Goal: Task Accomplishment & Management: Complete application form

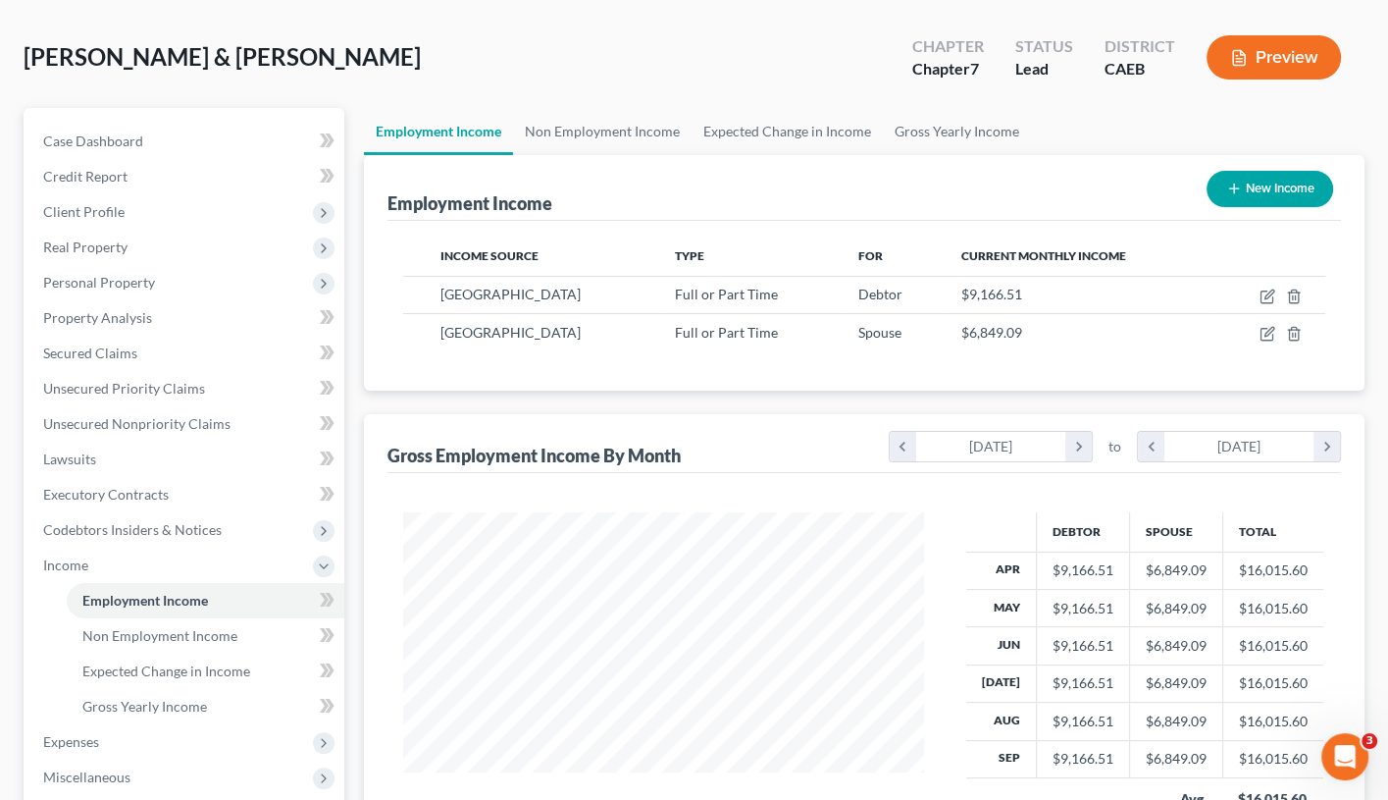
scroll to position [79, 0]
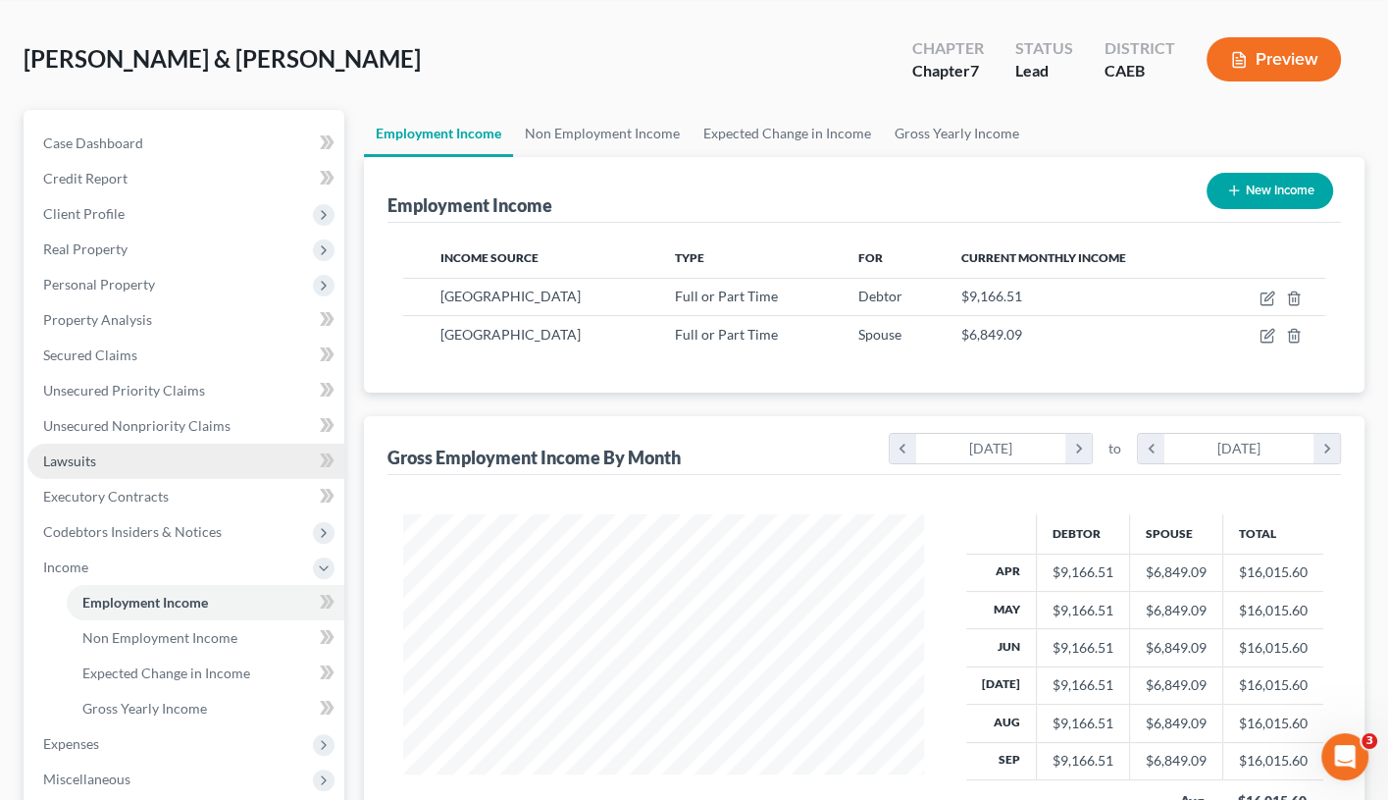
click at [245, 455] on link "Lawsuits" at bounding box center [185, 461] width 317 height 35
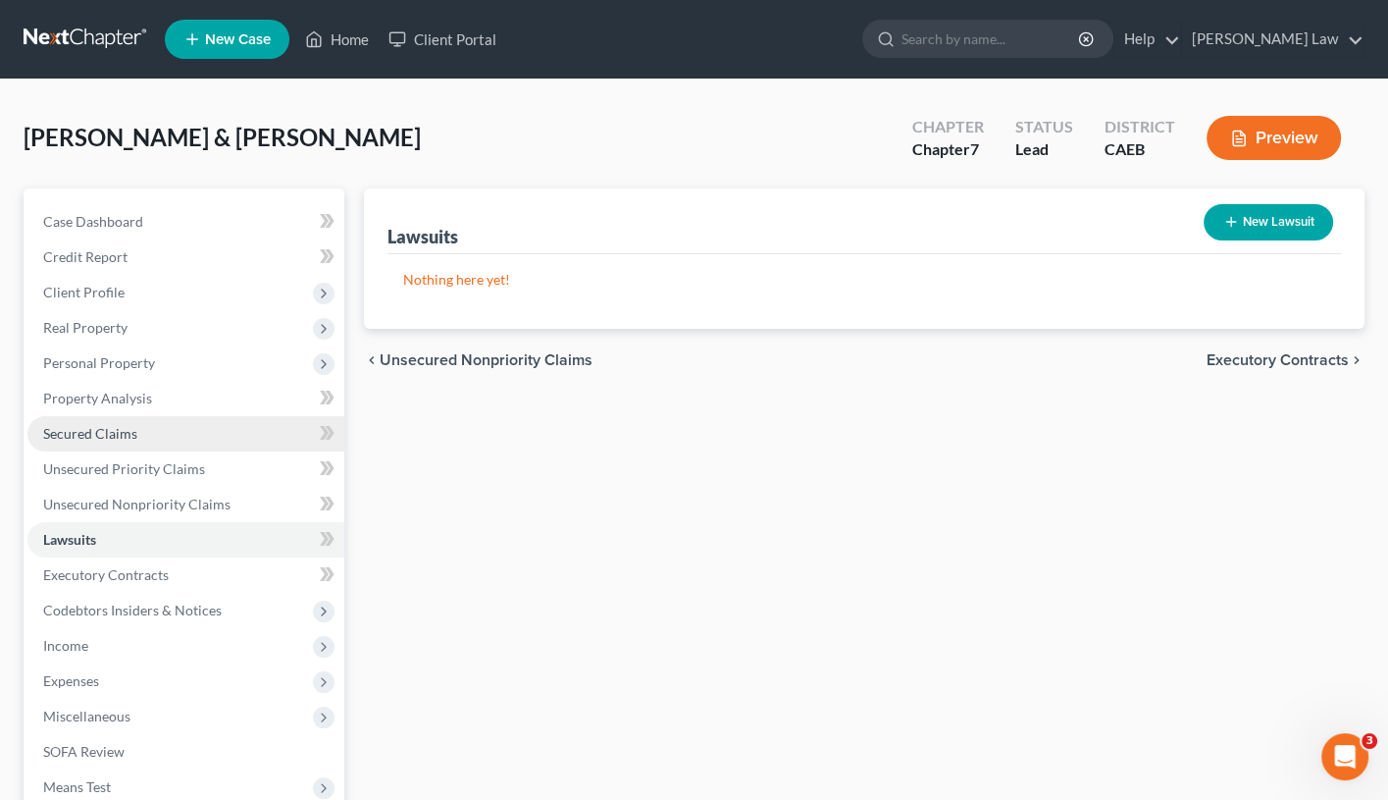
click at [216, 431] on link "Secured Claims" at bounding box center [185, 433] width 317 height 35
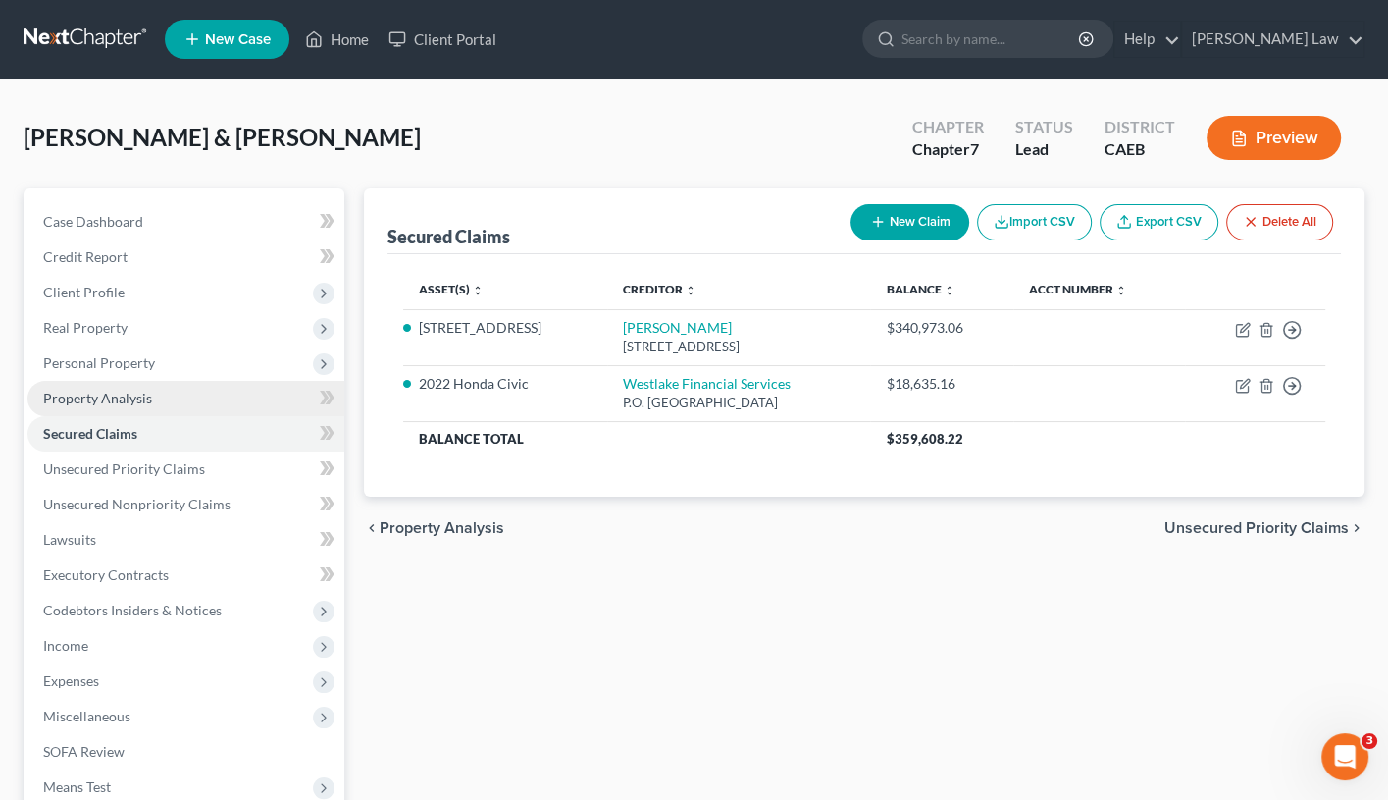
click at [216, 395] on link "Property Analysis" at bounding box center [185, 398] width 317 height 35
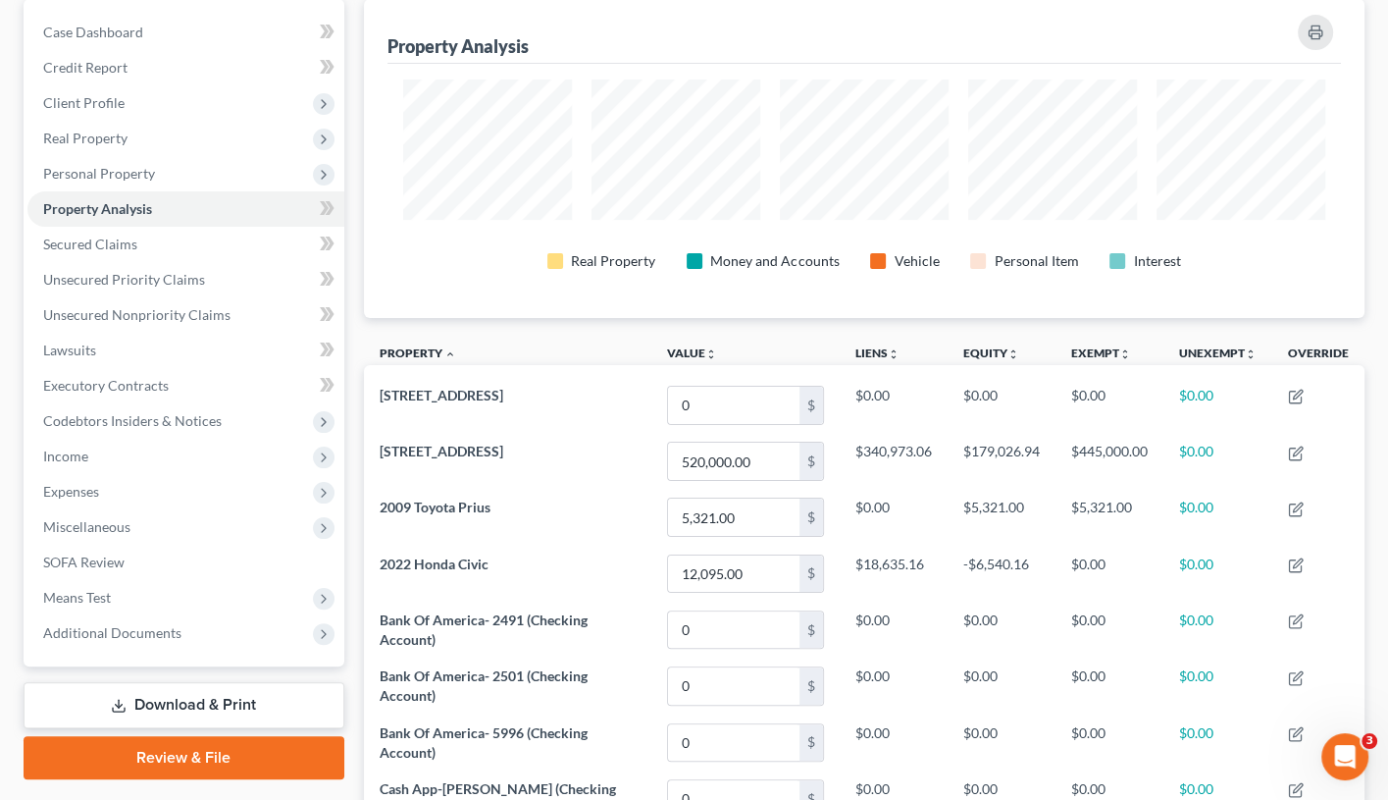
scroll to position [83, 0]
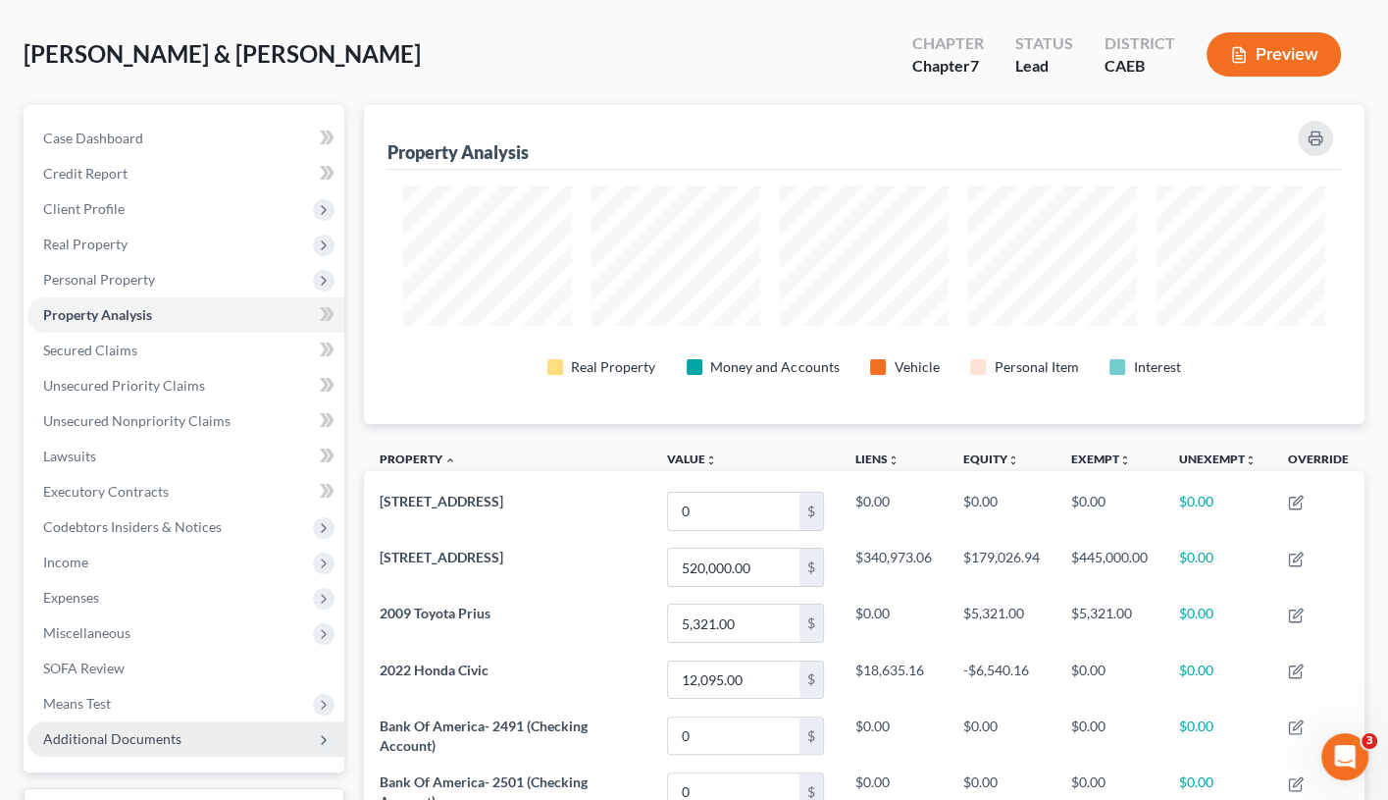
click at [140, 555] on span "Income" at bounding box center [185, 562] width 317 height 35
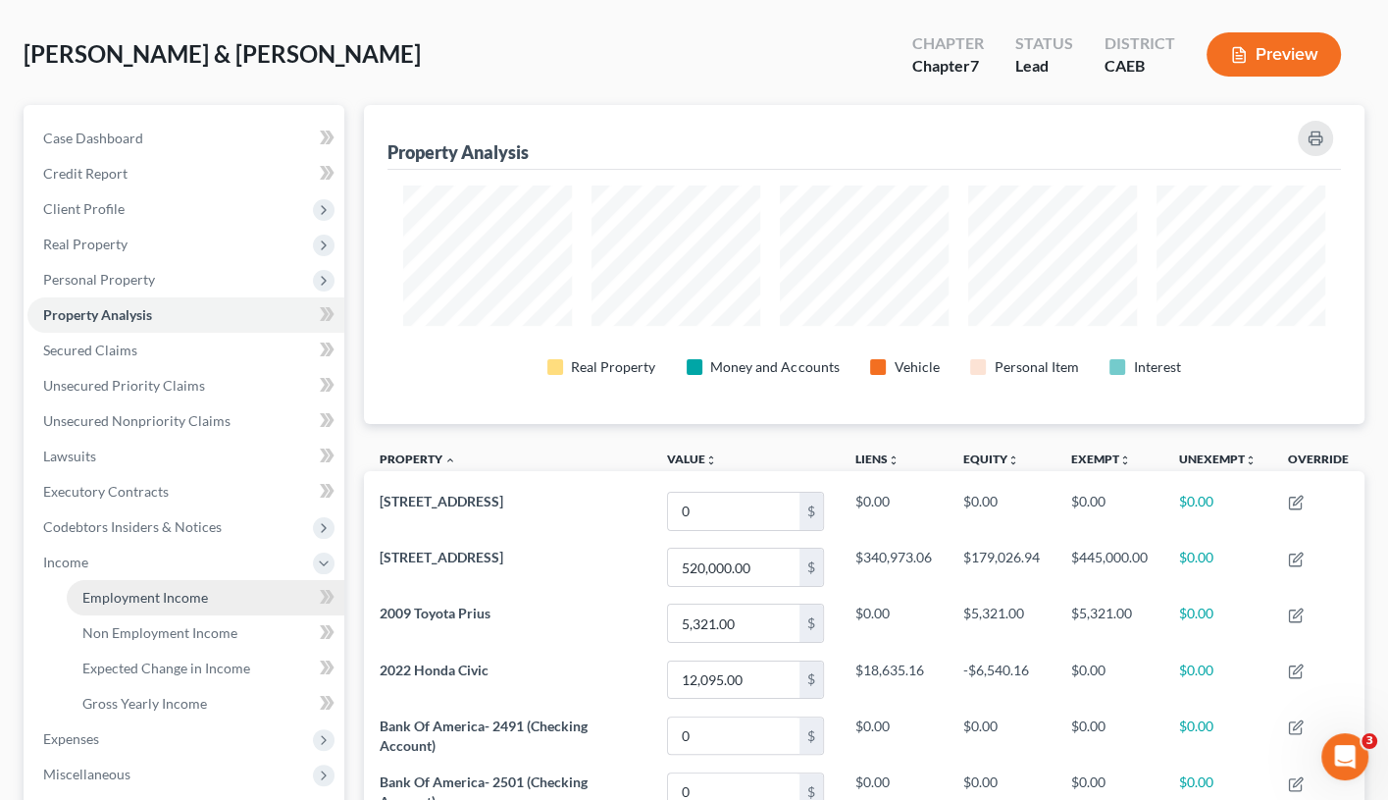
click at [155, 589] on span "Employment Income" at bounding box center [145, 597] width 126 height 17
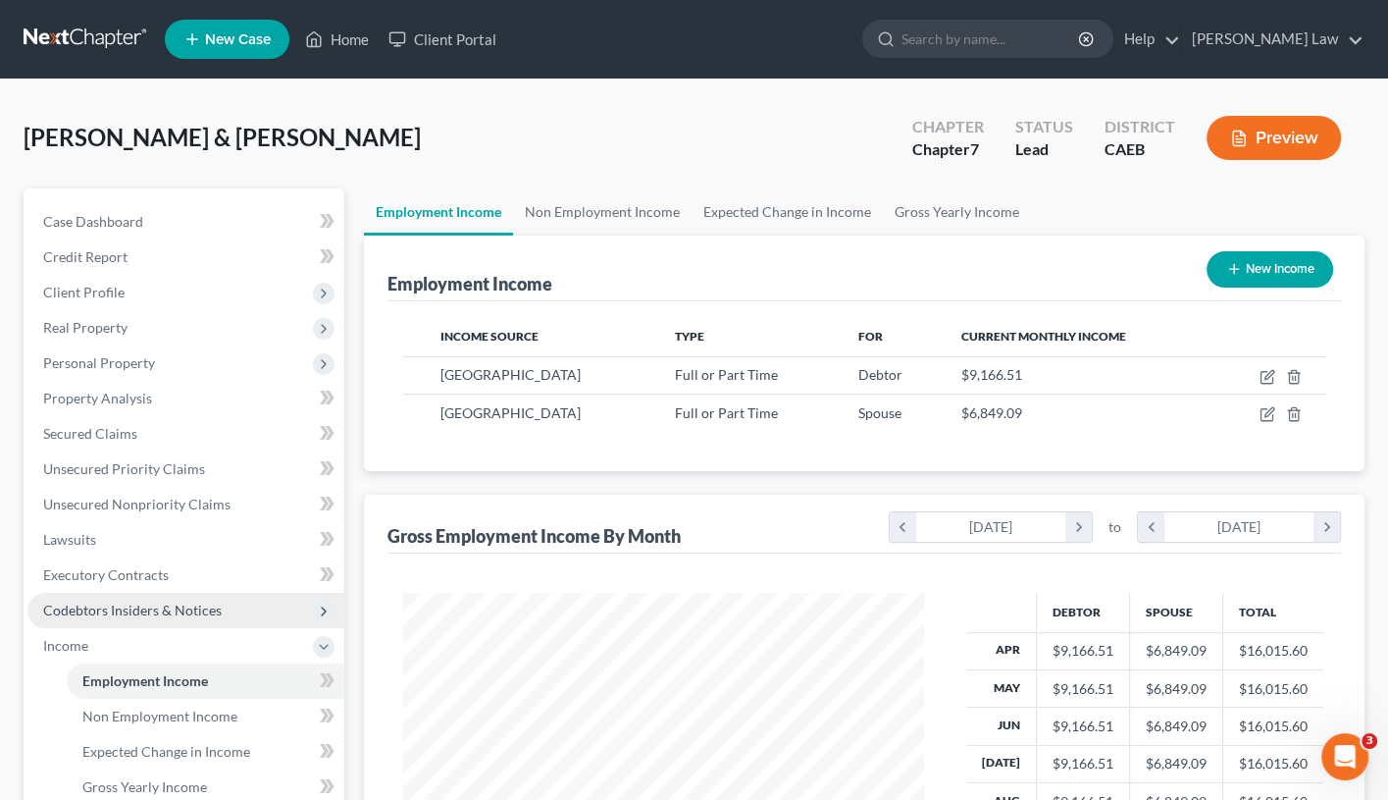
scroll to position [344, 562]
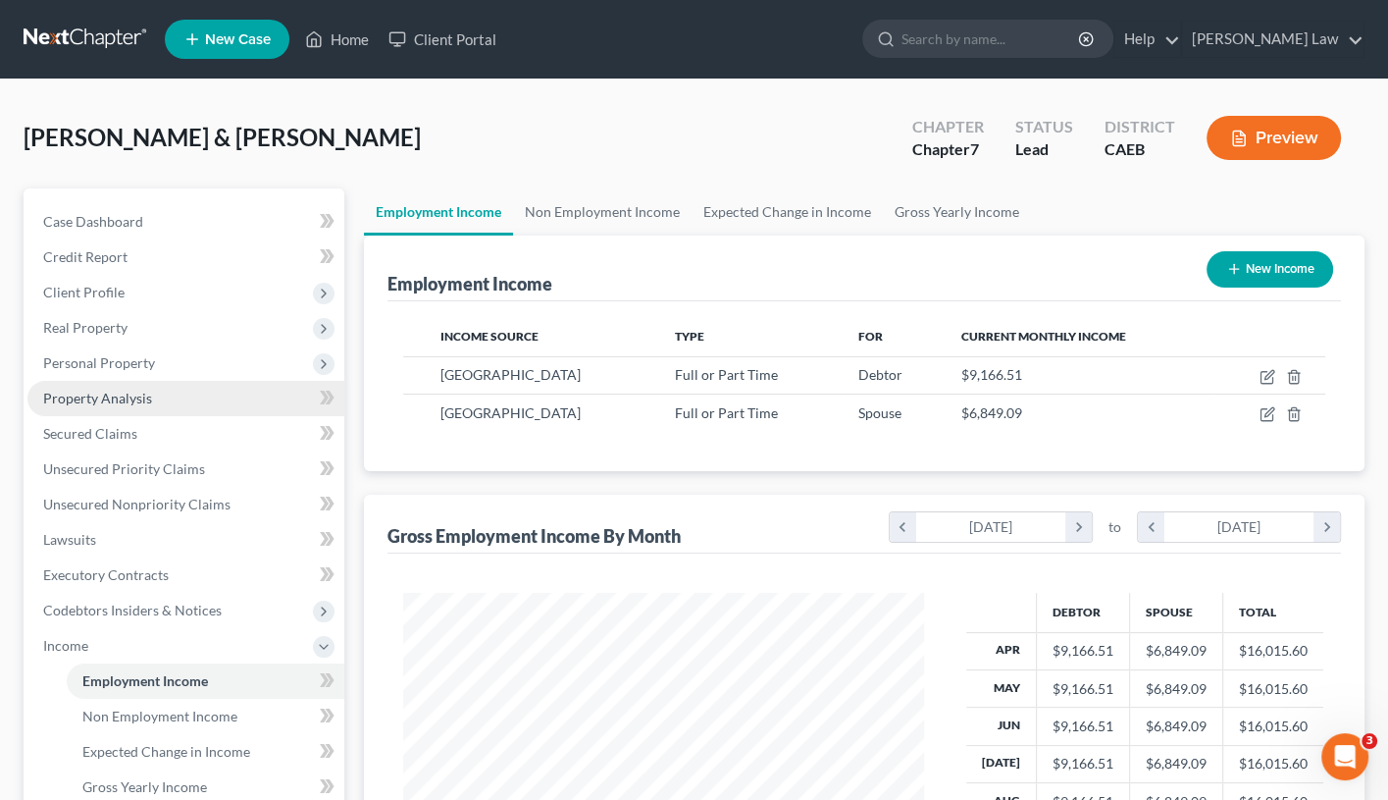
click at [189, 381] on link "Property Analysis" at bounding box center [185, 398] width 317 height 35
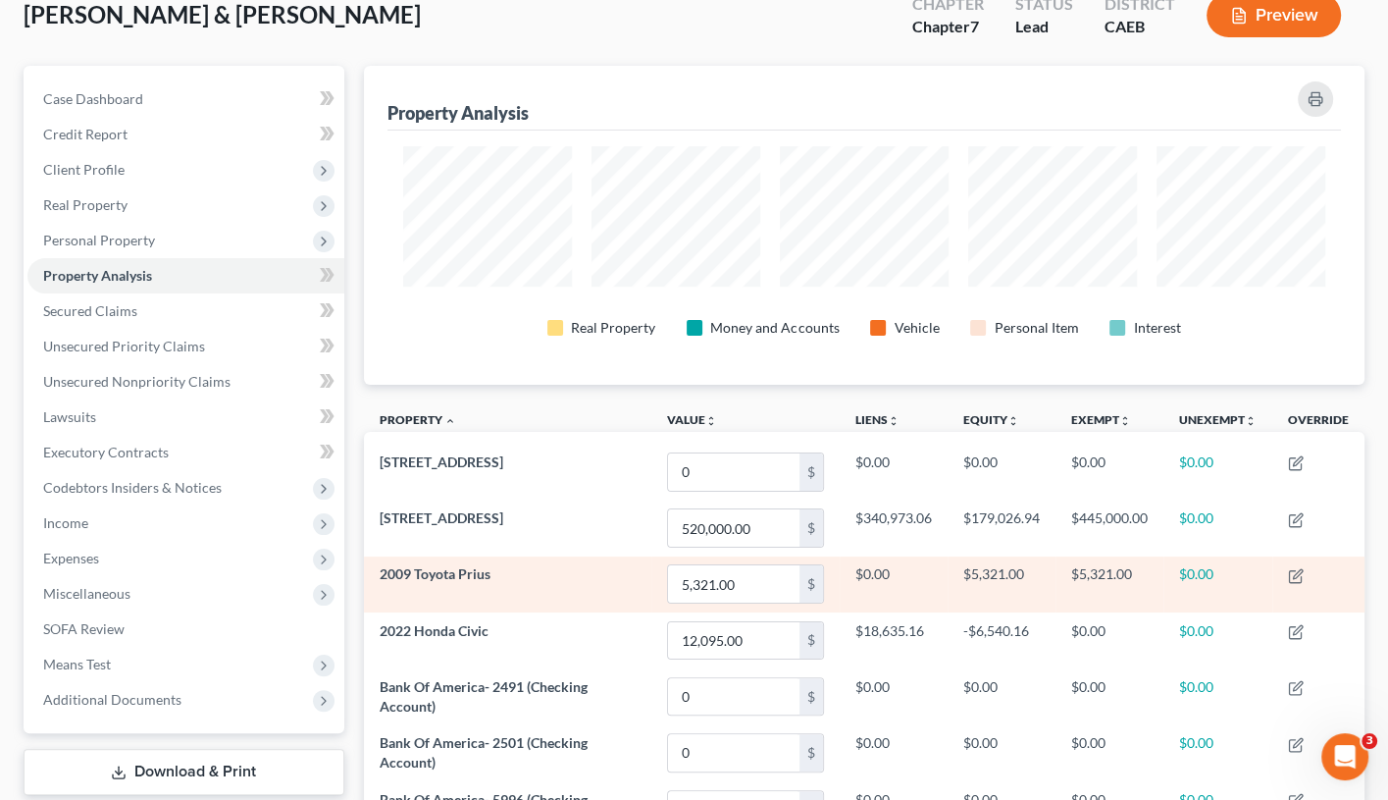
scroll to position [77, 0]
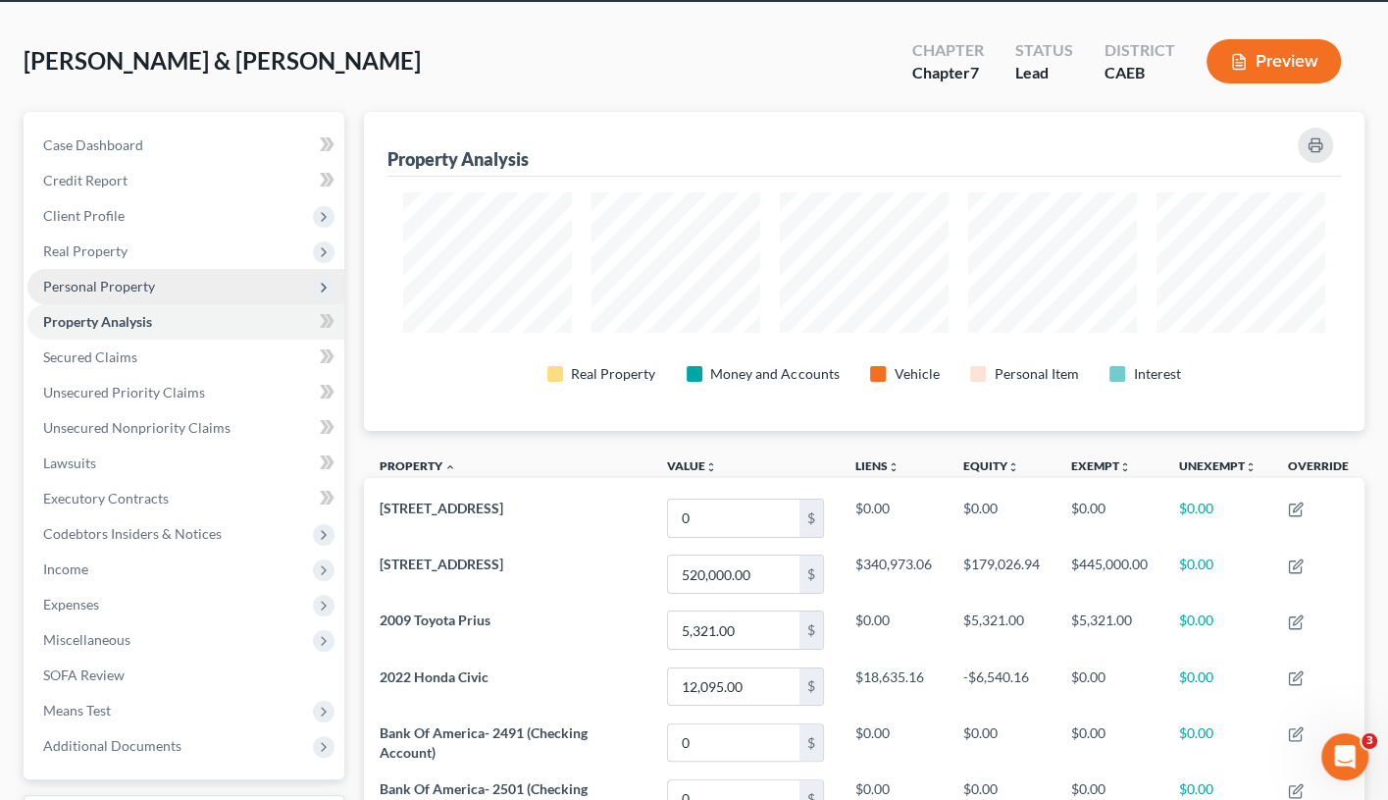
click at [191, 287] on span "Personal Property" at bounding box center [185, 286] width 317 height 35
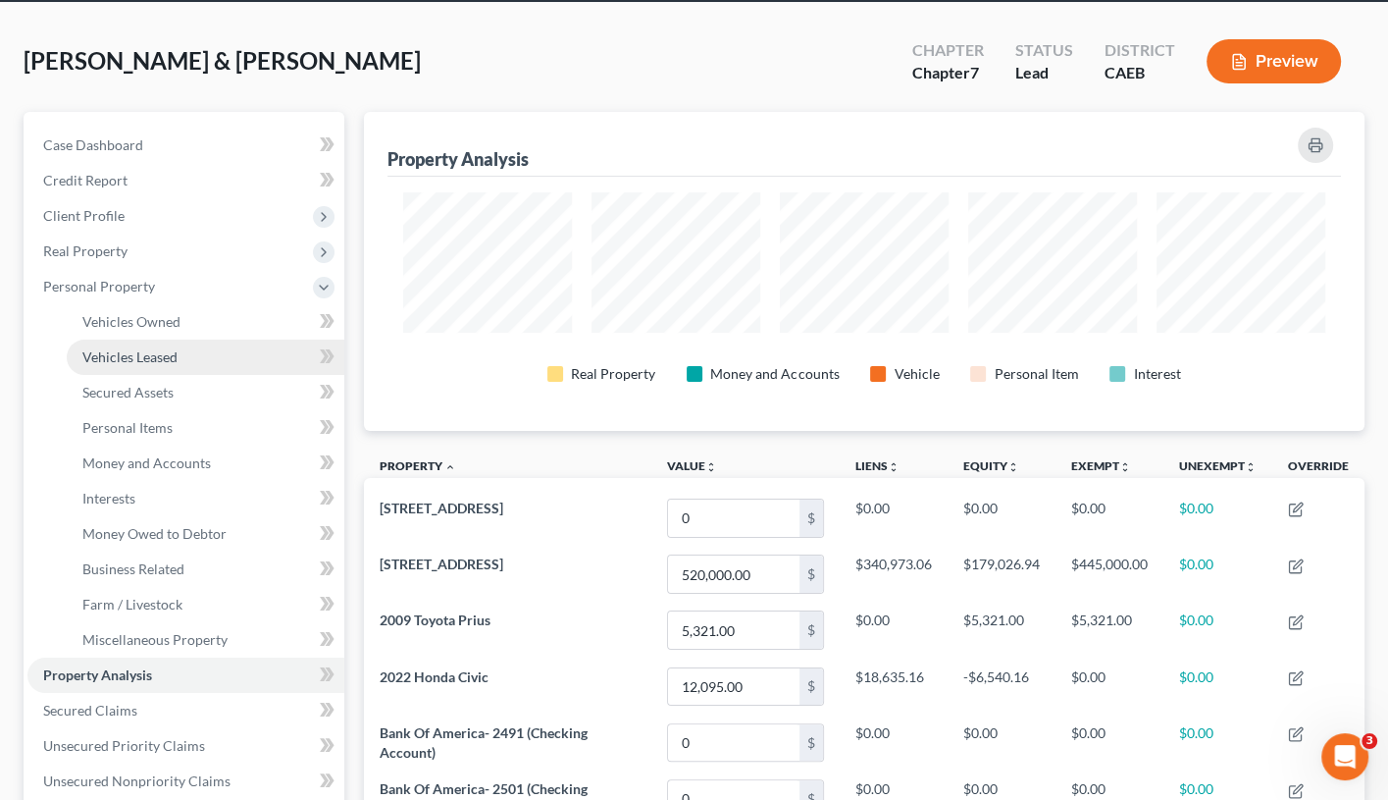
click at [189, 340] on link "Vehicles Leased" at bounding box center [206, 357] width 278 height 35
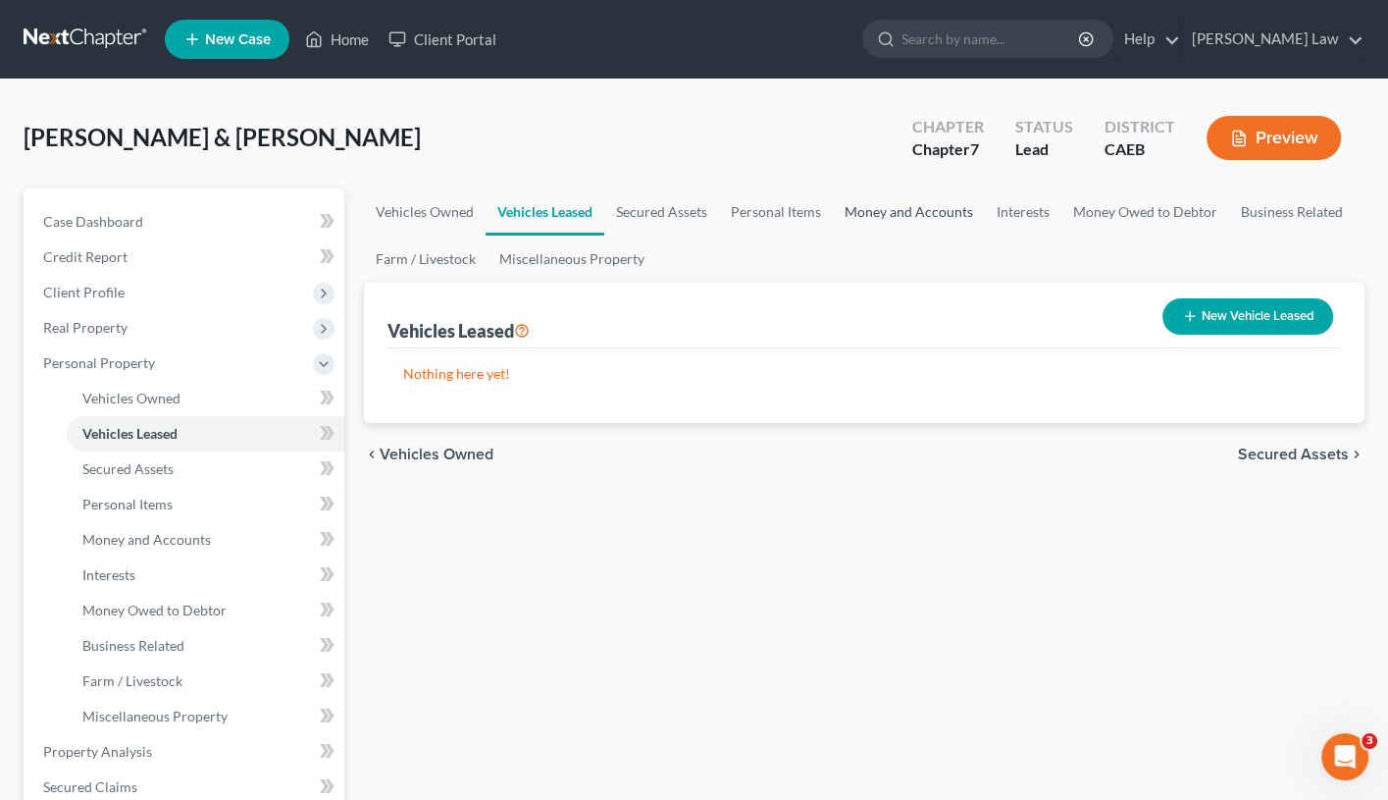
click at [897, 214] on link "Money and Accounts" at bounding box center [909, 211] width 152 height 47
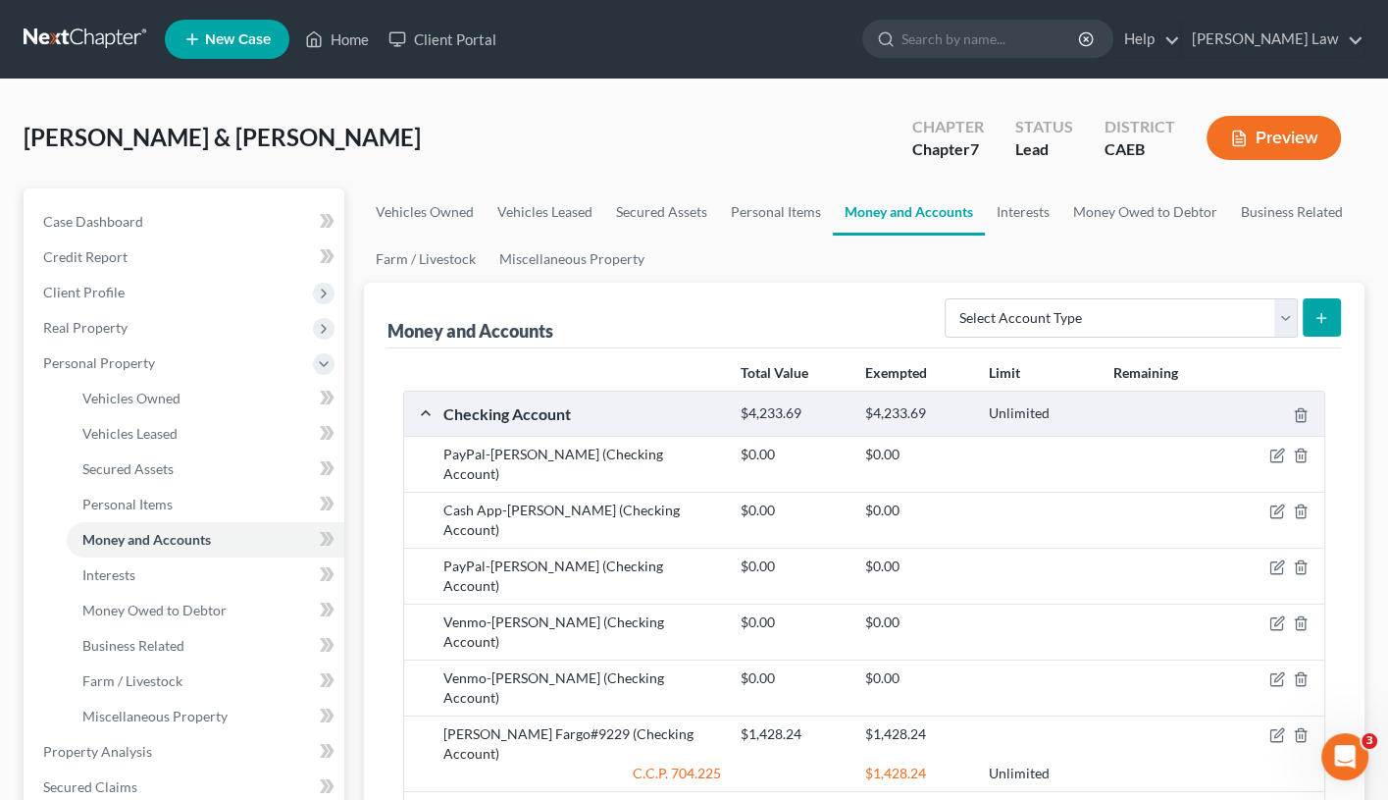
click at [1251, 143] on button "Preview" at bounding box center [1274, 138] width 134 height 44
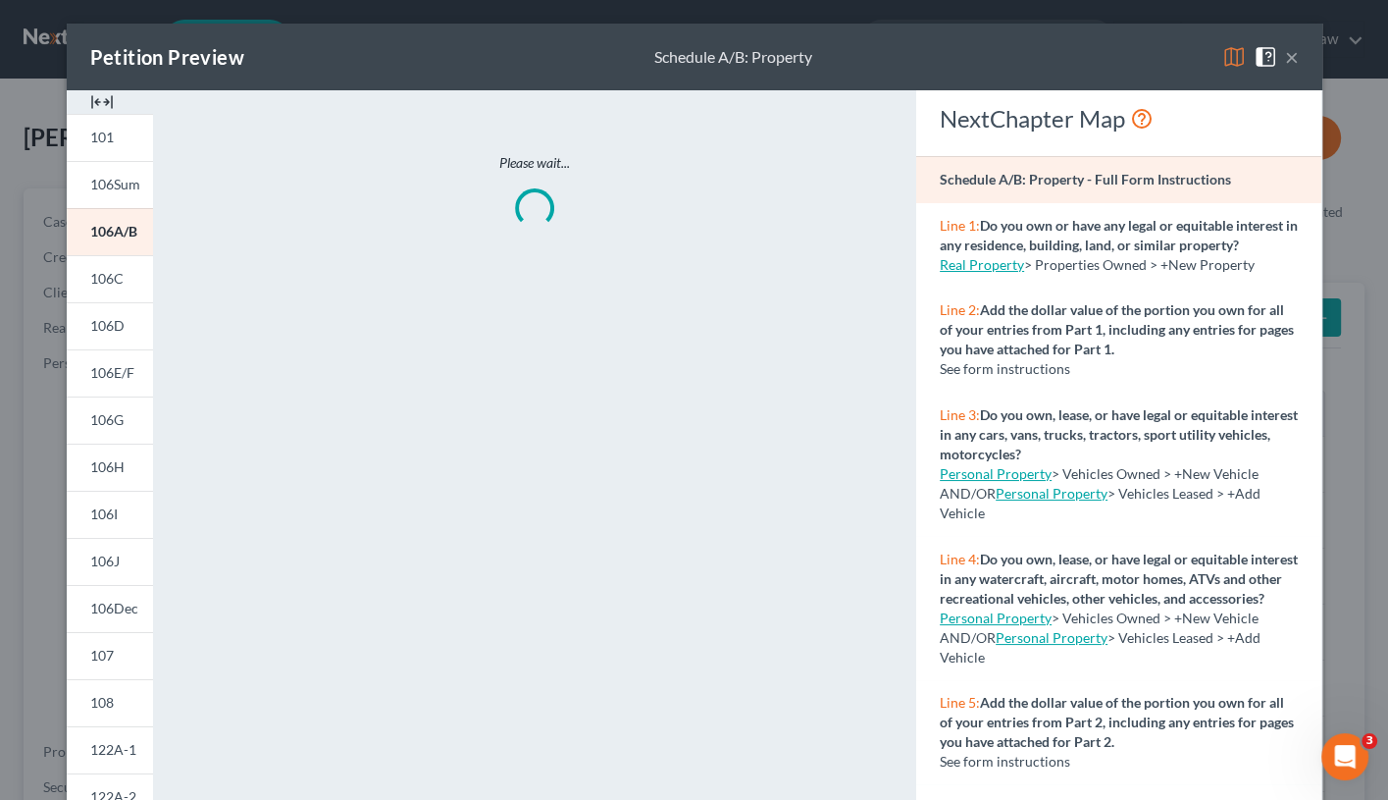
click at [1225, 61] on img at bounding box center [1235, 57] width 24 height 24
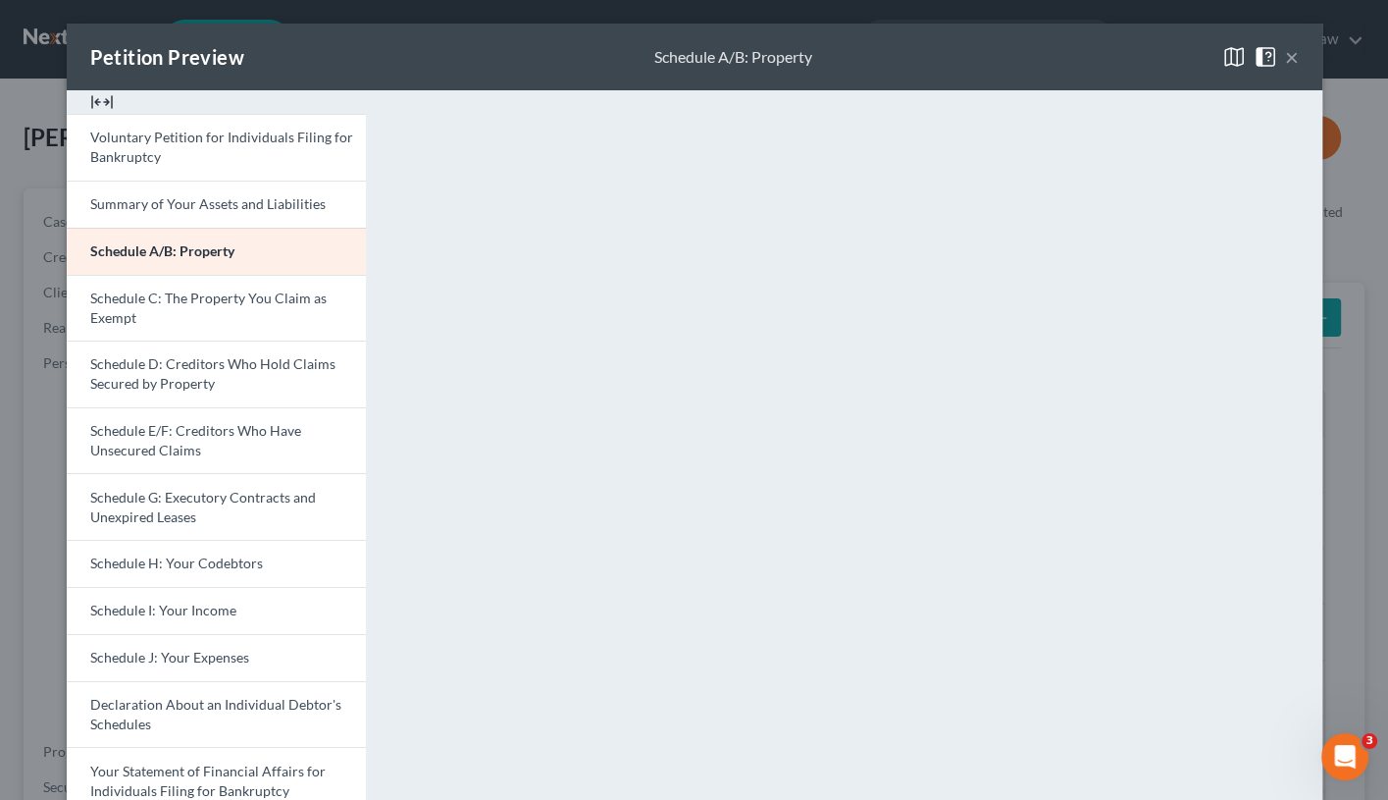
click at [1292, 58] on button "×" at bounding box center [1292, 57] width 14 height 24
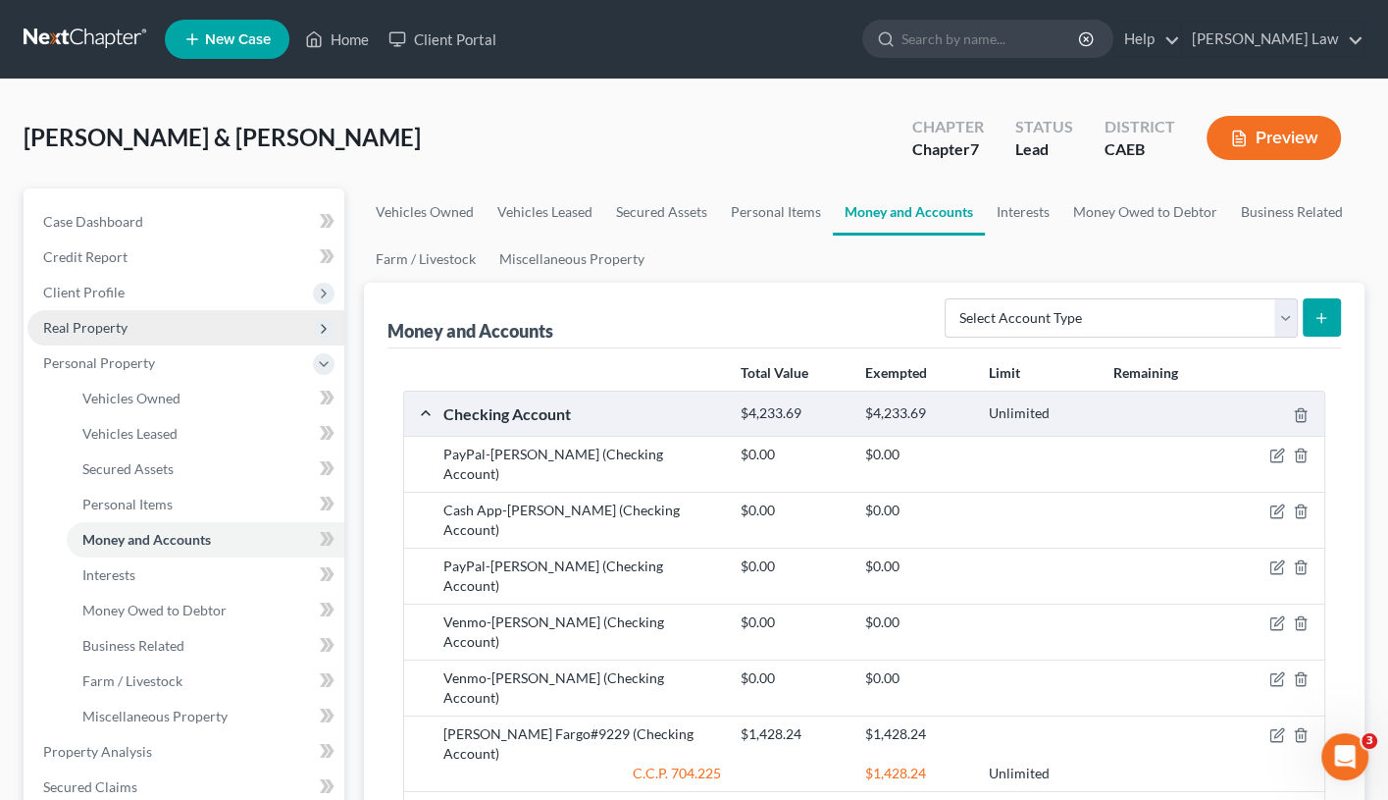
click at [118, 327] on span "Real Property" at bounding box center [85, 327] width 84 height 17
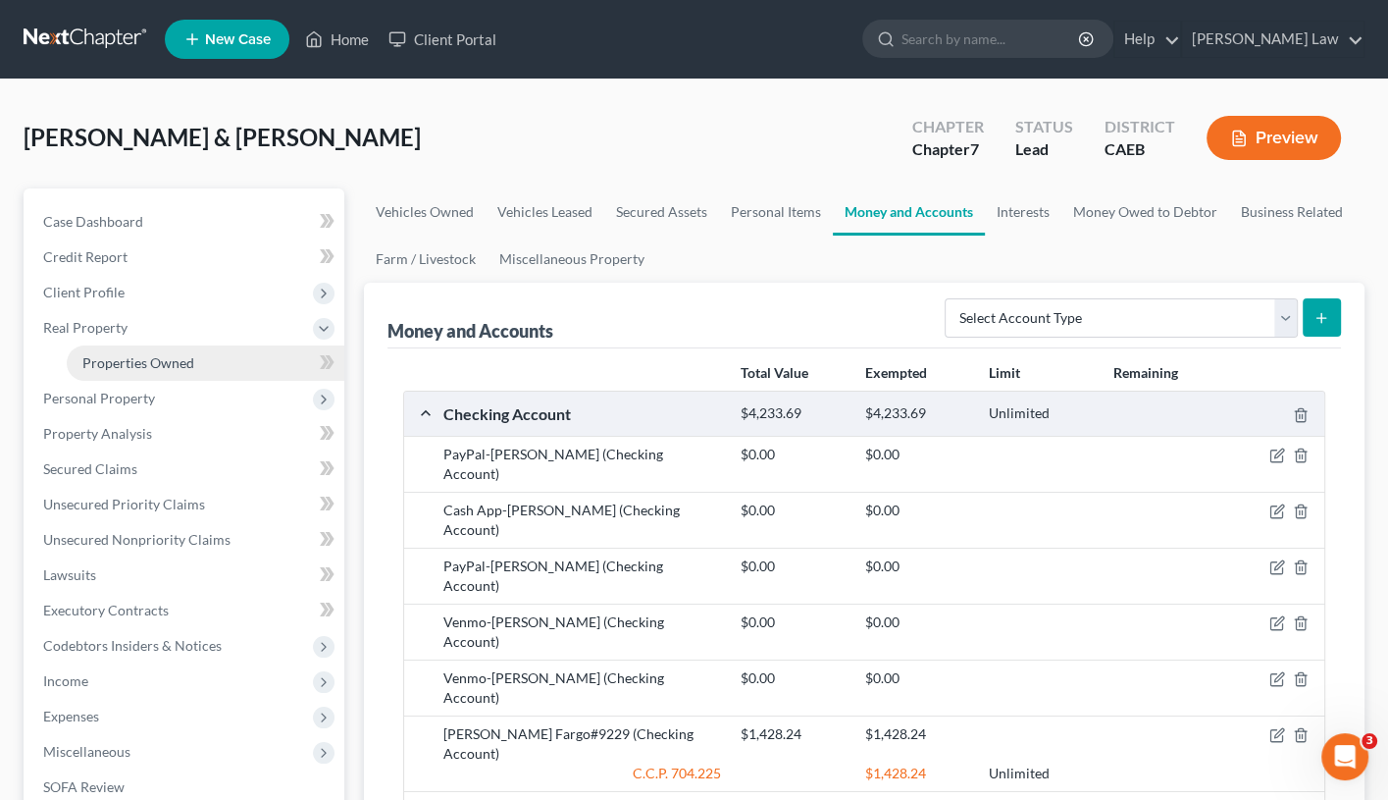
click at [131, 346] on link "Properties Owned" at bounding box center [206, 362] width 278 height 35
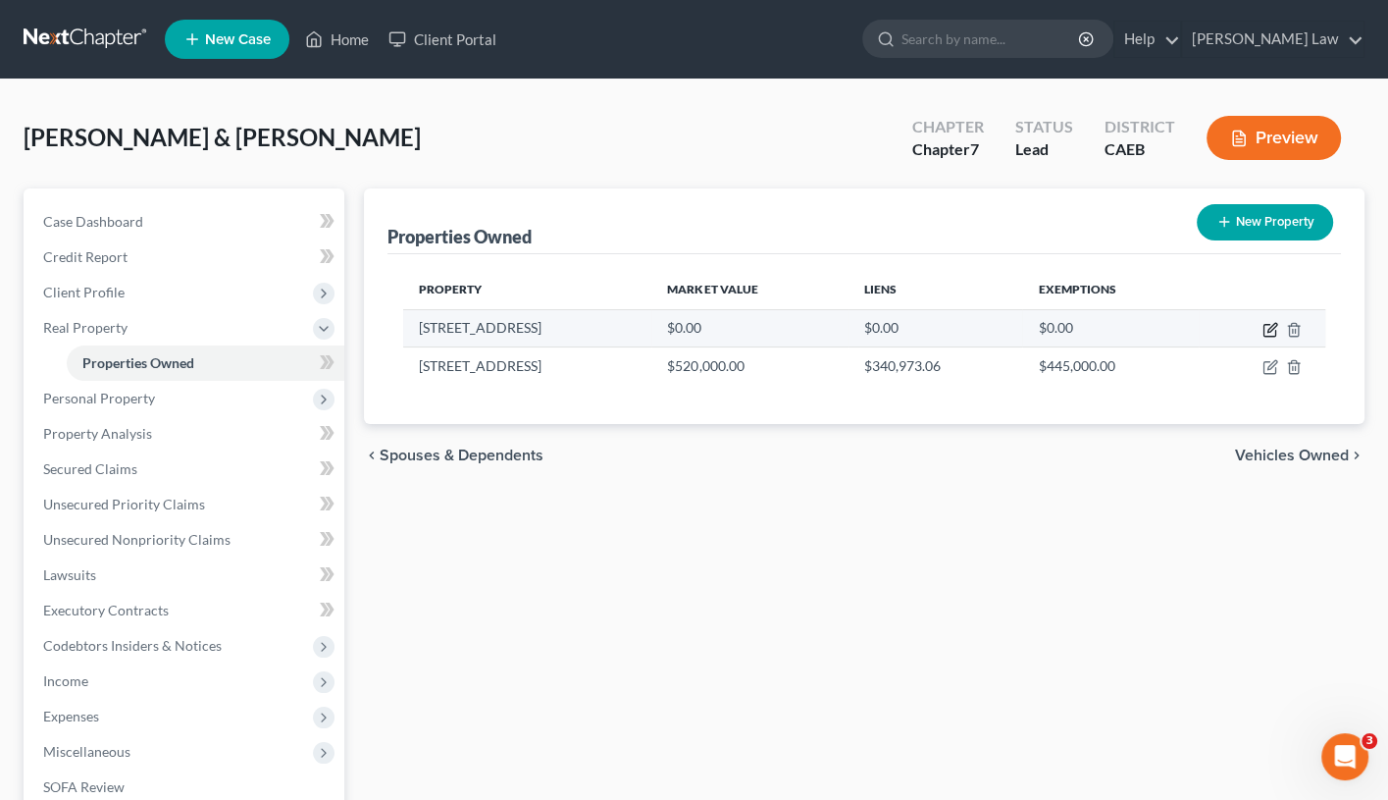
click at [1266, 324] on icon "button" at bounding box center [1271, 330] width 16 height 16
select select "4"
select select "2"
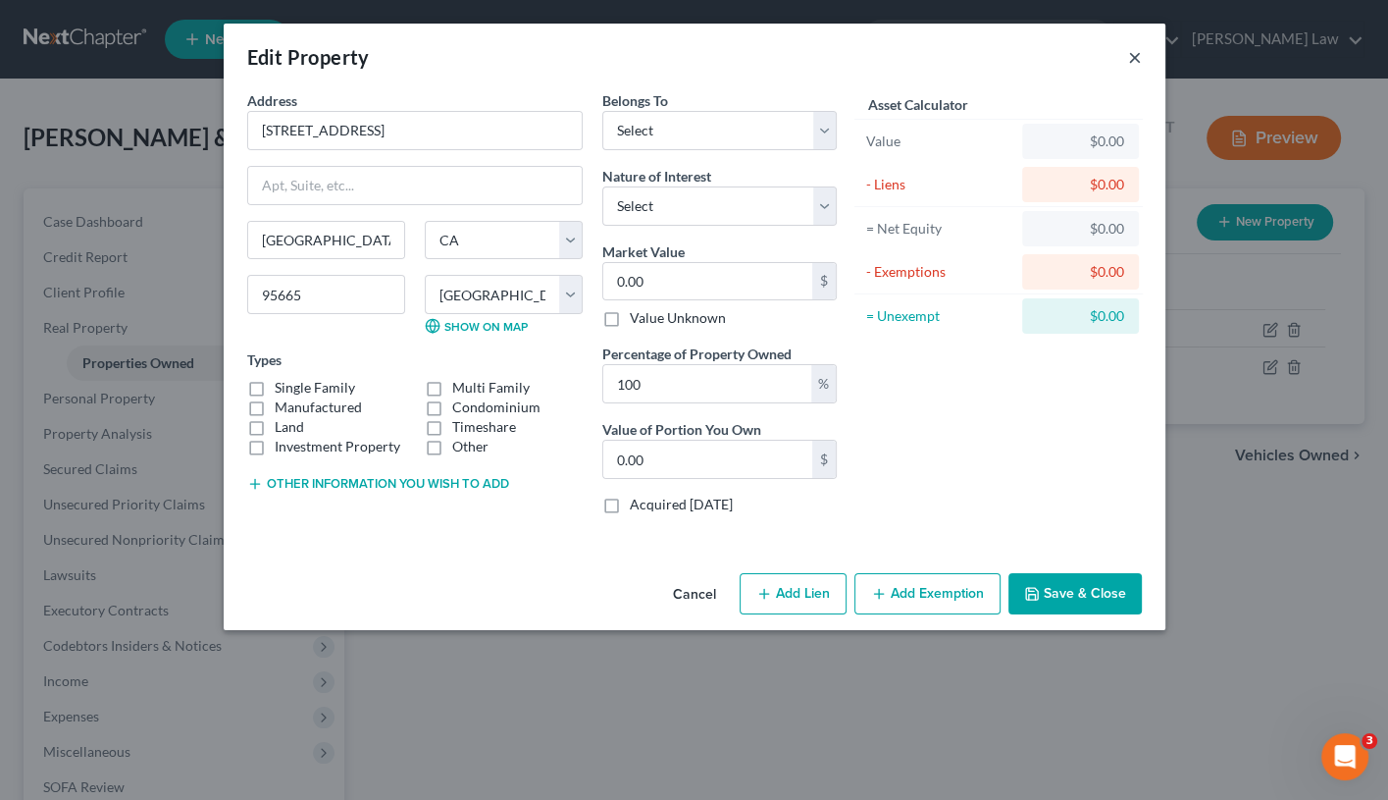
click at [1137, 53] on button "×" at bounding box center [1135, 57] width 14 height 24
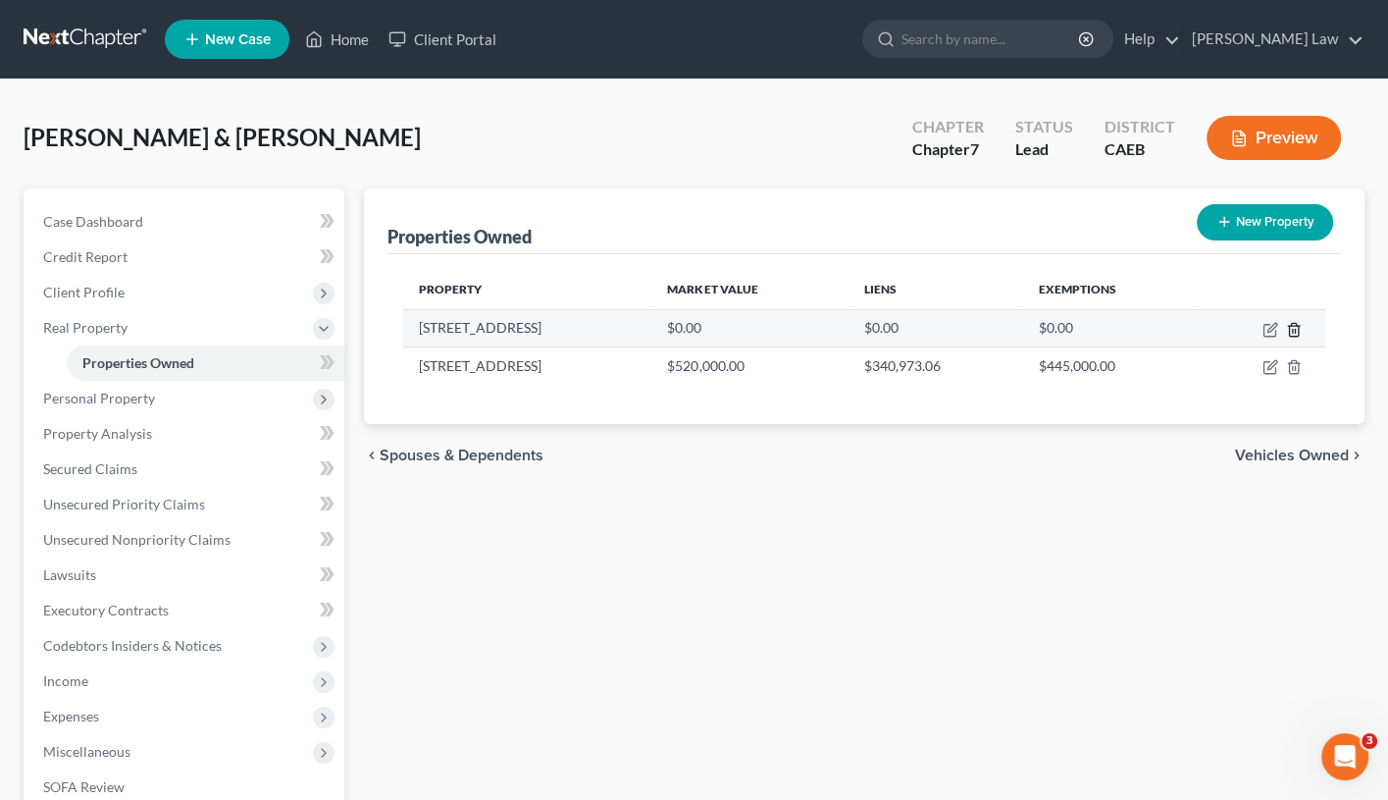
click at [1296, 324] on icon "button" at bounding box center [1293, 329] width 9 height 13
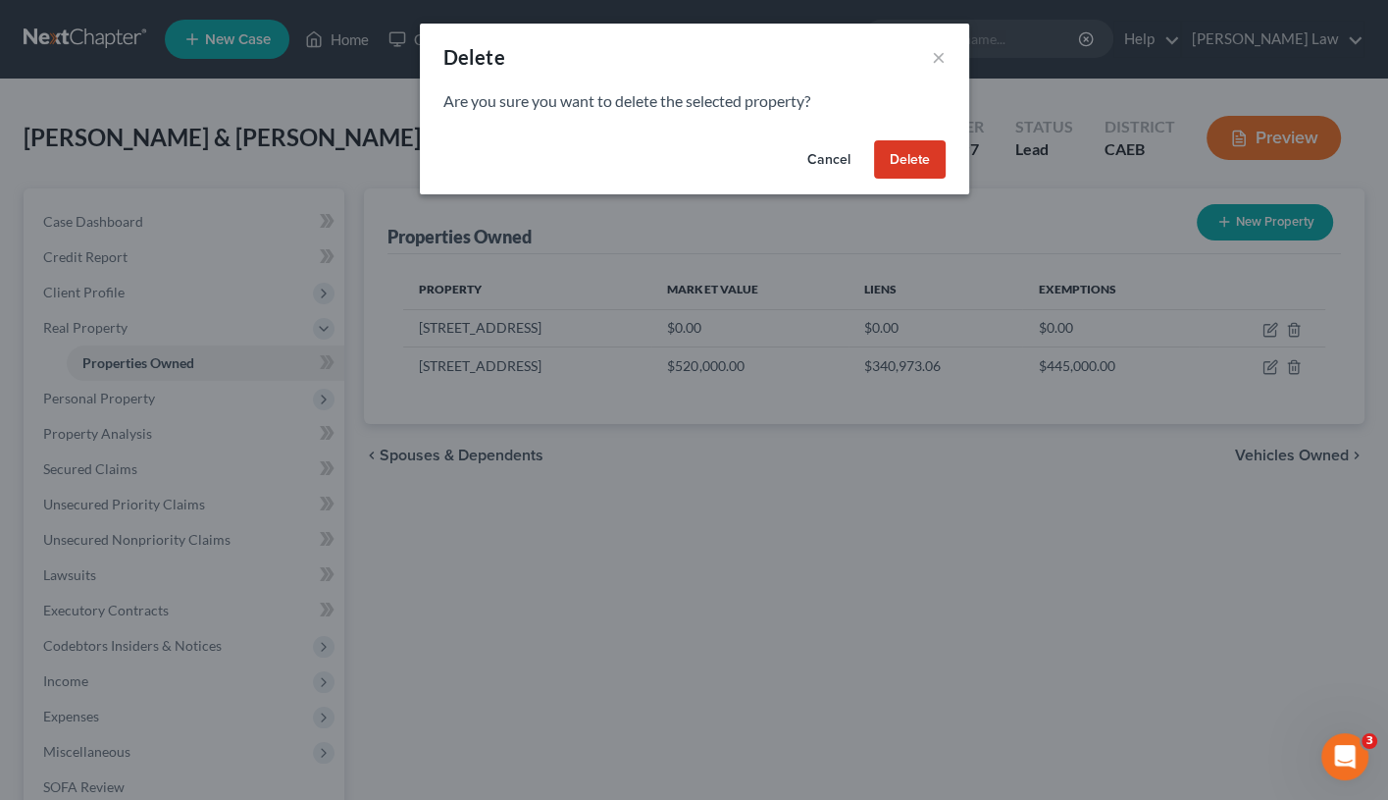
click at [928, 151] on button "Delete" at bounding box center [910, 159] width 72 height 39
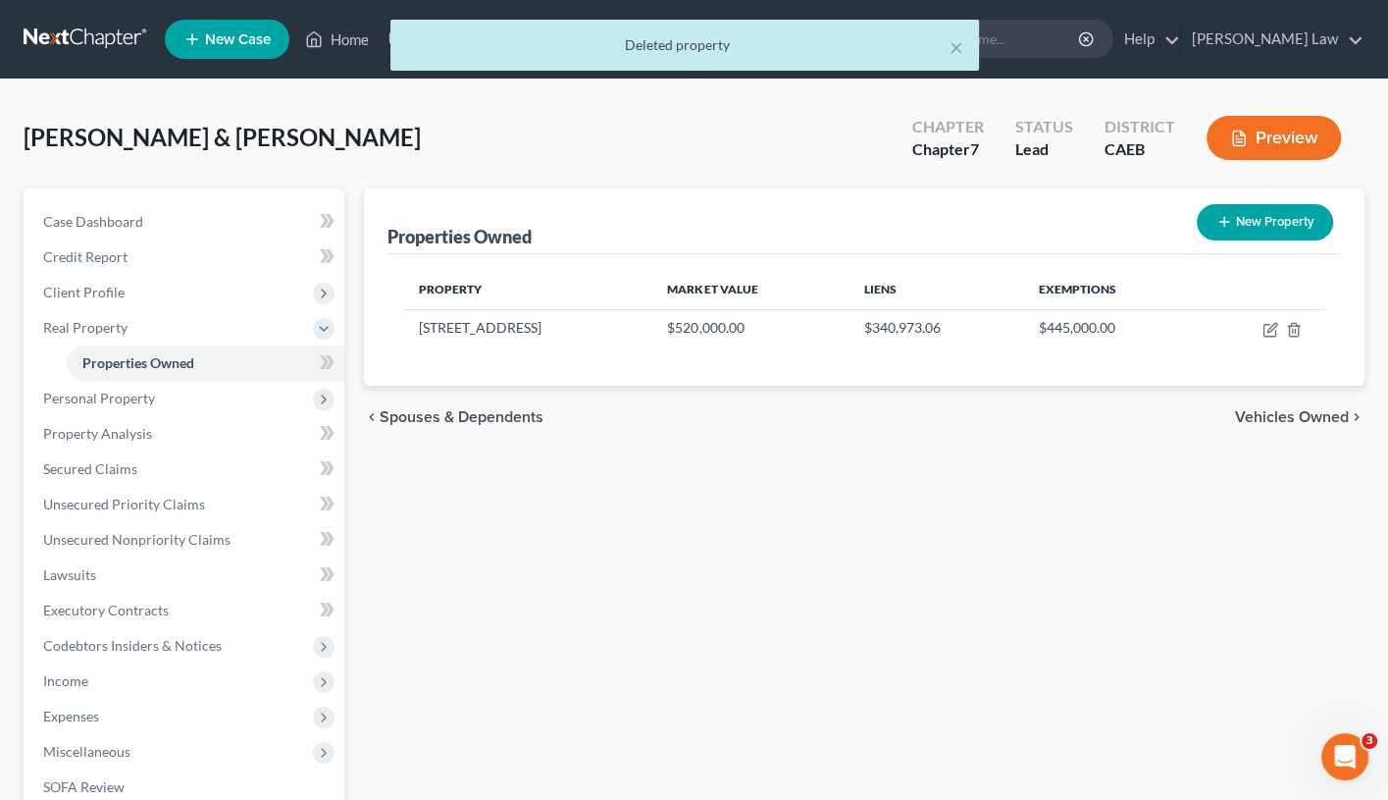
click at [1291, 140] on button "Preview" at bounding box center [1274, 138] width 134 height 44
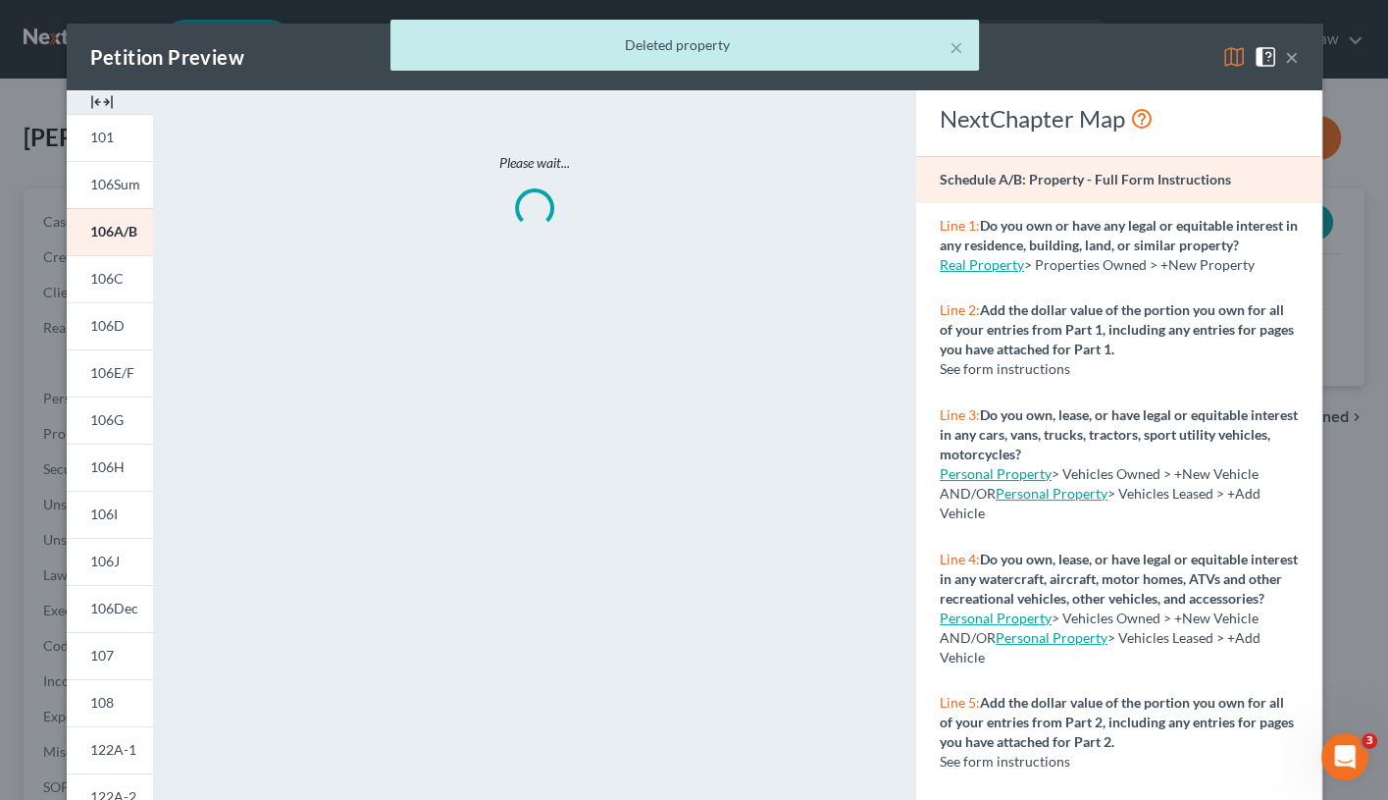
click at [1230, 53] on div "× Deleted property" at bounding box center [684, 50] width 1388 height 61
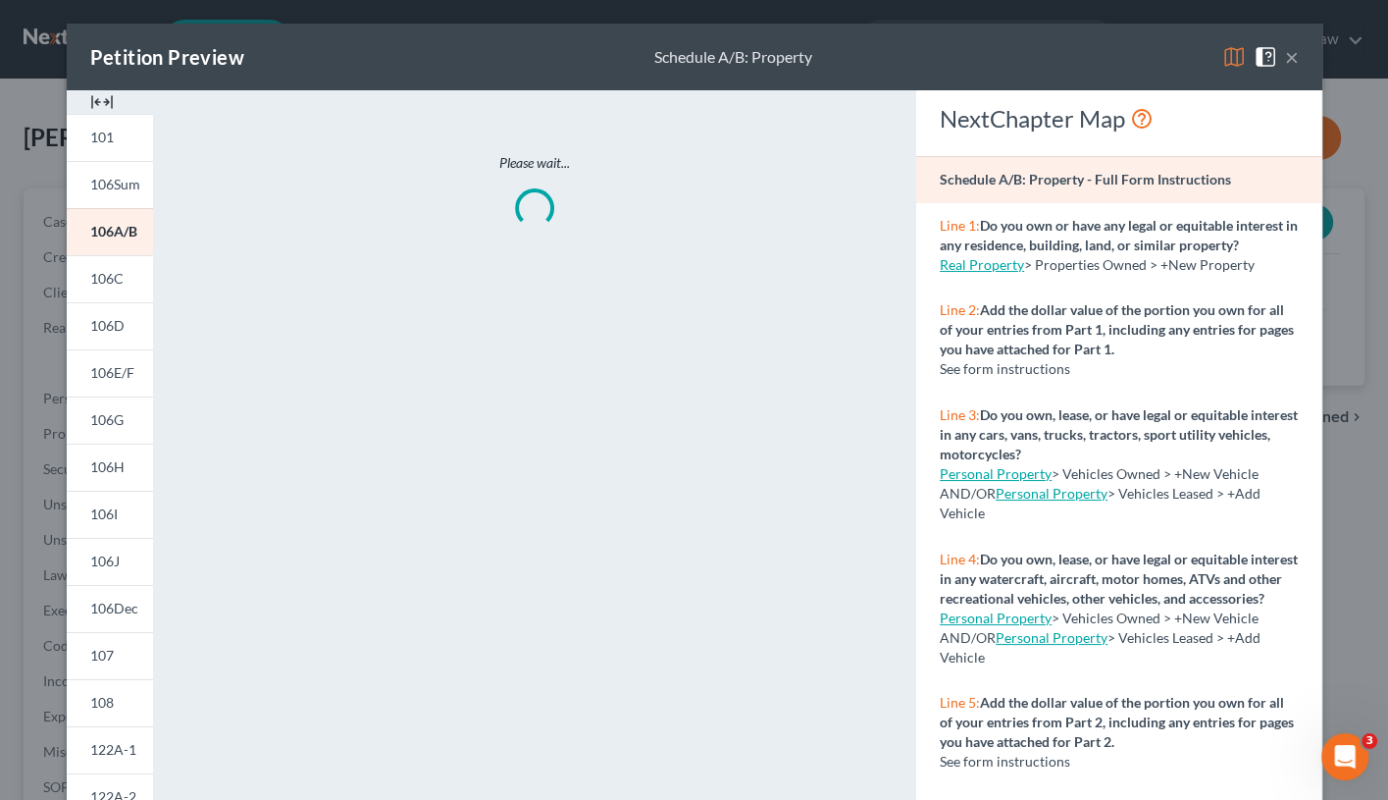
click at [1239, 50] on img at bounding box center [1235, 57] width 24 height 24
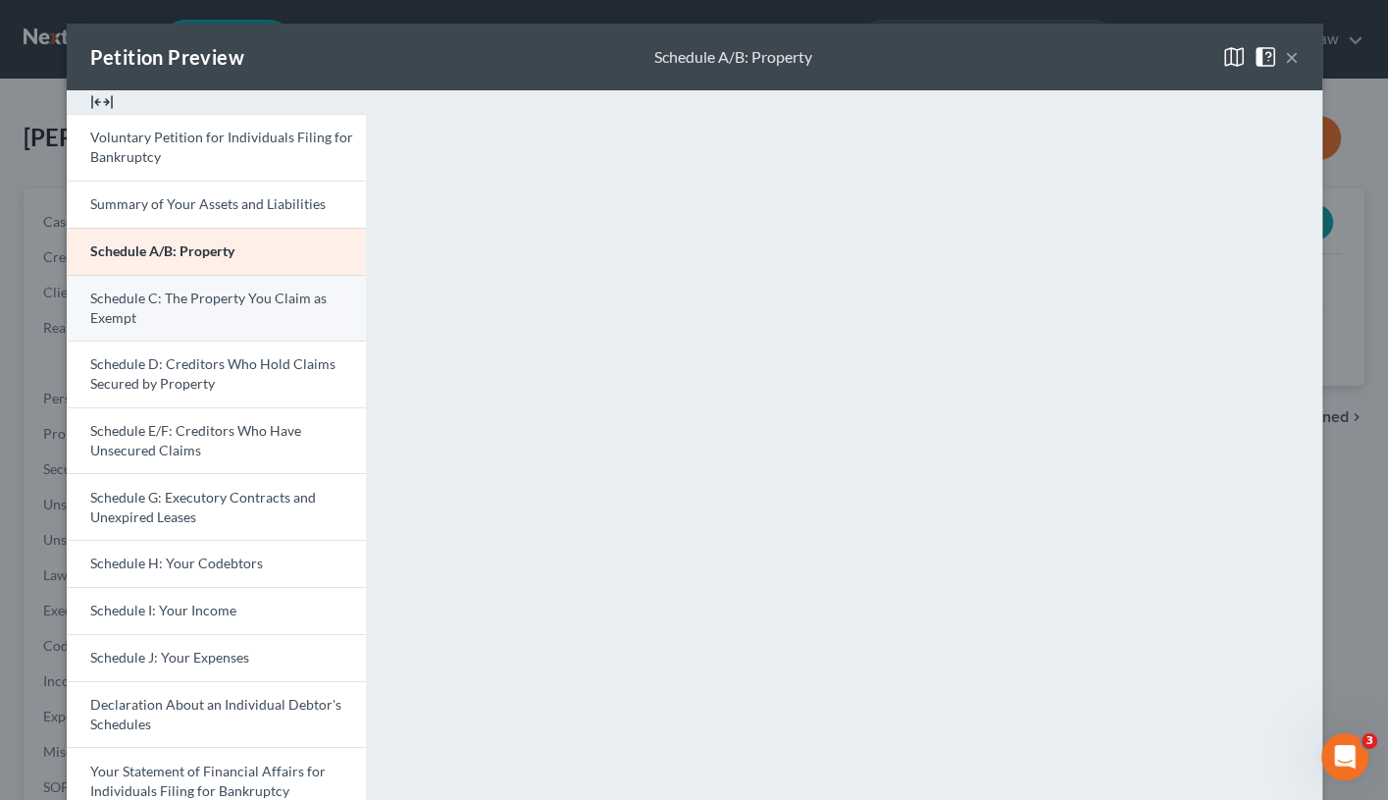
click at [308, 295] on span "Schedule C: The Property You Claim as Exempt" at bounding box center [208, 307] width 236 height 36
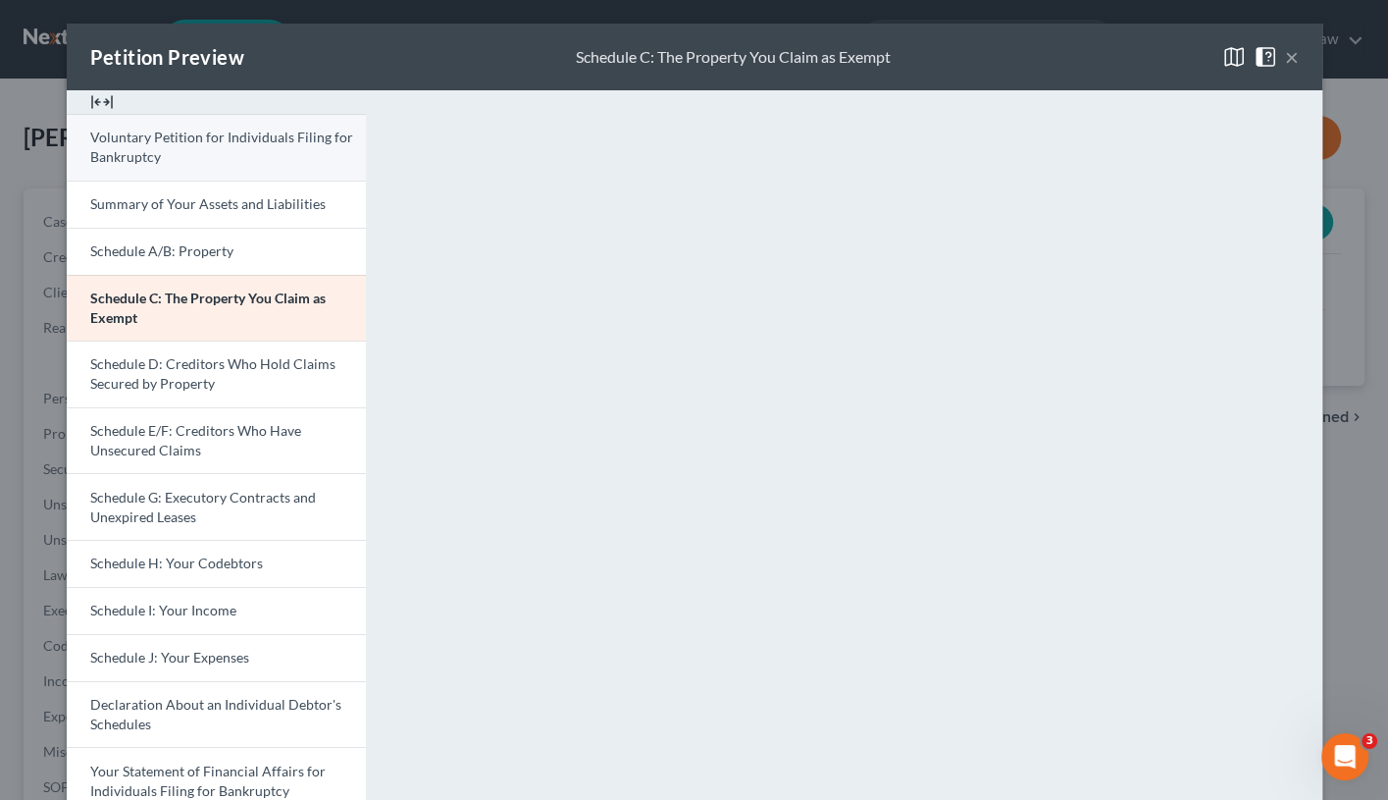
click at [216, 137] on span "Voluntary Petition for Individuals Filing for Bankruptcy" at bounding box center [221, 147] width 263 height 36
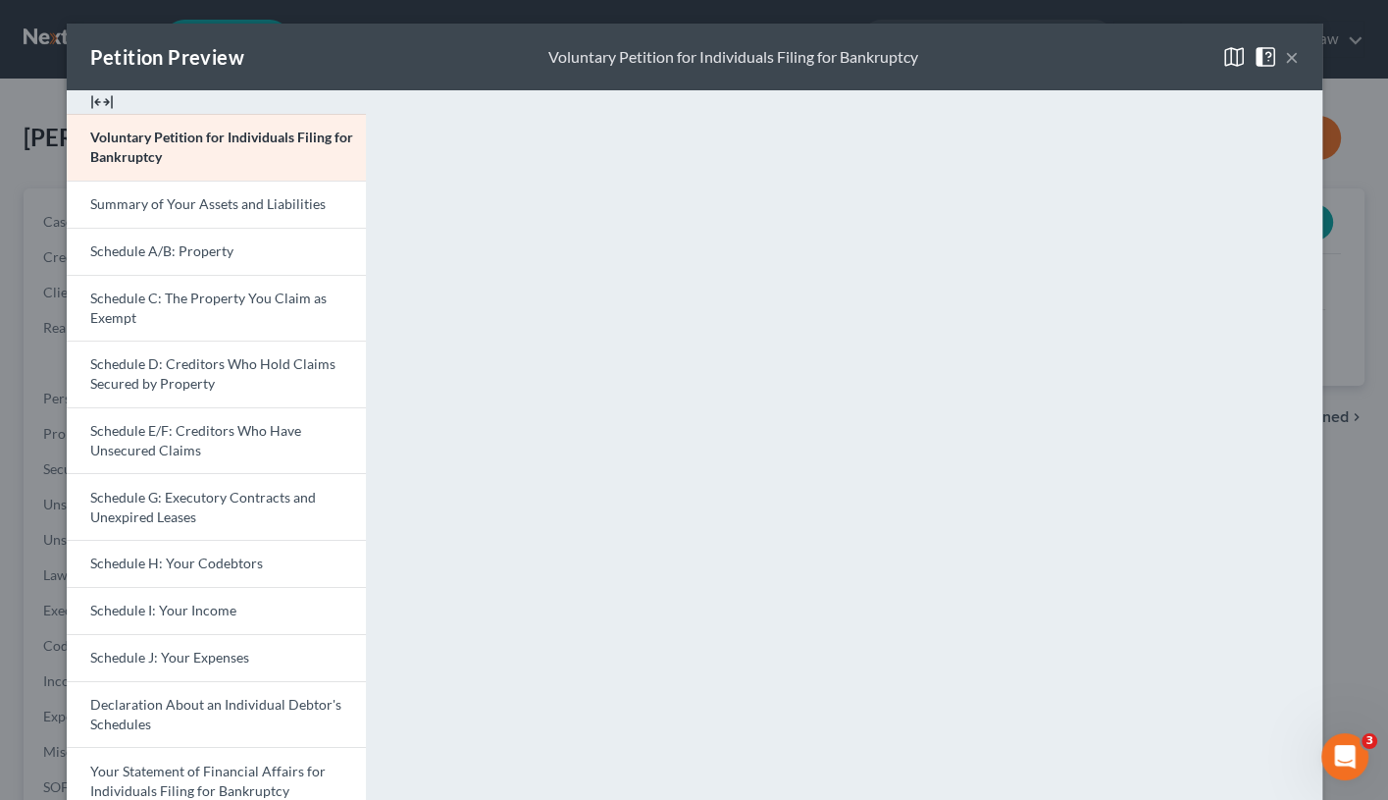
click at [1296, 52] on button "×" at bounding box center [1292, 57] width 14 height 24
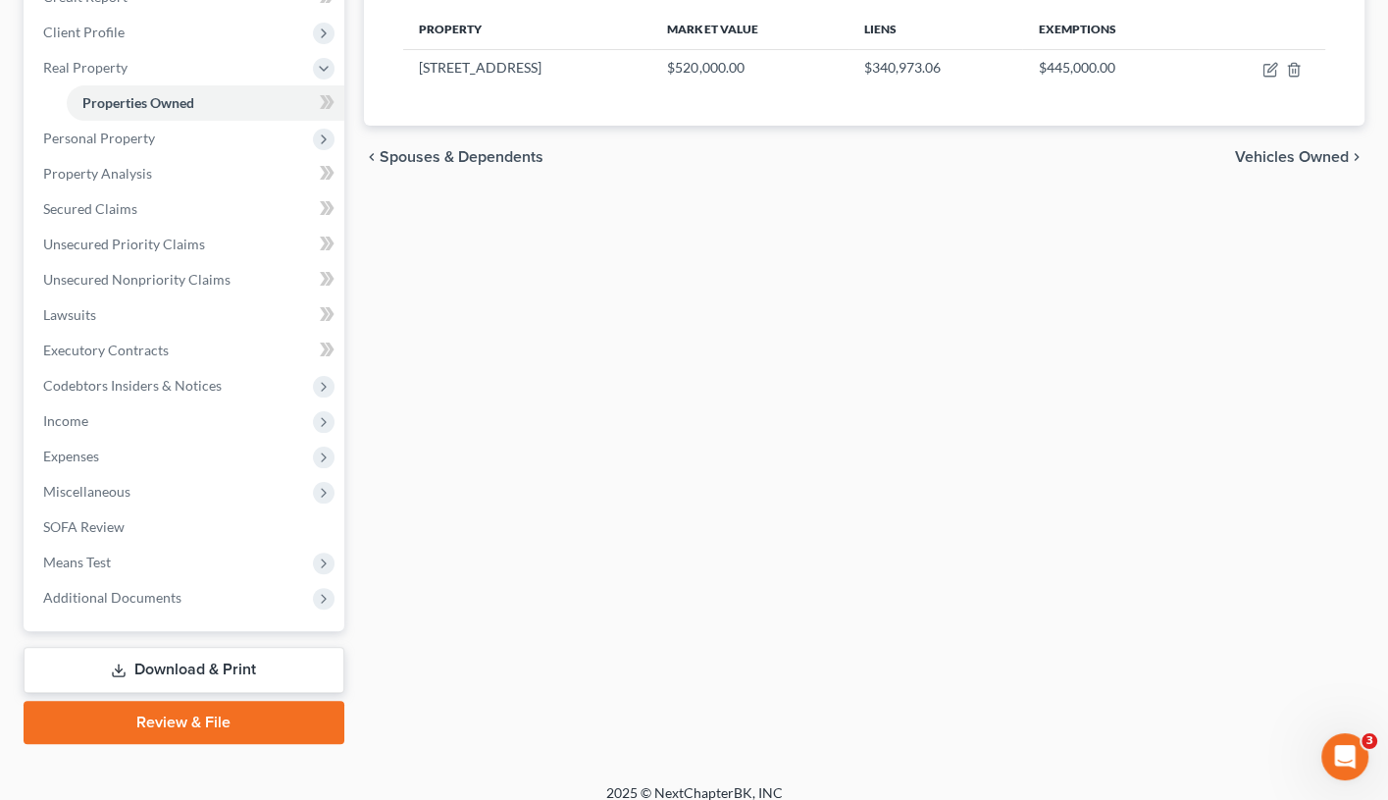
scroll to position [259, 0]
click at [222, 669] on link "Download & Print" at bounding box center [184, 671] width 321 height 46
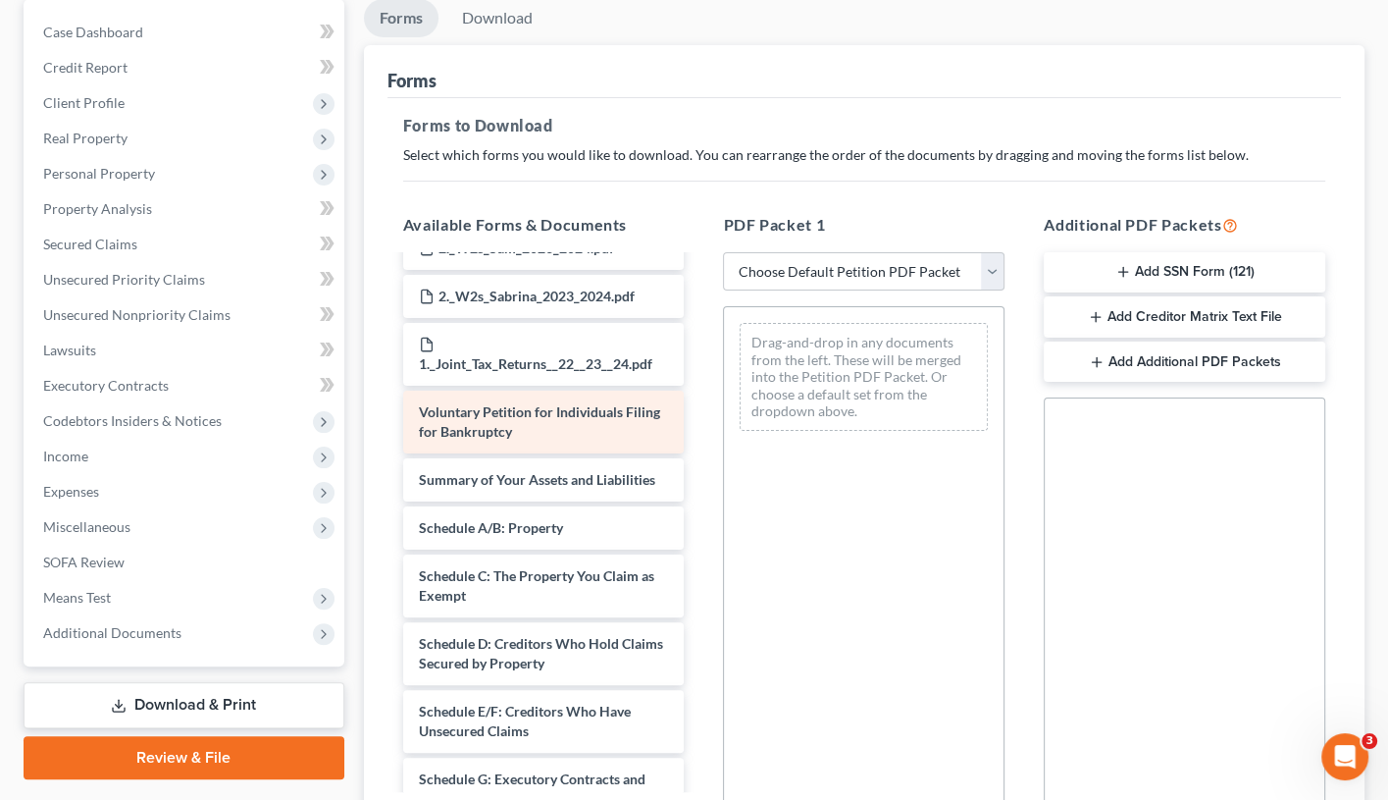
scroll to position [2012, 0]
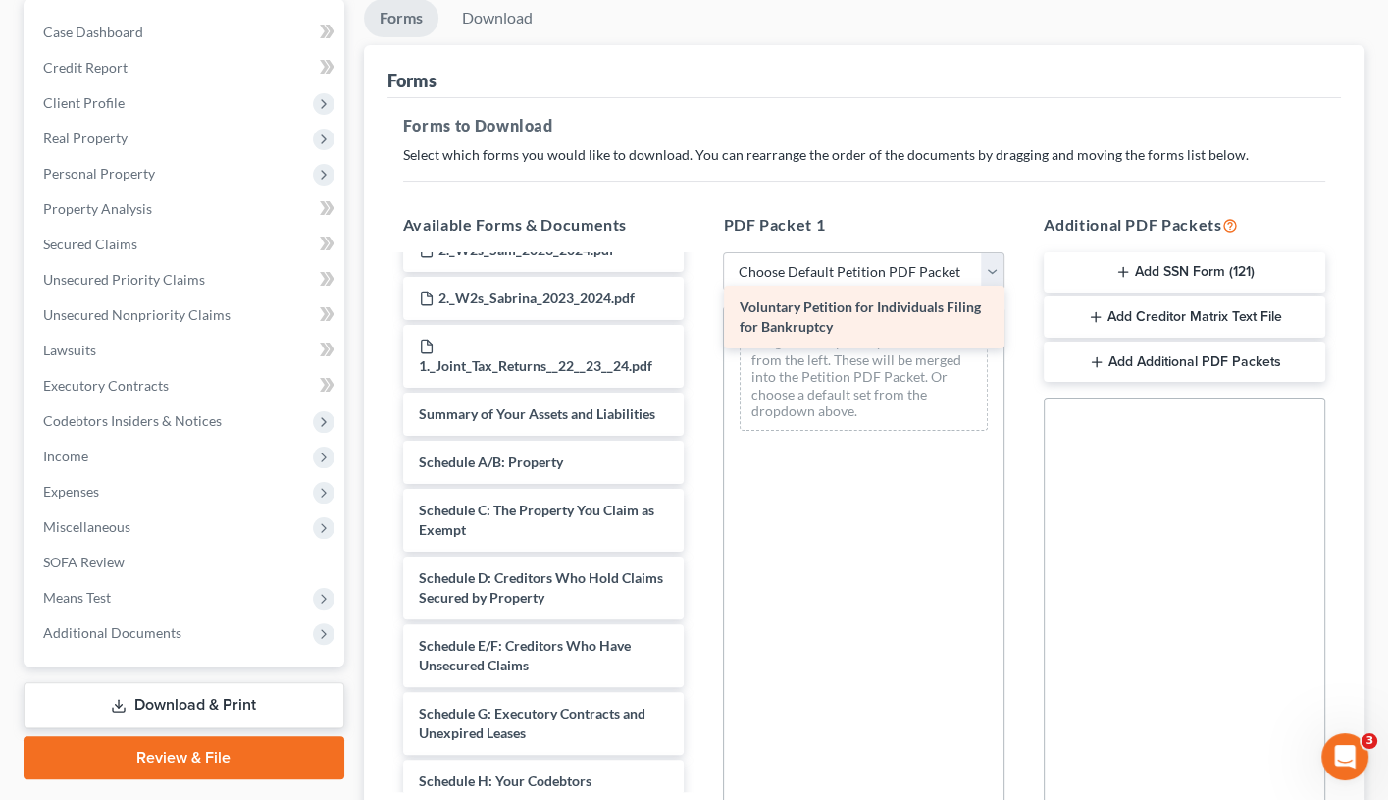
drag, startPoint x: 572, startPoint y: 349, endPoint x: 891, endPoint y: 317, distance: 320.5
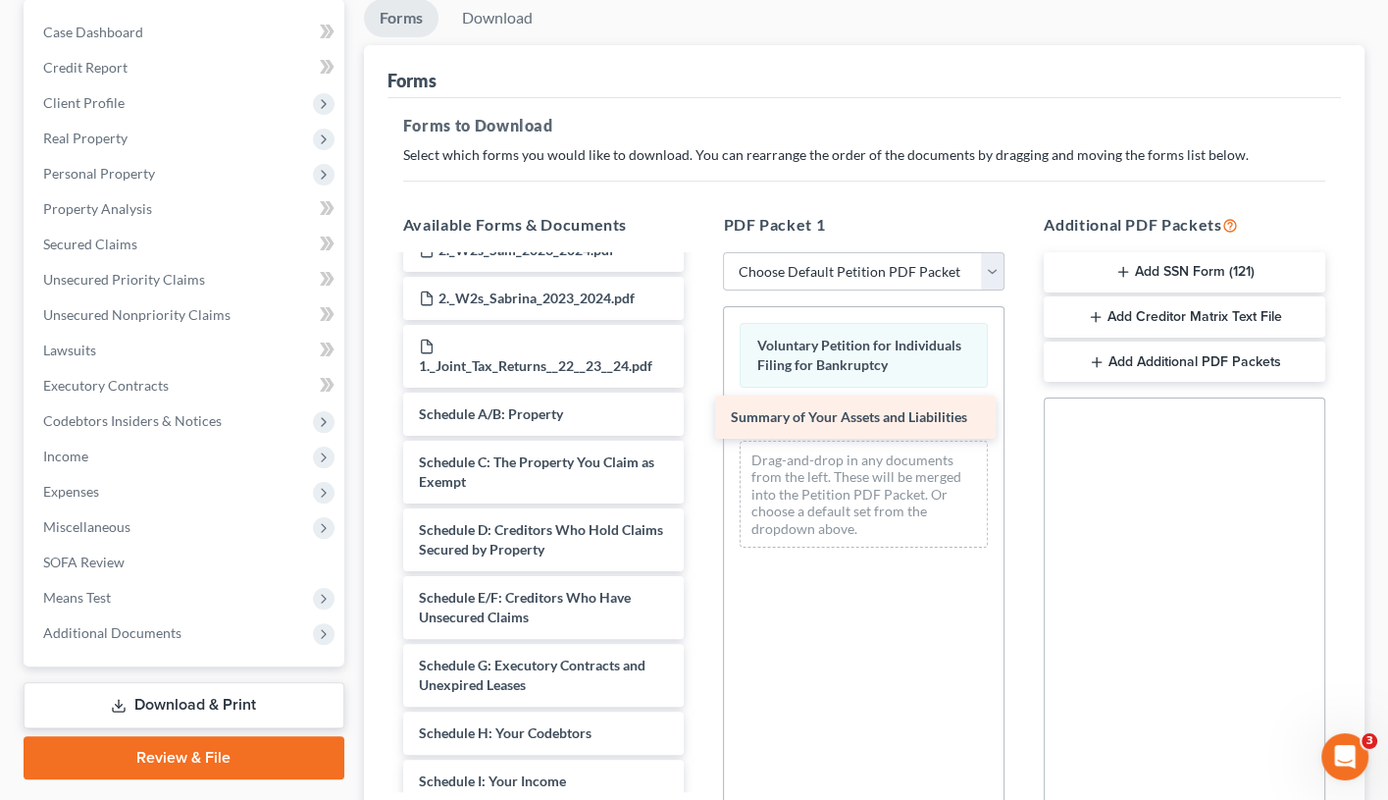
drag, startPoint x: 608, startPoint y: 337, endPoint x: 920, endPoint y: 416, distance: 322.0
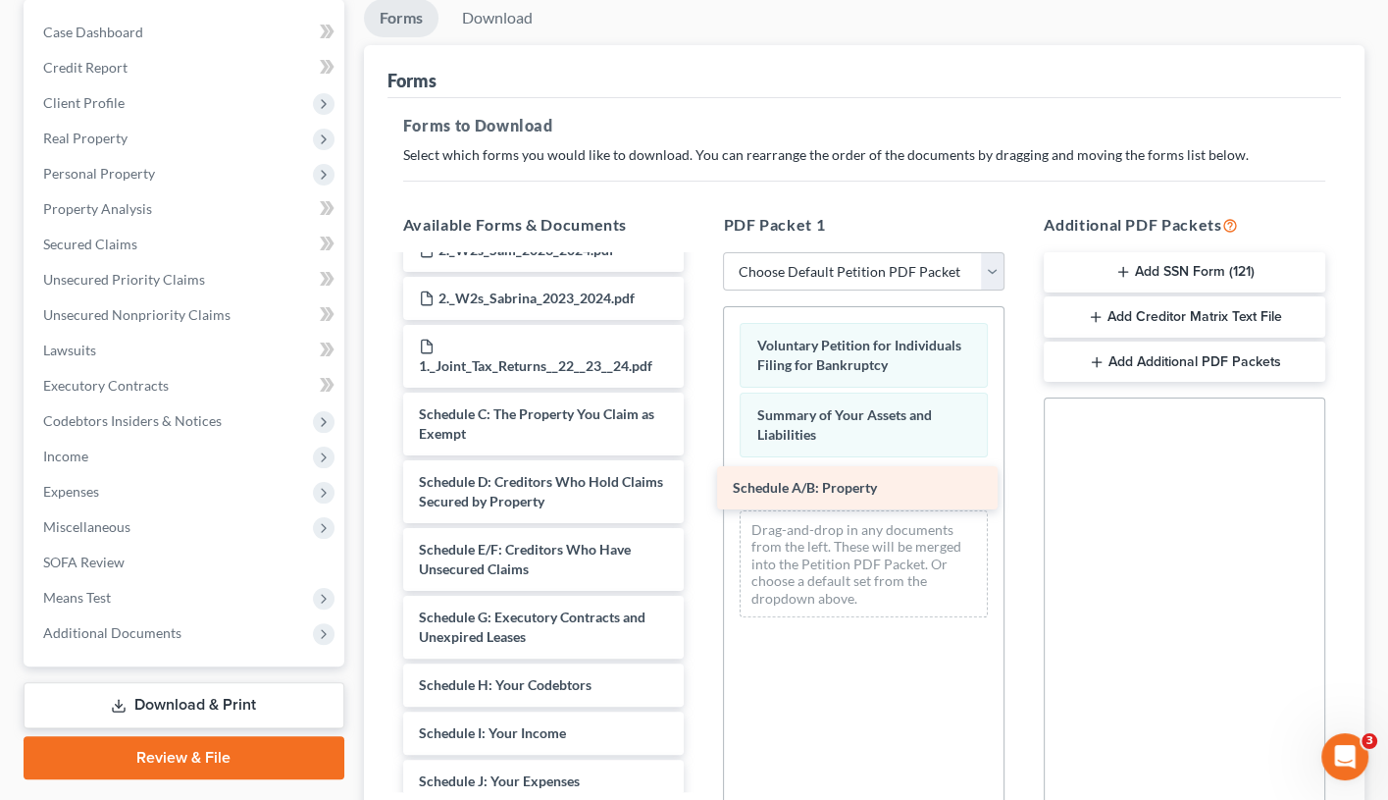
drag, startPoint x: 611, startPoint y: 340, endPoint x: 938, endPoint y: 473, distance: 353.0
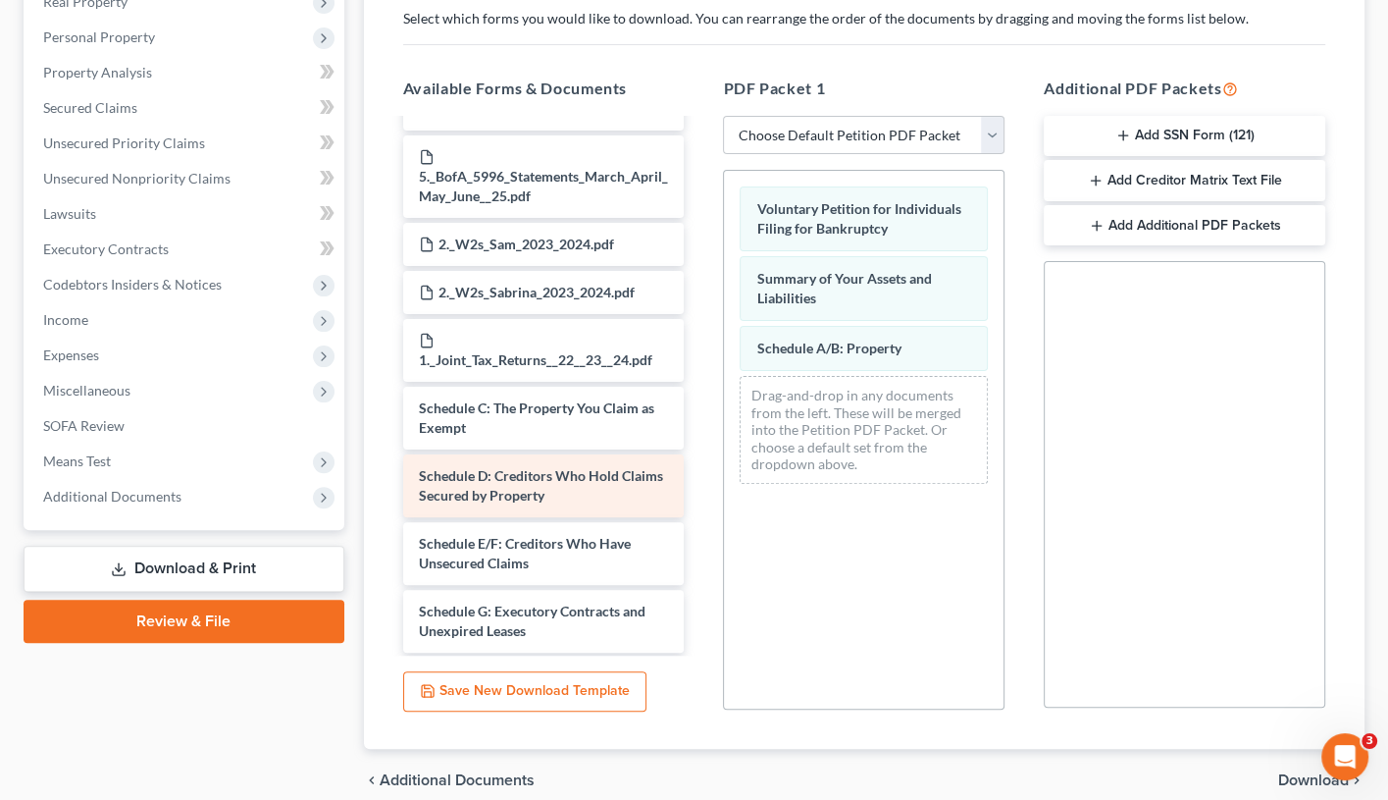
scroll to position [1832, 0]
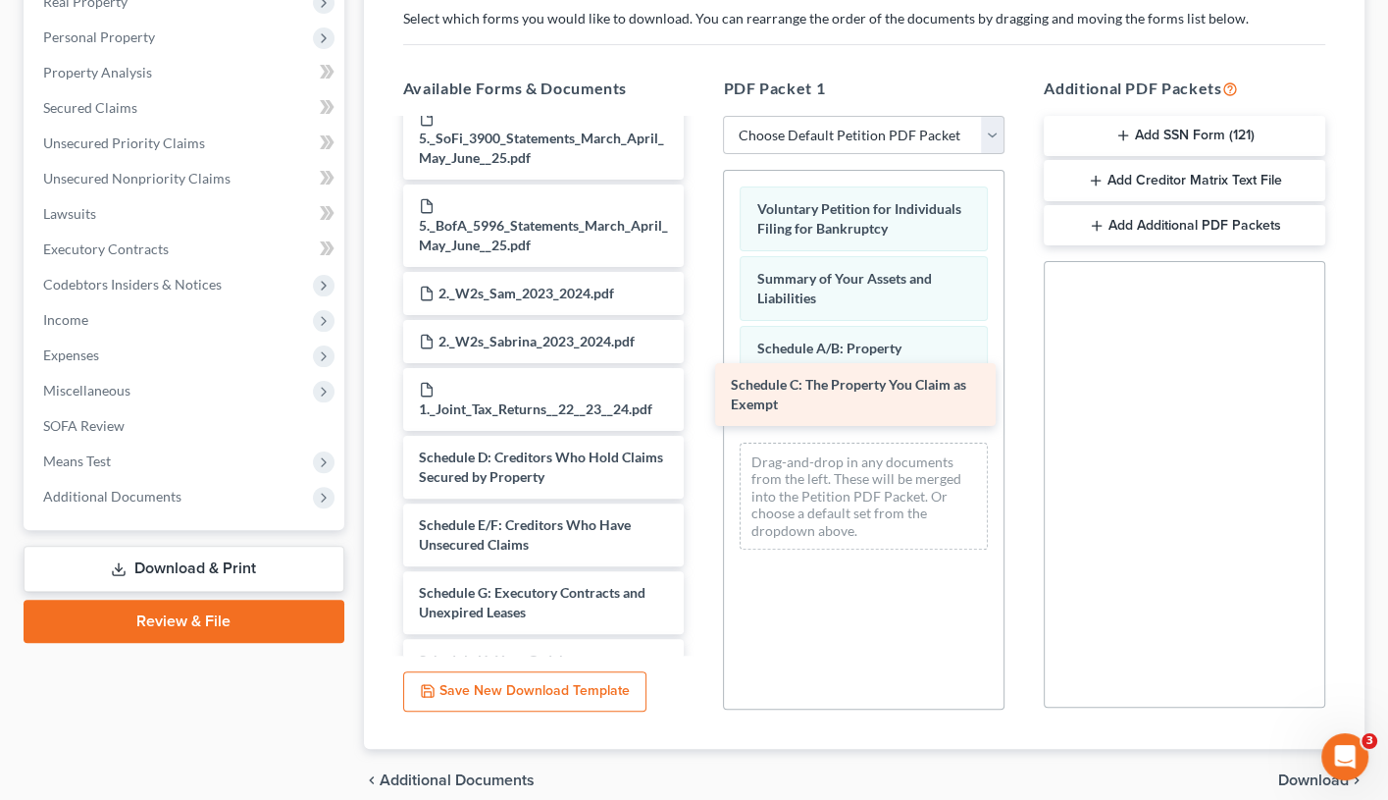
drag, startPoint x: 631, startPoint y: 387, endPoint x: 940, endPoint y: 392, distance: 309.1
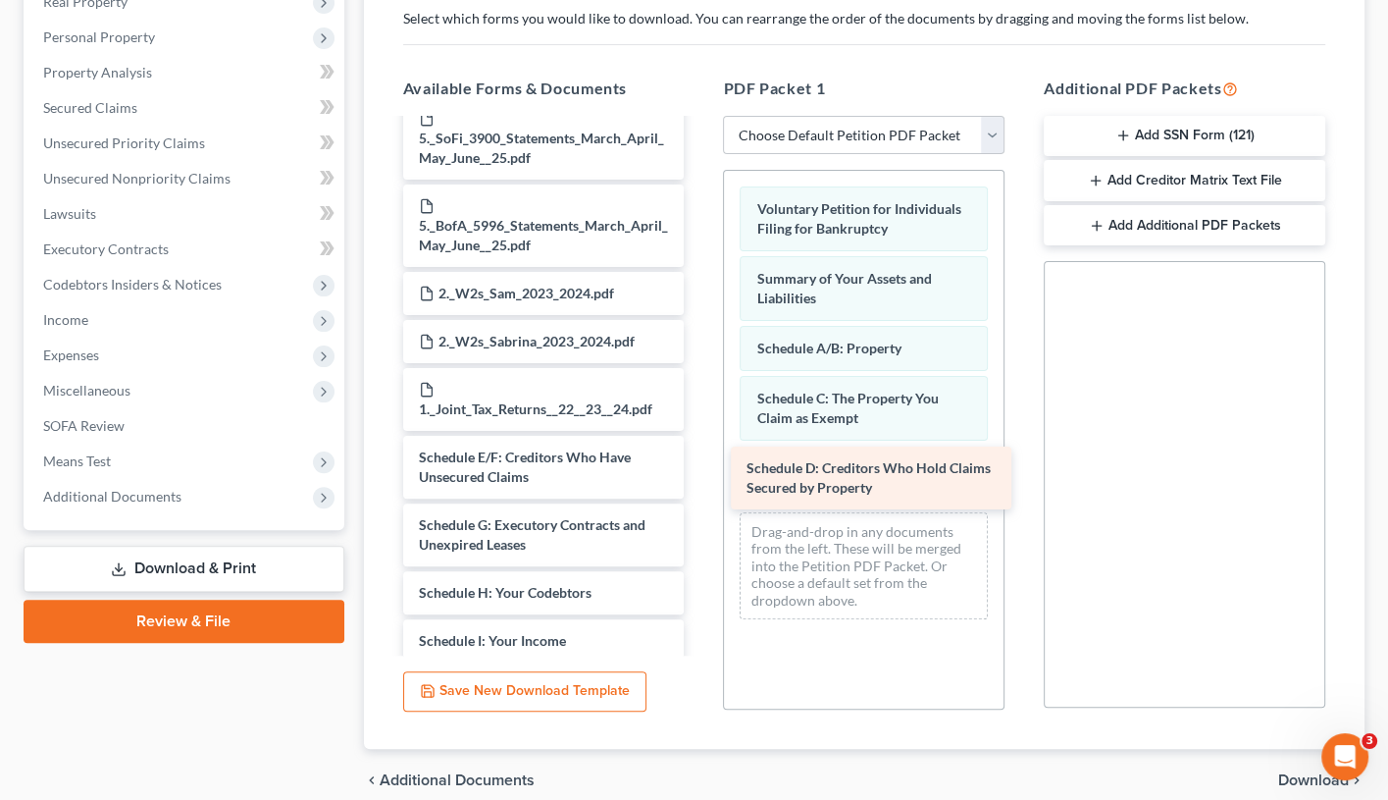
drag, startPoint x: 622, startPoint y: 386, endPoint x: 951, endPoint y: 473, distance: 340.1
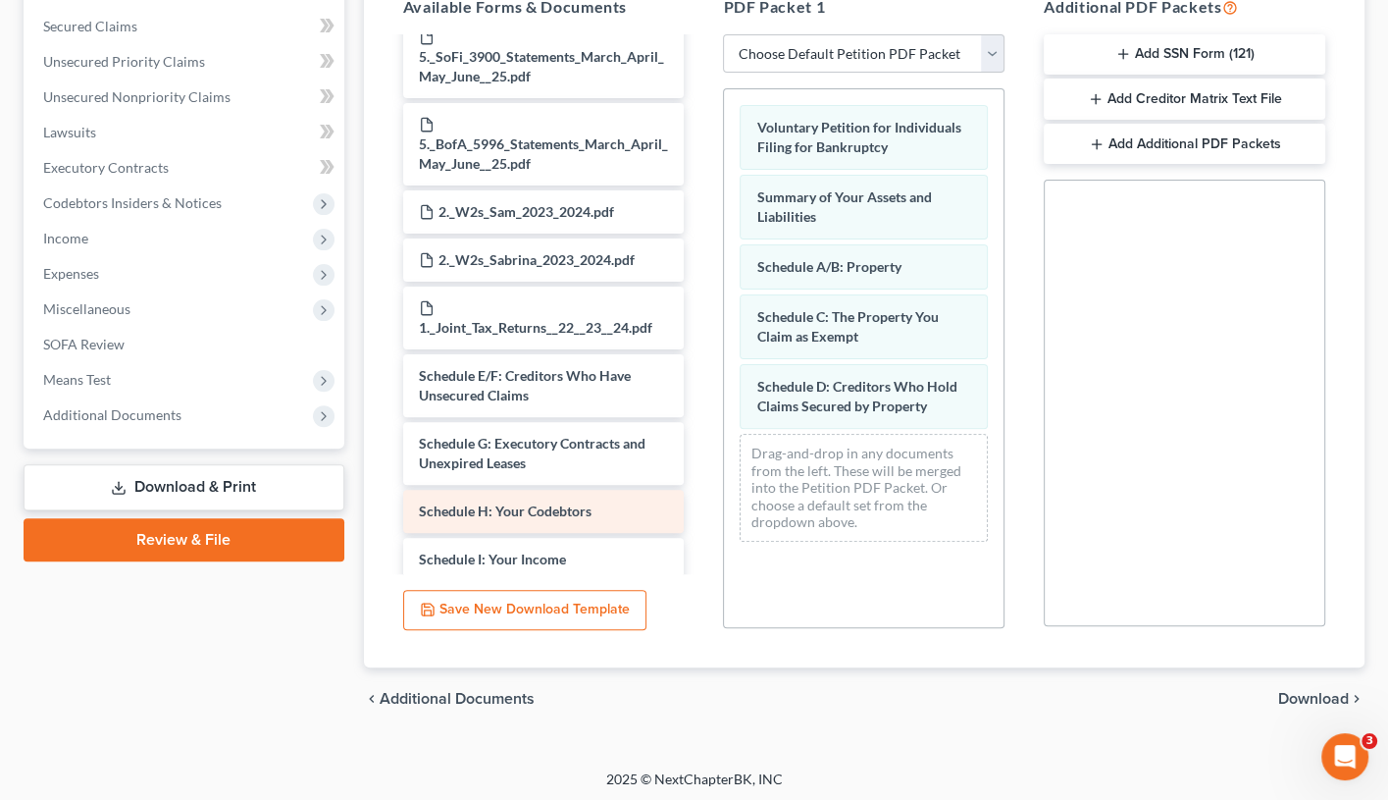
scroll to position [406, 0]
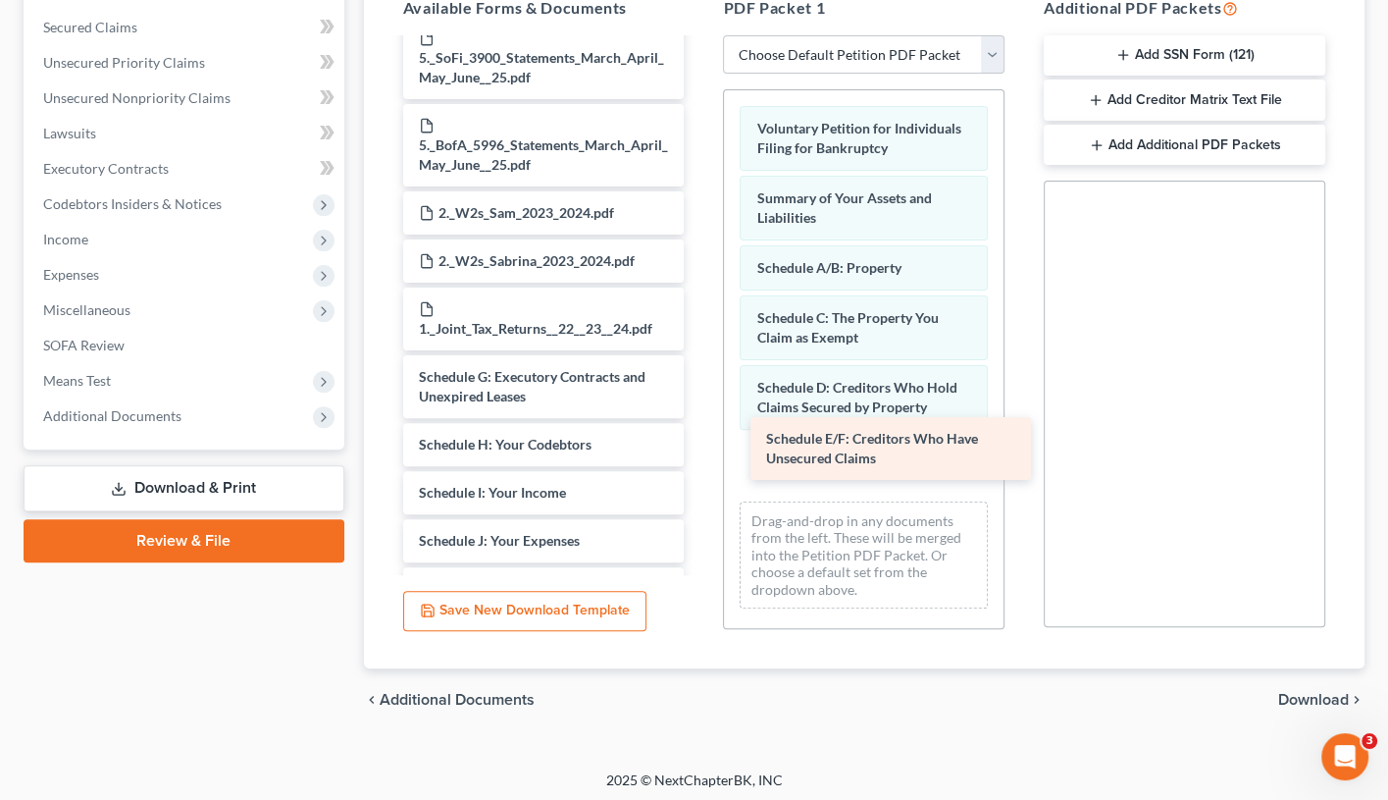
drag, startPoint x: 605, startPoint y: 312, endPoint x: 954, endPoint y: 450, distance: 374.8
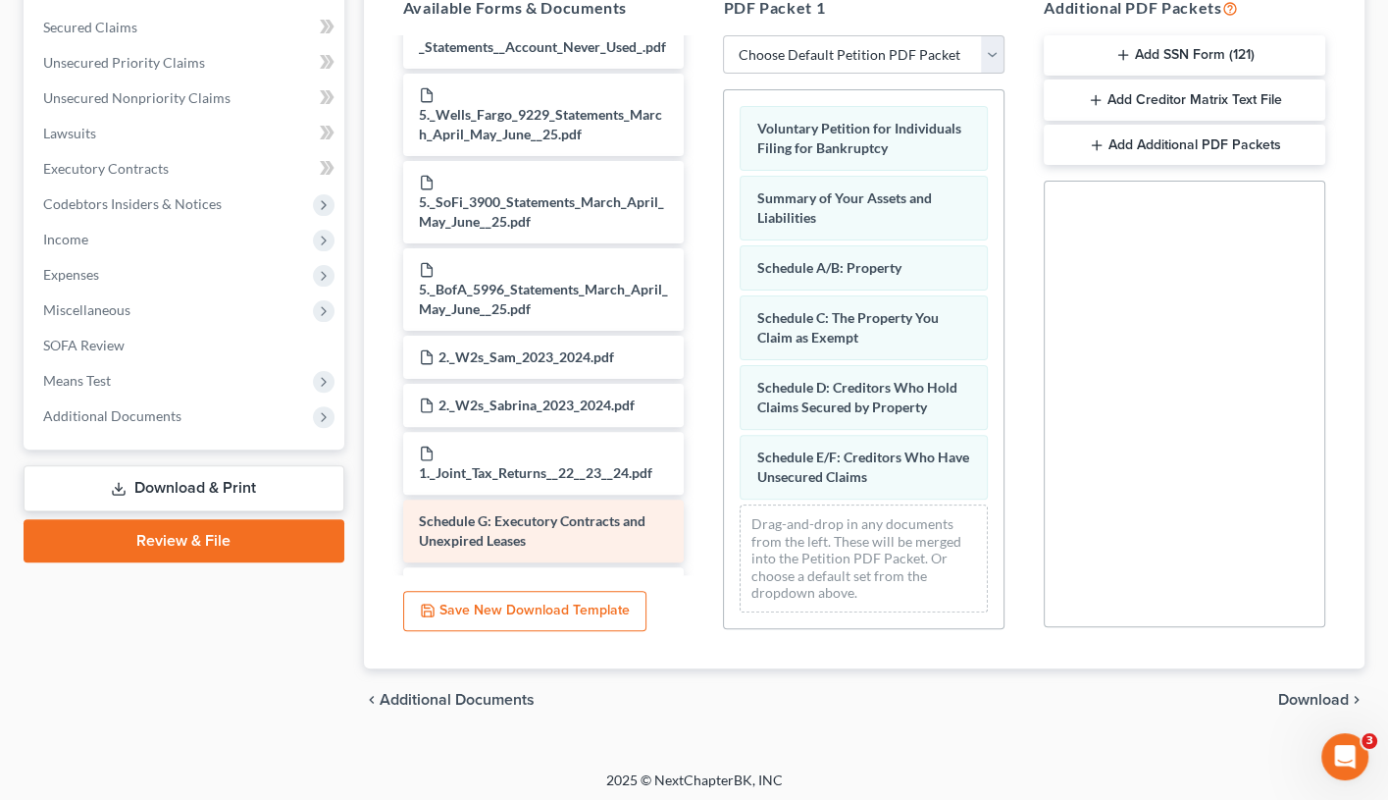
scroll to position [1664, 0]
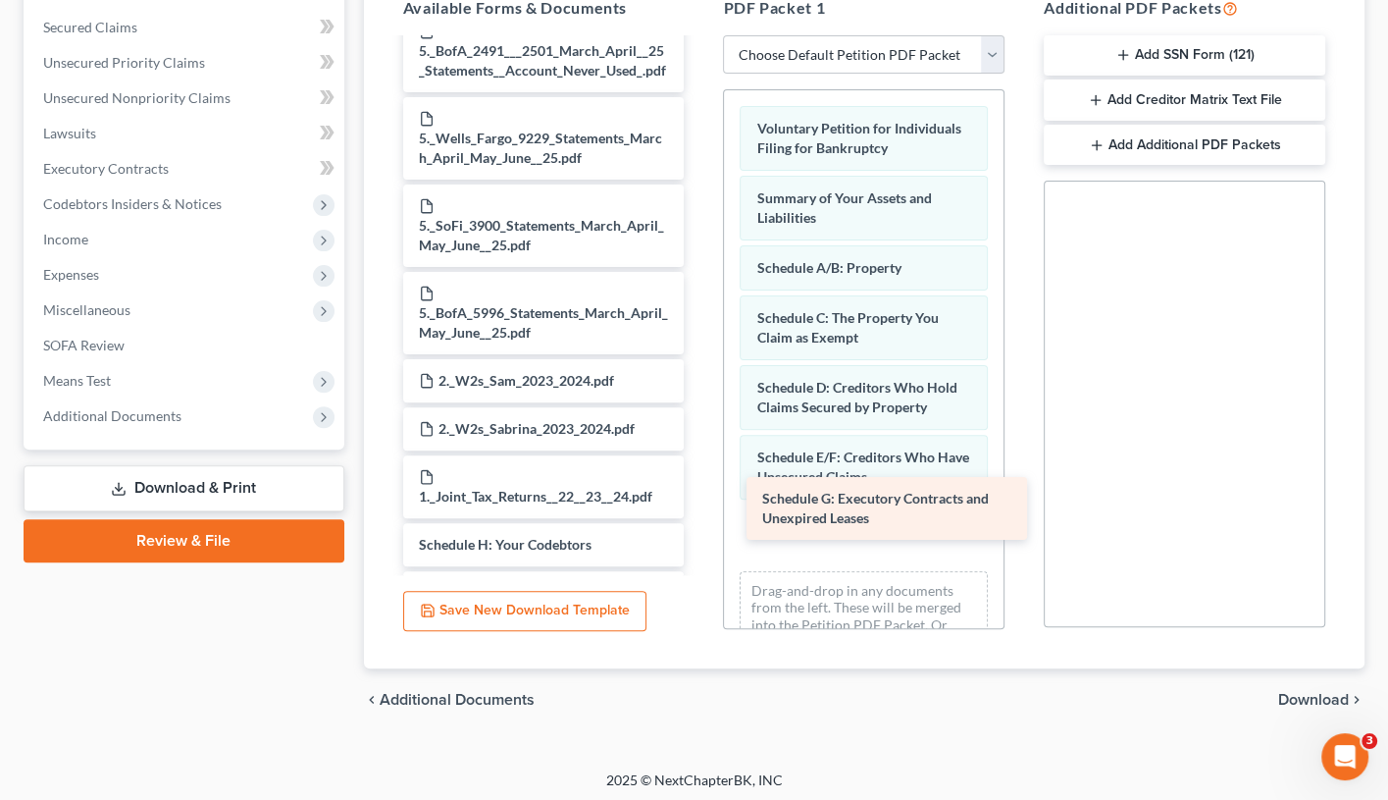
drag, startPoint x: 593, startPoint y: 479, endPoint x: 911, endPoint y: 513, distance: 319.8
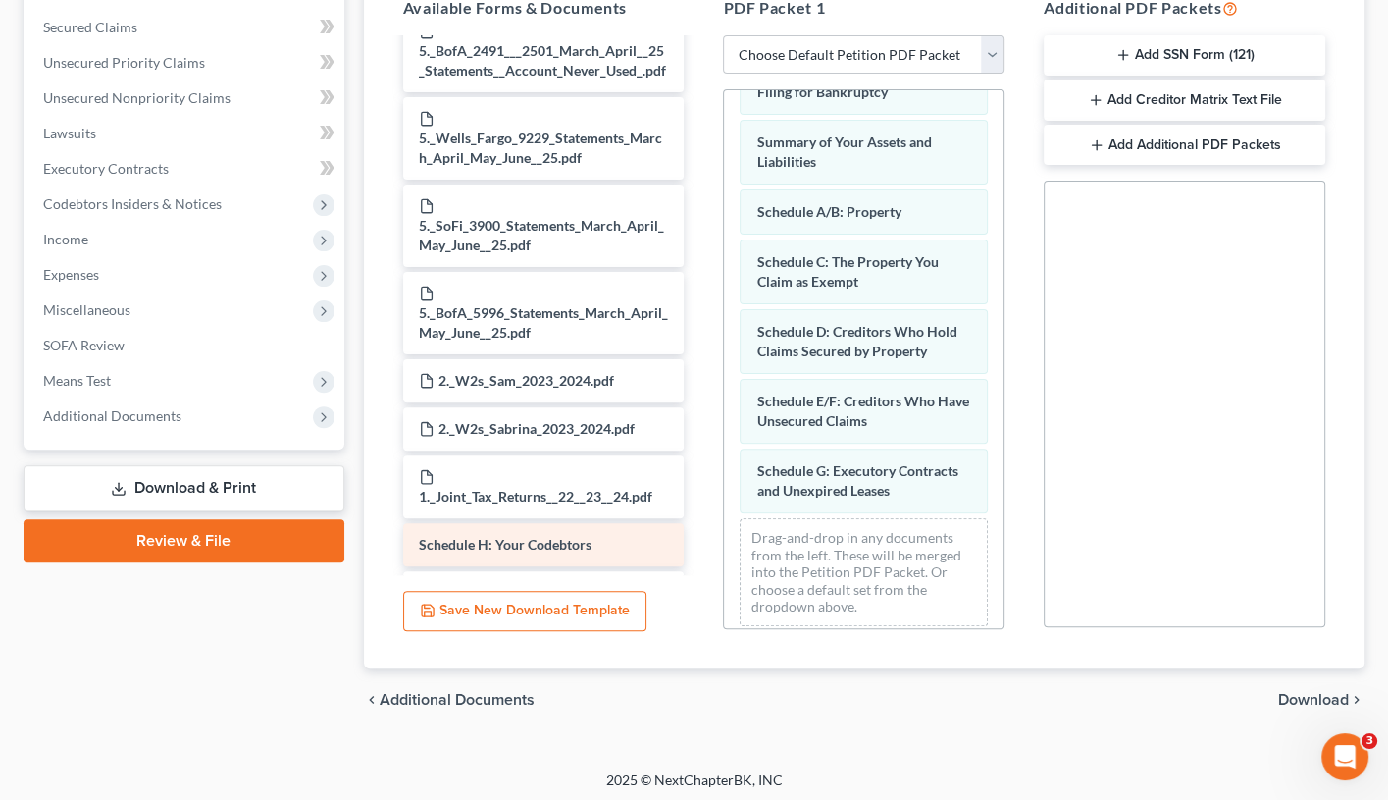
scroll to position [55, 0]
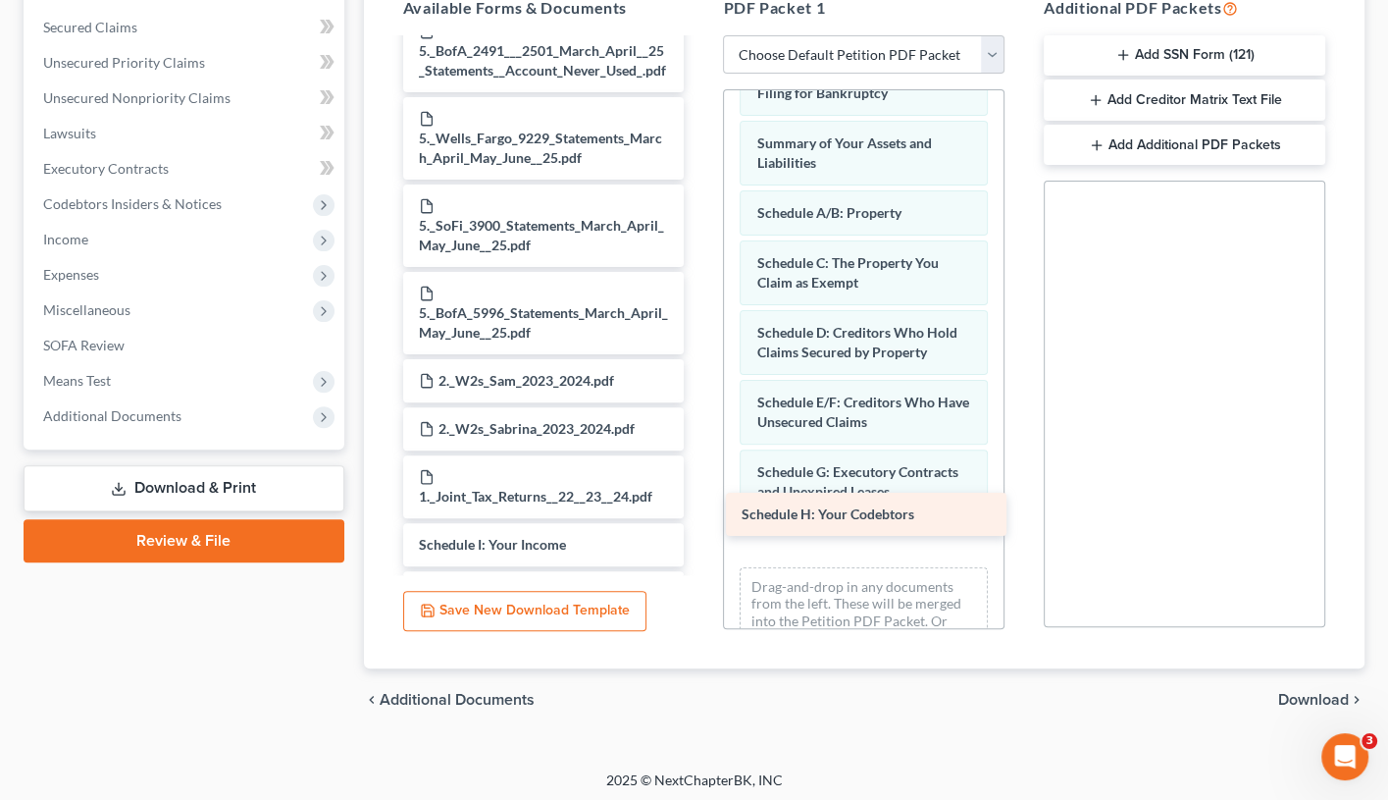
drag, startPoint x: 555, startPoint y: 469, endPoint x: 878, endPoint y: 516, distance: 326.3
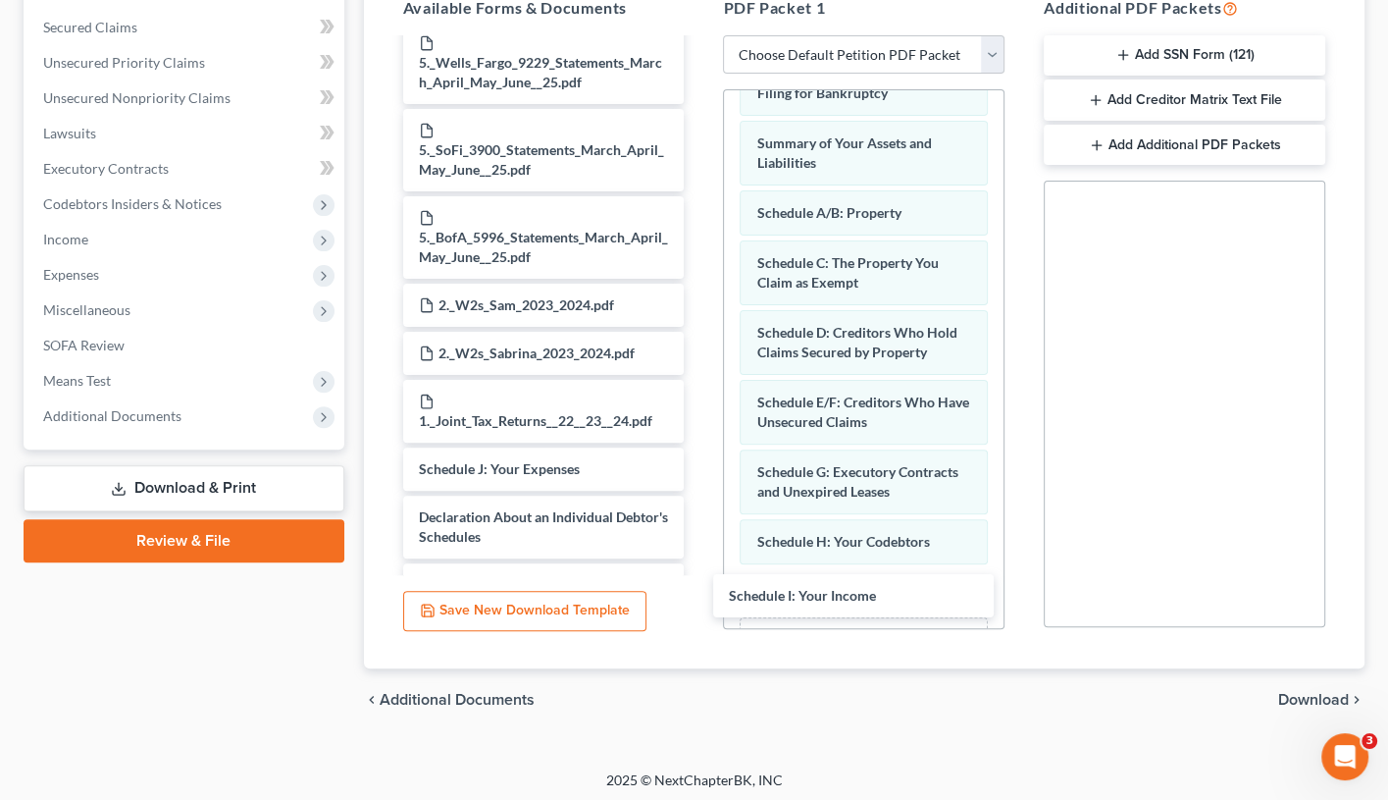
drag, startPoint x: 591, startPoint y: 467, endPoint x: 895, endPoint y: 598, distance: 331.0
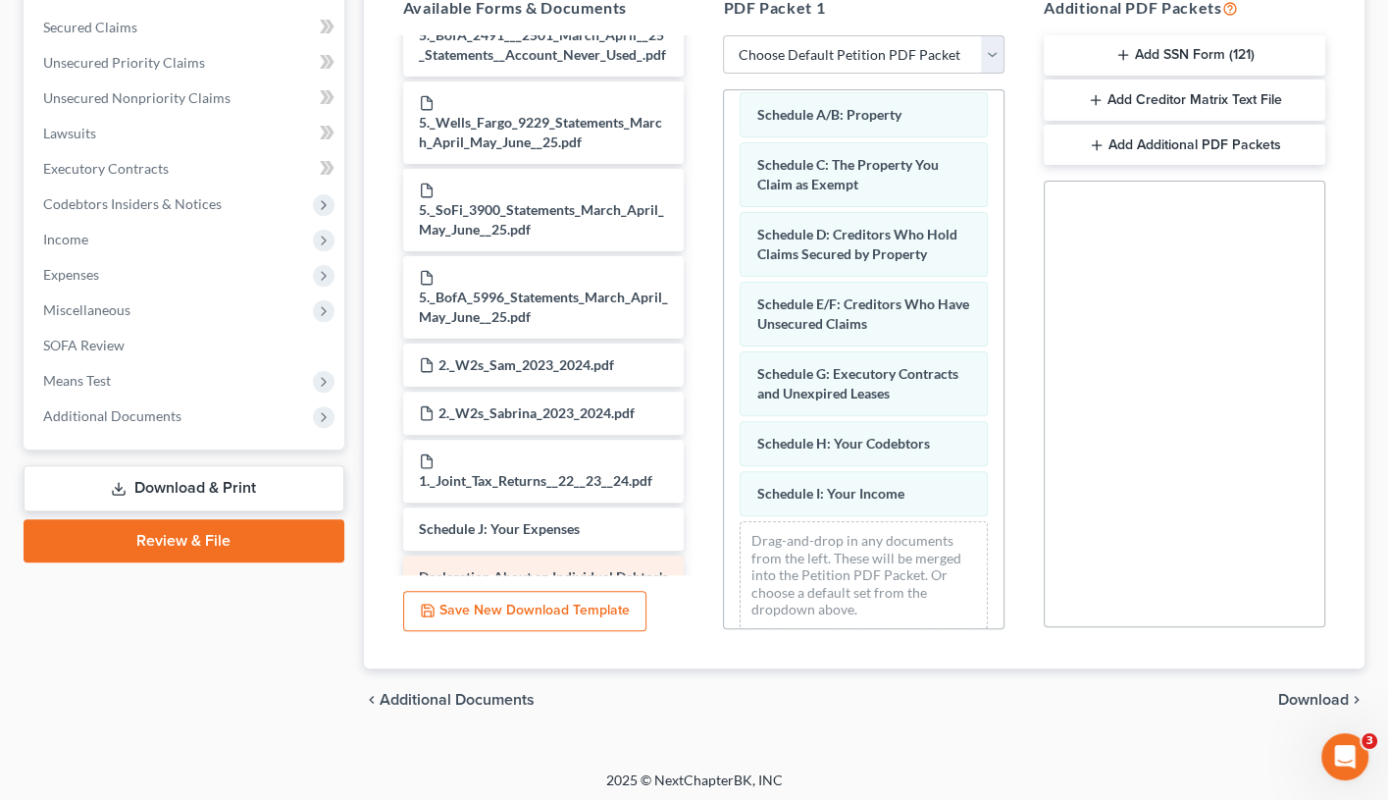
scroll to position [1673, 0]
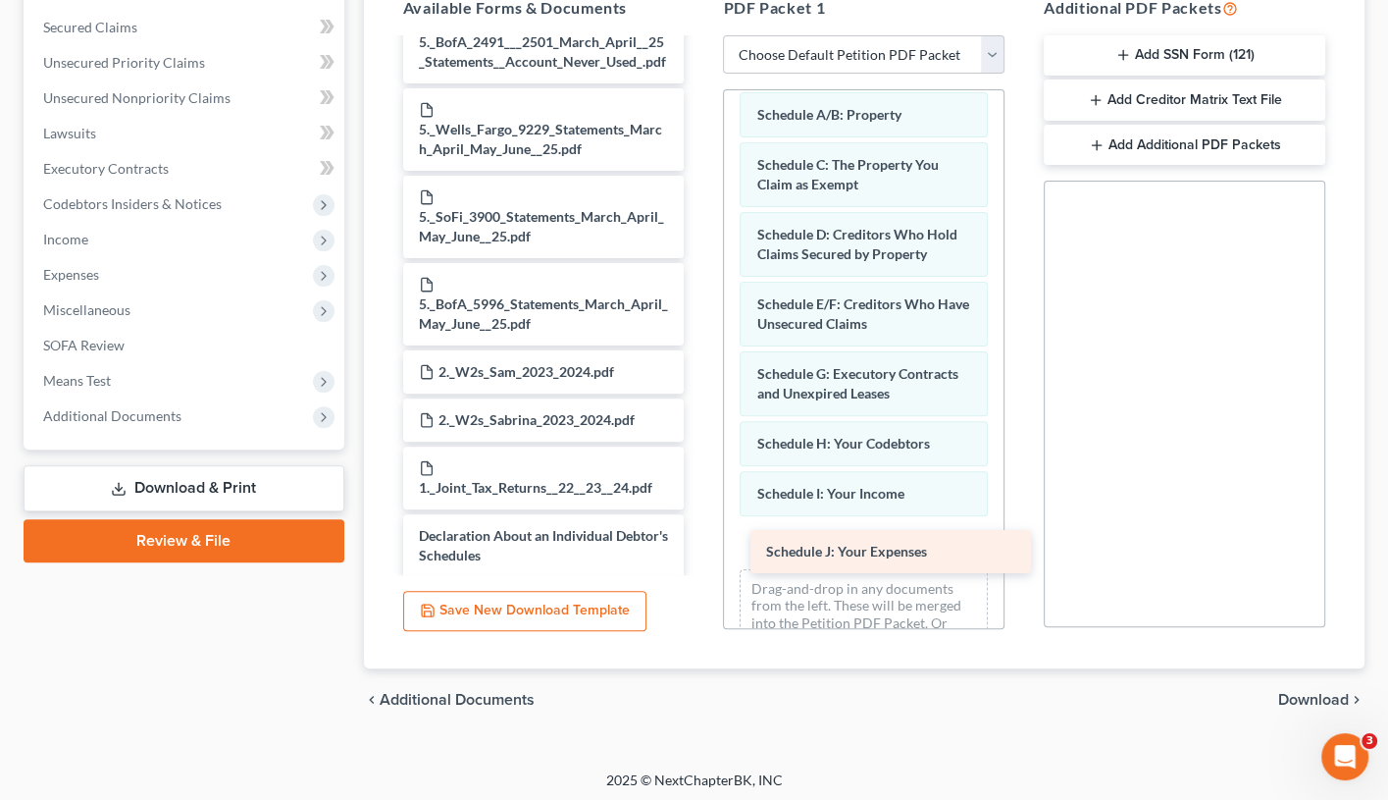
drag, startPoint x: 580, startPoint y: 458, endPoint x: 925, endPoint y: 550, distance: 357.3
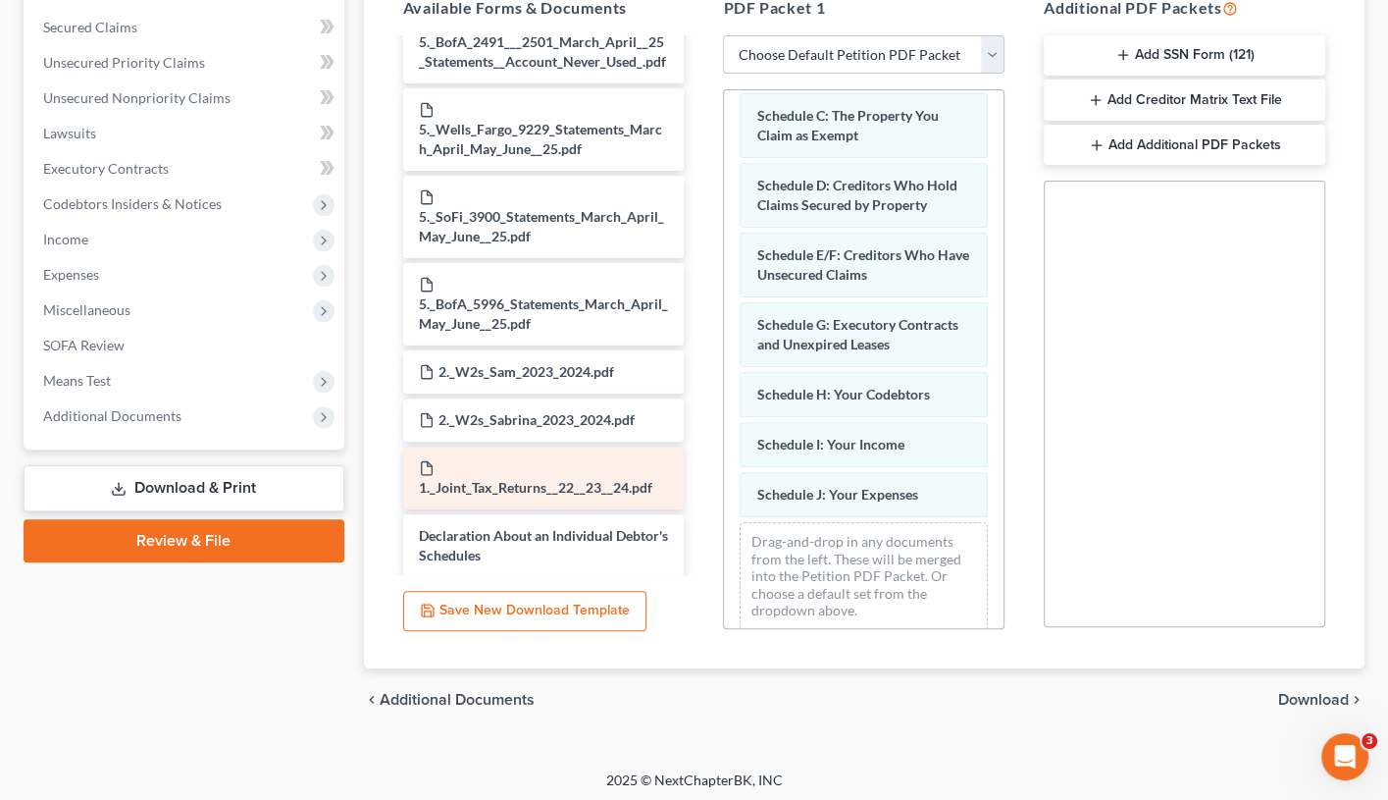
scroll to position [202, 0]
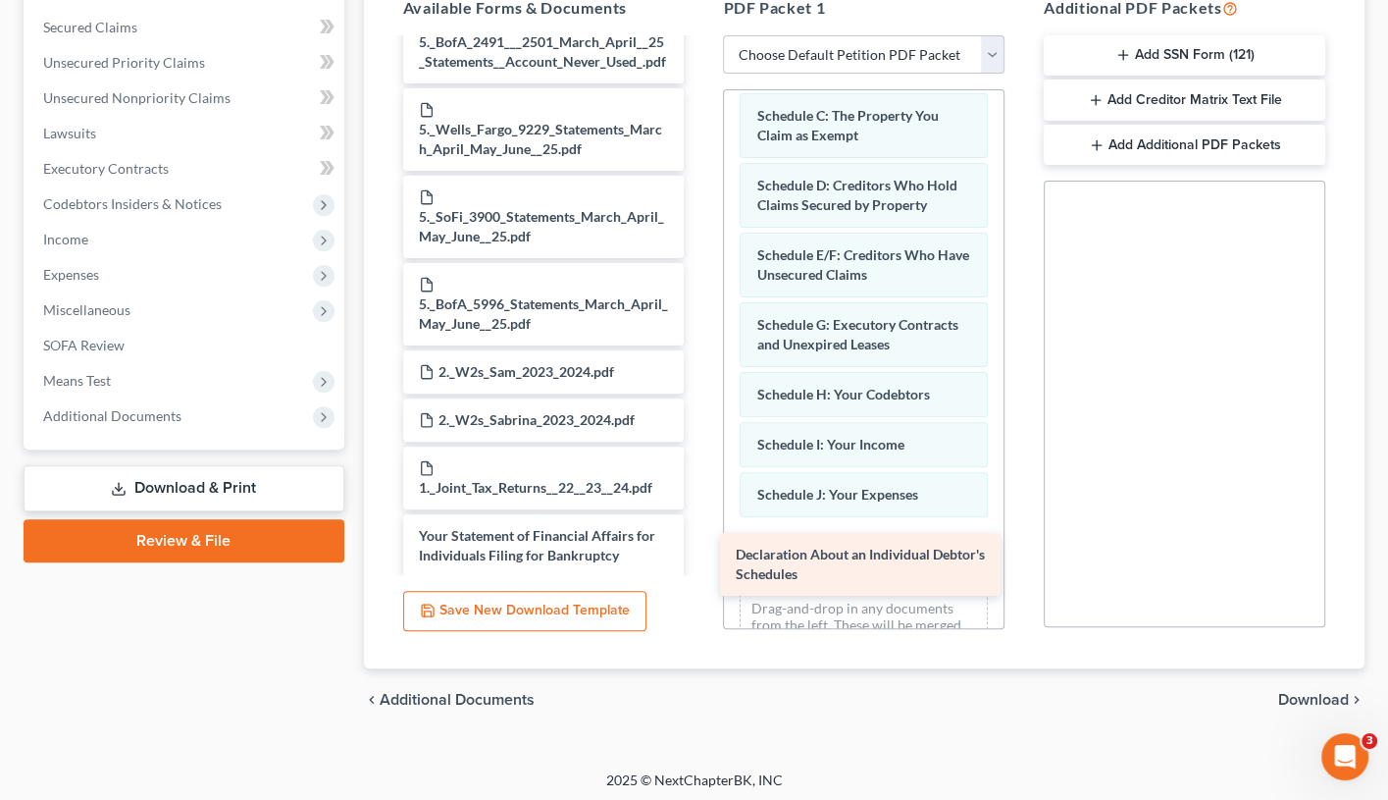
drag, startPoint x: 501, startPoint y: 459, endPoint x: 818, endPoint y: 555, distance: 331.2
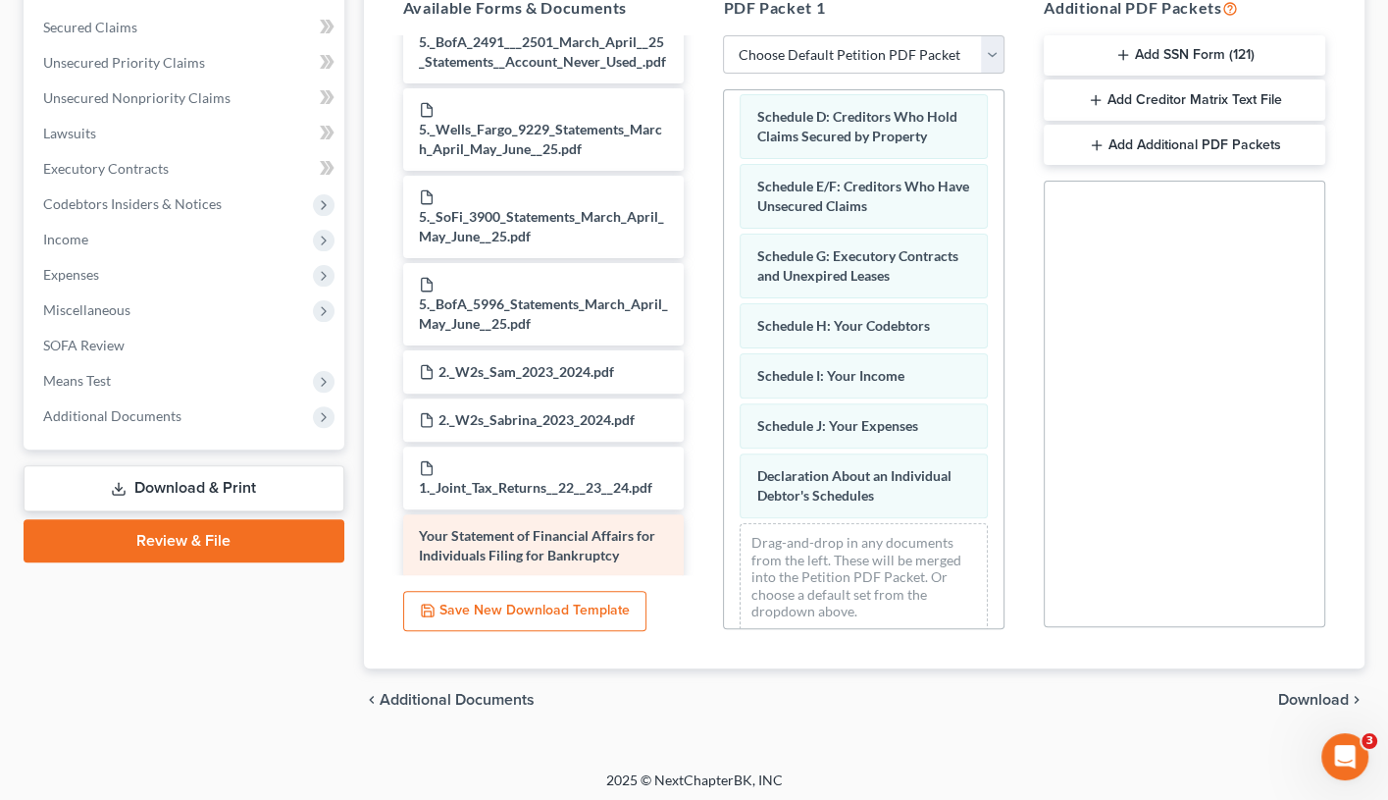
scroll to position [270, 0]
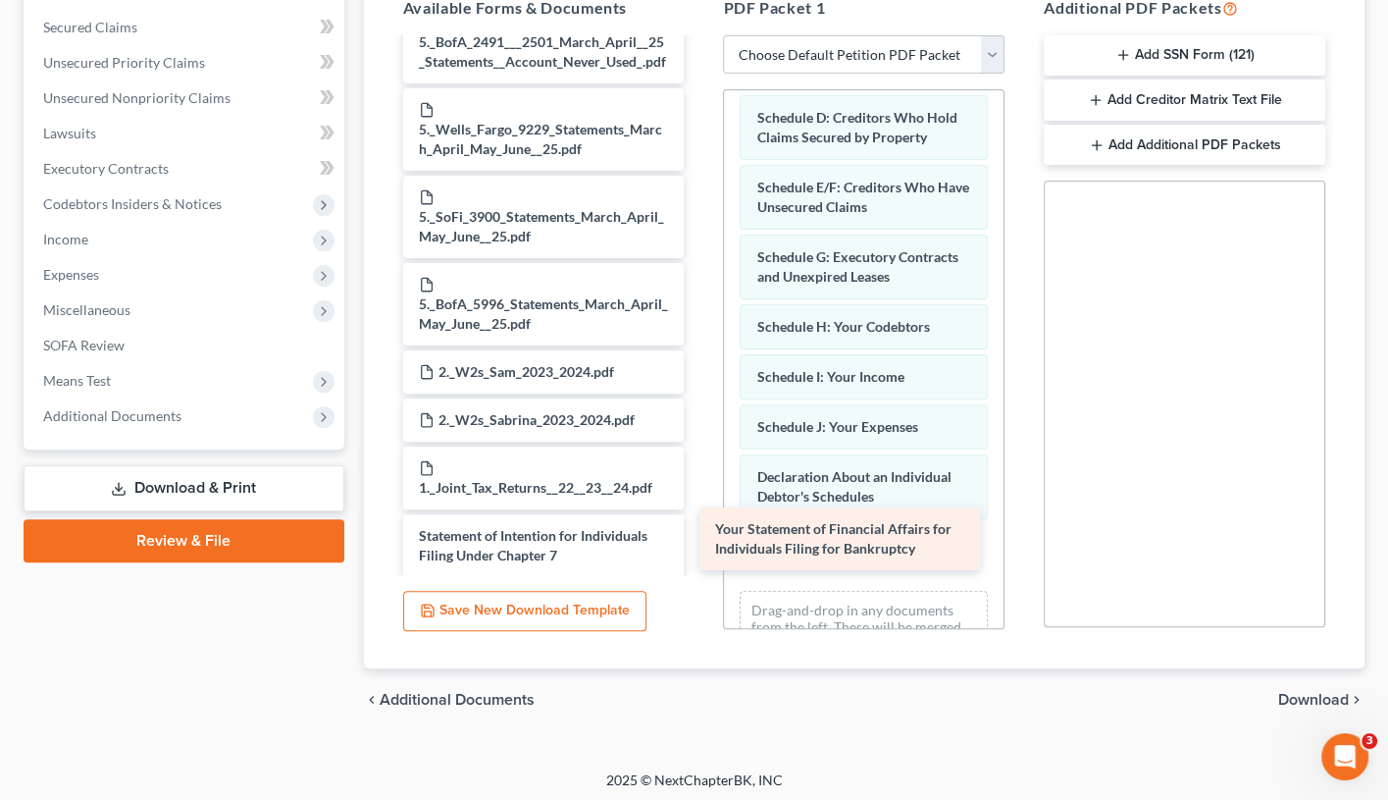
drag, startPoint x: 543, startPoint y: 473, endPoint x: 841, endPoint y: 543, distance: 306.3
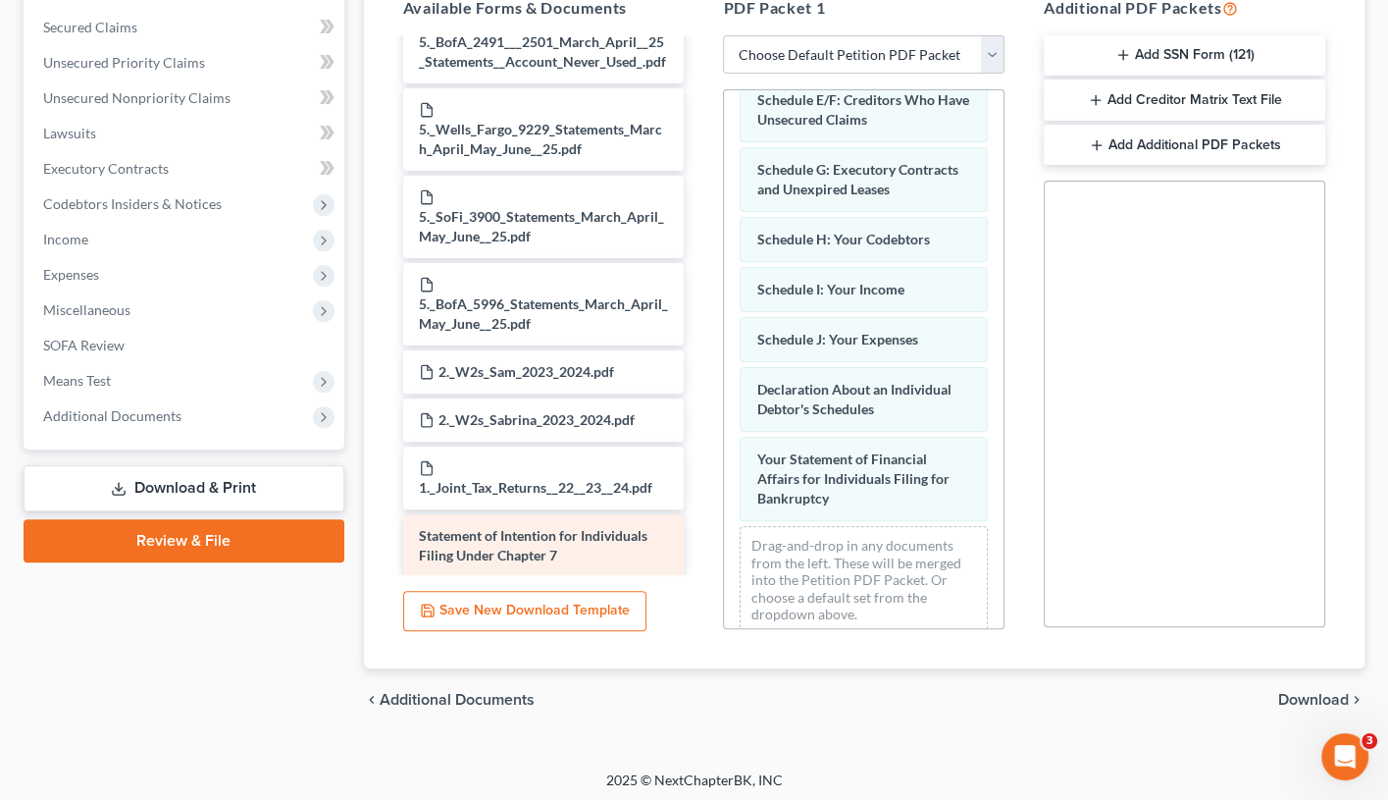
scroll to position [356, 0]
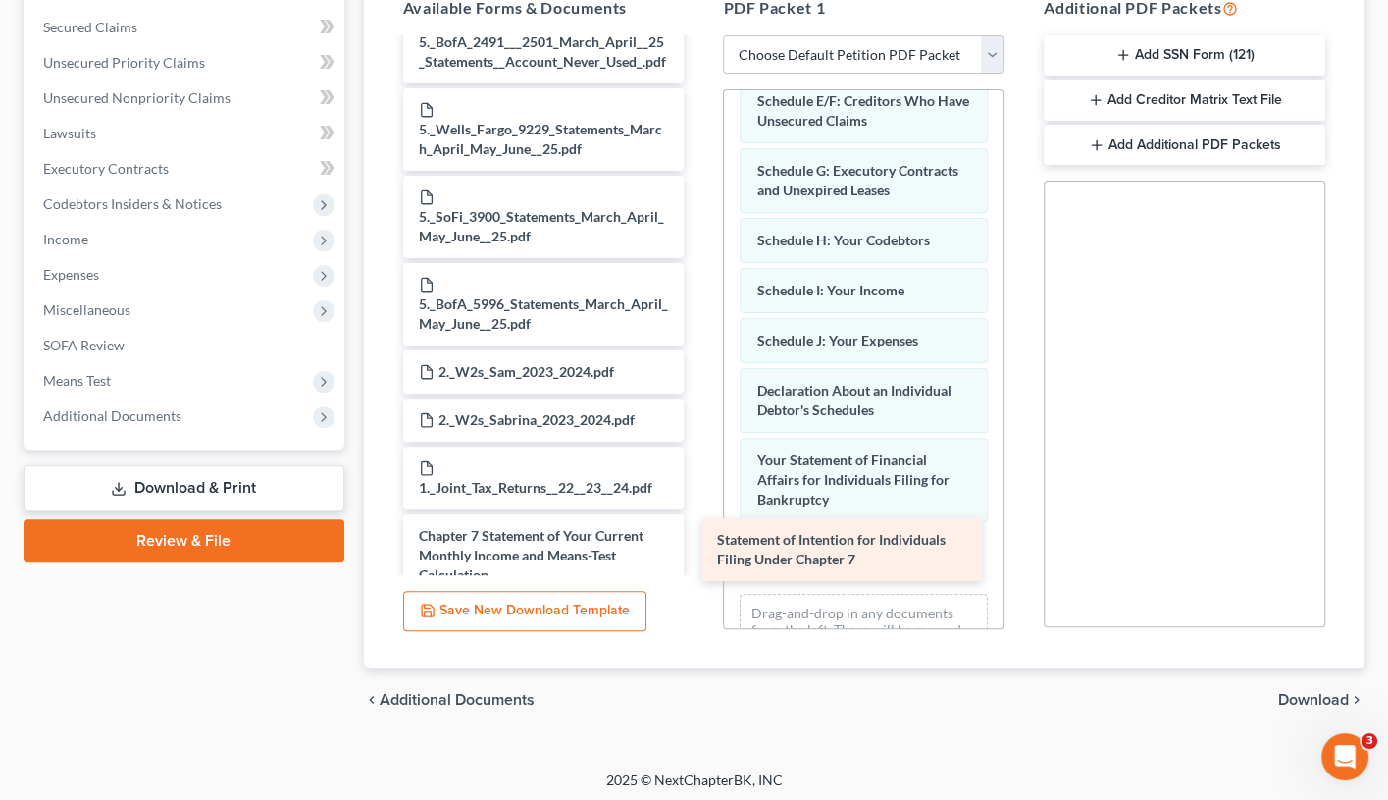
drag, startPoint x: 602, startPoint y: 450, endPoint x: 900, endPoint y: 532, distance: 309.2
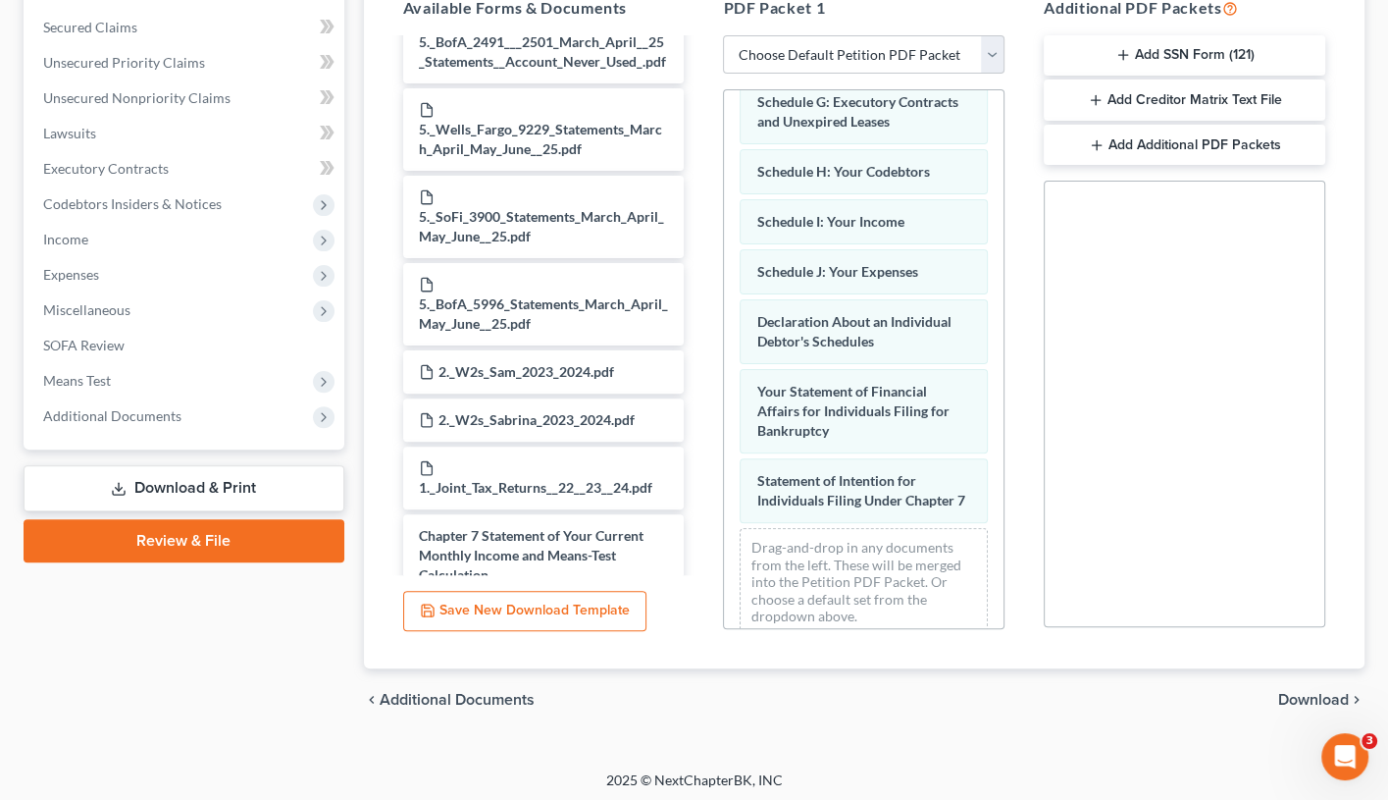
scroll to position [424, 0]
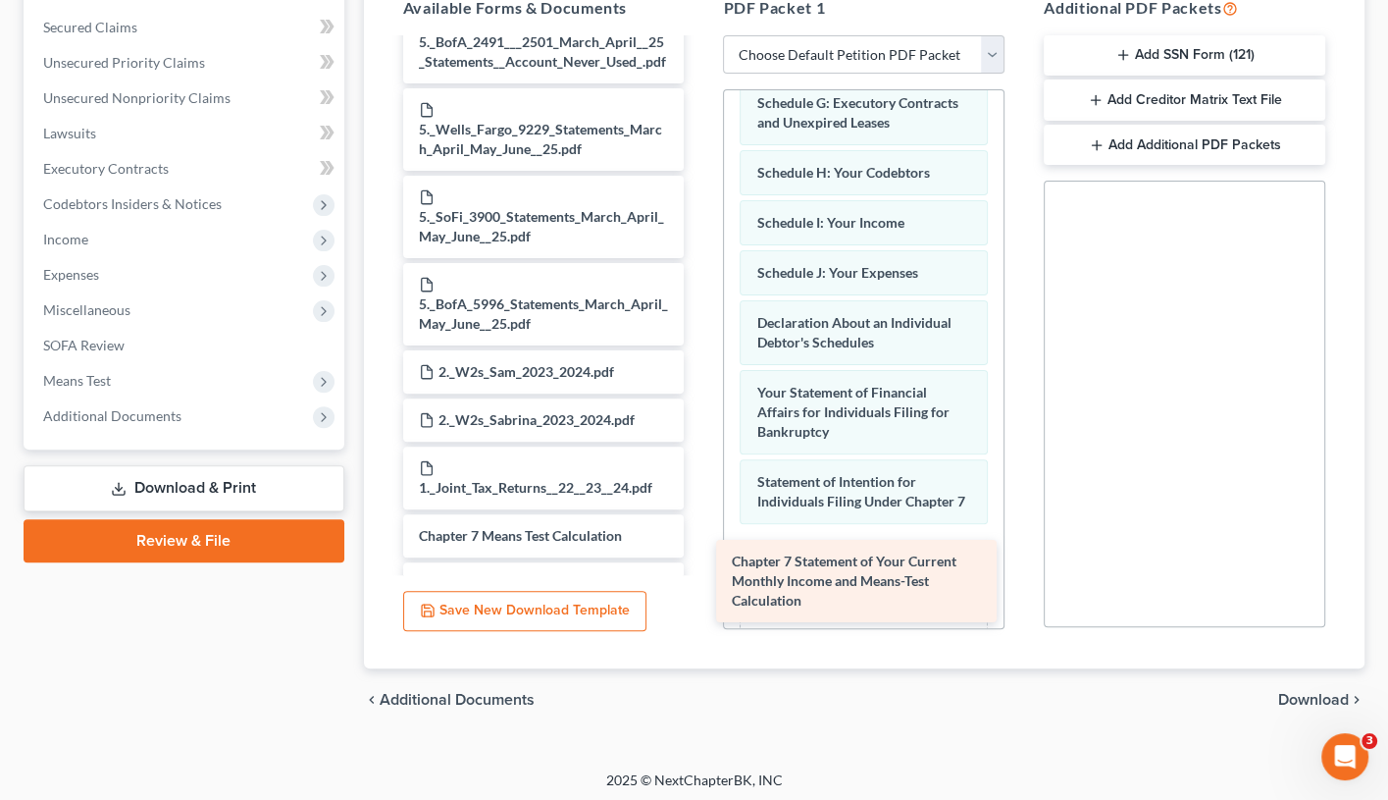
drag, startPoint x: 533, startPoint y: 459, endPoint x: 845, endPoint y: 557, distance: 327.1
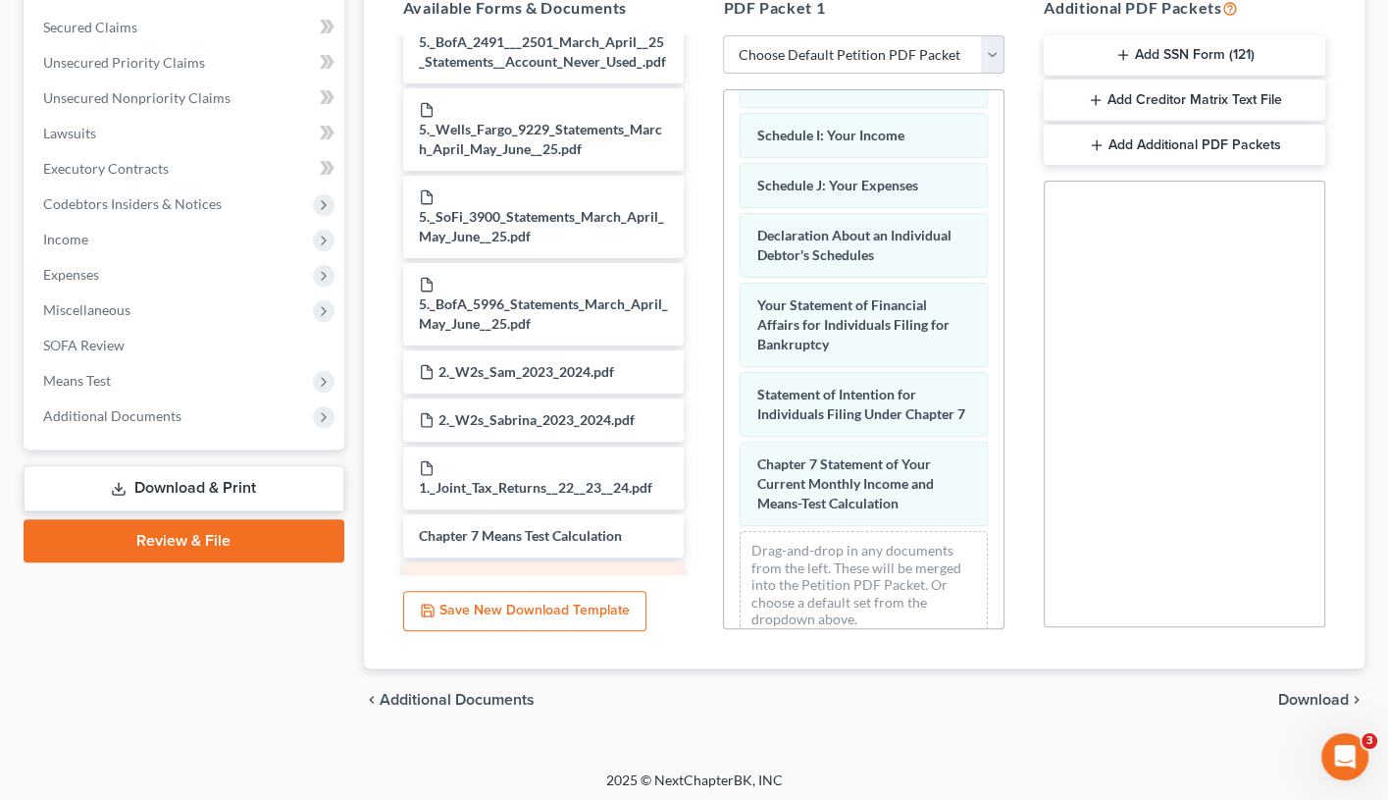
scroll to position [510, 0]
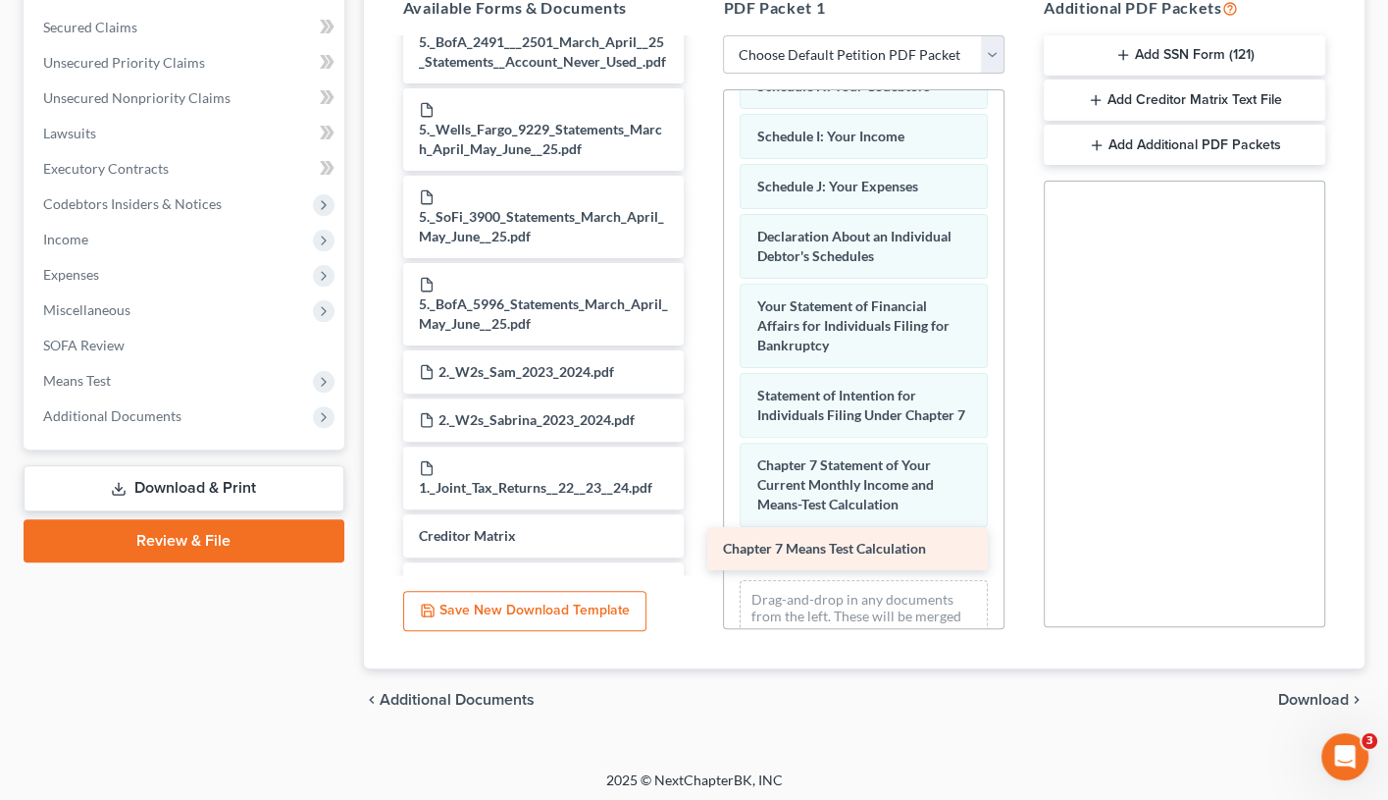
drag, startPoint x: 551, startPoint y: 450, endPoint x: 857, endPoint y: 531, distance: 315.6
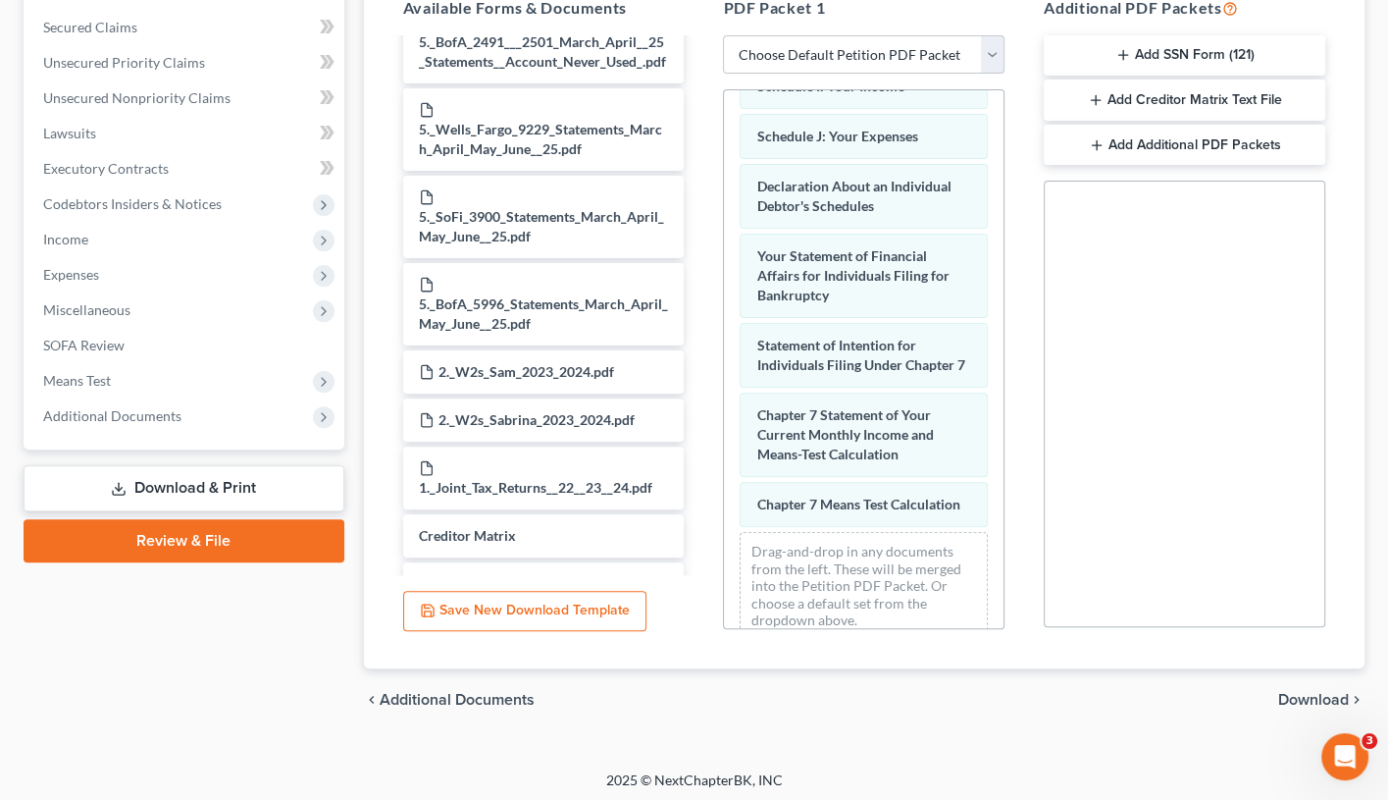
scroll to position [559, 0]
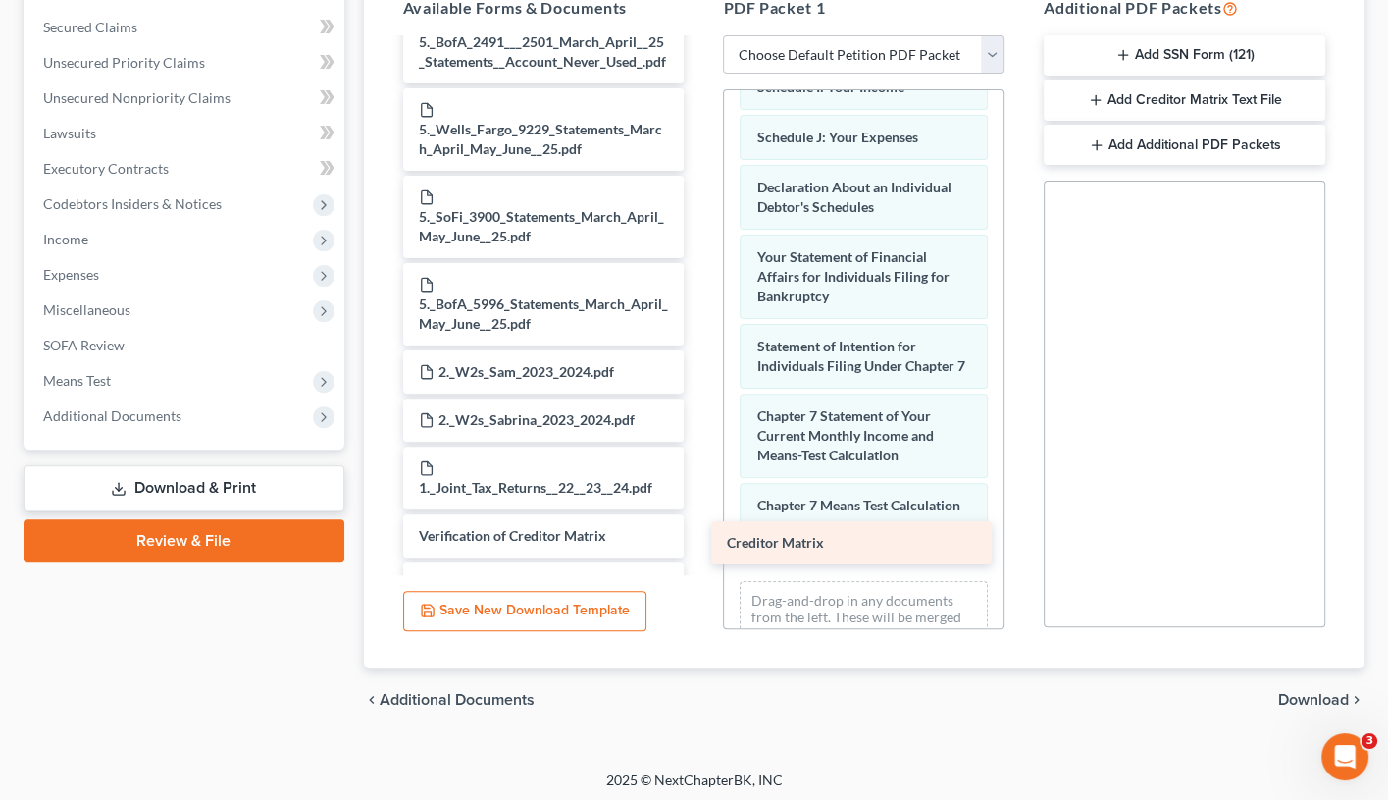
drag, startPoint x: 619, startPoint y: 459, endPoint x: 925, endPoint y: 544, distance: 317.6
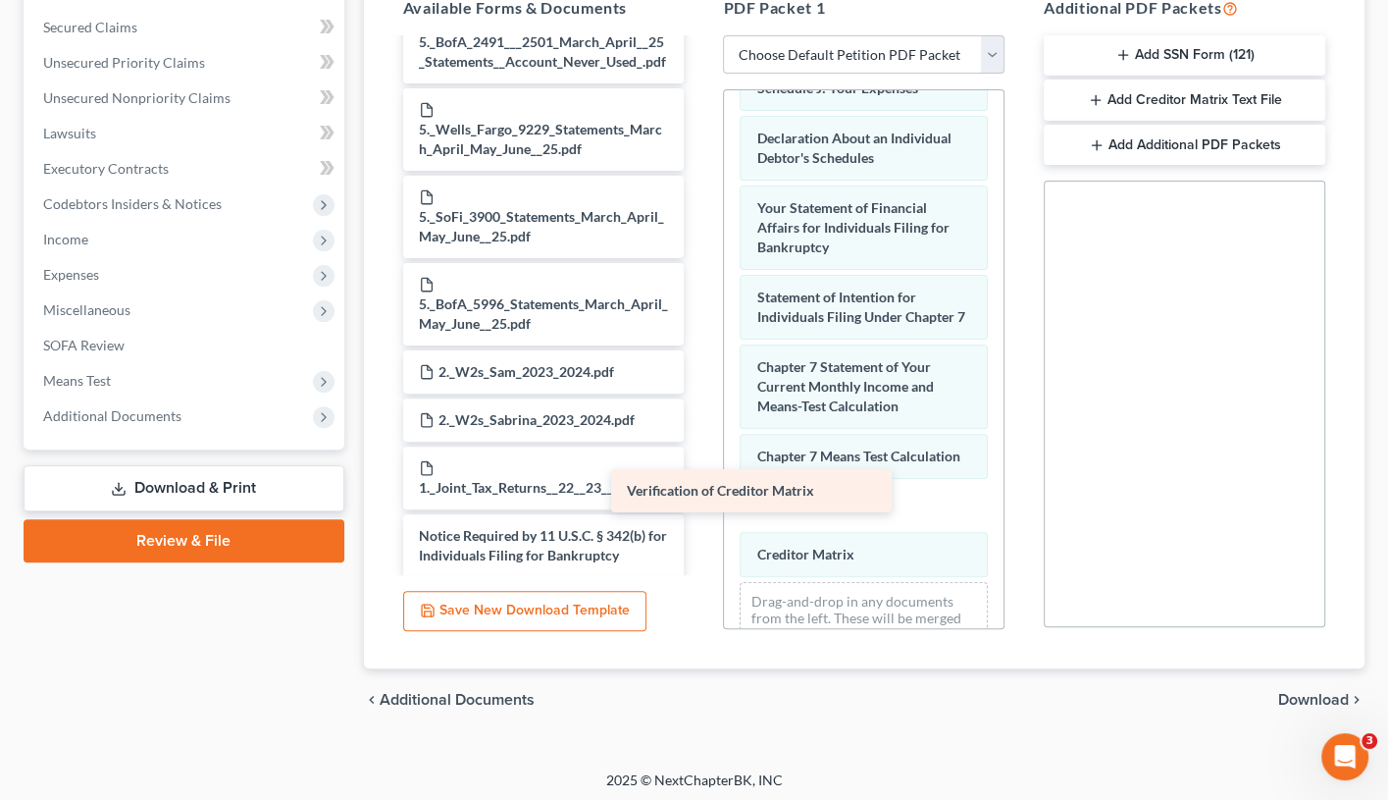
scroll to position [1652, 0]
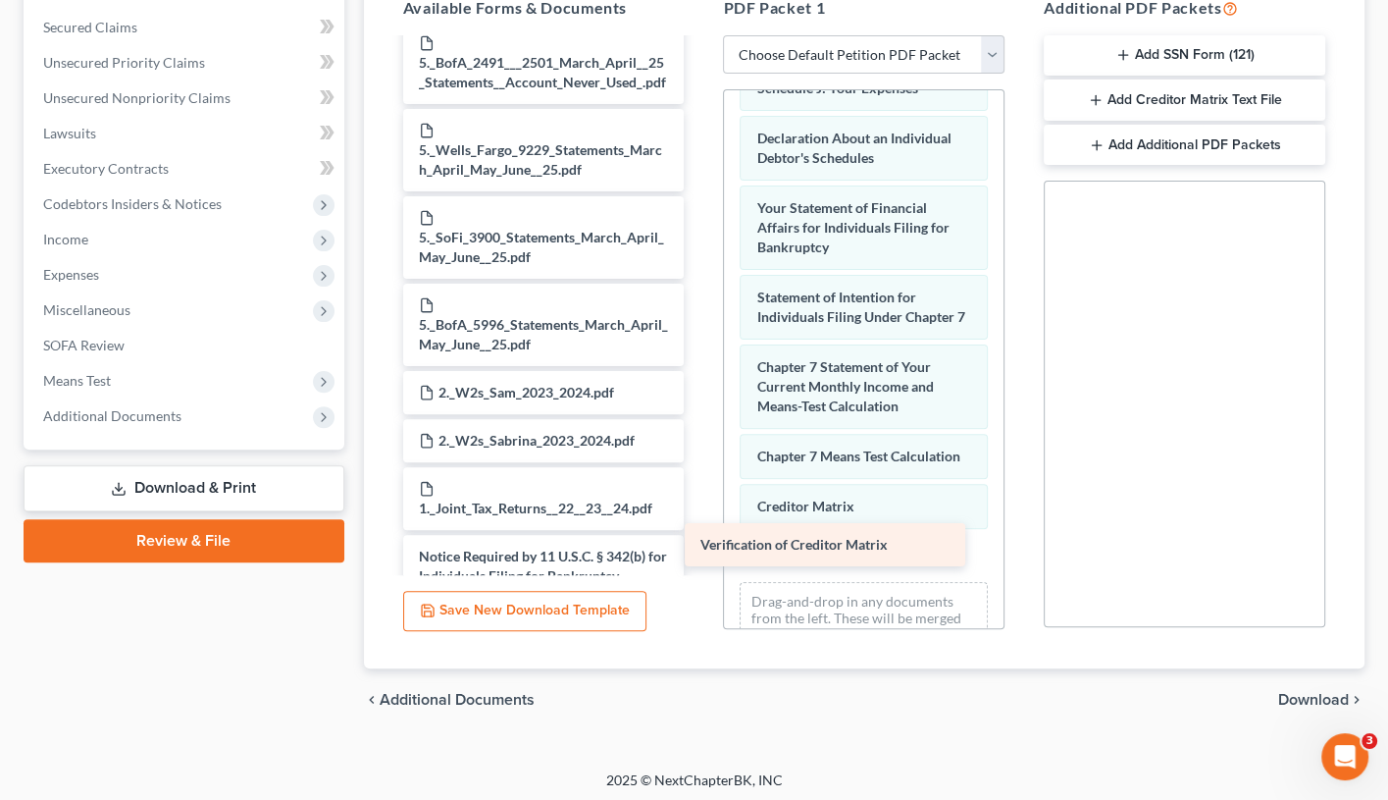
drag, startPoint x: 606, startPoint y: 454, endPoint x: 918, endPoint y: 534, distance: 322.0
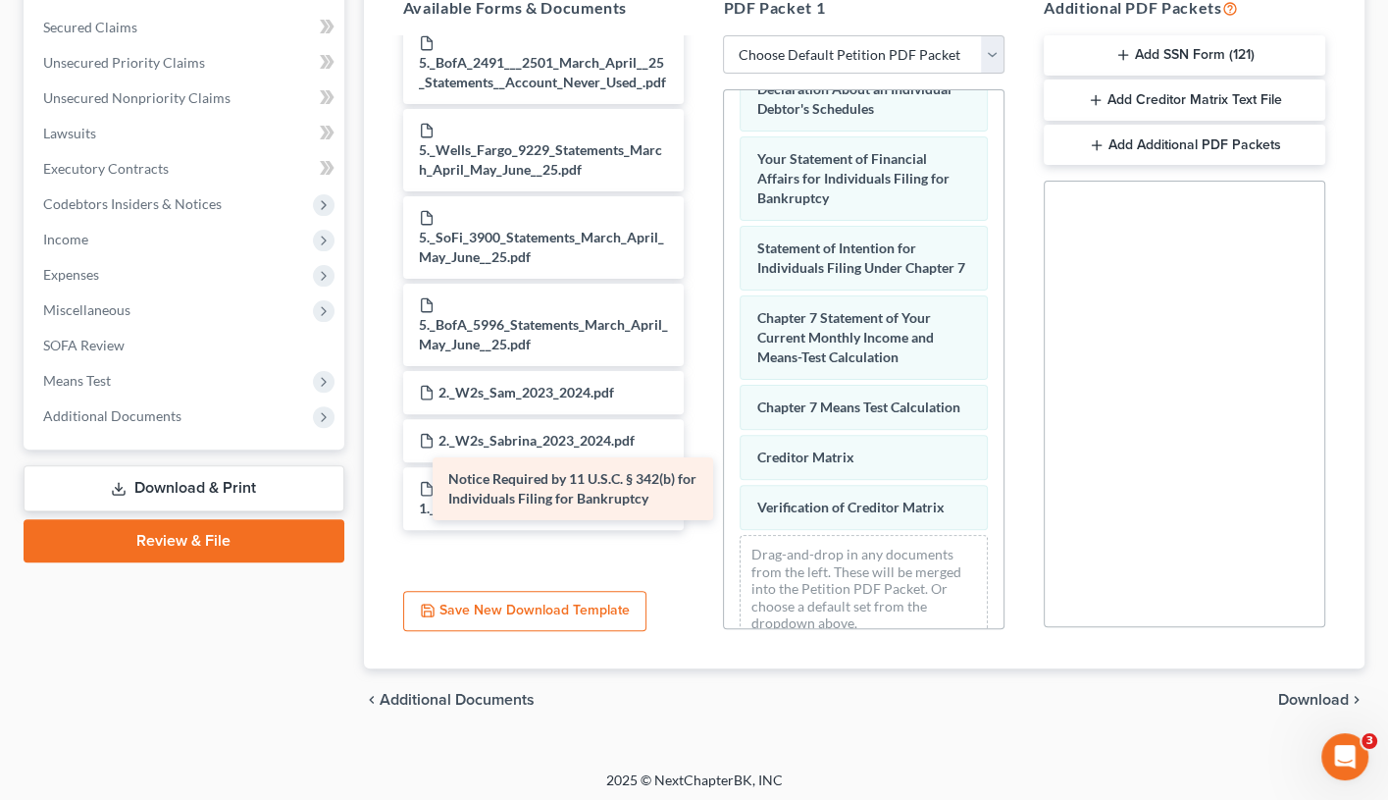
scroll to position [1587, 0]
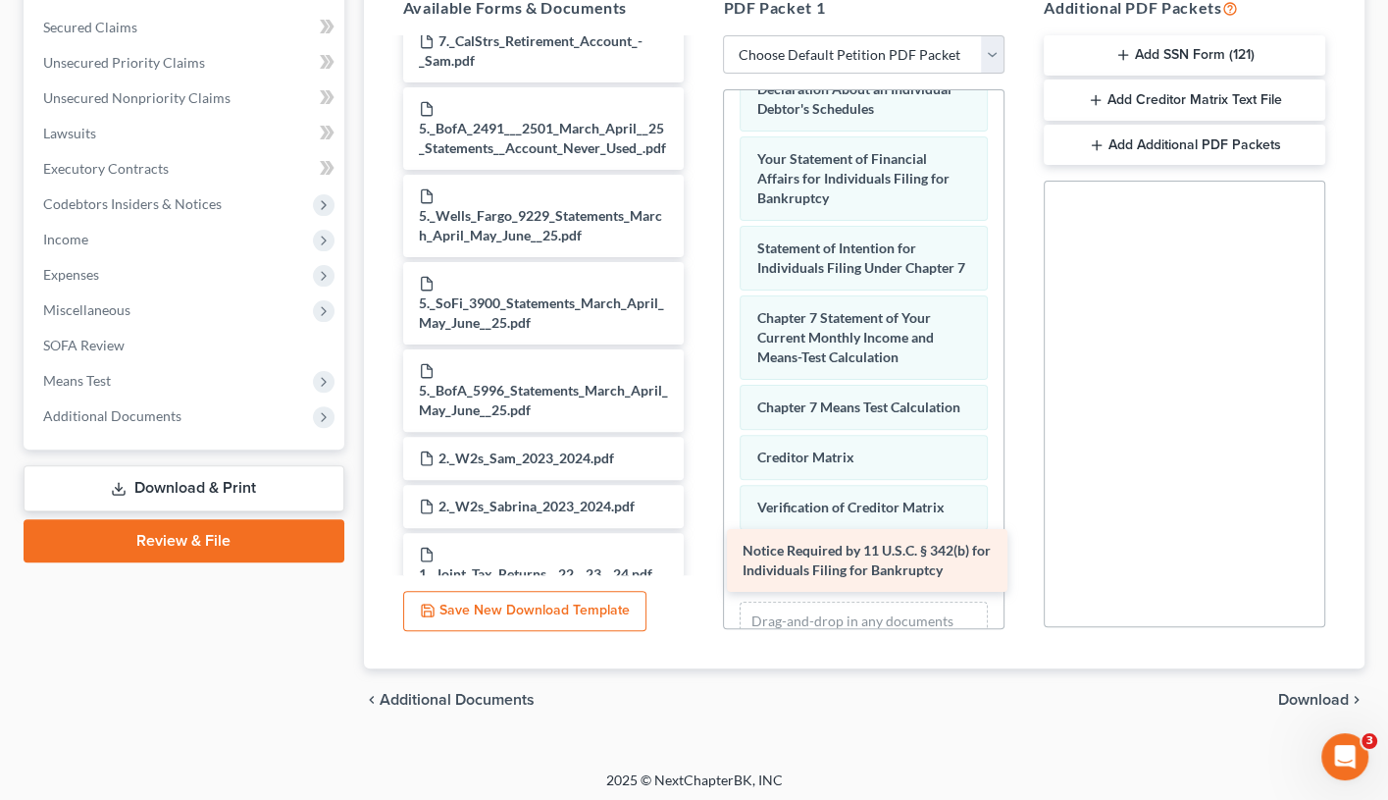
drag, startPoint x: 609, startPoint y: 477, endPoint x: 930, endPoint y: 546, distance: 328.1
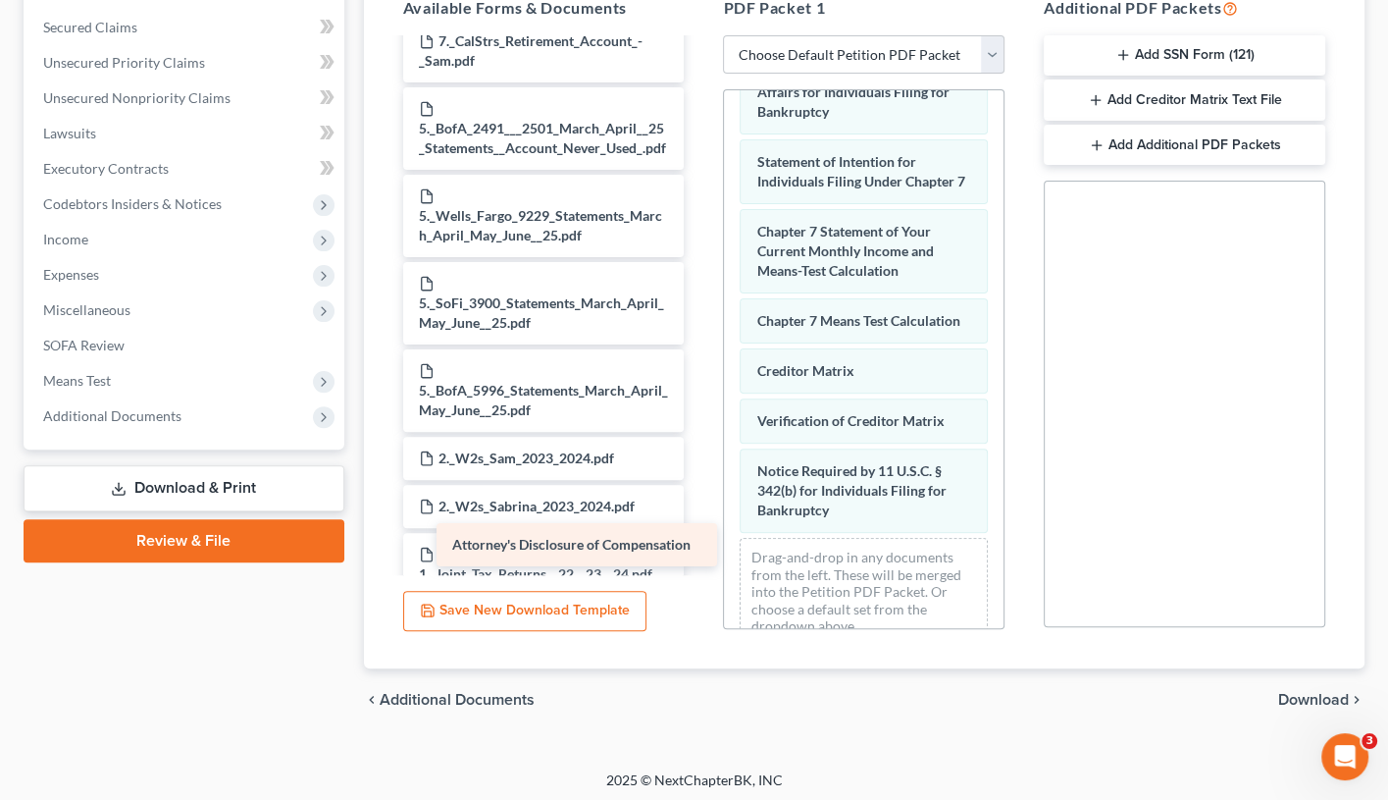
scroll to position [1540, 0]
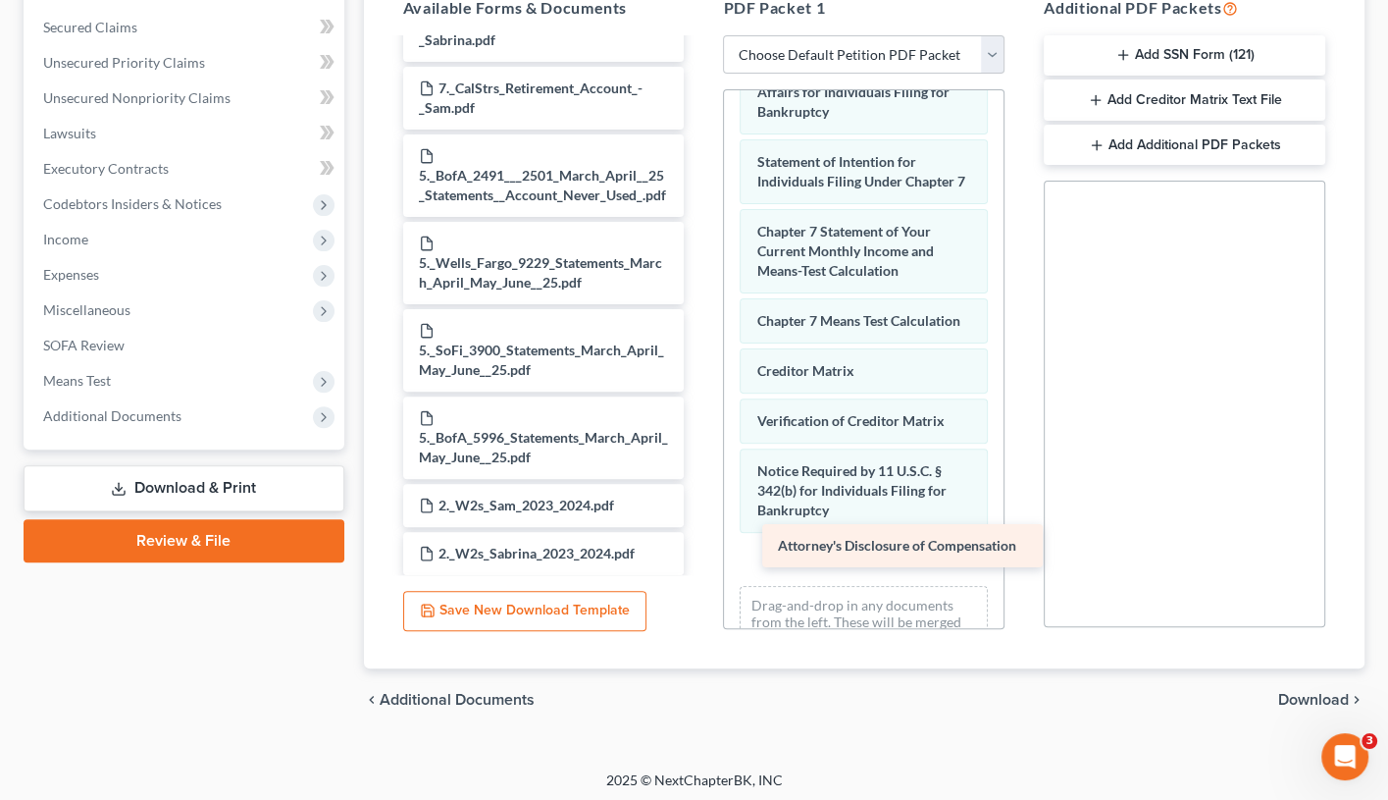
drag, startPoint x: 543, startPoint y: 539, endPoint x: 870, endPoint y: 529, distance: 327.9
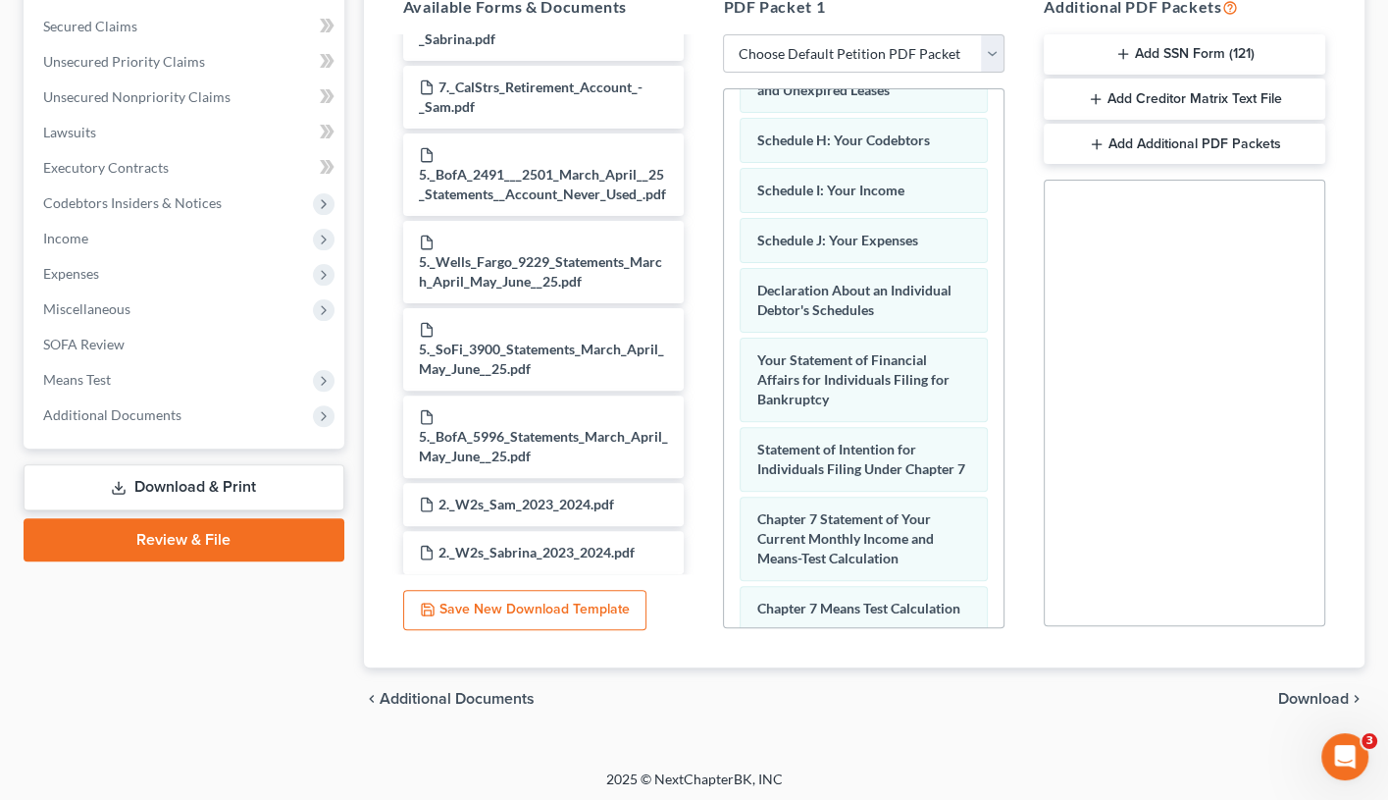
scroll to position [406, 0]
click at [1314, 682] on span "Download" at bounding box center [1314, 700] width 71 height 16
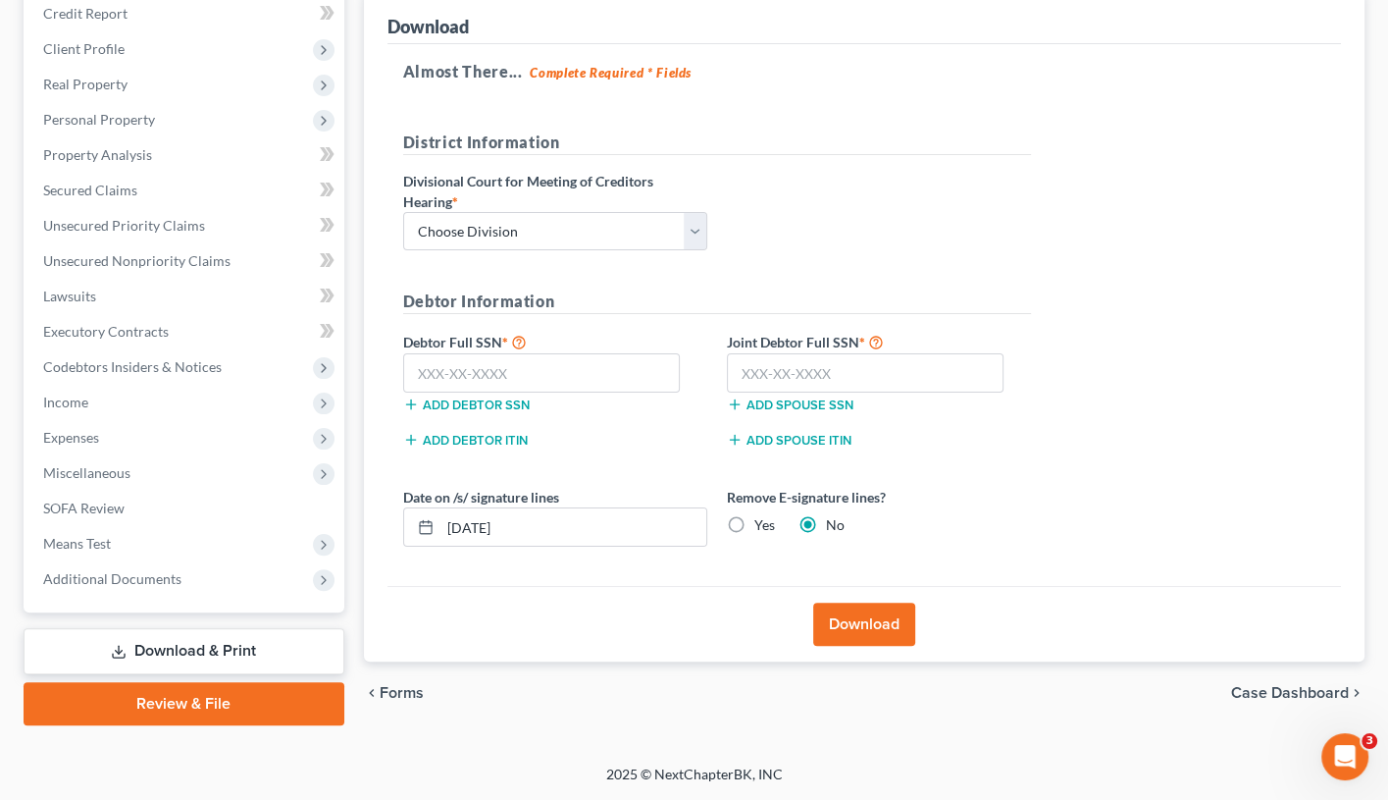
scroll to position [234, 0]
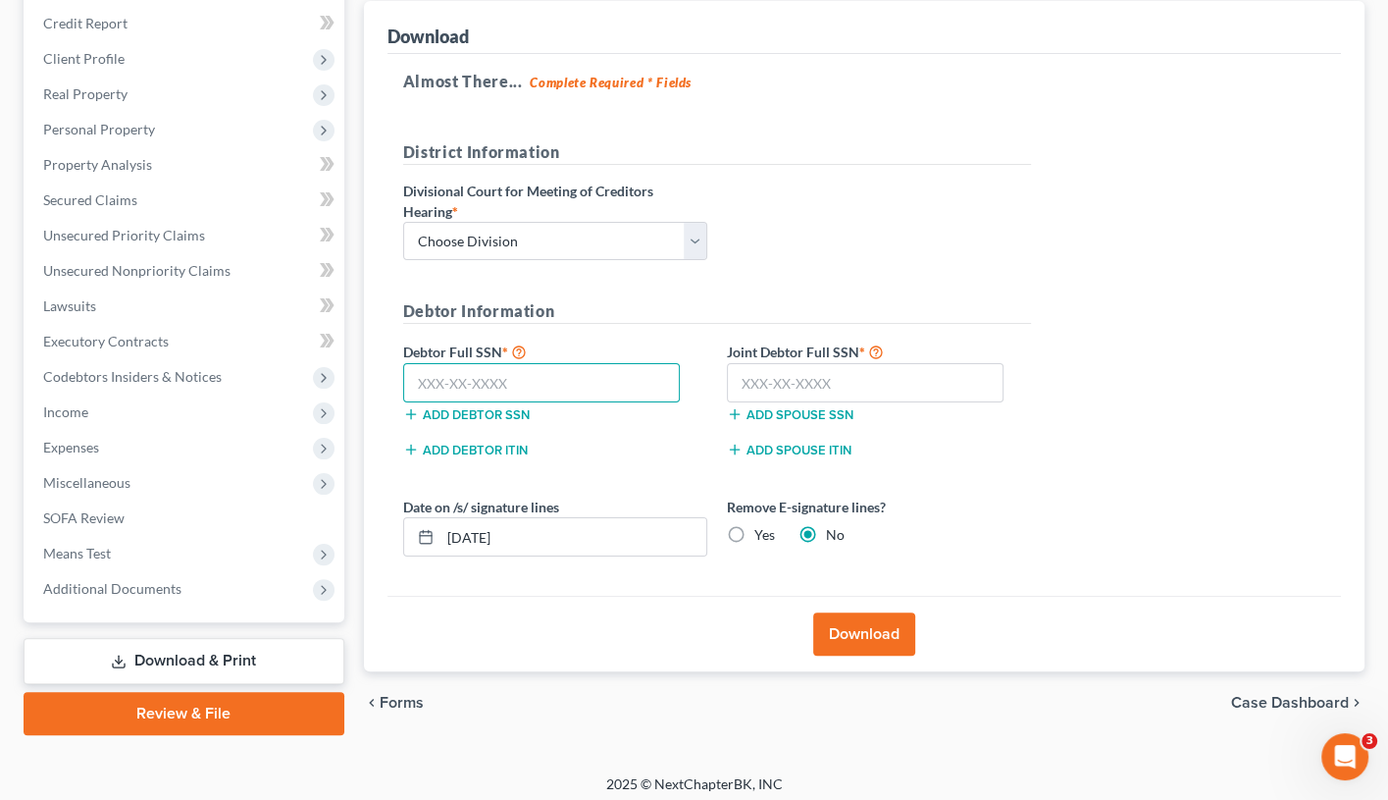
click at [597, 372] on input "text" at bounding box center [542, 382] width 278 height 39
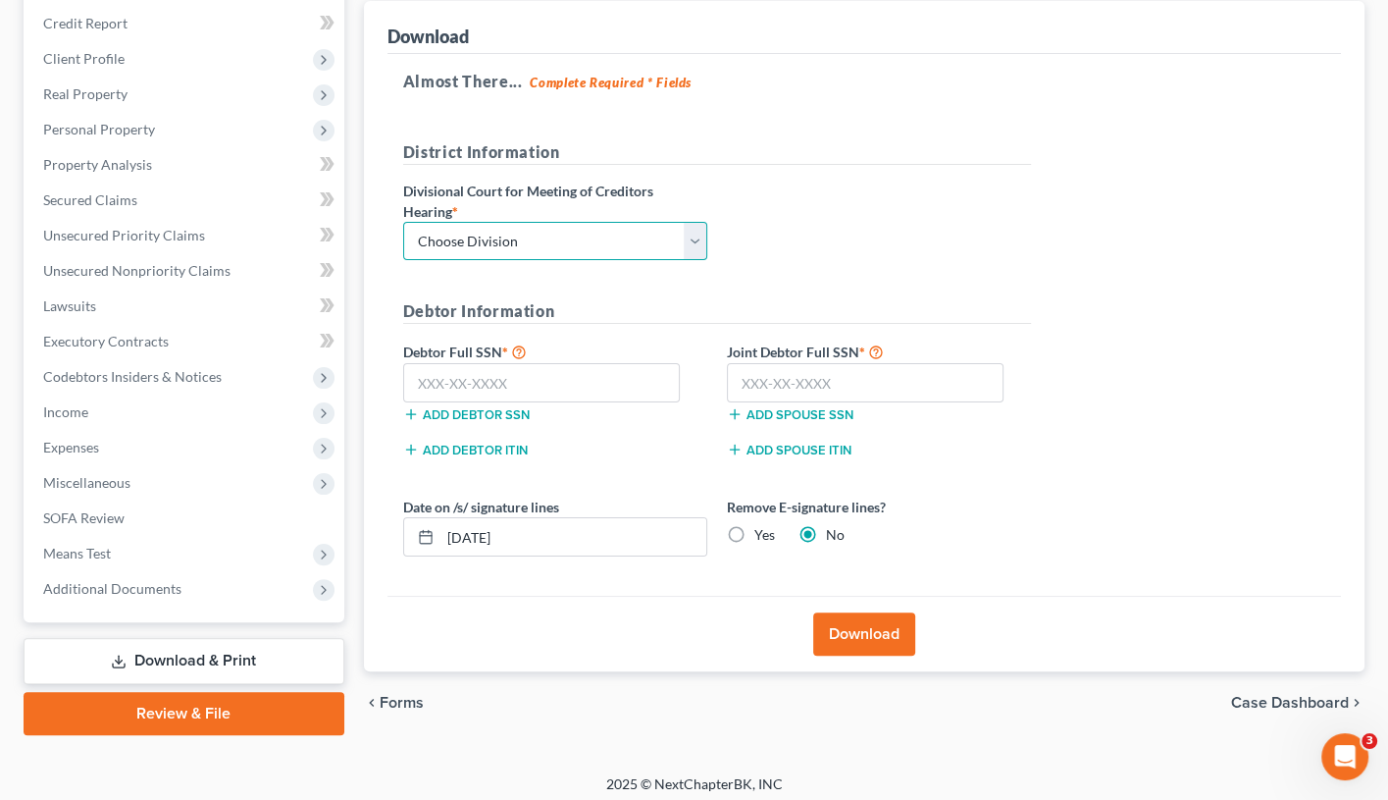
select select "2"
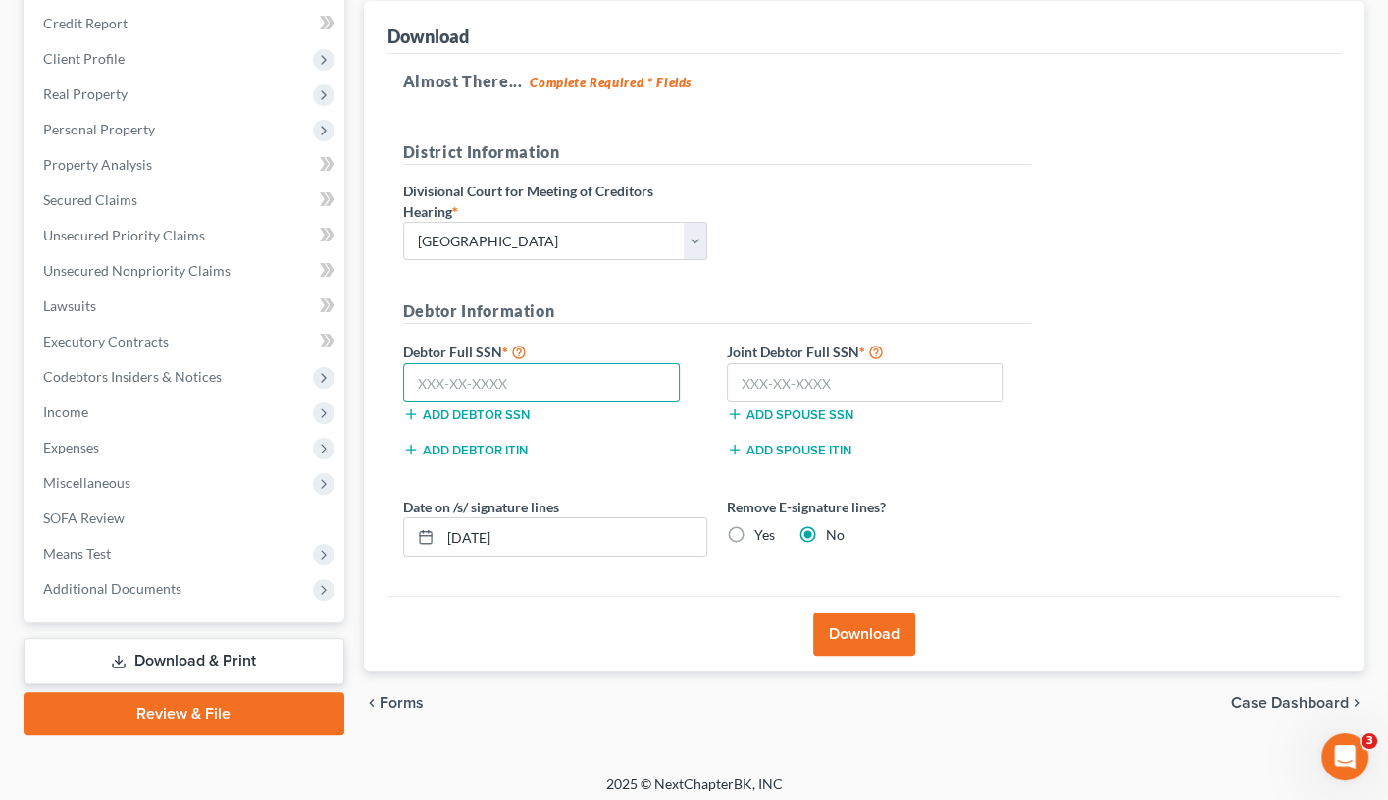
click at [543, 371] on input "text" at bounding box center [542, 382] width 278 height 39
type input "563-83-5418"
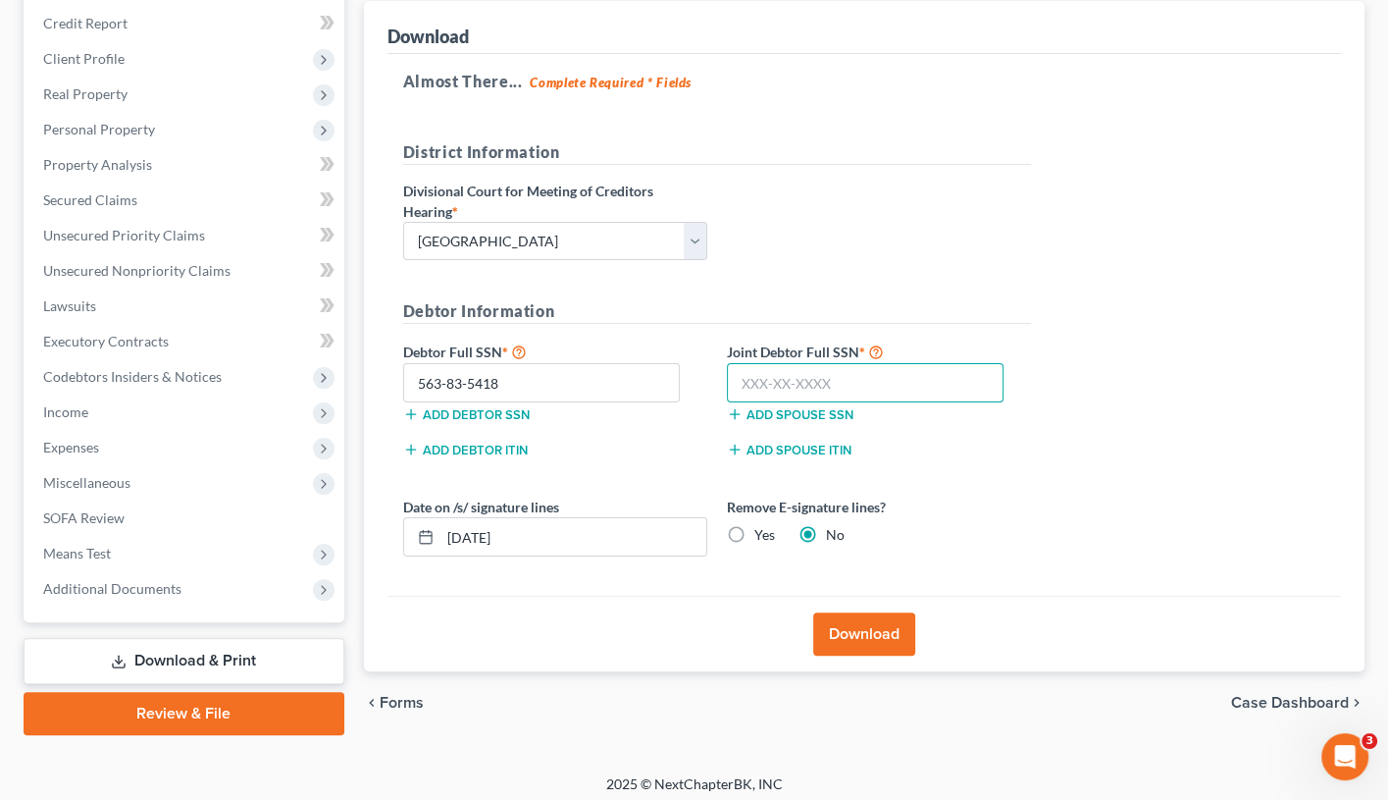
click at [751, 376] on input "text" at bounding box center [866, 382] width 278 height 39
type input "603-14-7266"
click at [755, 525] on label "Yes" at bounding box center [765, 535] width 21 height 20
click at [762, 525] on input "Yes" at bounding box center [768, 531] width 13 height 13
radio input "true"
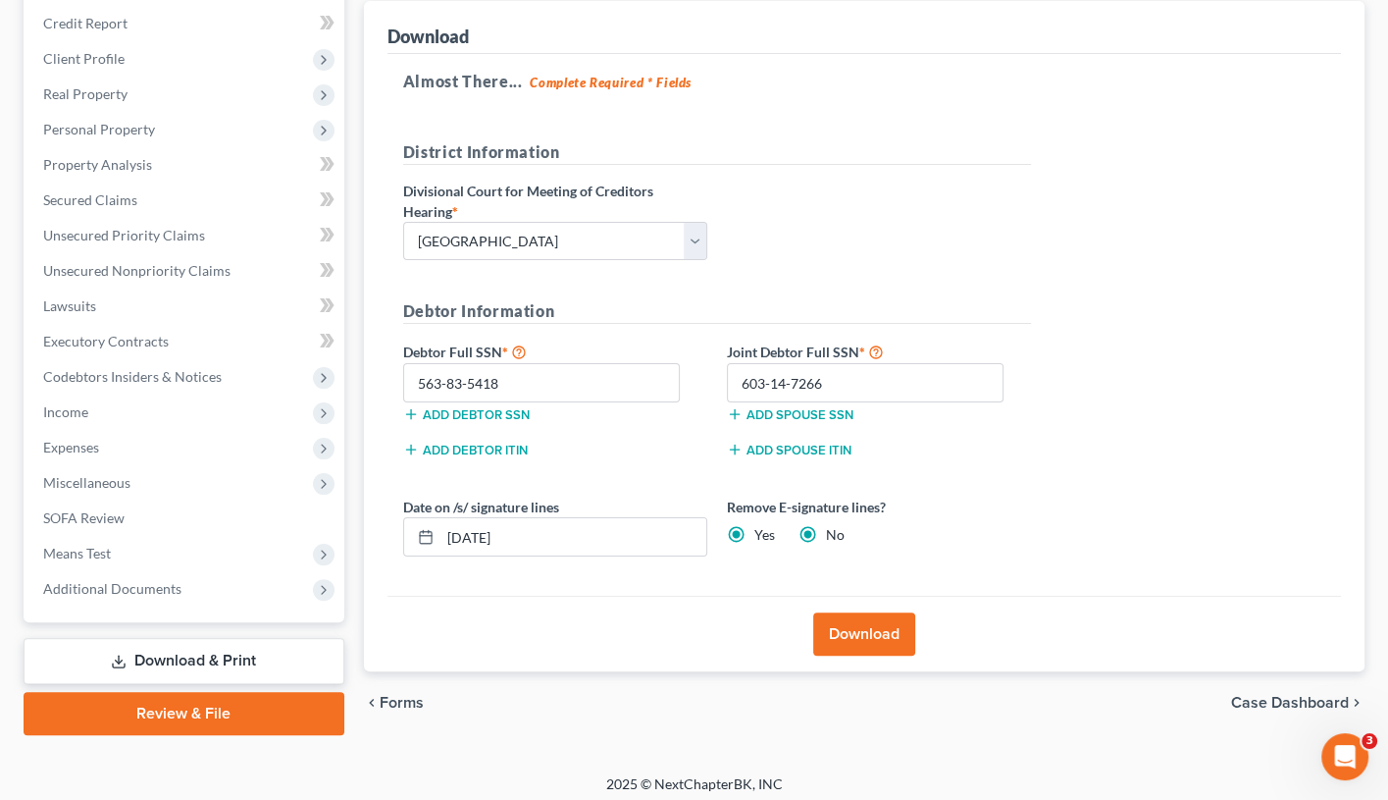
radio input "false"
click at [850, 625] on button "Download" at bounding box center [864, 633] width 102 height 43
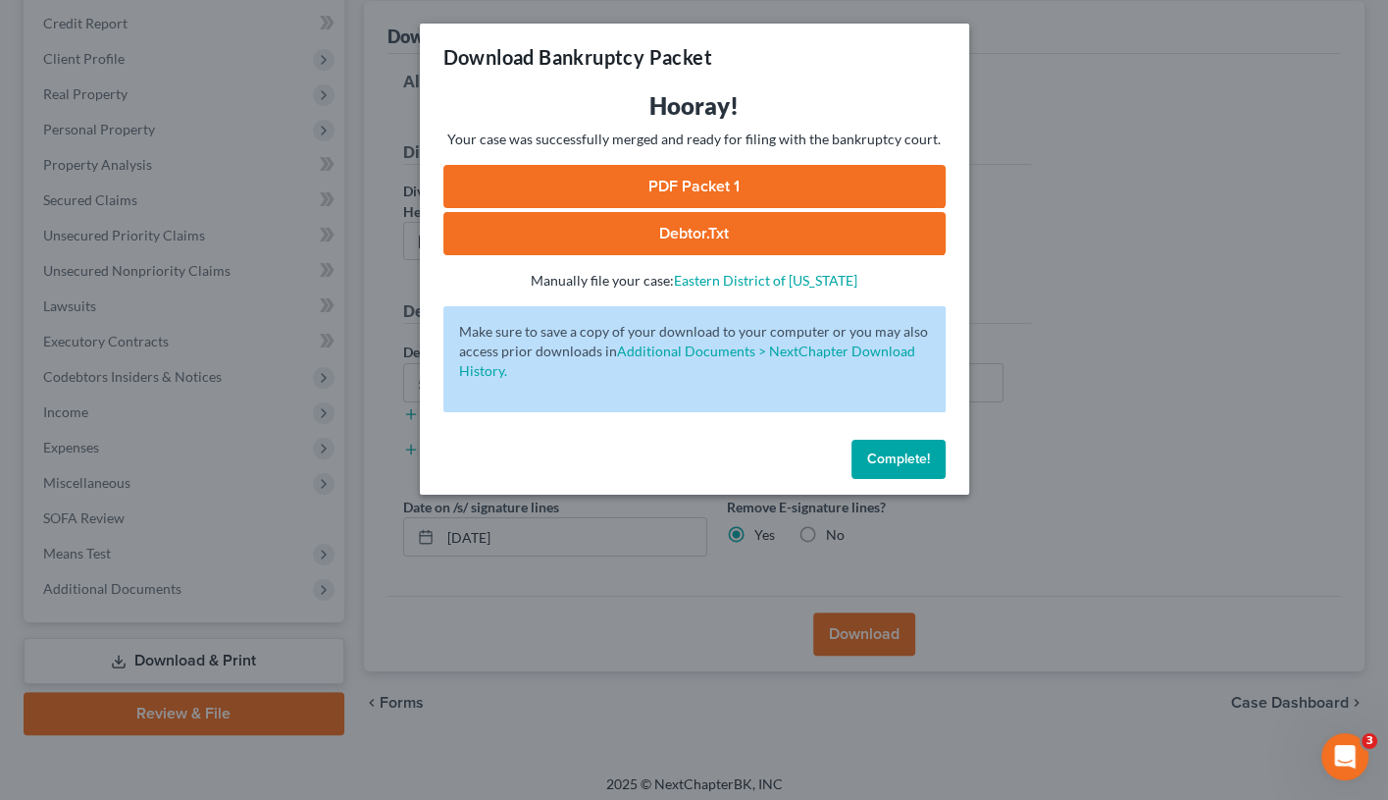
click at [876, 183] on link "PDF Packet 1" at bounding box center [695, 186] width 502 height 43
click at [902, 452] on span "Complete!" at bounding box center [898, 458] width 63 height 17
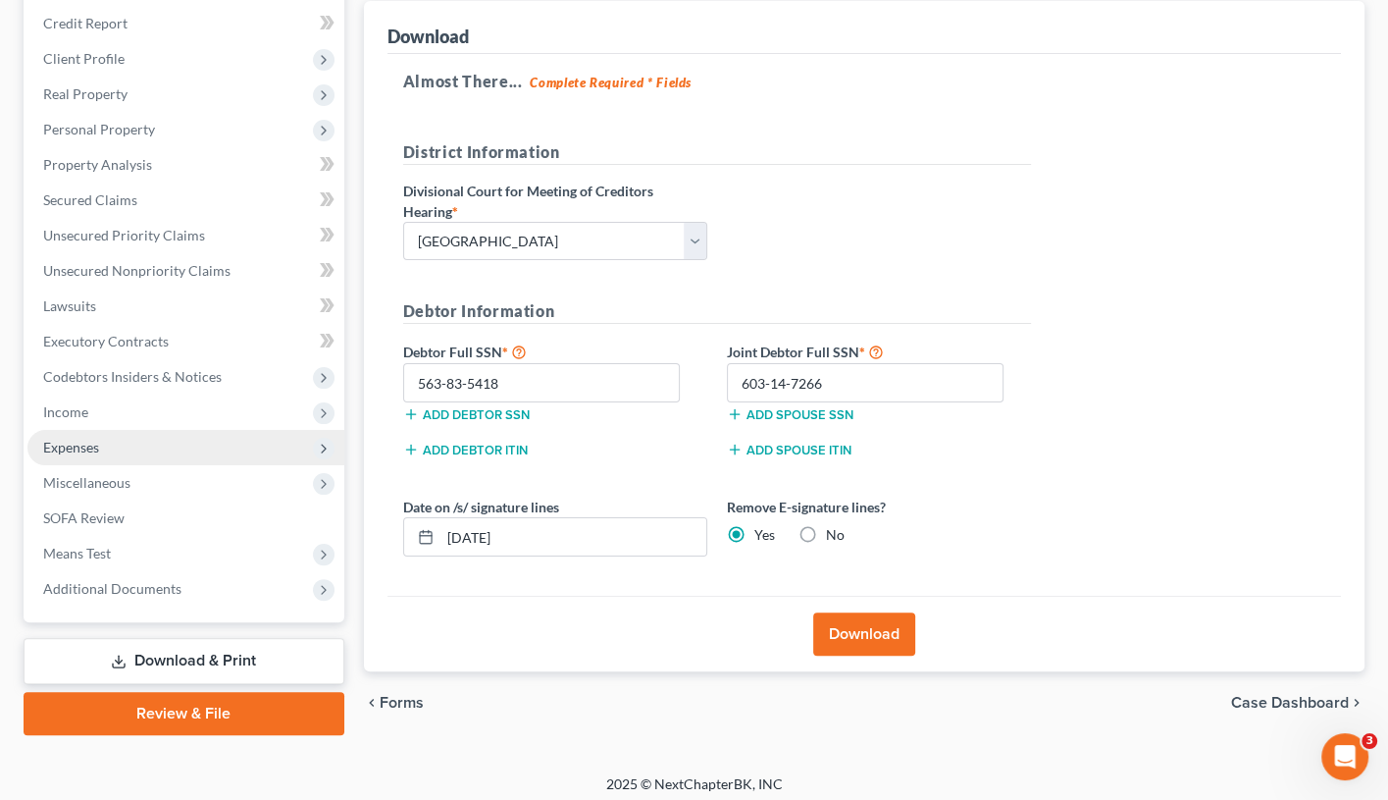
click at [153, 442] on span "Expenses" at bounding box center [185, 447] width 317 height 35
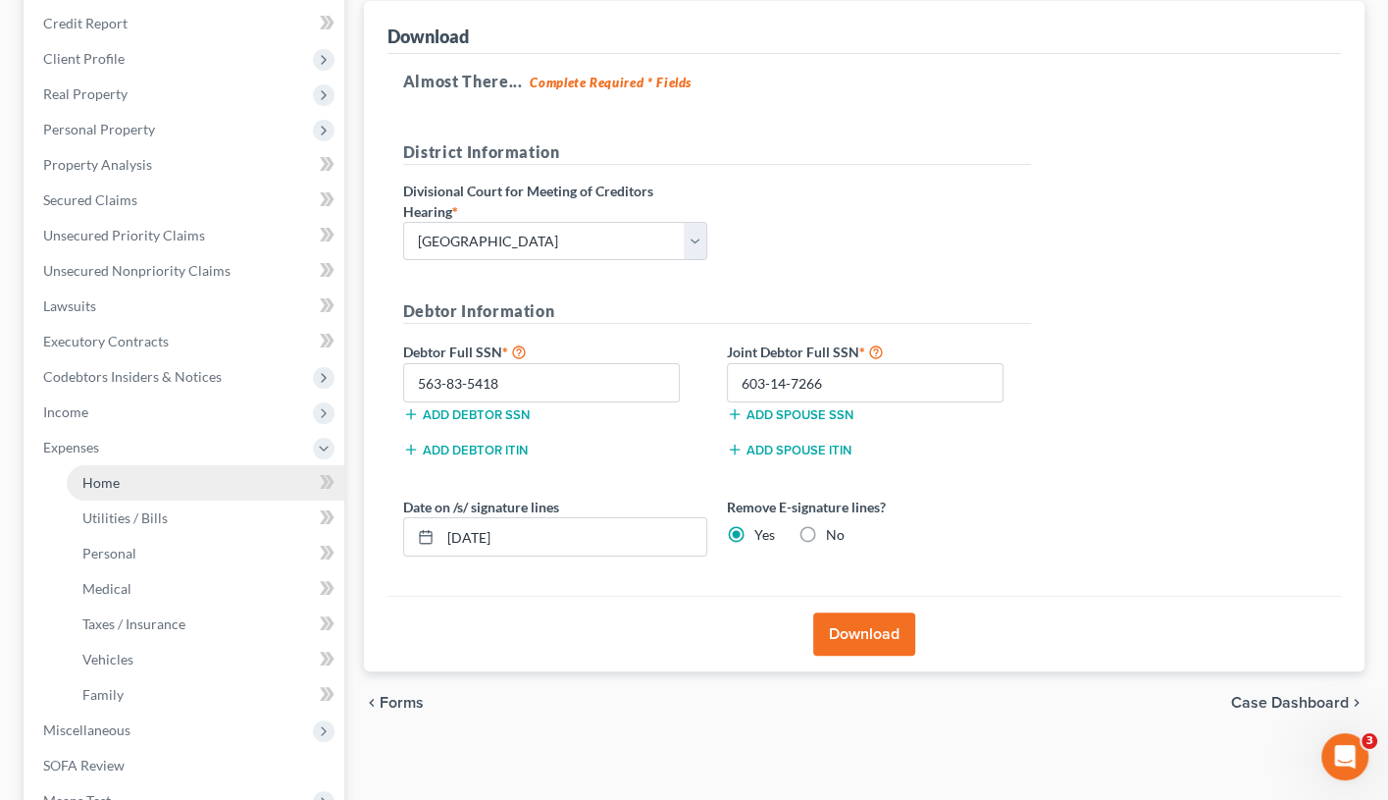
click at [161, 465] on link "Home" at bounding box center [206, 482] width 278 height 35
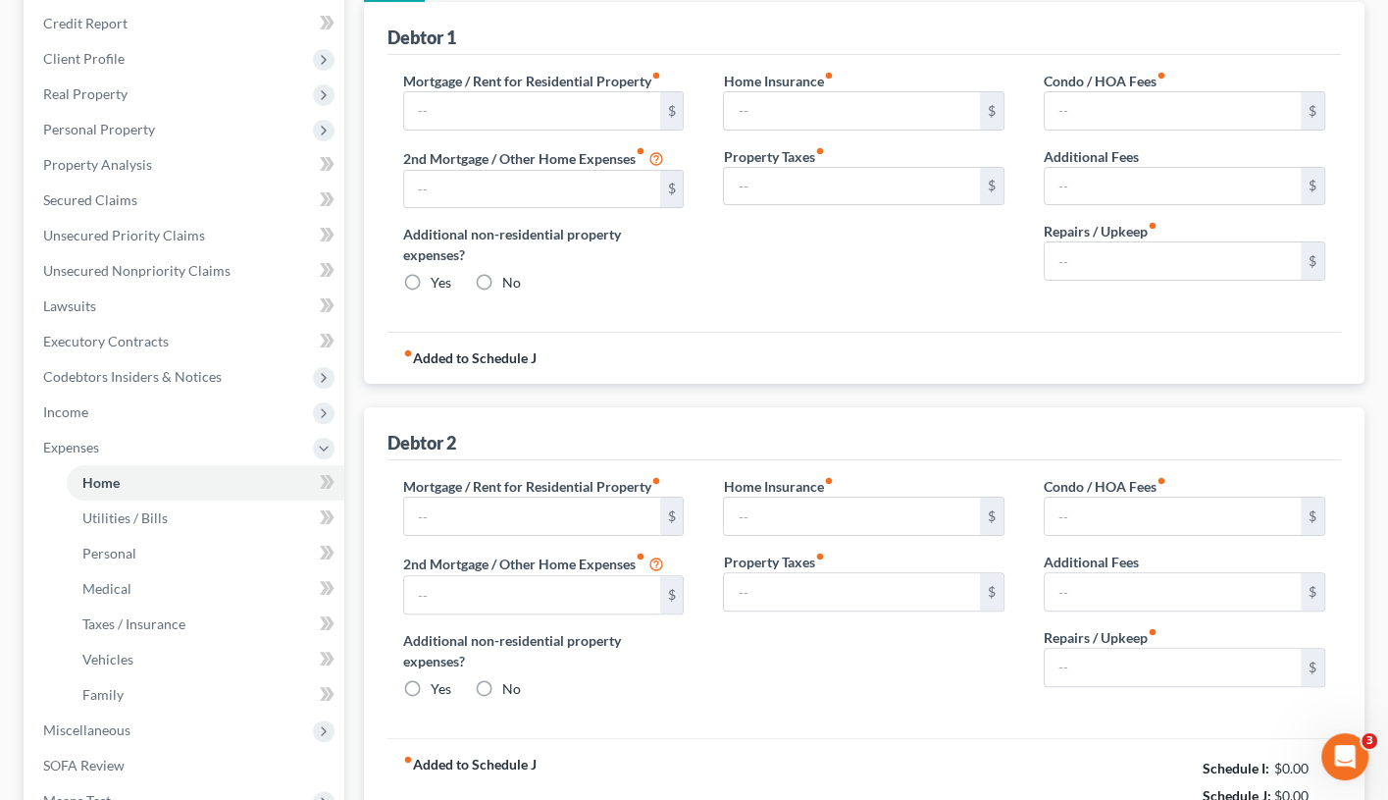
type input "1,500.00"
type input "0.00"
radio input "true"
type input "0.00"
type input "2,681.48"
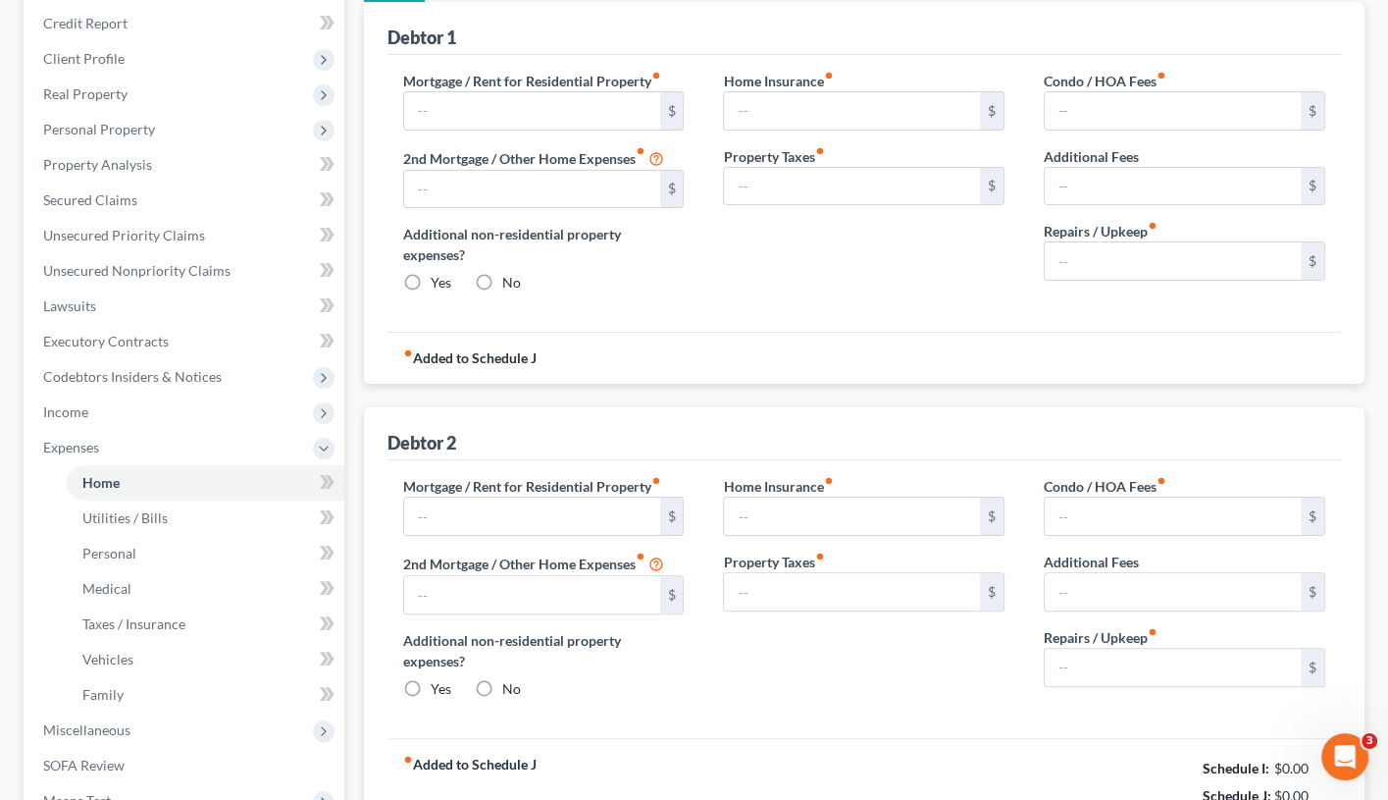
type input "0.00"
radio input "true"
type input "0.00"
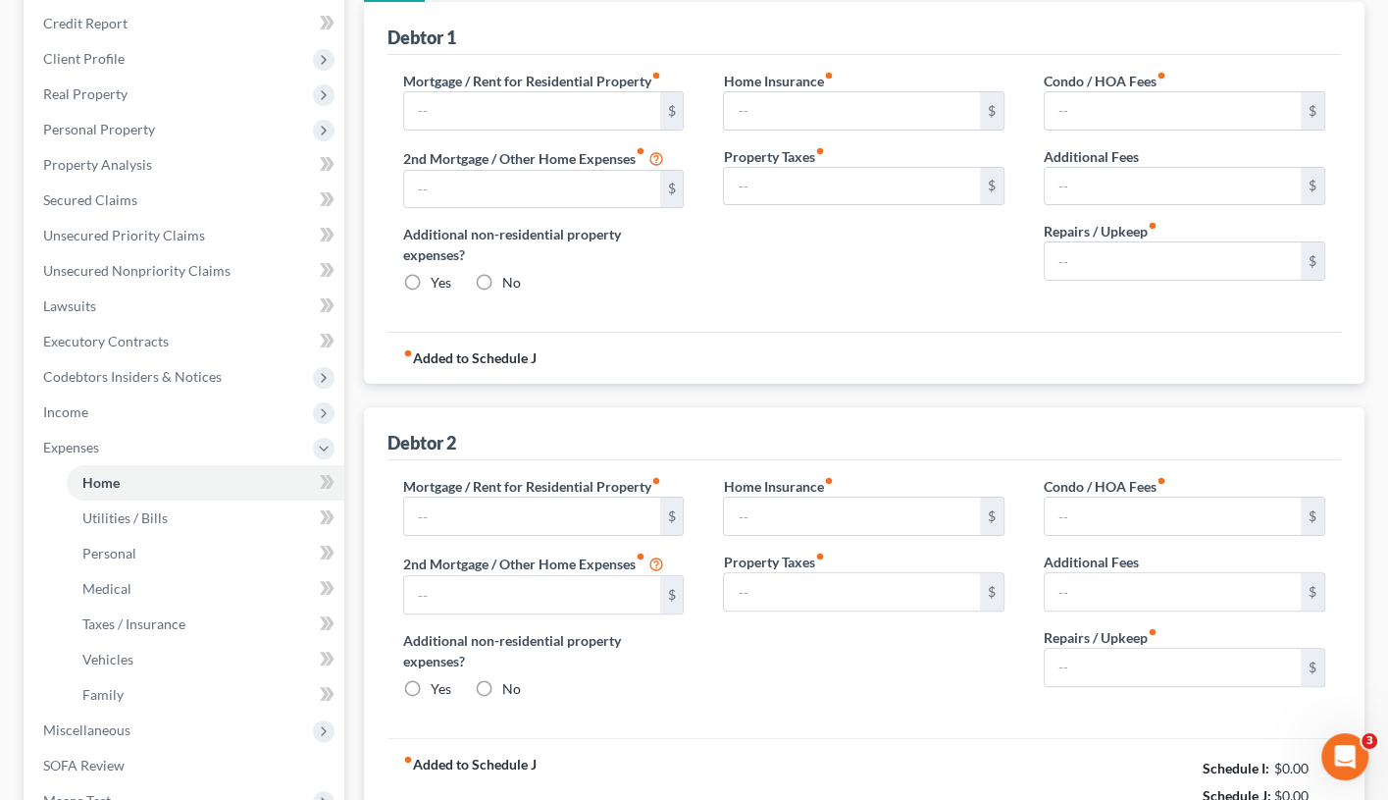
type input "0.00"
type input "250.00"
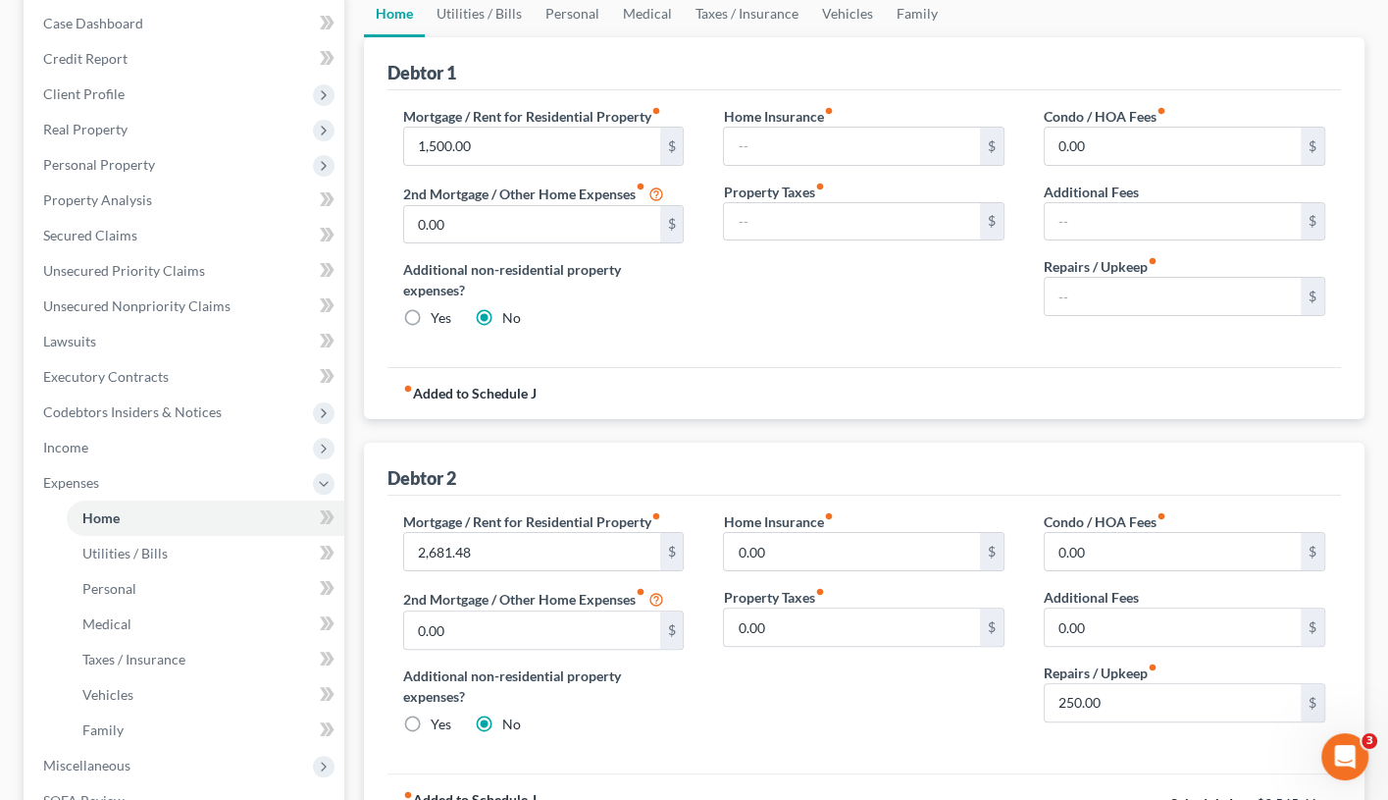
scroll to position [200, 0]
click at [515, 156] on input "1,500.00" at bounding box center [532, 144] width 256 height 37
type input "1"
click at [763, 340] on div "Mortgage / Rent for Residential Property fiber_manual_record $ 2nd Mortgage / O…" at bounding box center [865, 227] width 954 height 278
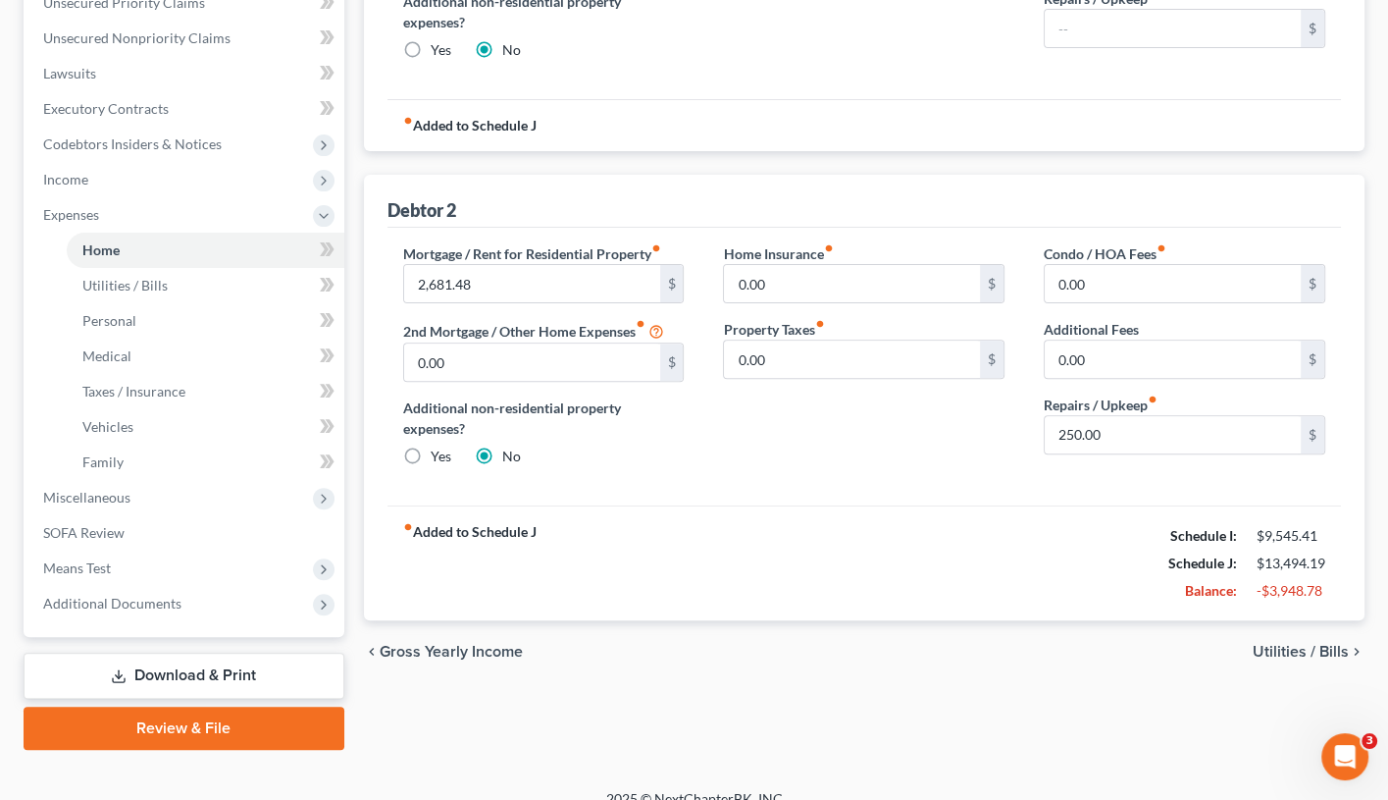
scroll to position [465, 0]
click at [994, 582] on div "fiber_manual_record Added to Schedule J Schedule I: $9,545.41 Schedule J: $13,4…" at bounding box center [865, 563] width 954 height 115
click at [994, 591] on div "fiber_manual_record Added to Schedule J Schedule I: $9,545.41 Schedule J: $13,4…" at bounding box center [865, 563] width 954 height 115
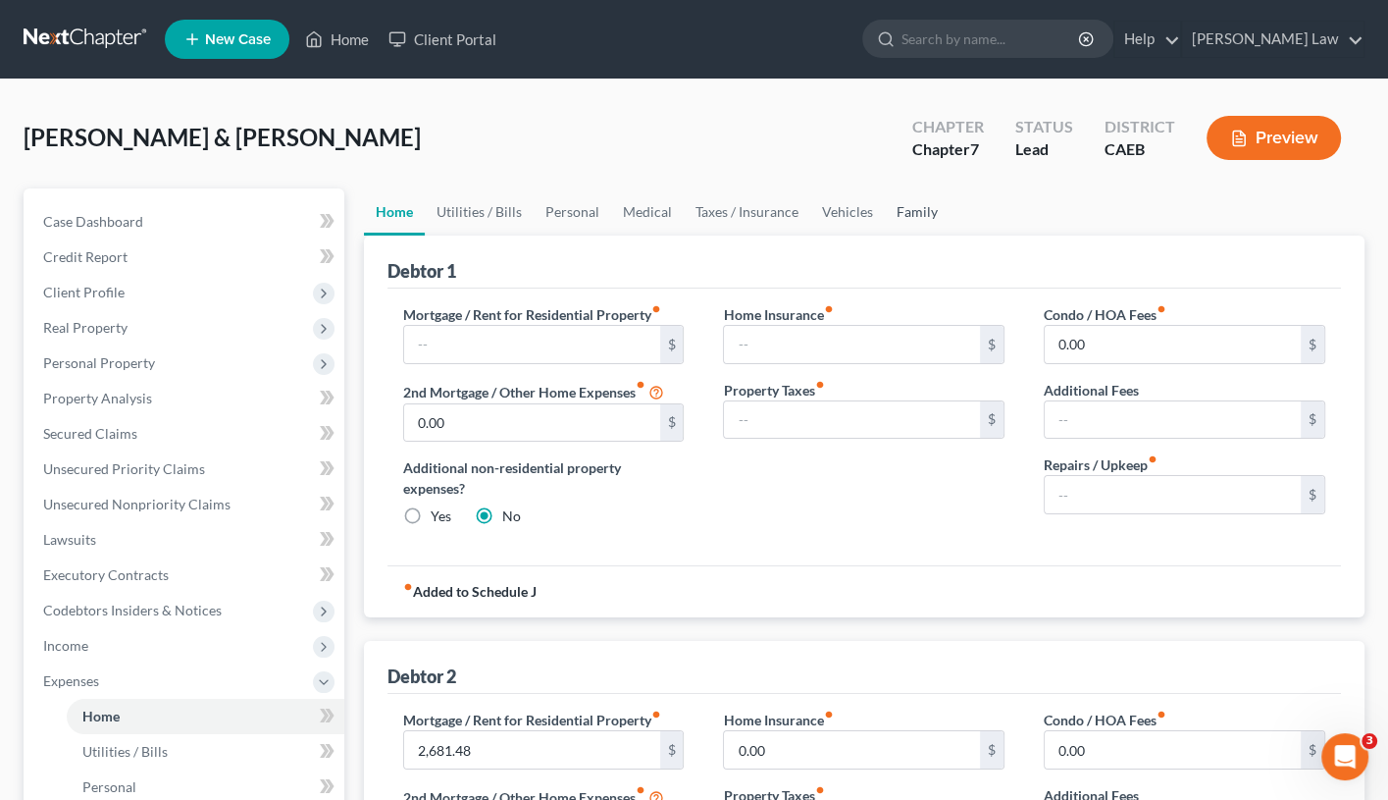
scroll to position [0, 0]
click at [915, 203] on link "Family" at bounding box center [917, 211] width 65 height 47
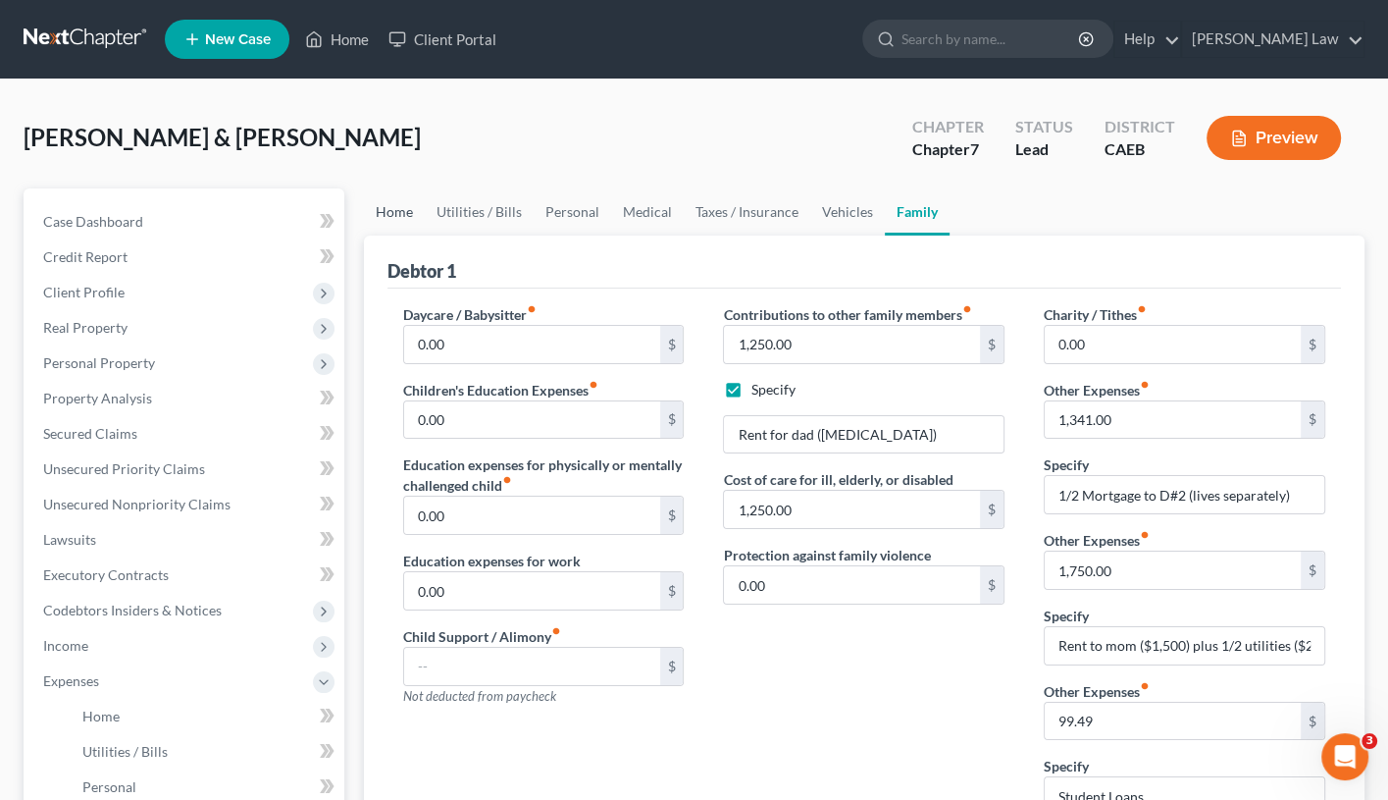
click at [386, 216] on link "Home" at bounding box center [394, 211] width 61 height 47
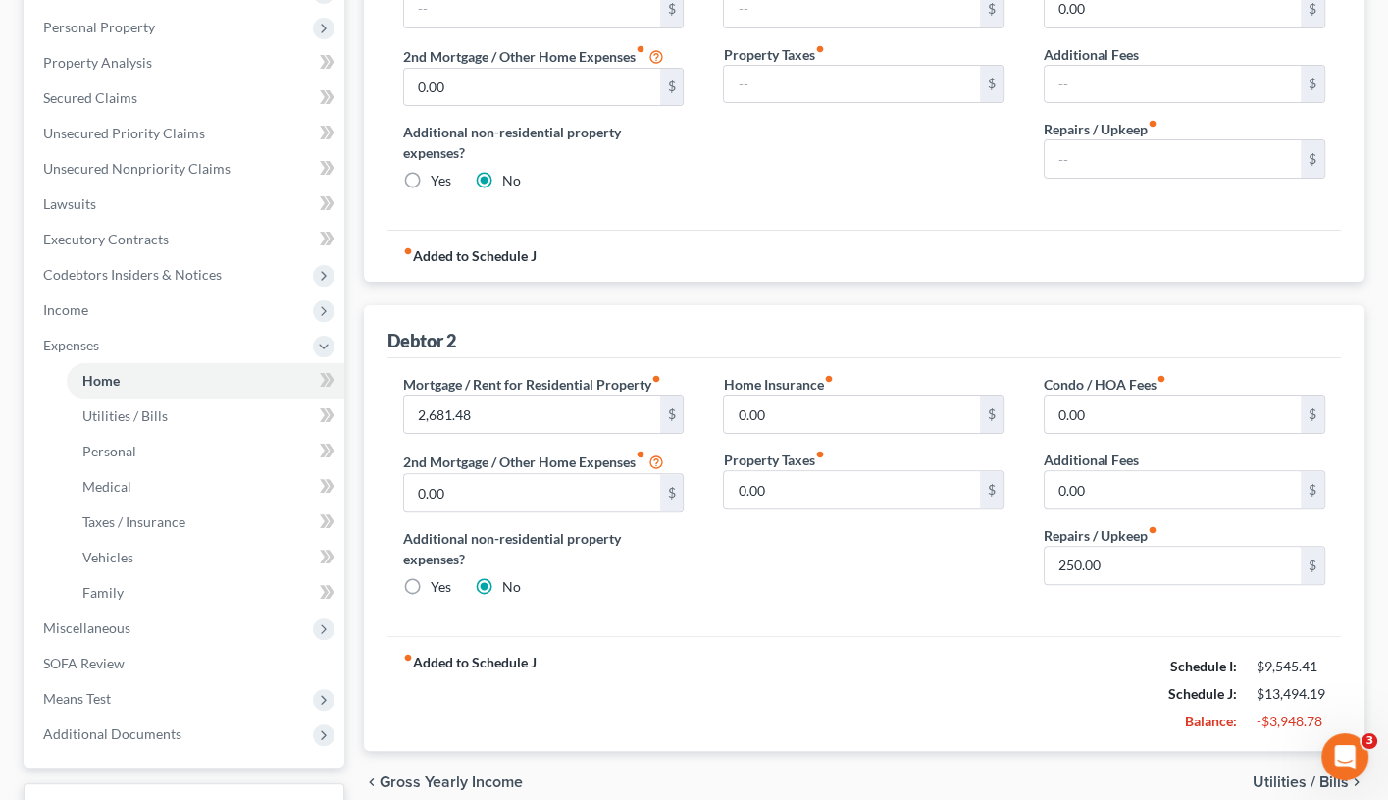
scroll to position [318, 0]
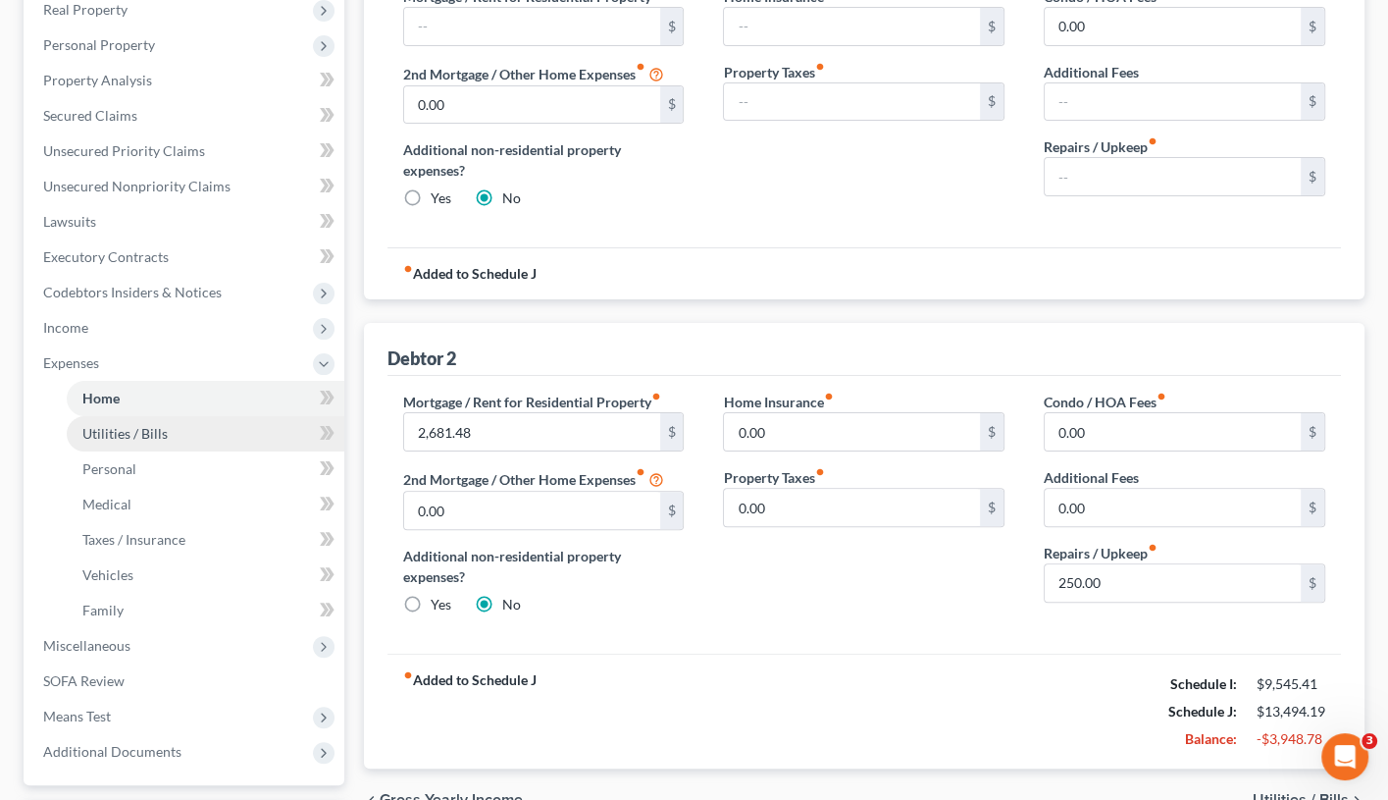
click at [215, 431] on link "Utilities / Bills" at bounding box center [206, 433] width 278 height 35
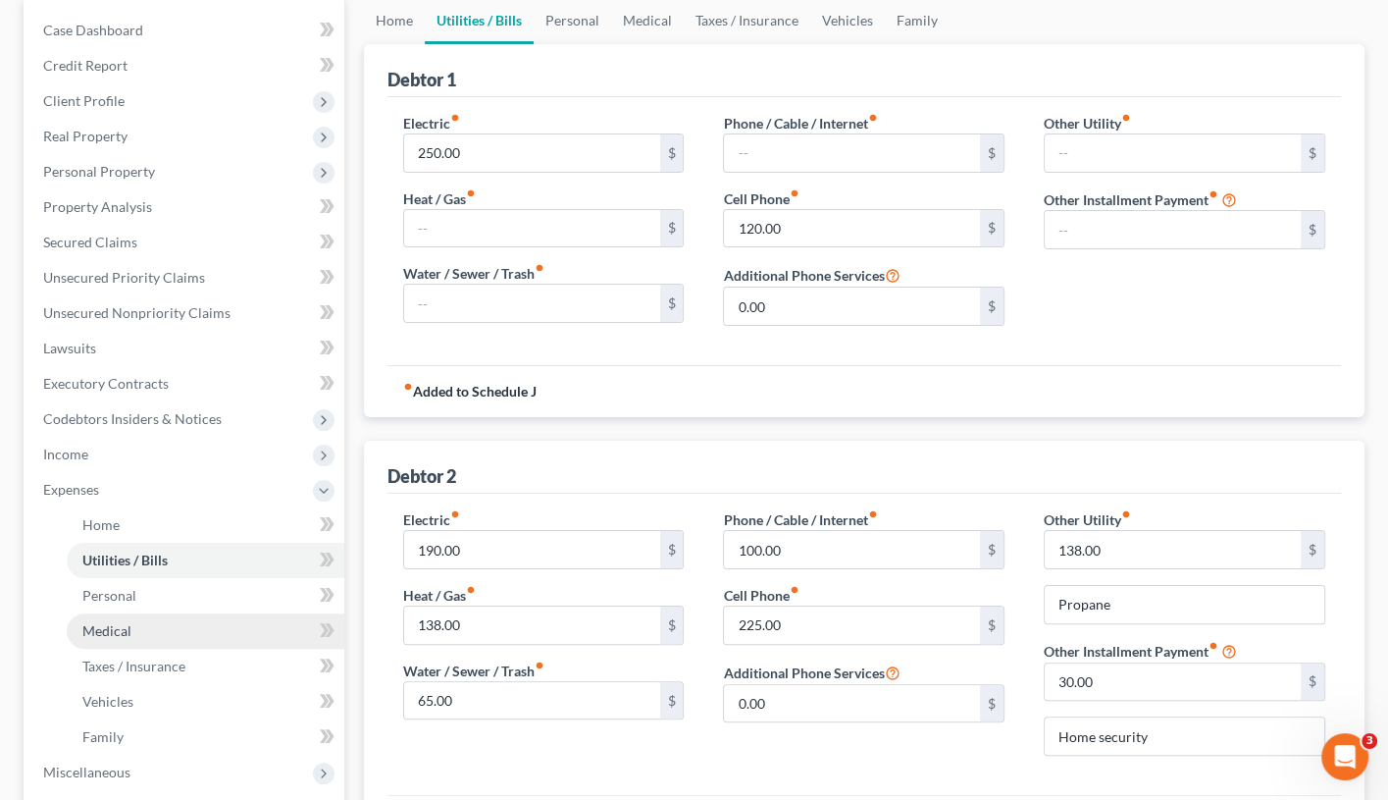
click at [200, 627] on link "Medical" at bounding box center [206, 630] width 278 height 35
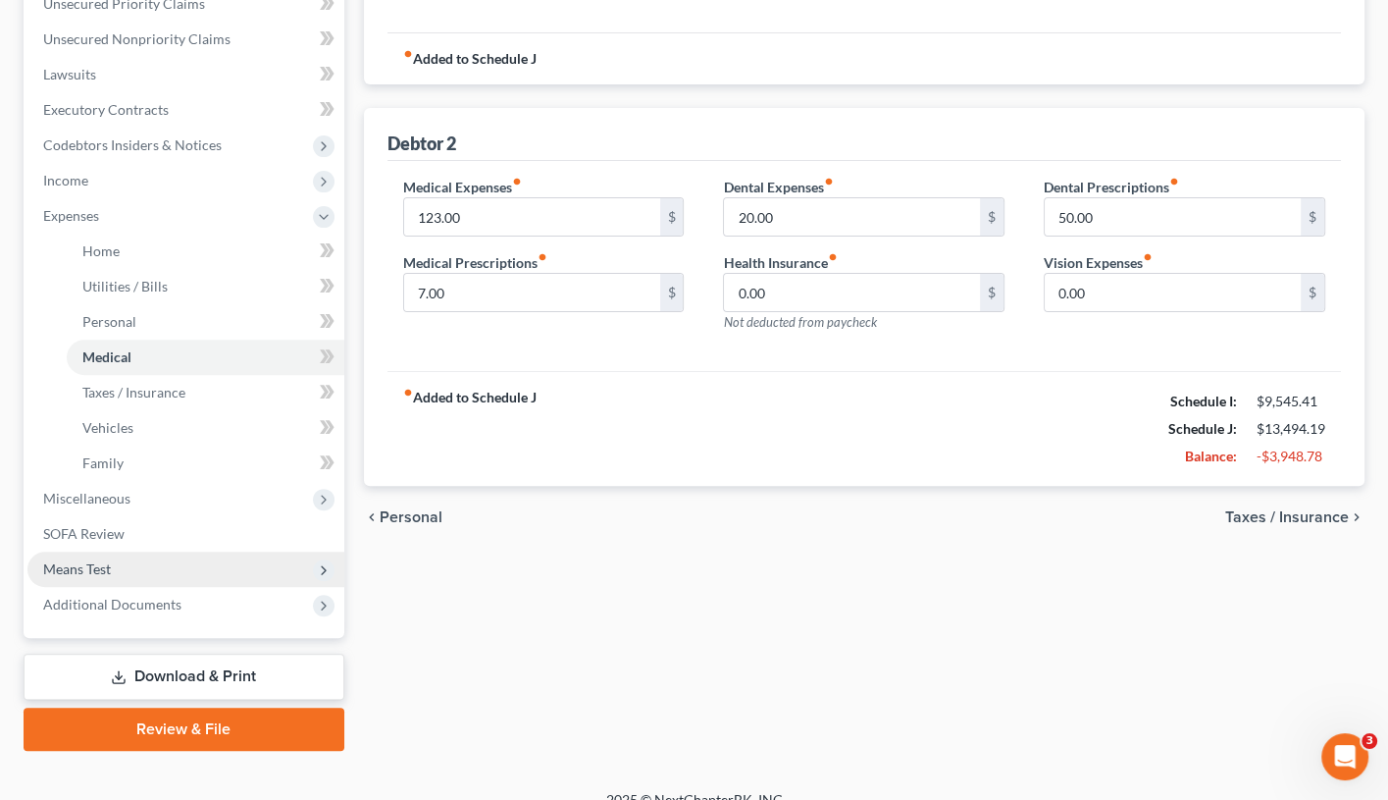
click at [197, 551] on span "Means Test" at bounding box center [185, 568] width 317 height 35
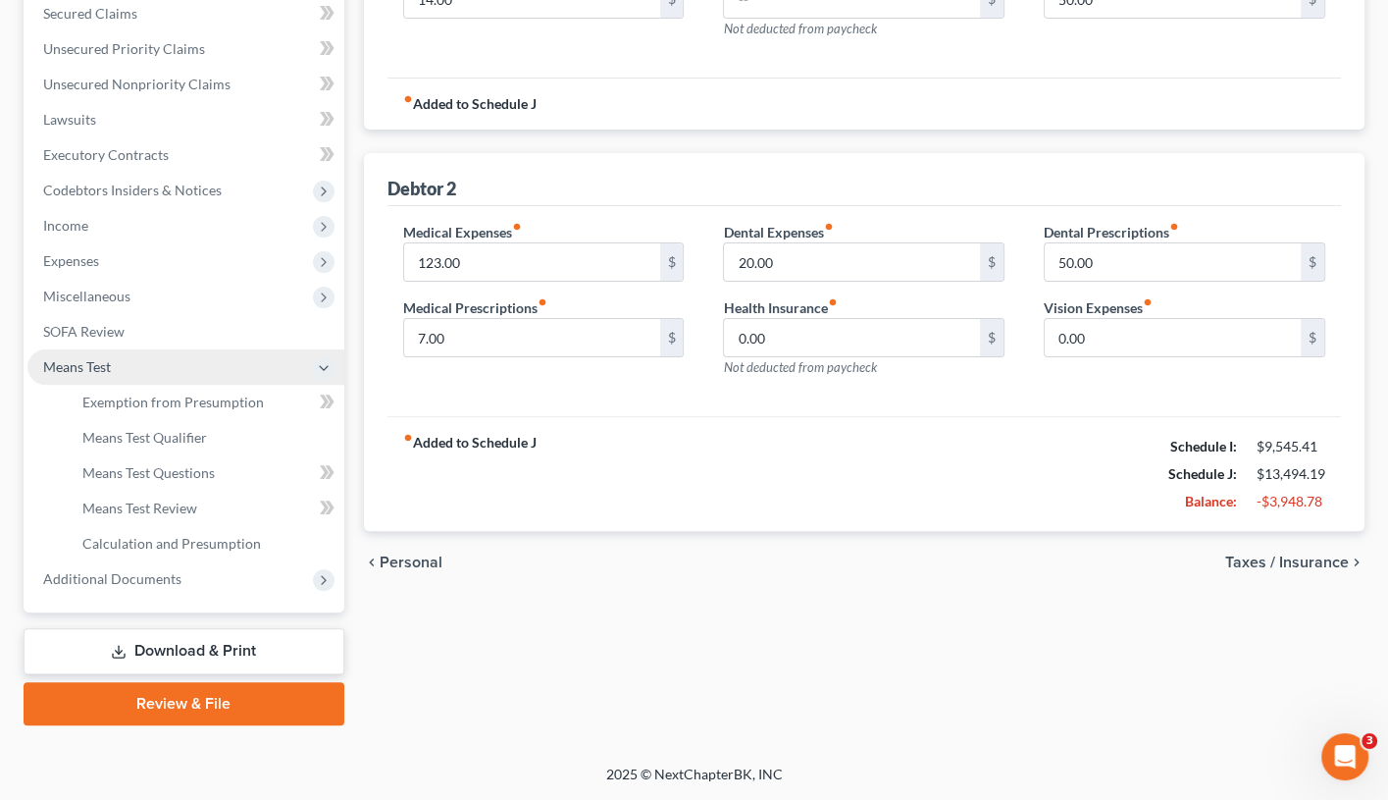
scroll to position [397, 0]
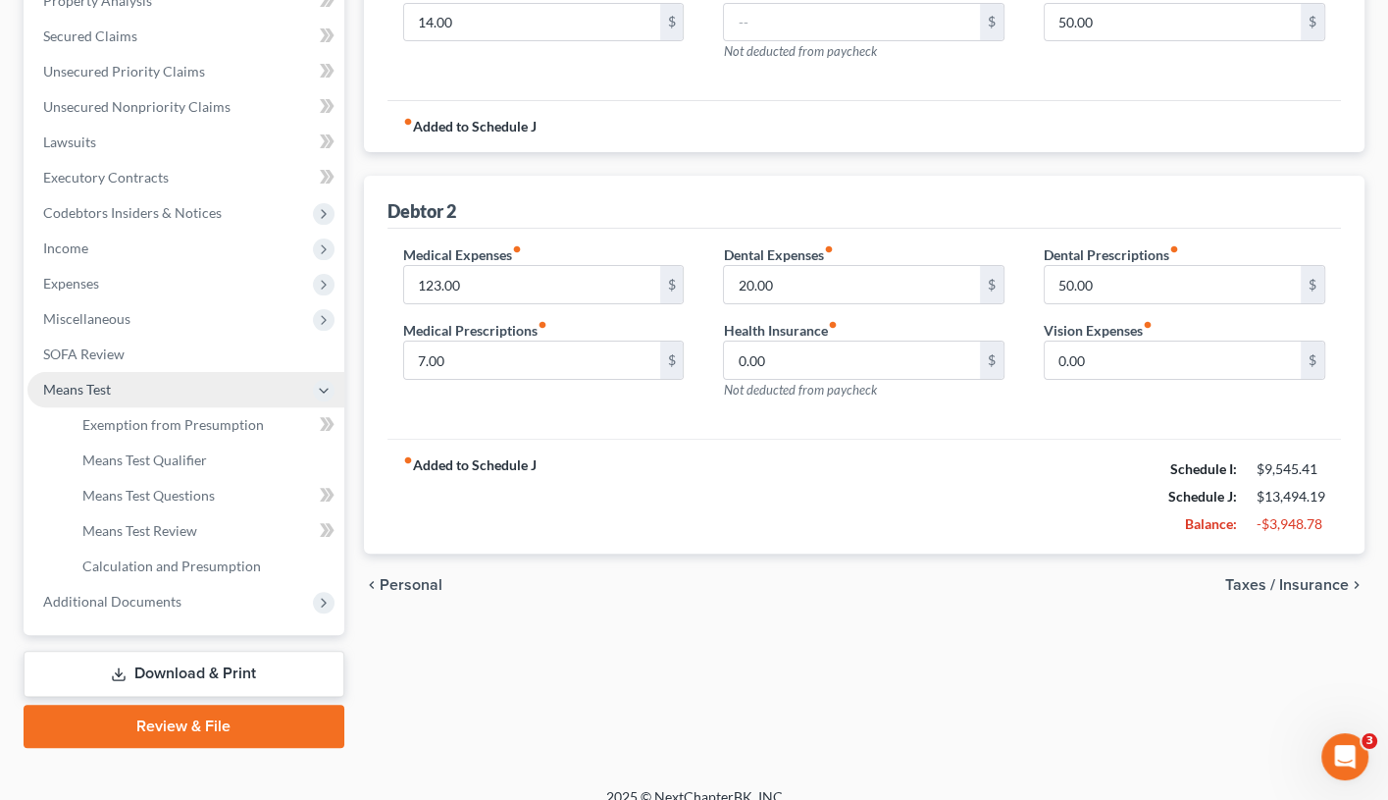
click at [188, 375] on span "Means Test" at bounding box center [185, 389] width 317 height 35
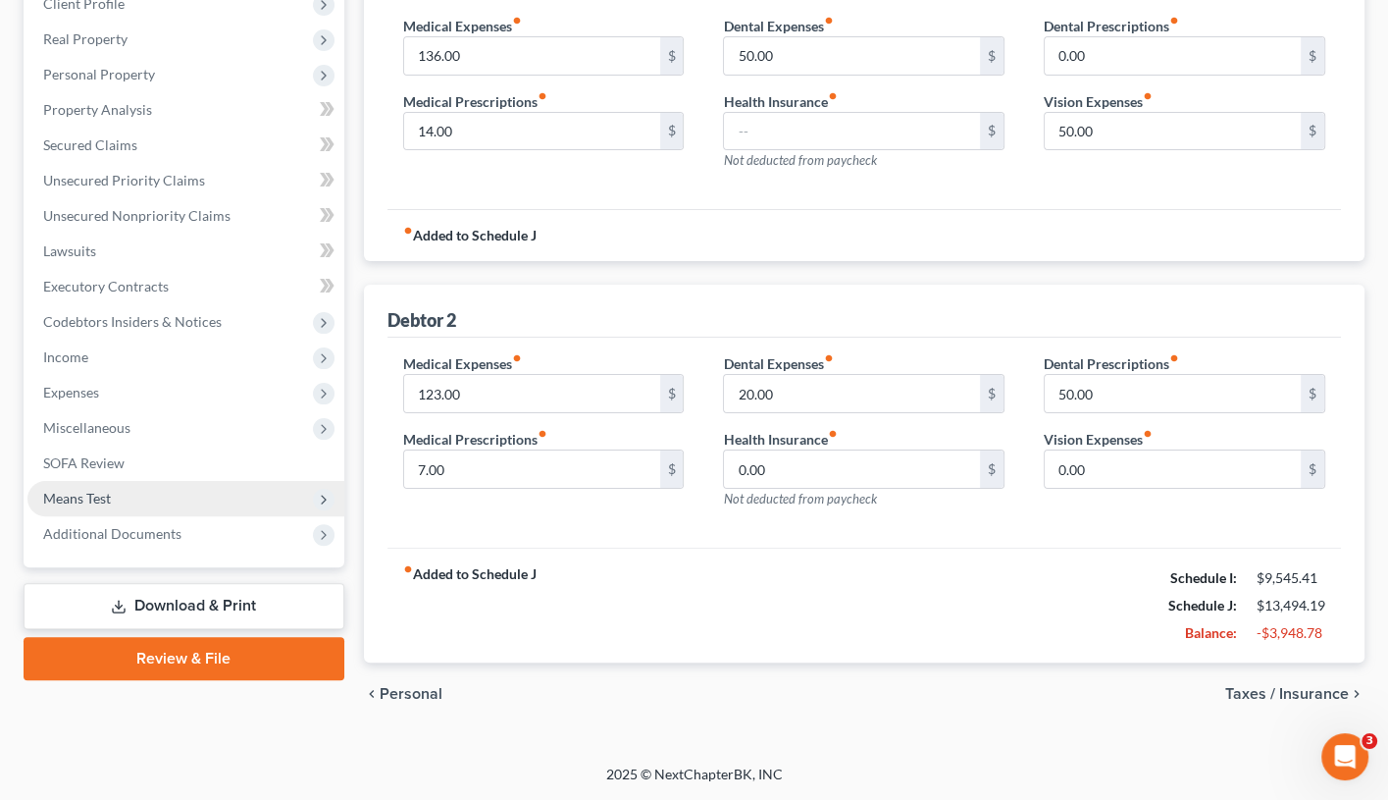
scroll to position [278, 0]
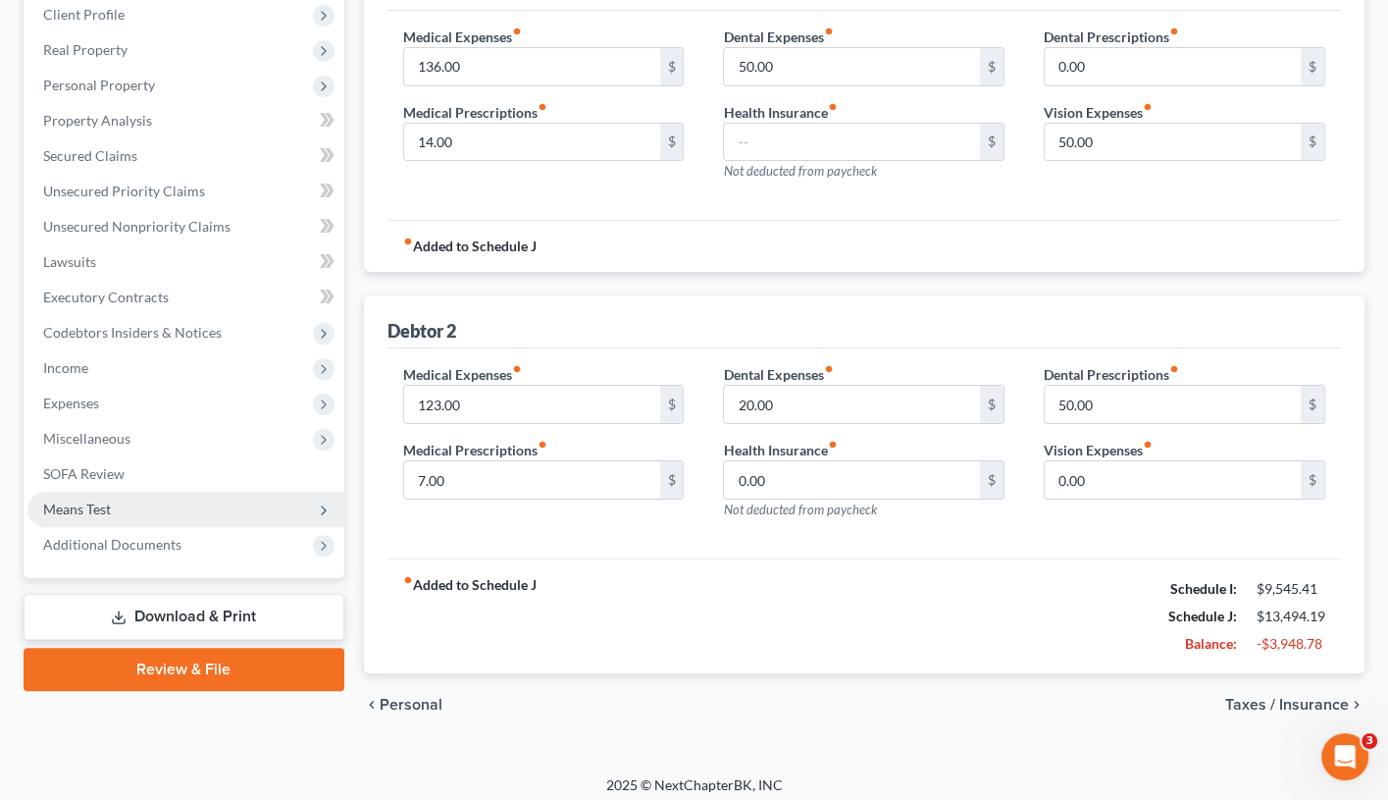
click at [137, 501] on span "Means Test" at bounding box center [185, 509] width 317 height 35
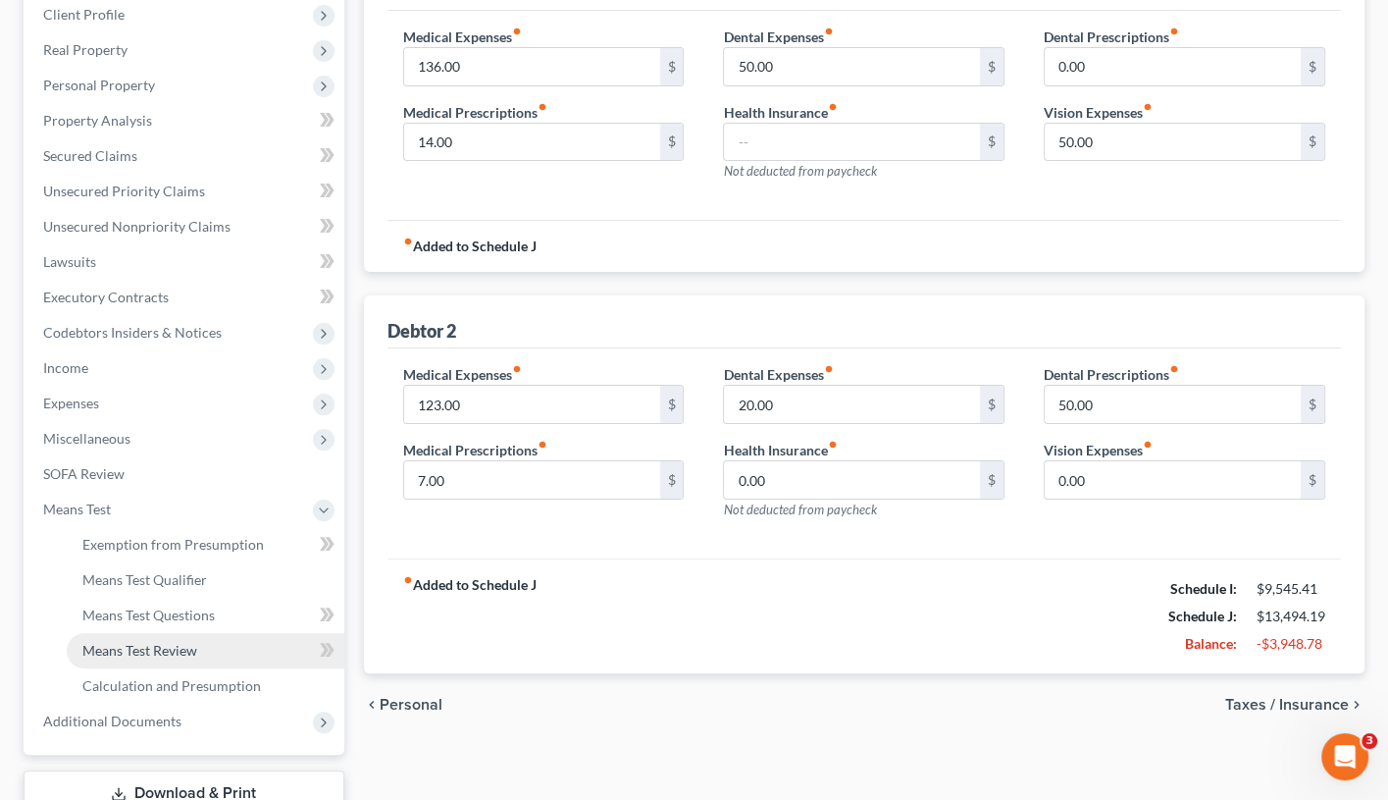
click at [150, 642] on span "Means Test Review" at bounding box center [139, 650] width 115 height 17
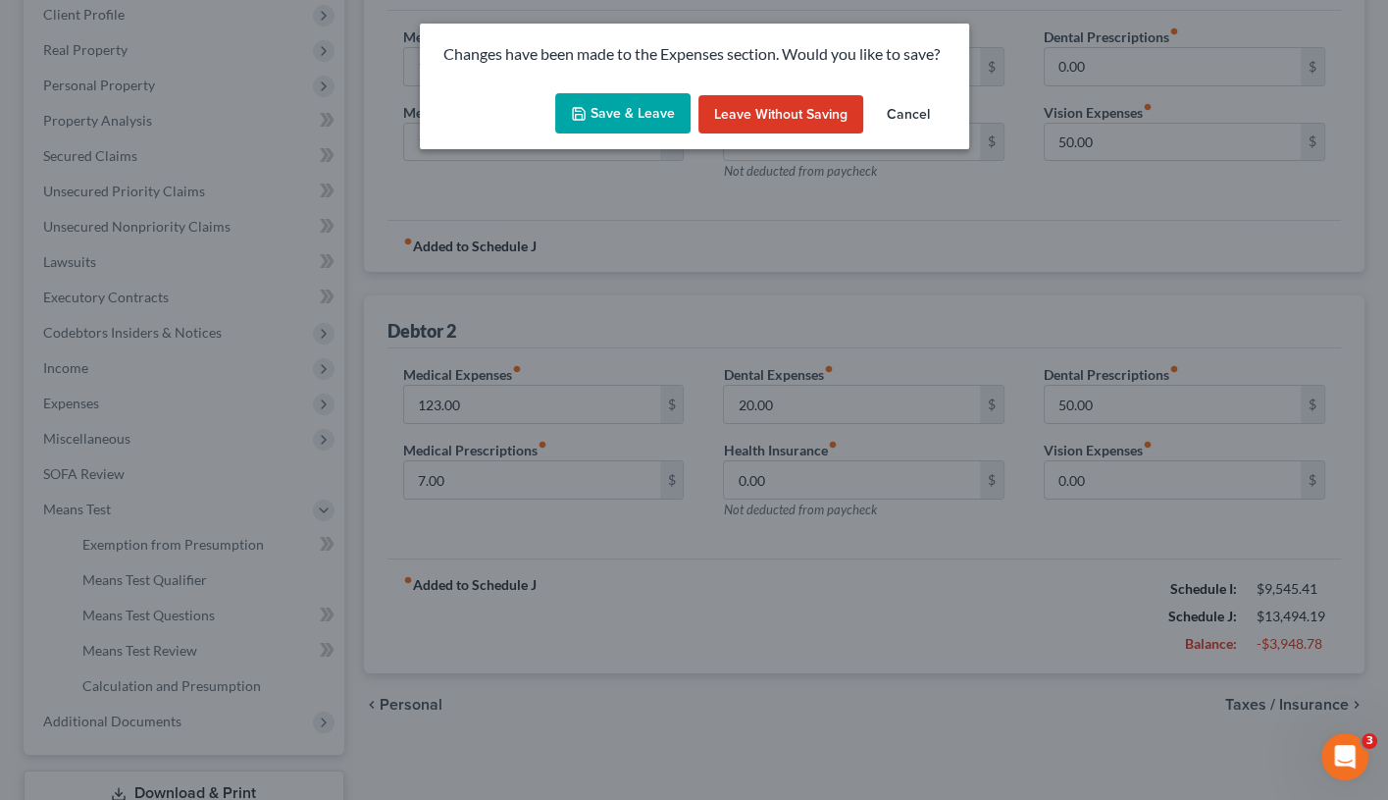
click at [621, 122] on button "Save & Leave" at bounding box center [622, 113] width 135 height 41
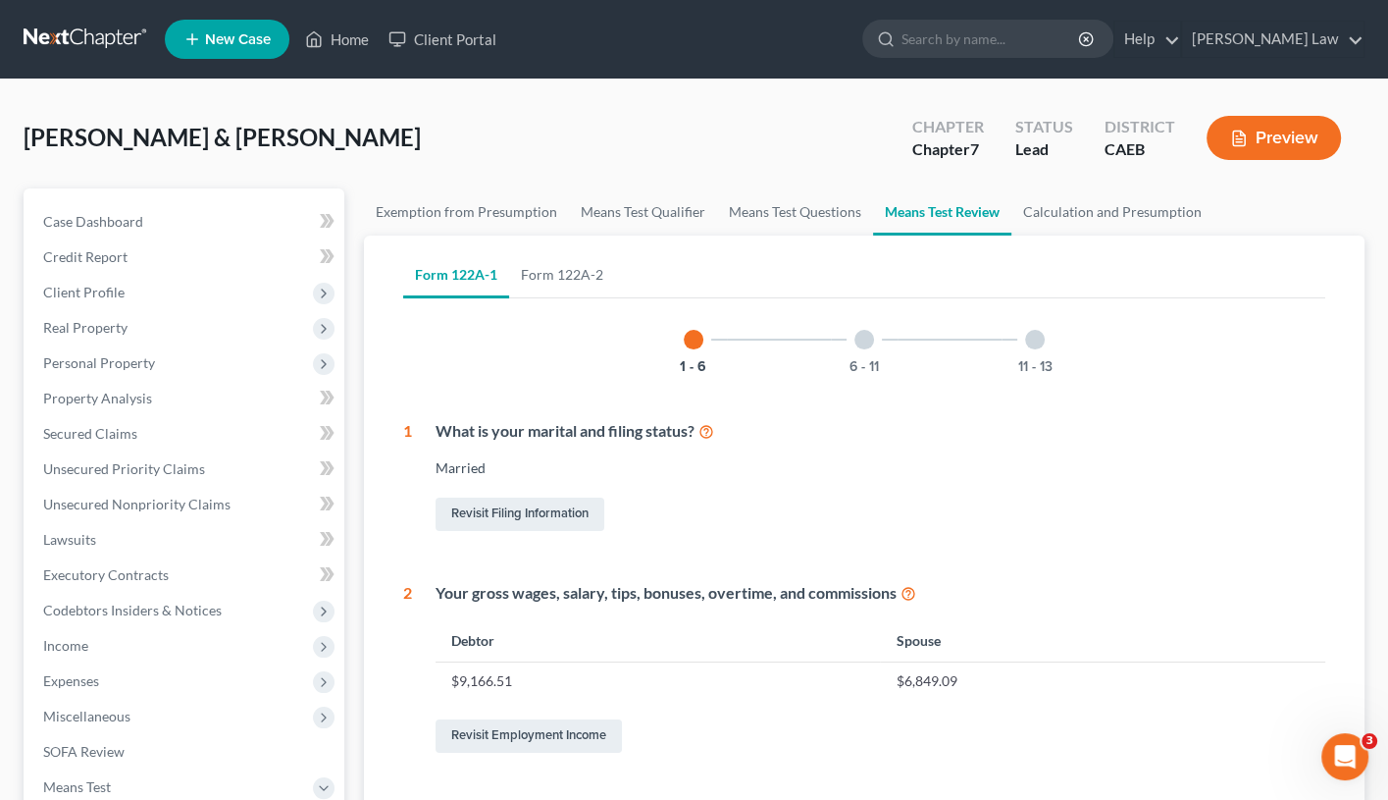
click at [1262, 135] on button "Preview" at bounding box center [1274, 138] width 134 height 44
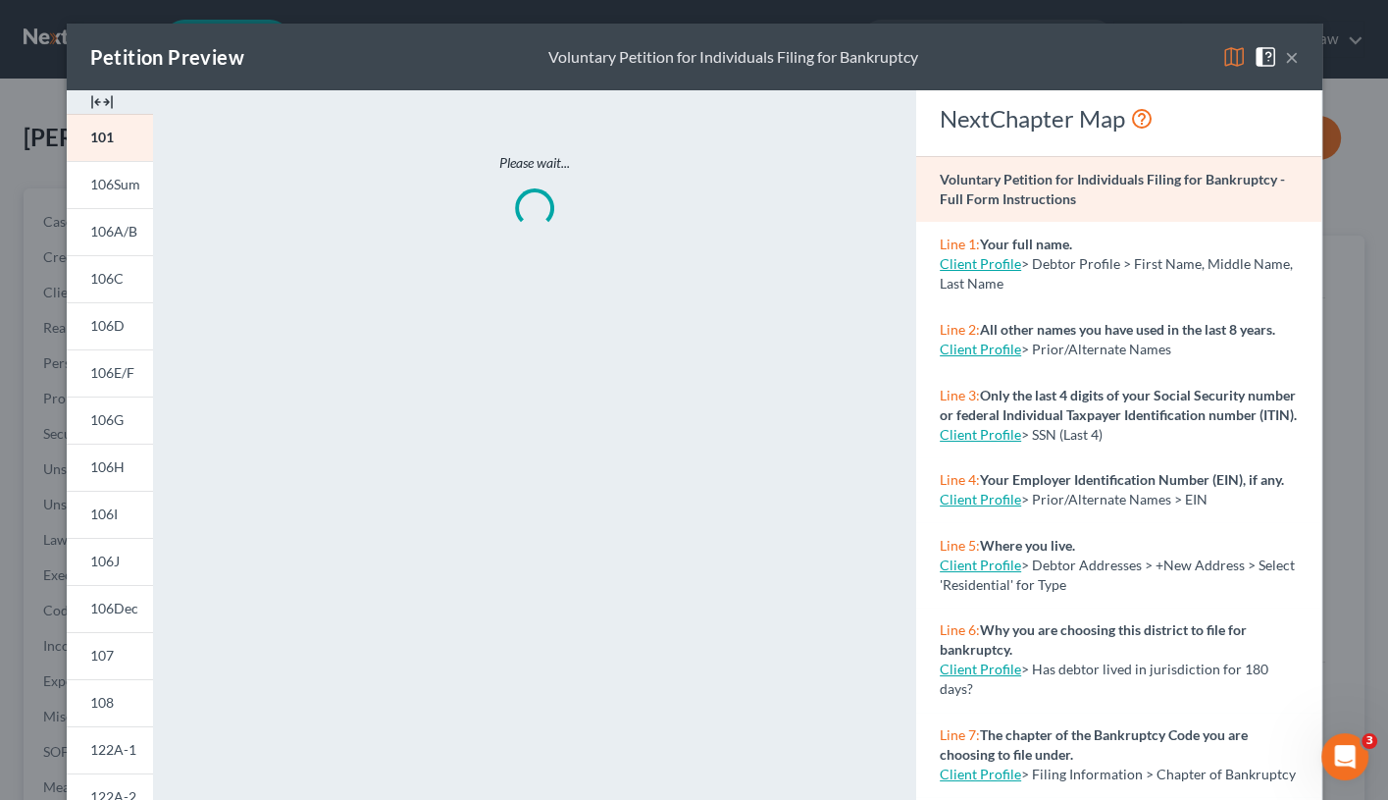
click at [1230, 56] on img at bounding box center [1235, 57] width 24 height 24
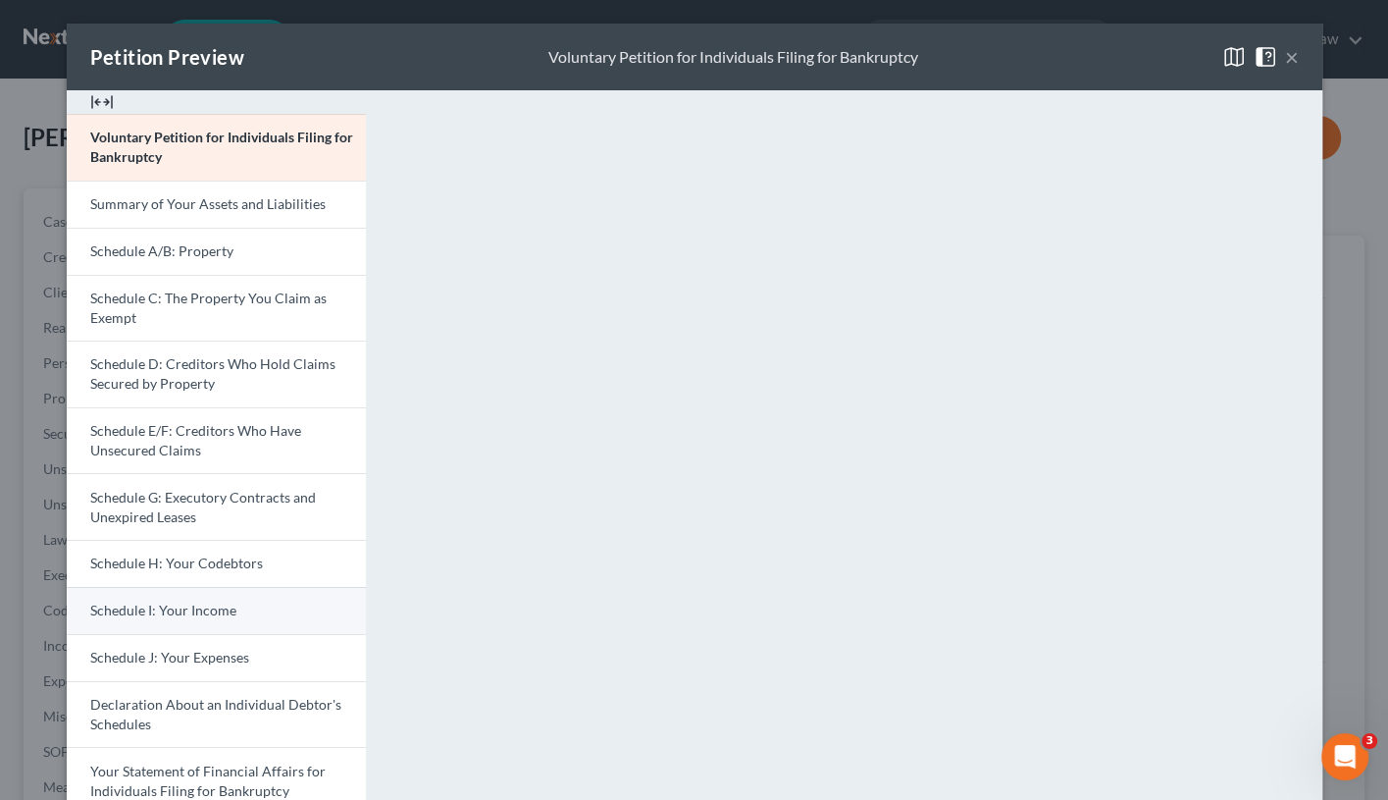
click at [289, 600] on link "Schedule I: Your Income" at bounding box center [216, 610] width 299 height 47
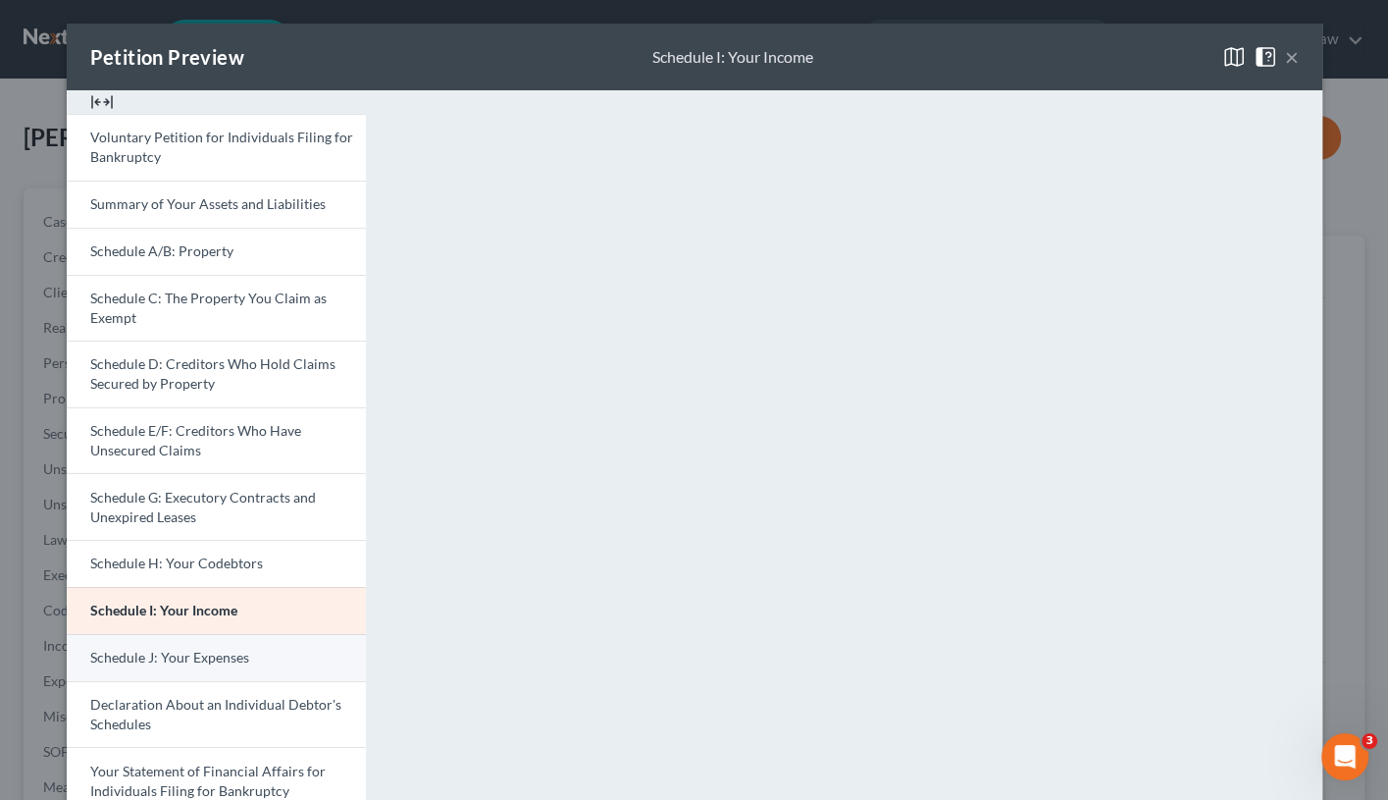
click at [217, 649] on span "Schedule J: Your Expenses" at bounding box center [169, 657] width 159 height 17
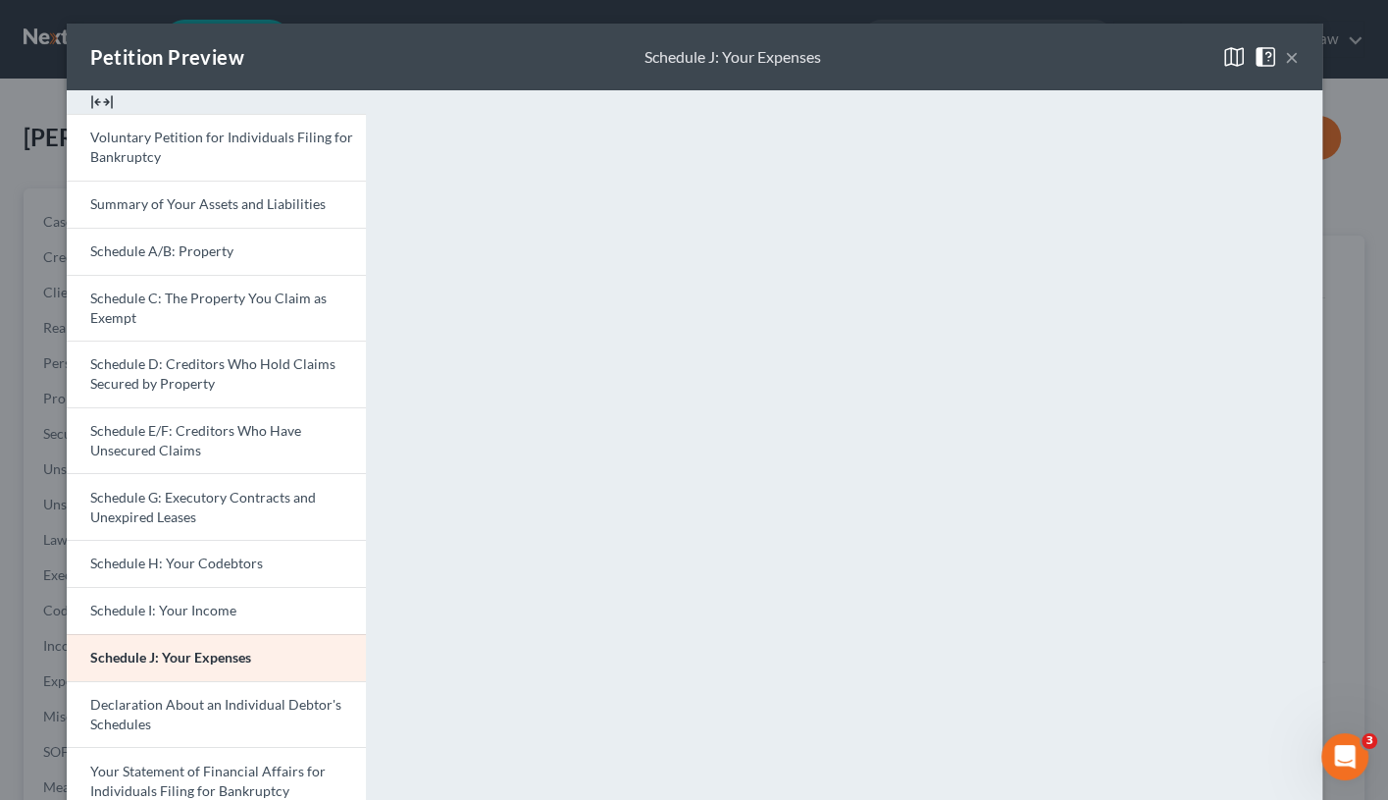
click at [1288, 50] on button "×" at bounding box center [1292, 57] width 14 height 24
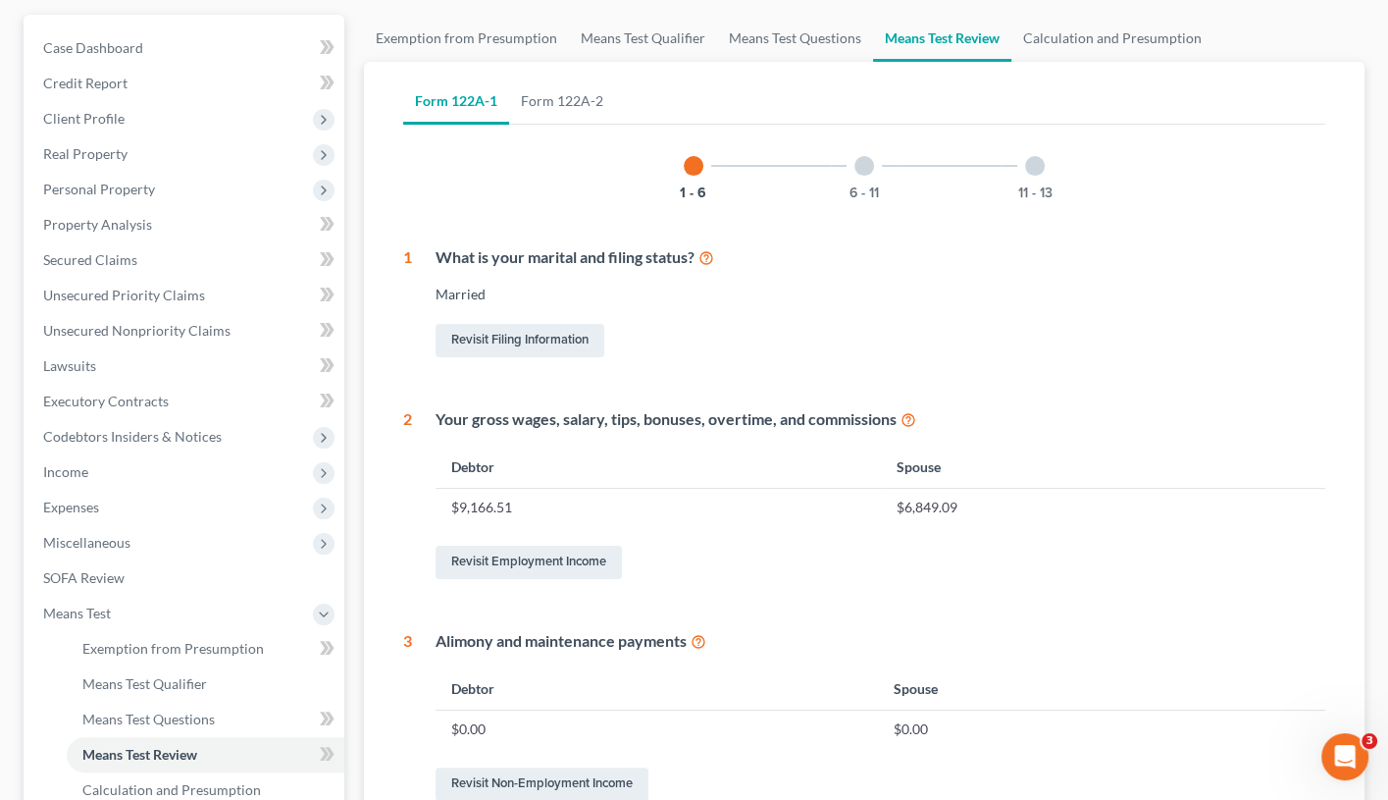
scroll to position [309, 0]
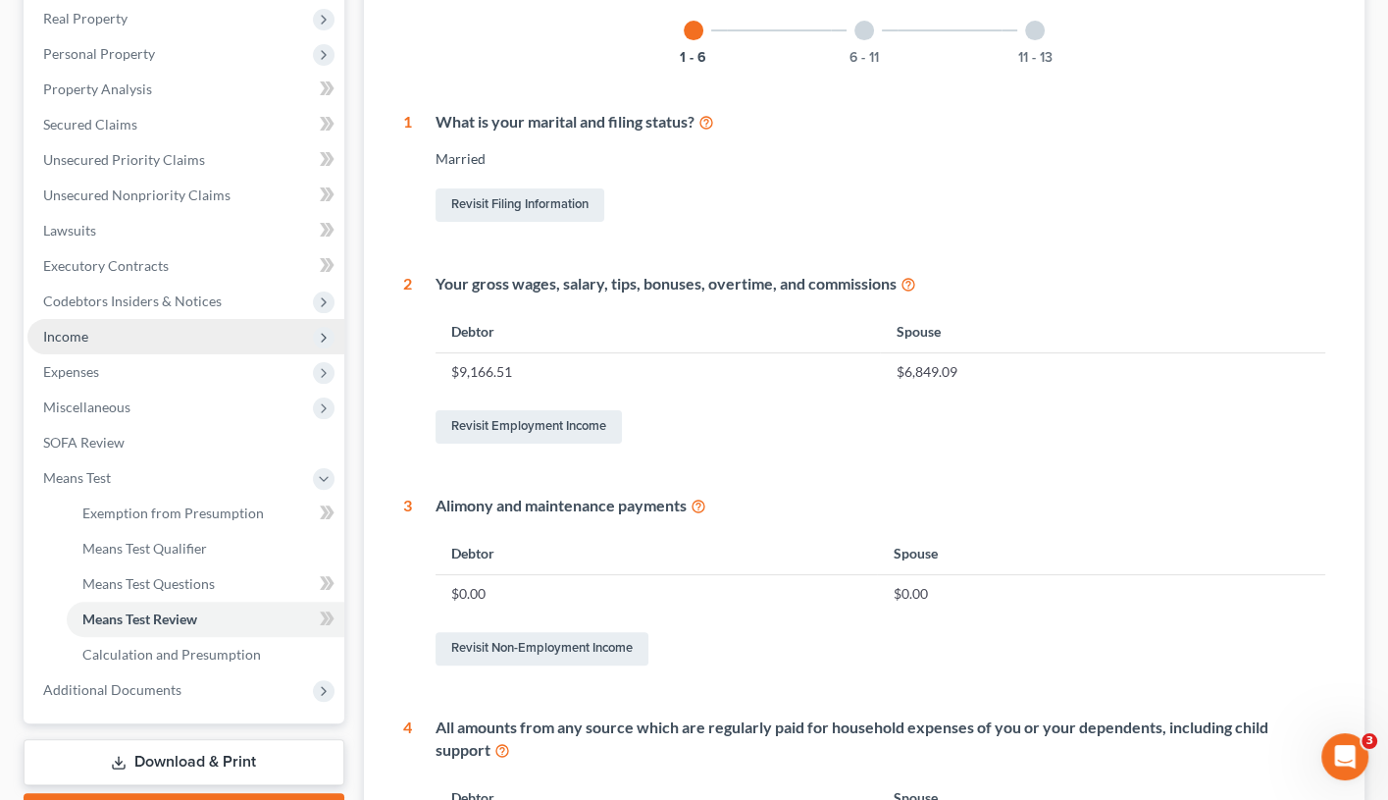
click at [164, 319] on span "Income" at bounding box center [185, 336] width 317 height 35
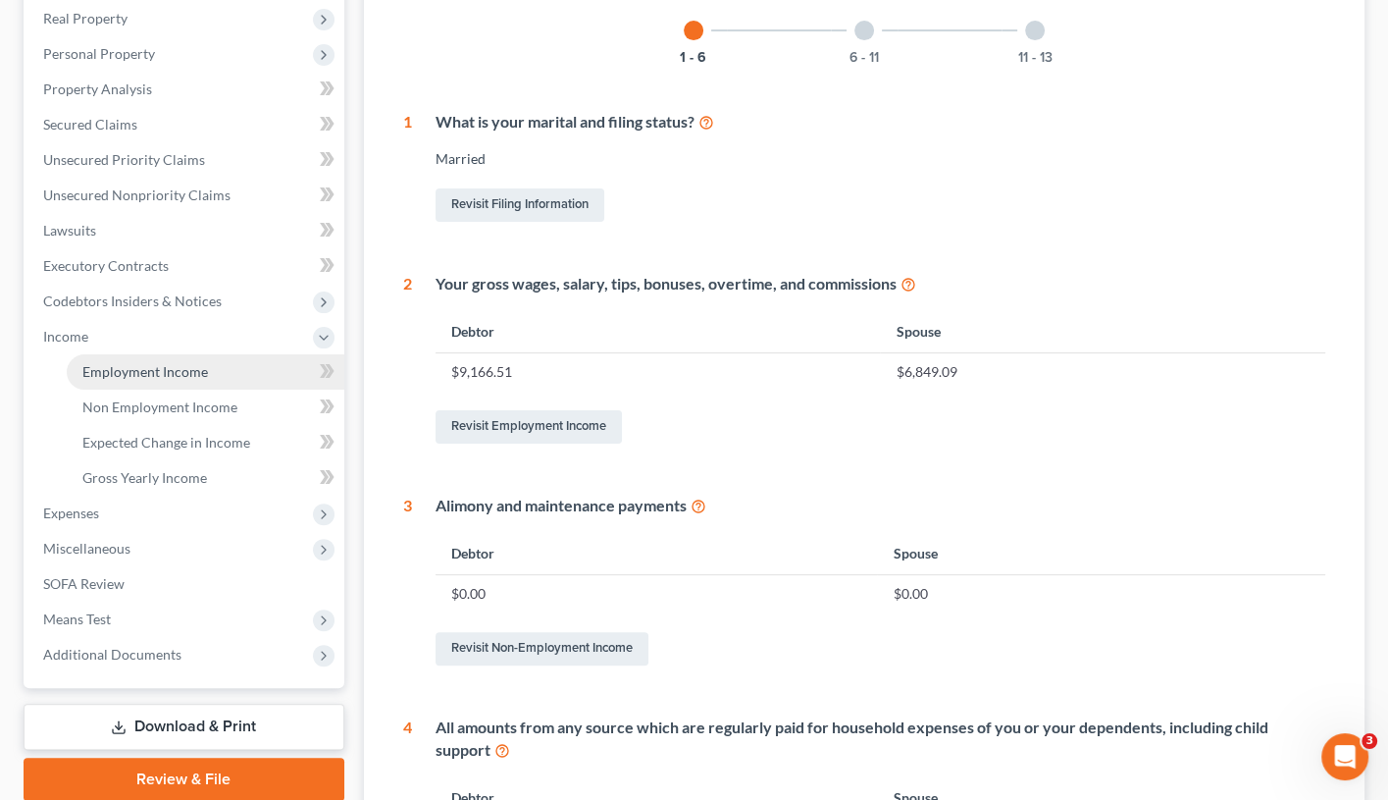
click at [159, 363] on span "Employment Income" at bounding box center [145, 371] width 126 height 17
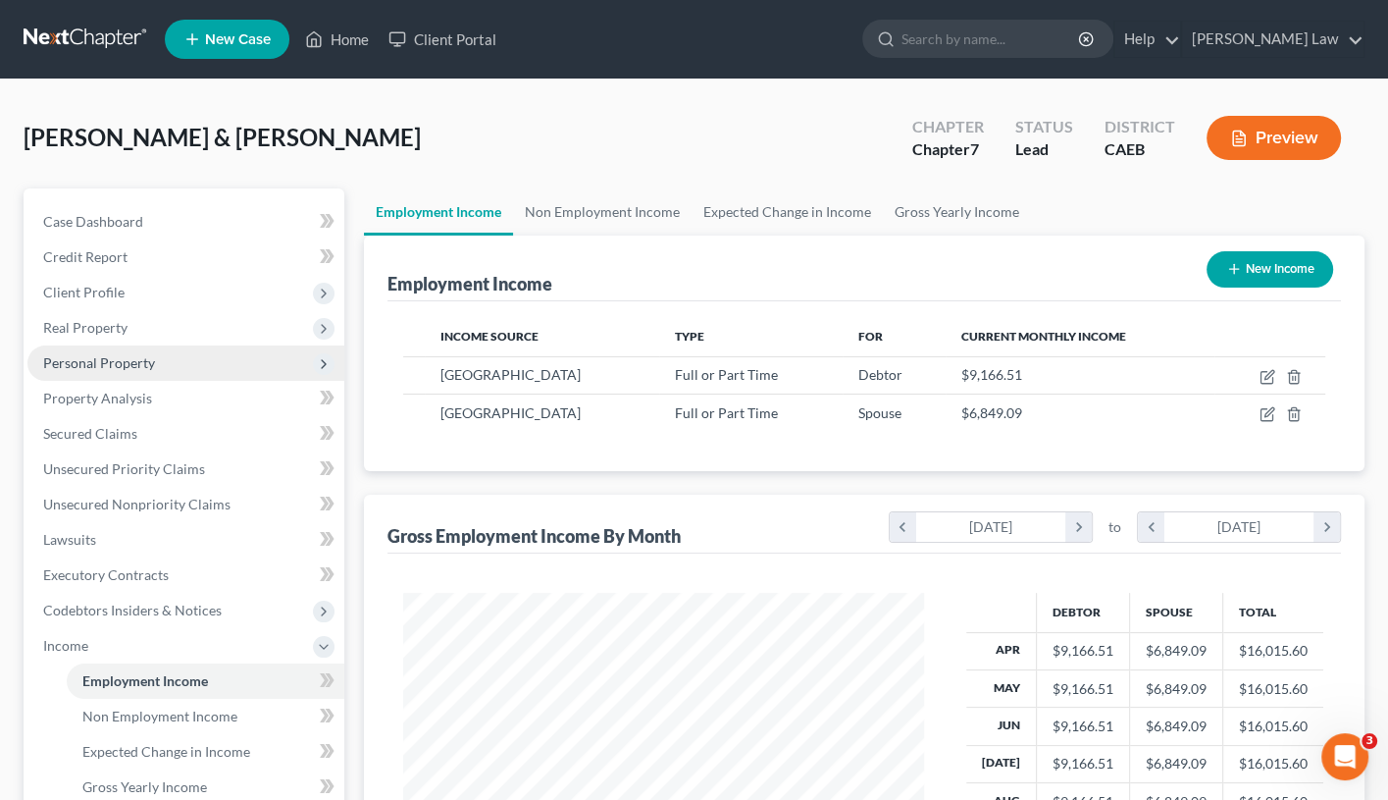
scroll to position [344, 562]
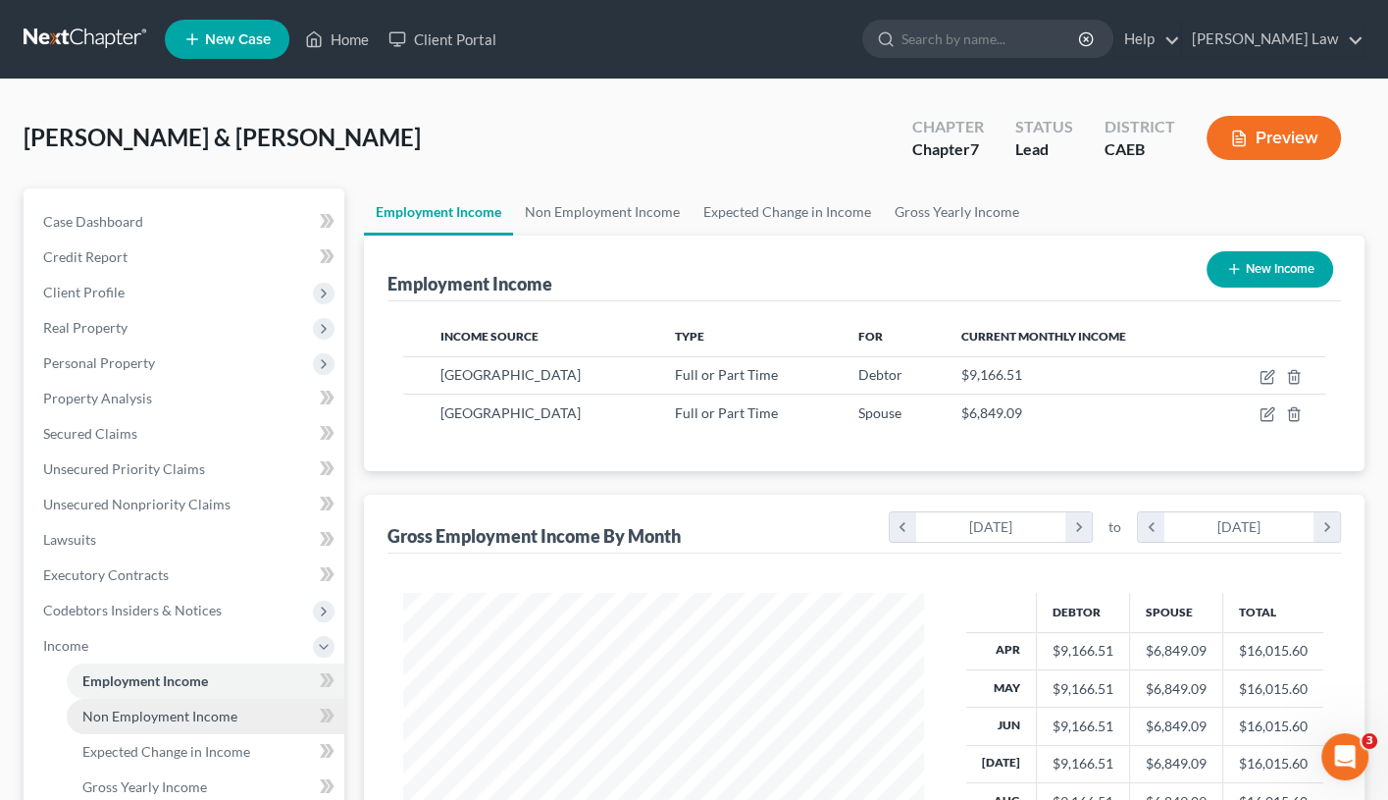
click at [203, 682] on span "Non Employment Income" at bounding box center [159, 715] width 155 height 17
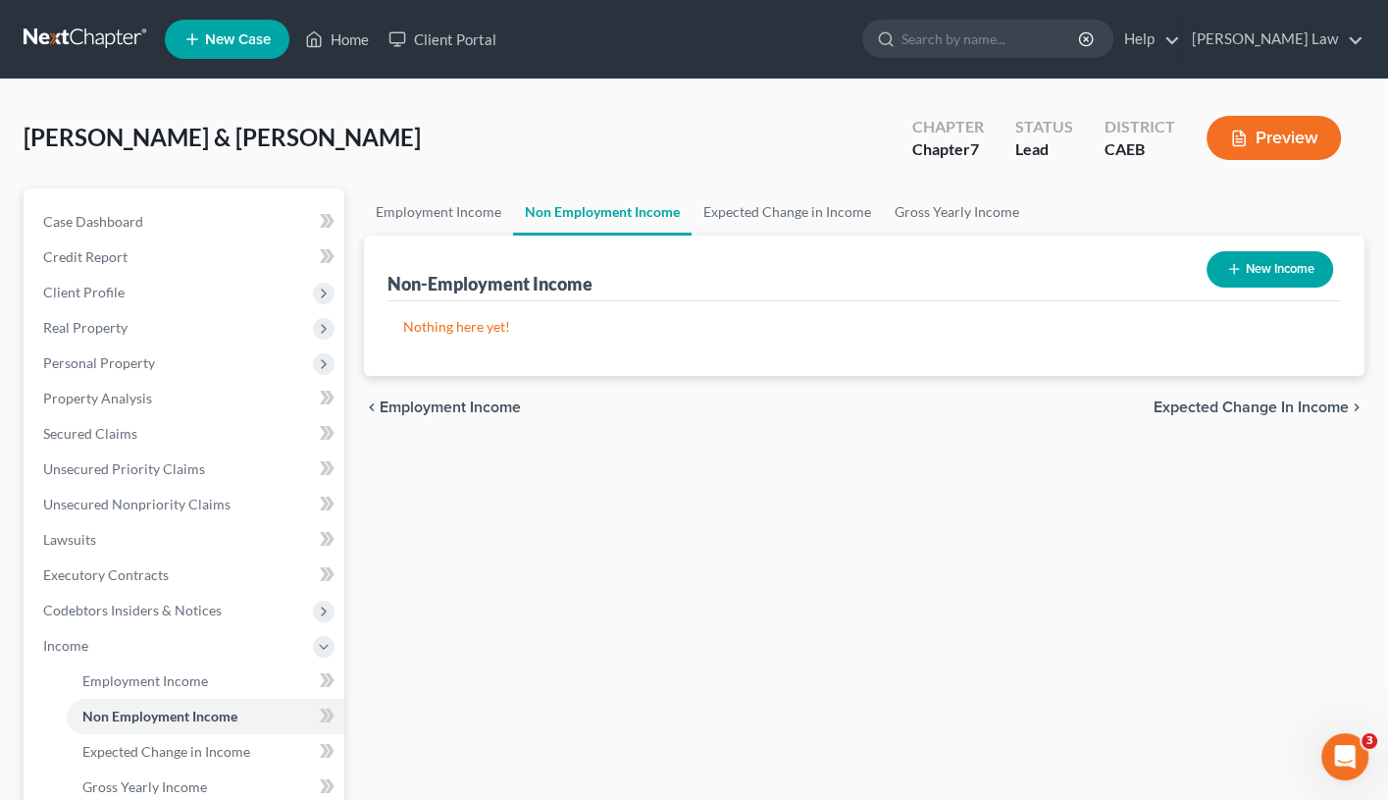
click at [1287, 271] on button "New Income" at bounding box center [1270, 269] width 127 height 36
select select "0"
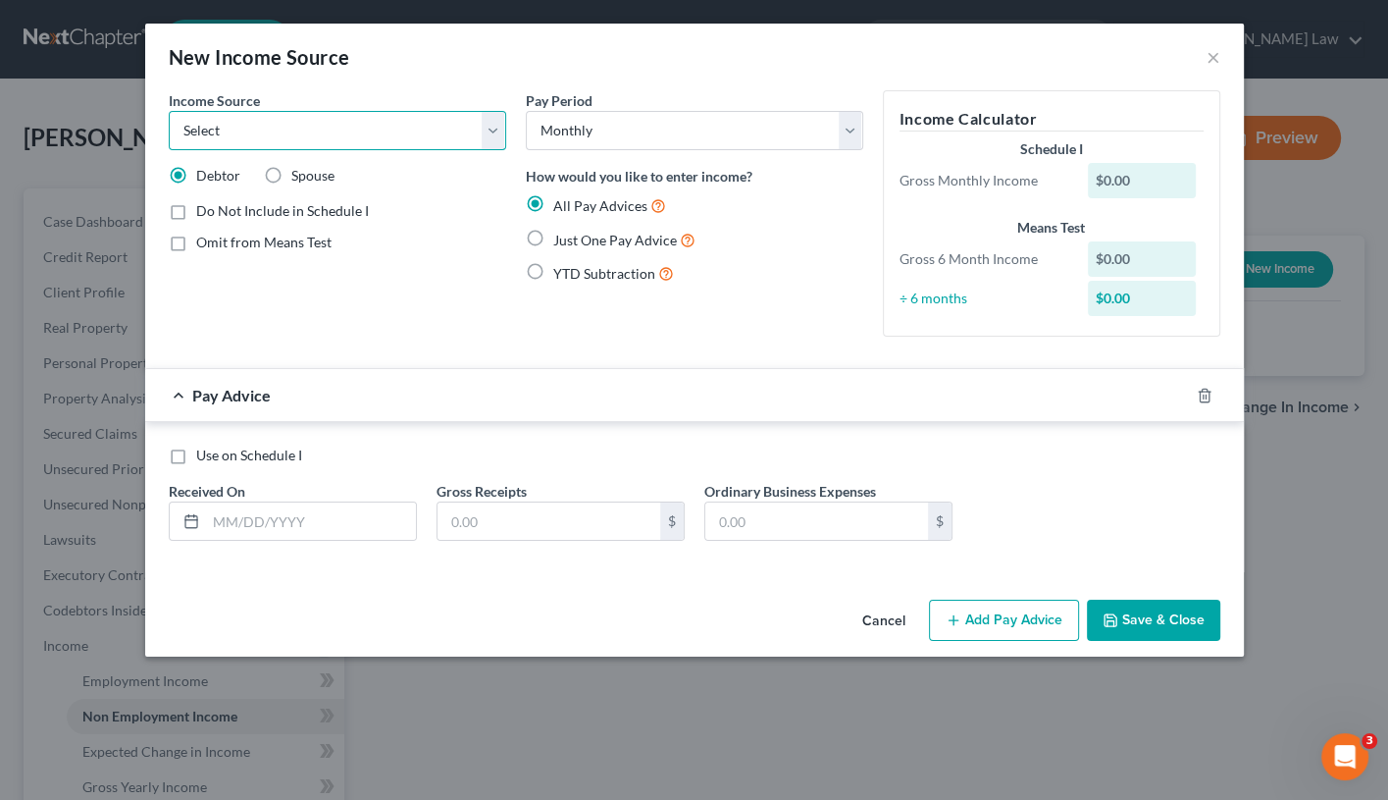
select select "8"
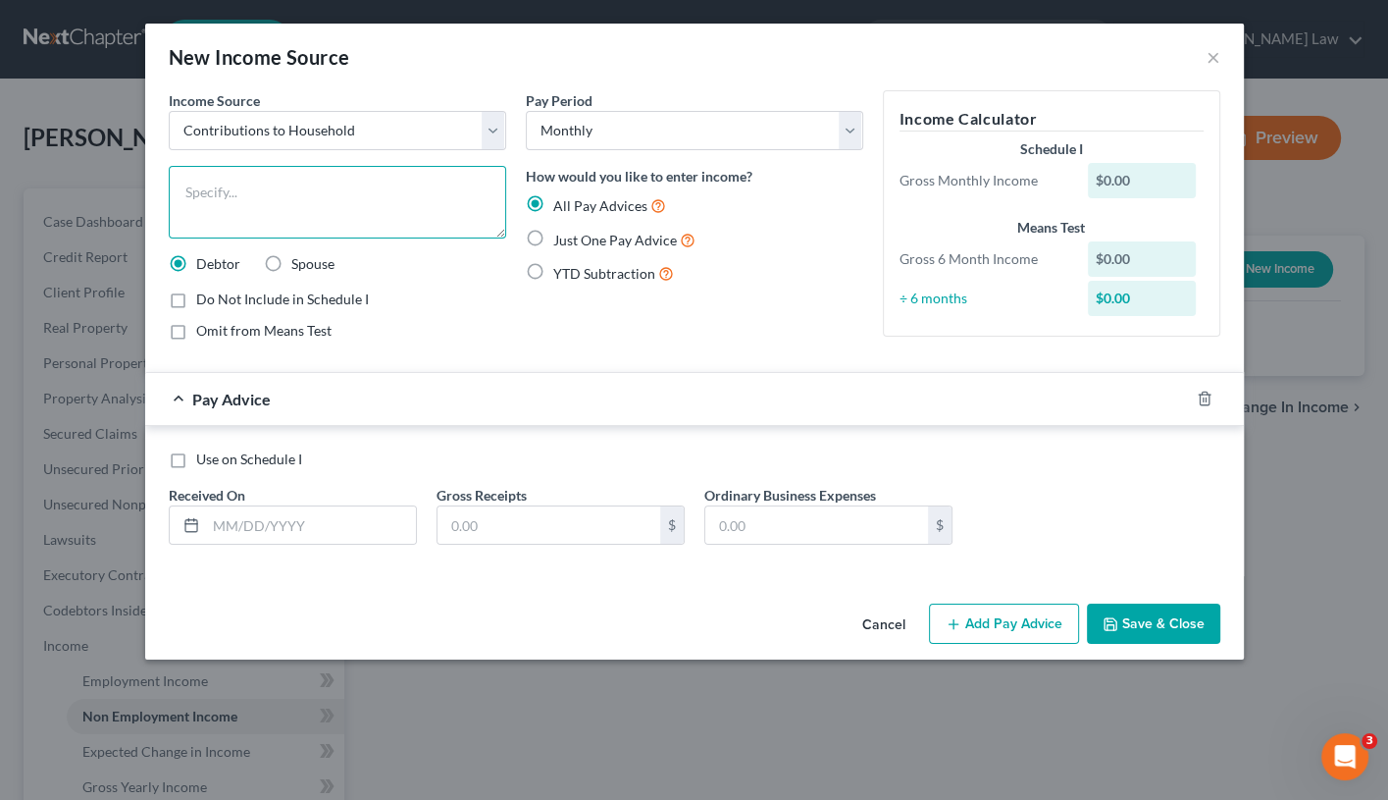
click at [360, 197] on textarea at bounding box center [338, 202] width 338 height 73
click at [291, 263] on label "Spouse" at bounding box center [312, 264] width 43 height 20
click at [299, 263] on input "Spouse" at bounding box center [305, 260] width 13 height 13
radio input "true"
click at [286, 198] on textarea at bounding box center [338, 202] width 338 height 73
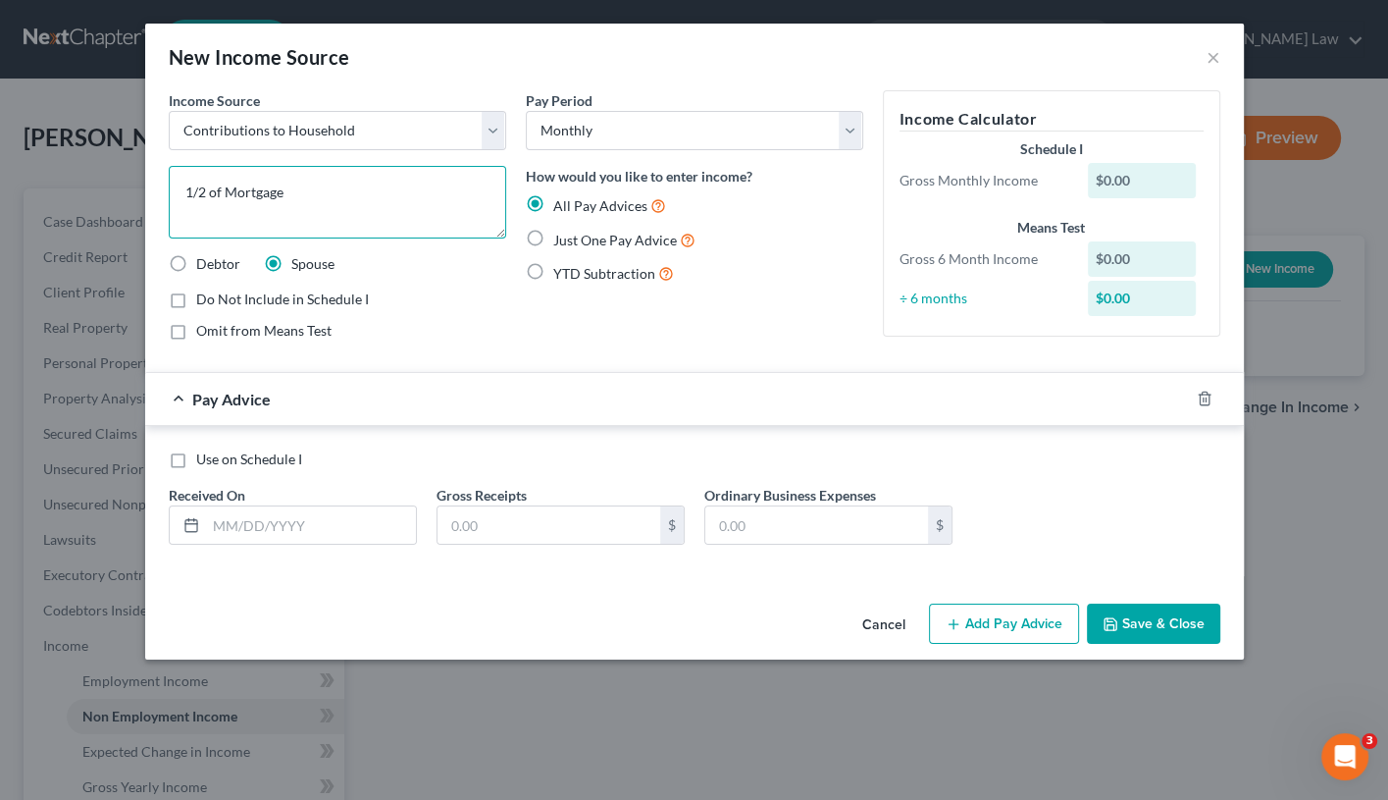
type textarea "1/2 of Mortgage"
click at [196, 459] on label "Use on Schedule I" at bounding box center [249, 459] width 106 height 20
click at [204, 459] on input "Use on Schedule I" at bounding box center [210, 455] width 13 height 13
checkbox input "true"
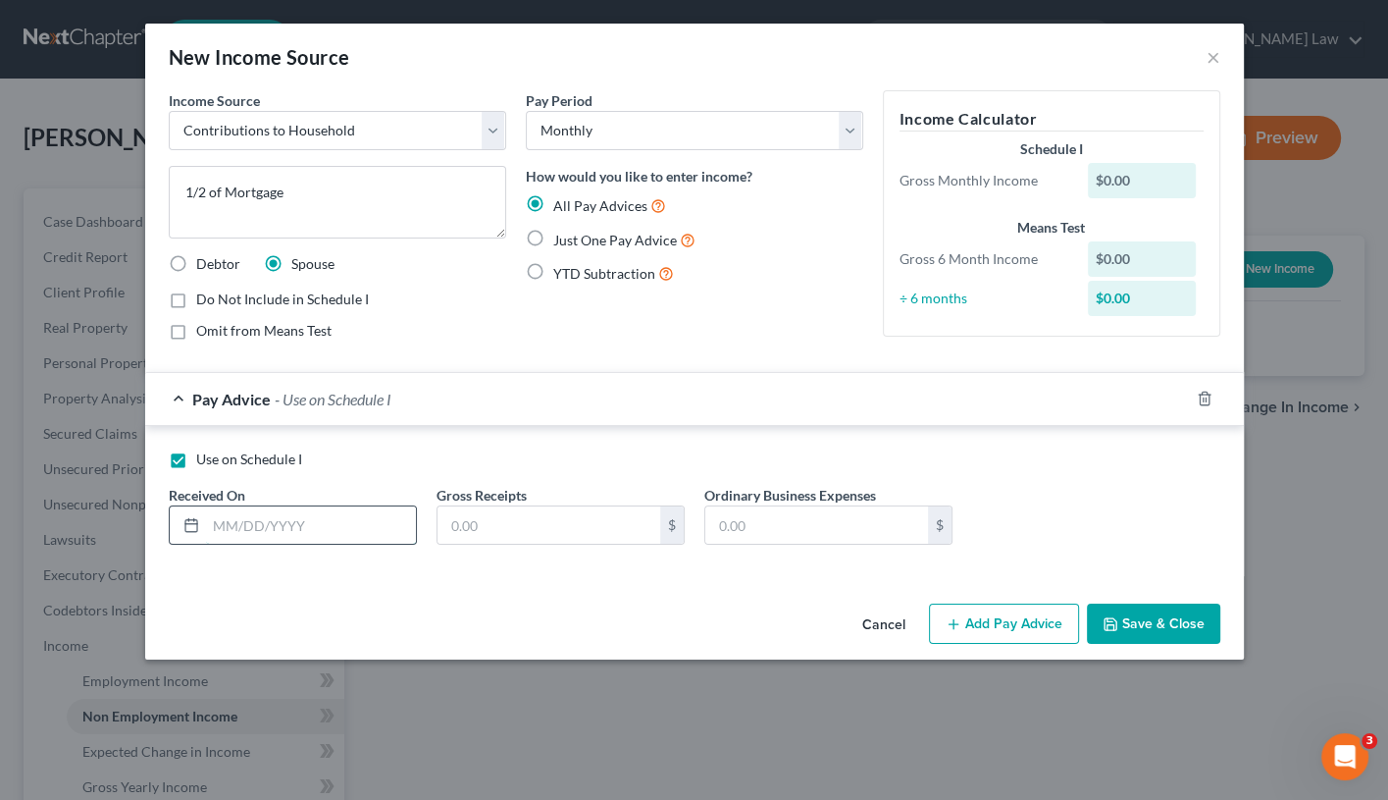
click at [236, 523] on input "text" at bounding box center [311, 524] width 210 height 37
type input "1341"
click at [1154, 612] on button "Save & Close" at bounding box center [1153, 623] width 133 height 41
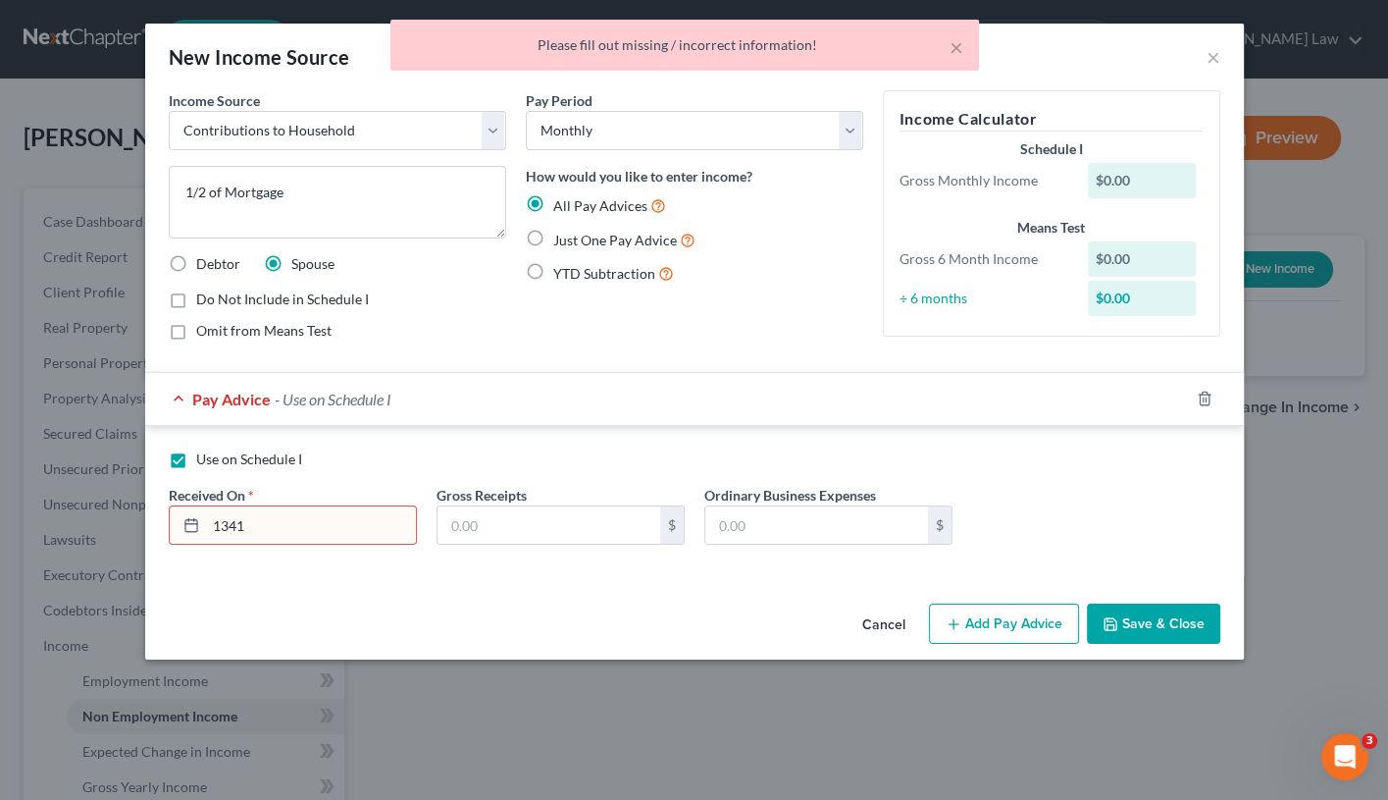
click at [367, 496] on div "Received On * 1341" at bounding box center [293, 515] width 268 height 60
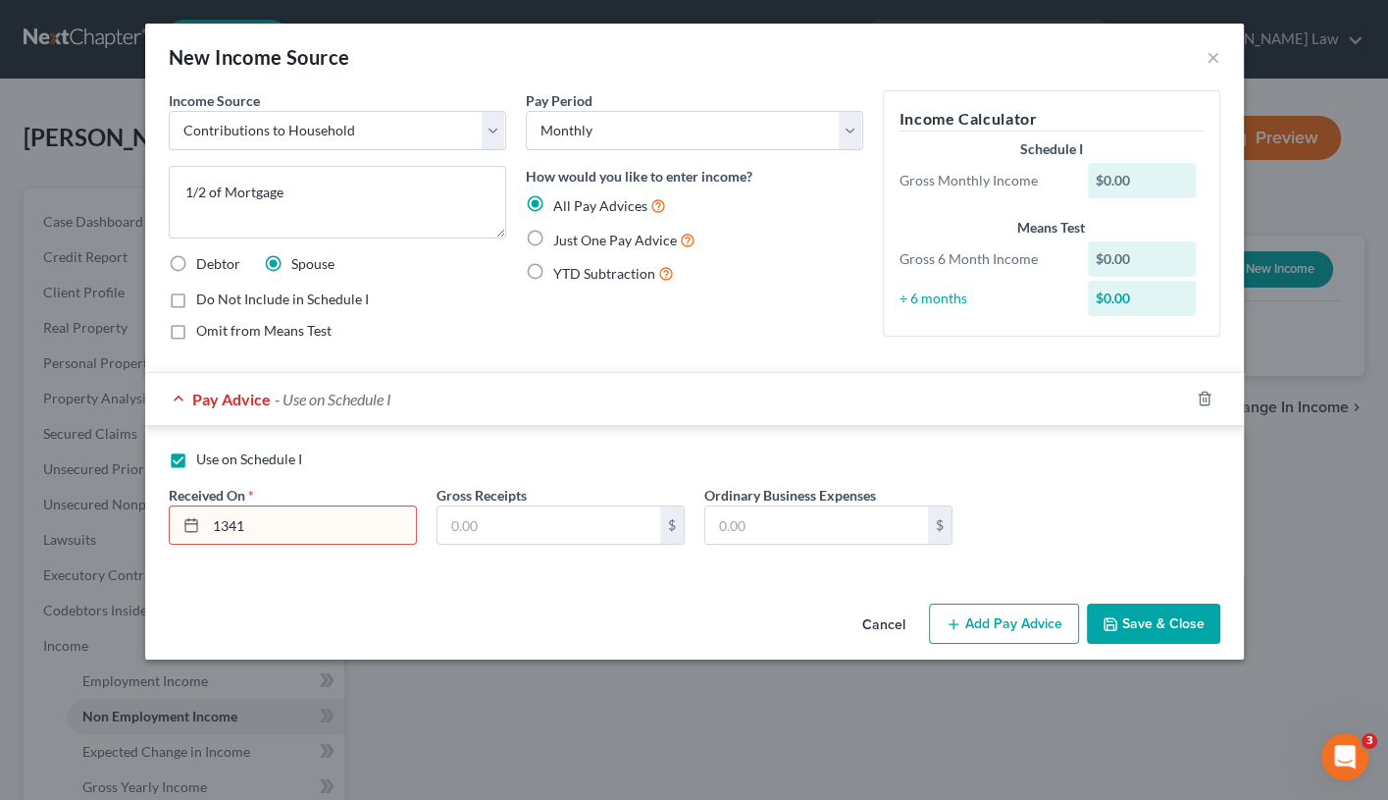
click at [337, 527] on input "1341" at bounding box center [311, 524] width 210 height 37
click at [550, 521] on input "text" at bounding box center [549, 524] width 223 height 37
type input "1,341"
click at [261, 532] on input "1341" at bounding box center [311, 524] width 210 height 37
type input "1"
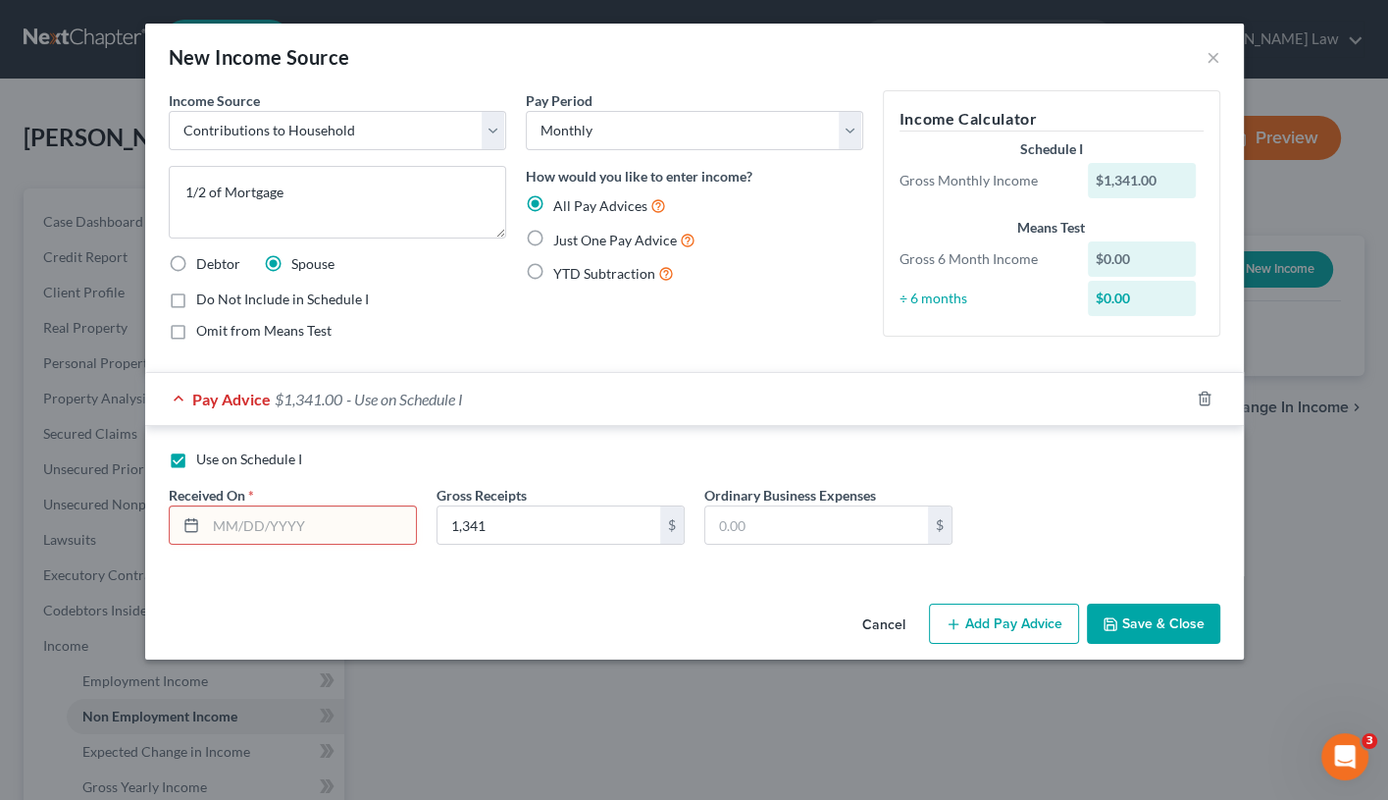
click at [188, 524] on icon at bounding box center [191, 525] width 16 height 16
click at [196, 512] on div at bounding box center [188, 524] width 36 height 37
click at [256, 529] on input "text" at bounding box center [311, 524] width 210 height 37
type input "0"
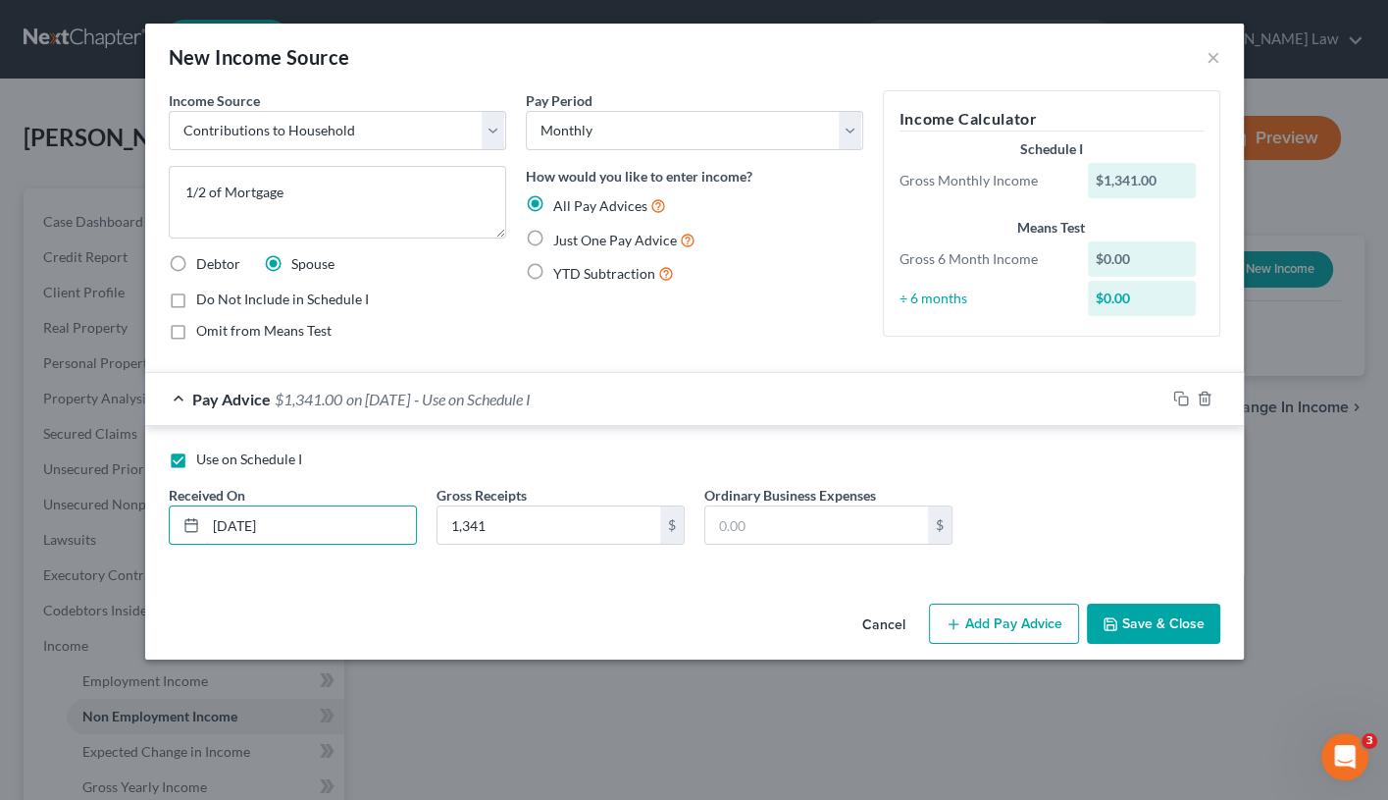
type input "[DATE]"
click at [1158, 623] on button "Save & Close" at bounding box center [1153, 623] width 133 height 41
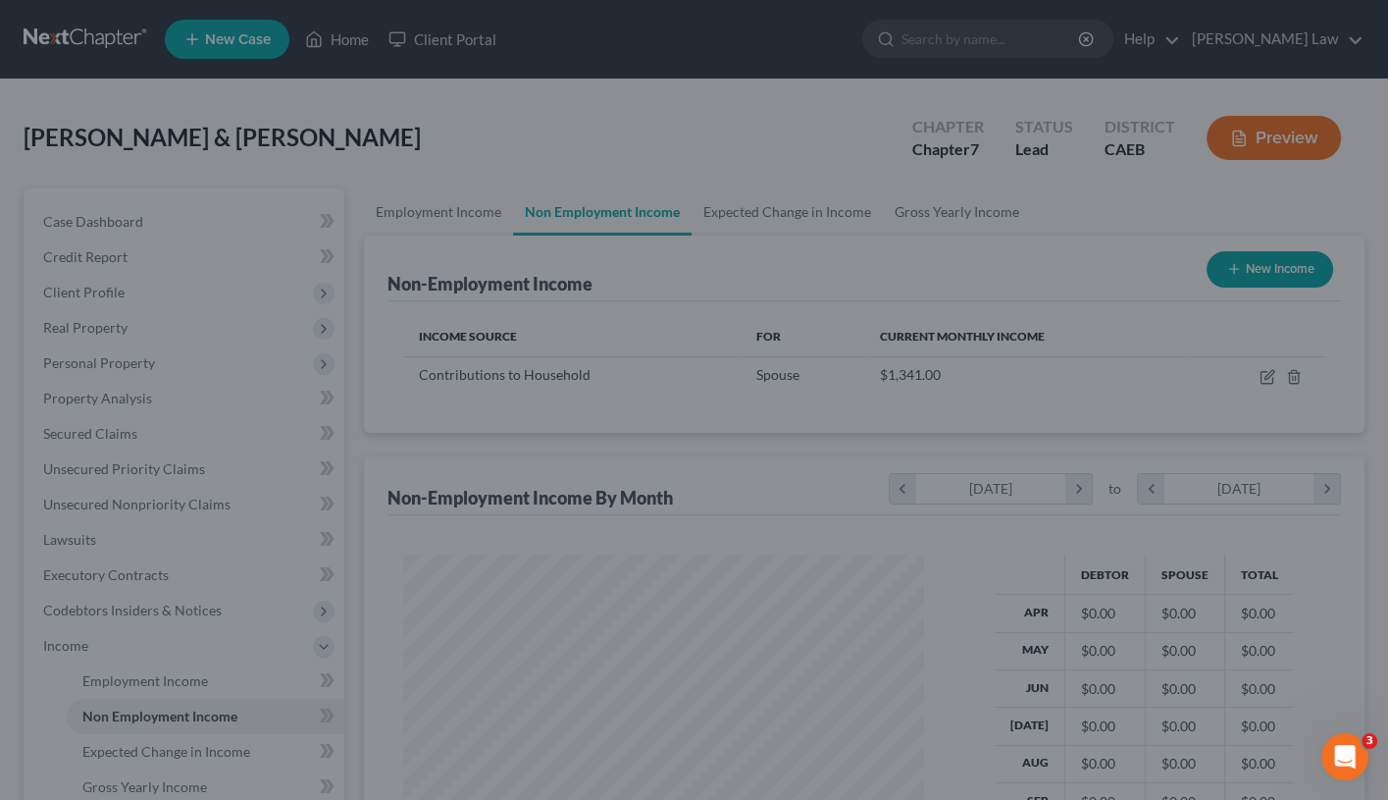
scroll to position [344, 562]
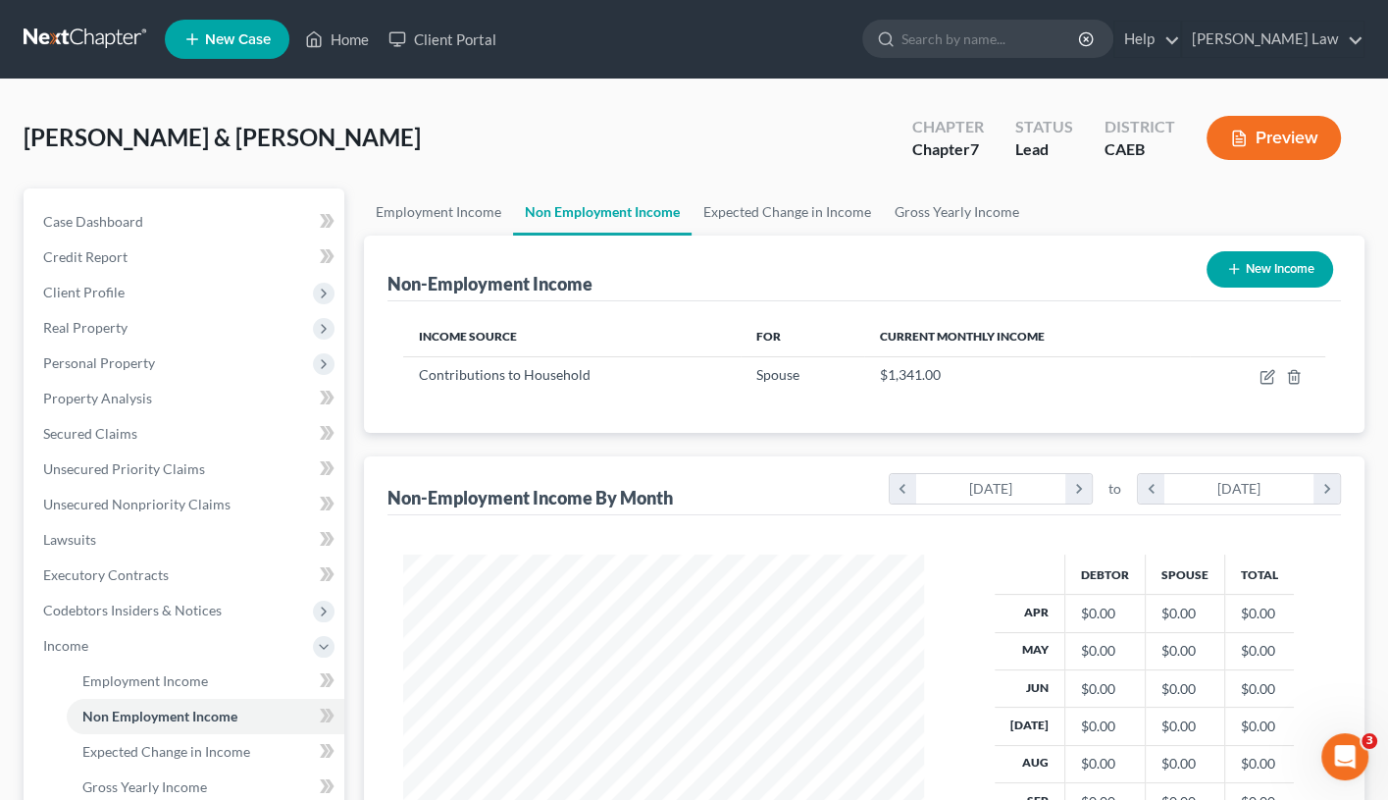
click at [1256, 138] on button "Preview" at bounding box center [1274, 138] width 134 height 44
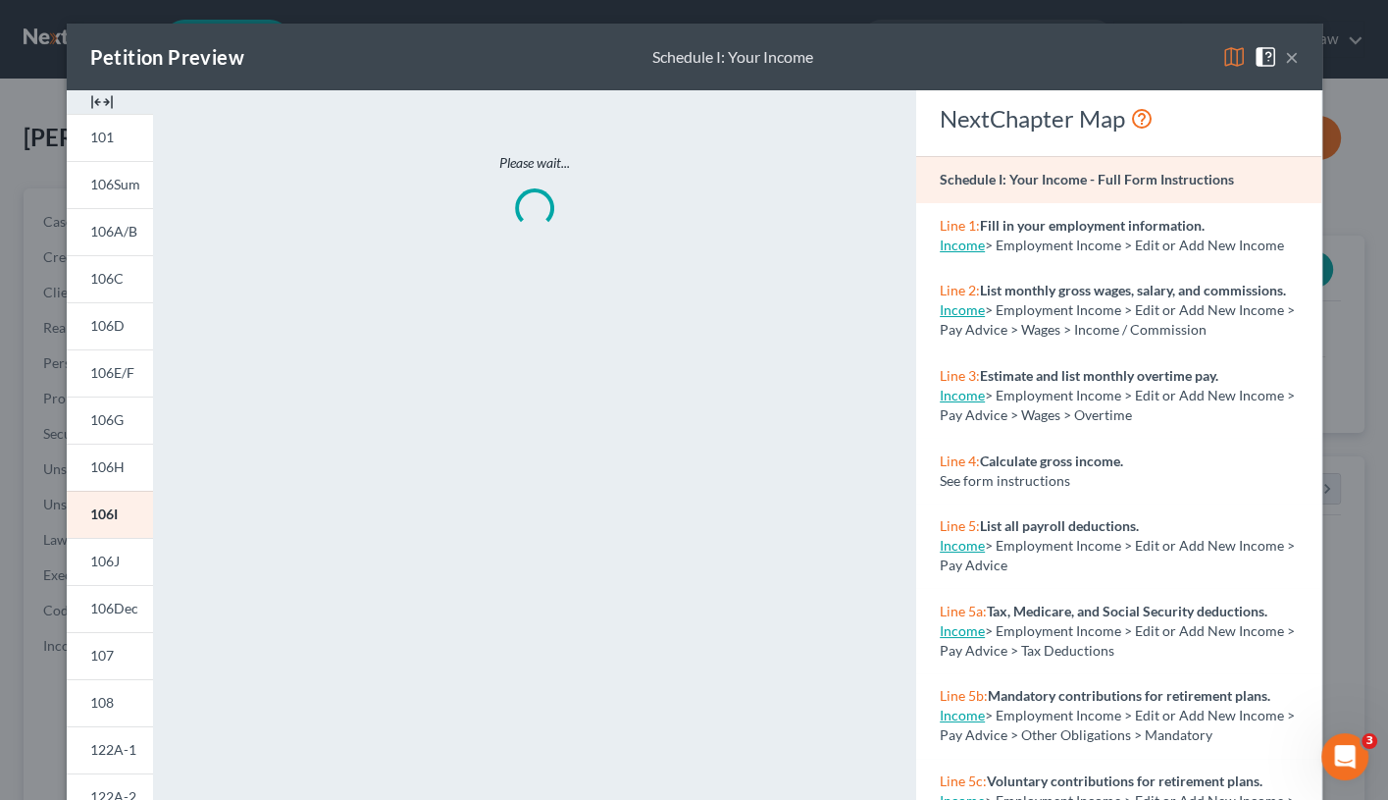
click at [1235, 56] on img at bounding box center [1235, 57] width 24 height 24
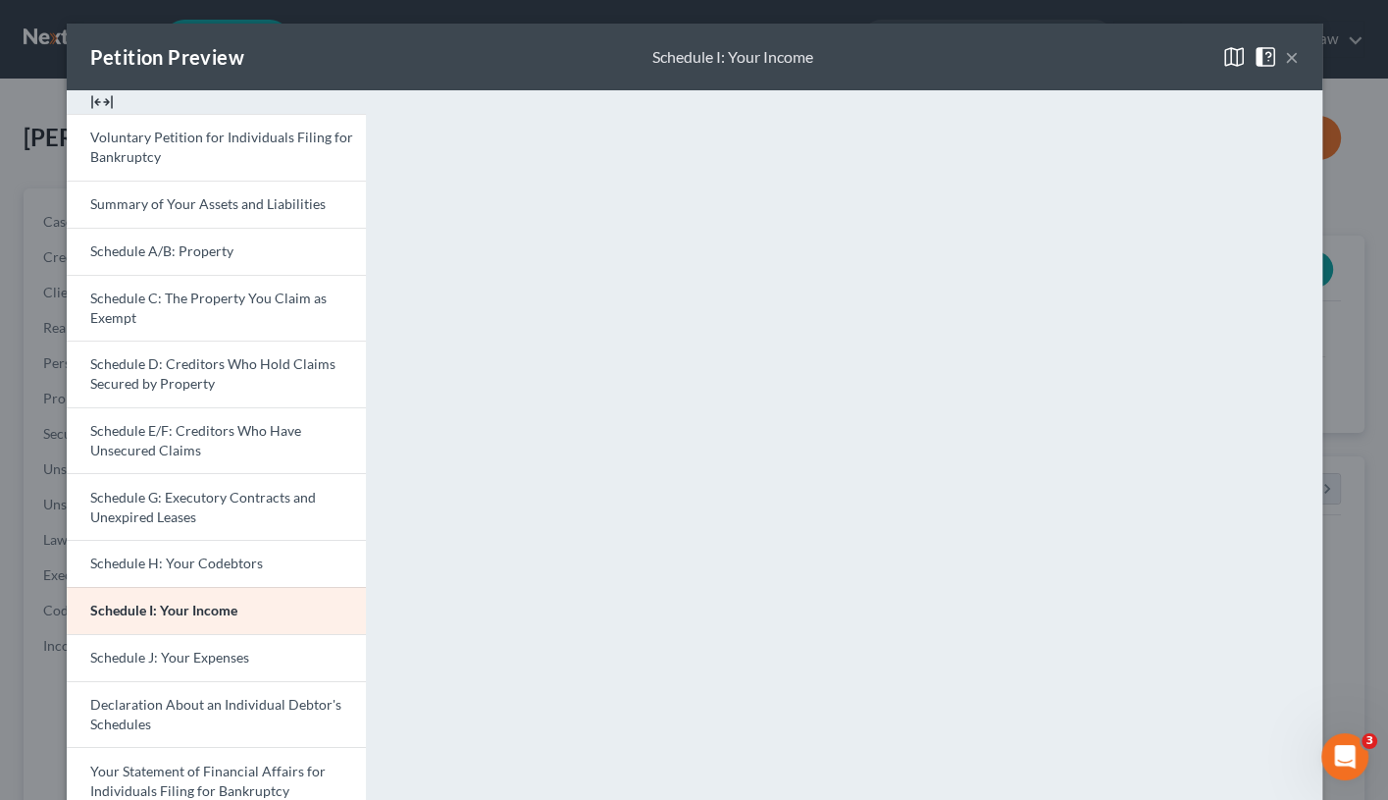
scroll to position [0, 0]
click at [1291, 57] on button "×" at bounding box center [1292, 57] width 14 height 24
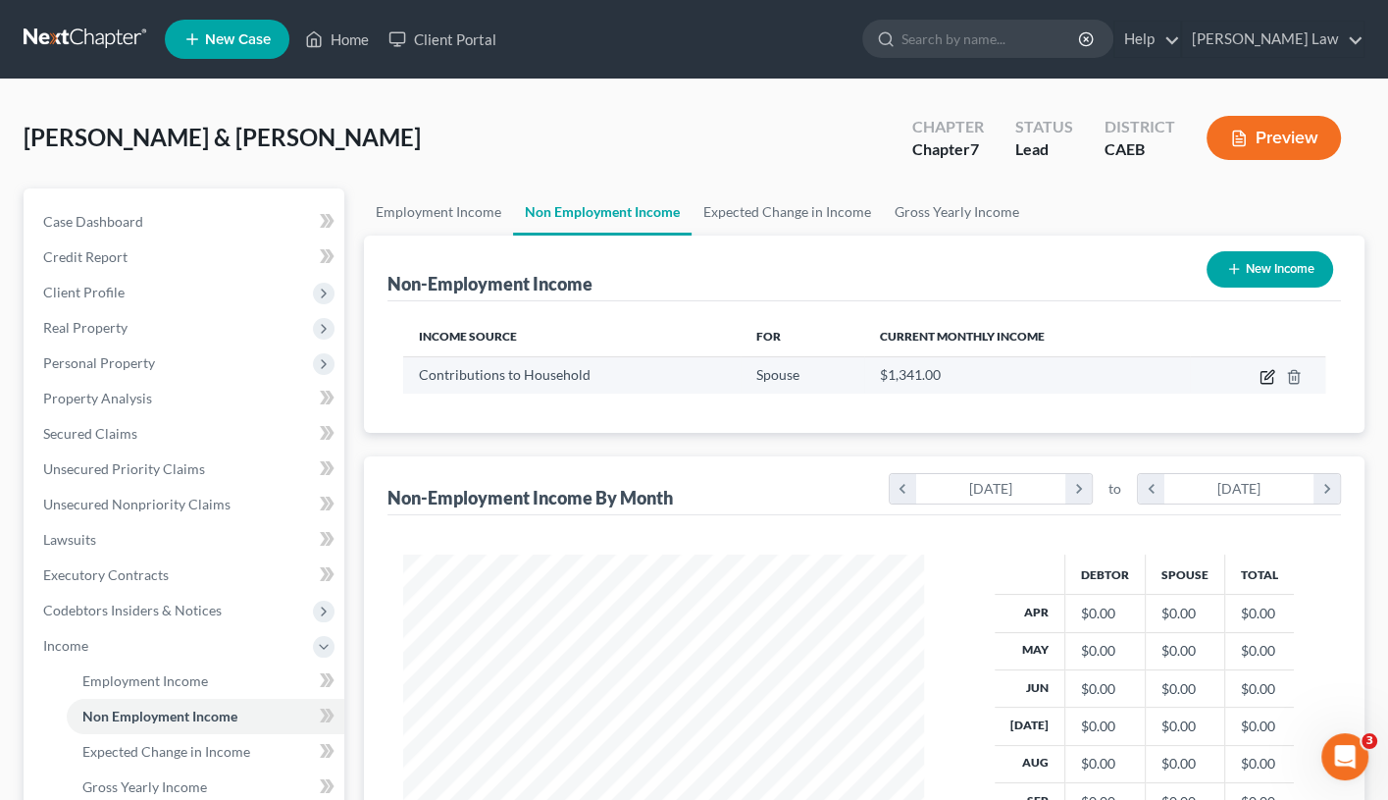
click at [1274, 376] on icon "button" at bounding box center [1268, 377] width 16 height 16
select select "8"
select select "0"
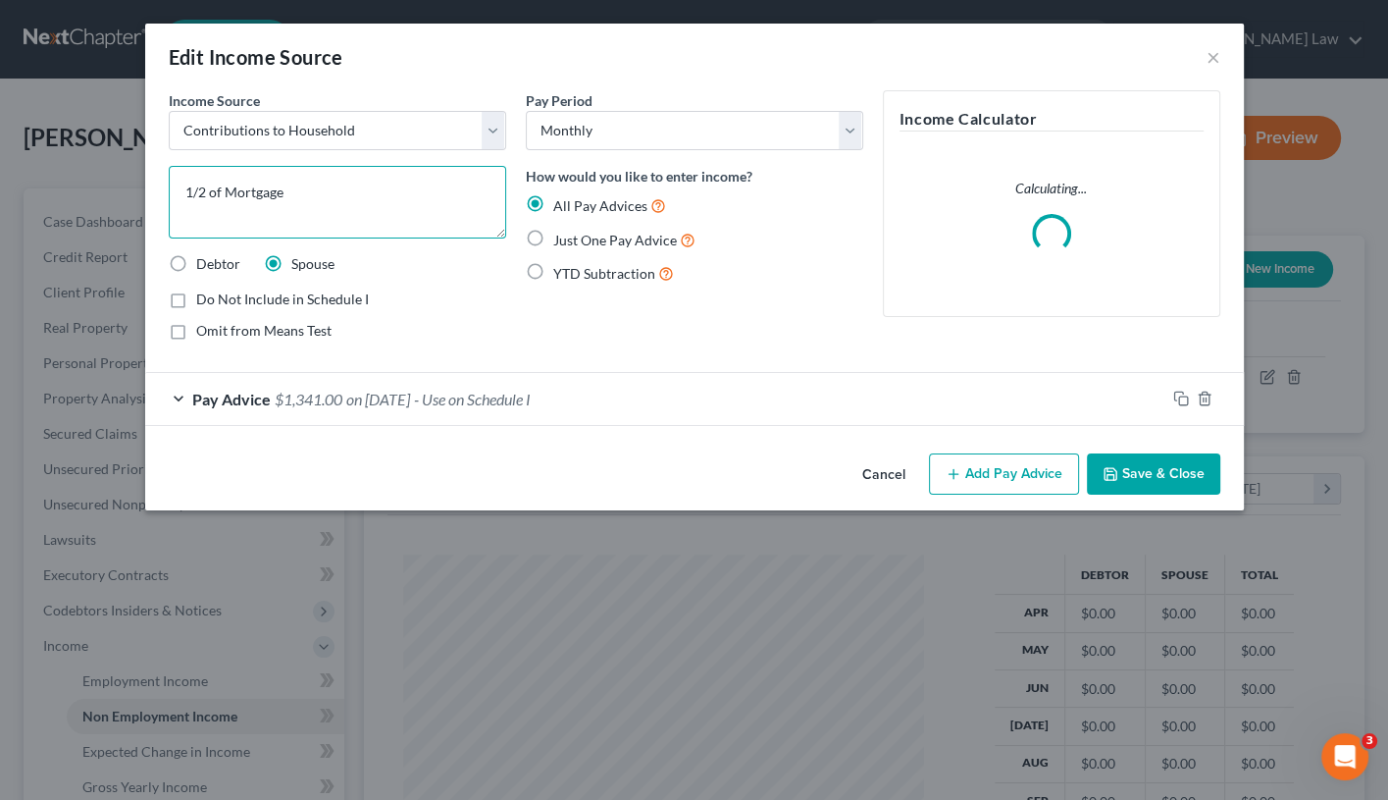
click at [418, 198] on textarea "1/2 of Mortgage" at bounding box center [338, 202] width 338 height 73
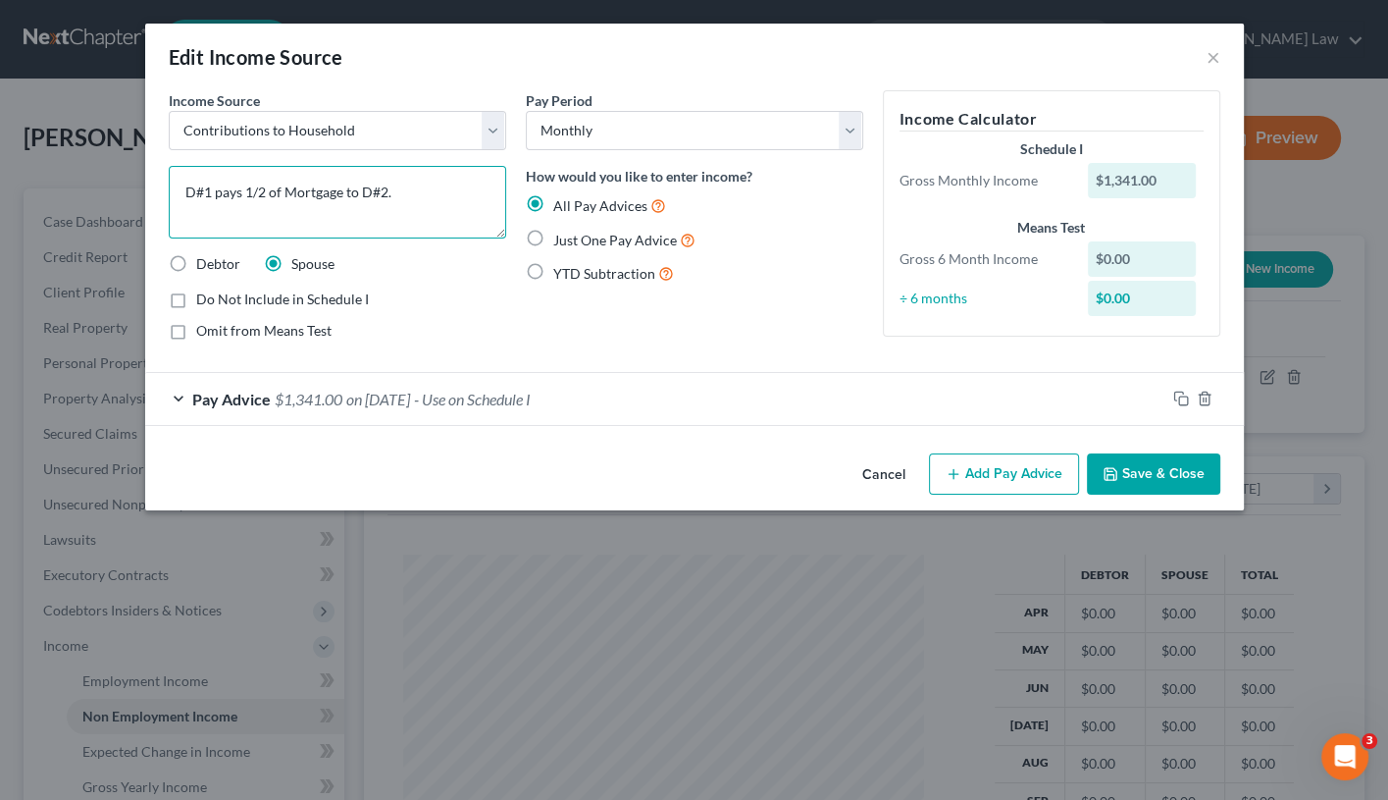
type textarea "D#1 pays 1/2 of Mortgage to D#2."
click at [1192, 474] on button "Save & Close" at bounding box center [1153, 473] width 133 height 41
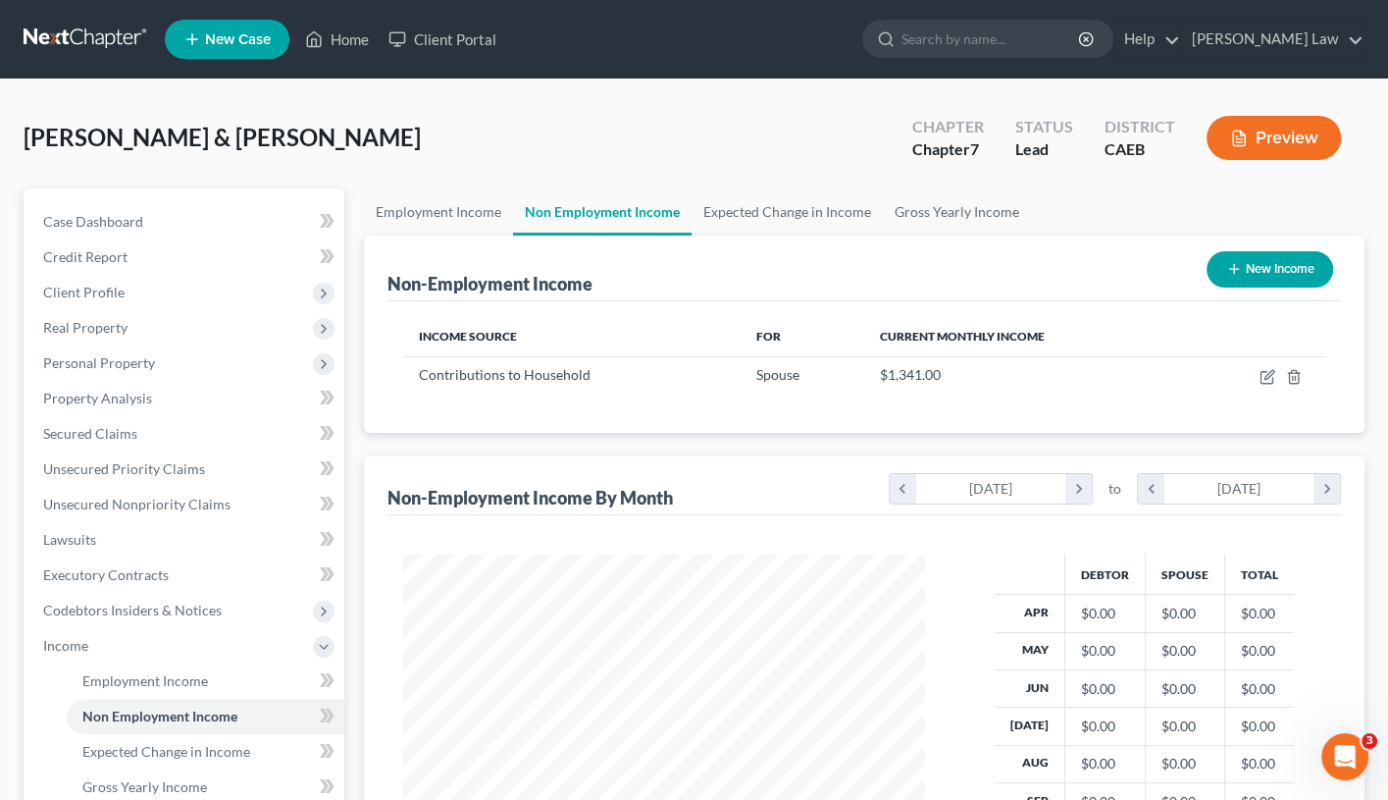
click at [1289, 142] on button "Preview" at bounding box center [1274, 138] width 134 height 44
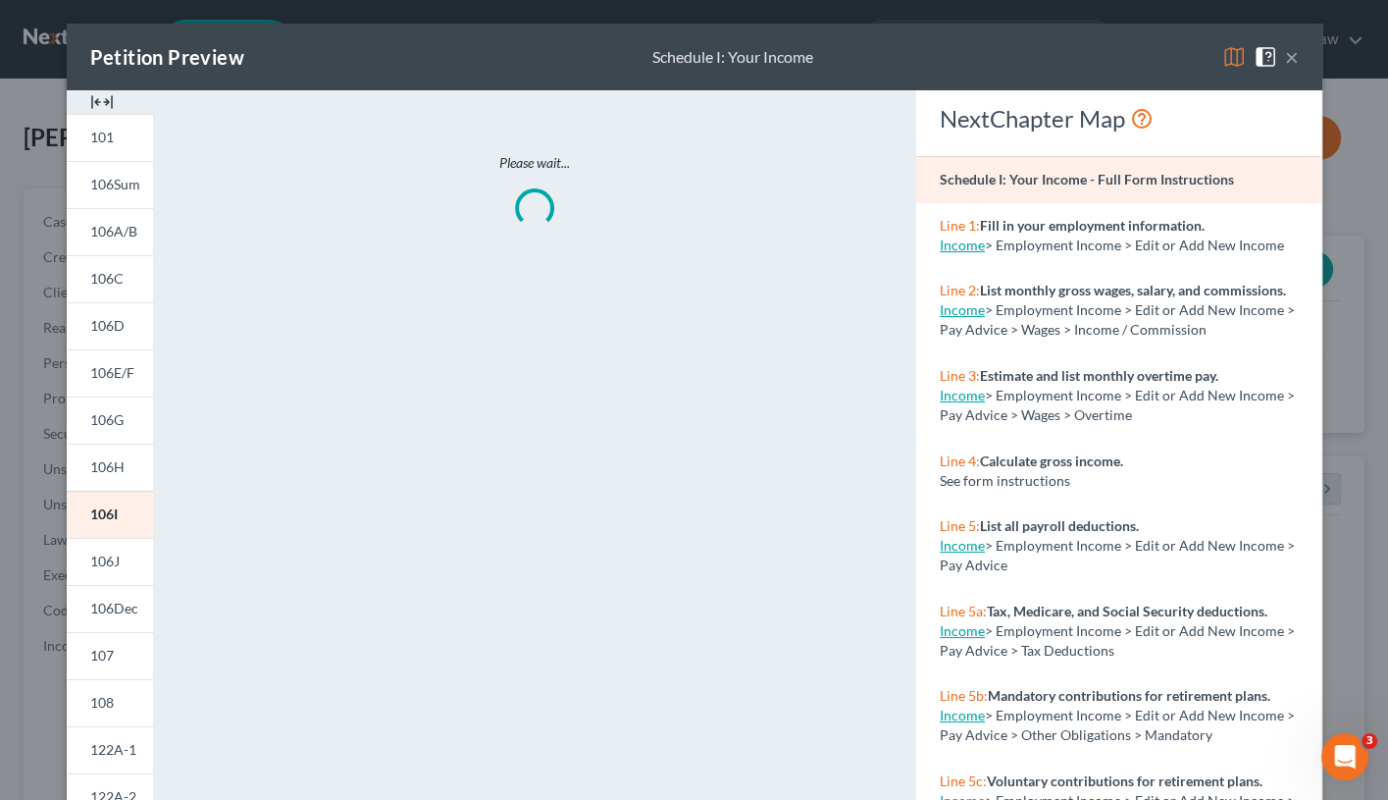
click at [1228, 54] on img at bounding box center [1235, 57] width 24 height 24
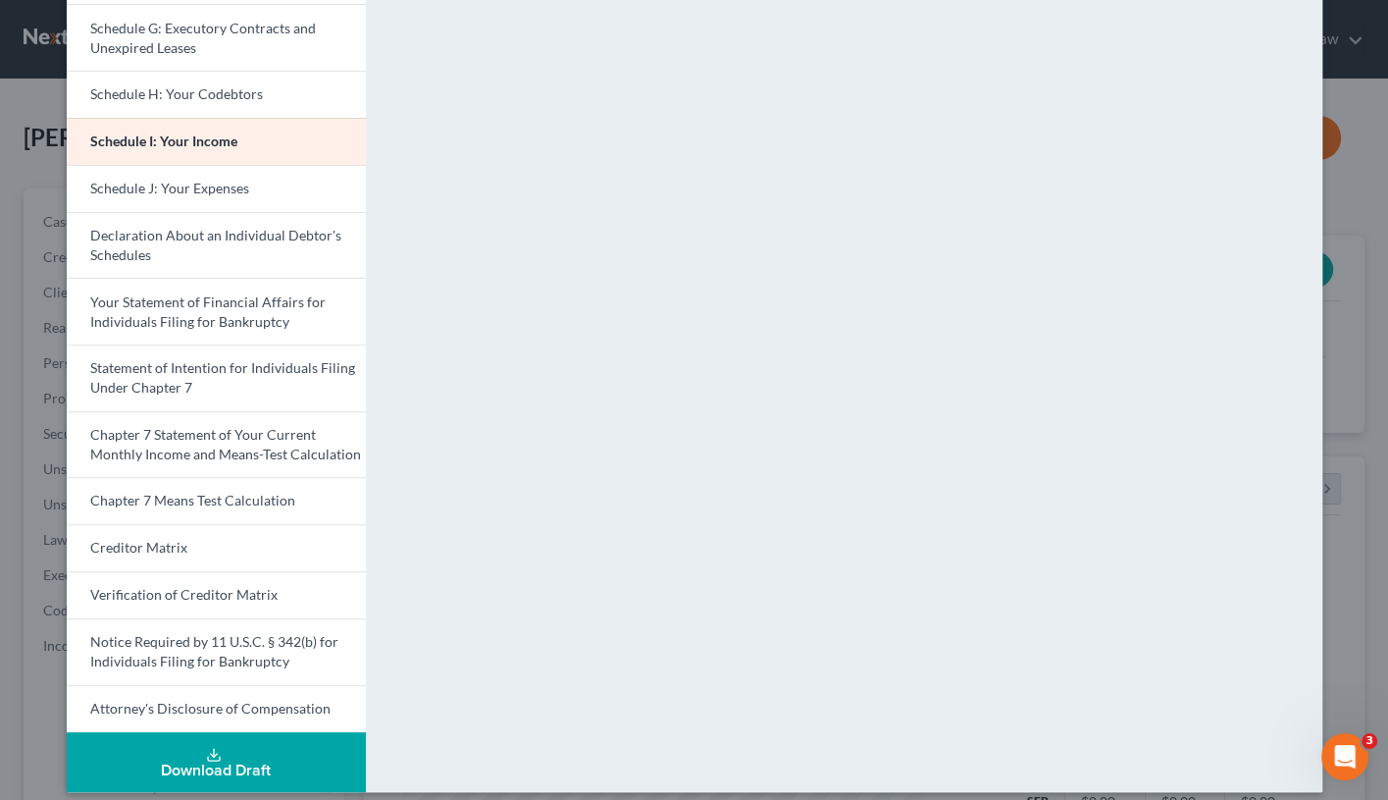
scroll to position [466, 0]
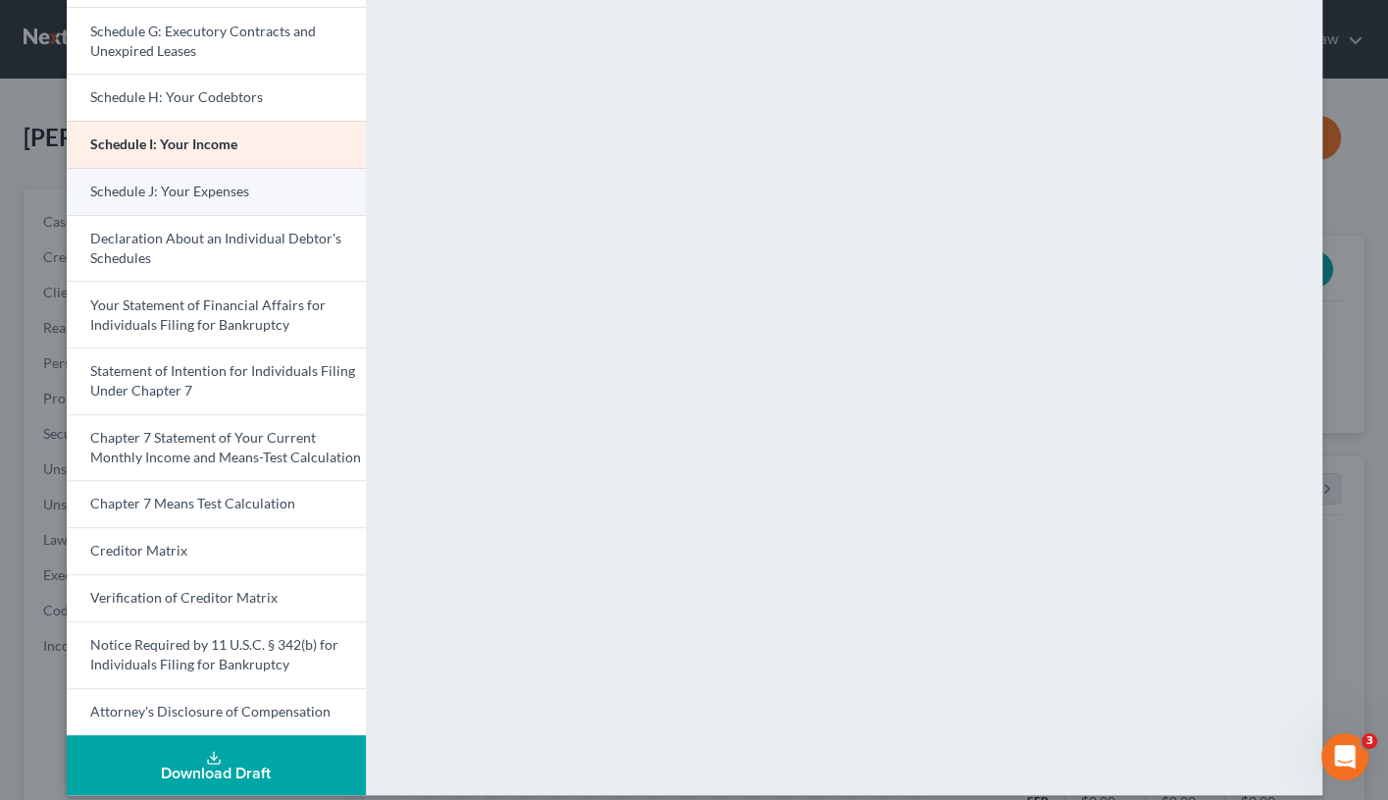
click at [255, 170] on link "Schedule J: Your Expenses" at bounding box center [216, 191] width 299 height 47
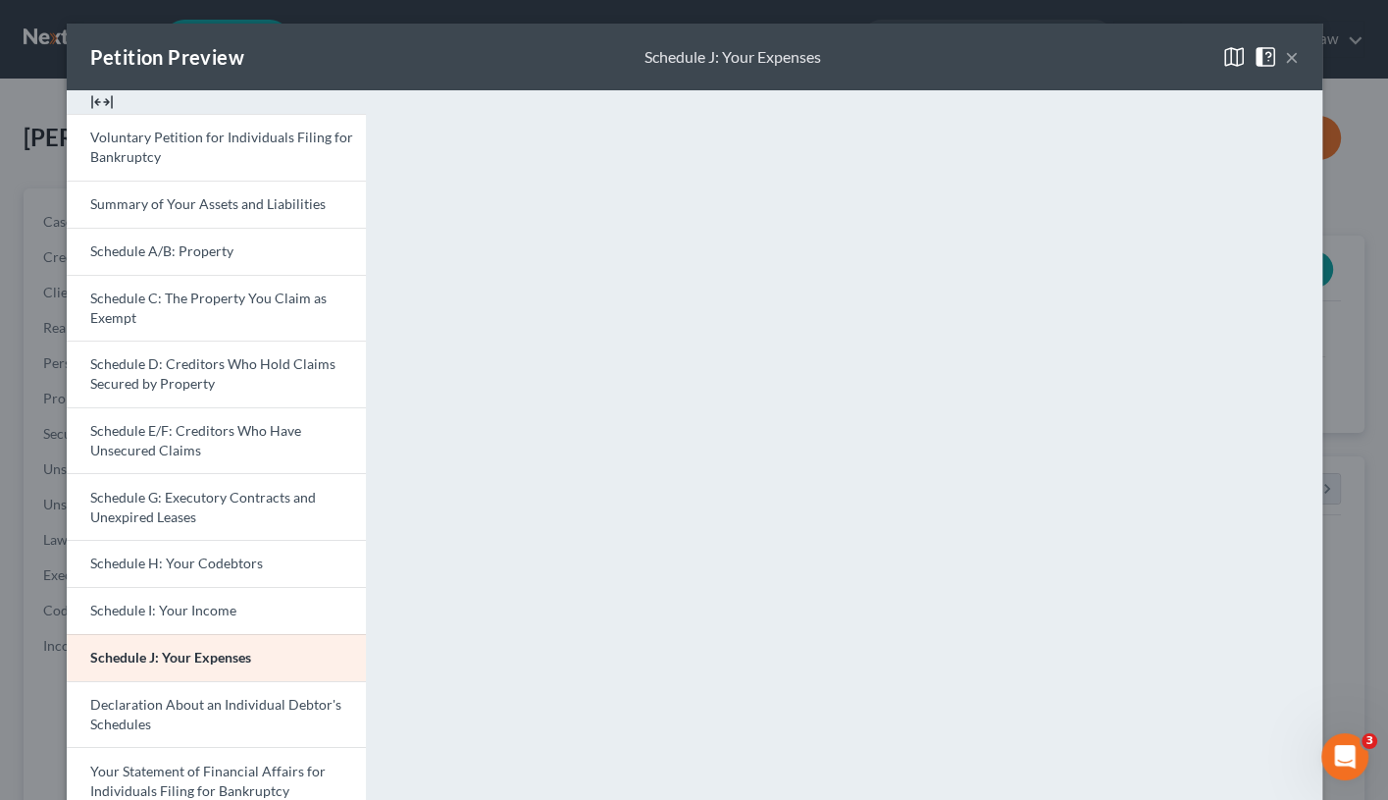
scroll to position [0, 0]
click at [1297, 55] on button "×" at bounding box center [1292, 57] width 14 height 24
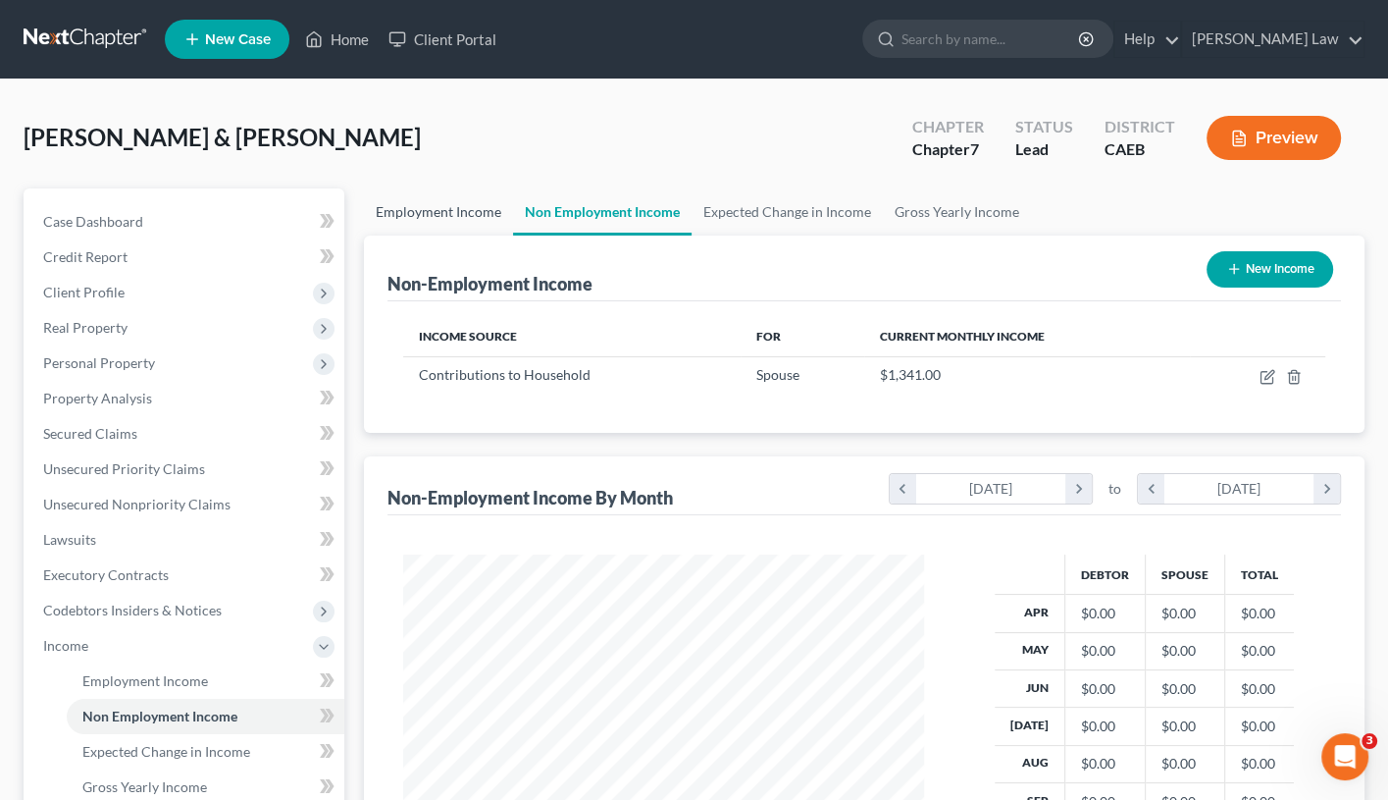
click at [484, 215] on link "Employment Income" at bounding box center [438, 211] width 149 height 47
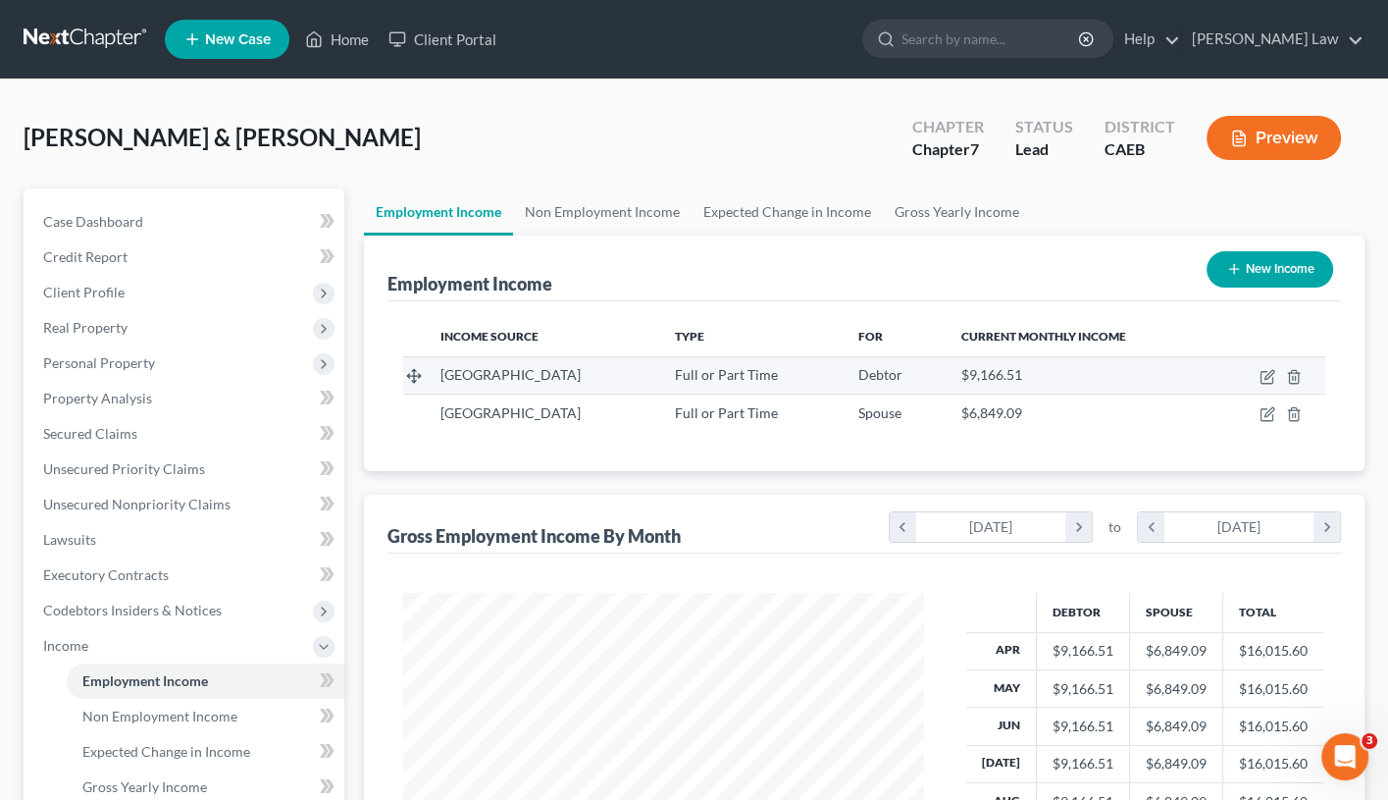
scroll to position [344, 562]
click at [1268, 374] on icon "button" at bounding box center [1268, 377] width 16 height 16
select select "0"
select select "4"
select select "0"
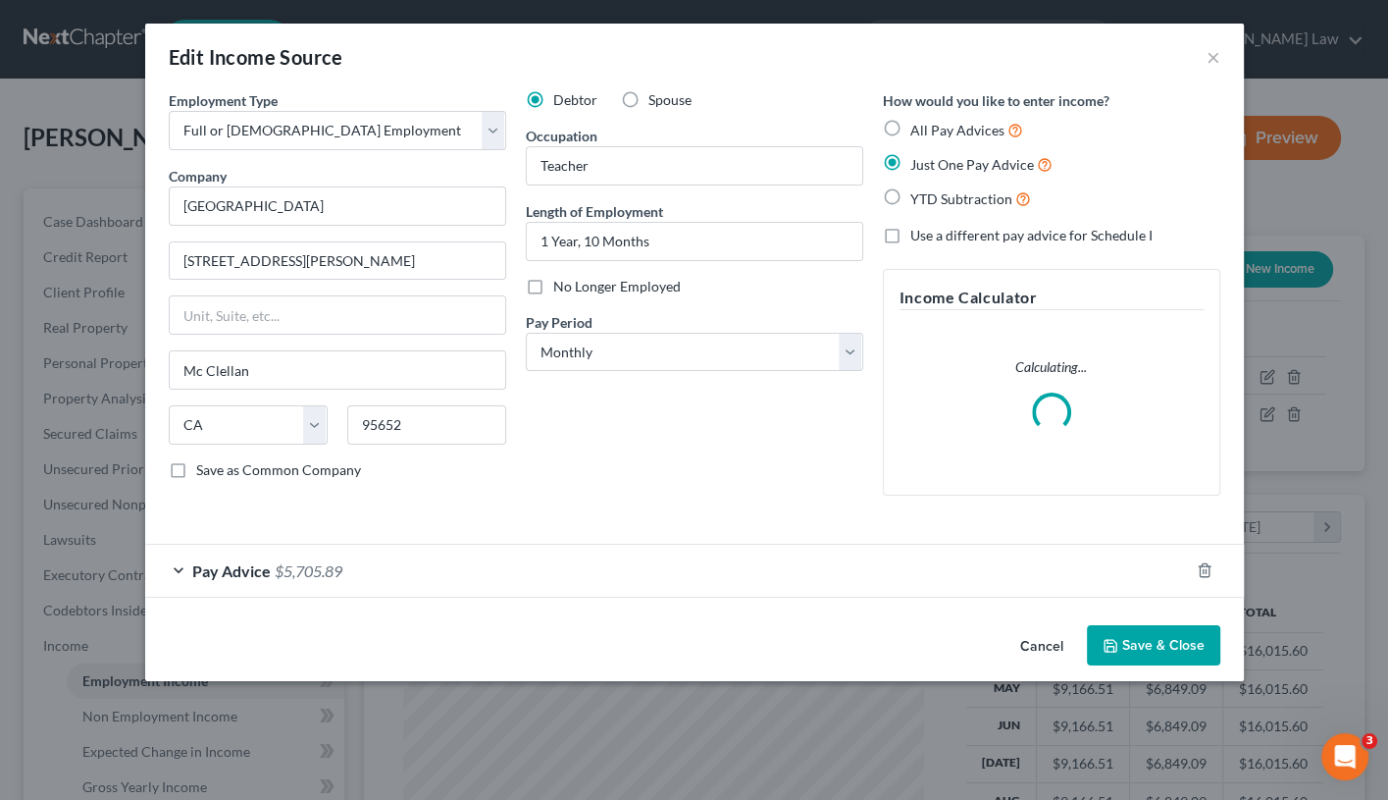
click at [182, 562] on div "Pay Advice $5,705.89" at bounding box center [667, 571] width 1044 height 52
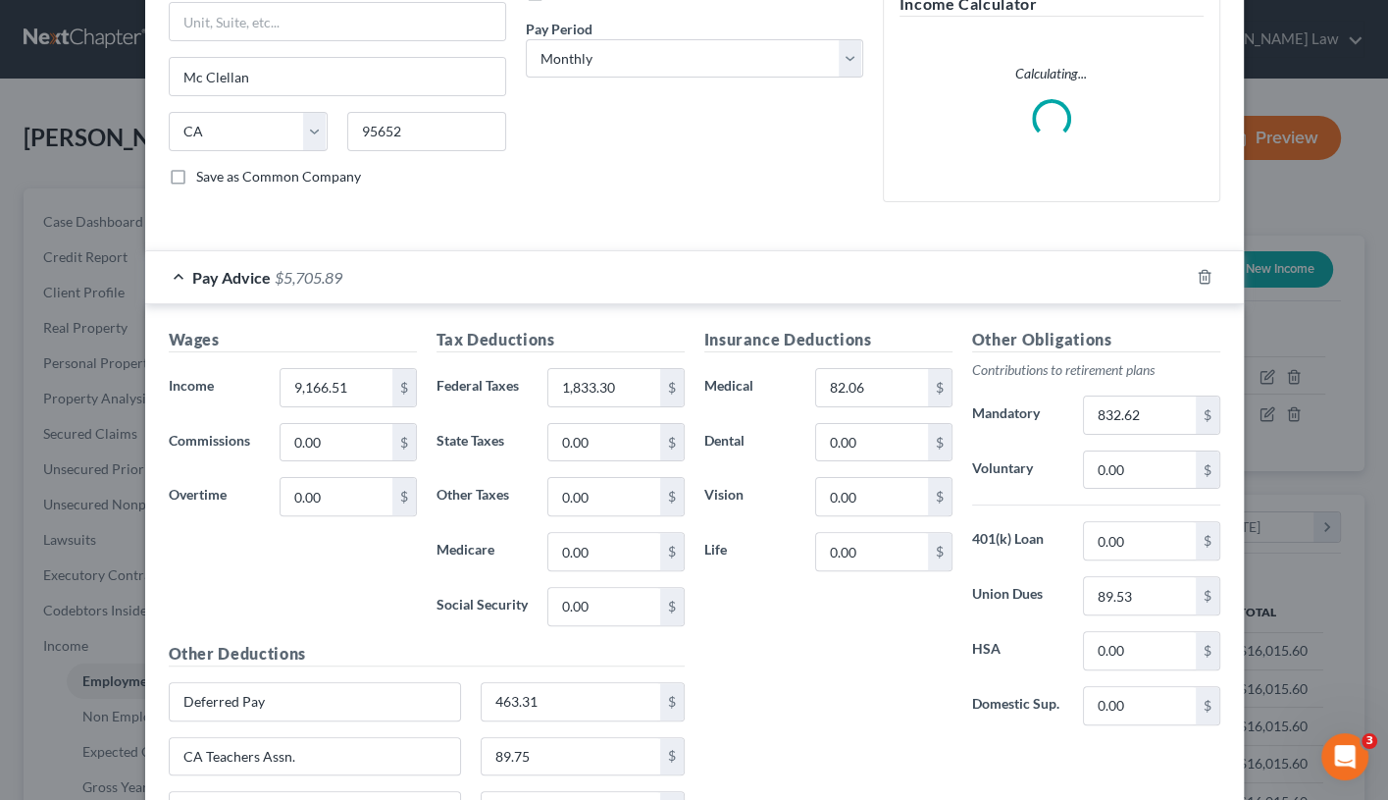
scroll to position [294, 0]
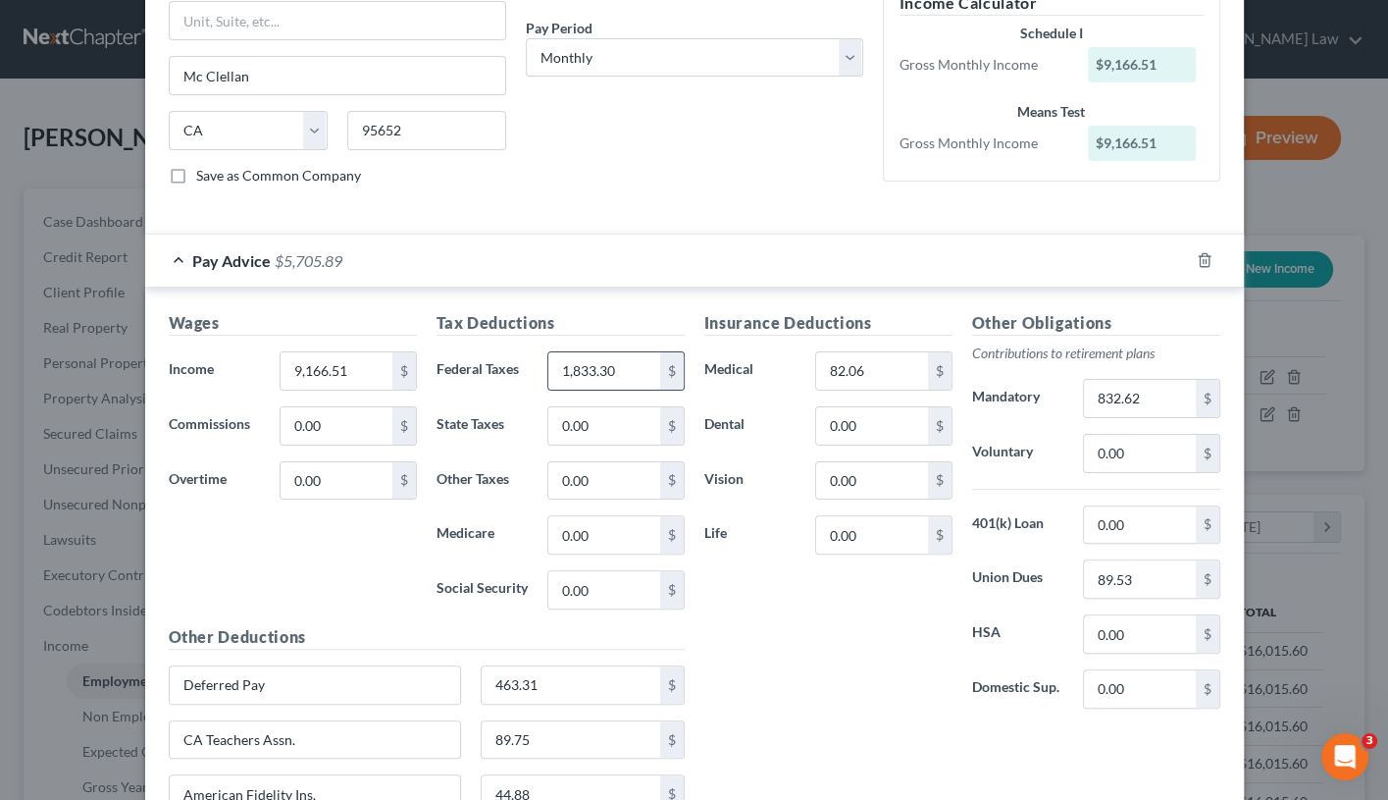
click at [595, 369] on input "1,833.30" at bounding box center [604, 370] width 111 height 37
click at [619, 367] on input "1,833.30" at bounding box center [604, 370] width 111 height 37
type input "1"
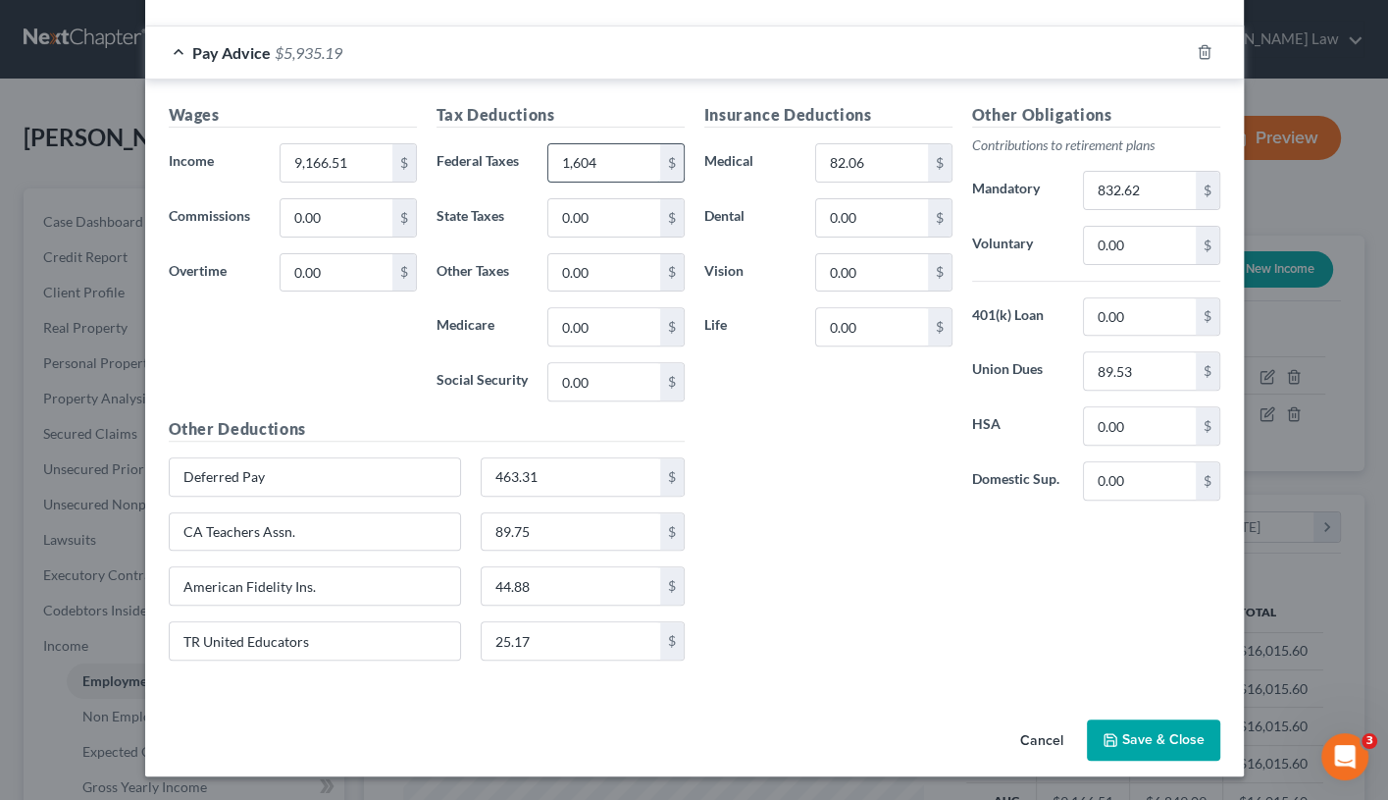
scroll to position [497, 0]
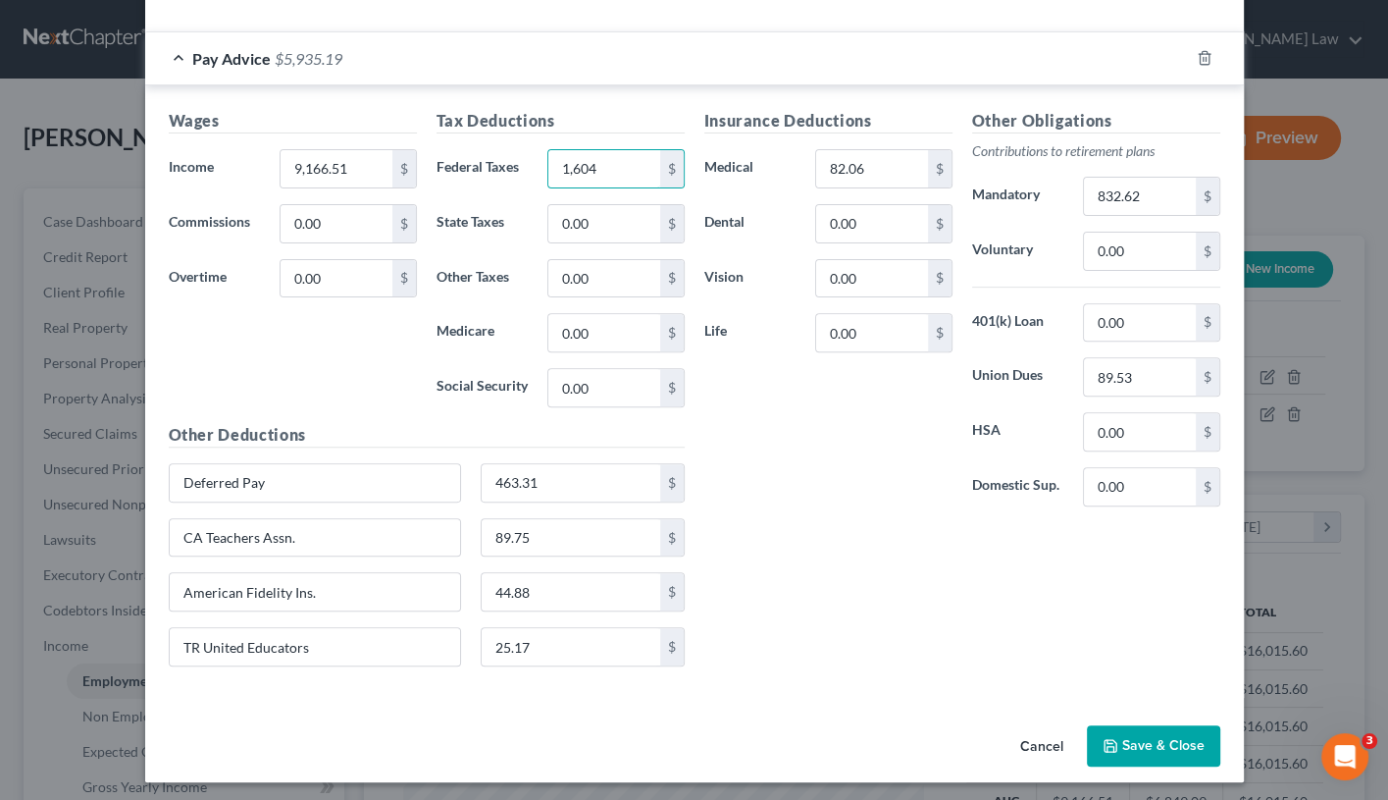
type input "1,604"
click at [1178, 682] on button "Save & Close" at bounding box center [1153, 745] width 133 height 41
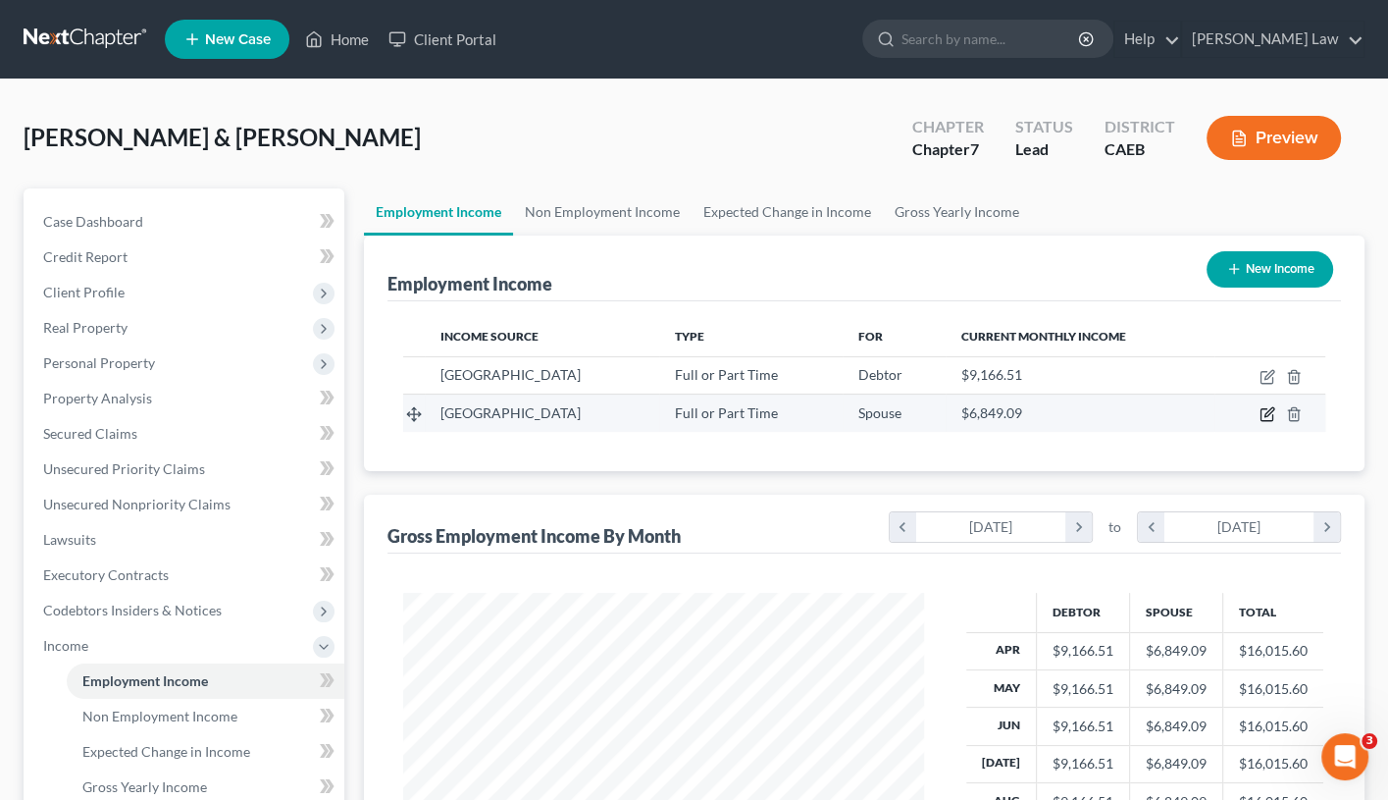
click at [1271, 411] on icon "button" at bounding box center [1269, 412] width 9 height 9
select select "0"
select select "4"
select select "0"
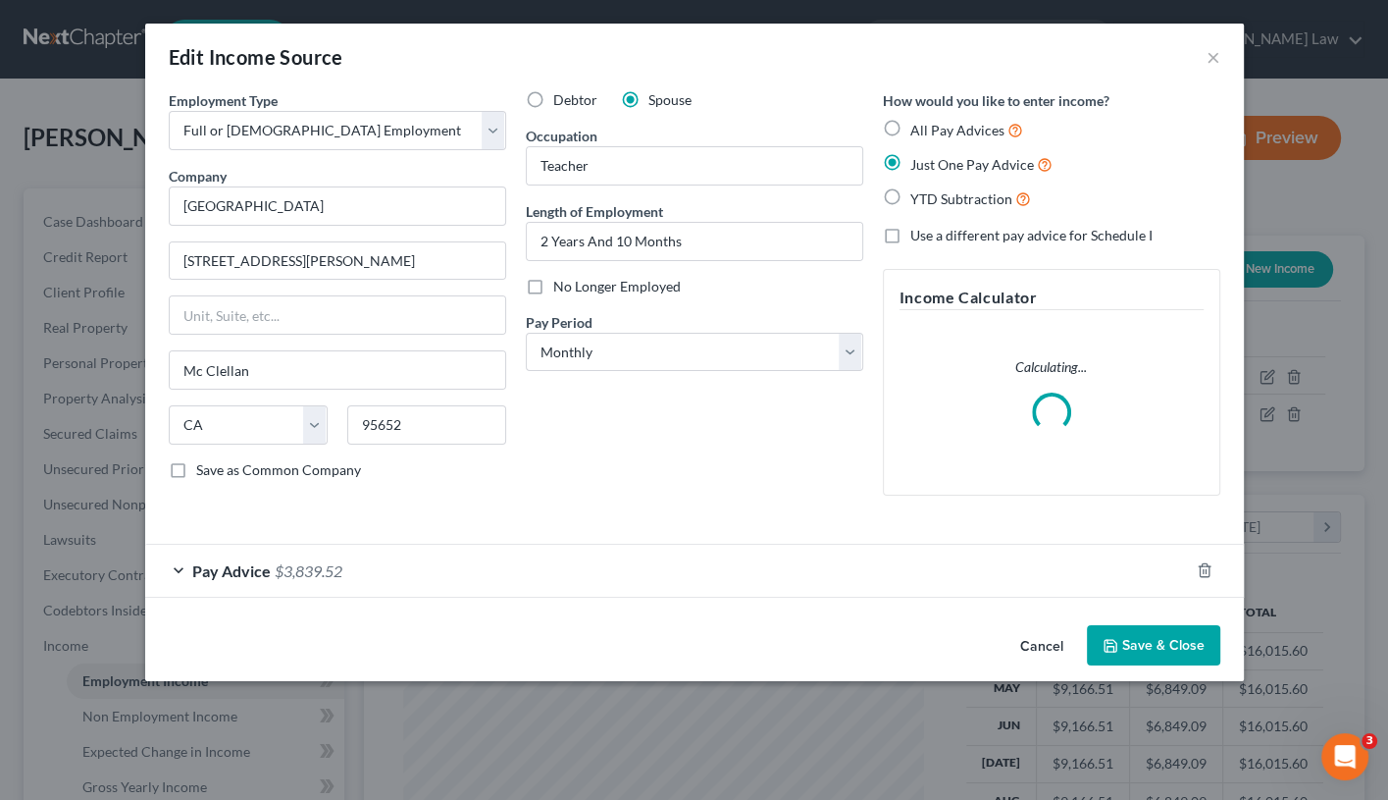
click at [171, 568] on div "Pay Advice $3,839.52" at bounding box center [667, 571] width 1044 height 52
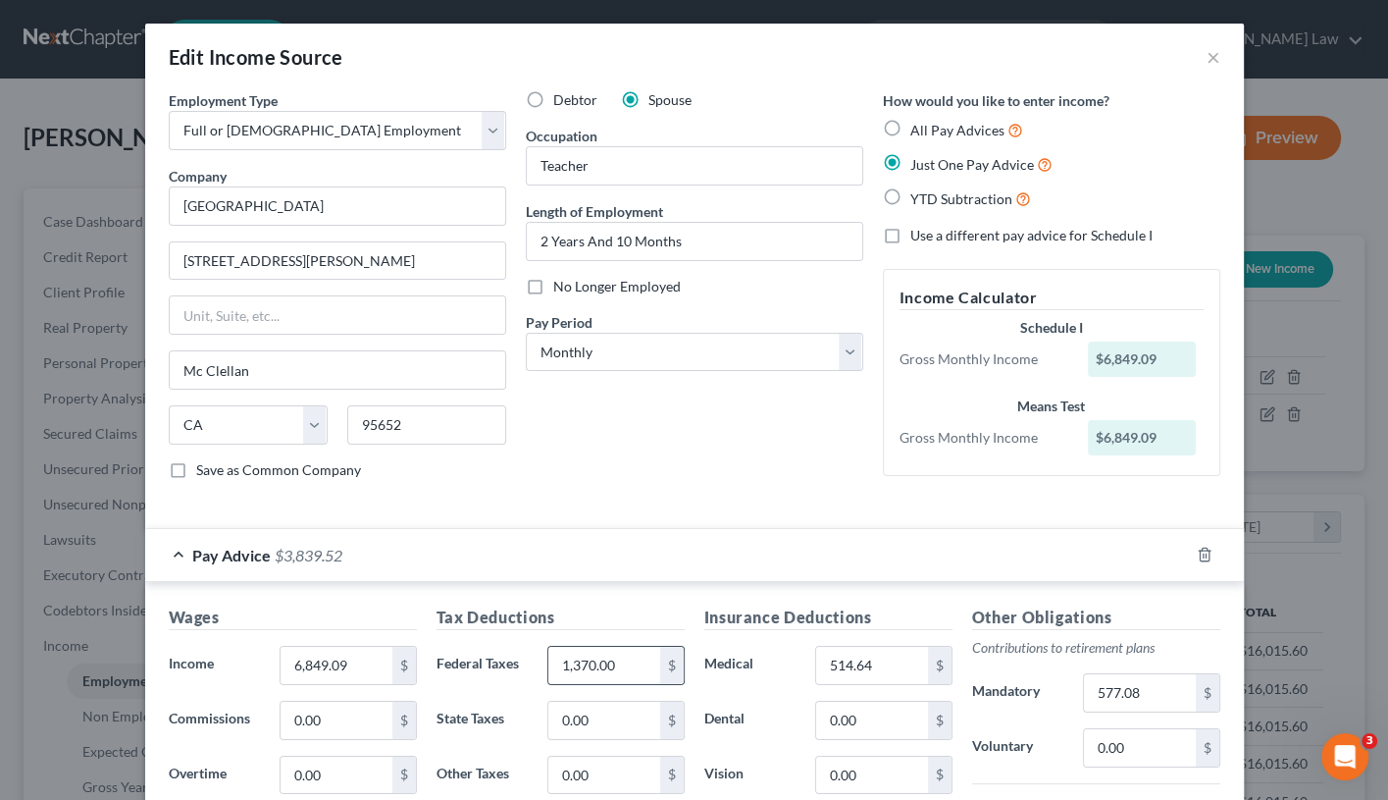
click at [615, 657] on input "1,370.00" at bounding box center [604, 665] width 111 height 37
type input "1"
type input "1,199"
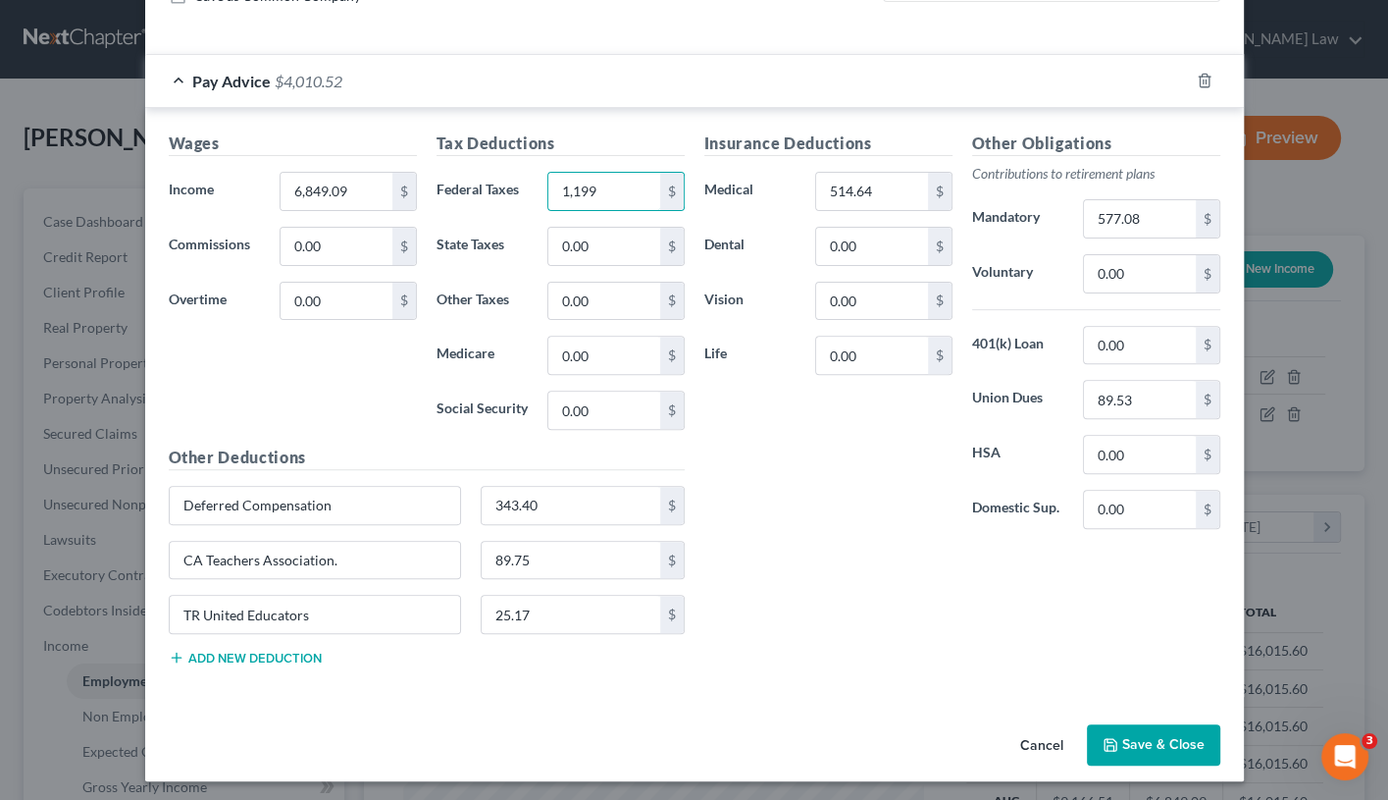
scroll to position [473, 0]
click at [1145, 682] on button "Save & Close" at bounding box center [1153, 745] width 133 height 41
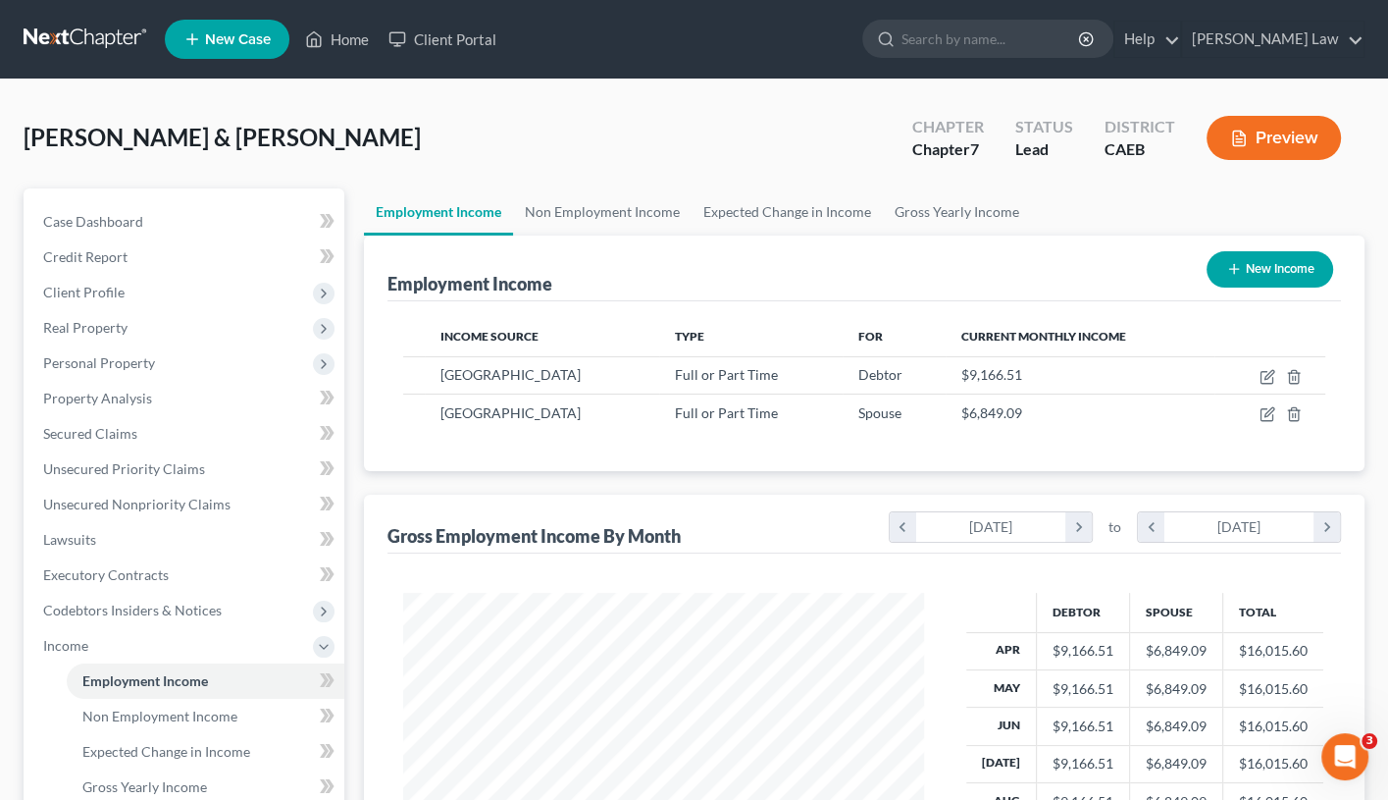
click at [1296, 141] on button "Preview" at bounding box center [1274, 138] width 134 height 44
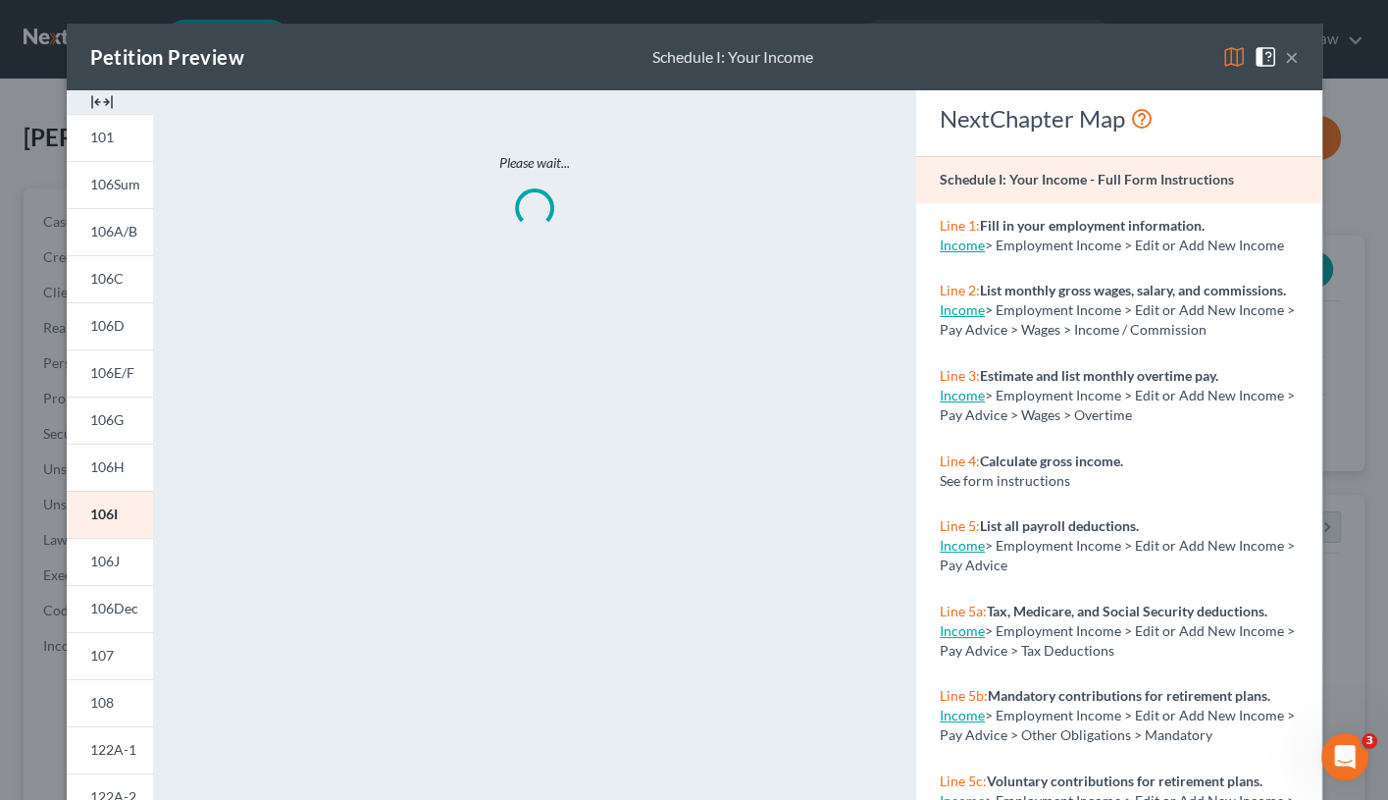
click at [1230, 55] on img at bounding box center [1235, 57] width 24 height 24
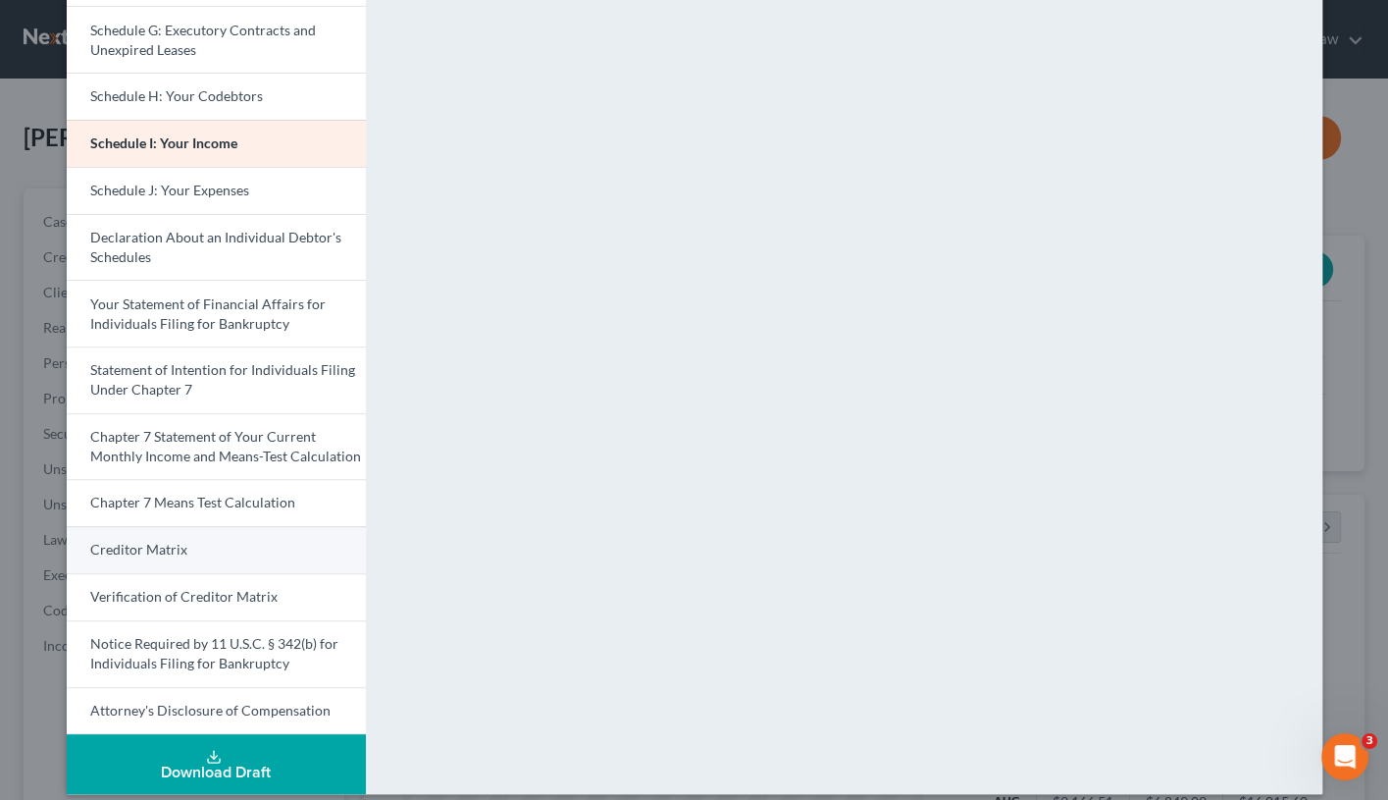
scroll to position [466, 0]
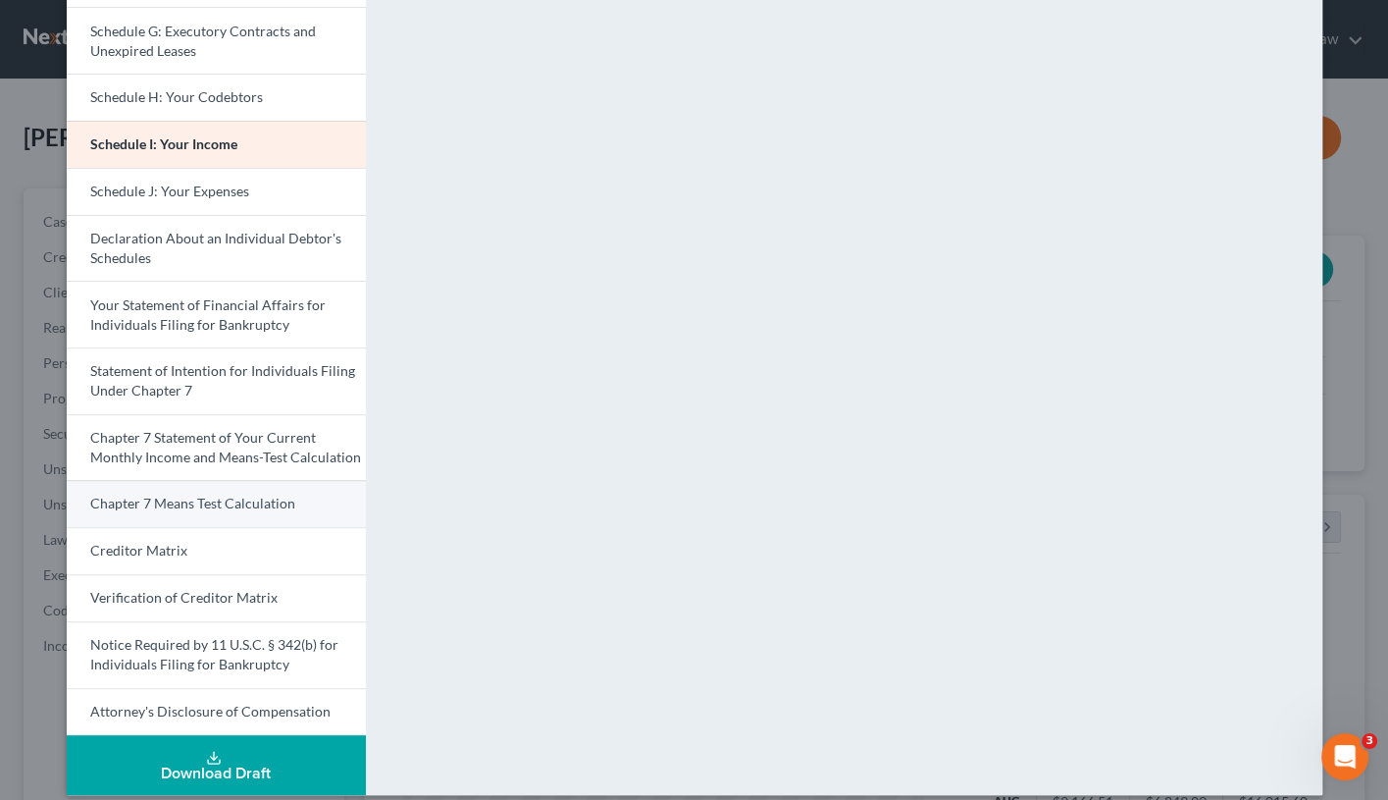
click at [248, 495] on span "Chapter 7 Means Test Calculation" at bounding box center [192, 503] width 205 height 17
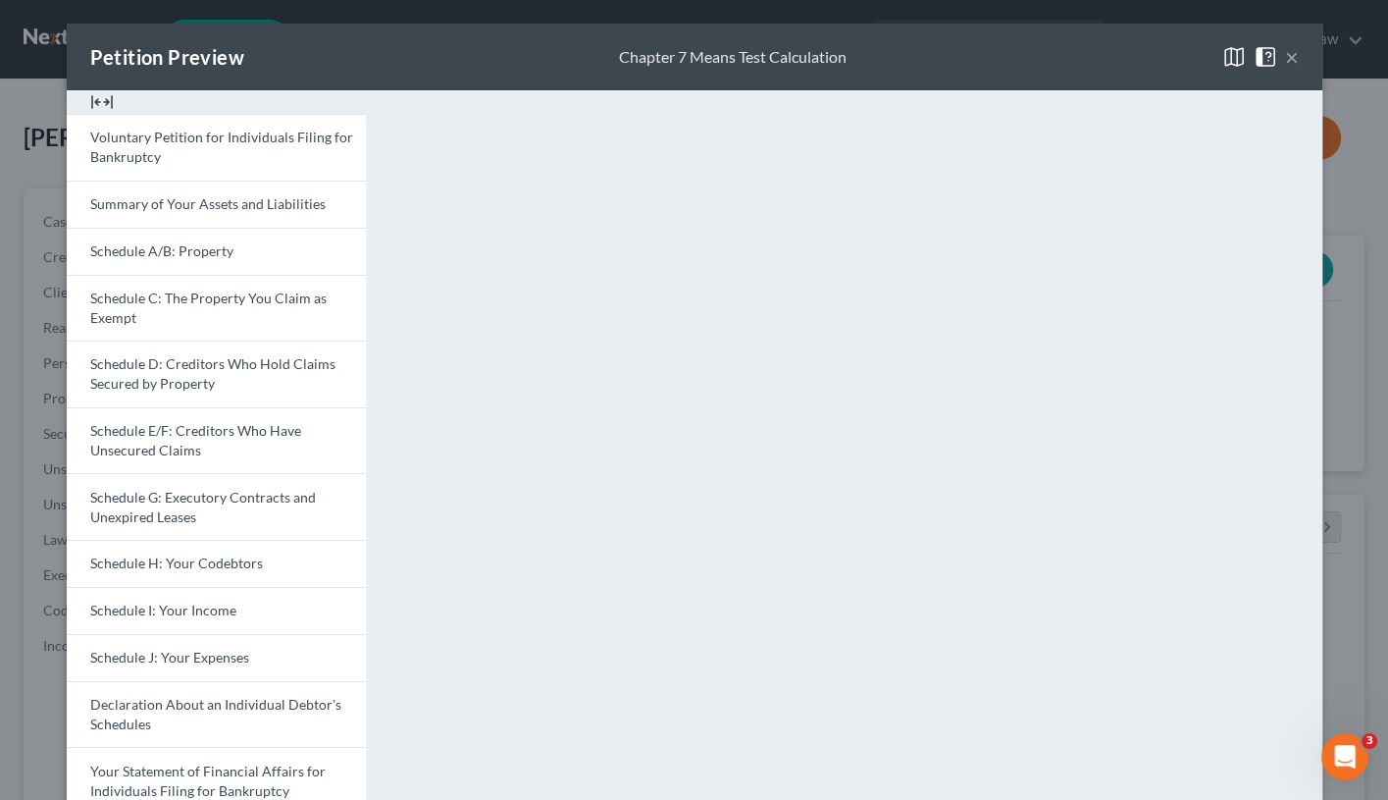
scroll to position [0, 0]
click at [1292, 60] on button "×" at bounding box center [1292, 57] width 14 height 24
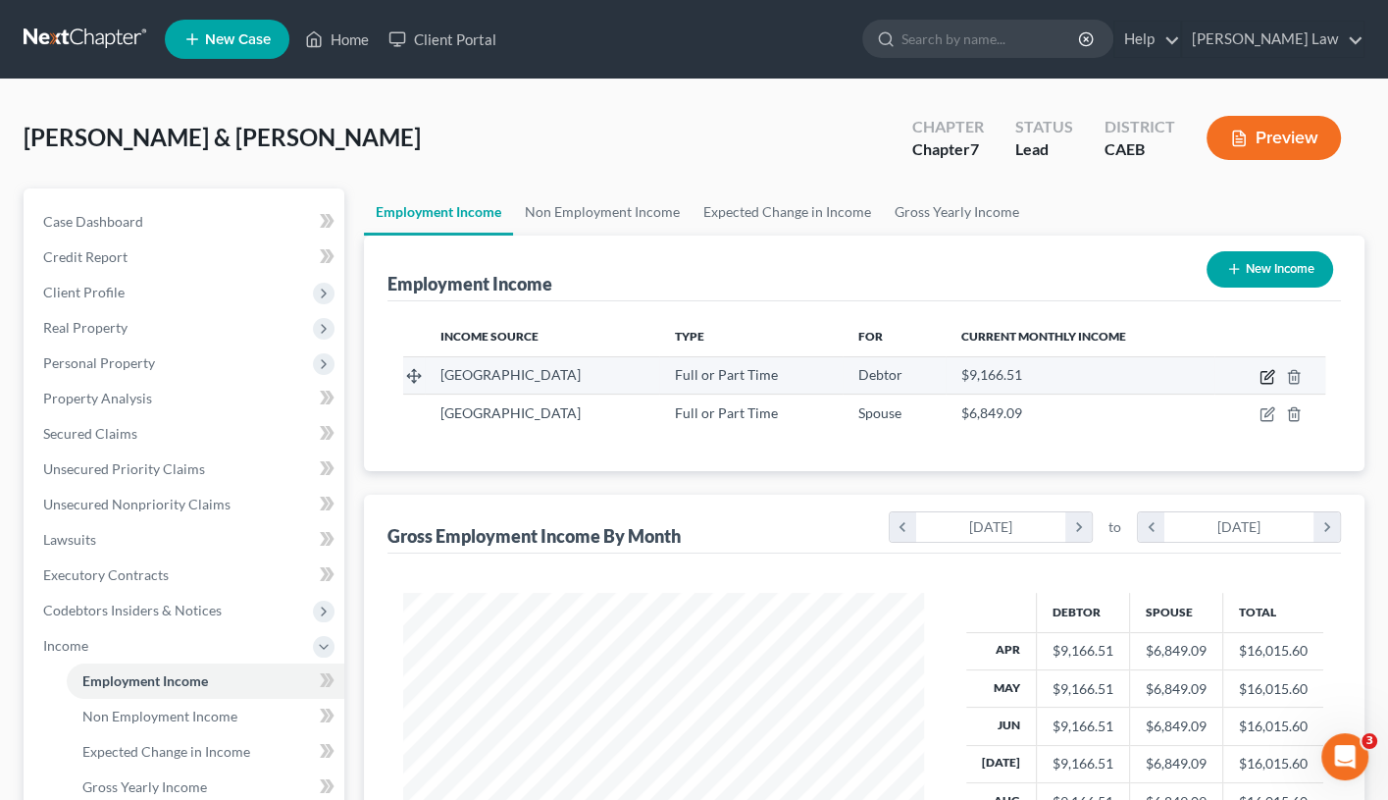
click at [1269, 371] on icon "button" at bounding box center [1269, 374] width 9 height 9
select select "0"
select select "4"
select select "0"
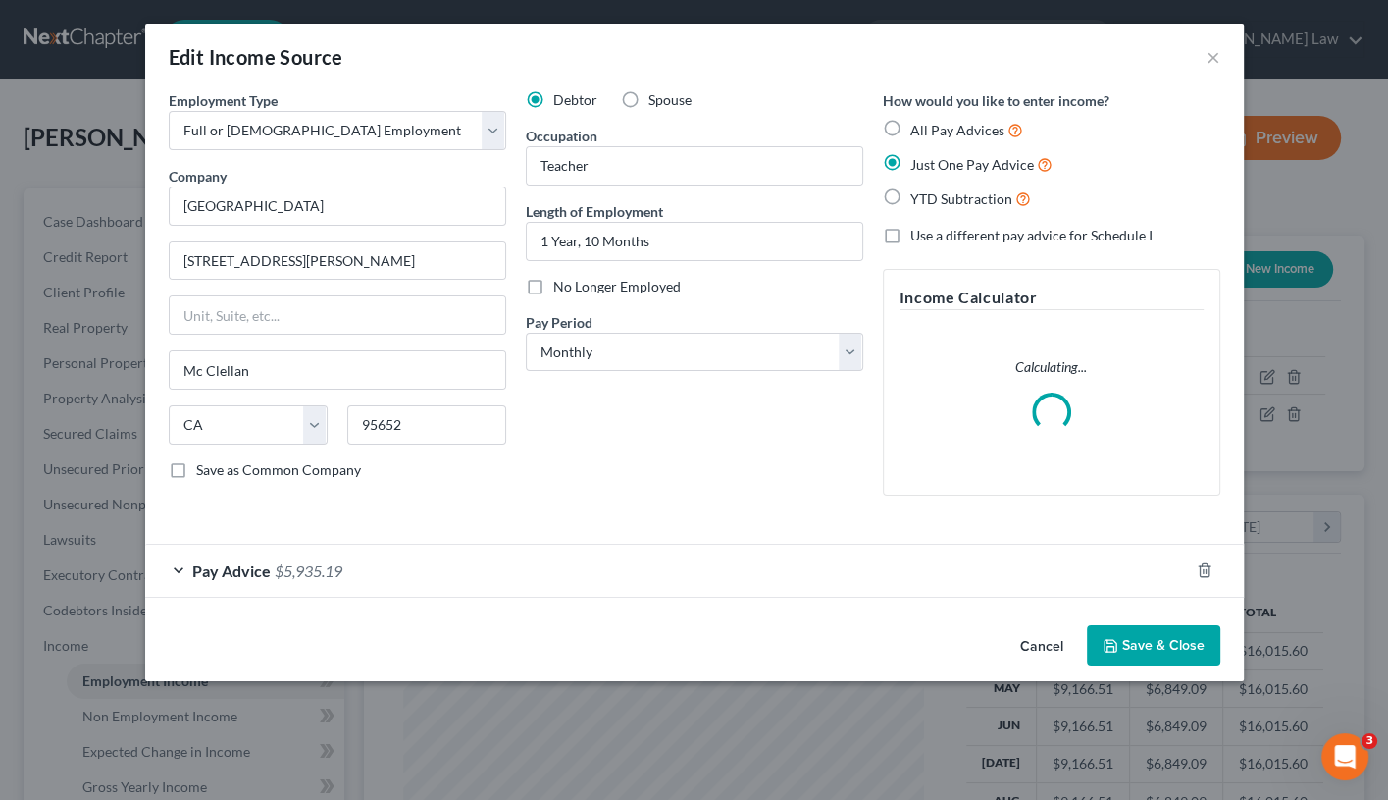
click at [198, 565] on span "Pay Advice" at bounding box center [231, 570] width 79 height 19
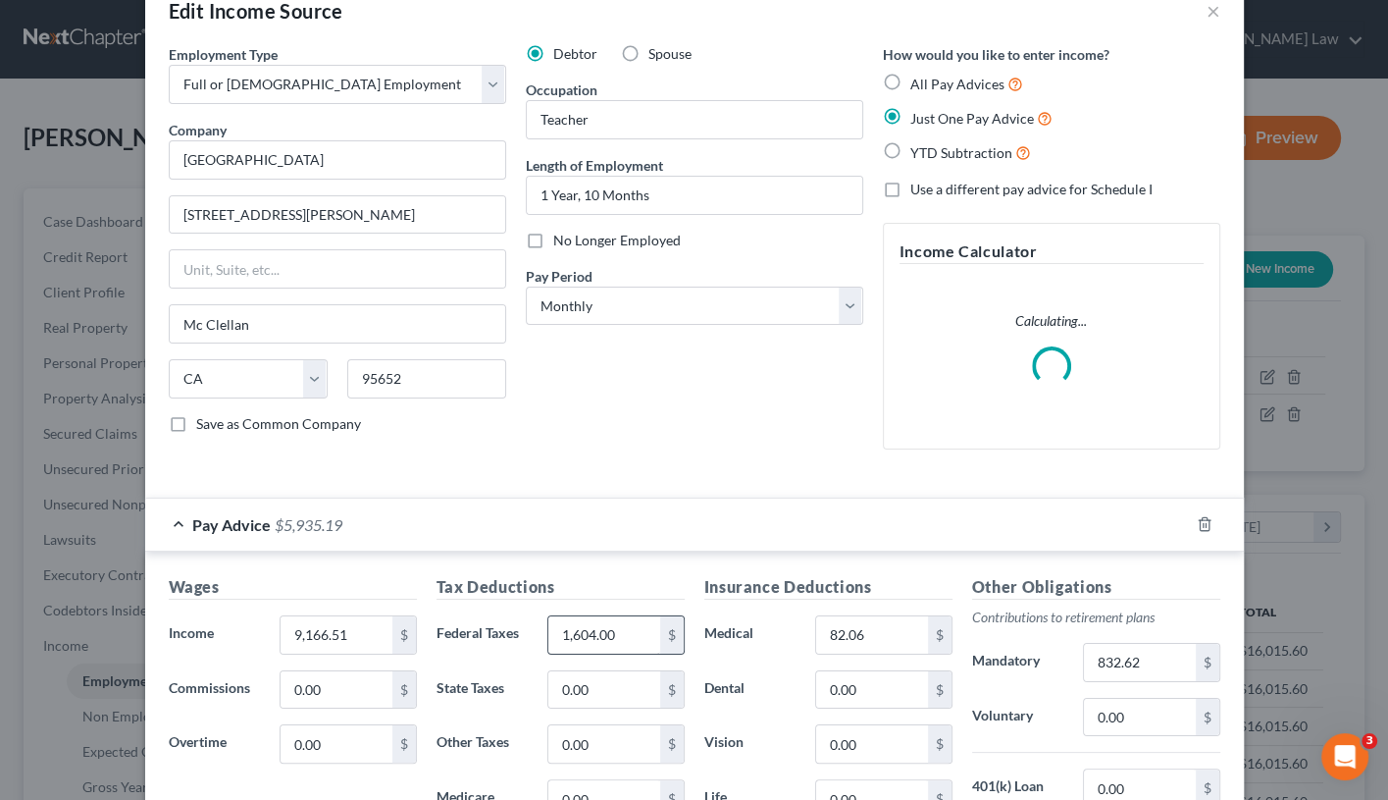
scroll to position [52, 0]
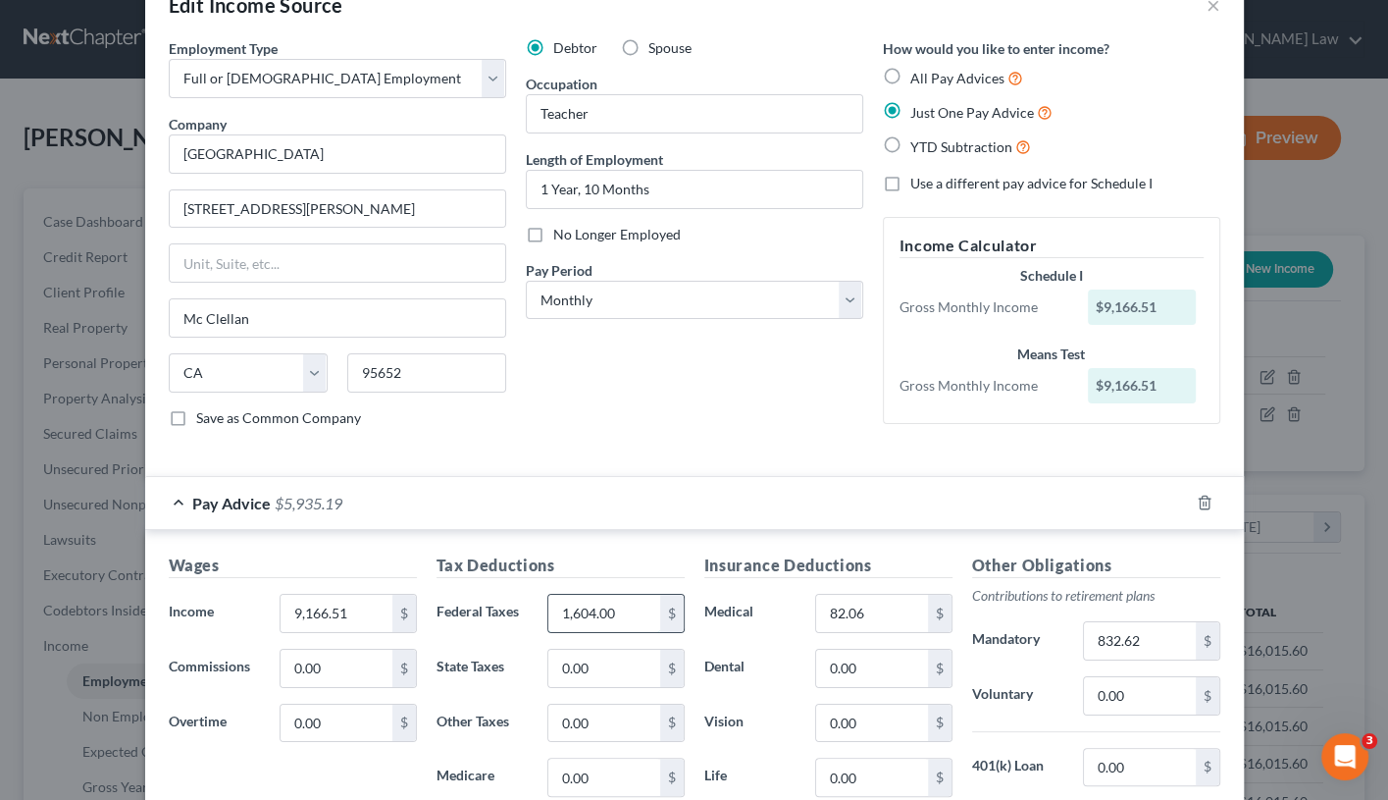
click at [621, 605] on input "1,604.00" at bounding box center [604, 613] width 111 height 37
type input "1,650"
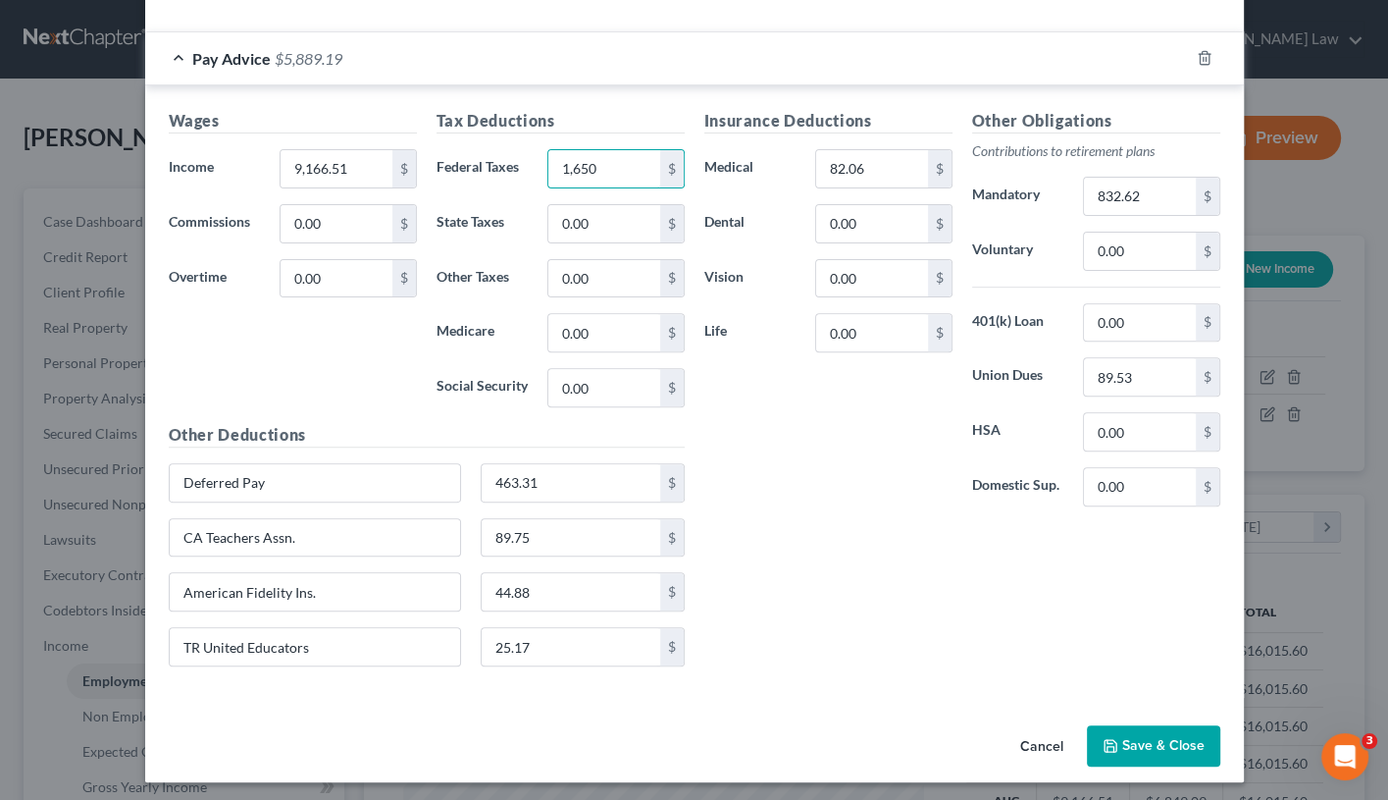
scroll to position [497, 0]
click at [1167, 682] on button "Save & Close" at bounding box center [1153, 745] width 133 height 41
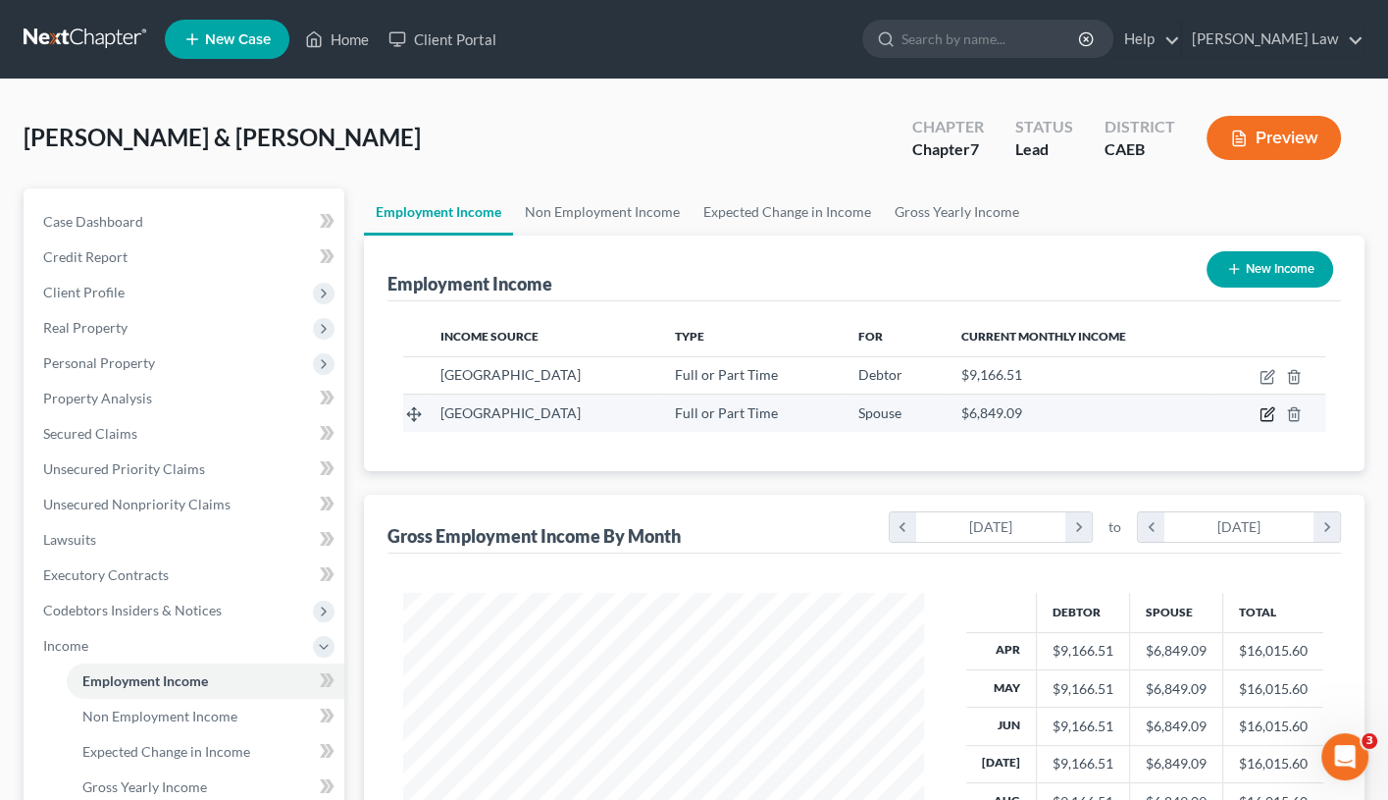
click at [1269, 407] on icon "button" at bounding box center [1268, 414] width 16 height 16
select select "0"
select select "4"
select select "0"
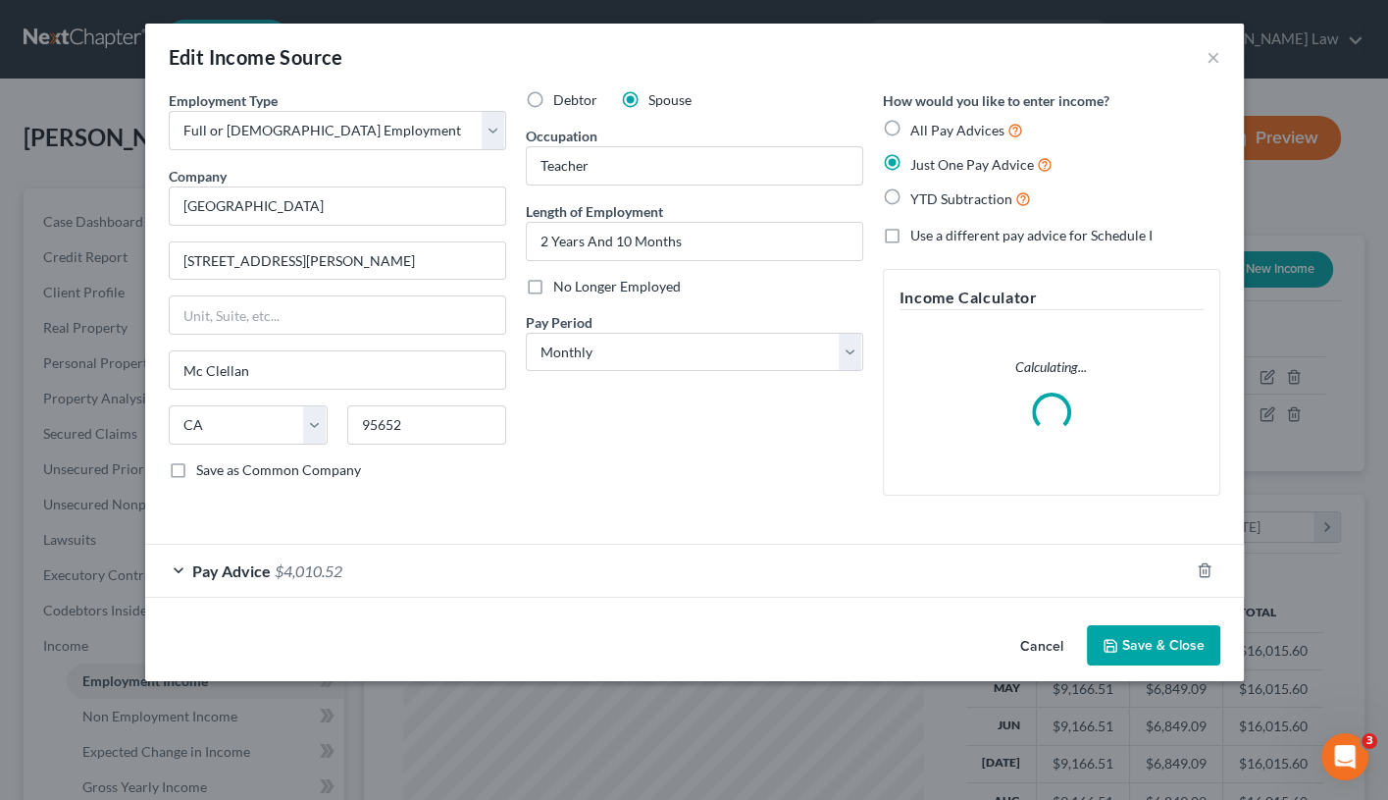
click at [176, 565] on div "Pay Advice $4,010.52" at bounding box center [667, 571] width 1044 height 52
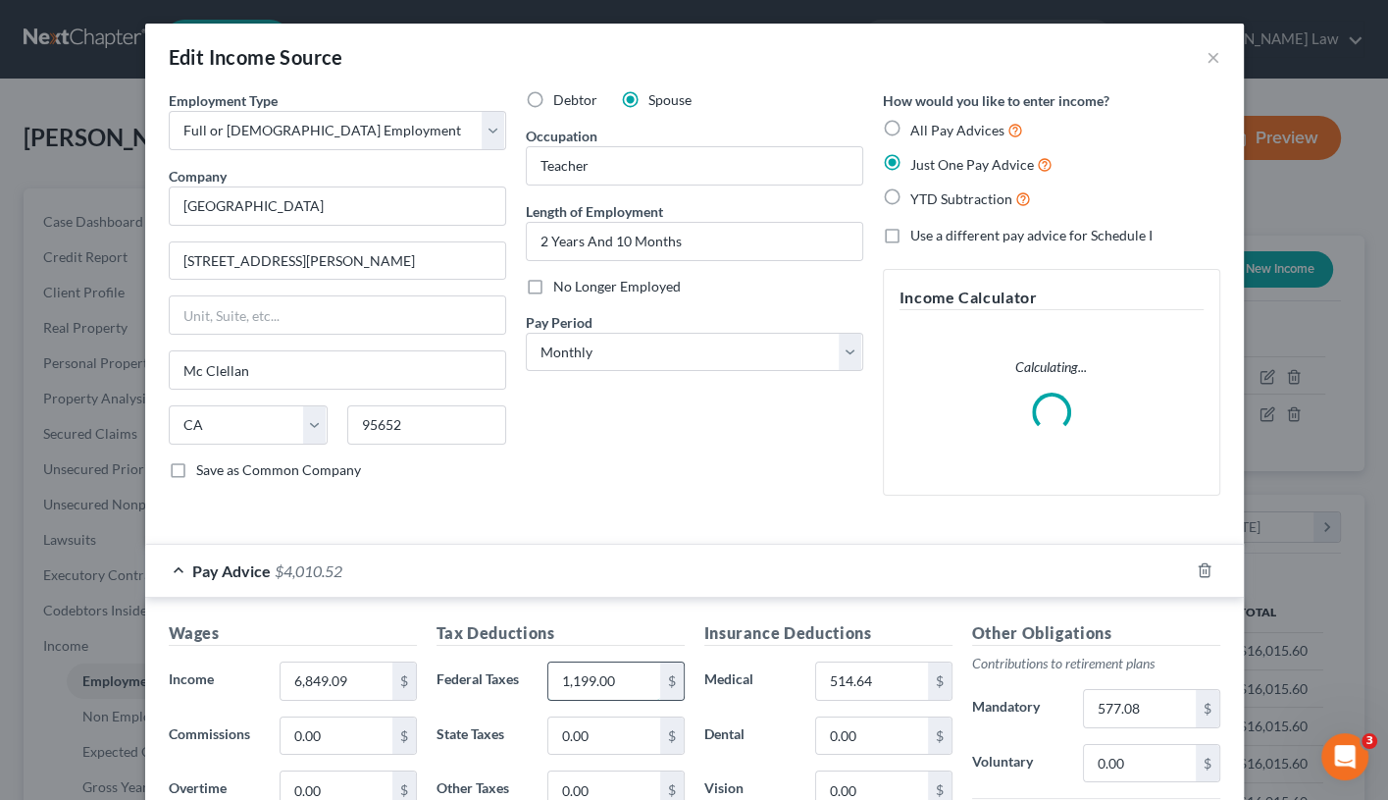
click at [614, 673] on input "1,199.00" at bounding box center [604, 680] width 111 height 37
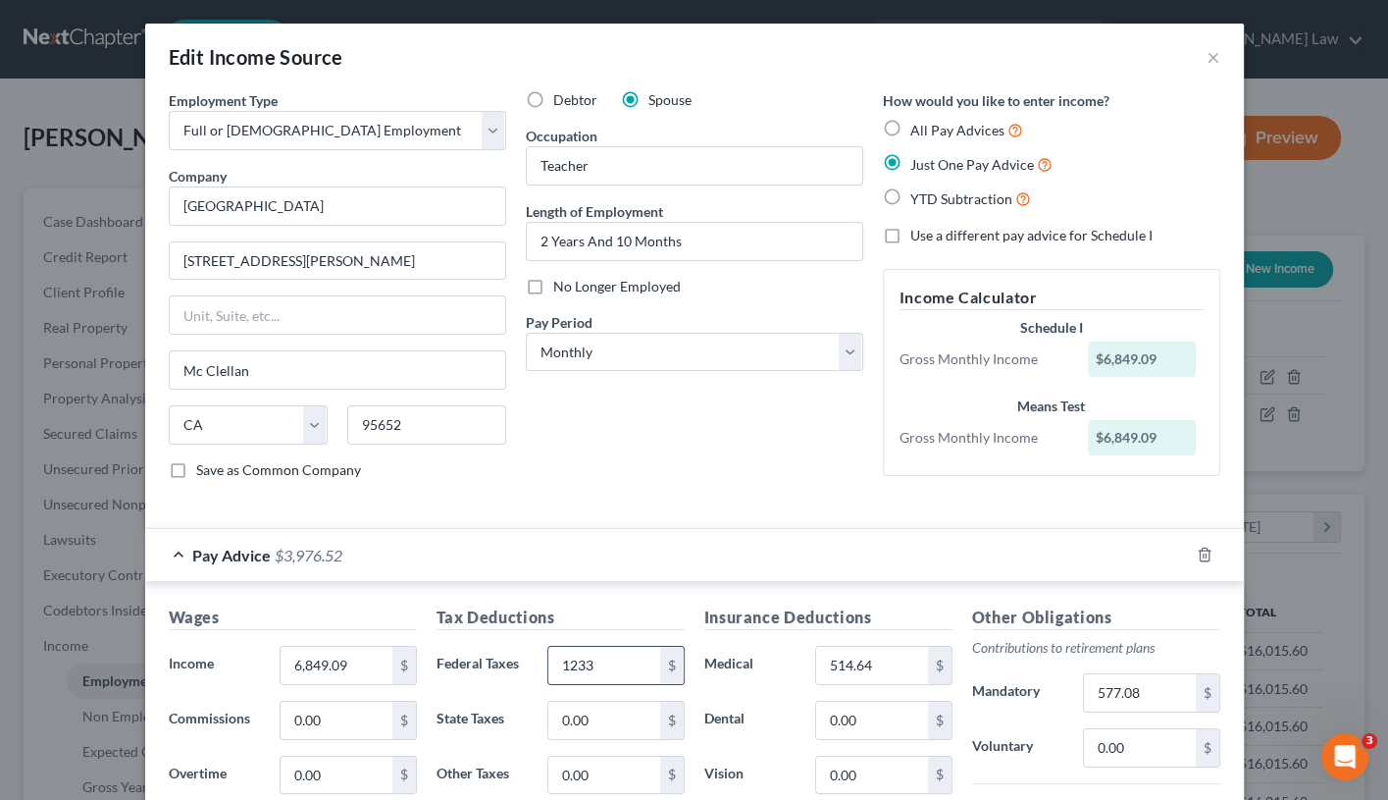
type input "1,233"
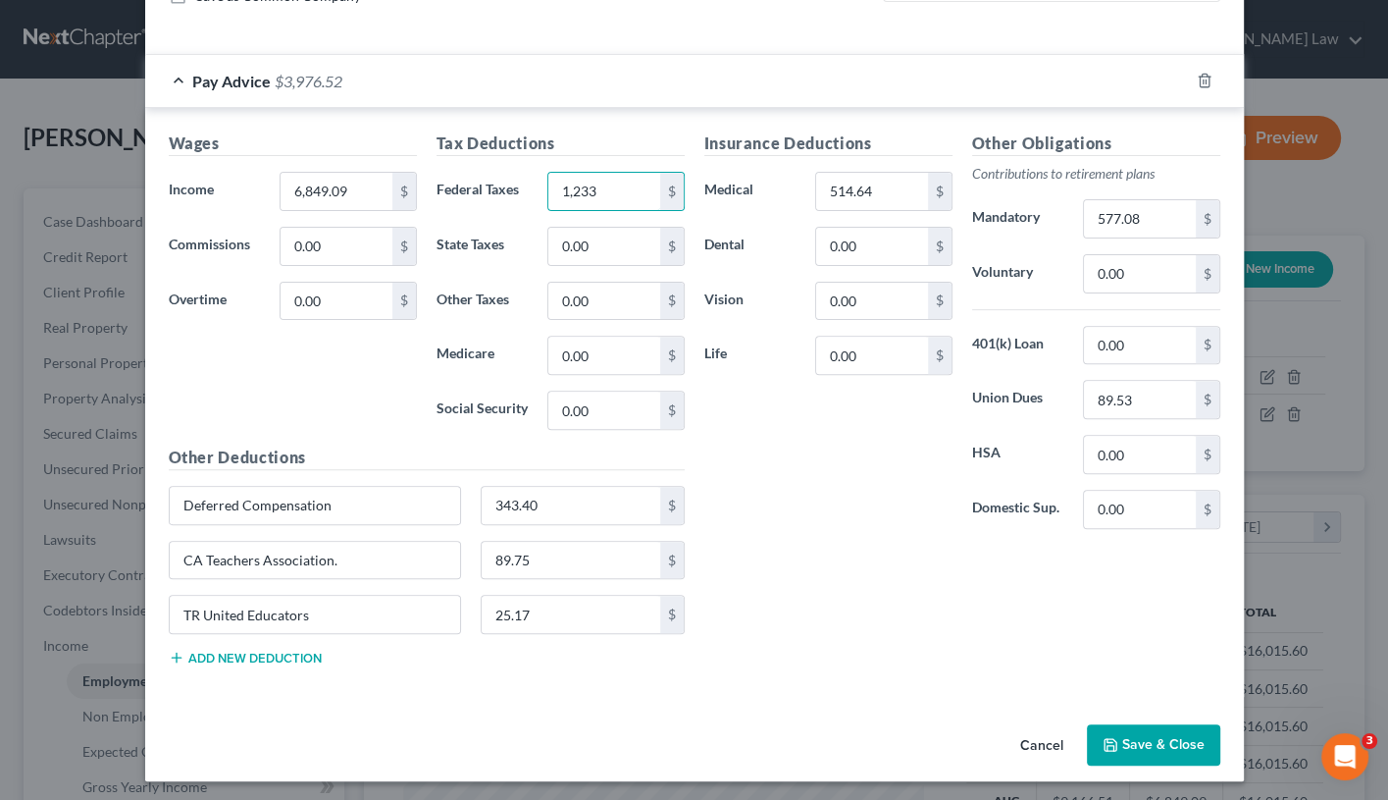
scroll to position [473, 0]
click at [1183, 682] on button "Save & Close" at bounding box center [1153, 745] width 133 height 41
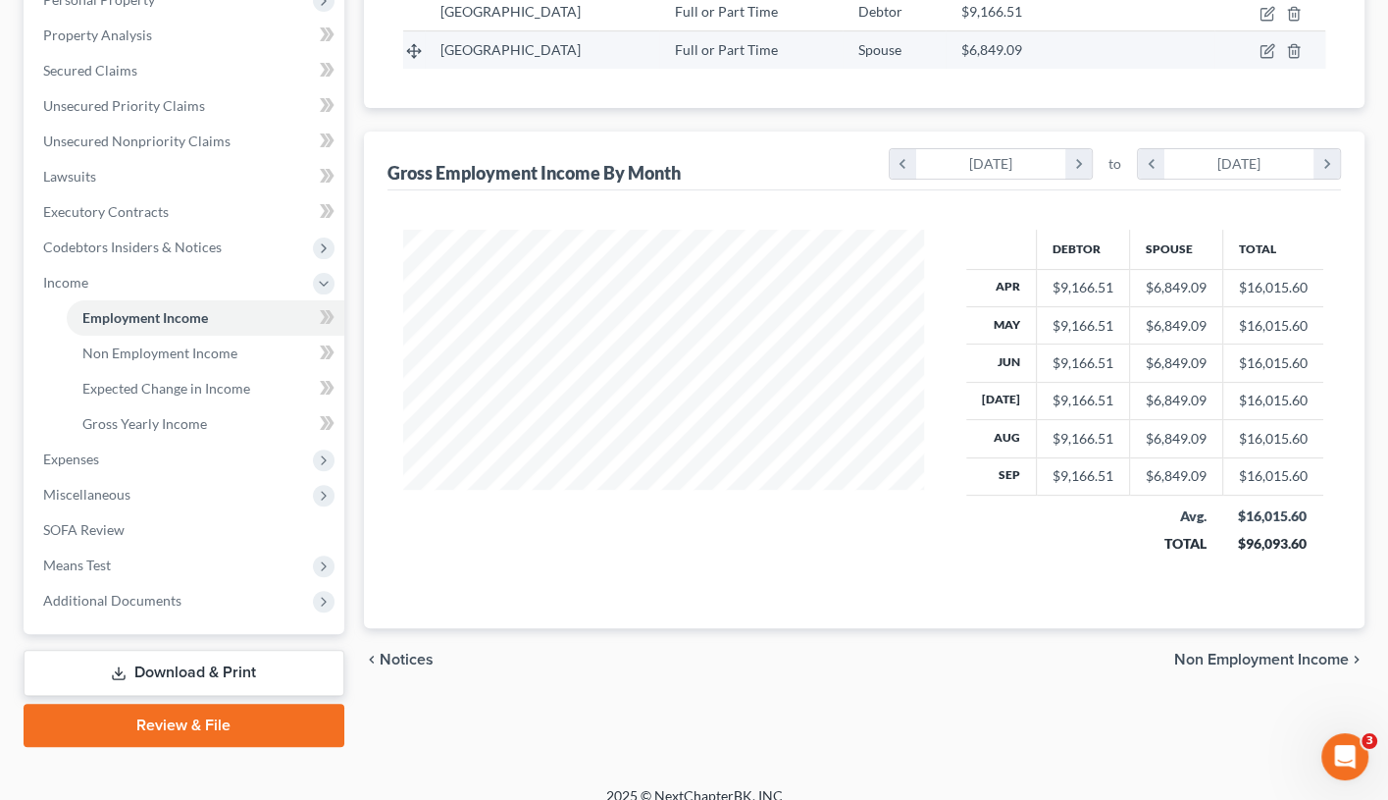
scroll to position [362, 0]
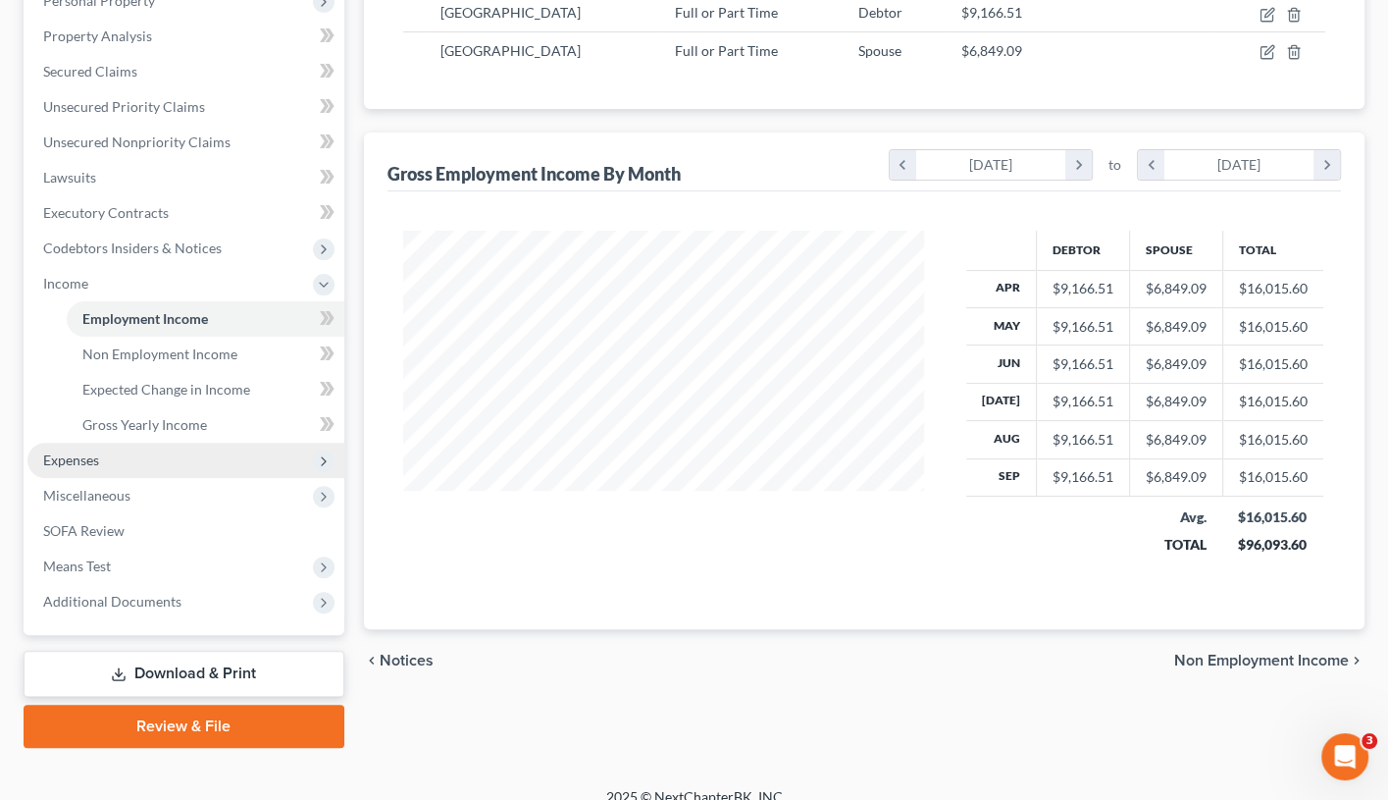
click at [134, 448] on span "Expenses" at bounding box center [185, 460] width 317 height 35
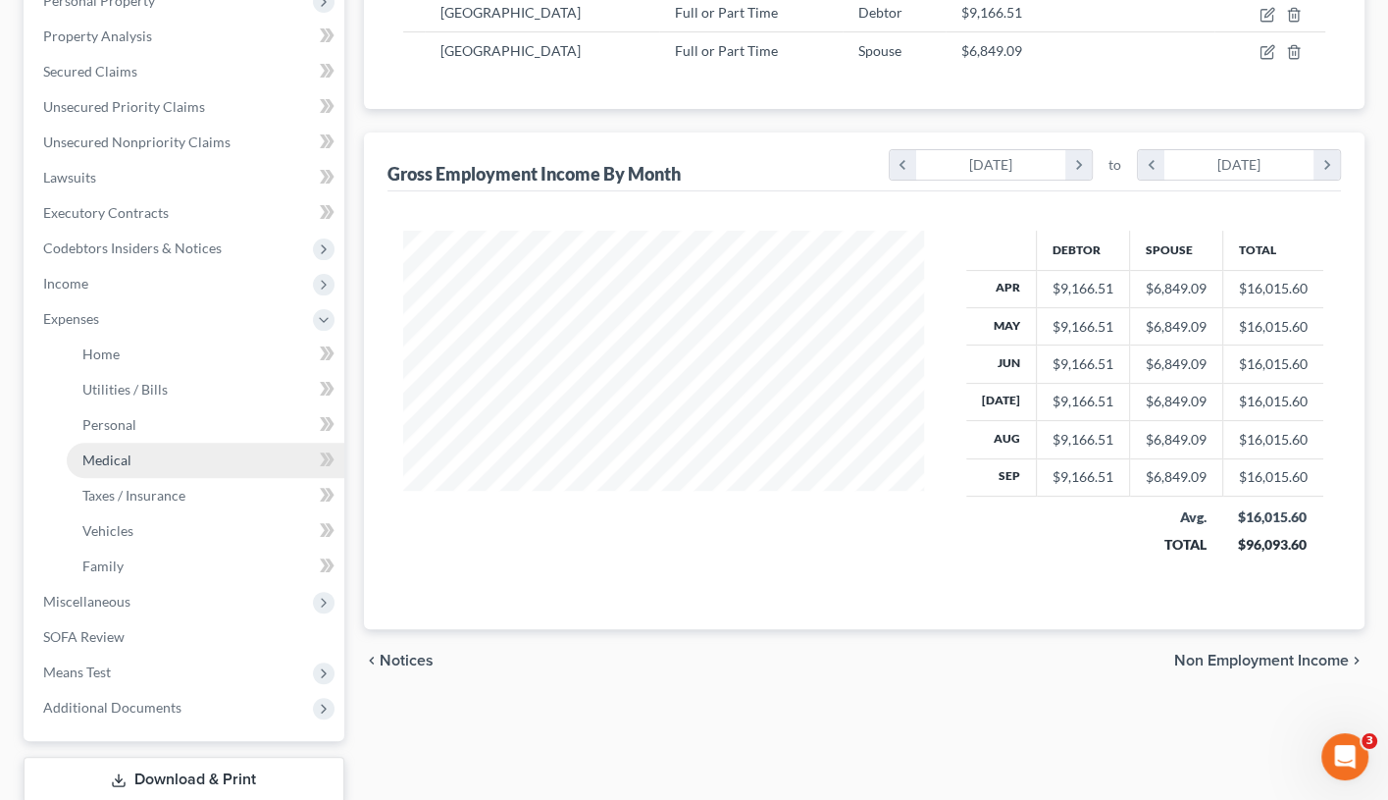
click at [163, 443] on link "Medical" at bounding box center [206, 460] width 278 height 35
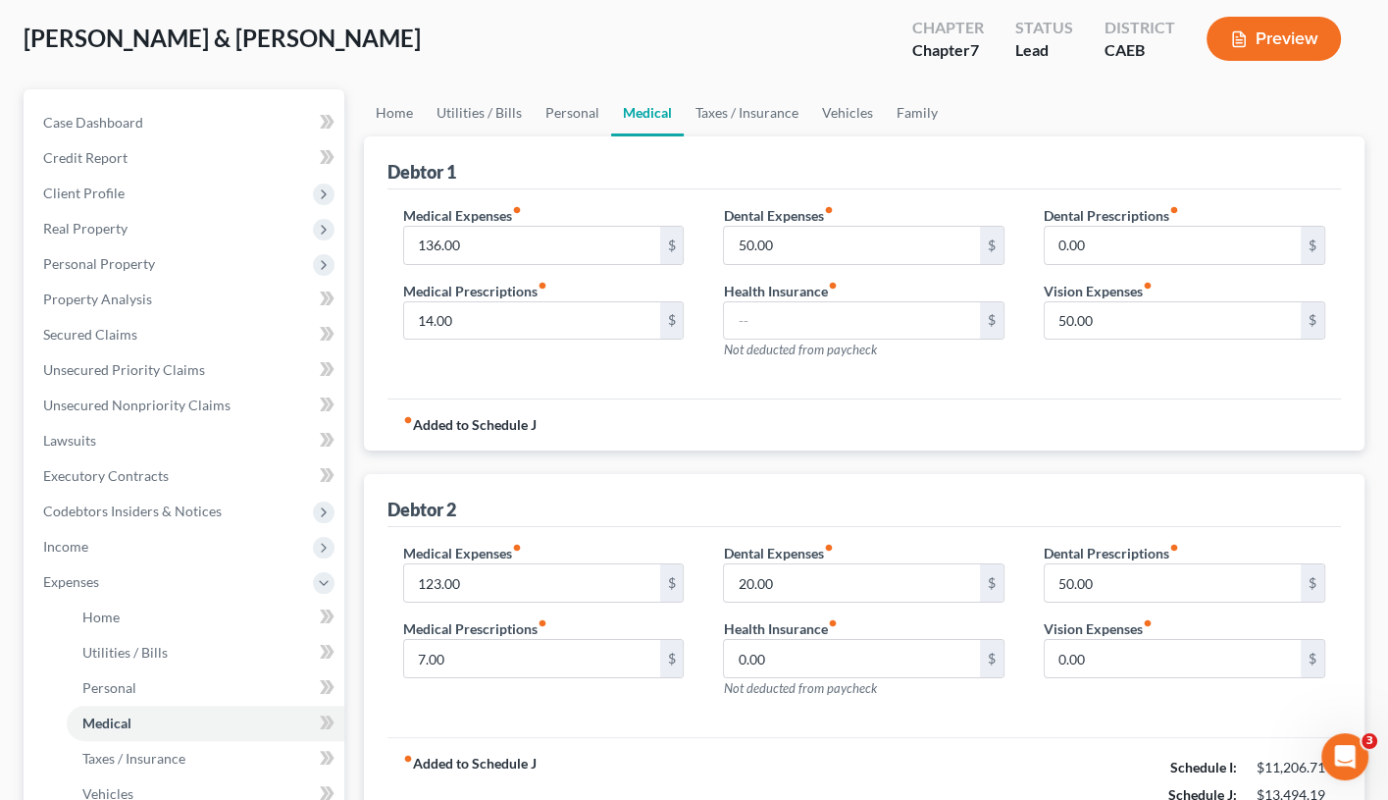
scroll to position [118, 0]
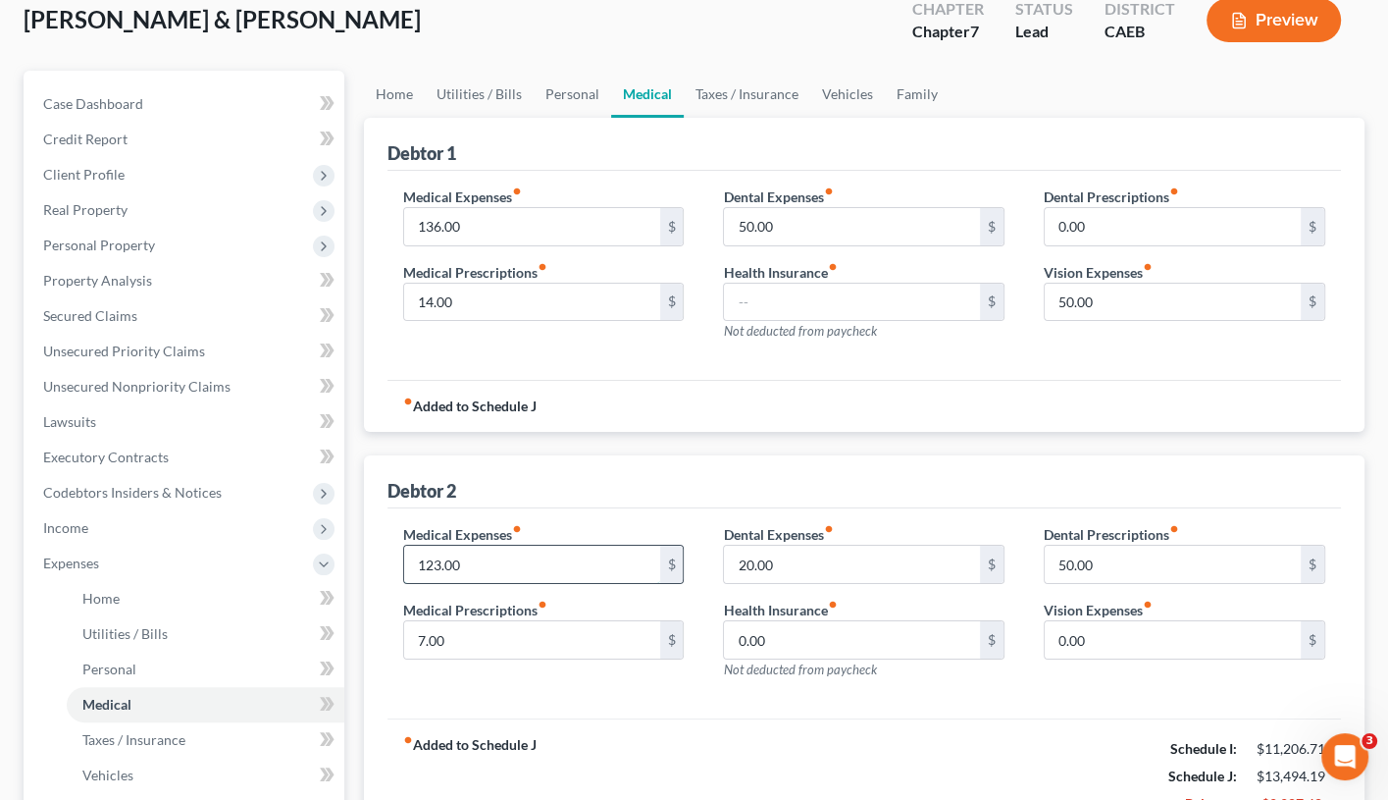
click at [495, 567] on input "123.00" at bounding box center [532, 564] width 256 height 37
click at [414, 641] on input "7.00" at bounding box center [532, 639] width 256 height 37
click at [417, 634] on input "7.00" at bounding box center [532, 639] width 256 height 37
type input "57.00"
click at [498, 292] on input "14.00" at bounding box center [532, 302] width 256 height 37
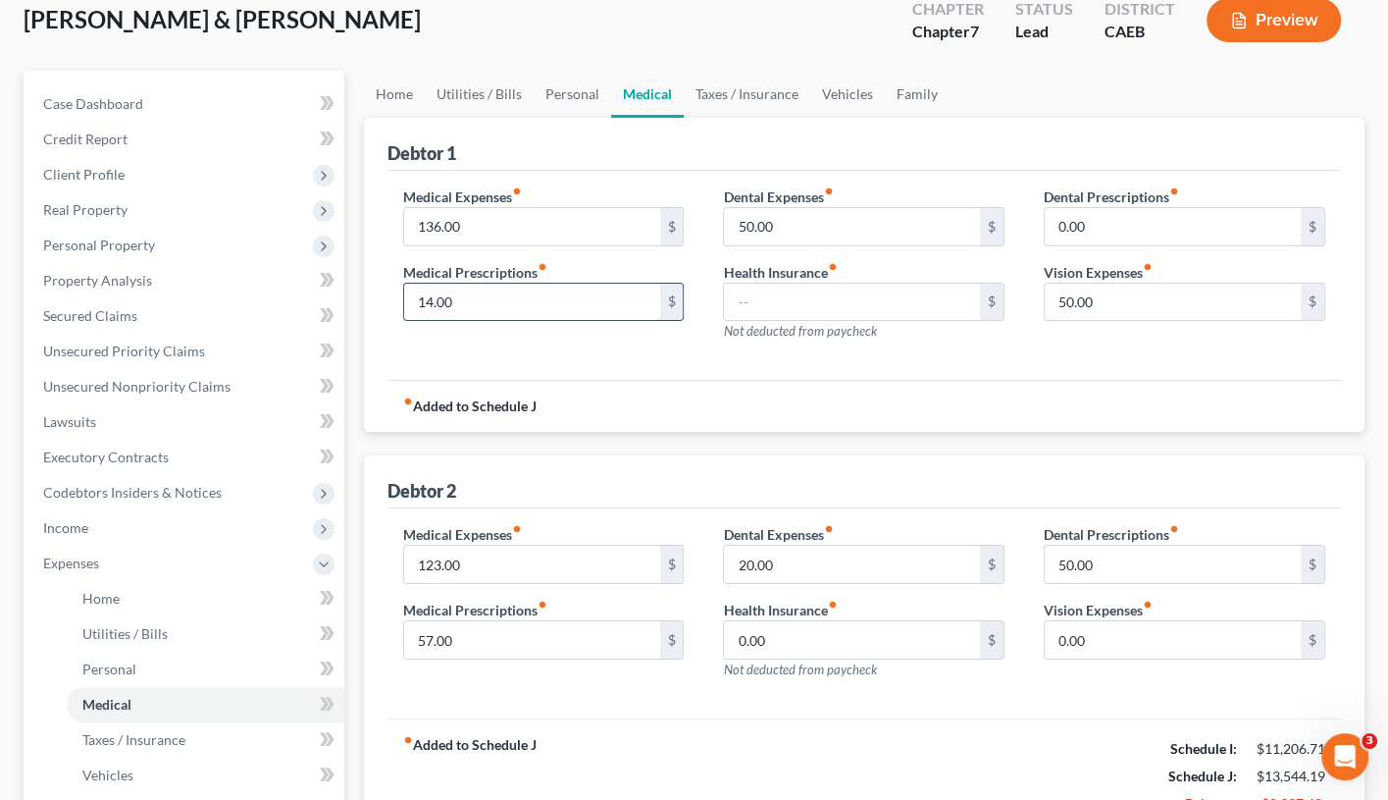
click at [422, 302] on input "14.00" at bounding box center [532, 302] width 256 height 37
click at [591, 289] on input "64.00" at bounding box center [532, 302] width 256 height 37
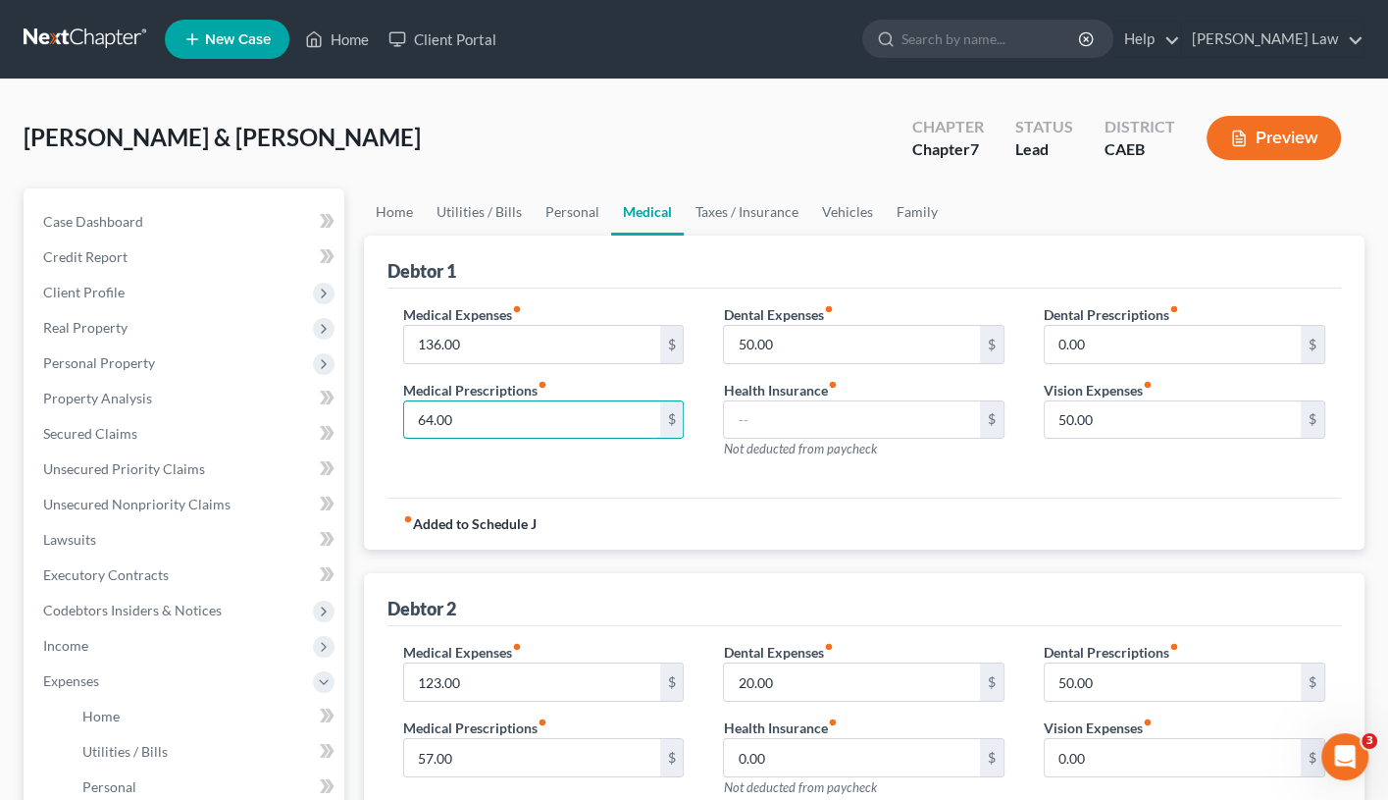
scroll to position [0, 0]
type input "64.00"
click at [1269, 121] on button "Preview" at bounding box center [1274, 138] width 134 height 44
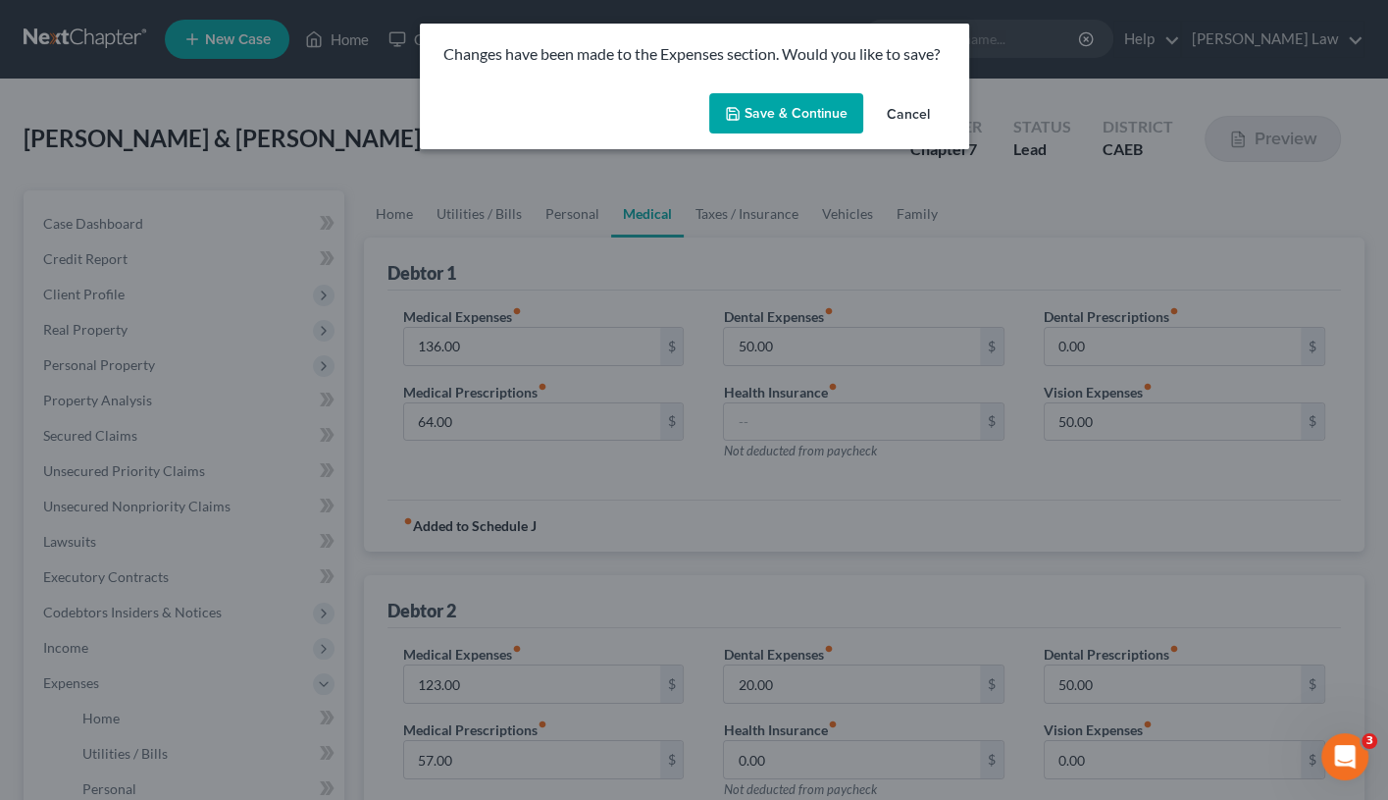
click at [825, 112] on button "Save & Continue" at bounding box center [786, 113] width 154 height 41
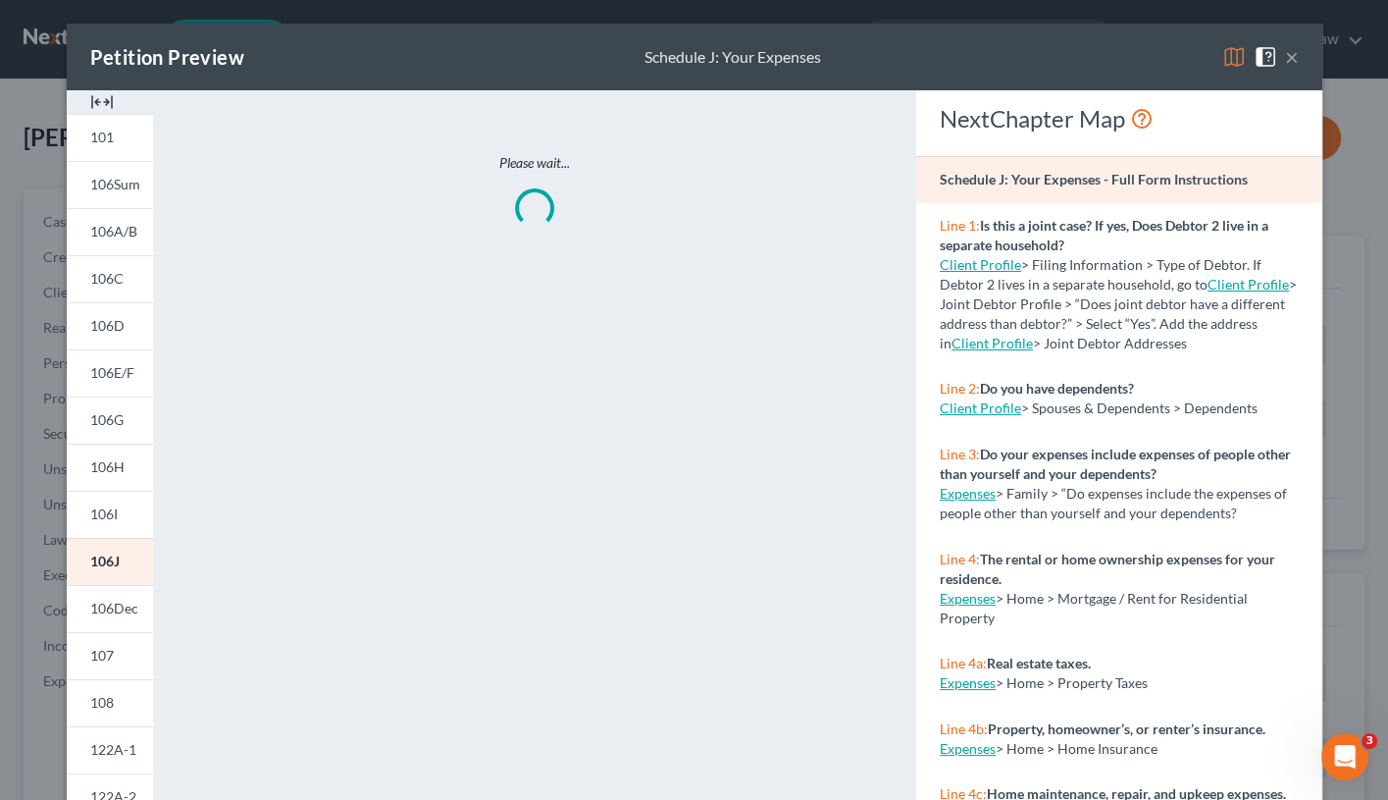
click at [1238, 52] on img at bounding box center [1235, 57] width 24 height 24
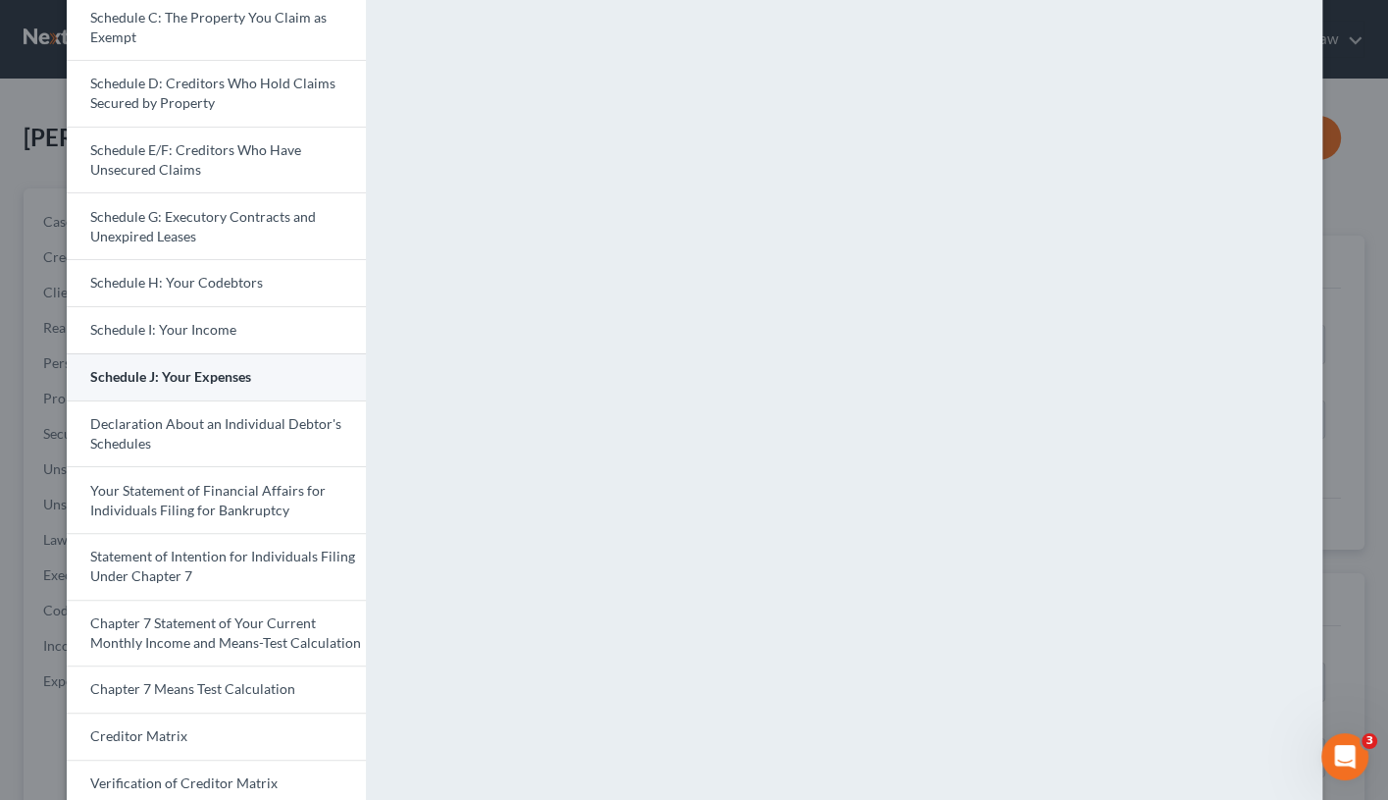
scroll to position [288, 0]
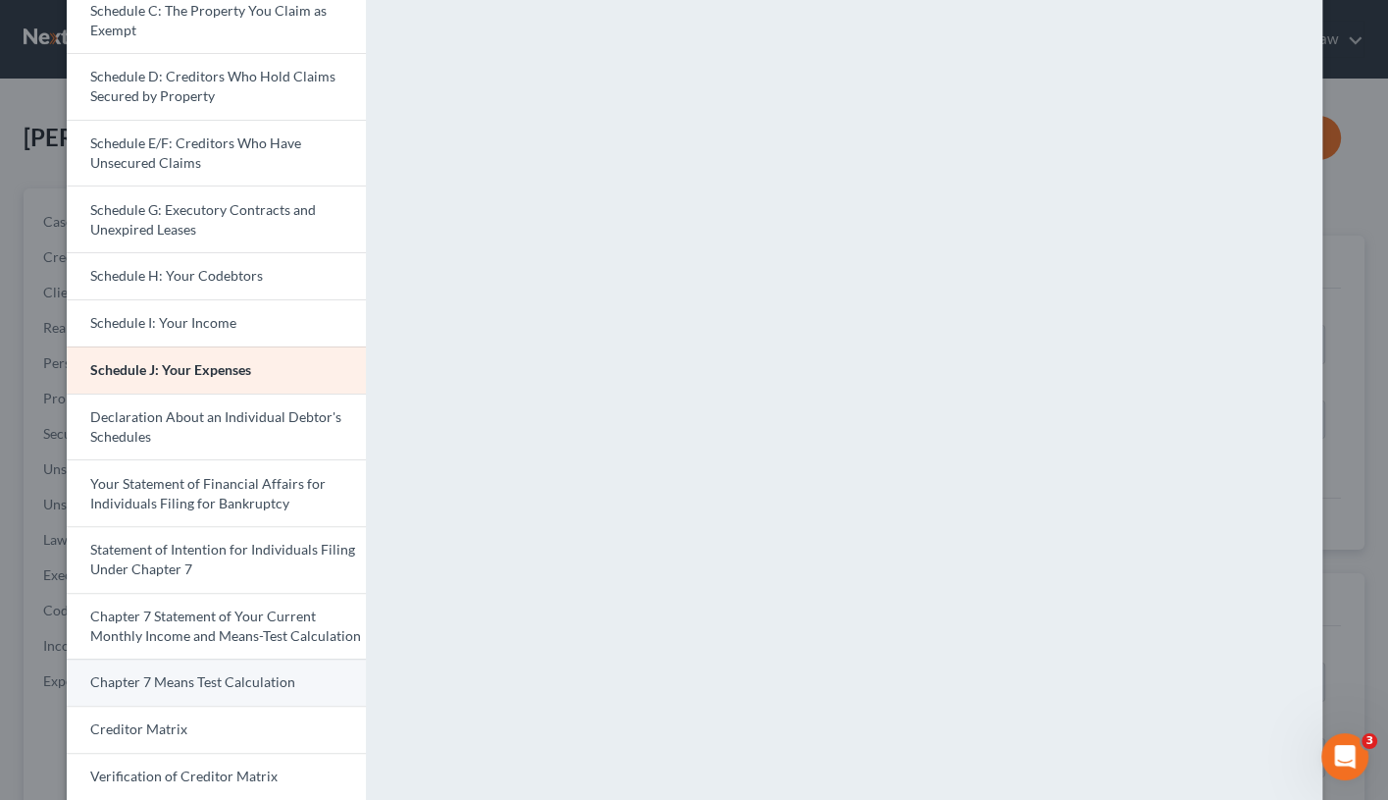
click at [255, 673] on span "Chapter 7 Means Test Calculation" at bounding box center [192, 681] width 205 height 17
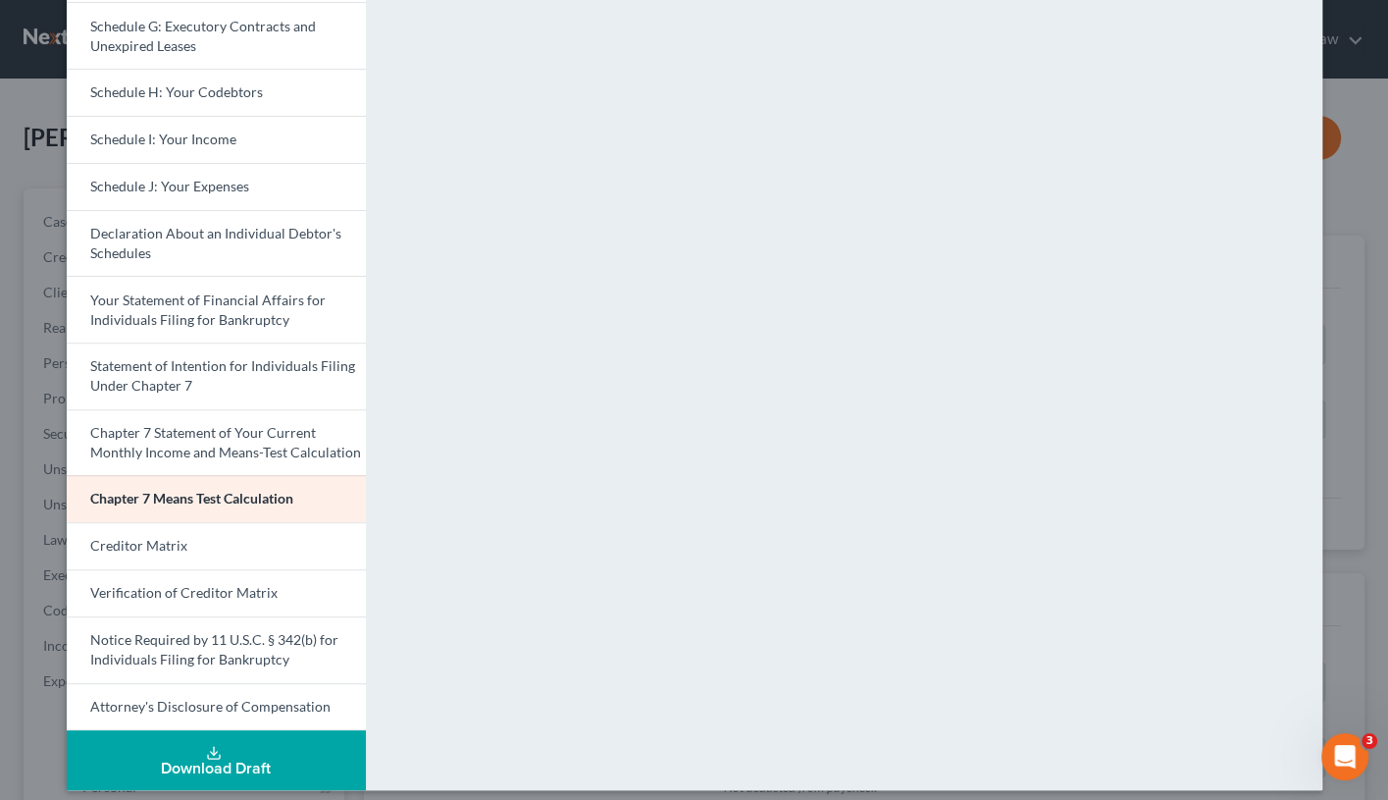
scroll to position [466, 0]
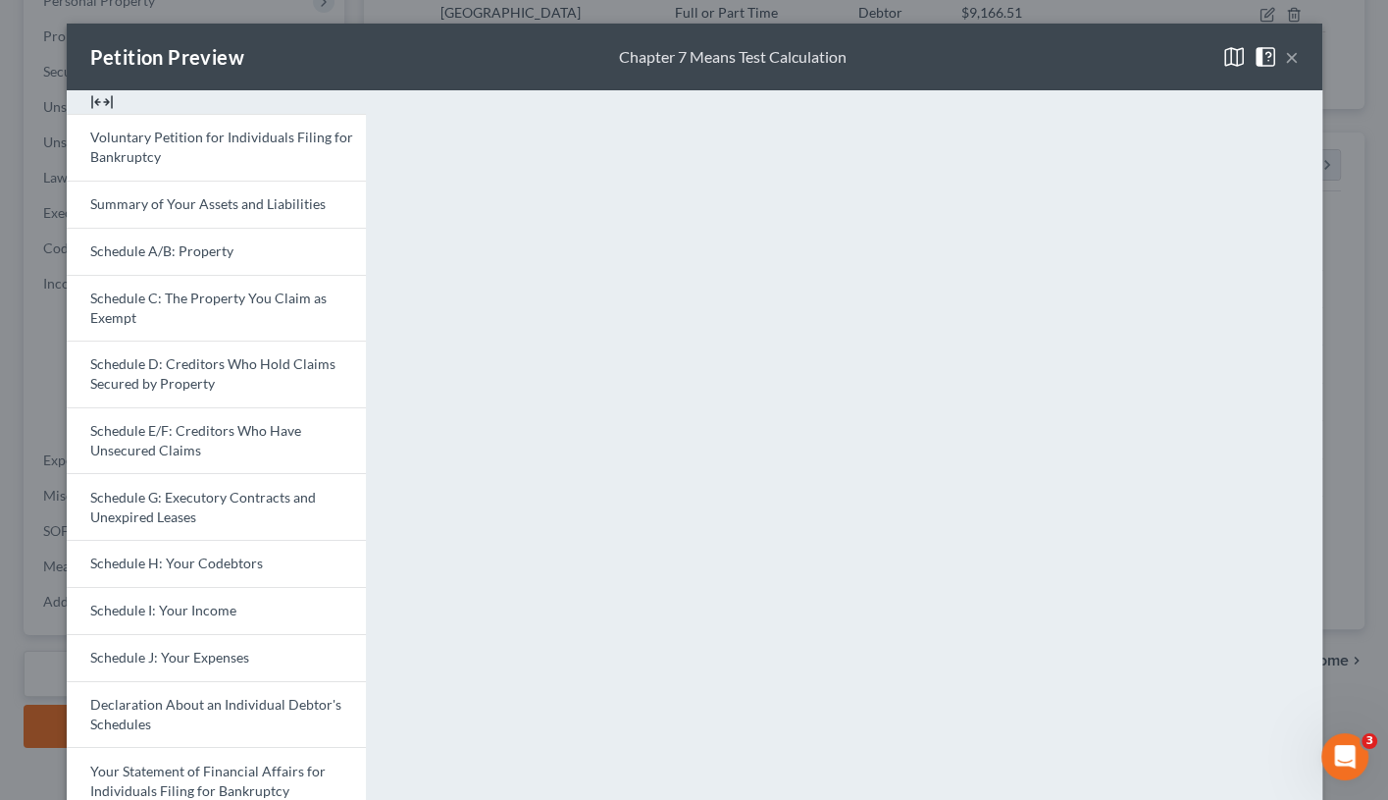
click at [1288, 60] on button "×" at bounding box center [1292, 57] width 14 height 24
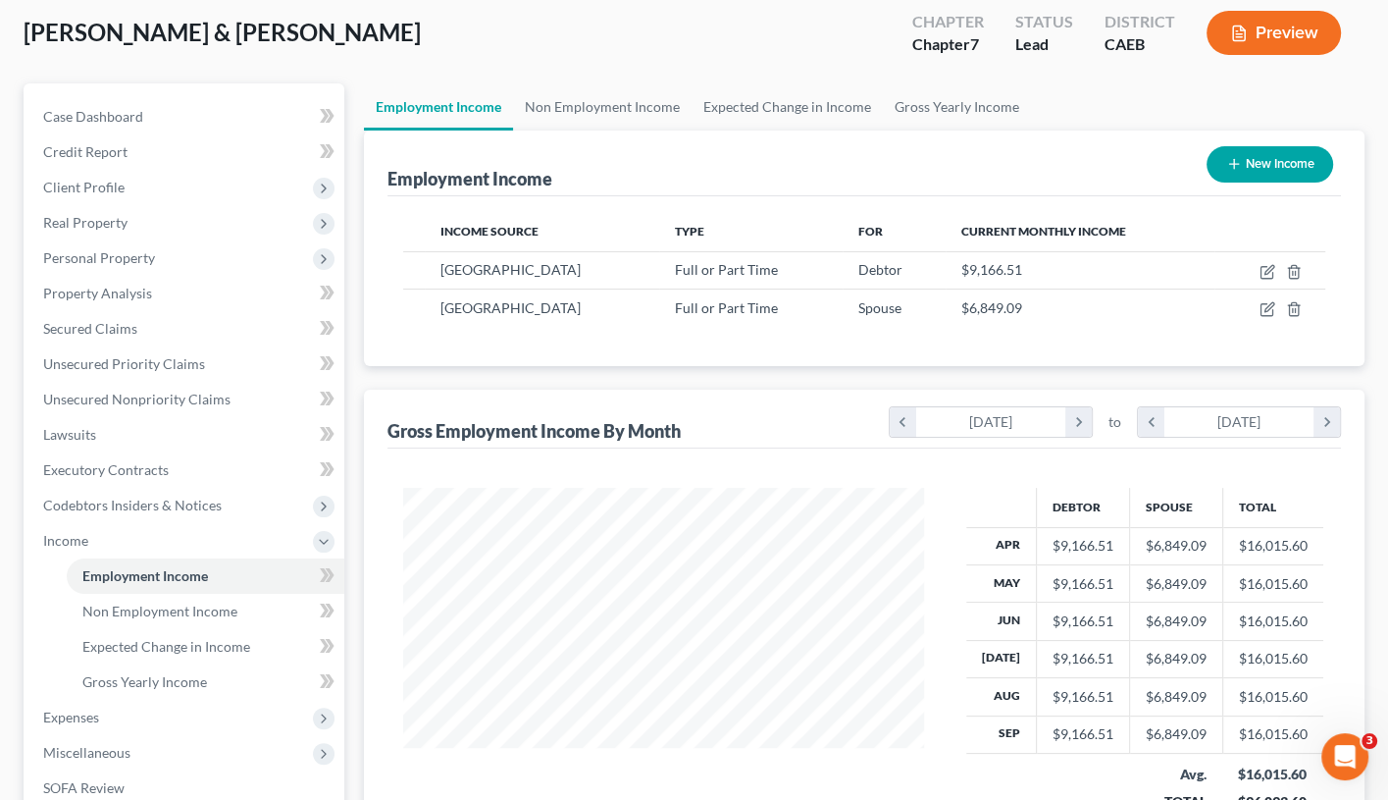
scroll to position [80, 0]
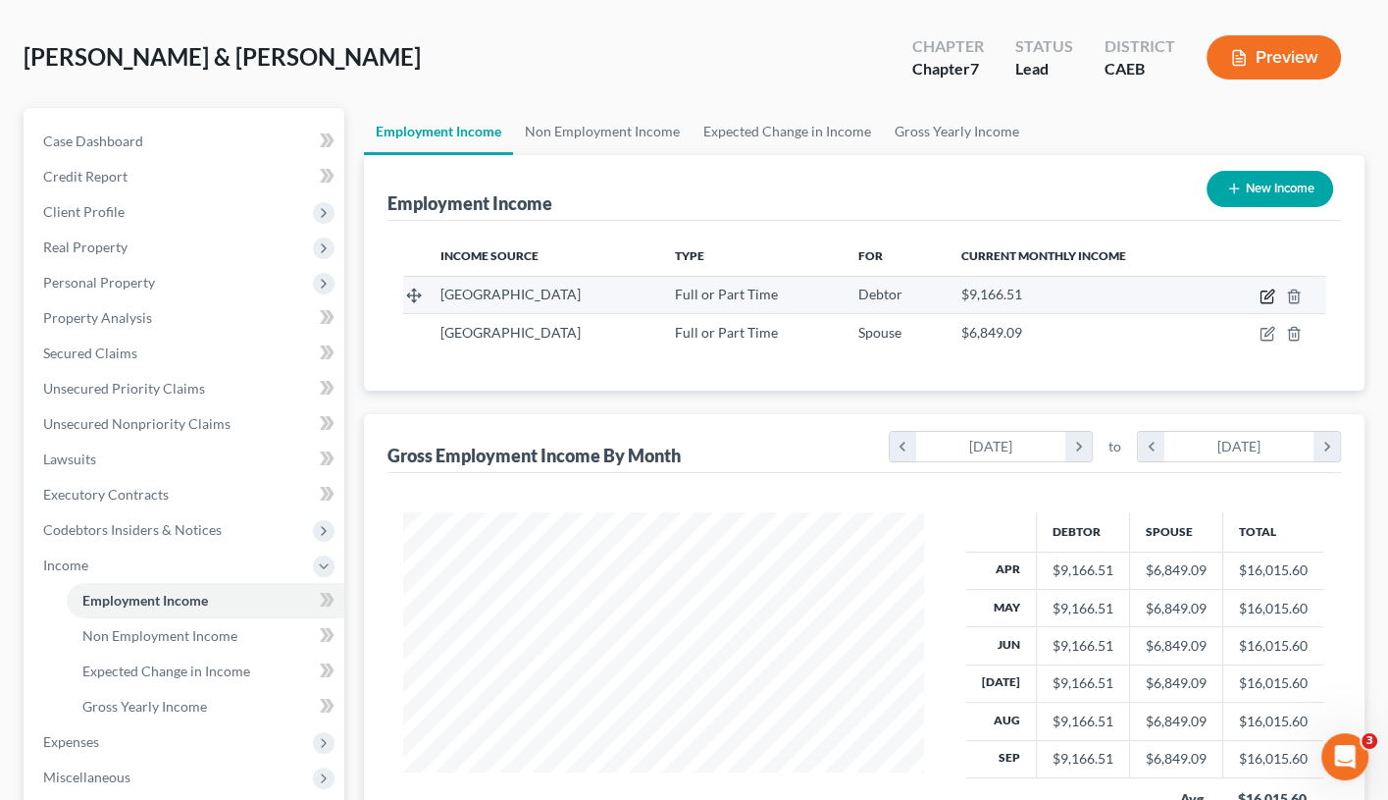
click at [1265, 293] on icon "button" at bounding box center [1269, 293] width 9 height 9
select select "0"
select select "4"
select select "0"
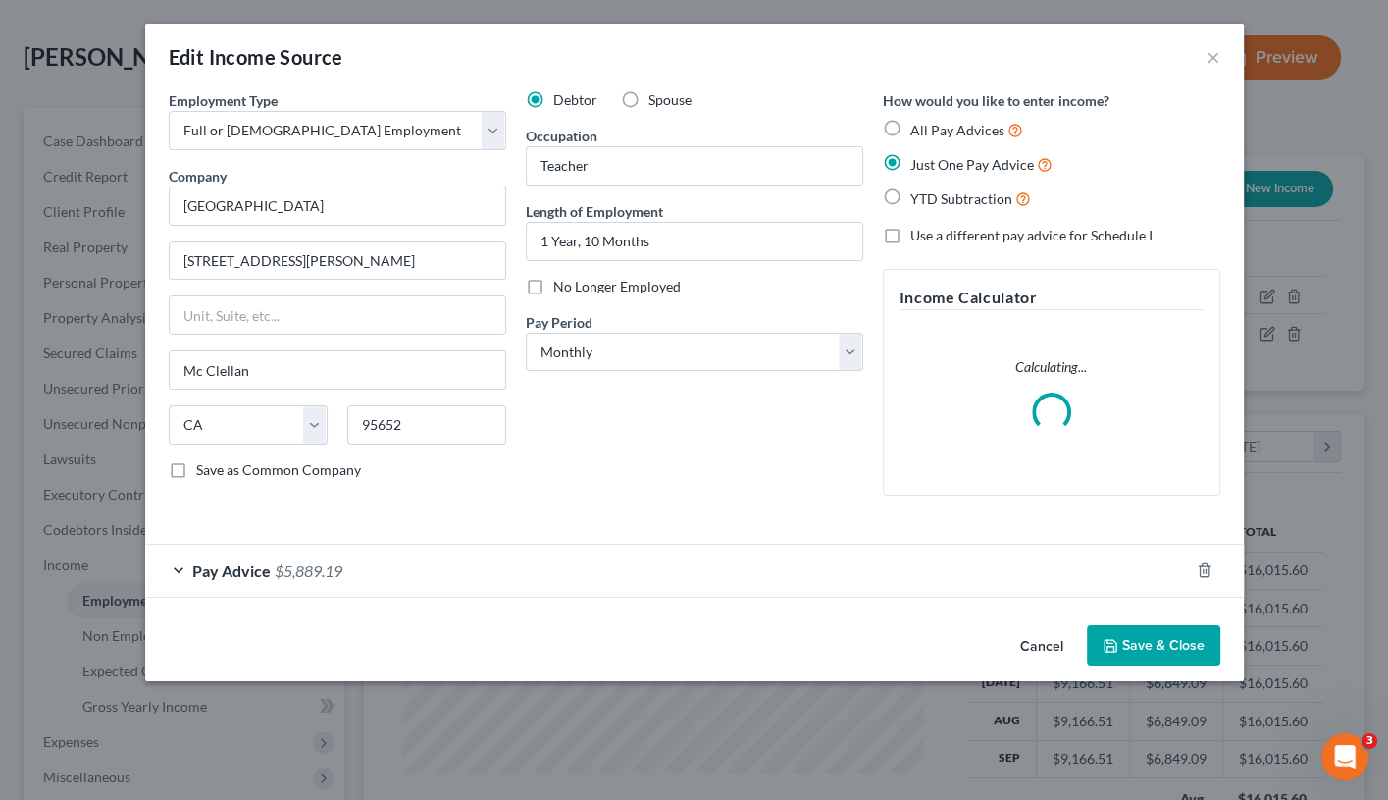
click at [177, 568] on div "Pay Advice $5,889.19" at bounding box center [667, 571] width 1044 height 52
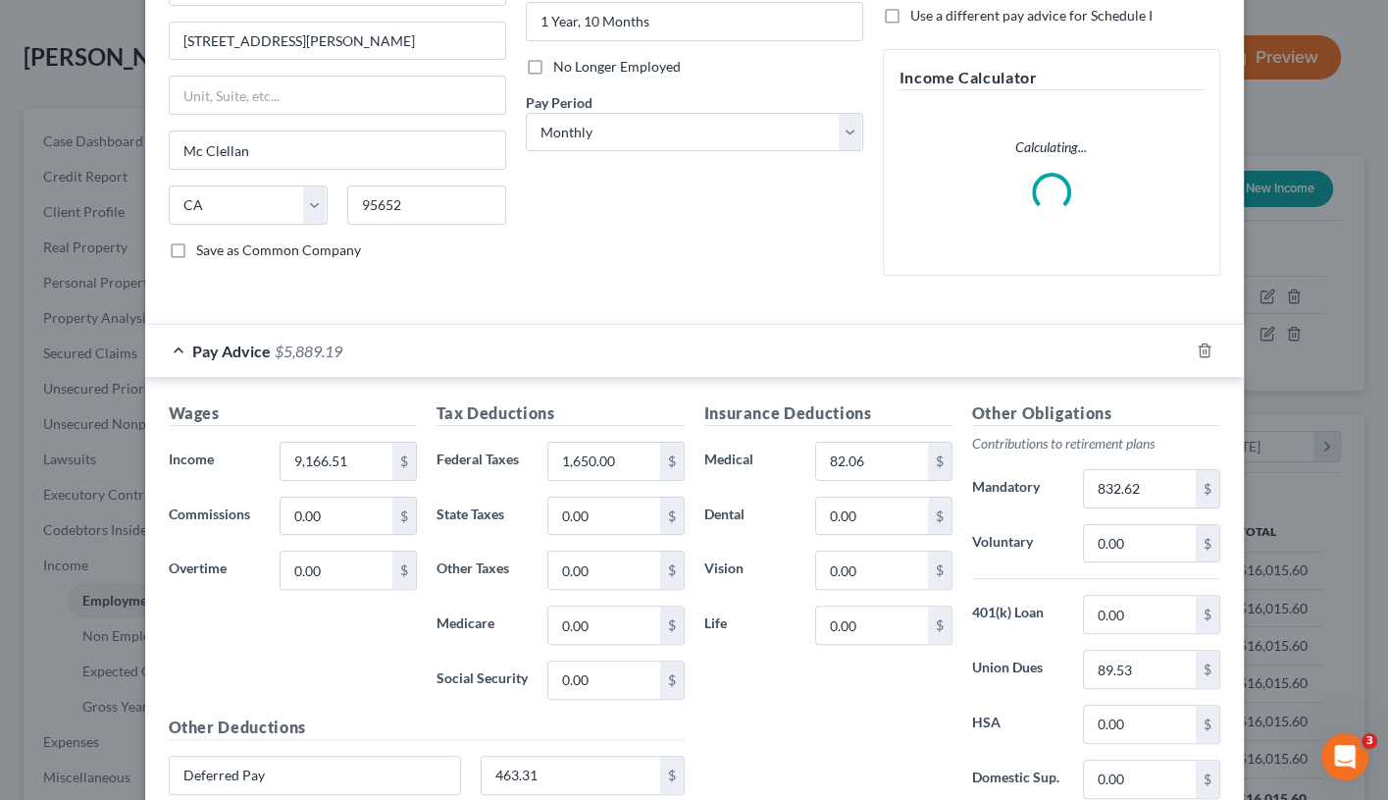
scroll to position [226, 0]
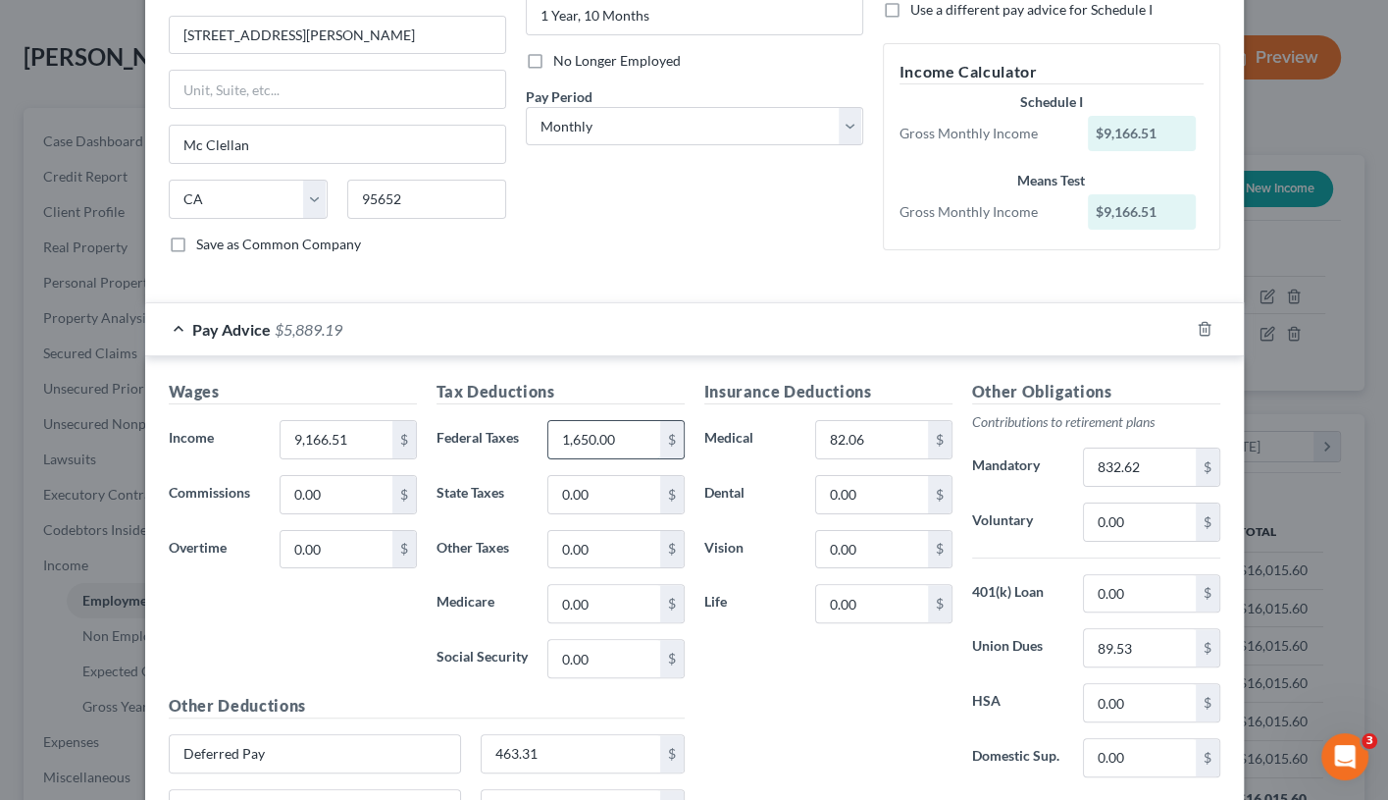
click at [621, 431] on input "1,650.00" at bounding box center [604, 439] width 111 height 37
type input "1"
type input "1,833"
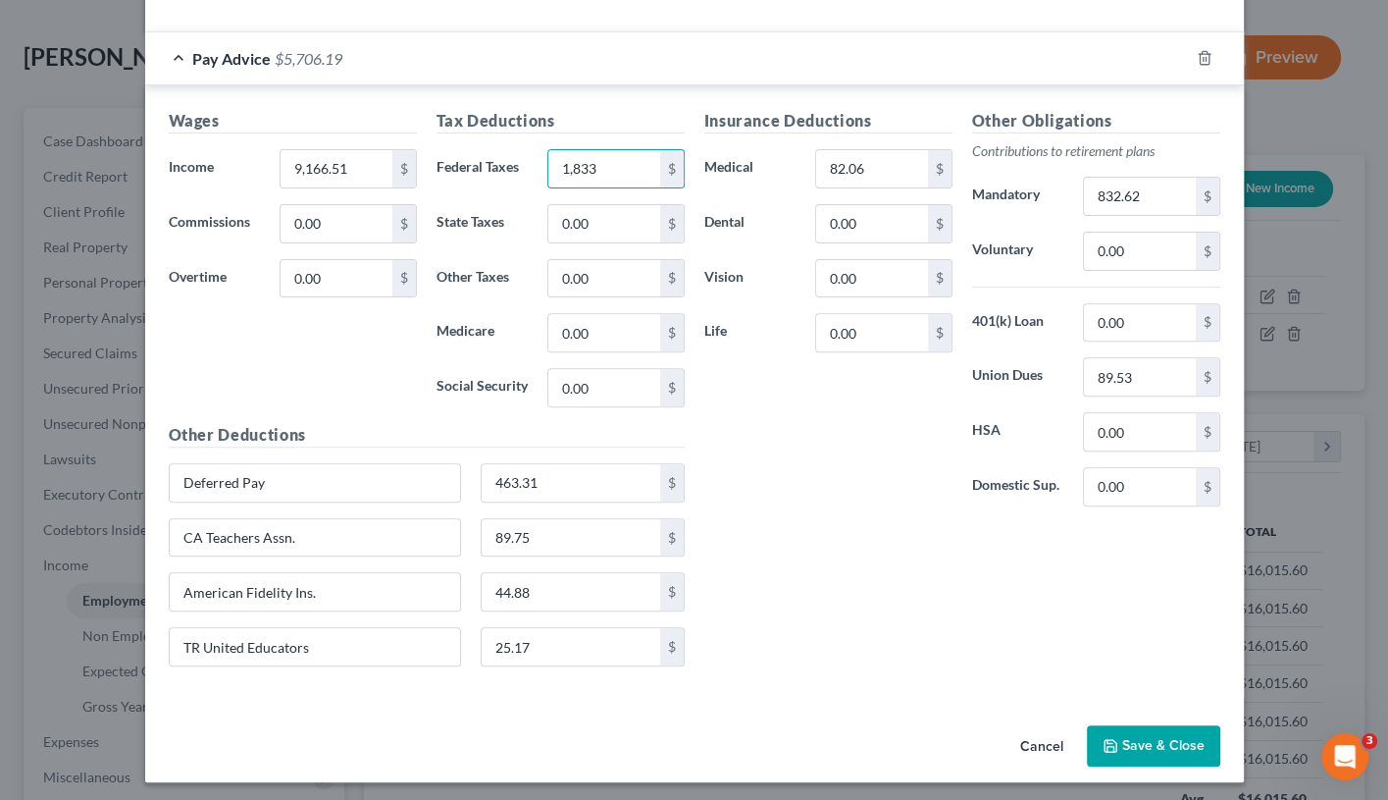
scroll to position [497, 0]
click at [1137, 682] on button "Save & Close" at bounding box center [1153, 745] width 133 height 41
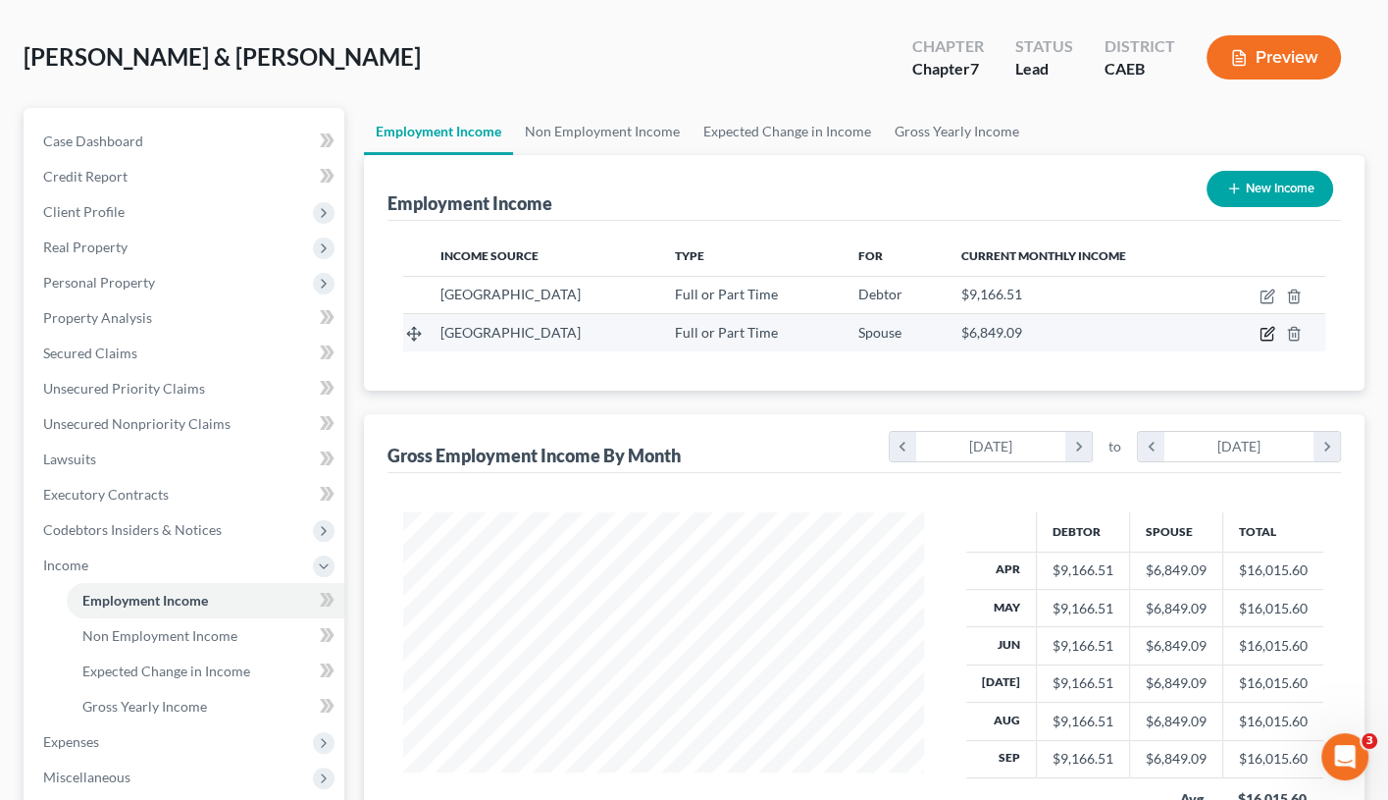
click at [1267, 329] on icon "button" at bounding box center [1267, 335] width 12 height 12
select select "0"
select select "4"
select select "0"
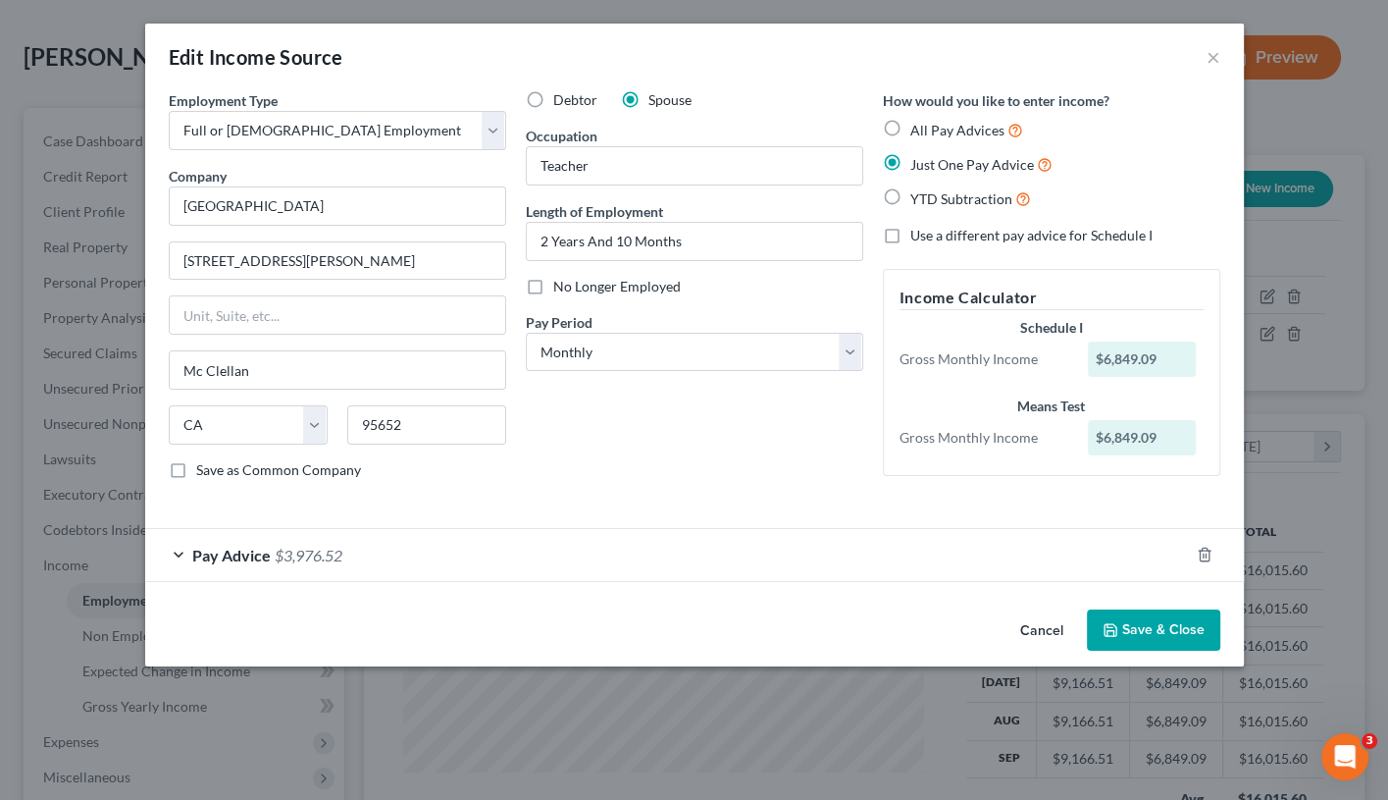
click at [844, 482] on div "Debtor Spouse Occupation Teacher Length of Employment 2 Years And 10 Months No …" at bounding box center [694, 292] width 357 height 405
click at [1190, 630] on button "Save & Close" at bounding box center [1153, 629] width 133 height 41
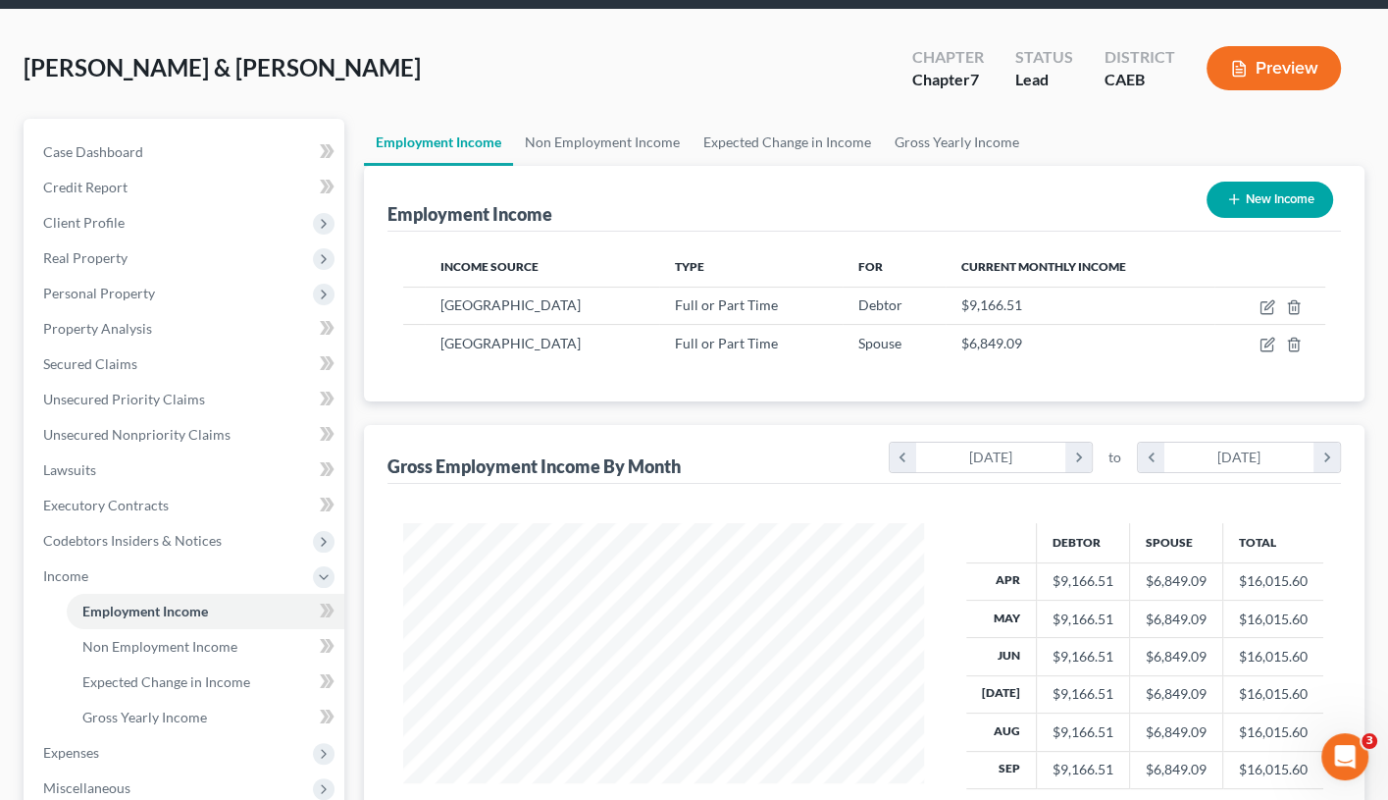
scroll to position [56, 0]
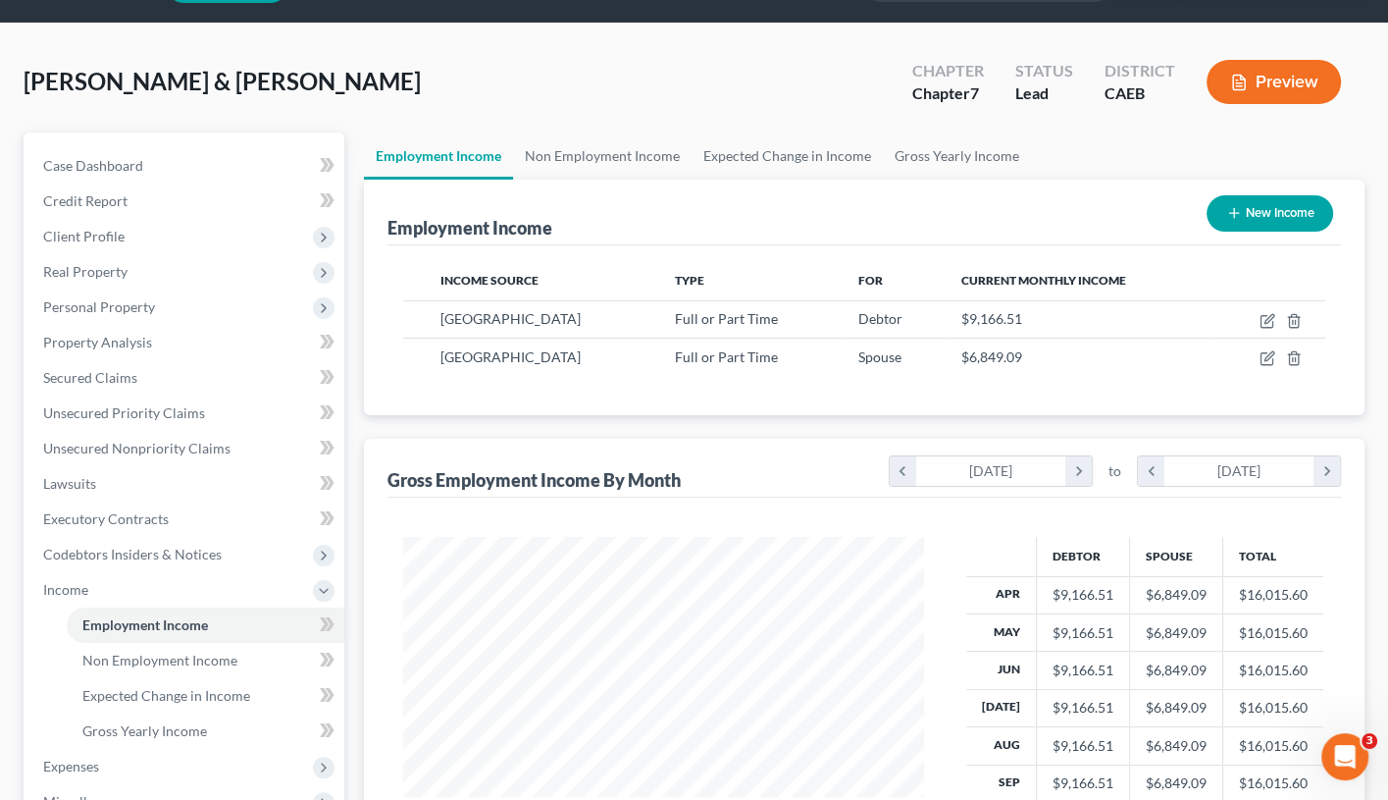
click at [1269, 90] on button "Preview" at bounding box center [1274, 82] width 134 height 44
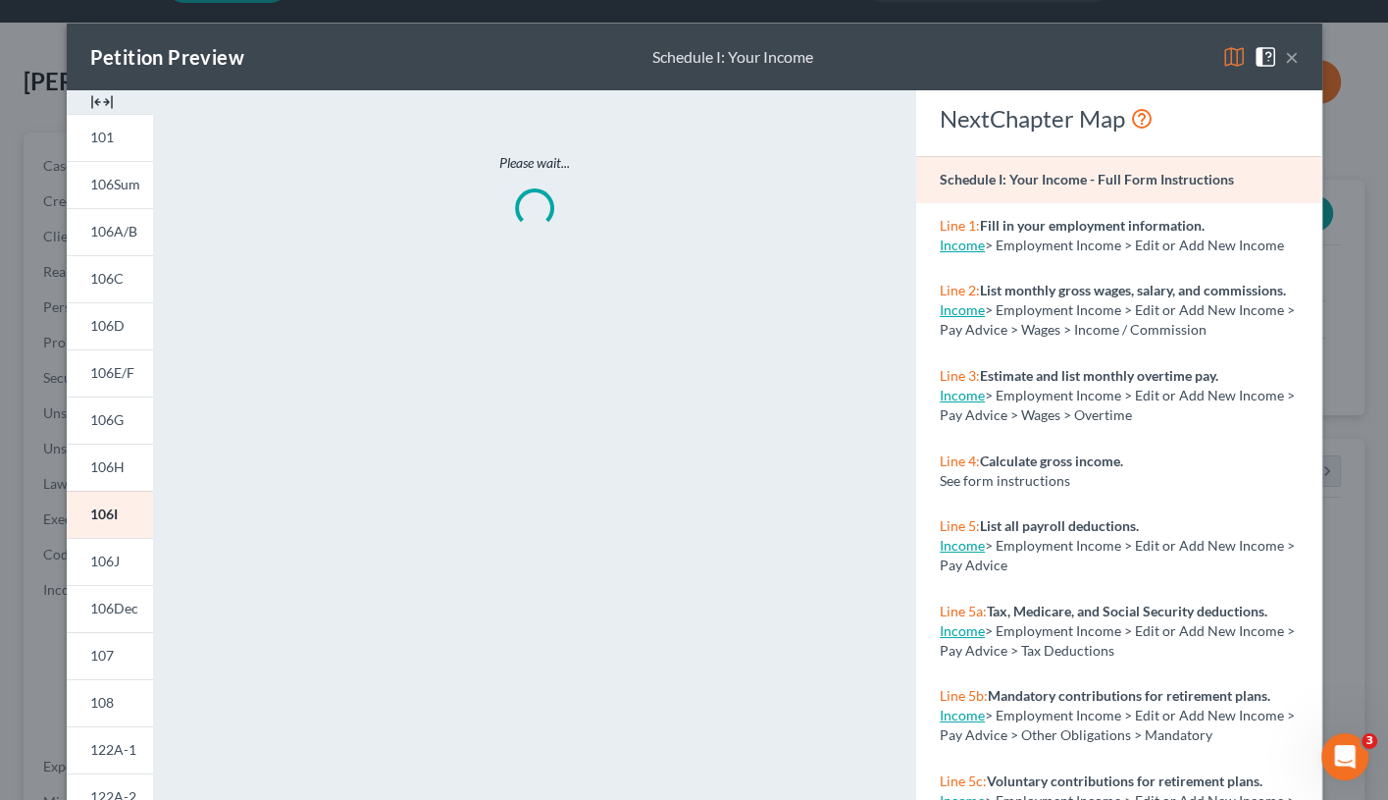
click at [1231, 60] on img at bounding box center [1235, 57] width 24 height 24
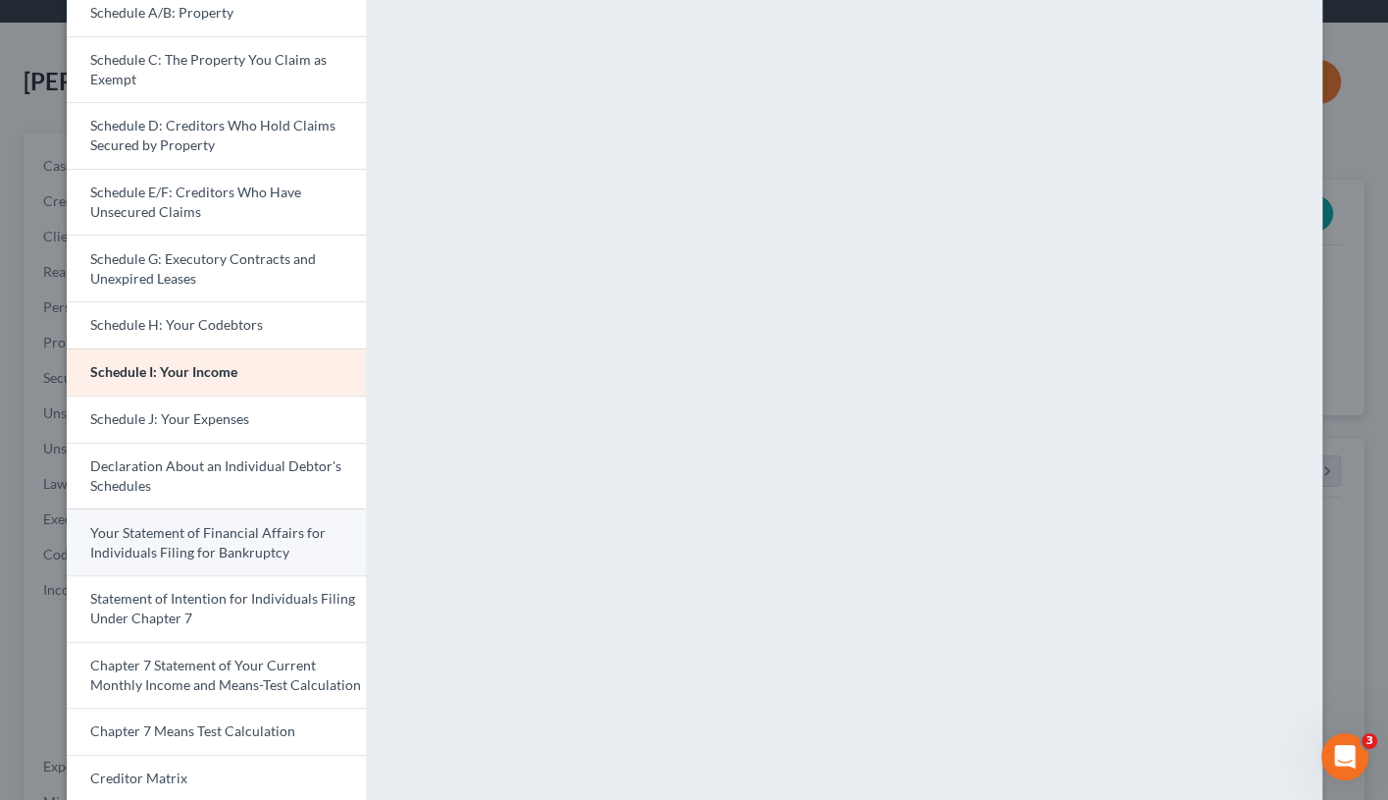
scroll to position [248, 0]
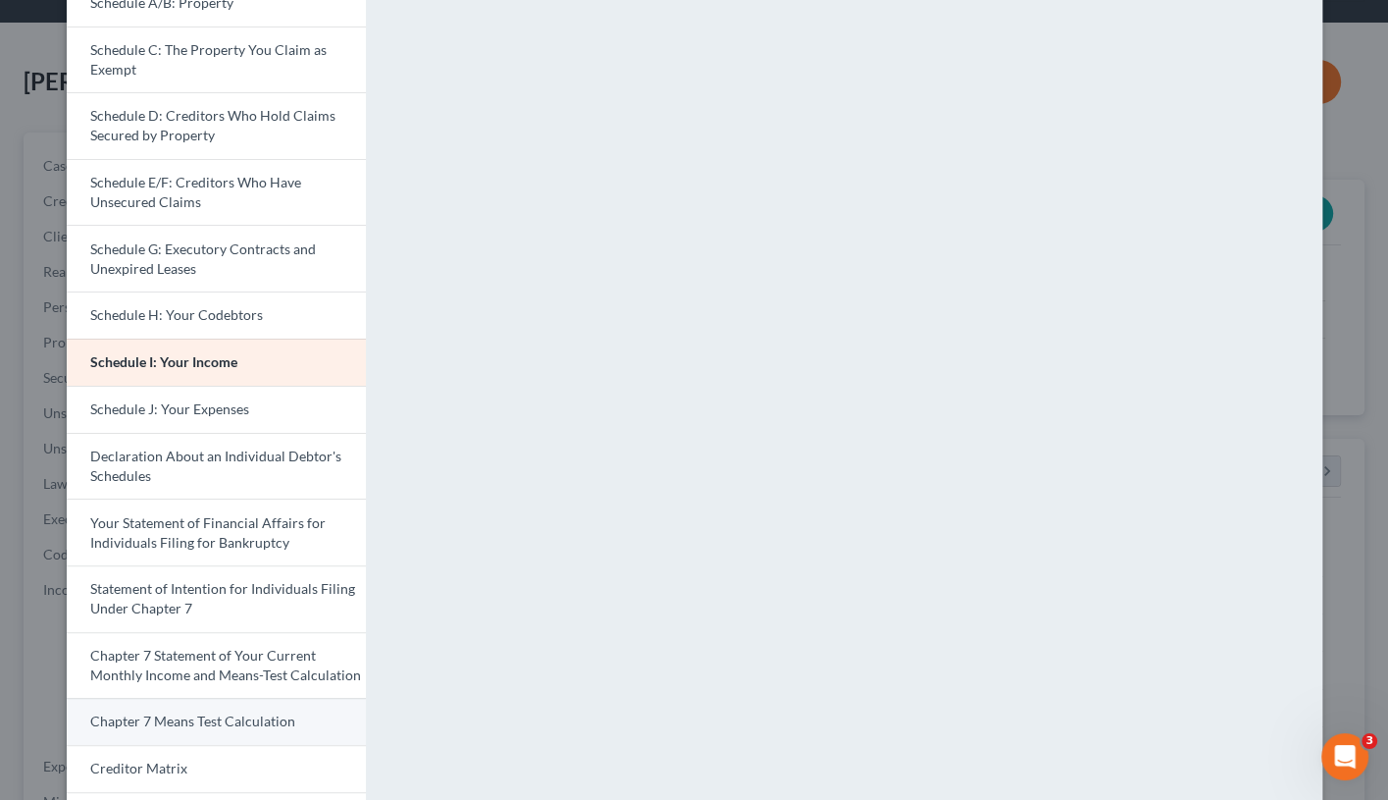
click at [153, 682] on span "Chapter 7 Means Test Calculation" at bounding box center [192, 720] width 205 height 17
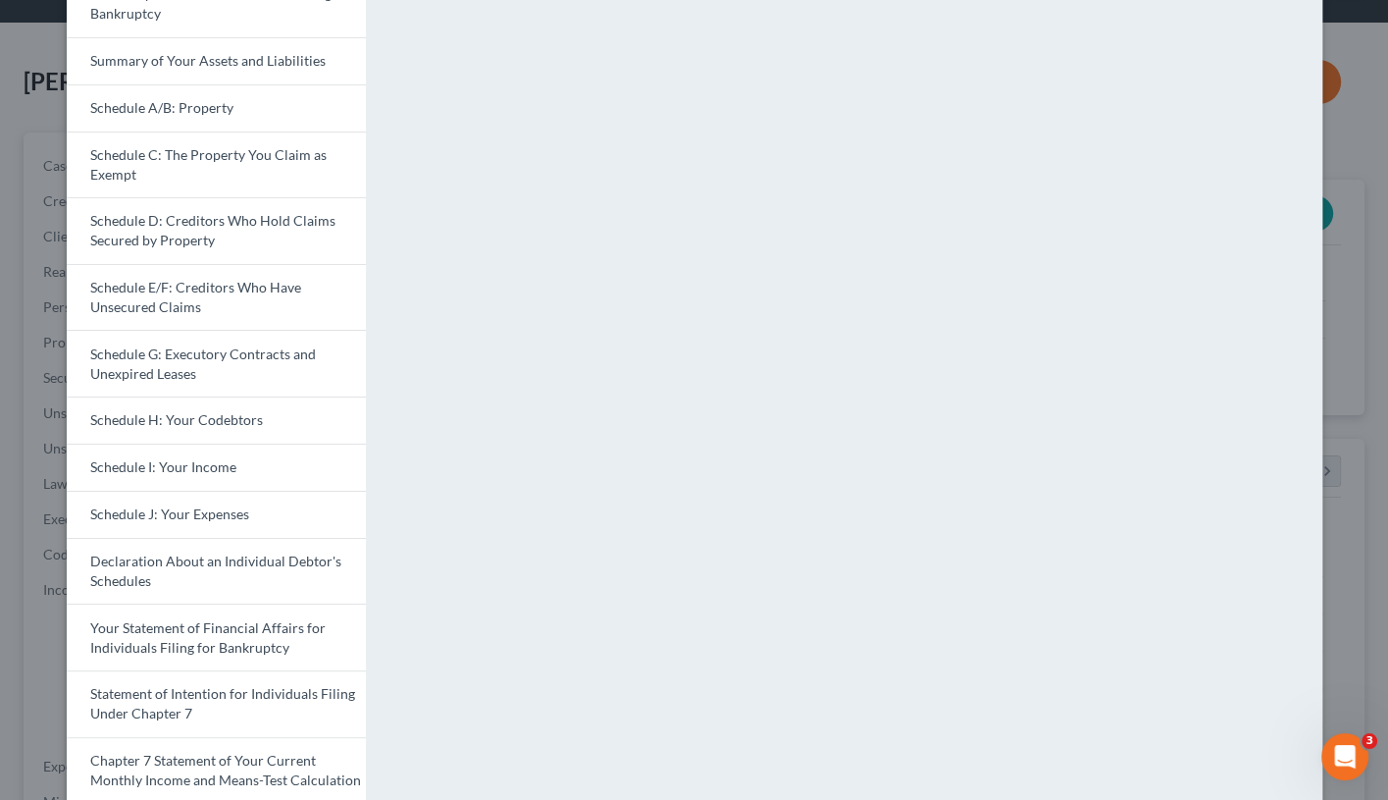
scroll to position [61, 0]
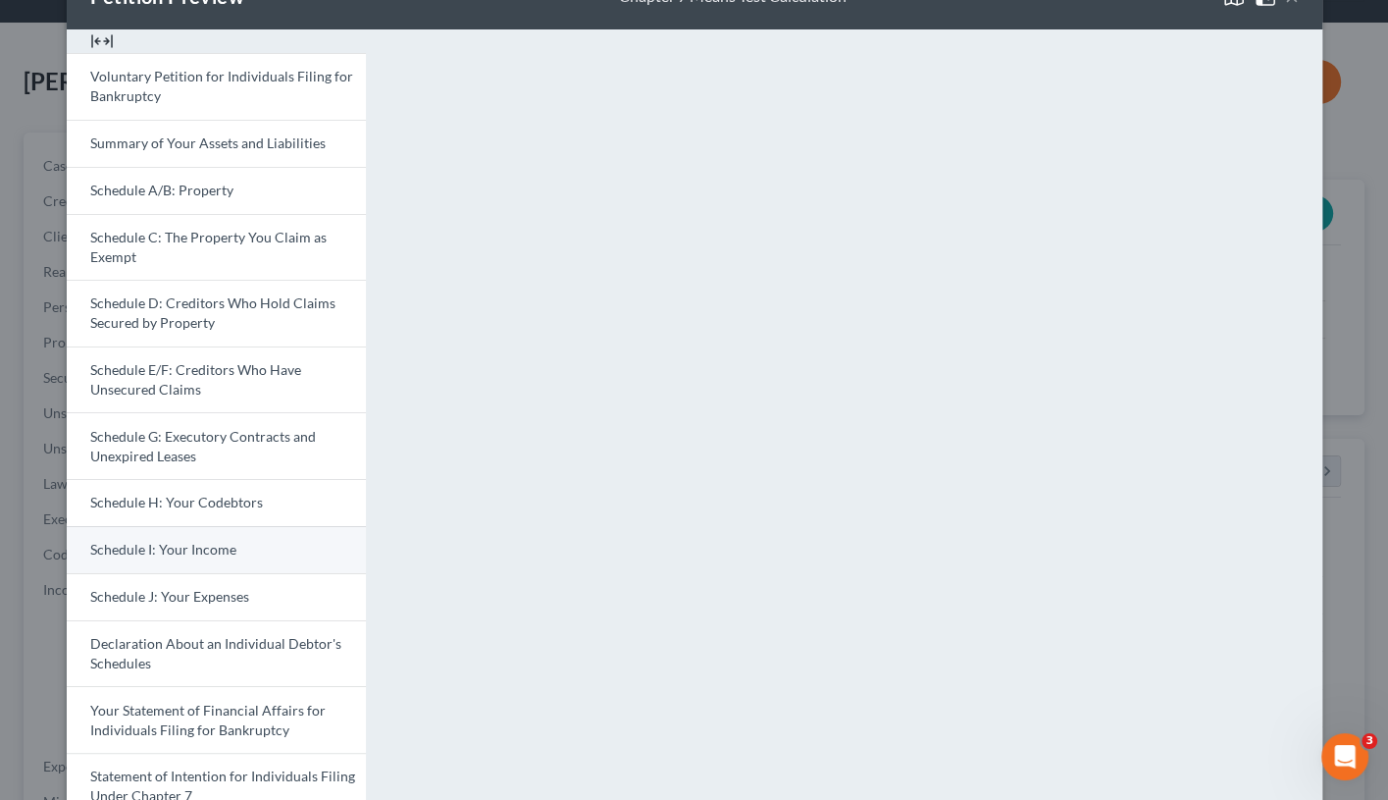
click at [235, 534] on link "Schedule I: Your Income" at bounding box center [216, 549] width 299 height 47
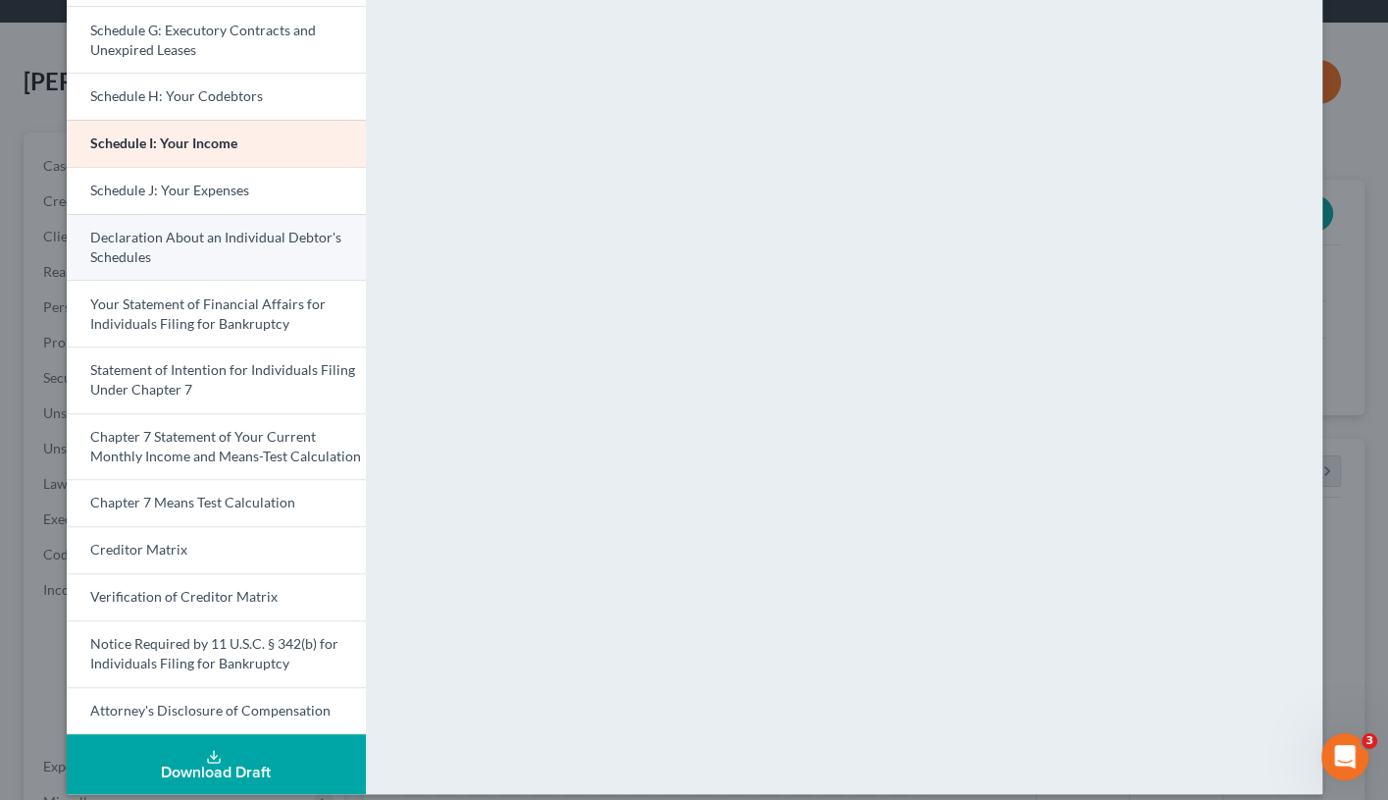
scroll to position [466, 0]
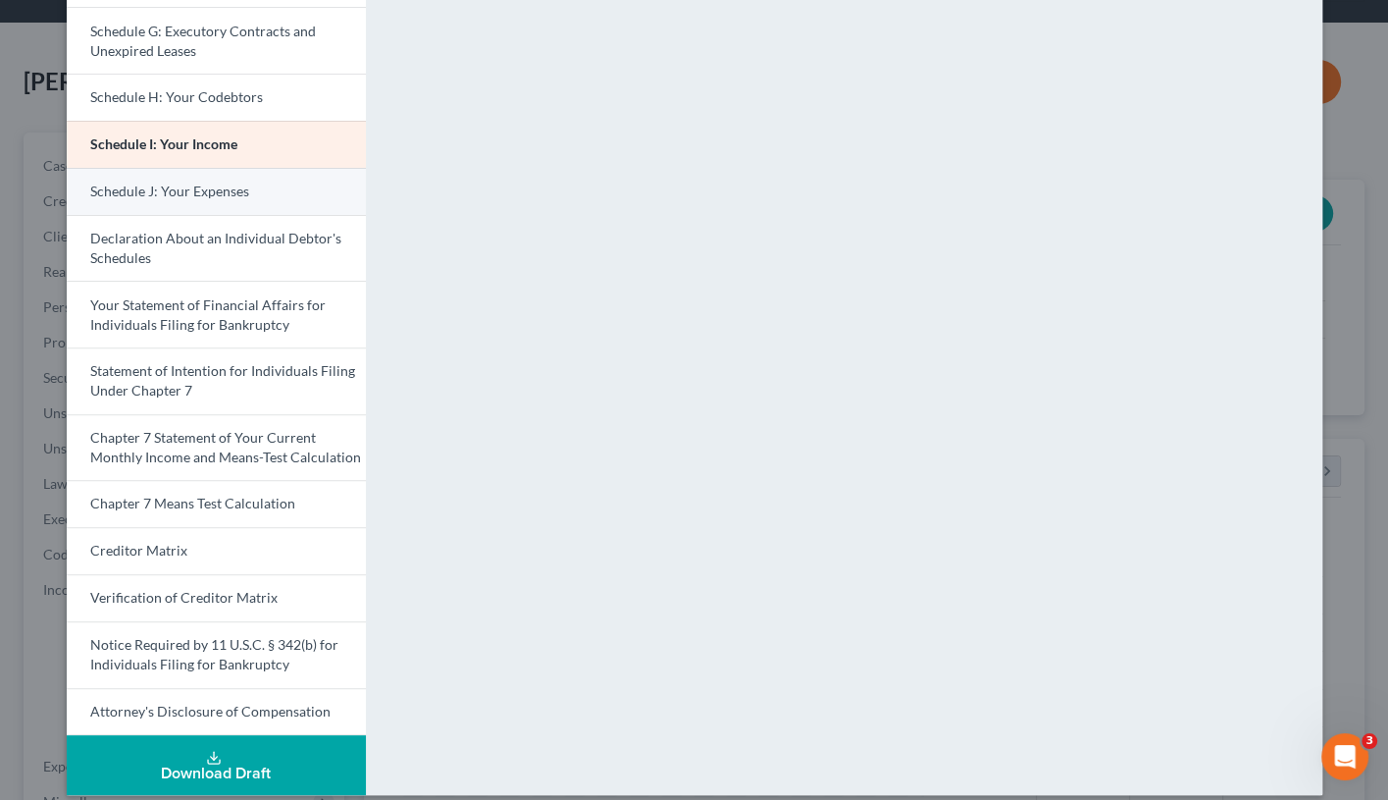
click at [272, 182] on link "Schedule J: Your Expenses" at bounding box center [216, 191] width 299 height 47
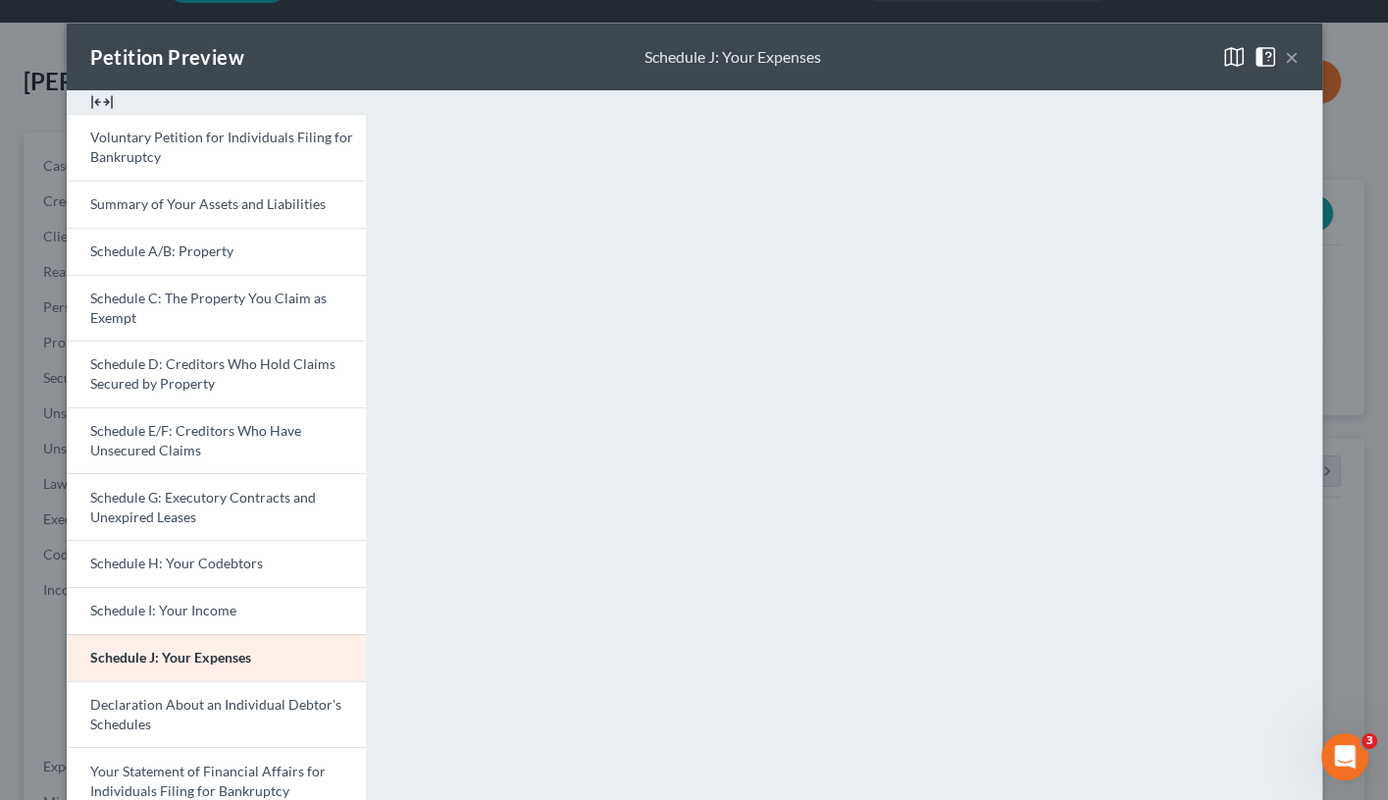
scroll to position [0, 0]
click at [1291, 59] on button "×" at bounding box center [1292, 57] width 14 height 24
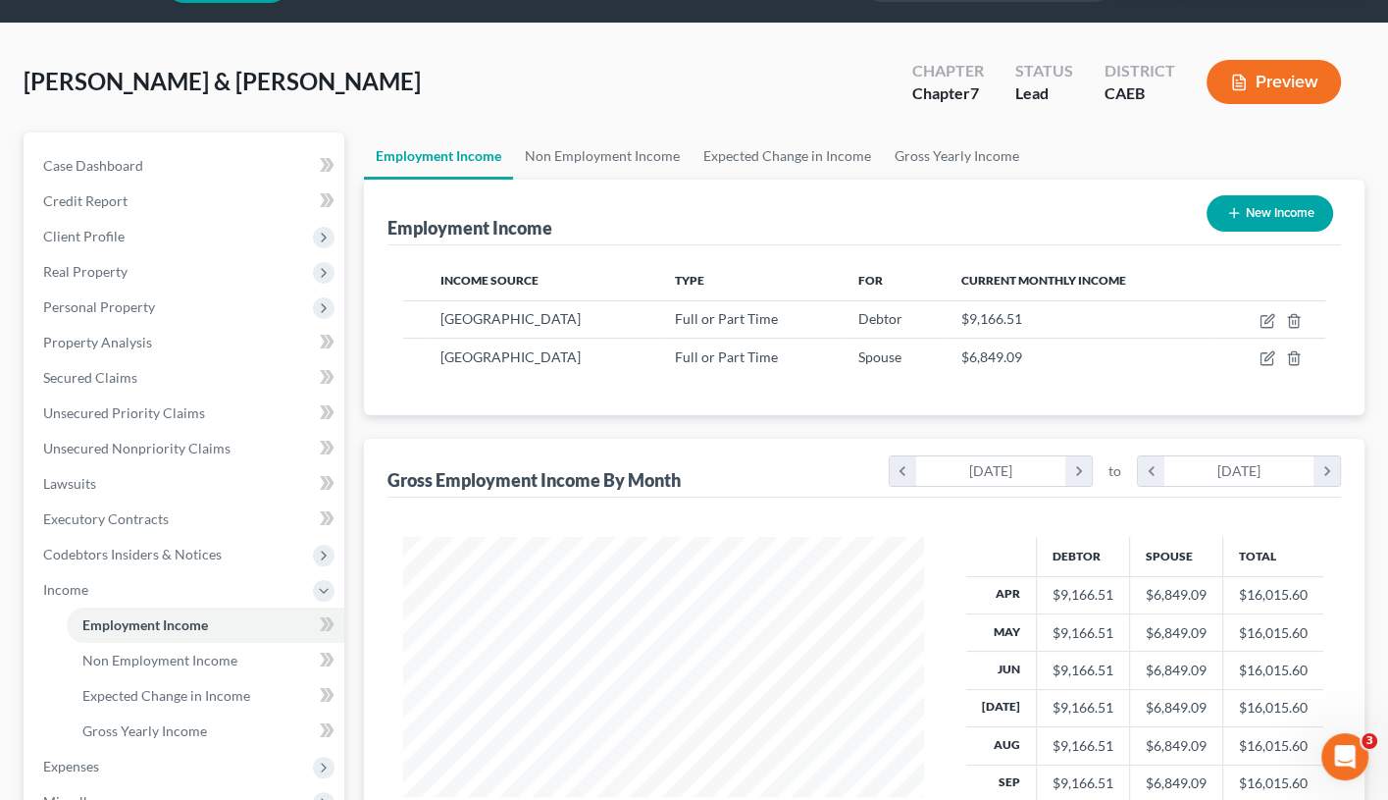
click at [1288, 75] on button "Preview" at bounding box center [1274, 82] width 134 height 44
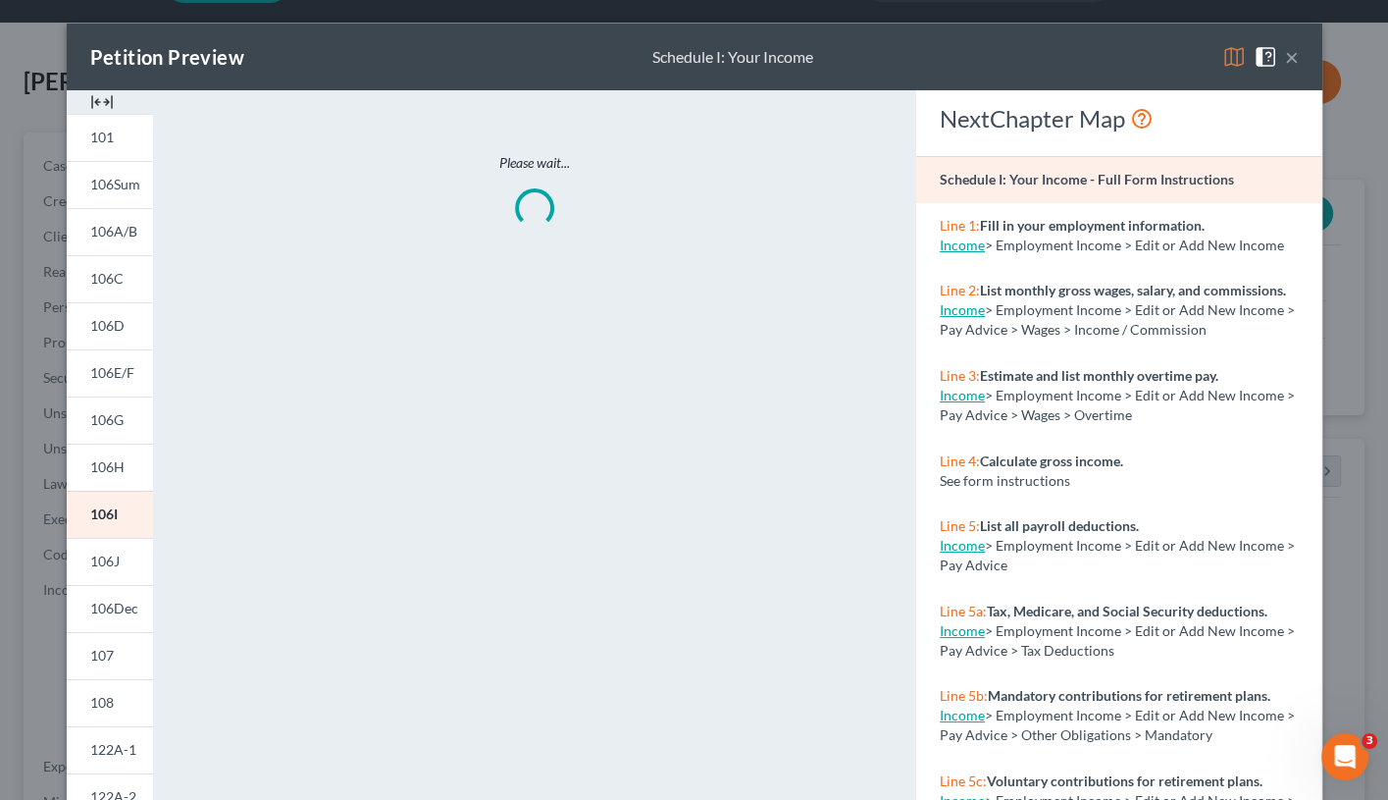
click at [1225, 57] on img at bounding box center [1235, 57] width 24 height 24
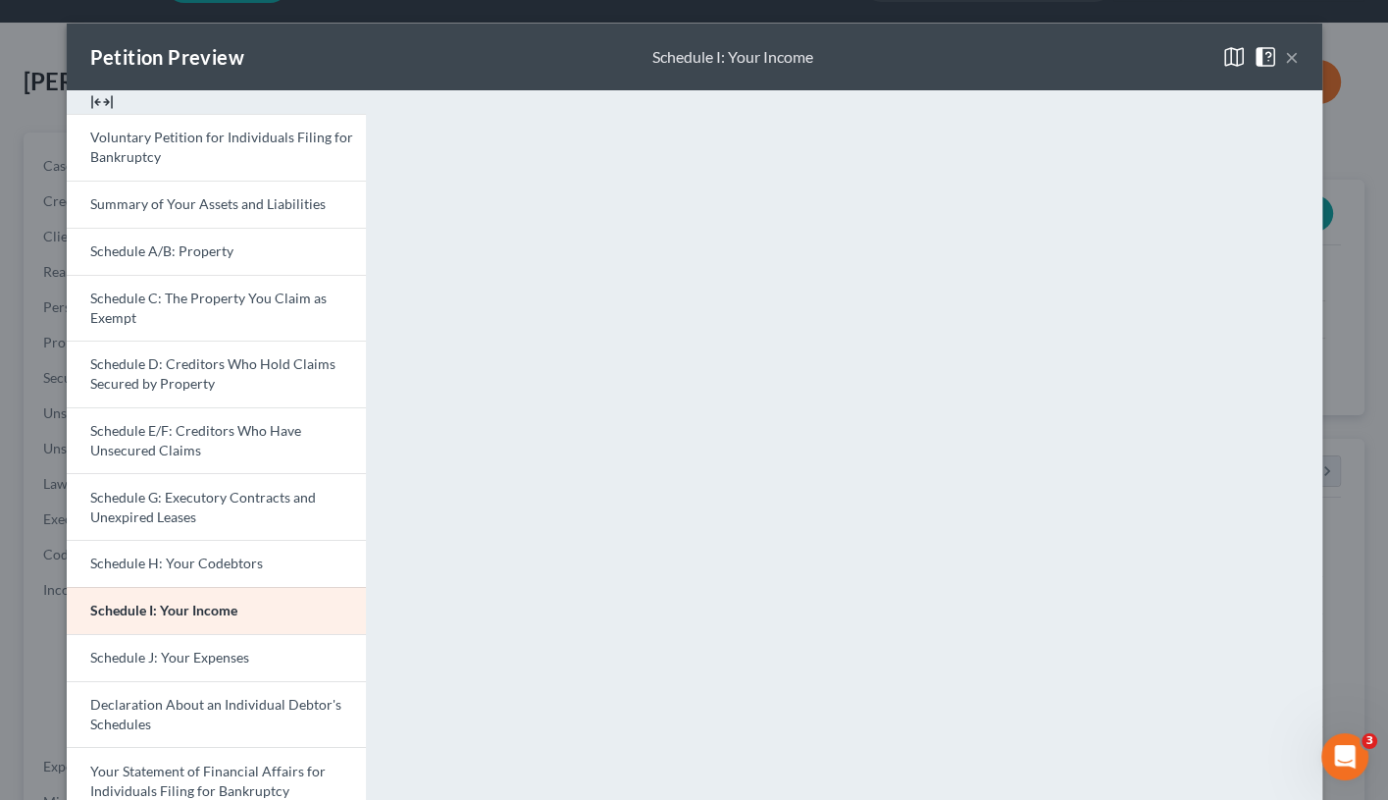
click at [1295, 50] on button "×" at bounding box center [1292, 57] width 14 height 24
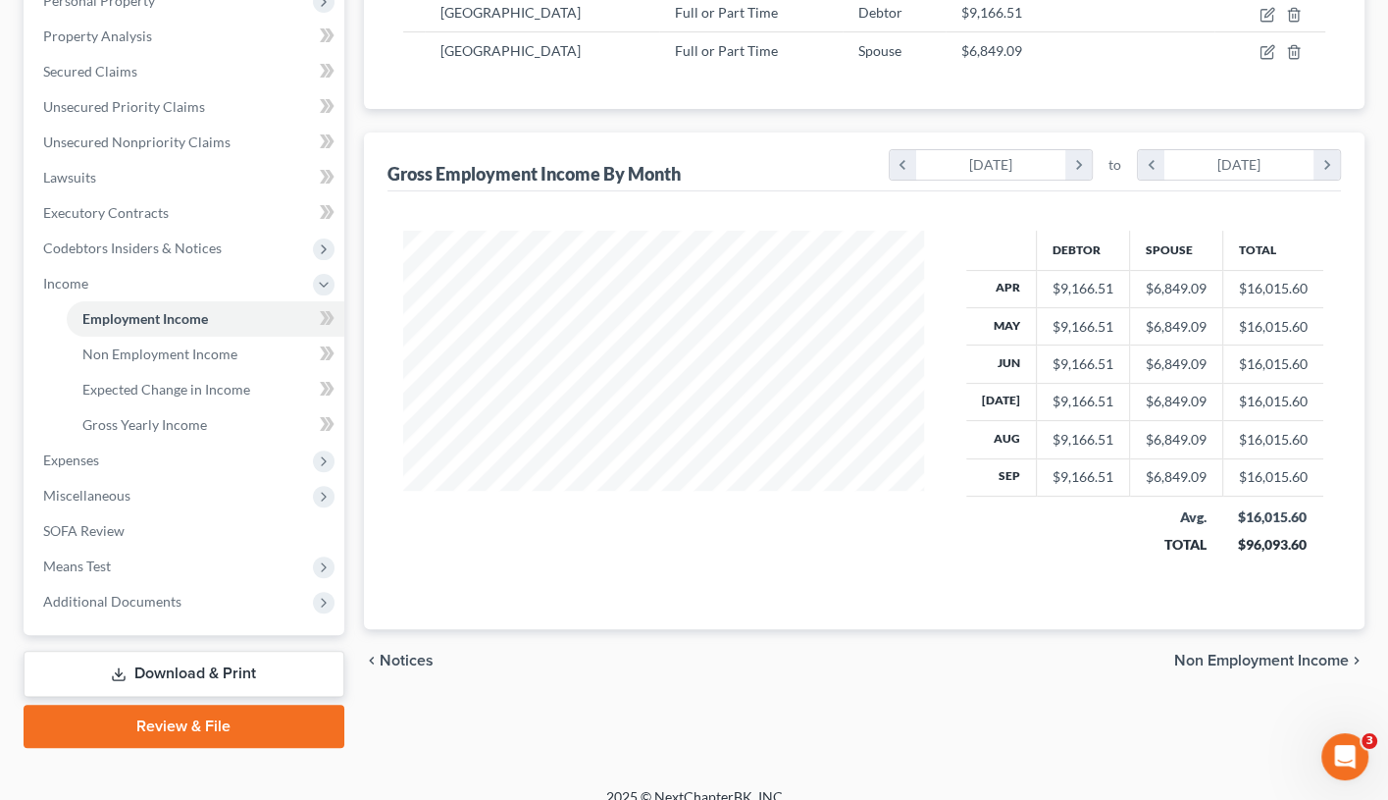
click at [248, 662] on link "Download & Print" at bounding box center [184, 674] width 321 height 46
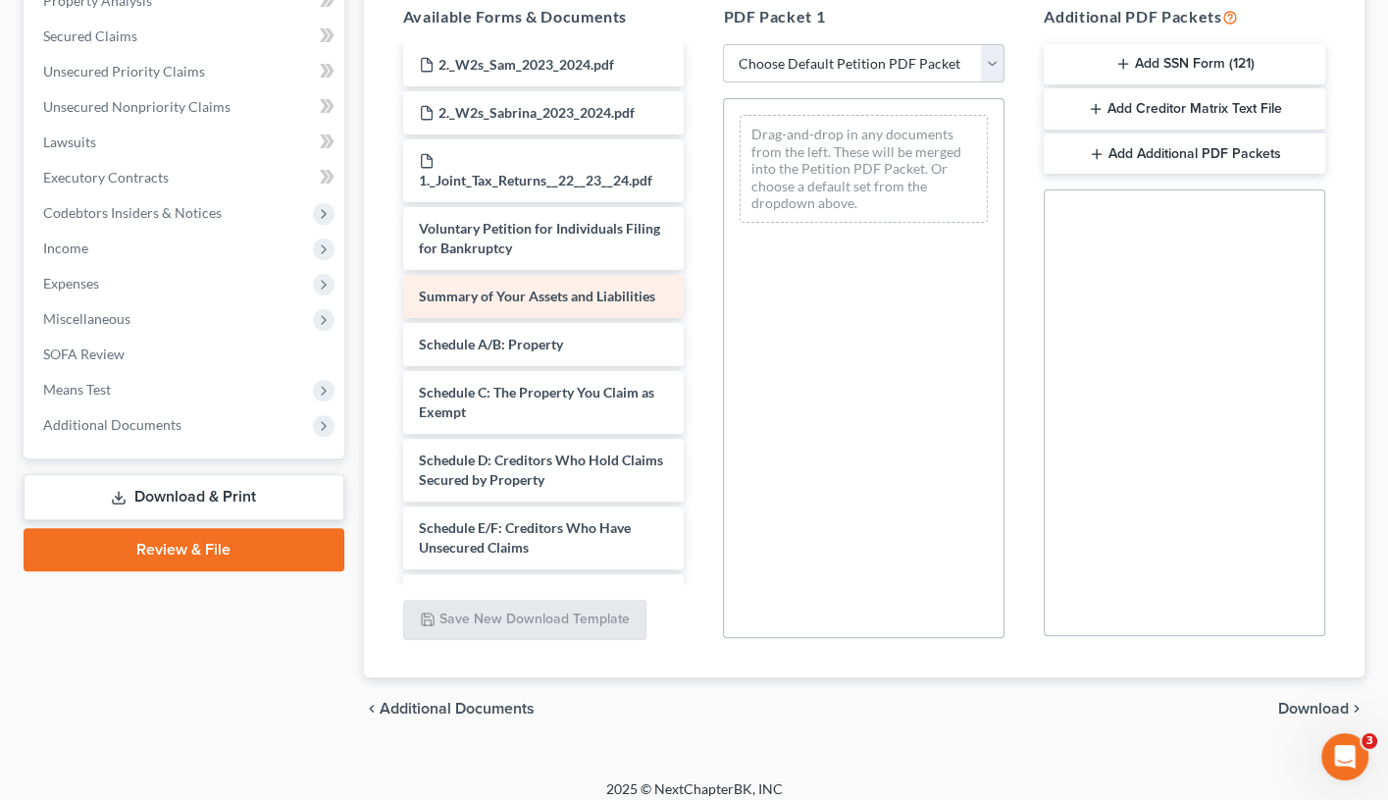
scroll to position [1934, 0]
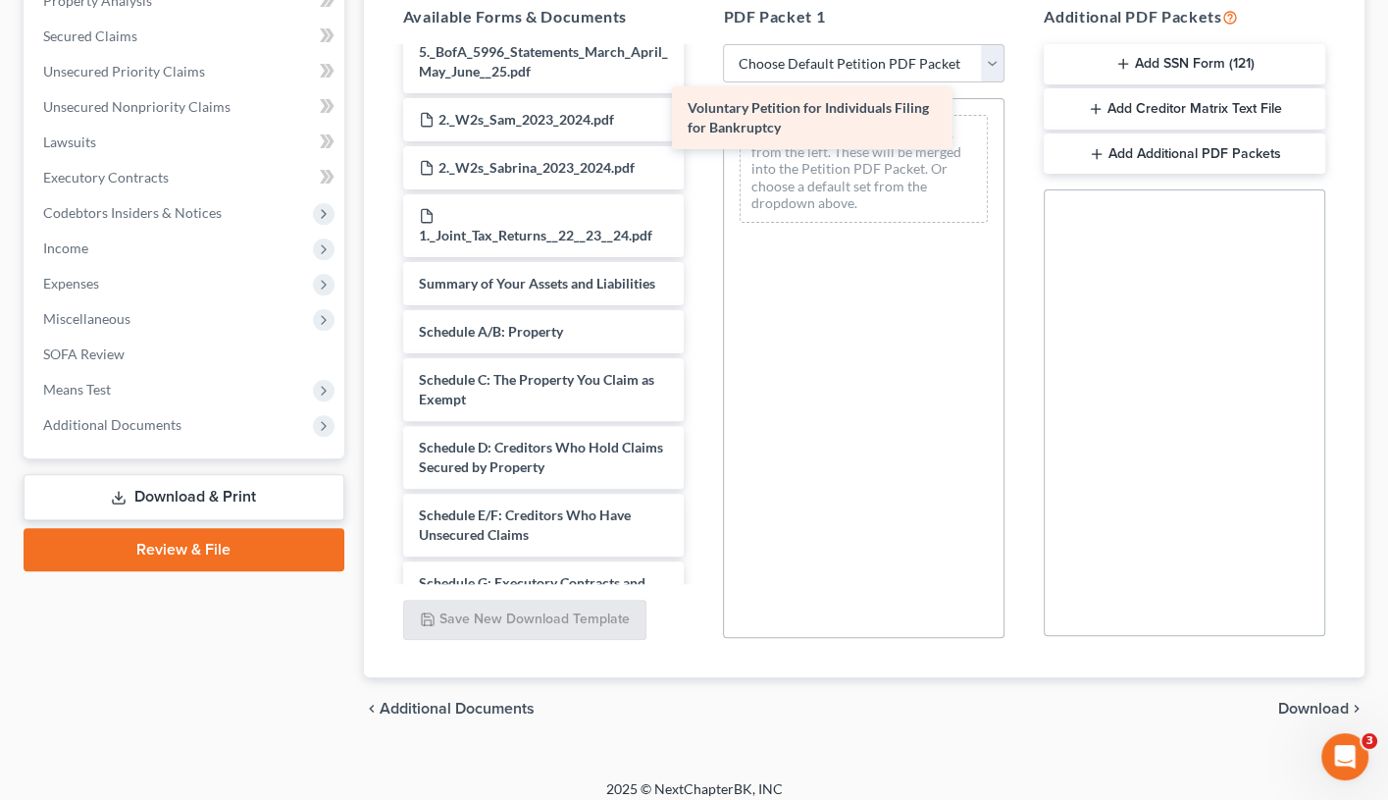
drag, startPoint x: 598, startPoint y: 190, endPoint x: 866, endPoint y: 90, distance: 286.9
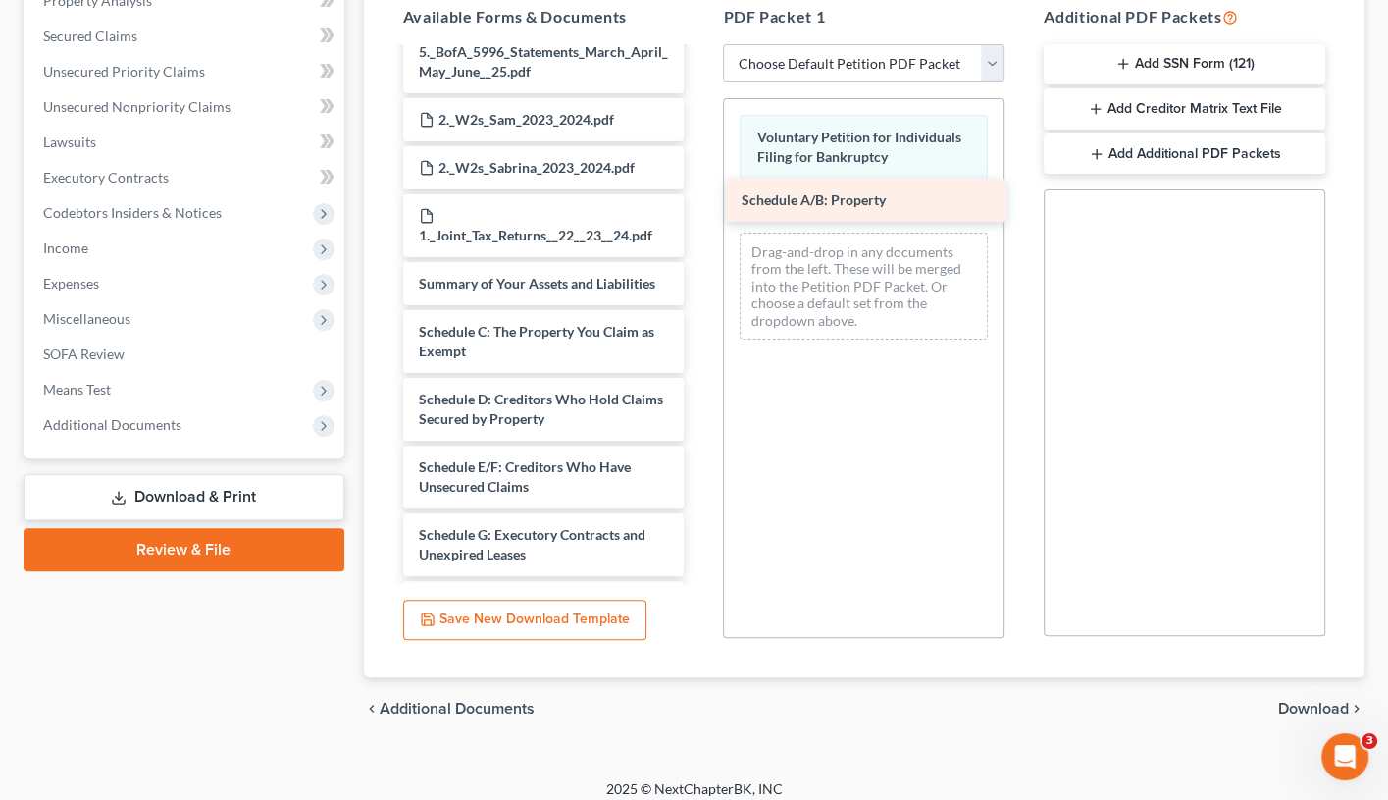
drag, startPoint x: 590, startPoint y: 252, endPoint x: 913, endPoint y: 198, distance: 327.3
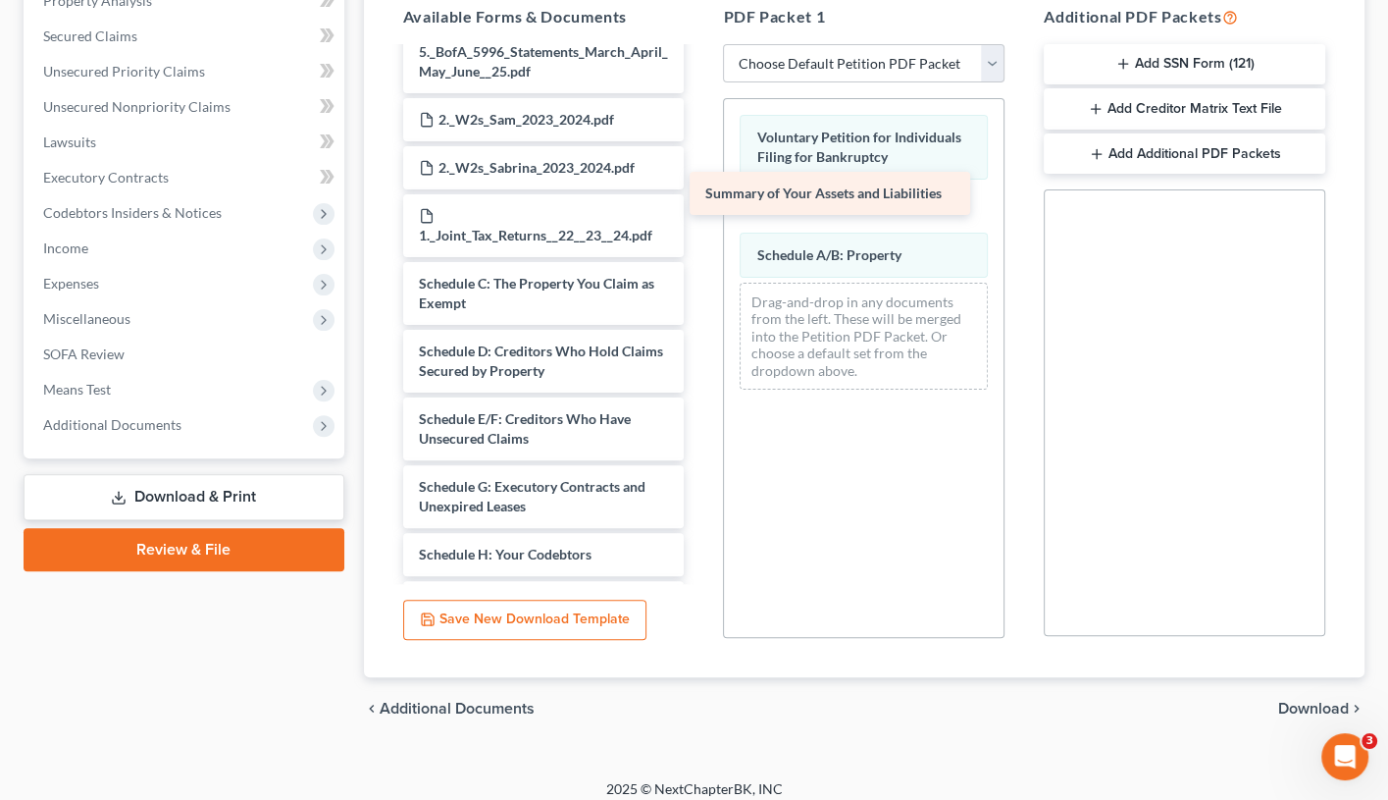
drag, startPoint x: 554, startPoint y: 203, endPoint x: 848, endPoint y: 194, distance: 293.5
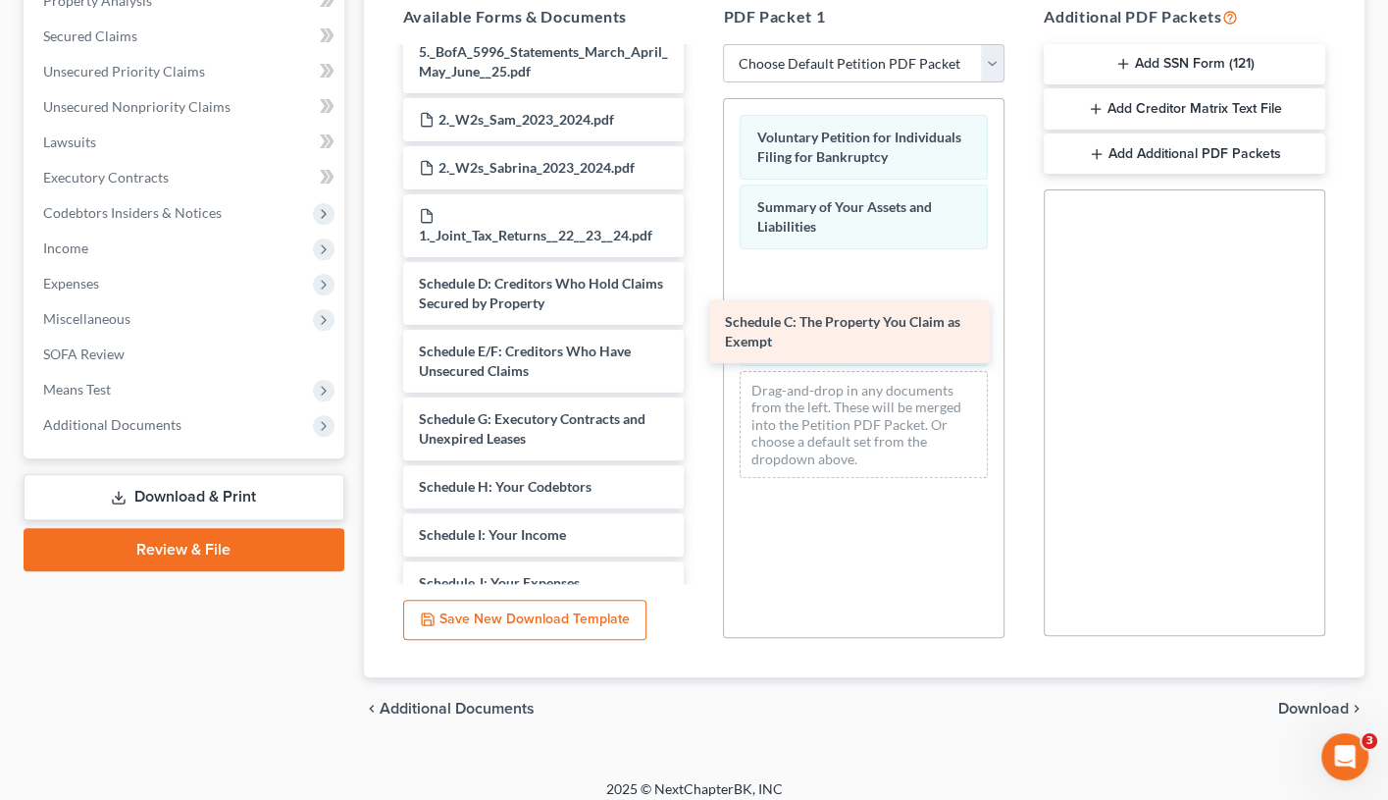
drag, startPoint x: 550, startPoint y: 219, endPoint x: 882, endPoint y: 332, distance: 351.3
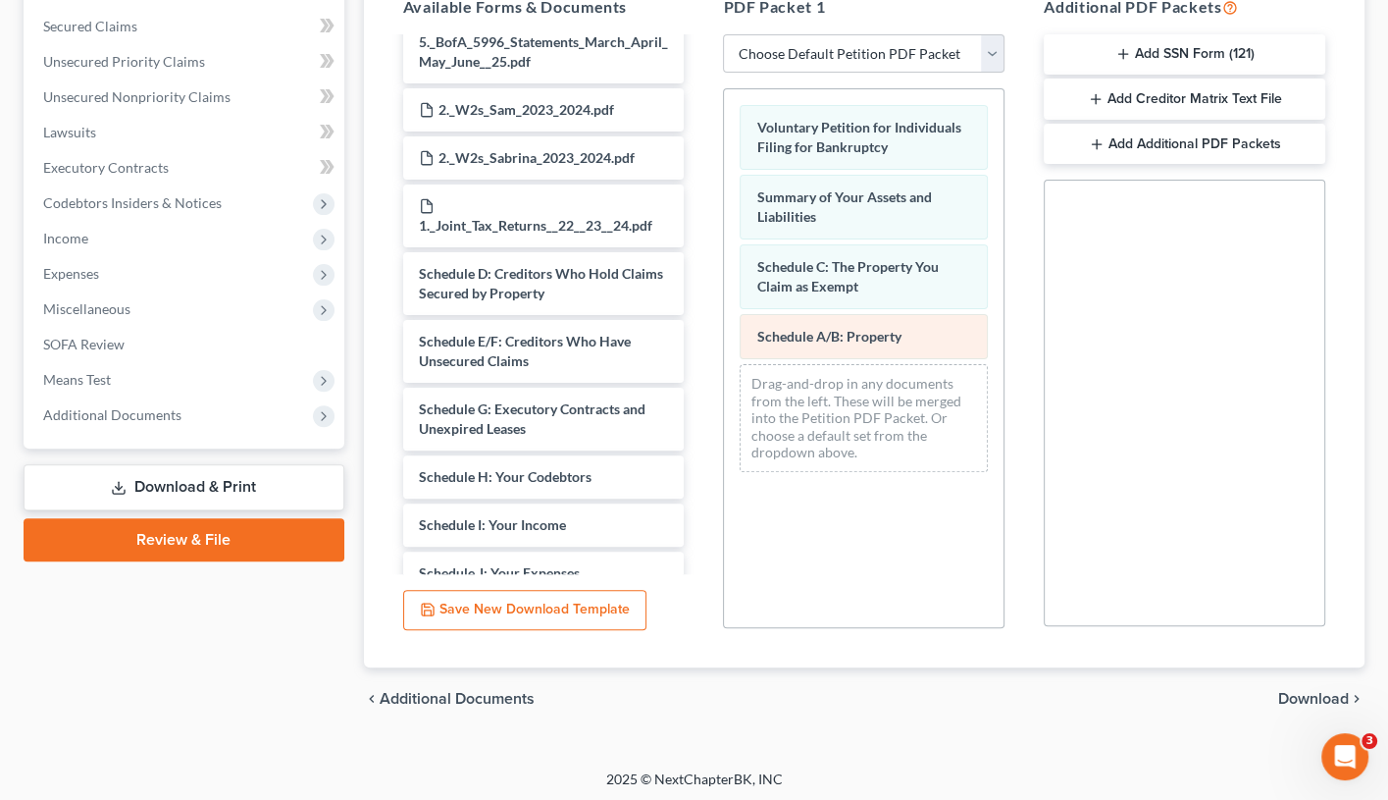
scroll to position [406, 0]
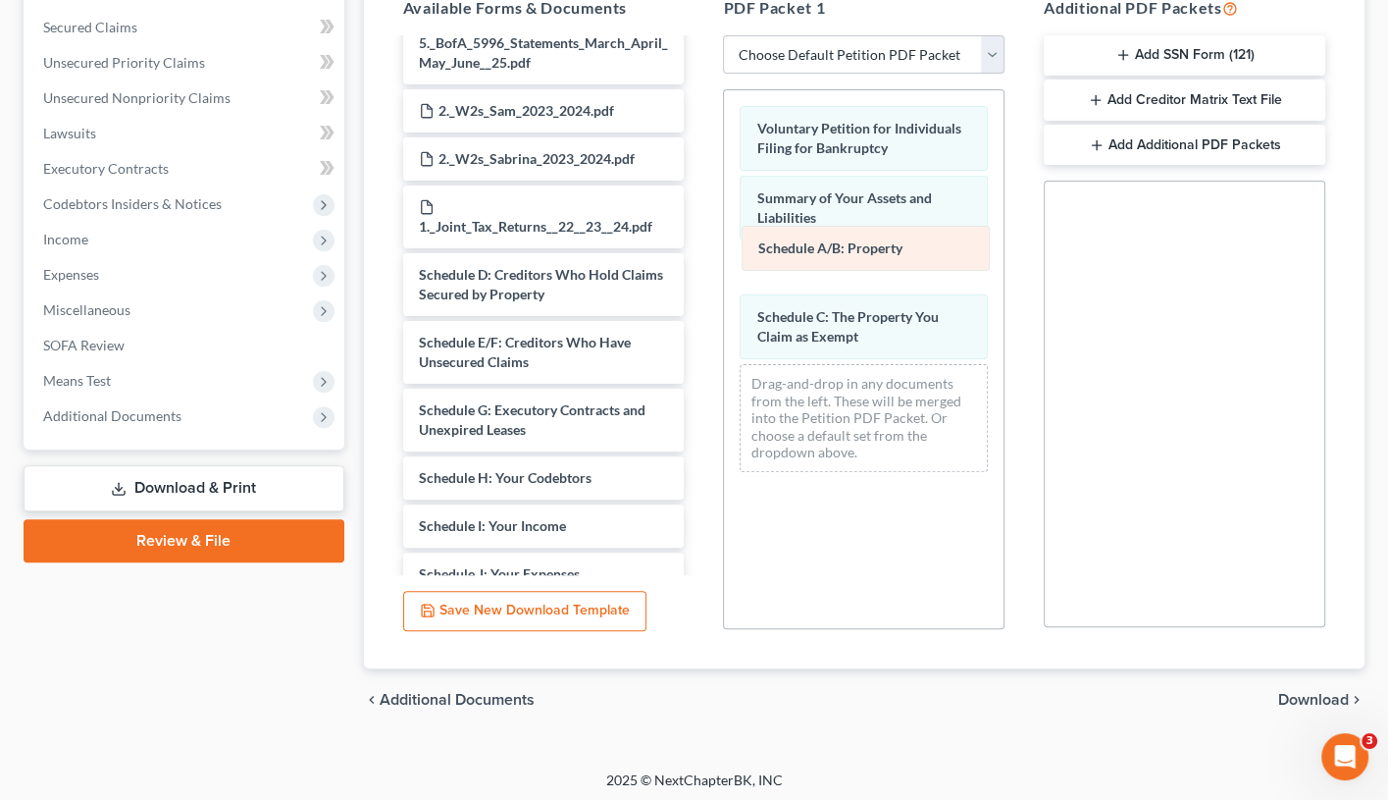
drag, startPoint x: 849, startPoint y: 320, endPoint x: 851, endPoint y: 241, distance: 78.5
click at [851, 241] on div "Schedule A/B: Property Voluntary Petition for Individuals Filing for Bankruptcy…" at bounding box center [864, 288] width 280 height 396
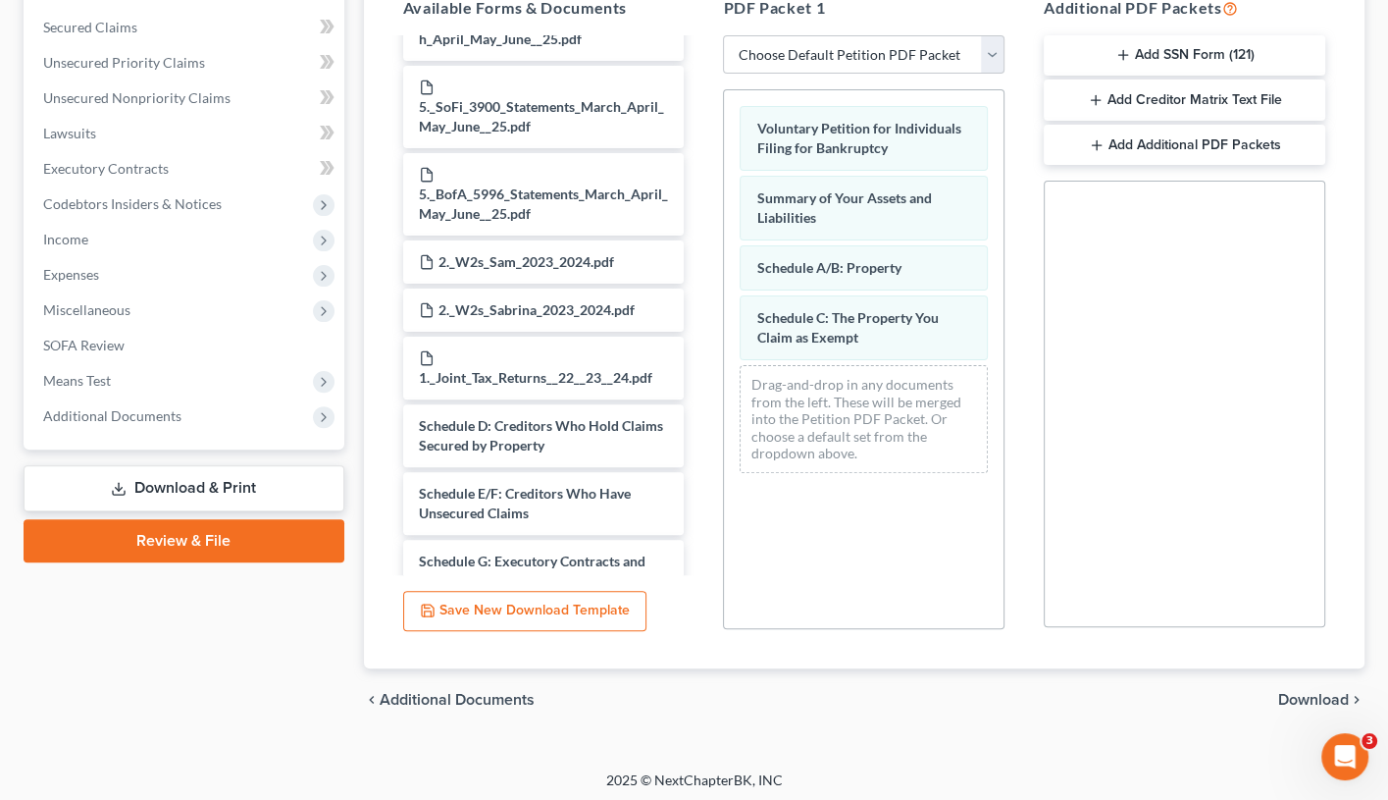
scroll to position [1782, 0]
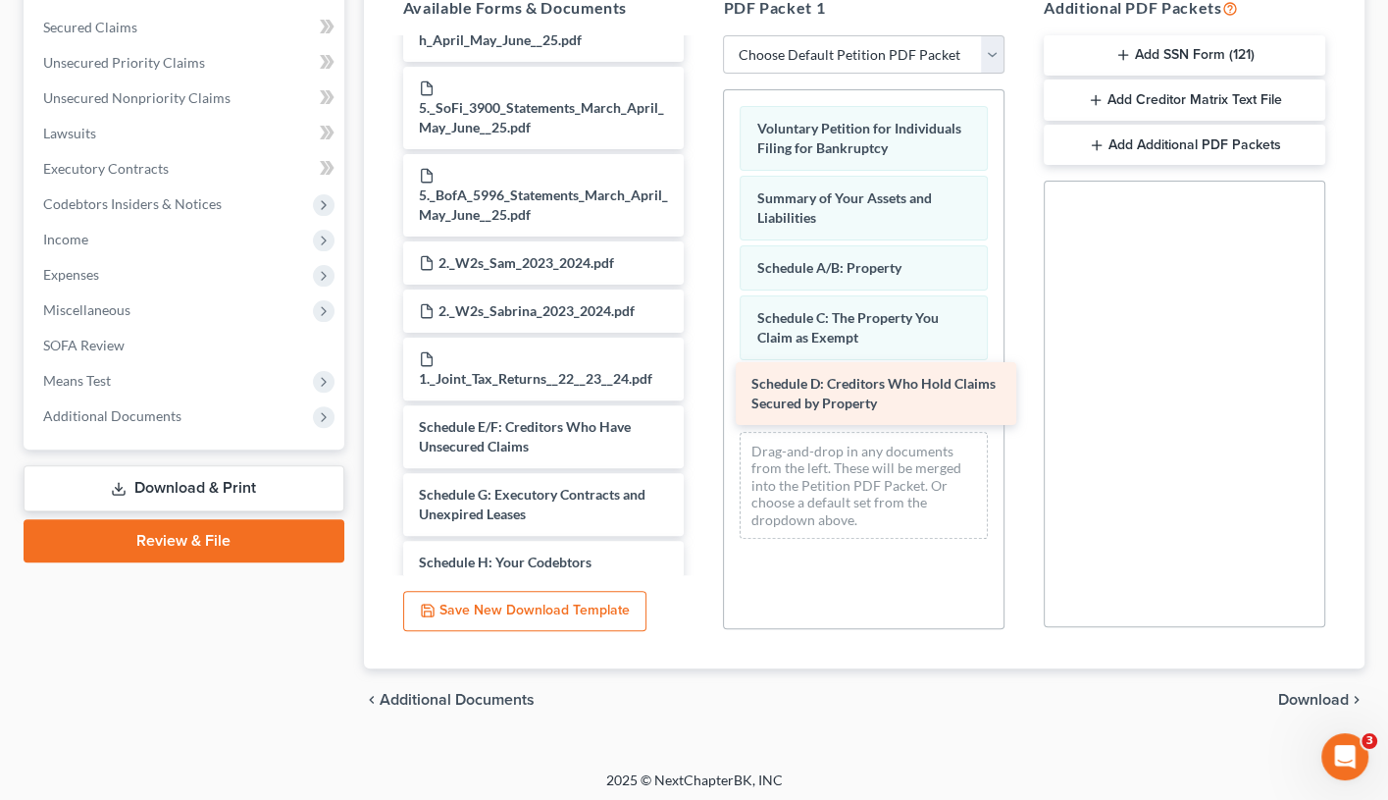
drag, startPoint x: 644, startPoint y: 352, endPoint x: 987, endPoint y: 386, distance: 345.1
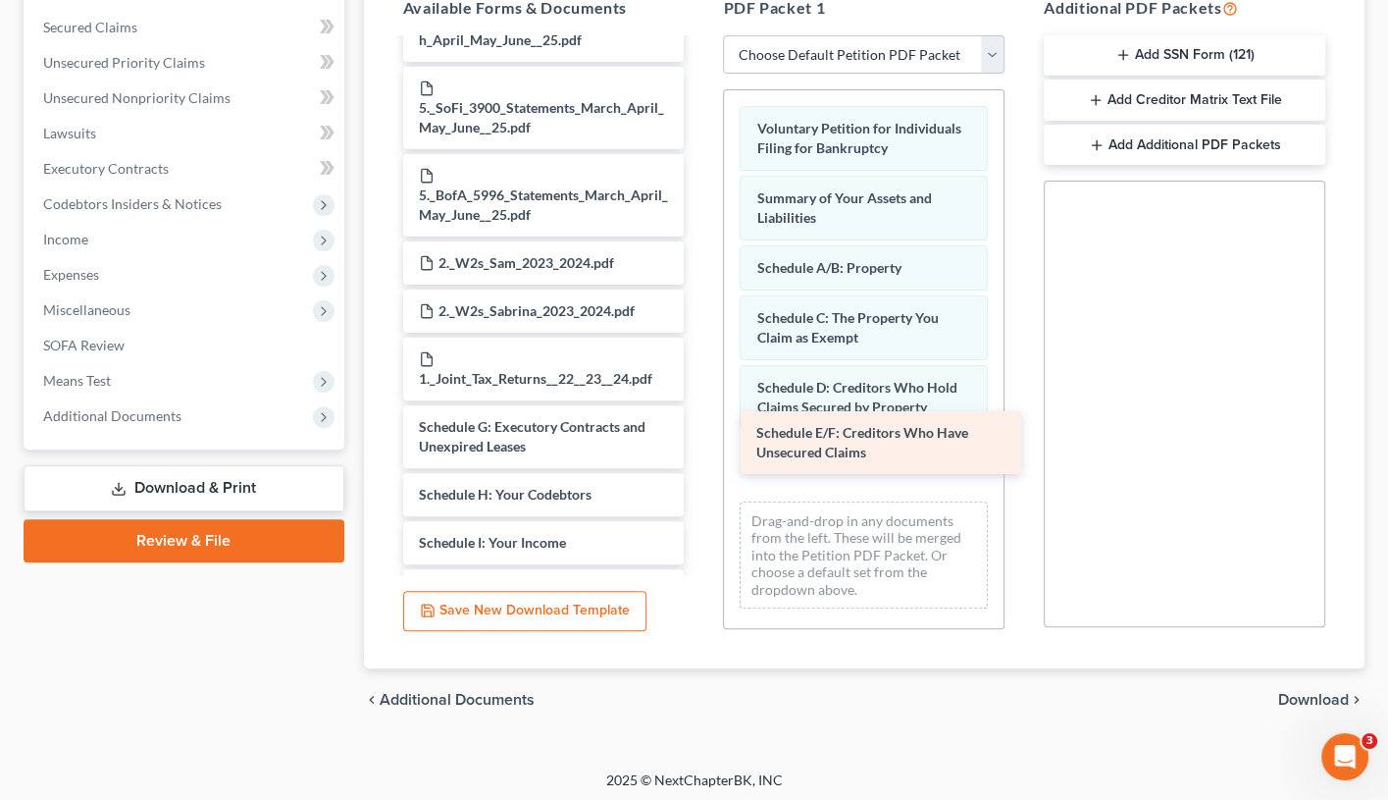
drag, startPoint x: 546, startPoint y: 365, endPoint x: 882, endPoint y: 446, distance: 346.3
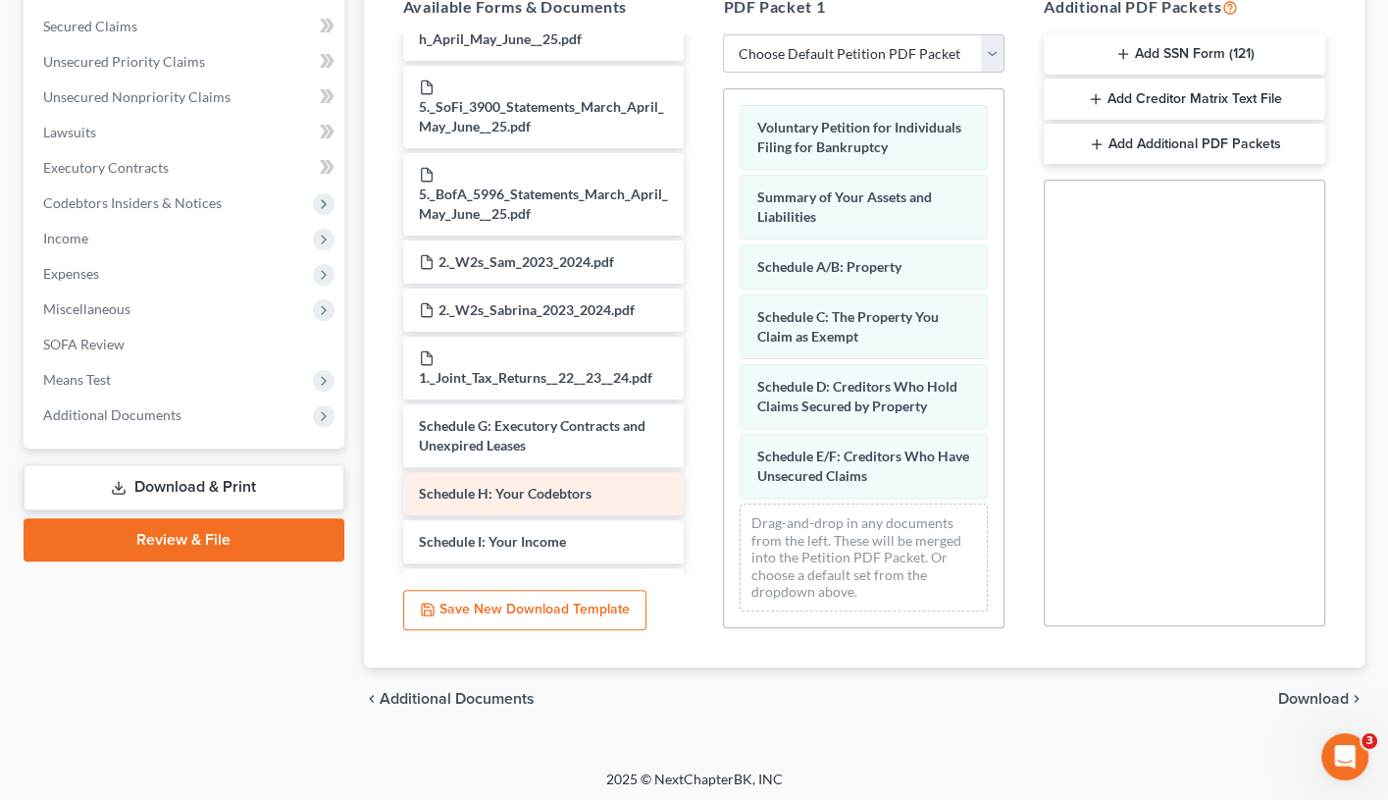
scroll to position [406, 0]
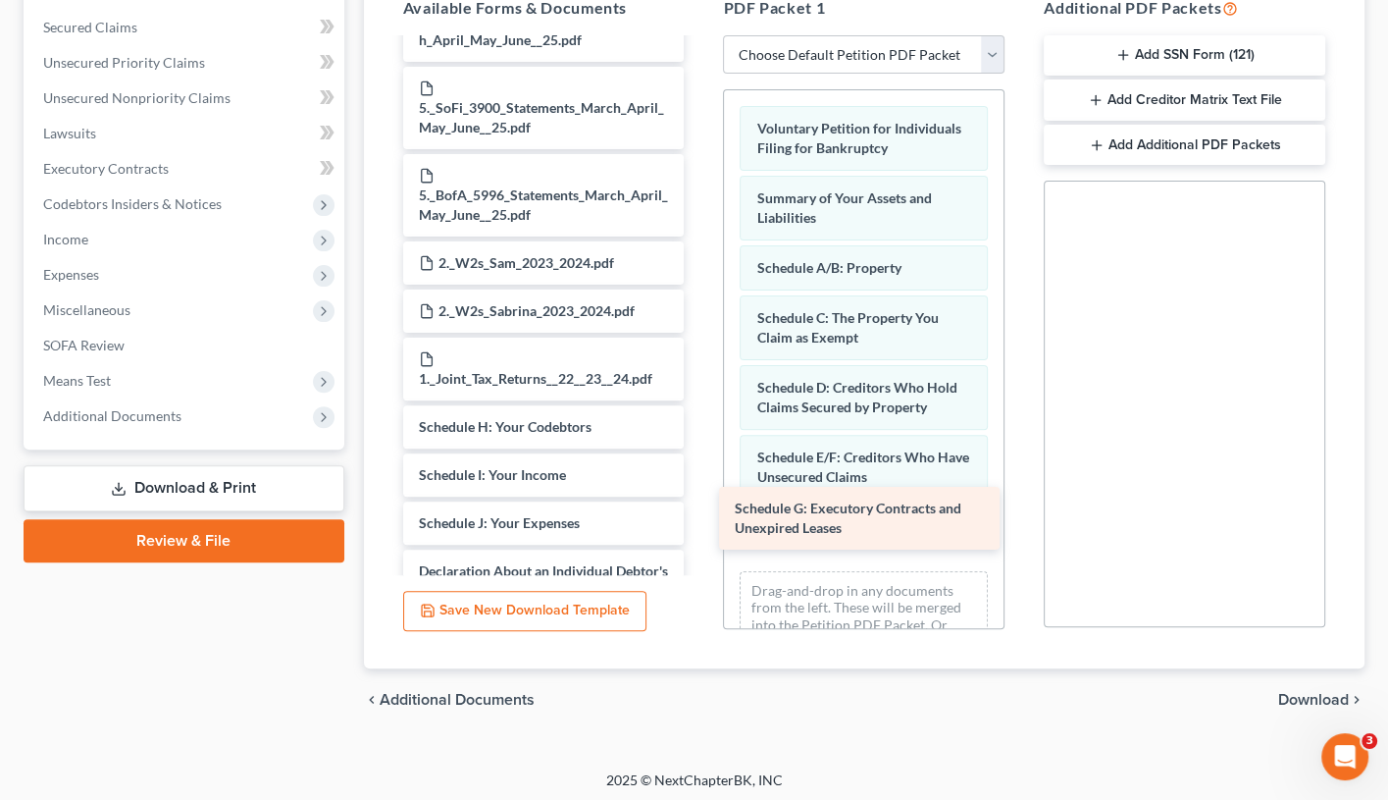
drag, startPoint x: 527, startPoint y: 352, endPoint x: 850, endPoint y: 507, distance: 358.1
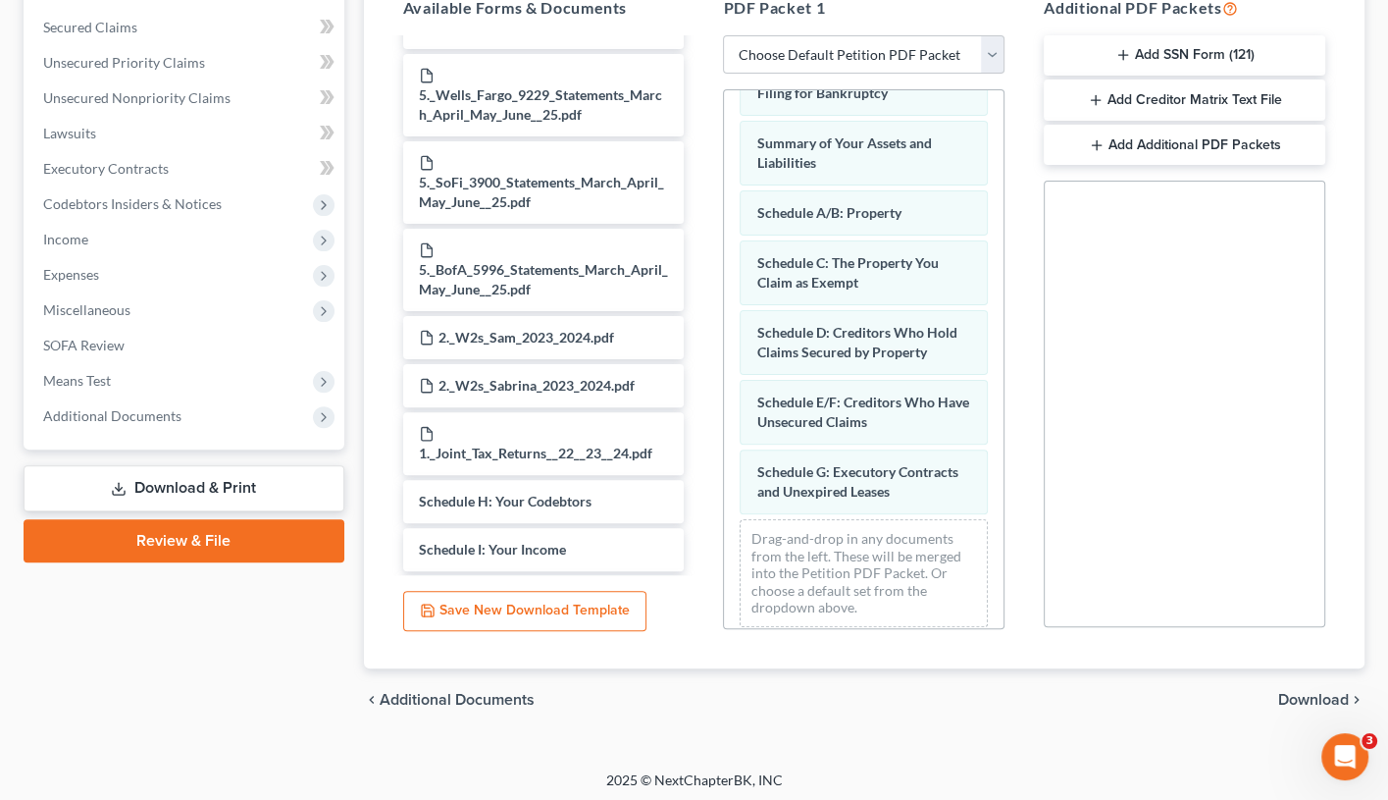
scroll to position [1705, 0]
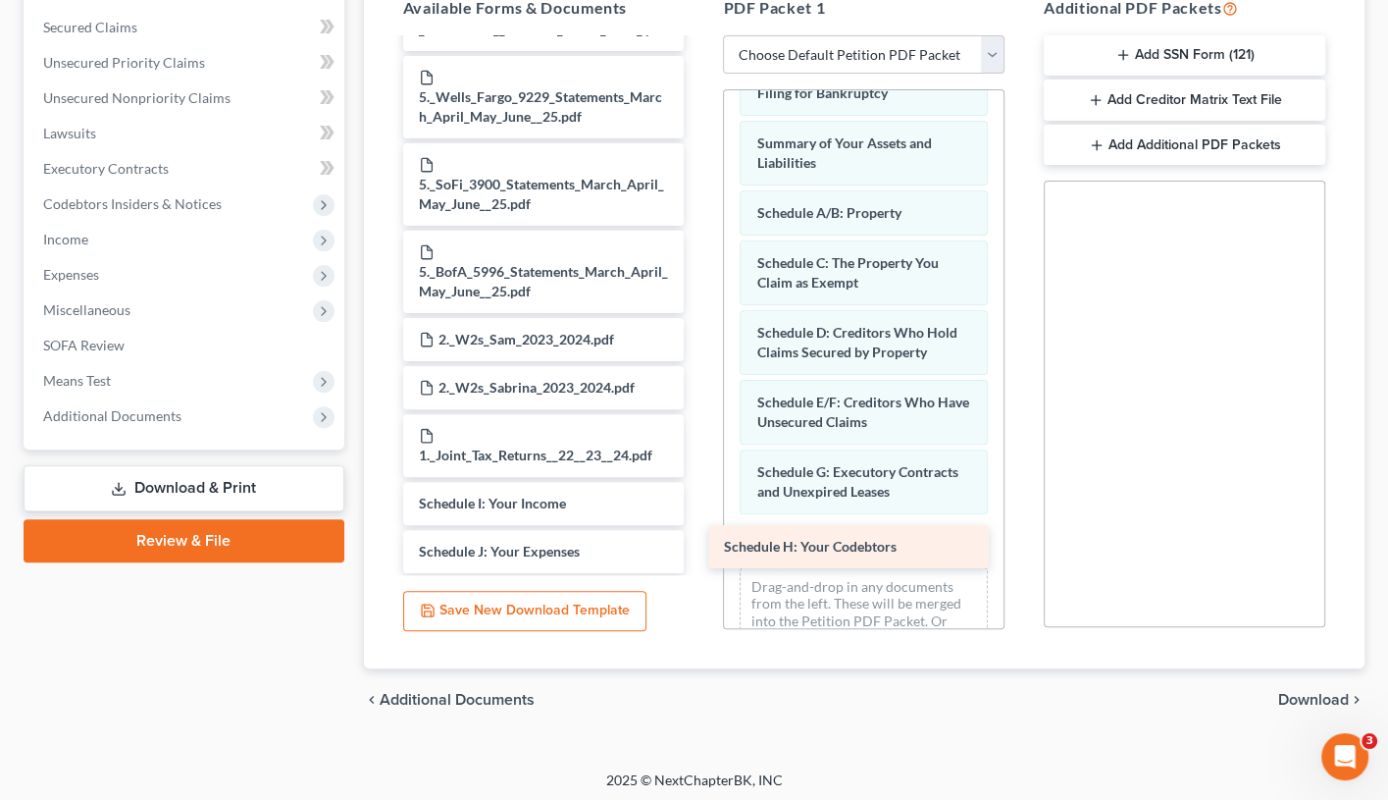
drag, startPoint x: 578, startPoint y: 431, endPoint x: 895, endPoint y: 540, distance: 335.1
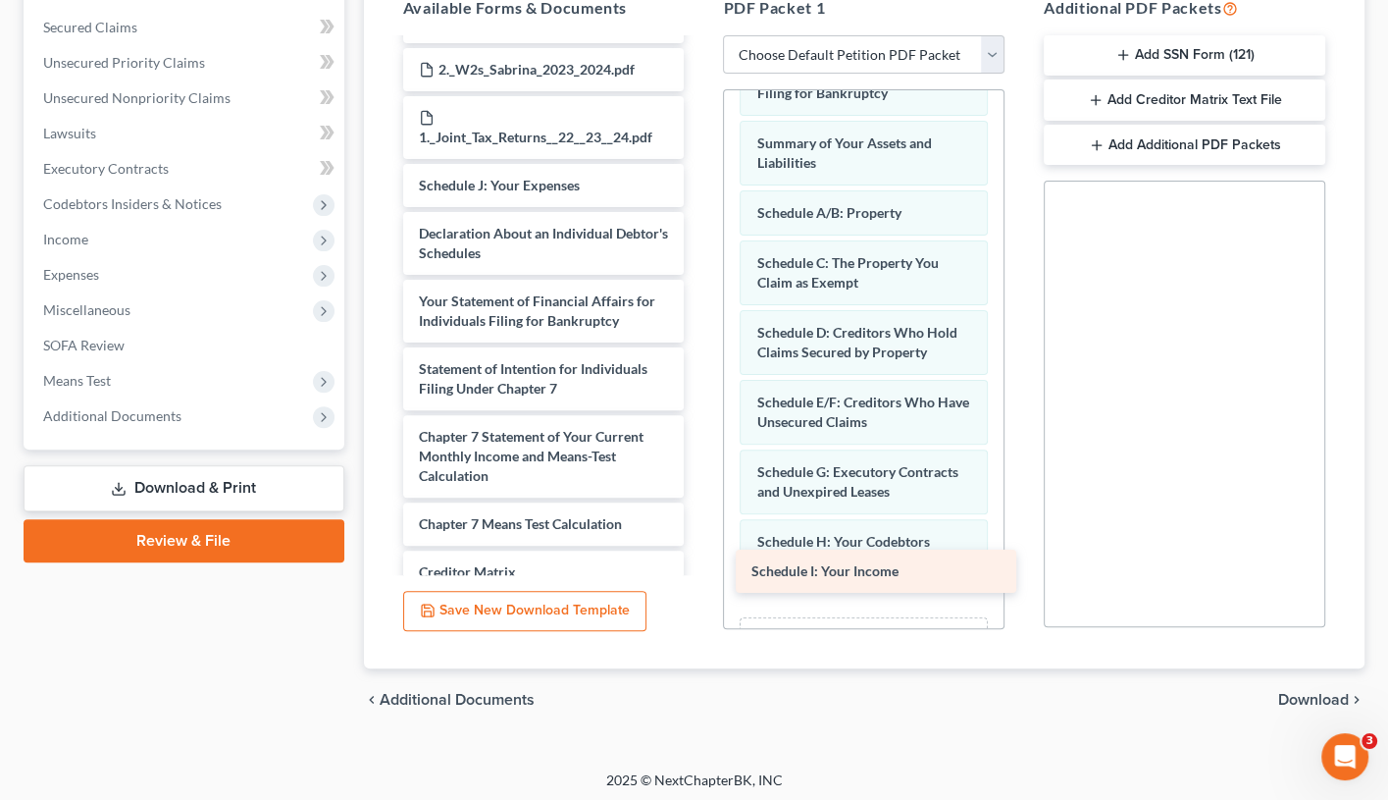
drag, startPoint x: 584, startPoint y: 428, endPoint x: 915, endPoint y: 573, distance: 361.2
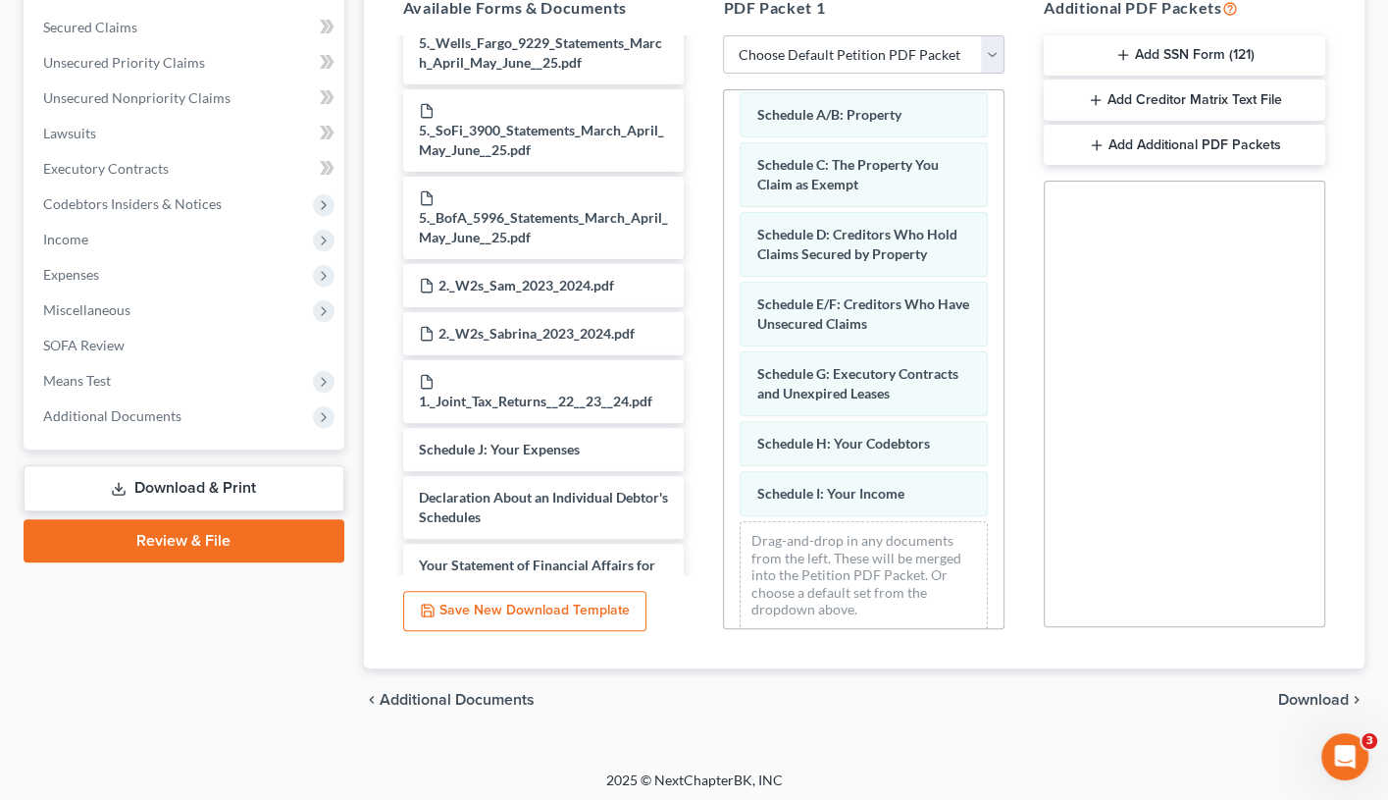
scroll to position [1749, 0]
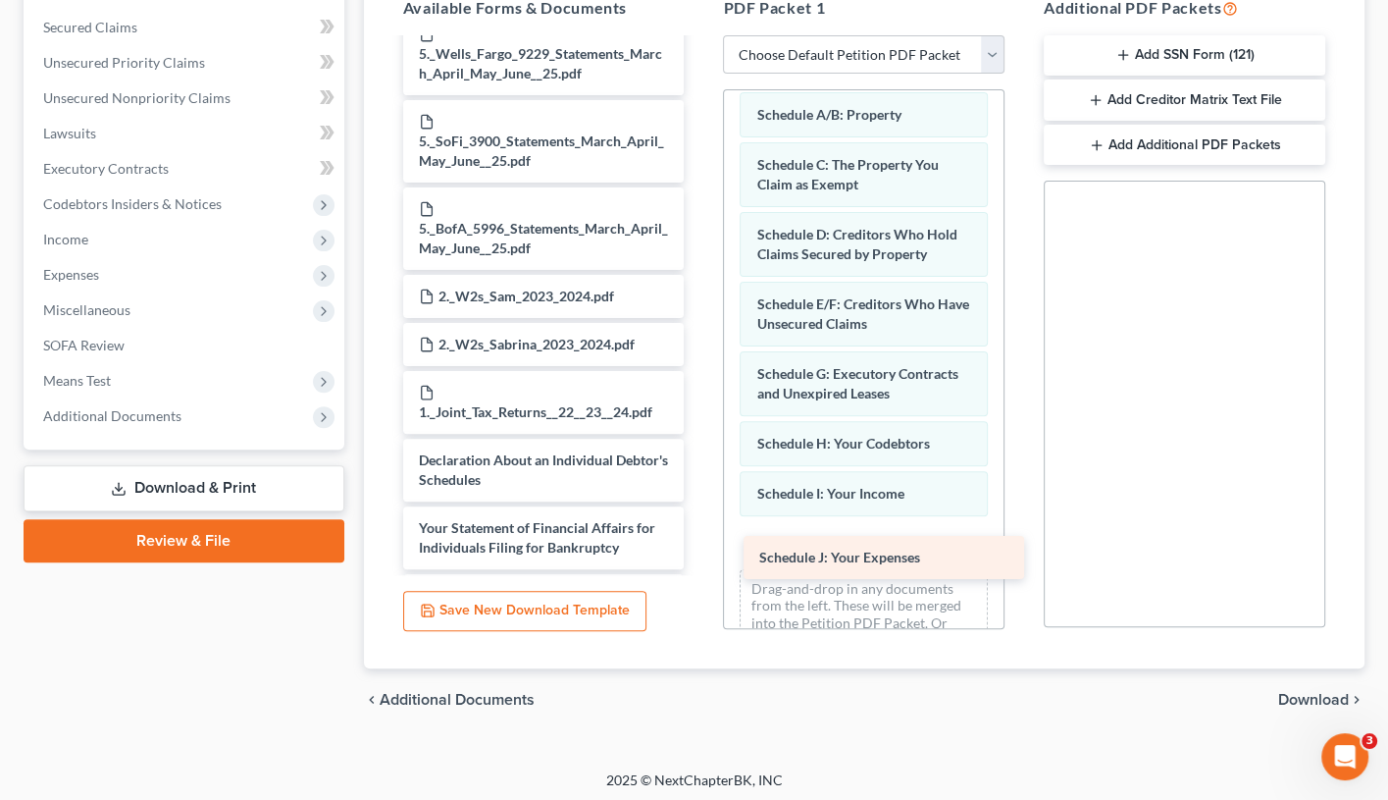
drag, startPoint x: 526, startPoint y: 386, endPoint x: 858, endPoint y: 538, distance: 364.9
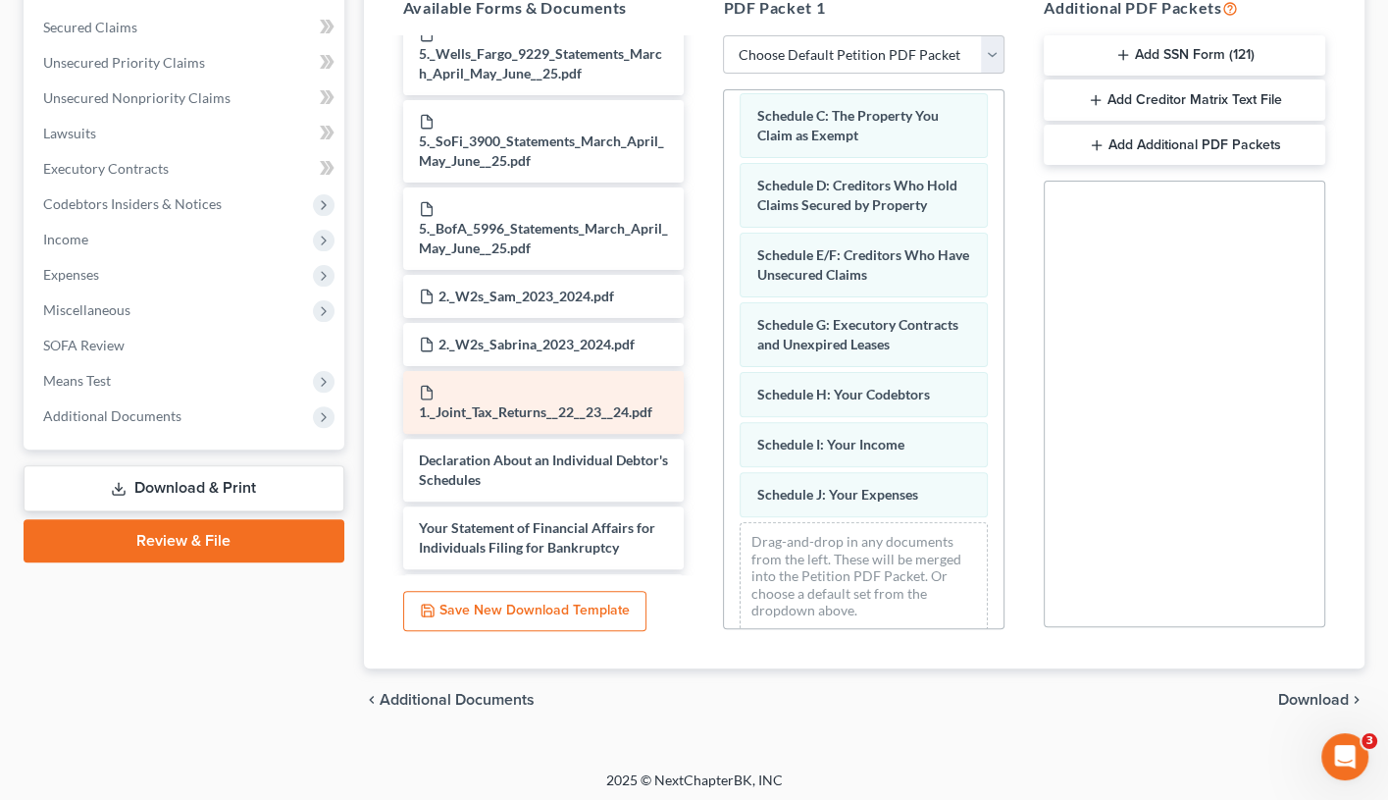
scroll to position [202, 0]
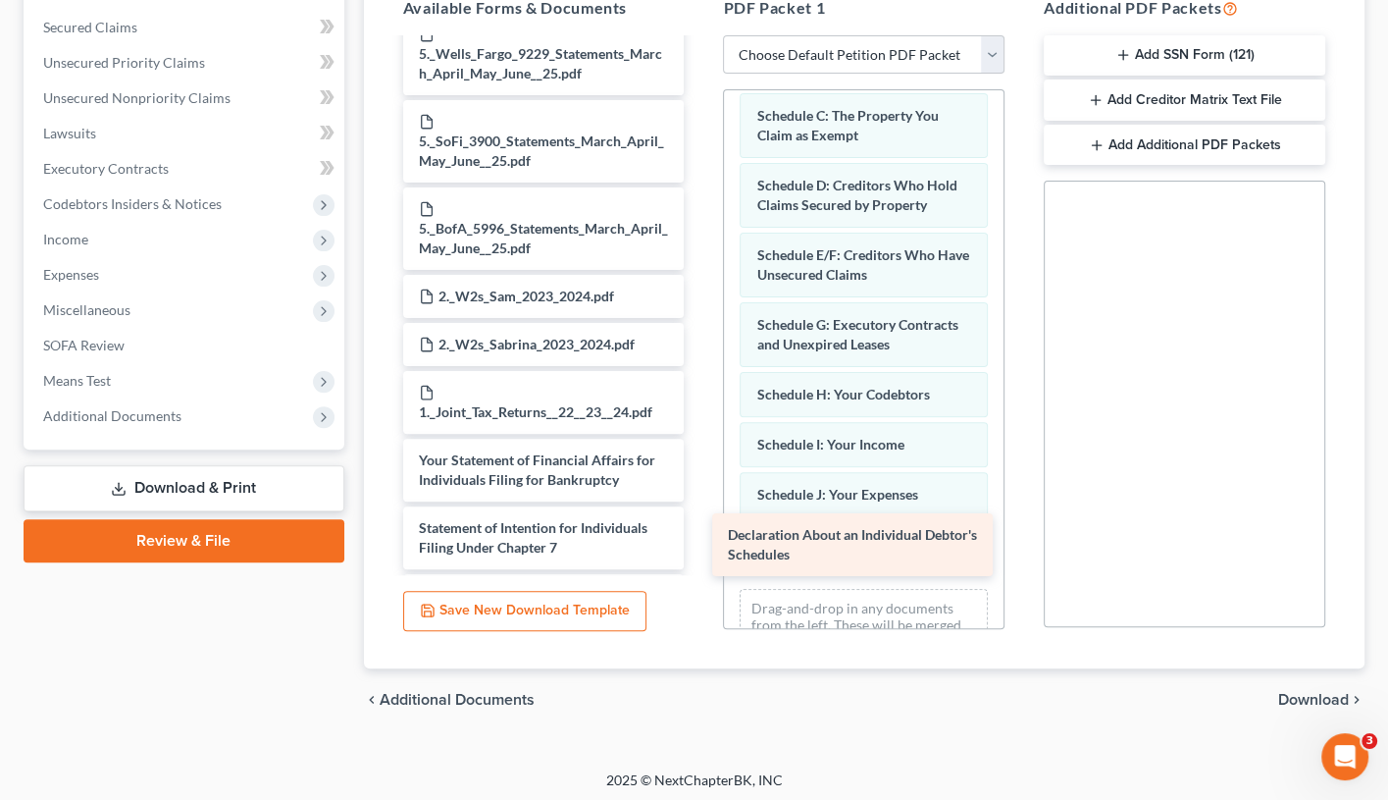
drag, startPoint x: 586, startPoint y: 391, endPoint x: 914, endPoint y: 555, distance: 366.9
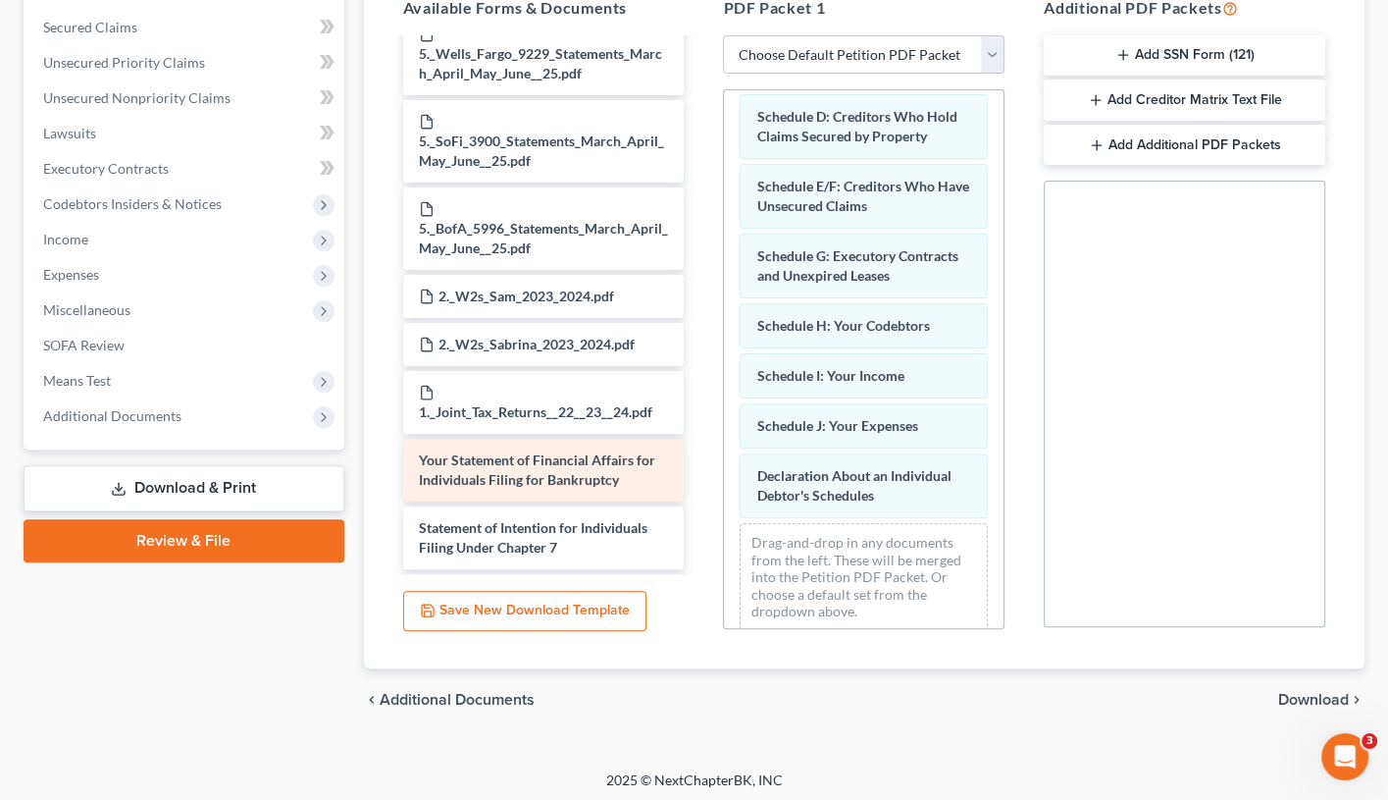
scroll to position [270, 0]
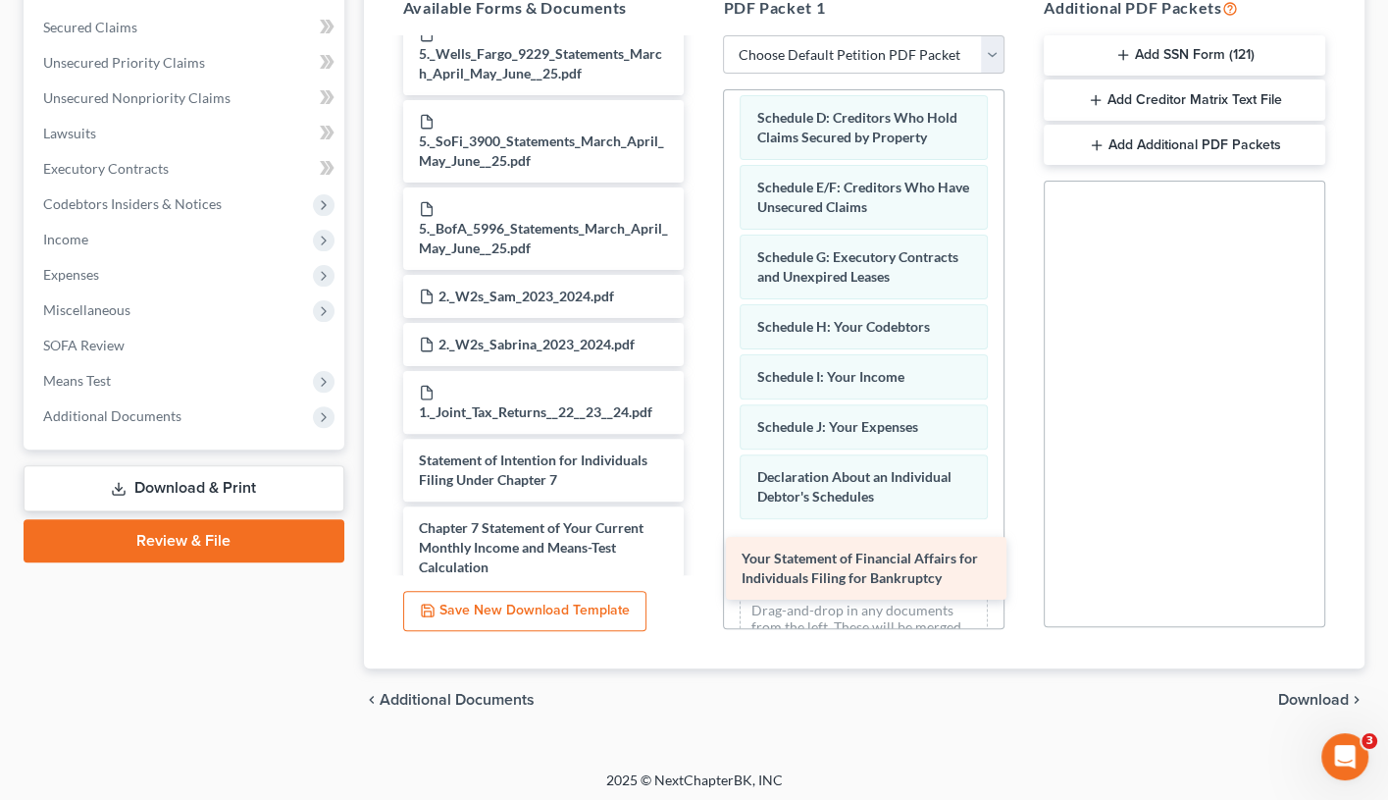
drag, startPoint x: 581, startPoint y: 374, endPoint x: 904, endPoint y: 550, distance: 367.5
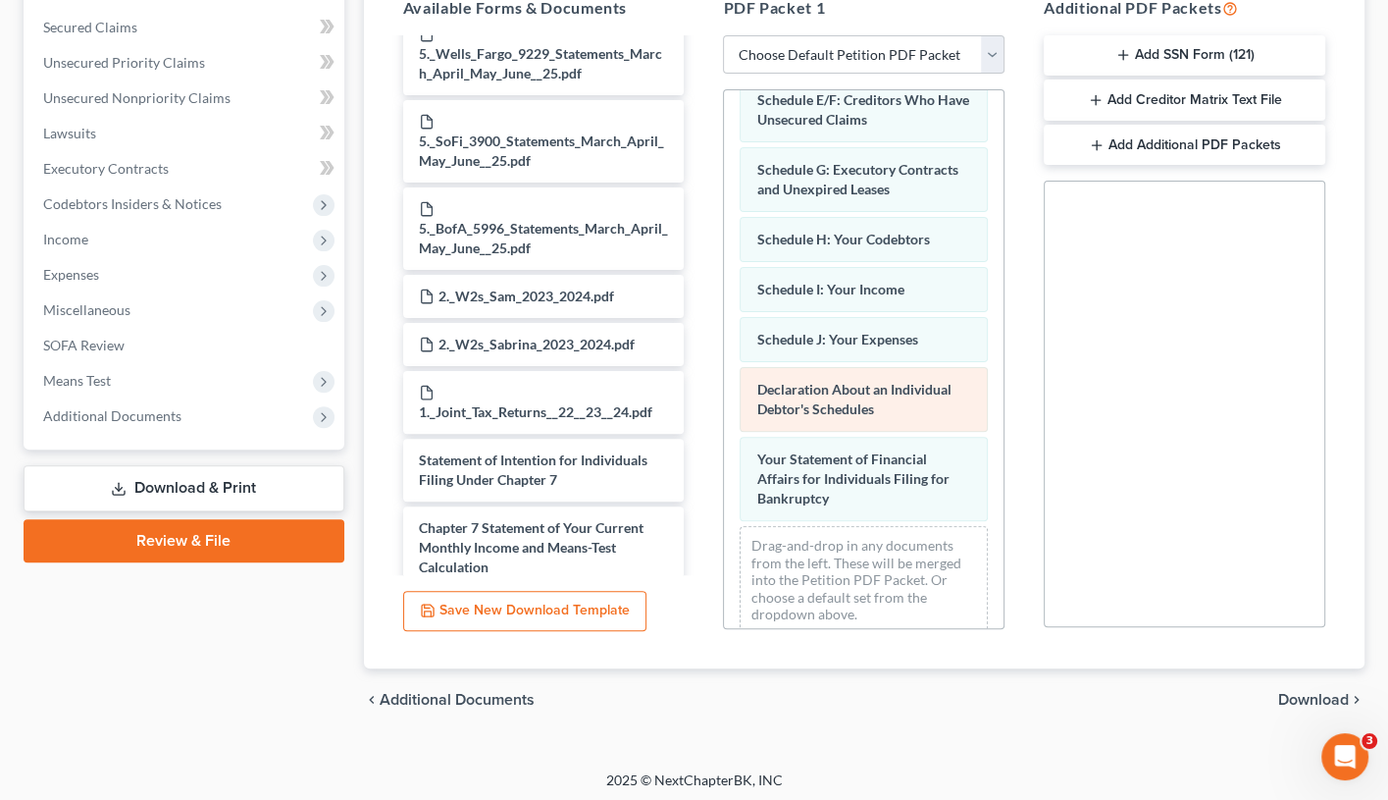
scroll to position [356, 0]
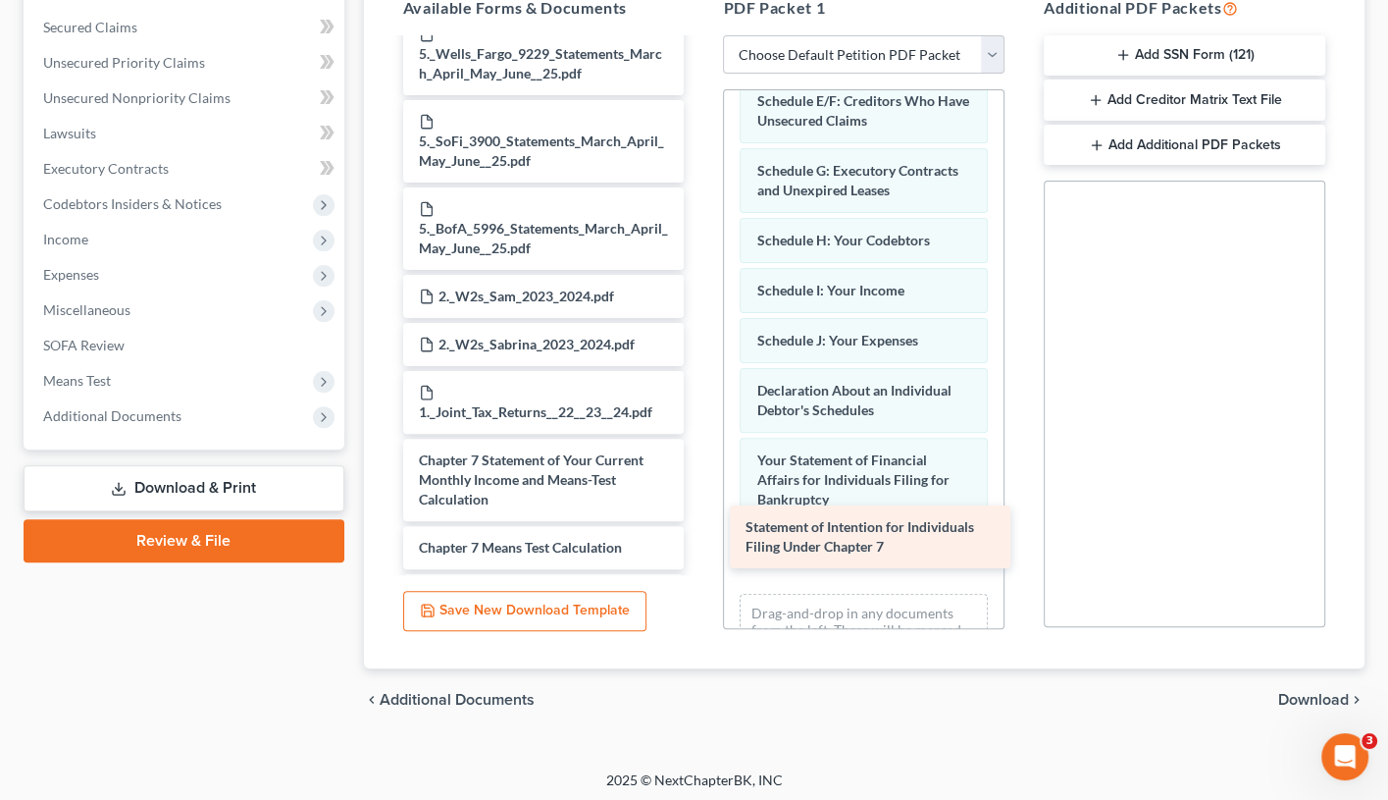
drag, startPoint x: 545, startPoint y: 378, endPoint x: 871, endPoint y: 522, distance: 357.2
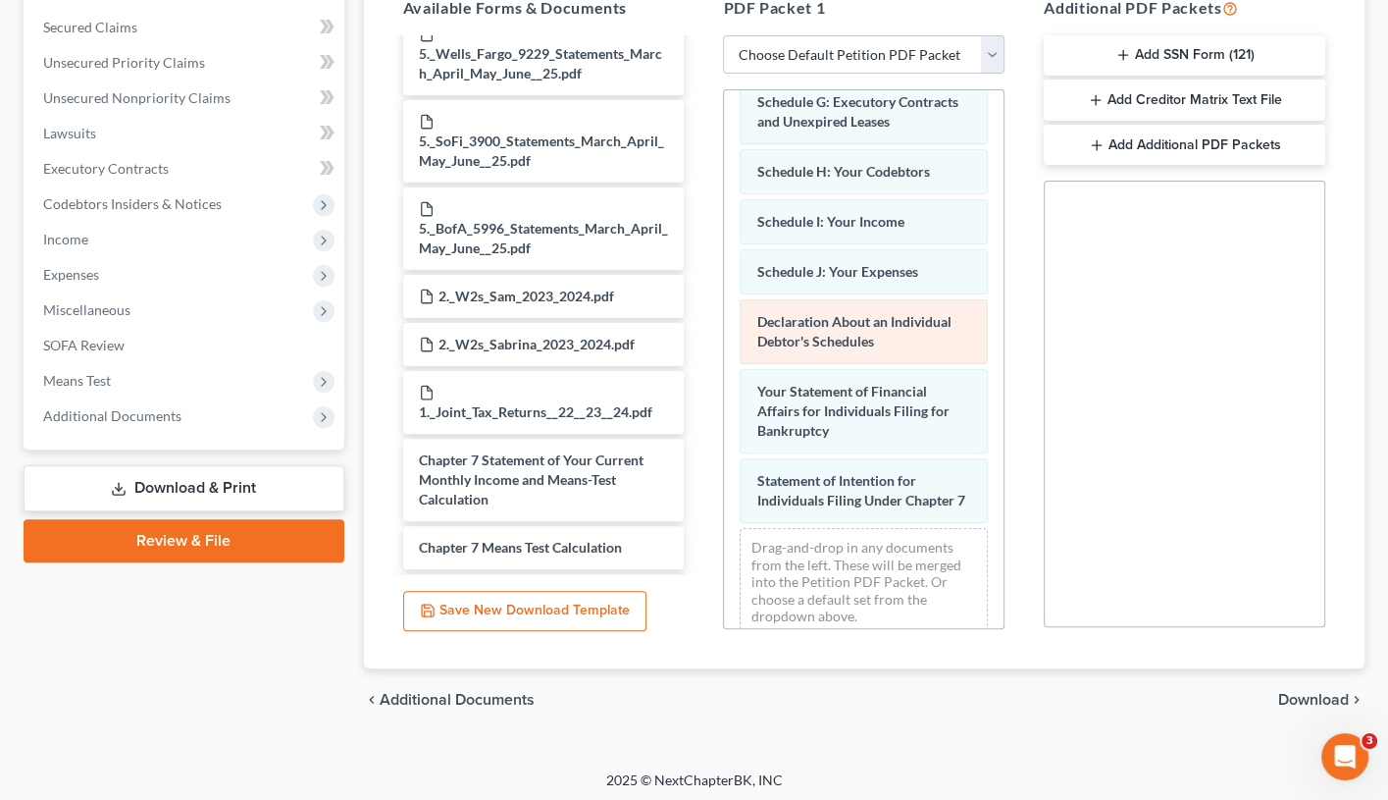
scroll to position [424, 0]
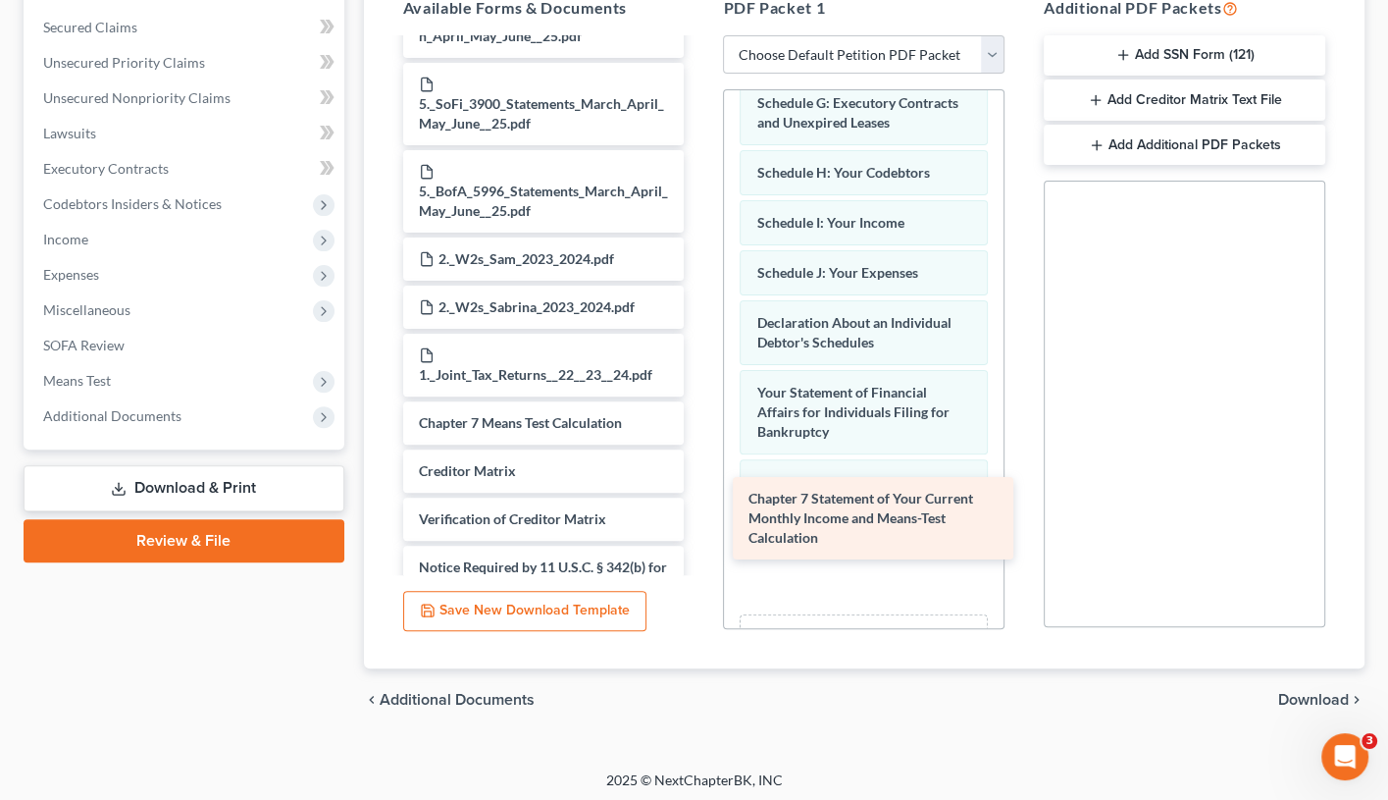
drag, startPoint x: 572, startPoint y: 393, endPoint x: 900, endPoint y: 506, distance: 346.6
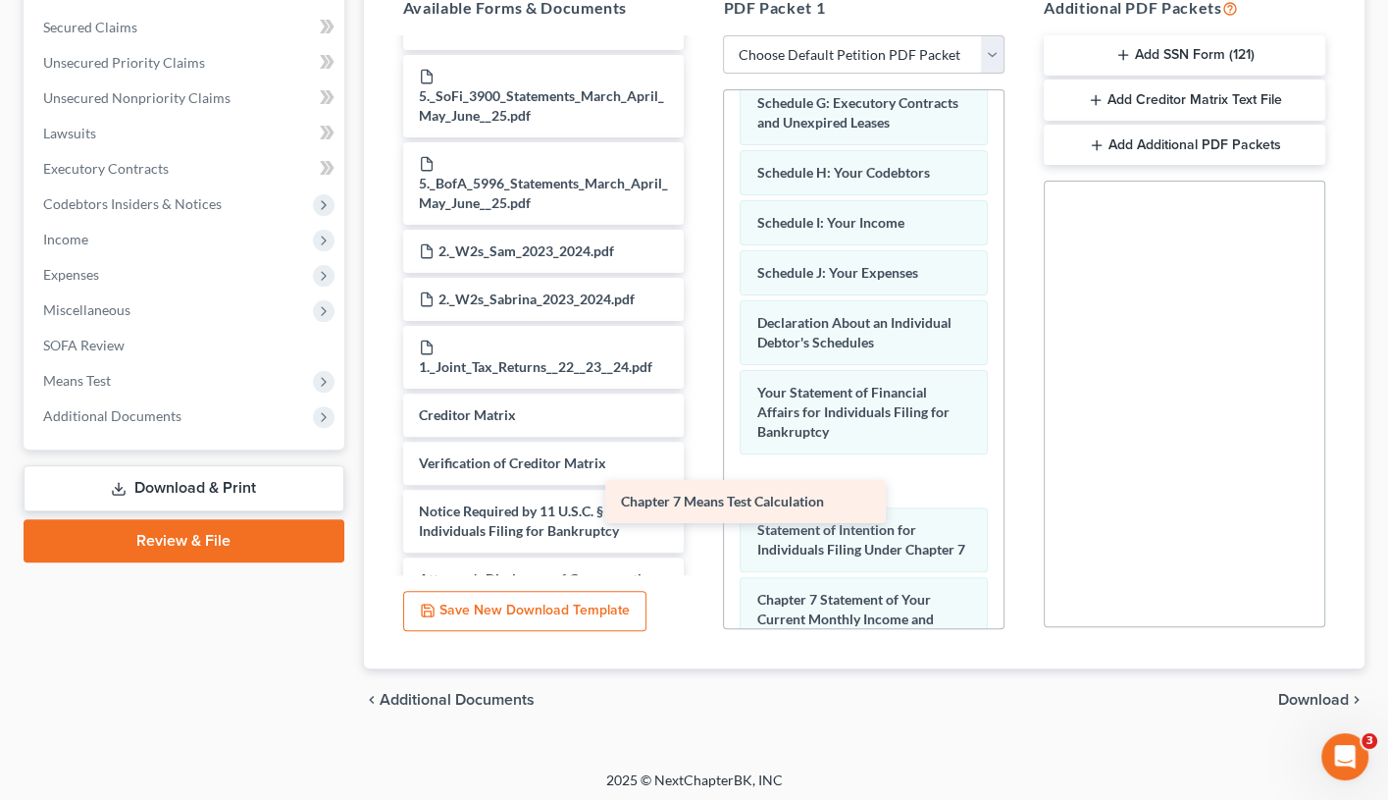
scroll to position [1747, 0]
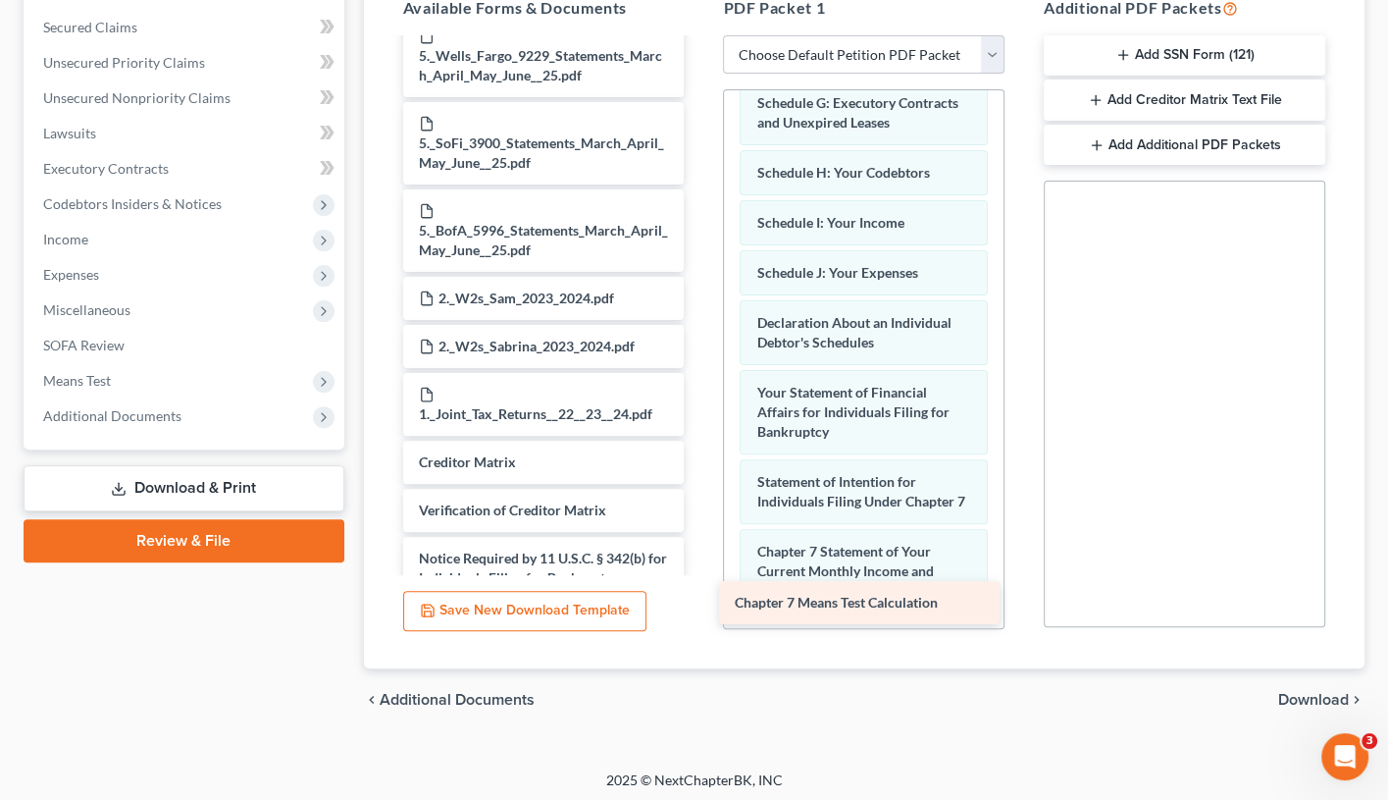
drag, startPoint x: 547, startPoint y: 333, endPoint x: 872, endPoint y: 600, distance: 421.2
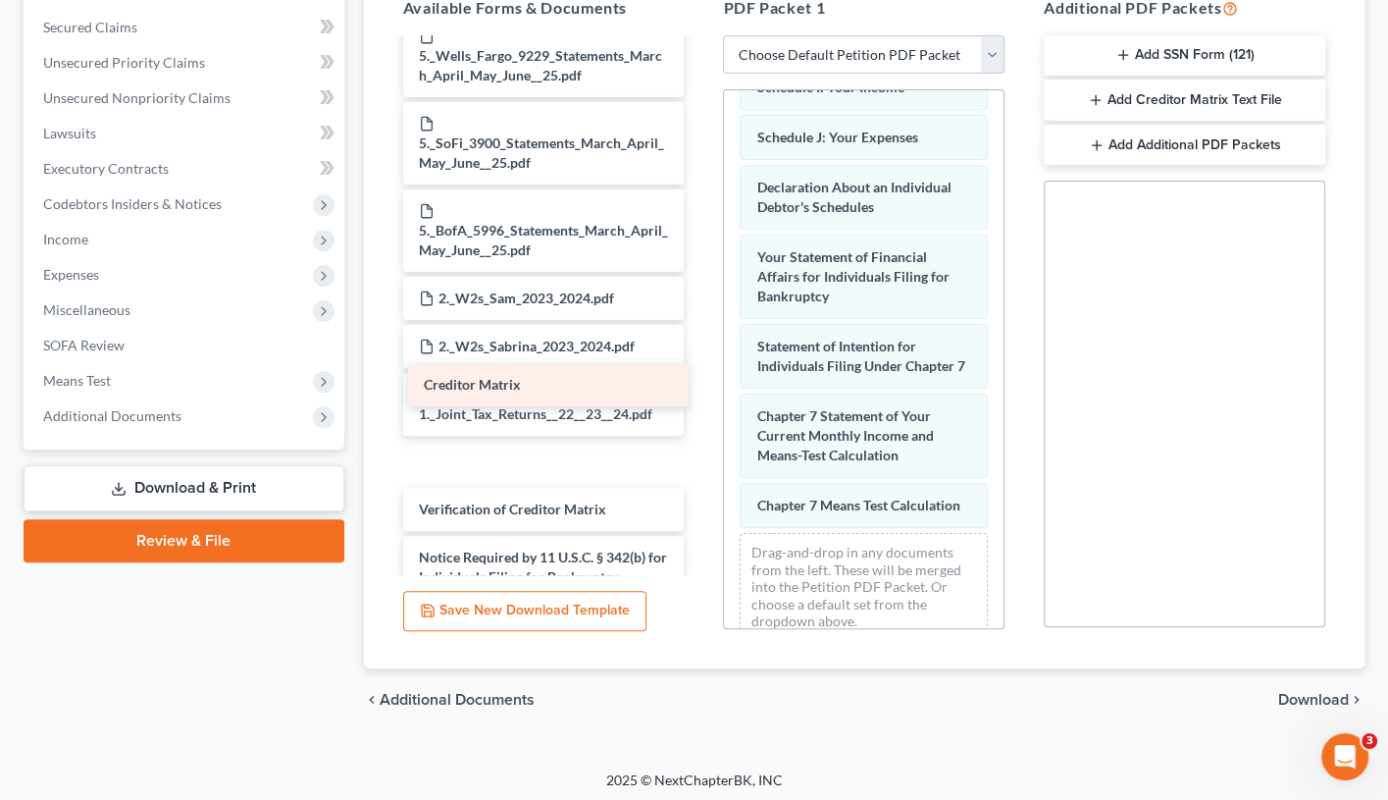
scroll to position [1701, 0]
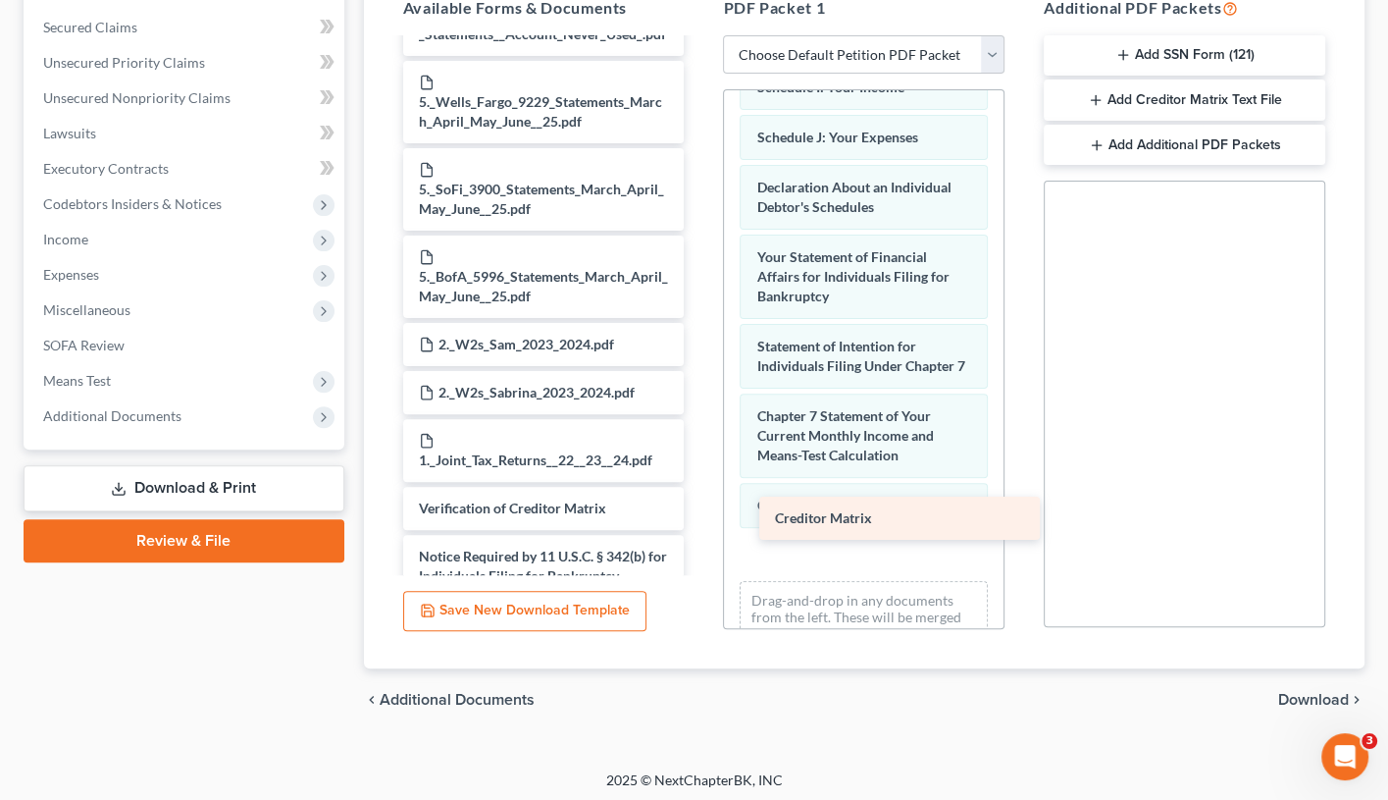
drag, startPoint x: 592, startPoint y: 375, endPoint x: 916, endPoint y: 482, distance: 341.0
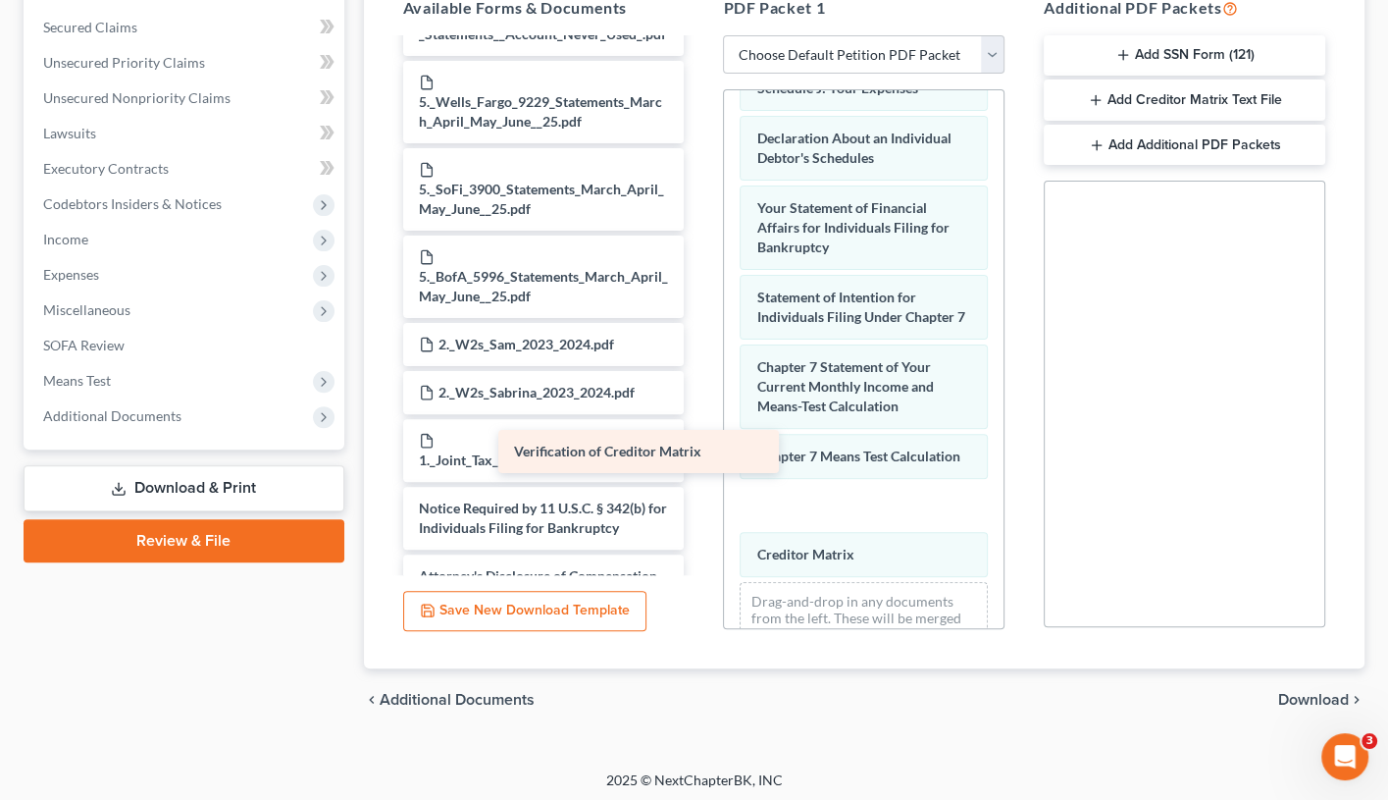
scroll to position [1652, 0]
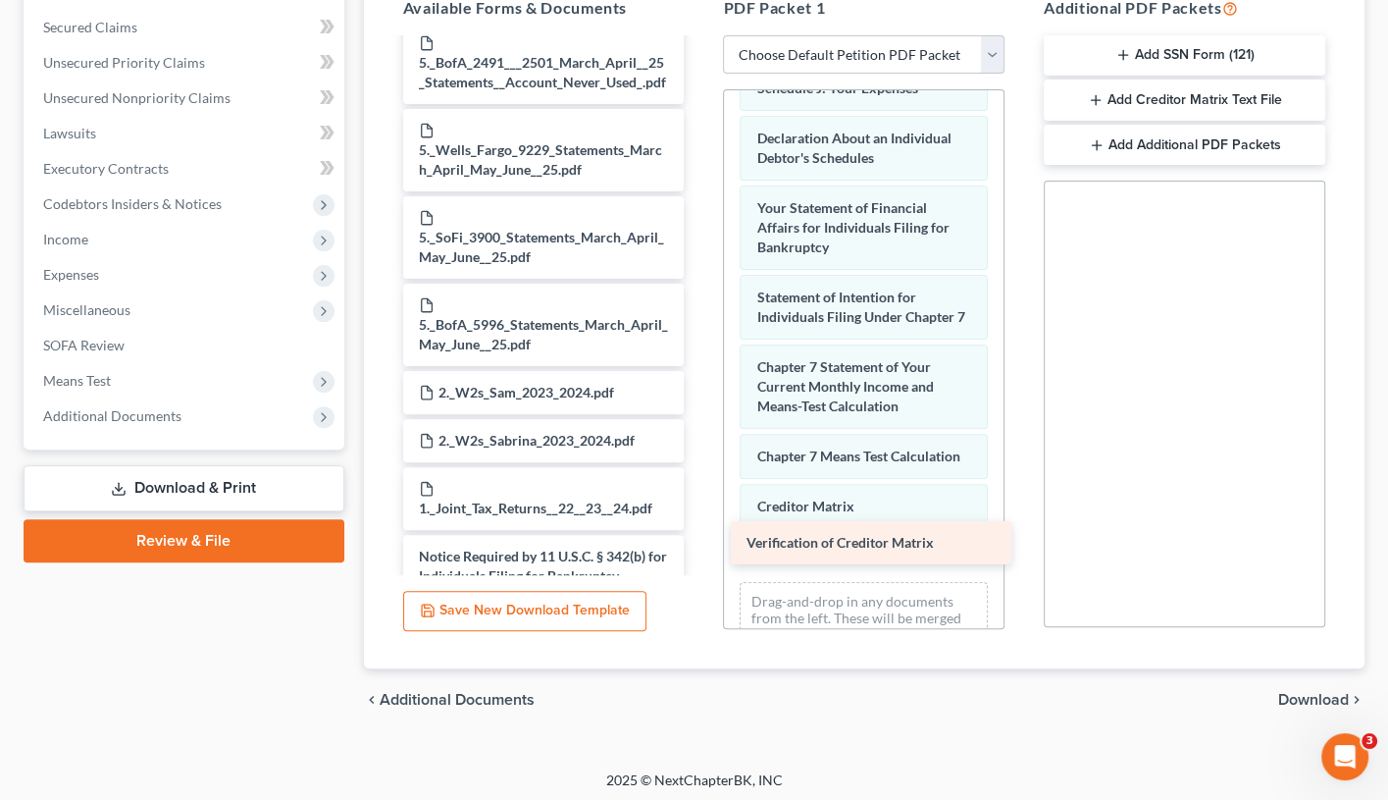
drag, startPoint x: 621, startPoint y: 431, endPoint x: 949, endPoint y: 543, distance: 346.3
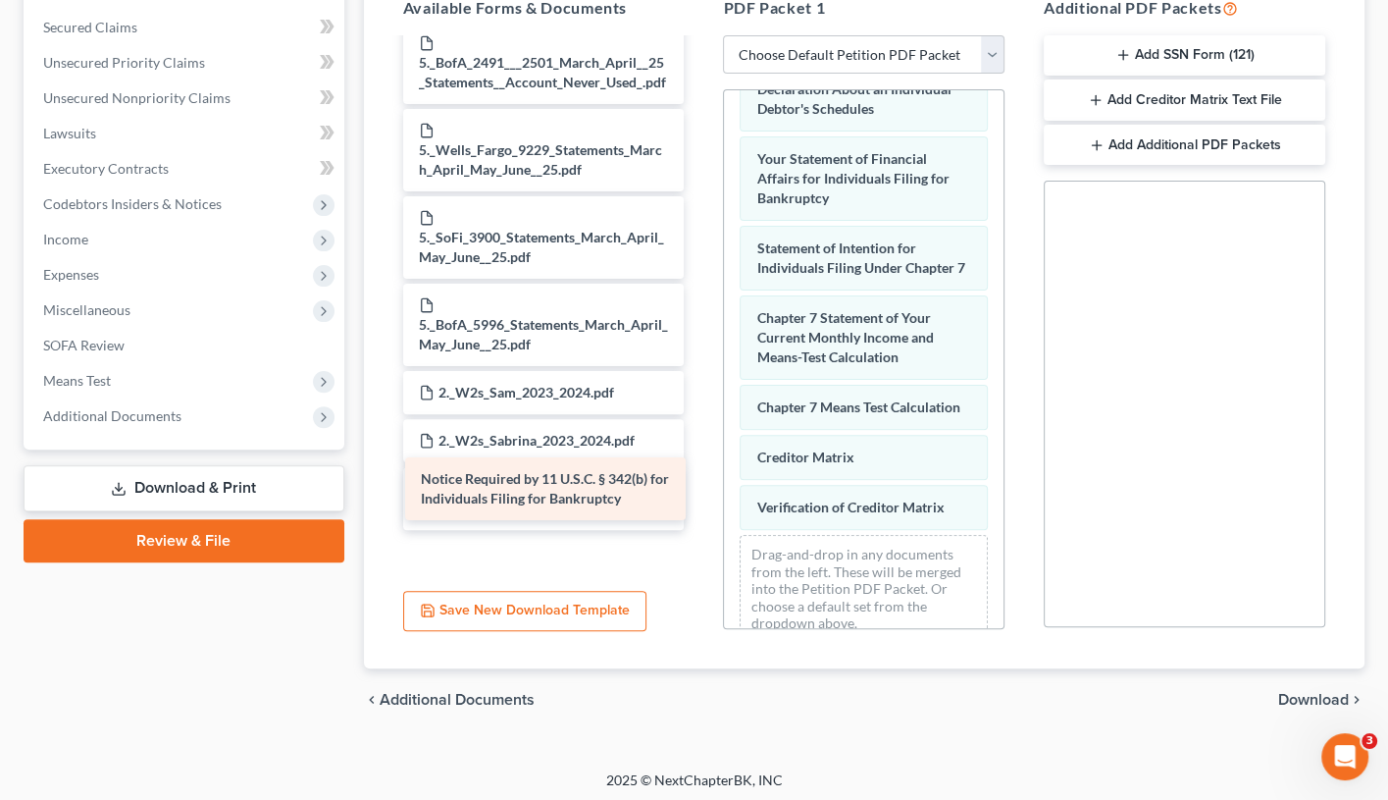
scroll to position [1587, 0]
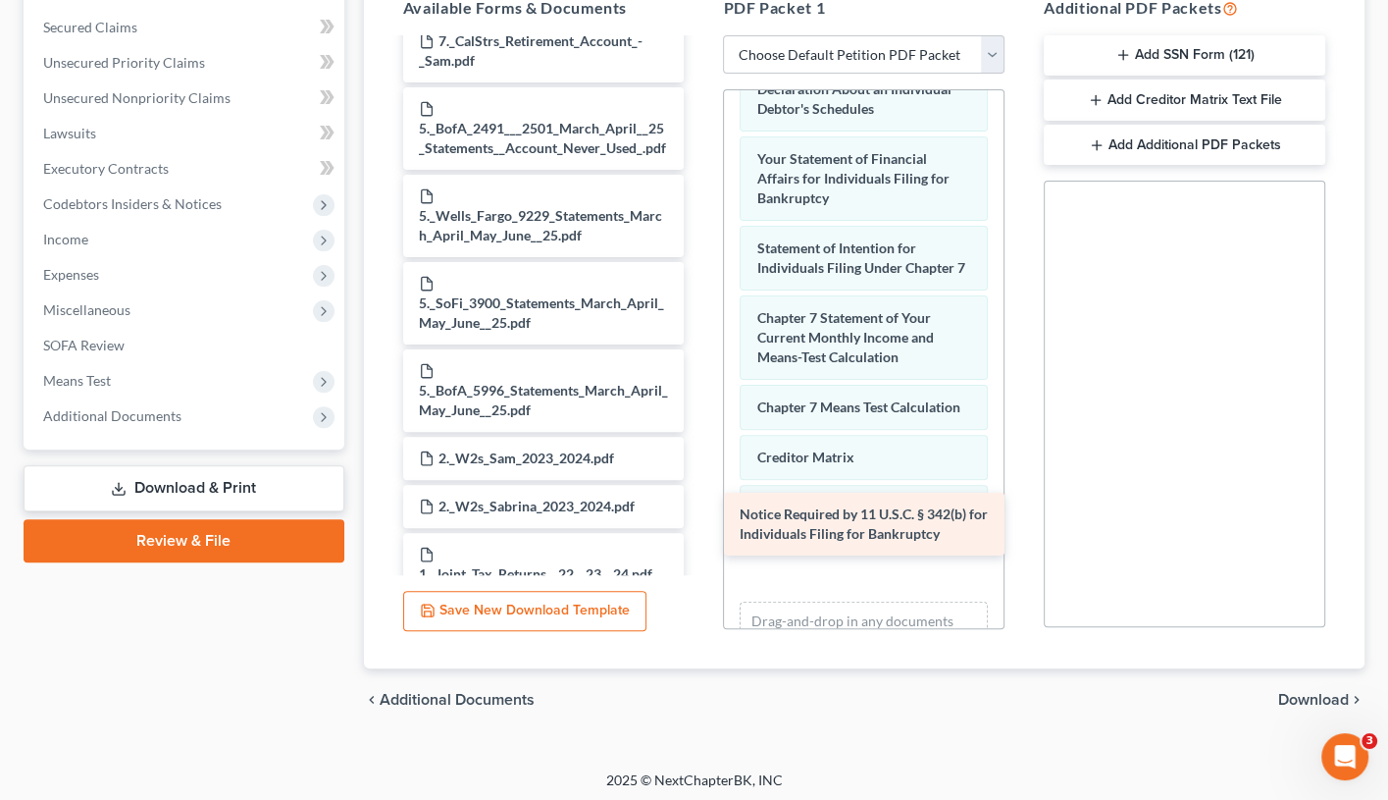
drag, startPoint x: 614, startPoint y: 497, endPoint x: 936, endPoint y: 534, distance: 323.9
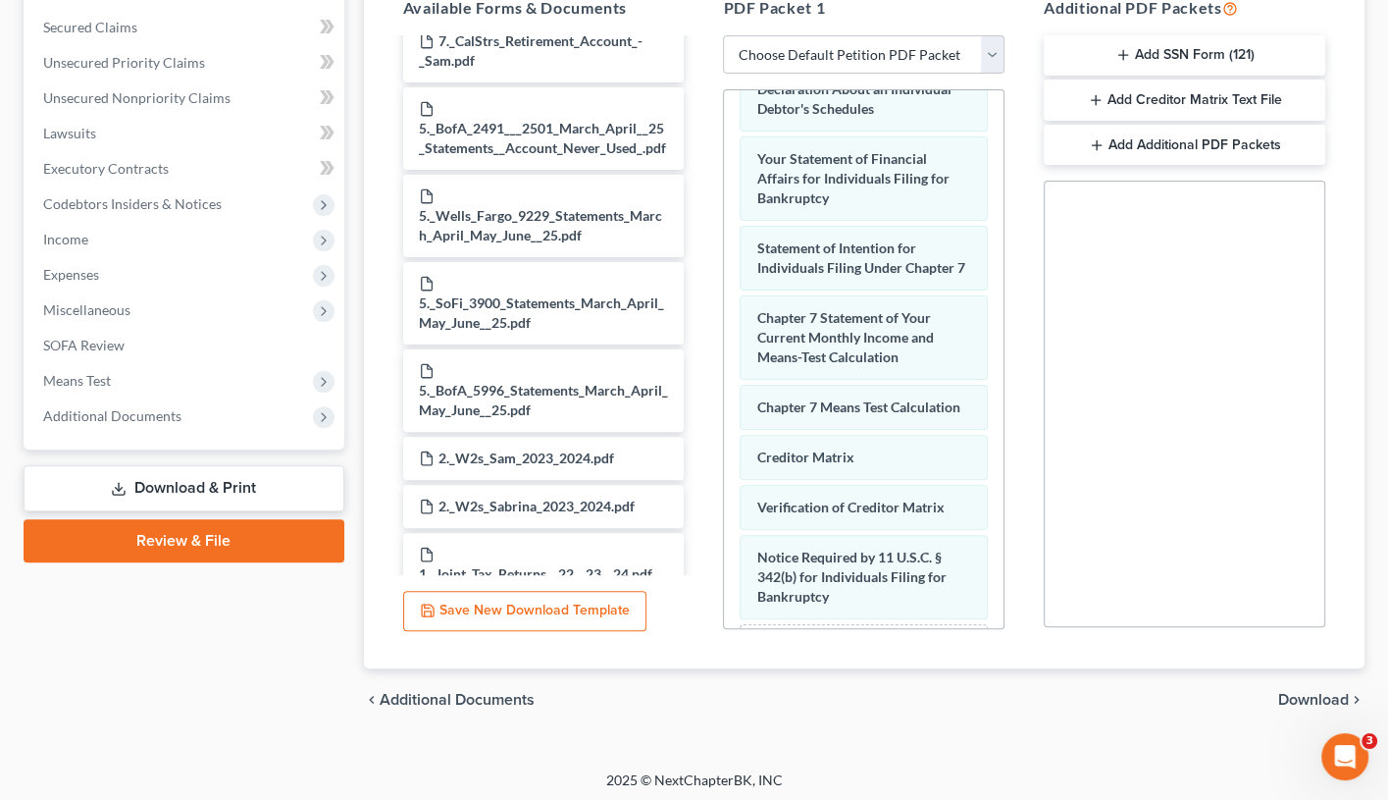
scroll to position [1540, 0]
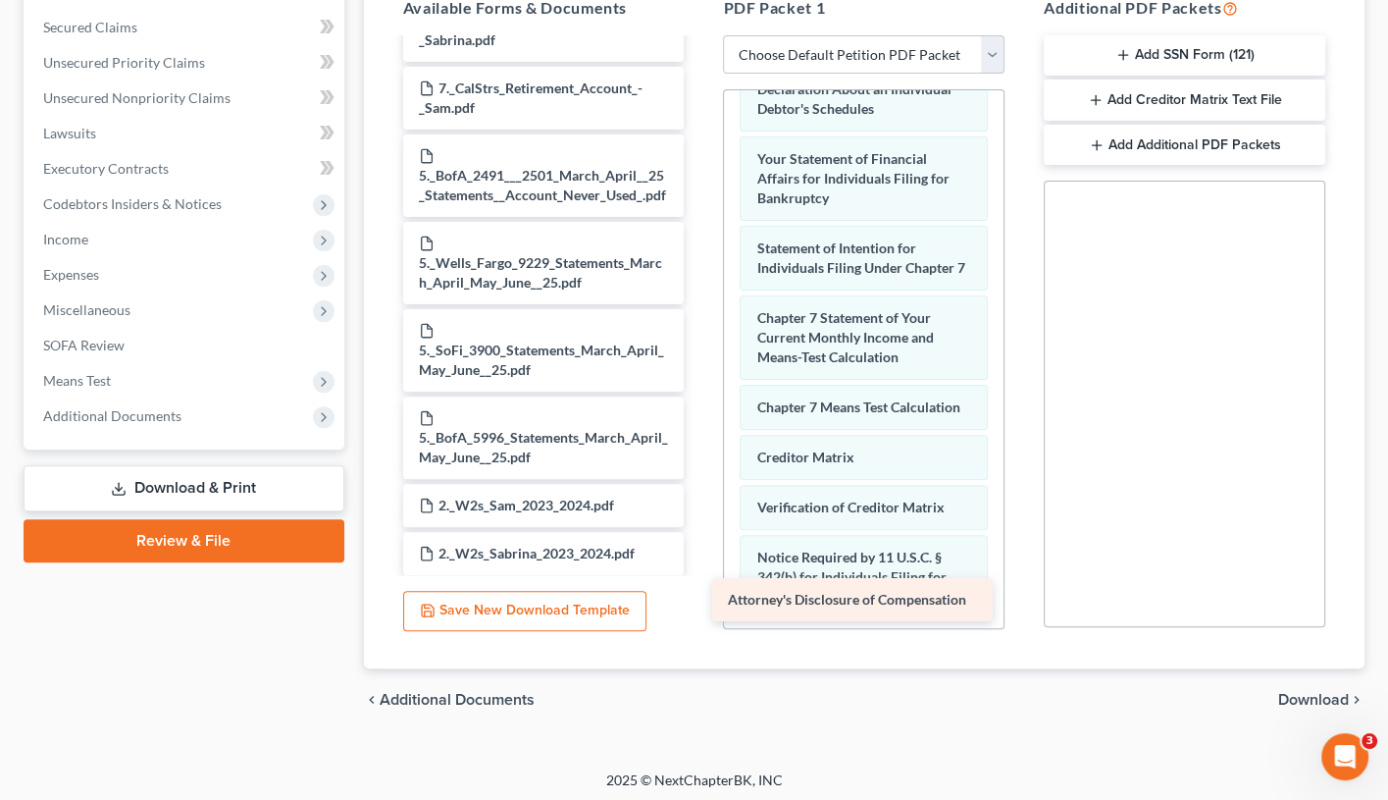
drag, startPoint x: 595, startPoint y: 546, endPoint x: 907, endPoint y: 600, distance: 316.7
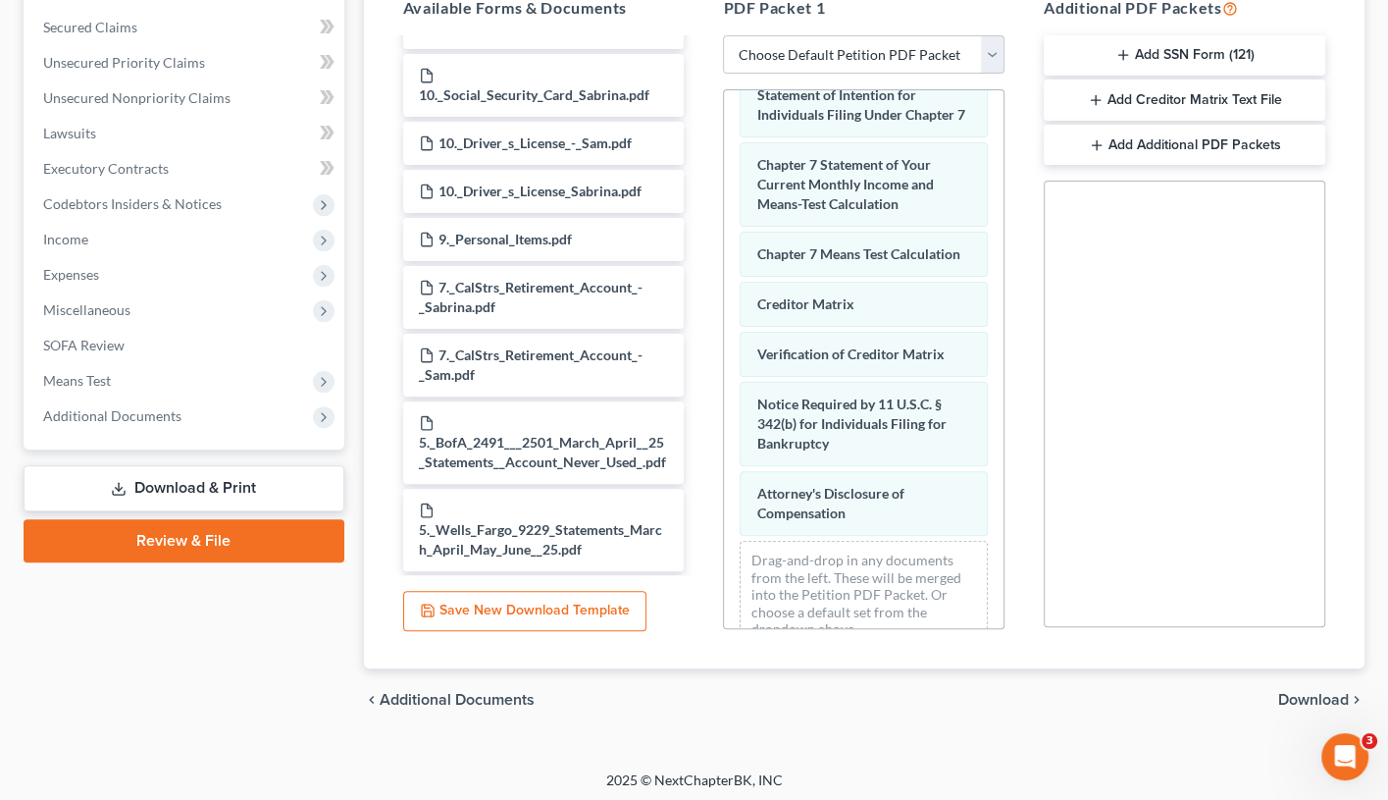
scroll to position [1220, 0]
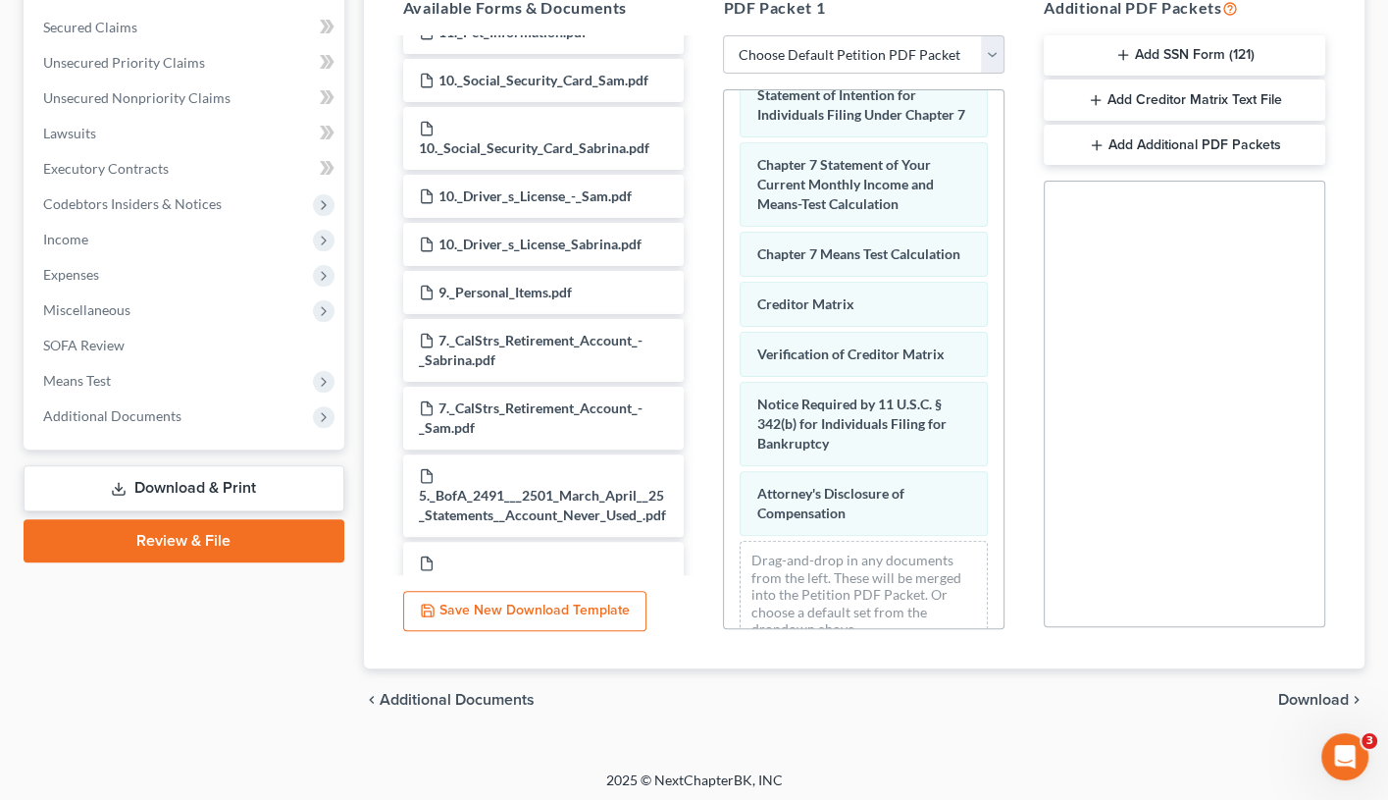
click at [1342, 682] on span "Download" at bounding box center [1314, 700] width 71 height 16
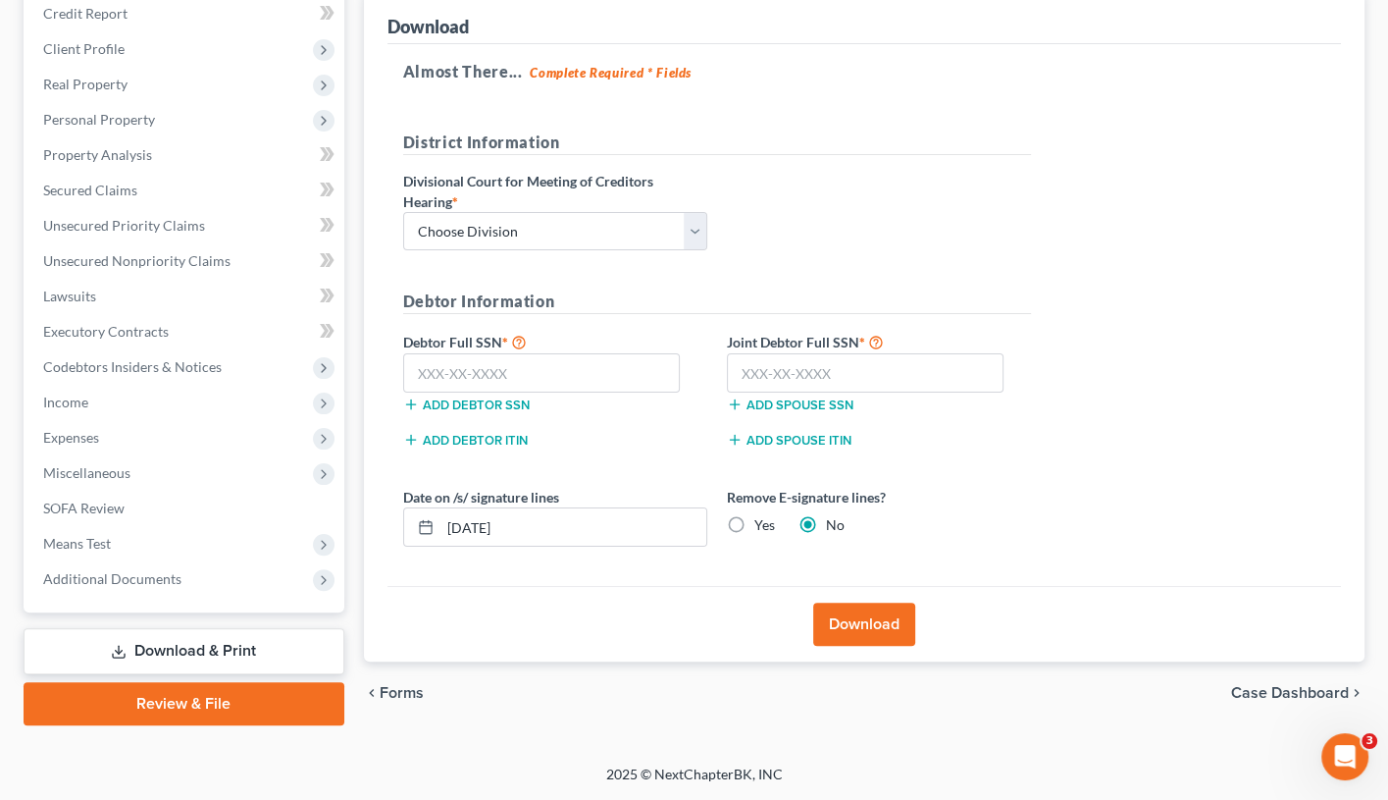
scroll to position [234, 0]
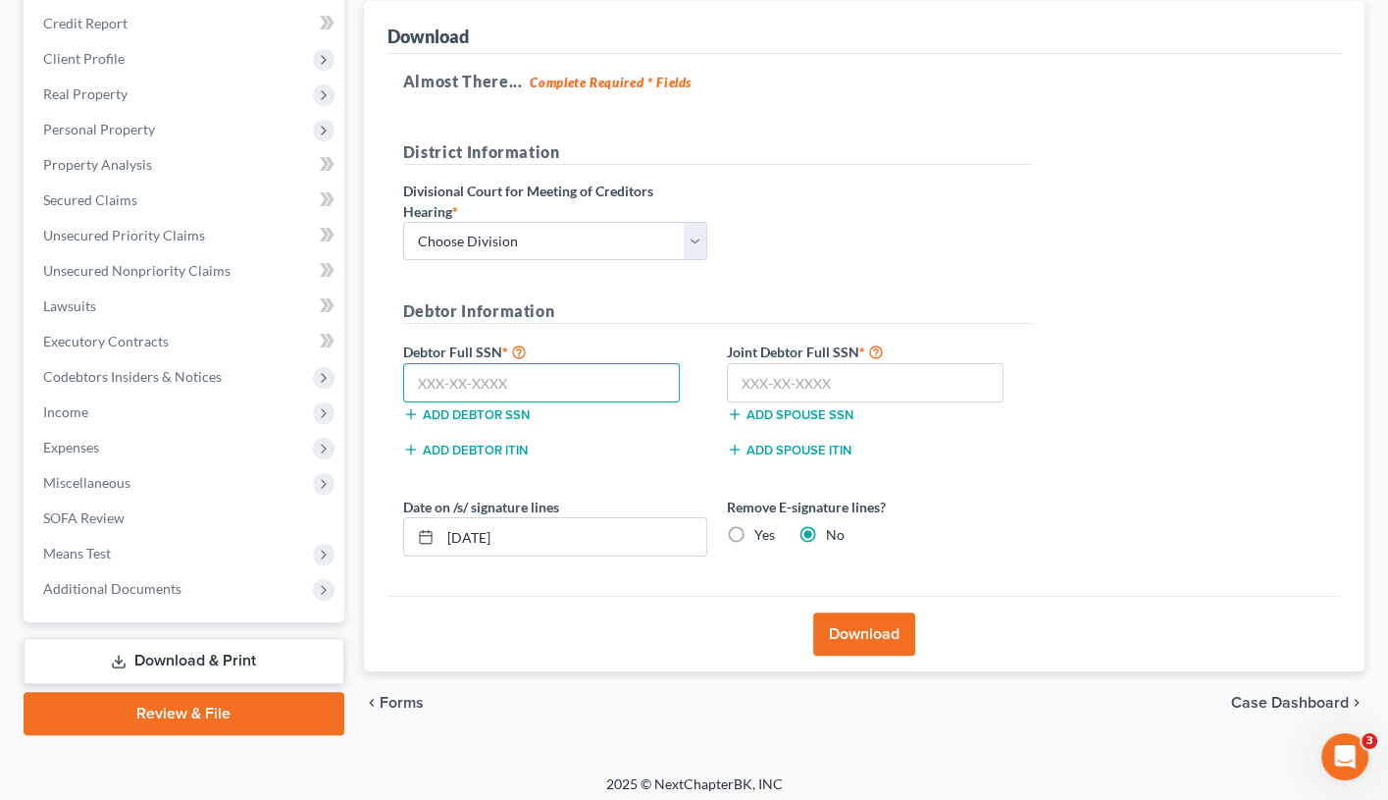
click at [601, 379] on input "text" at bounding box center [542, 382] width 278 height 39
type input "563-83-5418"
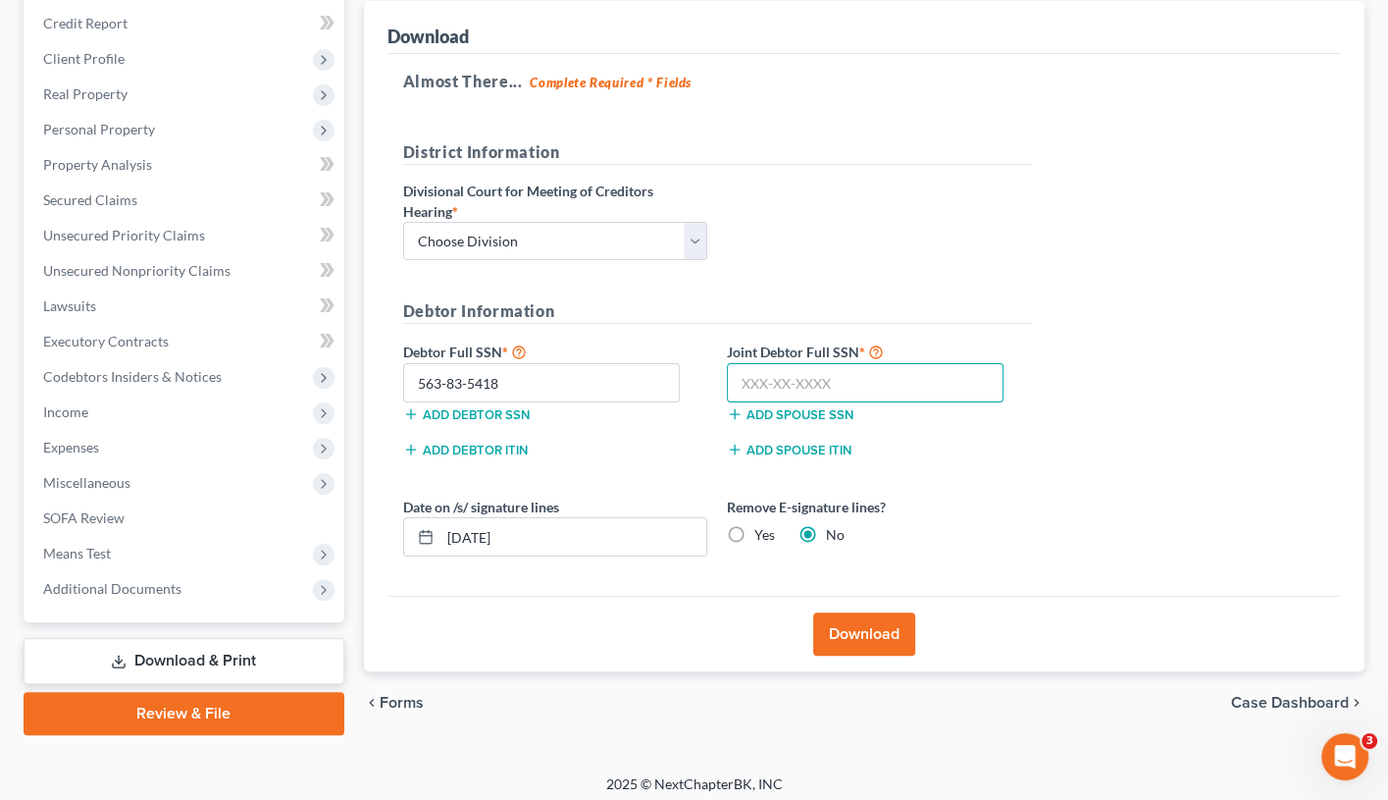
click at [895, 372] on input "text" at bounding box center [866, 382] width 278 height 39
type input "603-14-7266"
click at [755, 527] on label "Yes" at bounding box center [765, 535] width 21 height 20
click at [762, 527] on input "Yes" at bounding box center [768, 531] width 13 height 13
radio input "true"
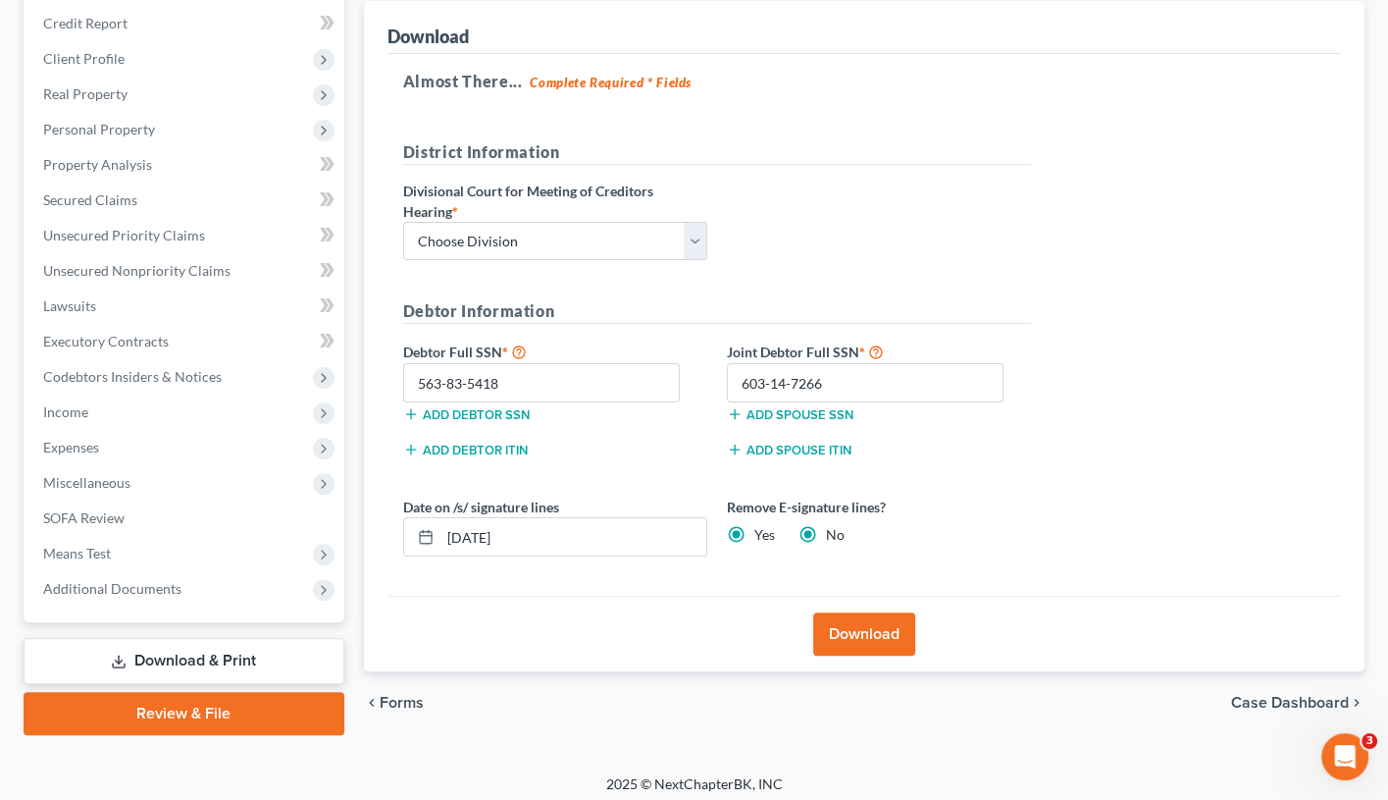
radio input "false"
click at [851, 635] on button "Download" at bounding box center [864, 633] width 102 height 43
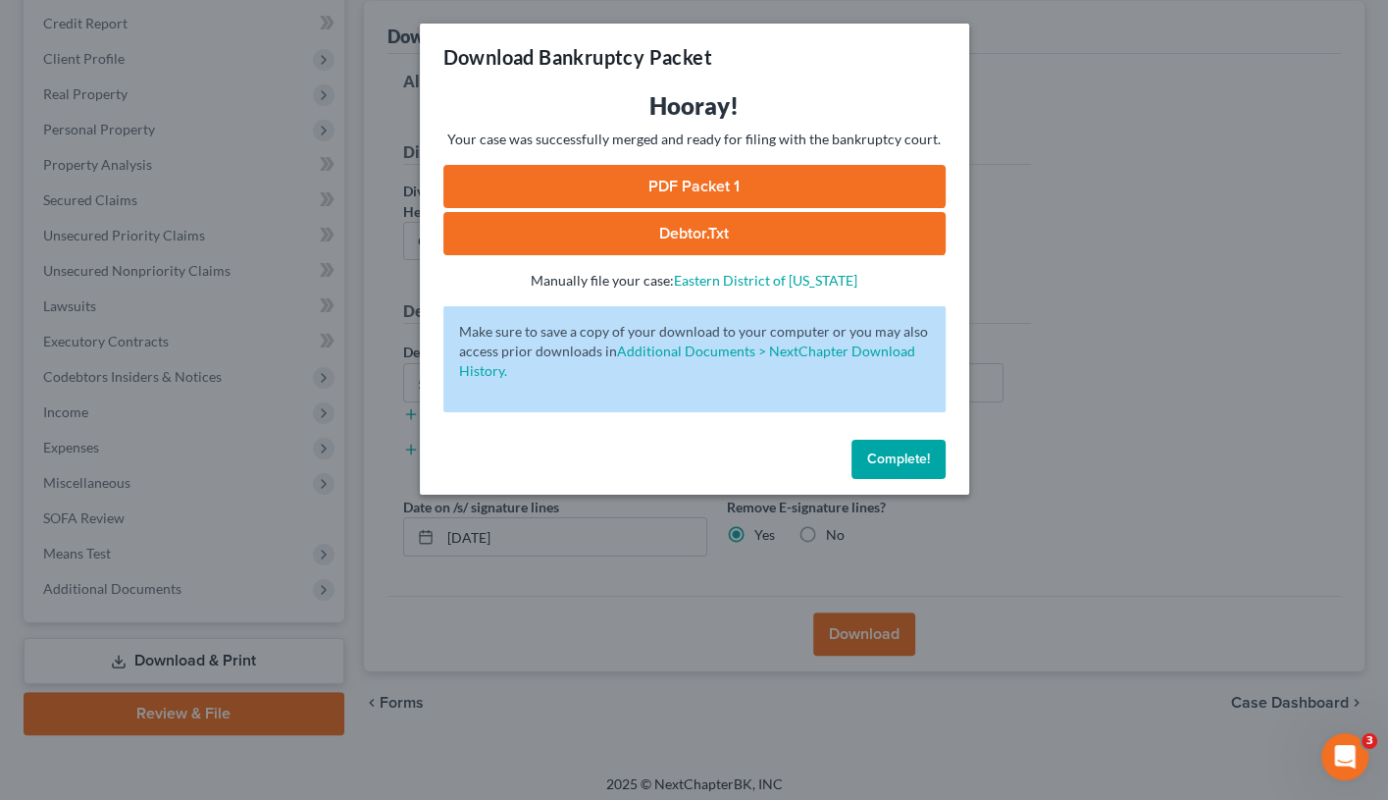
click at [673, 185] on link "PDF Packet 1" at bounding box center [695, 186] width 502 height 43
click at [904, 459] on span "Complete!" at bounding box center [898, 458] width 63 height 17
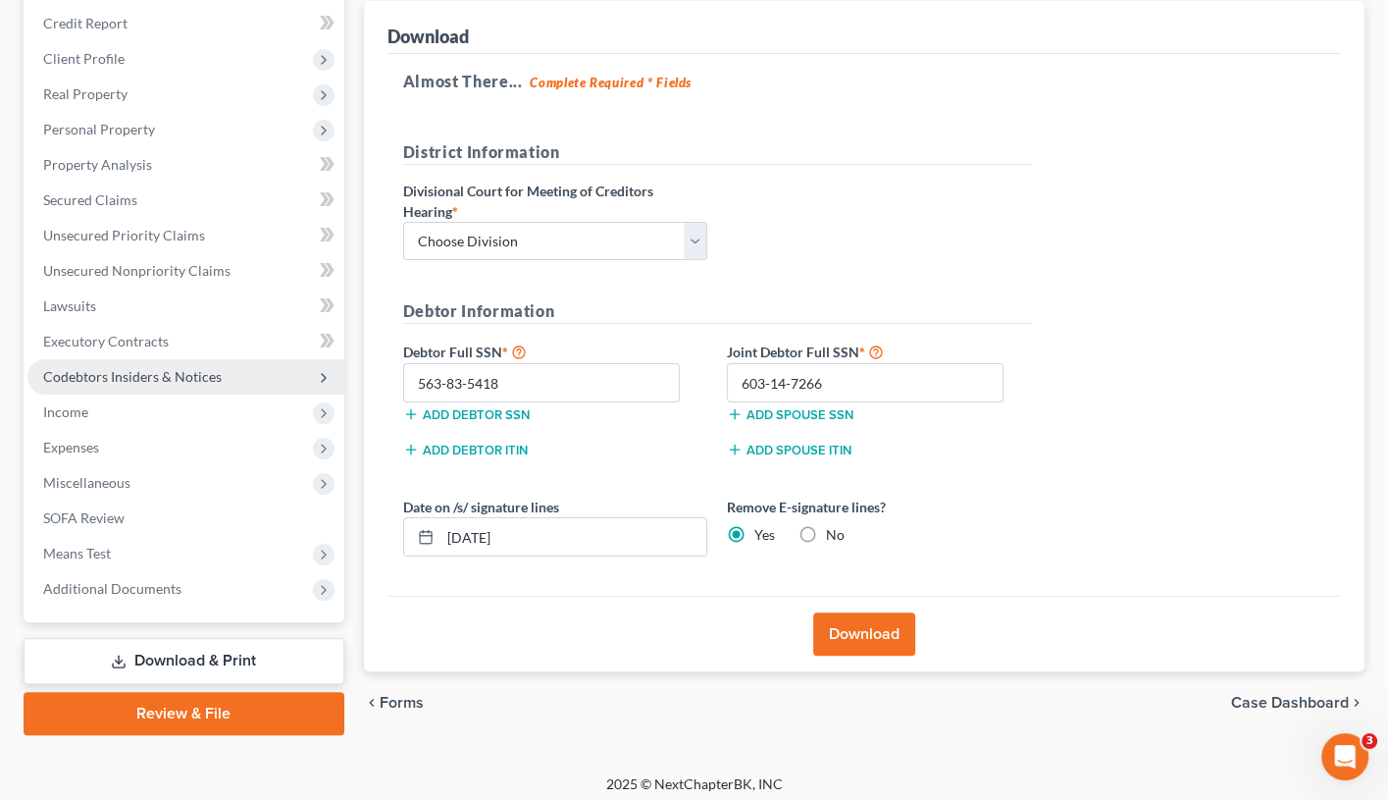
click at [255, 369] on span "Codebtors Insiders & Notices" at bounding box center [185, 376] width 317 height 35
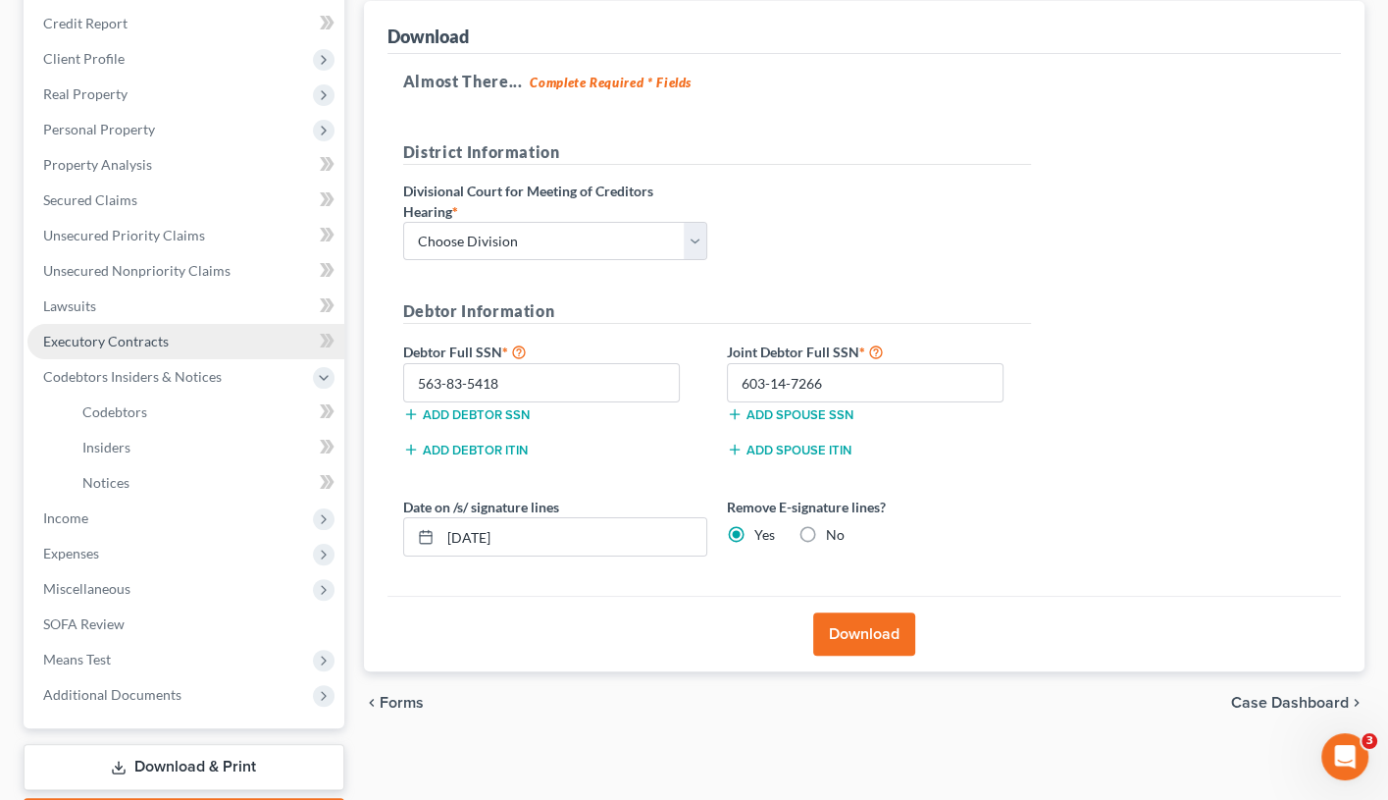
click at [236, 331] on link "Executory Contracts" at bounding box center [185, 341] width 317 height 35
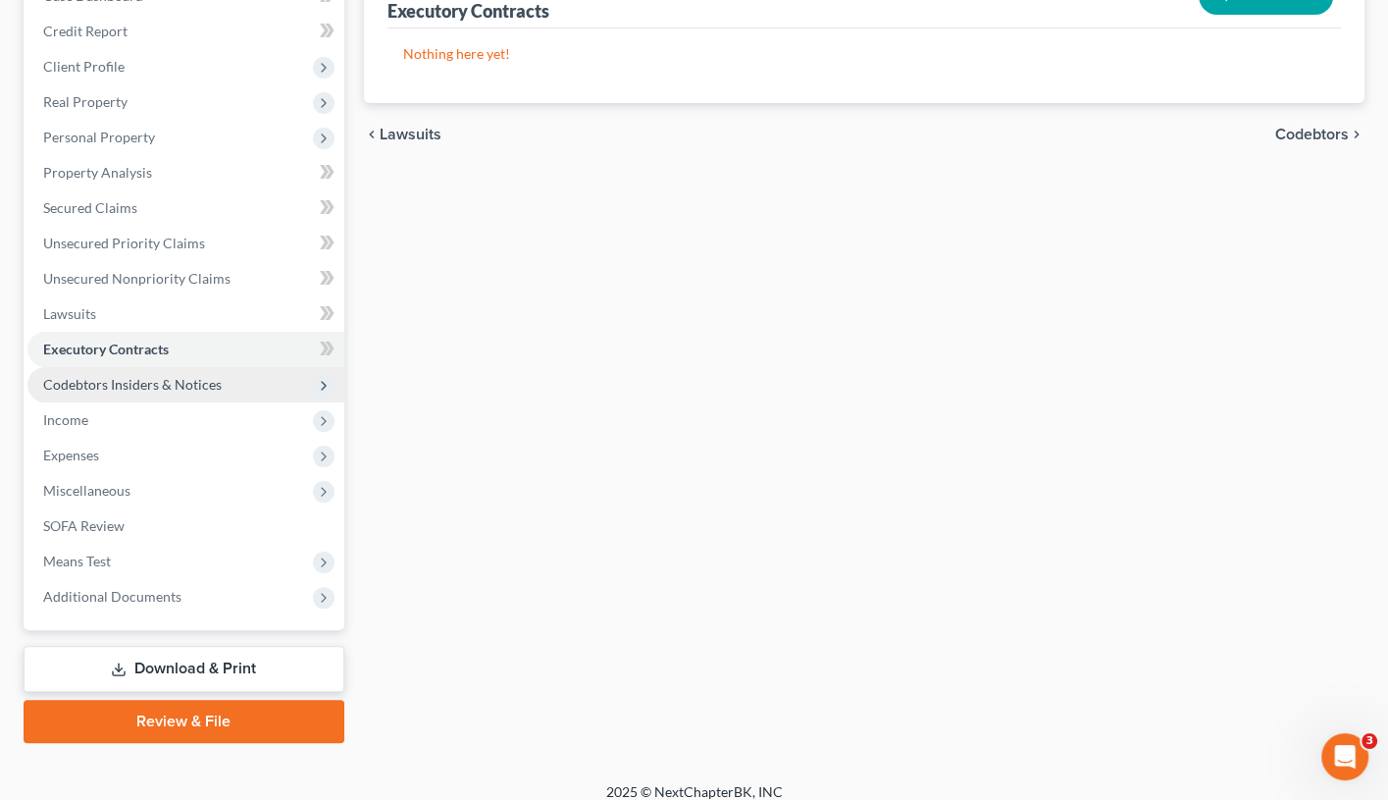
scroll to position [225, 0]
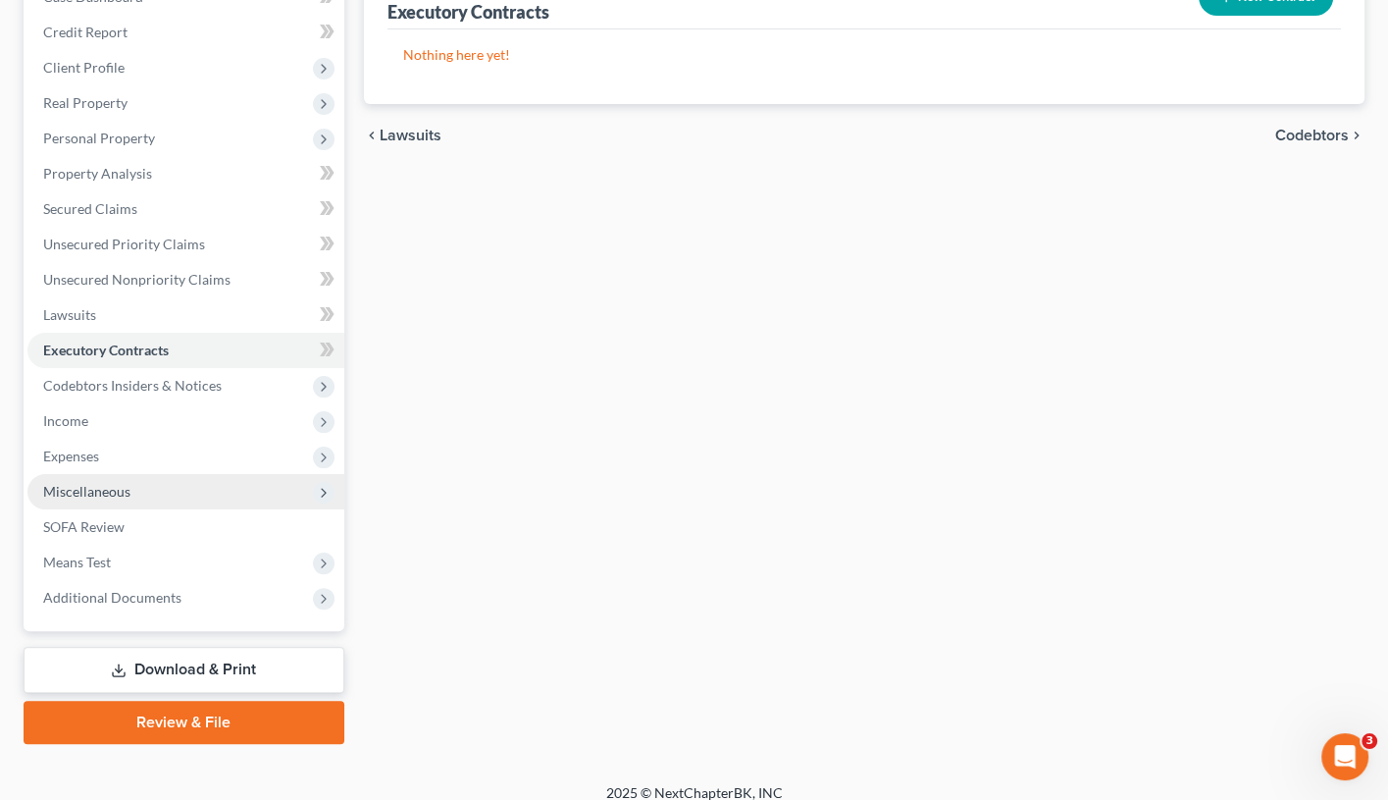
click at [196, 485] on span "Miscellaneous" at bounding box center [185, 491] width 317 height 35
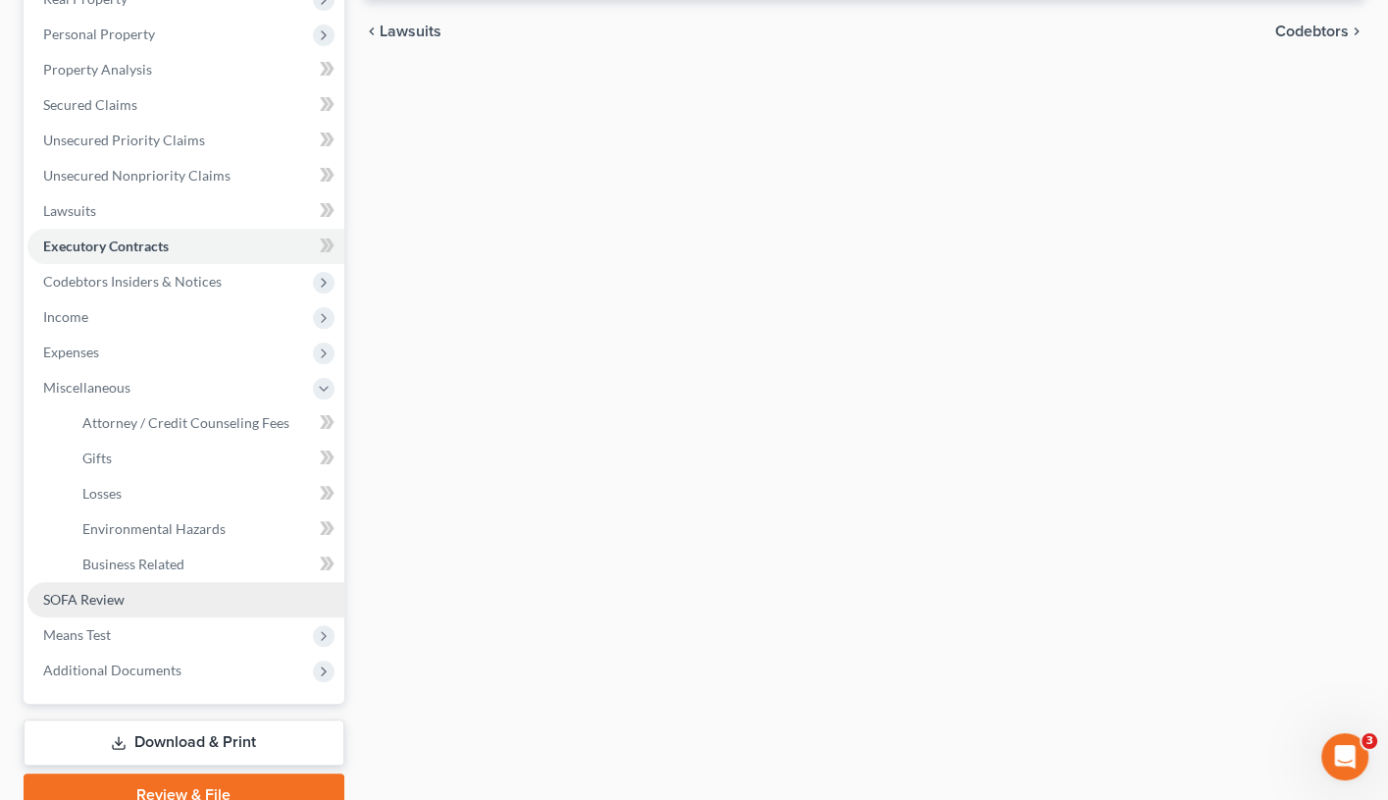
click at [150, 582] on link "SOFA Review" at bounding box center [185, 599] width 317 height 35
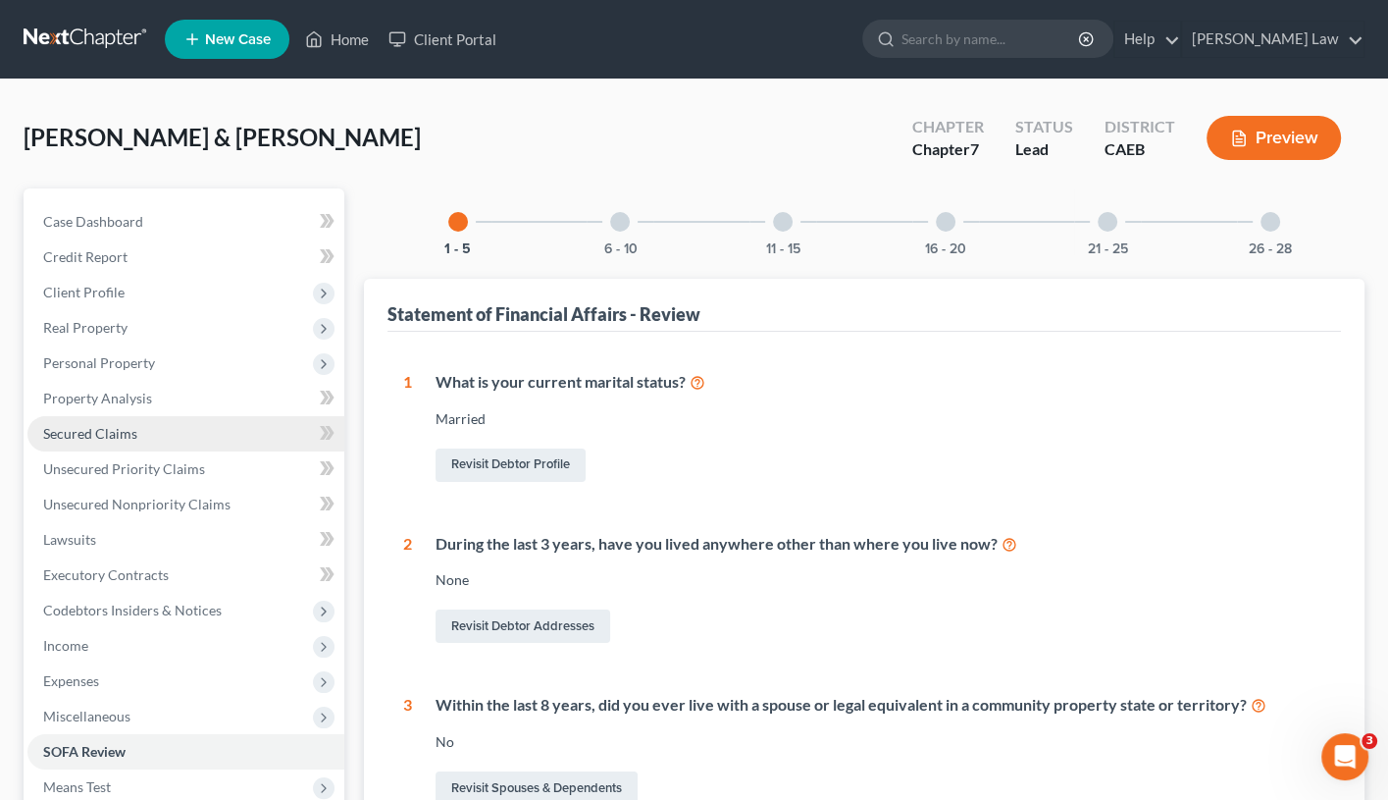
click at [163, 431] on link "Secured Claims" at bounding box center [185, 433] width 317 height 35
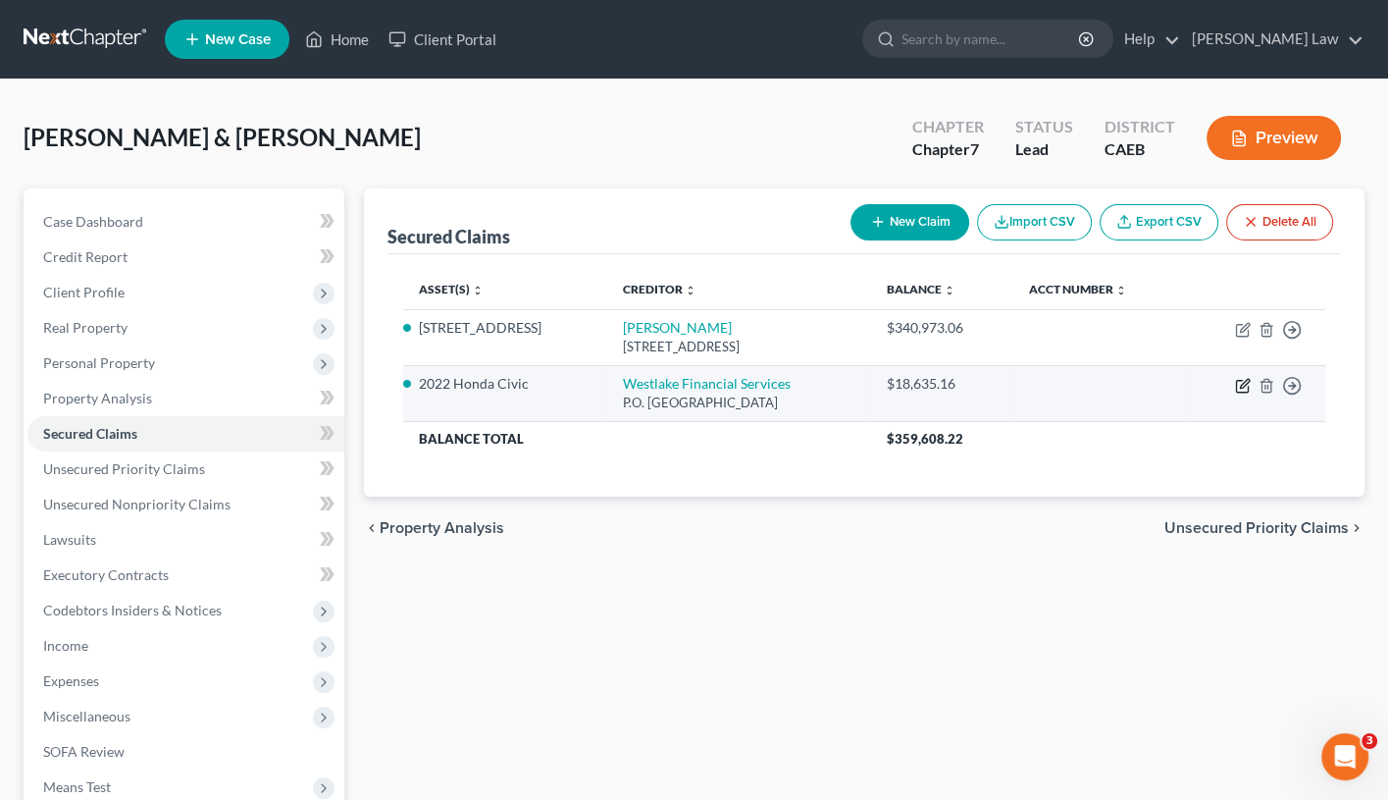
click at [1246, 384] on icon "button" at bounding box center [1243, 386] width 16 height 16
select select "4"
select select "0"
select select "4"
select select "0"
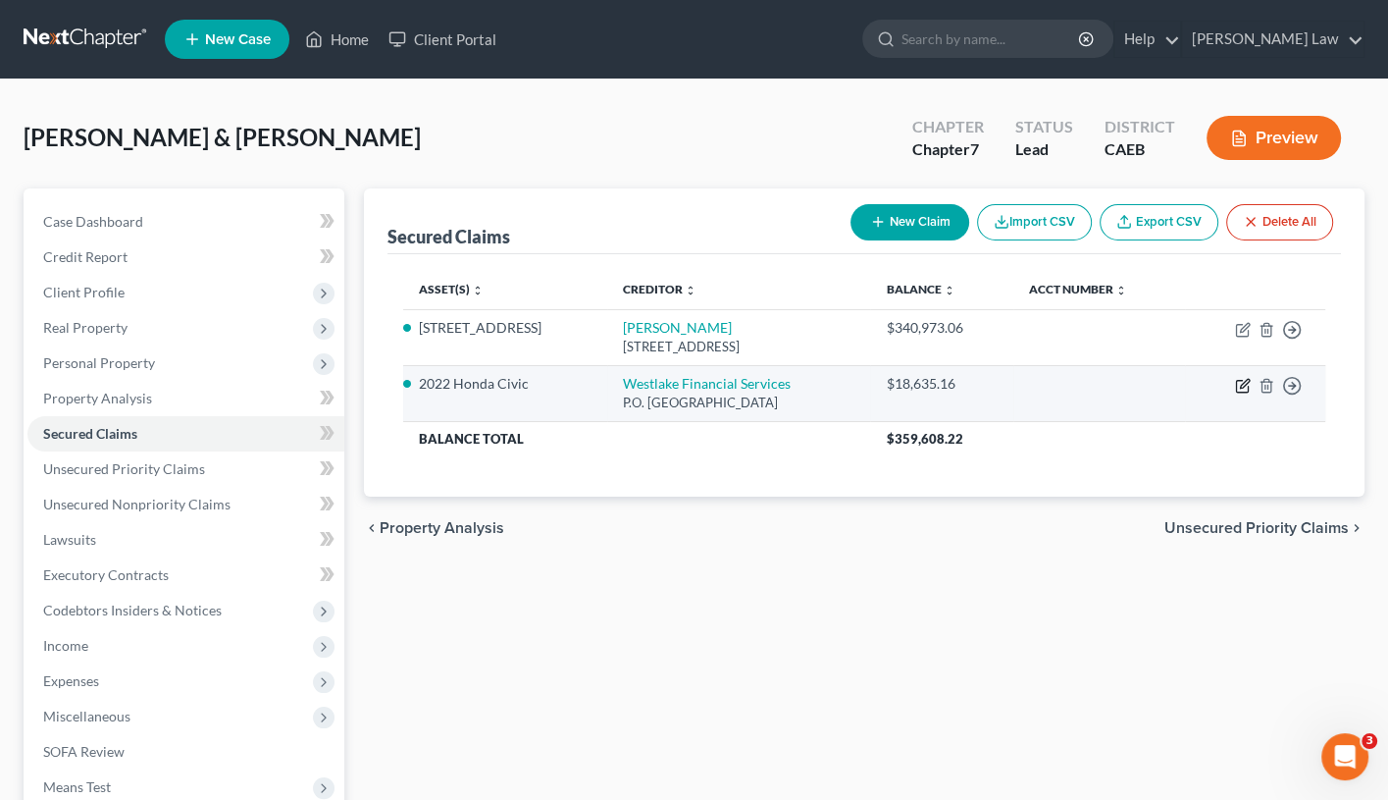
select select "0"
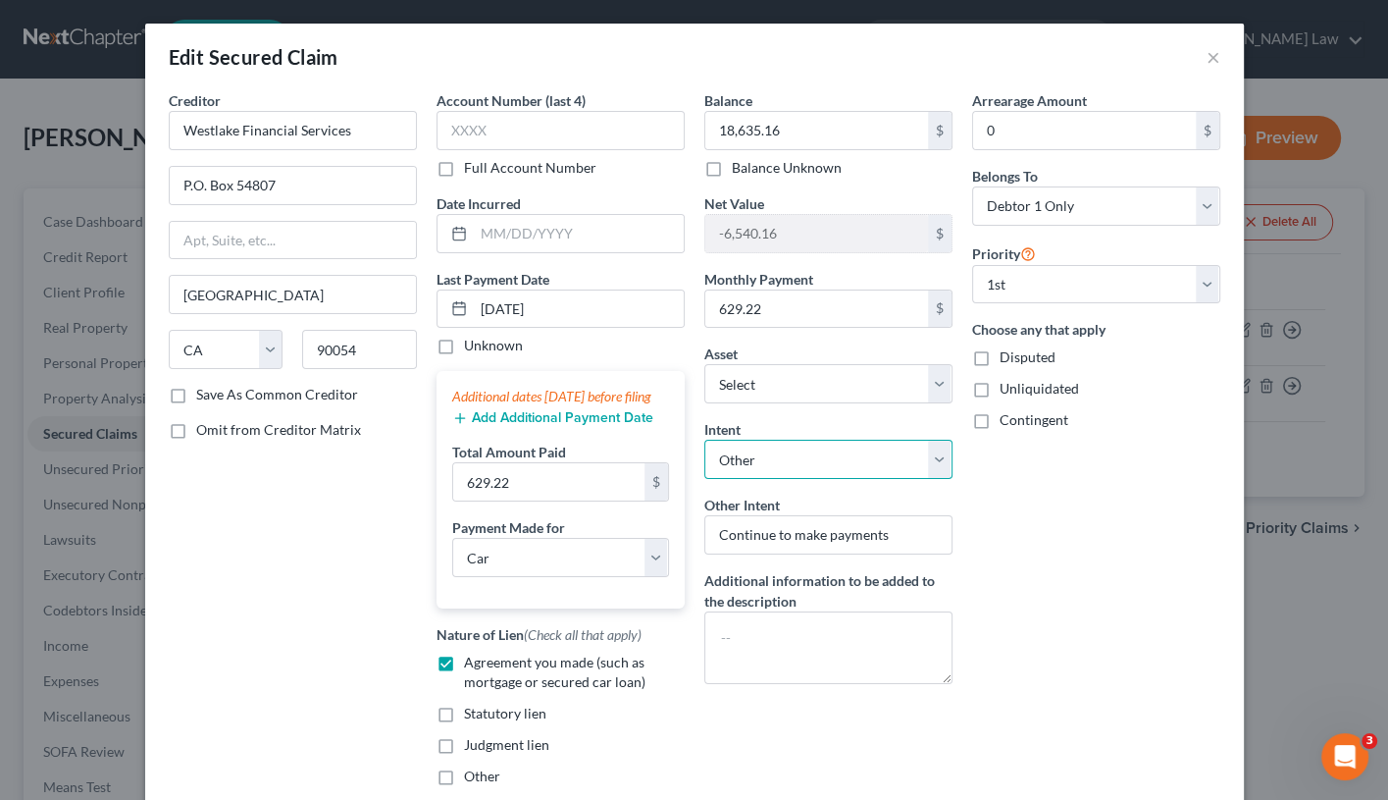
select select "2"
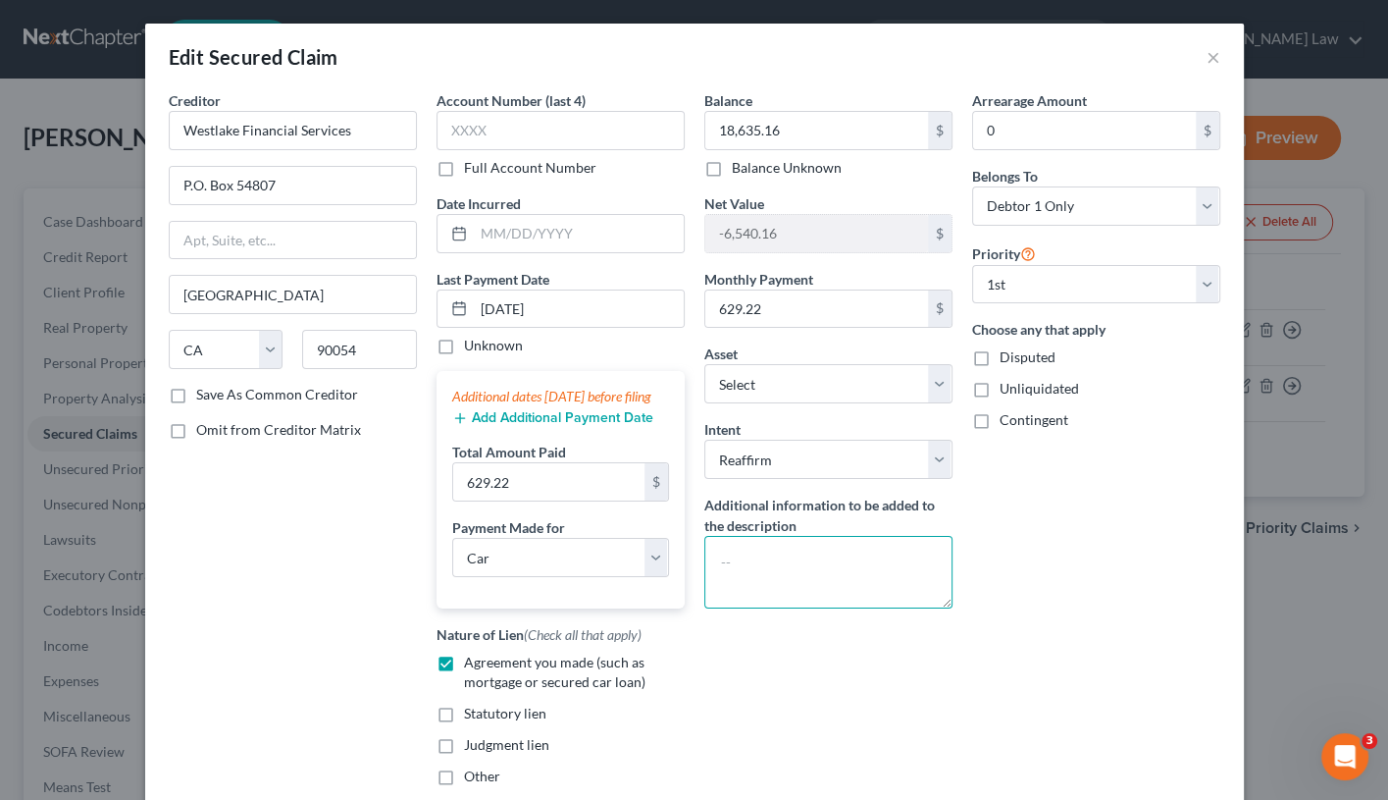
click at [857, 548] on textarea at bounding box center [829, 572] width 248 height 73
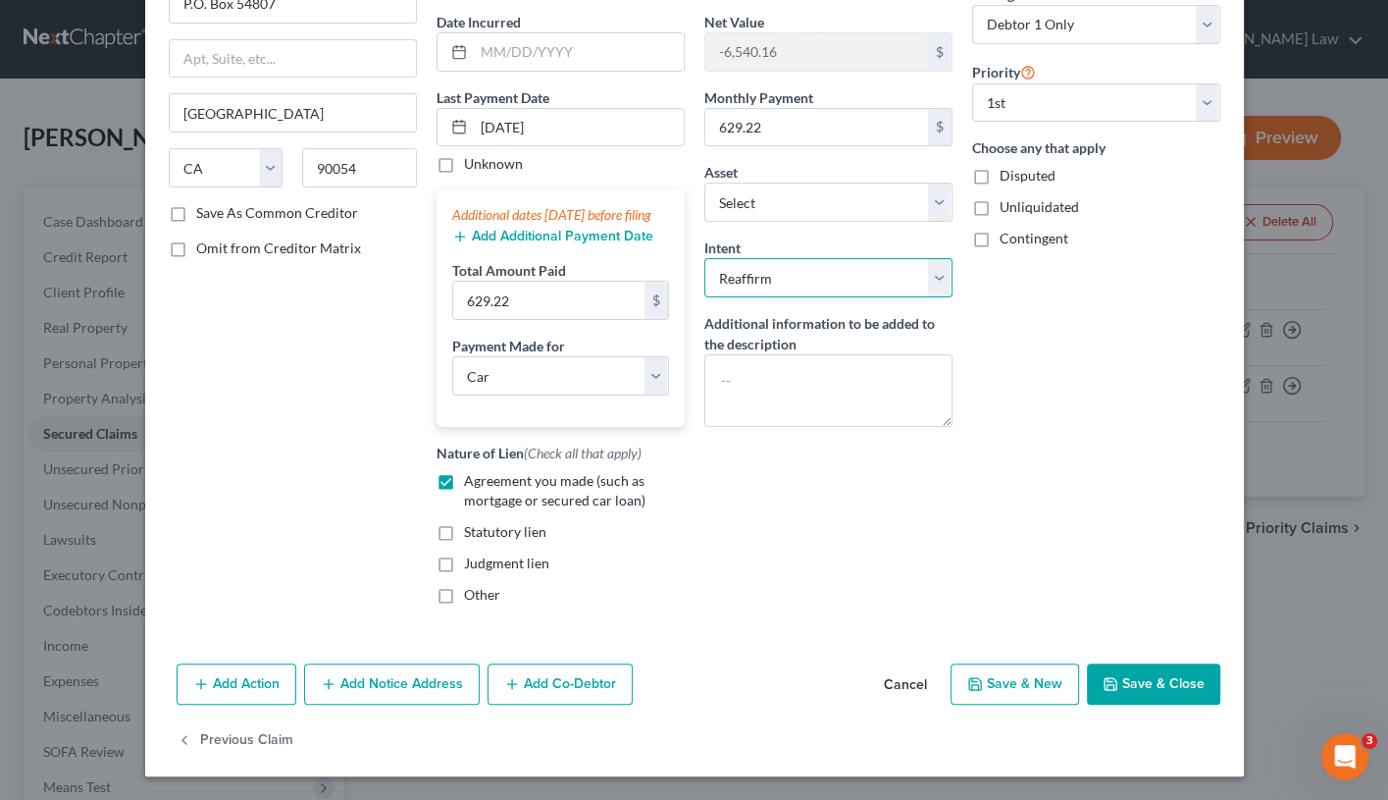
scroll to position [195, 0]
click at [1150, 682] on button "Save & Close" at bounding box center [1153, 683] width 133 height 41
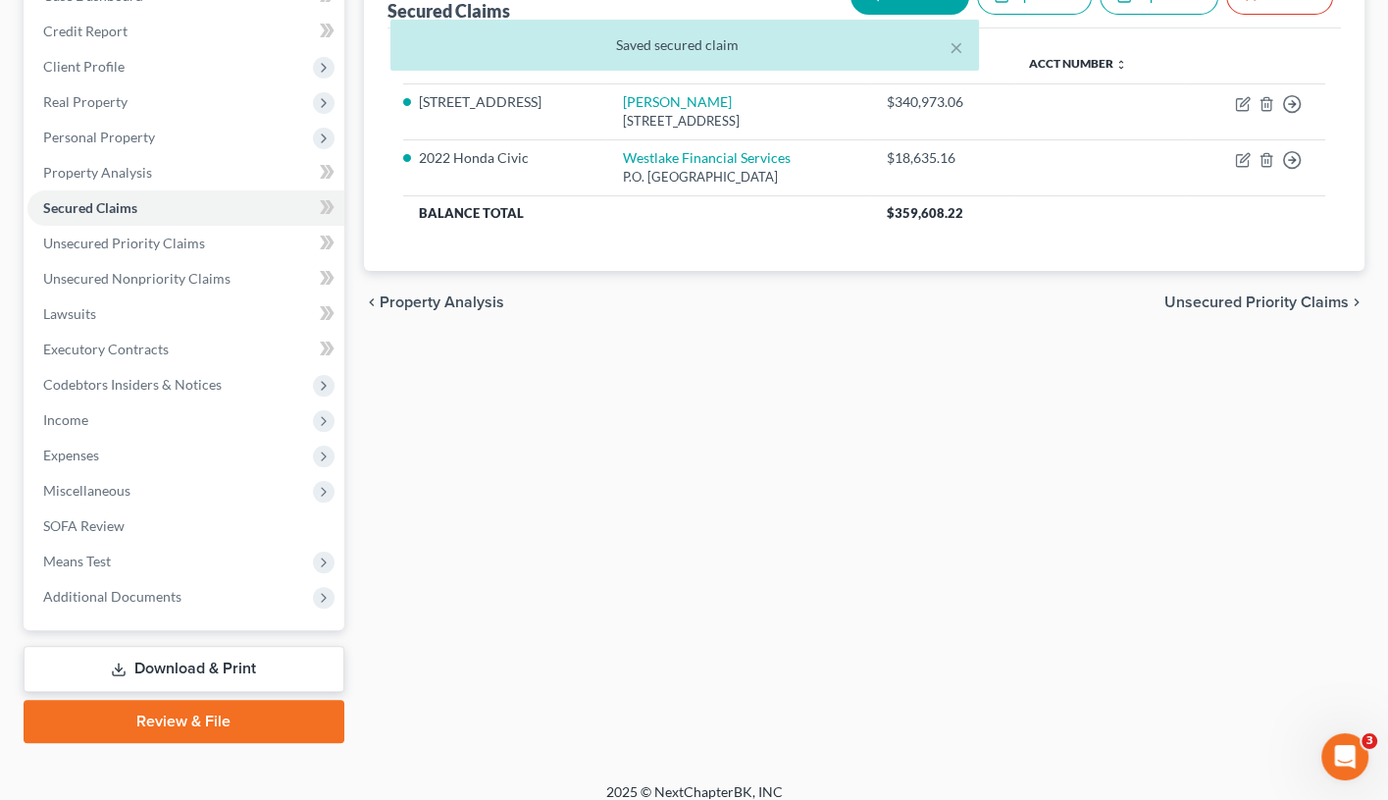
scroll to position [225, 0]
click at [234, 655] on link "Download & Print" at bounding box center [184, 670] width 321 height 46
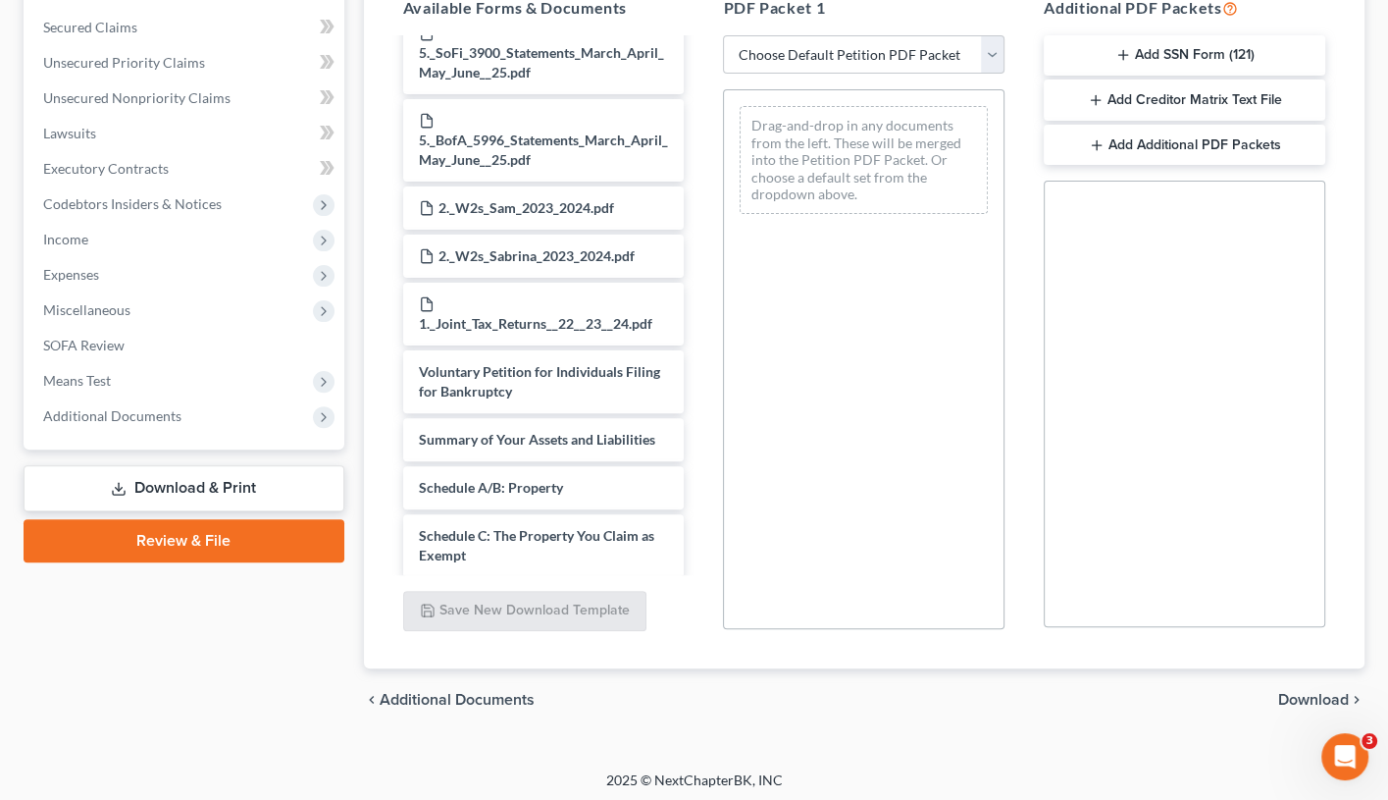
scroll to position [1818, 0]
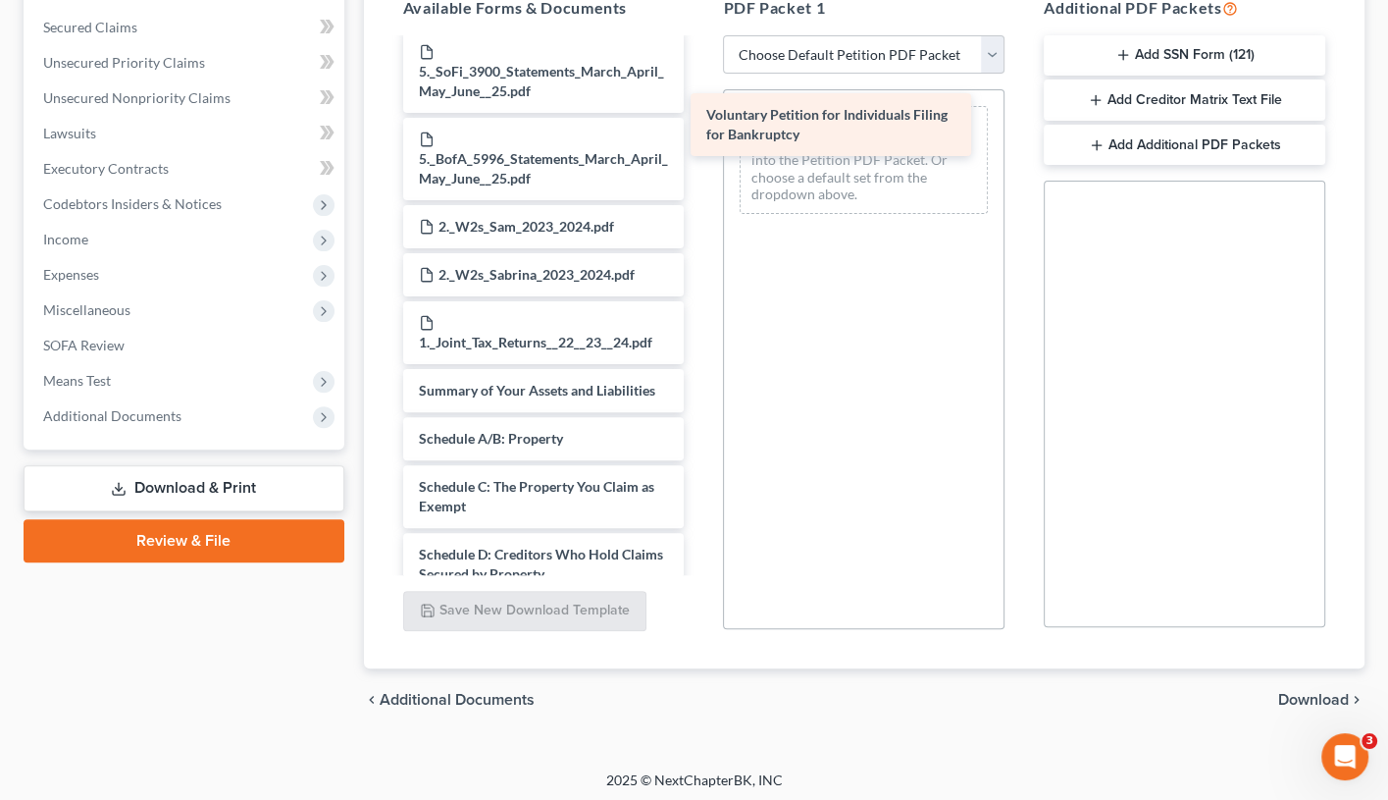
drag, startPoint x: 608, startPoint y: 329, endPoint x: 896, endPoint y: 131, distance: 349.2
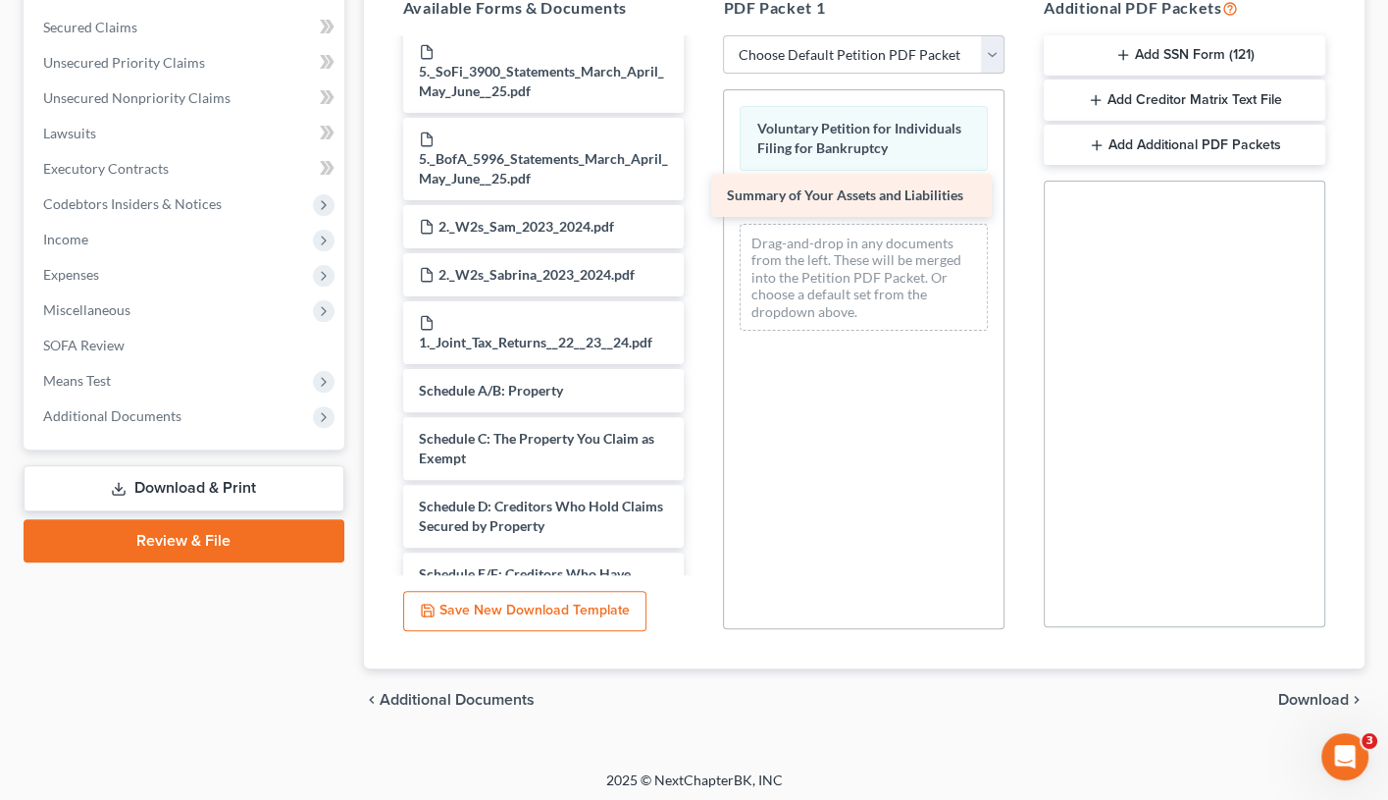
drag, startPoint x: 579, startPoint y: 312, endPoint x: 887, endPoint y: 195, distance: 329.5
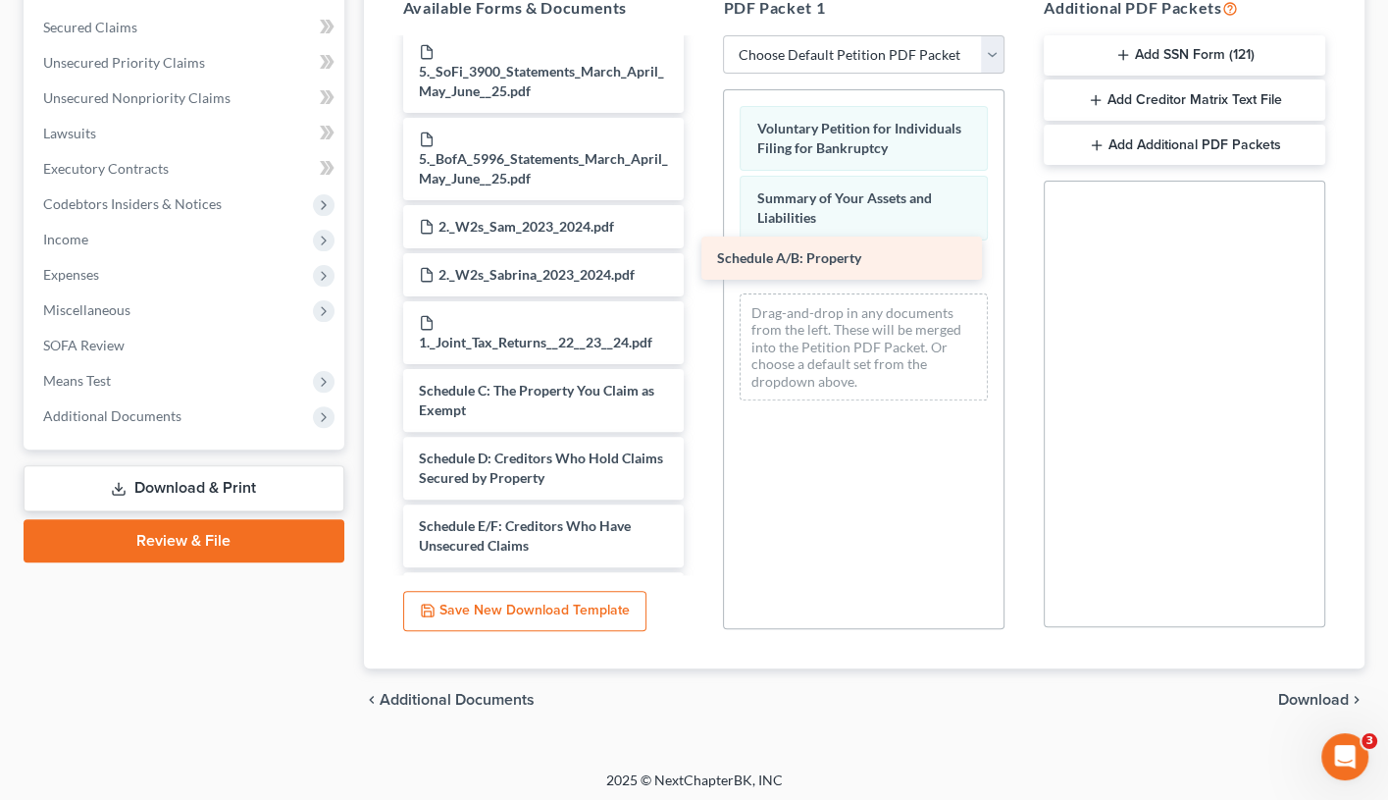
drag, startPoint x: 599, startPoint y: 326, endPoint x: 898, endPoint y: 272, distance: 304.1
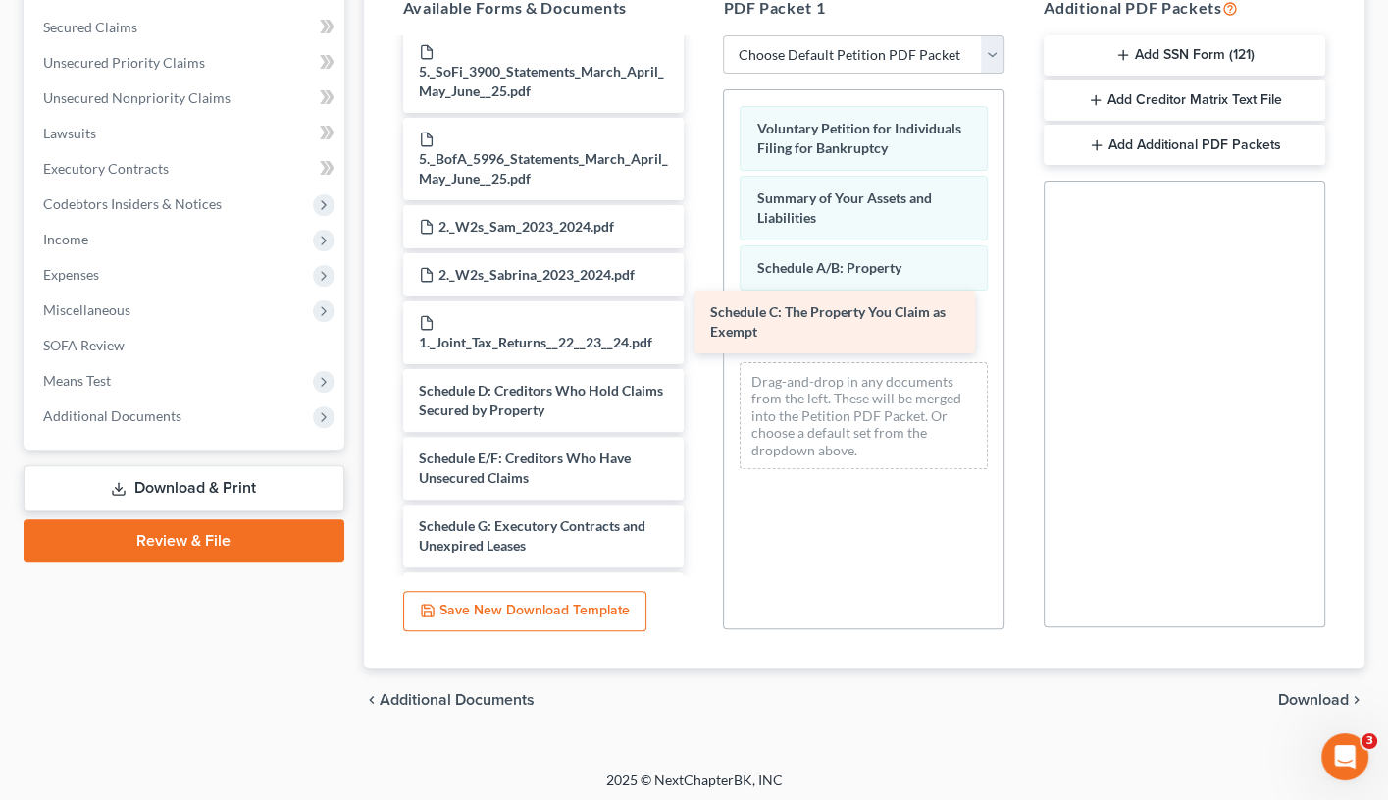
drag, startPoint x: 559, startPoint y: 324, endPoint x: 851, endPoint y: 323, distance: 291.4
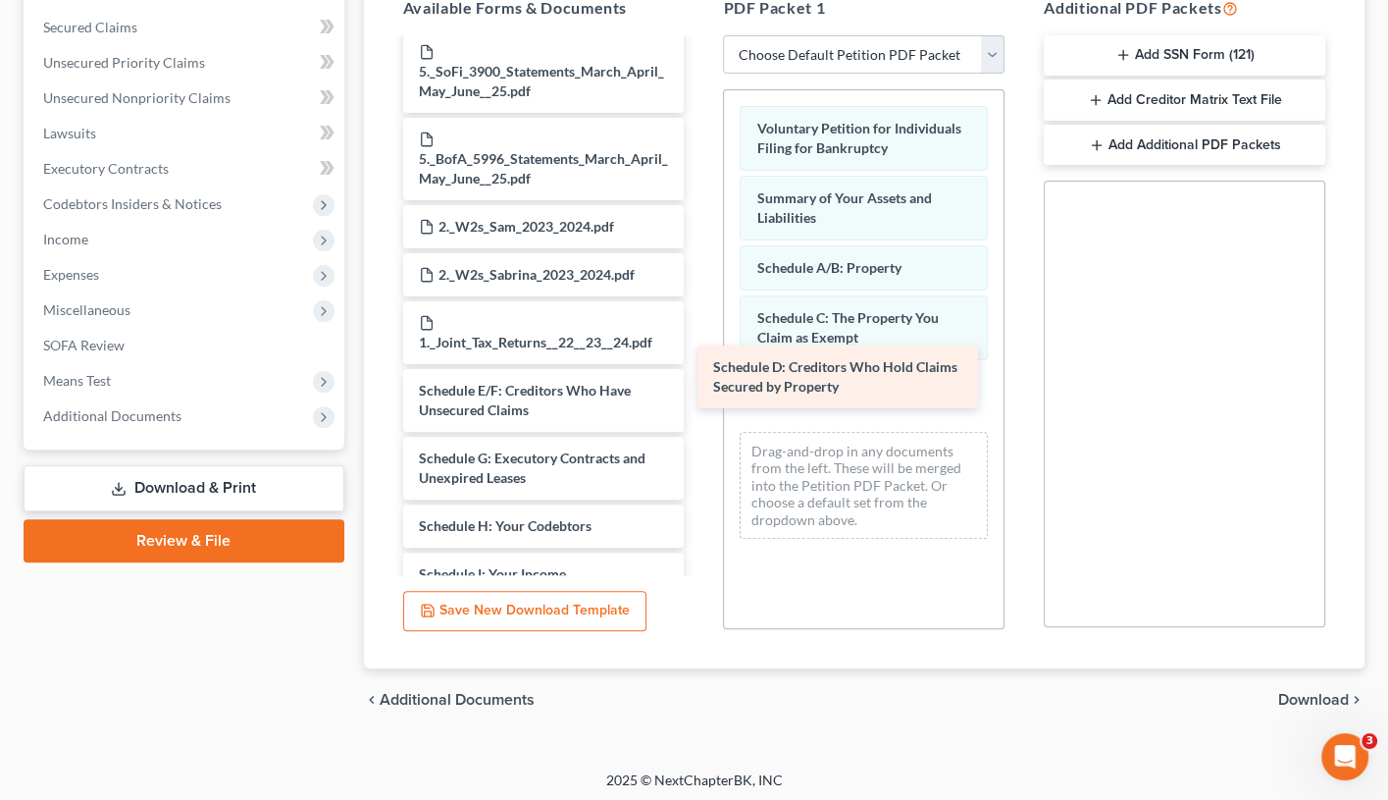
drag, startPoint x: 556, startPoint y: 328, endPoint x: 851, endPoint y: 382, distance: 299.3
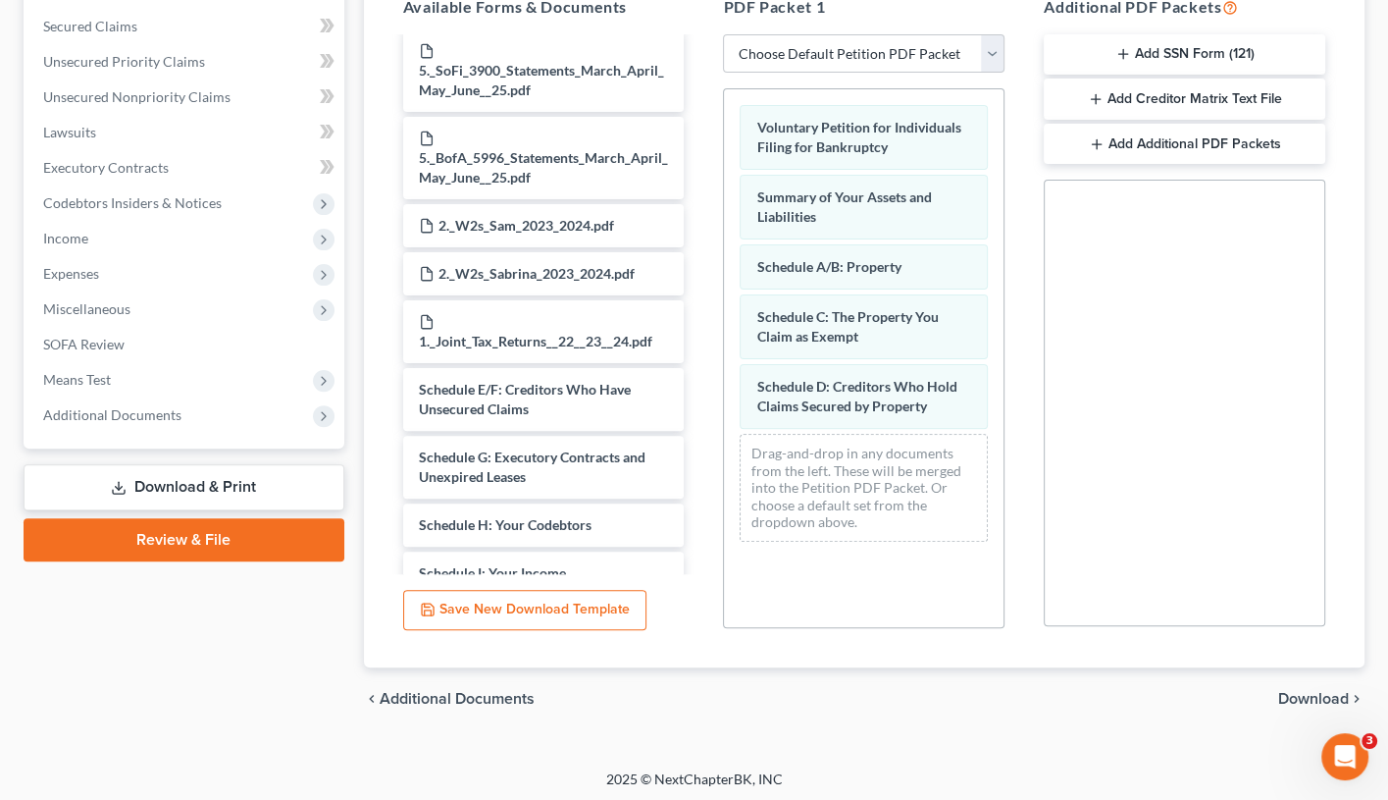
scroll to position [406, 0]
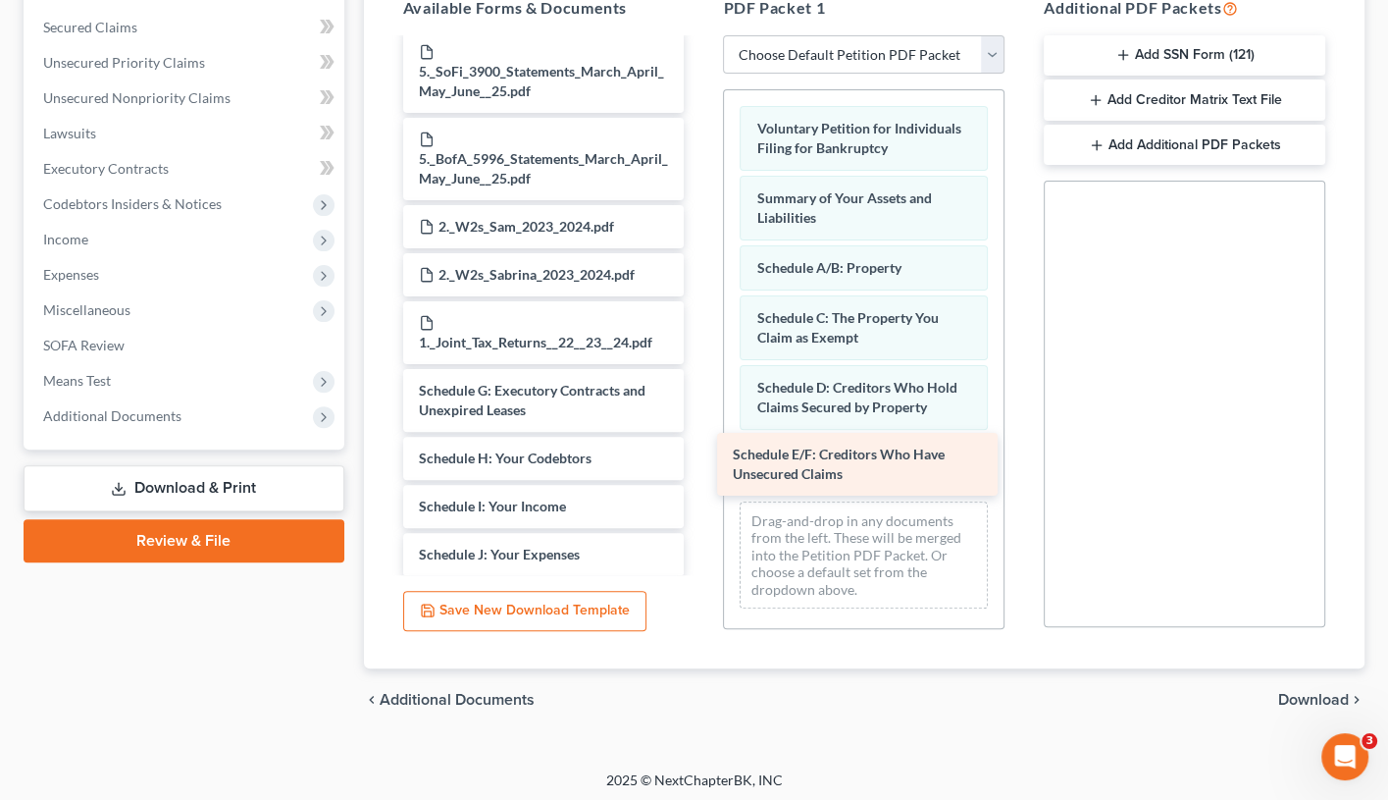
drag, startPoint x: 614, startPoint y: 310, endPoint x: 930, endPoint y: 452, distance: 346.5
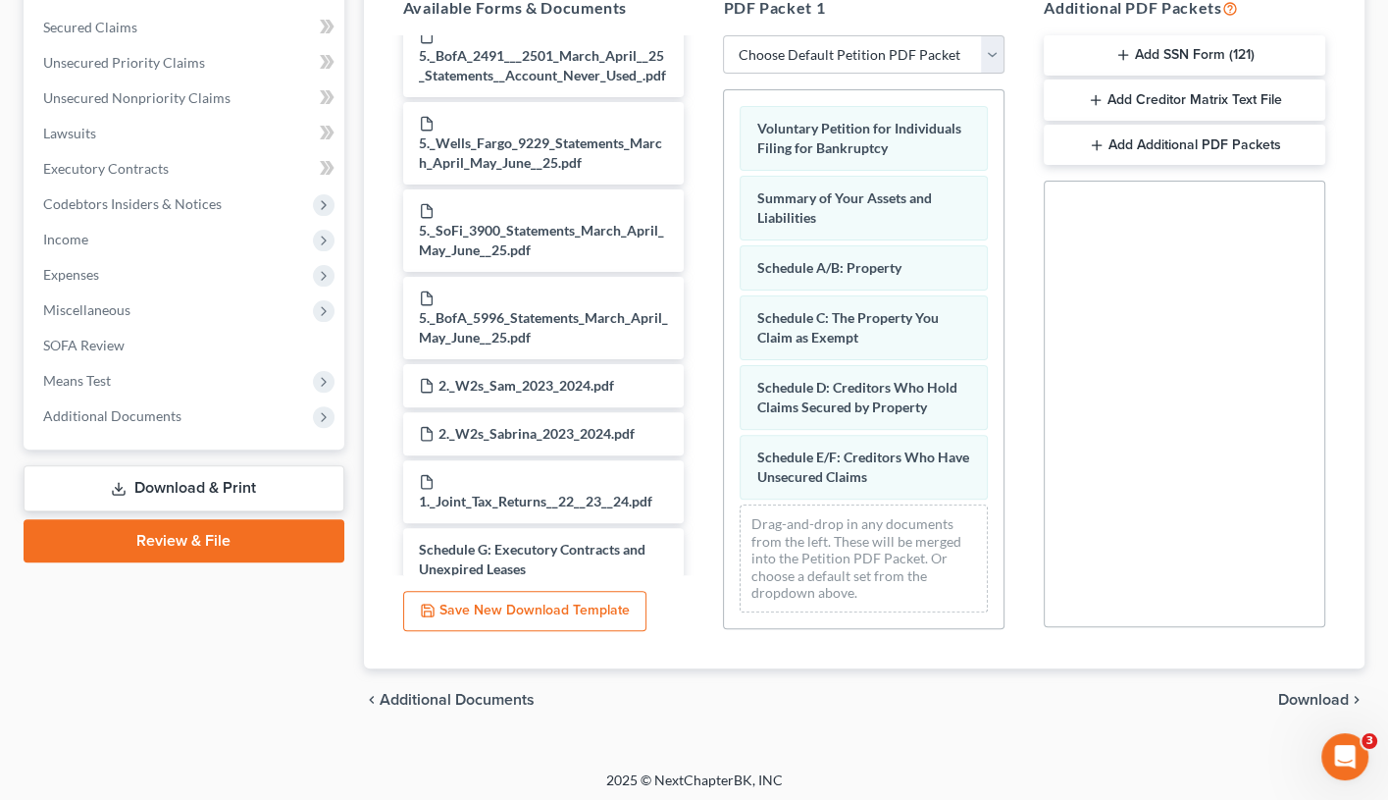
scroll to position [1646, 0]
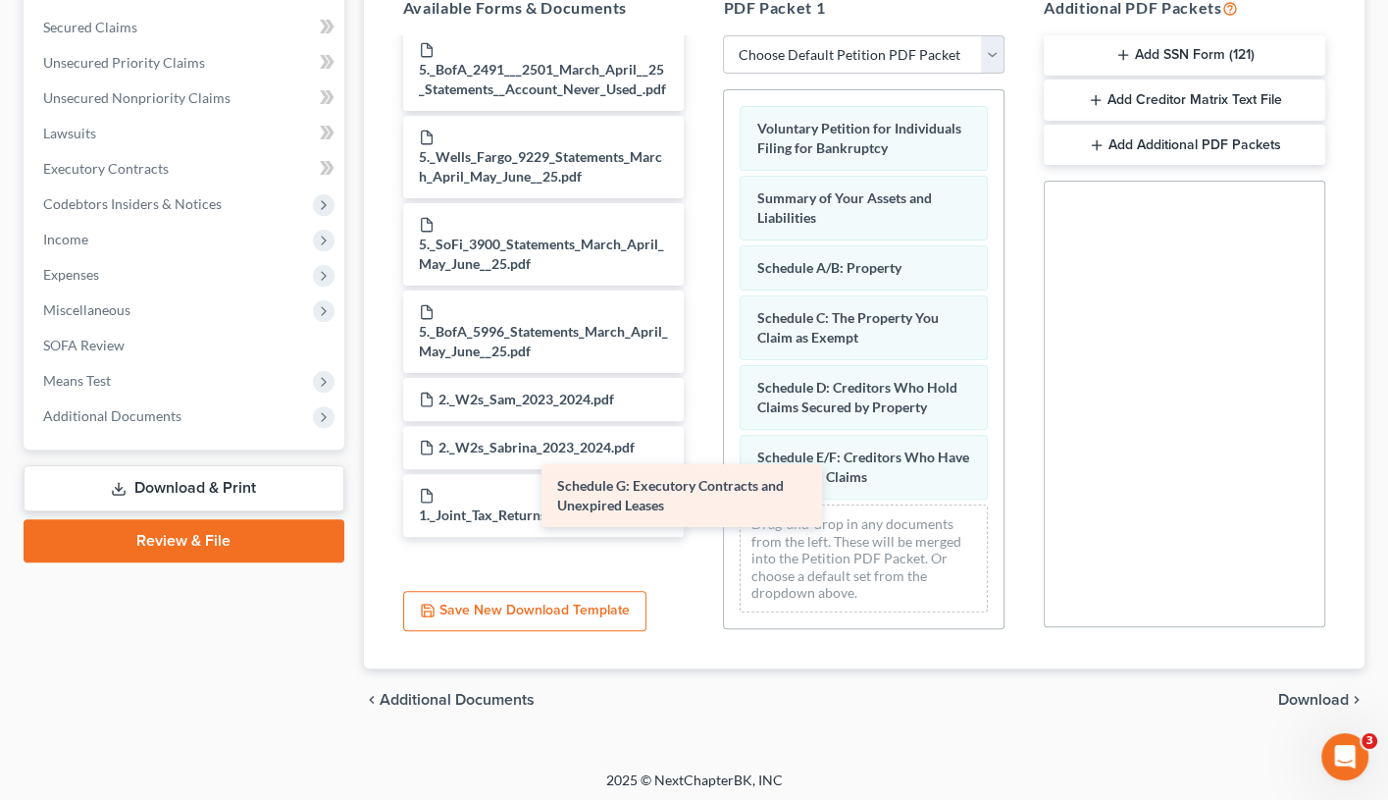
drag, startPoint x: 559, startPoint y: 492, endPoint x: 882, endPoint y: 489, distance: 322.8
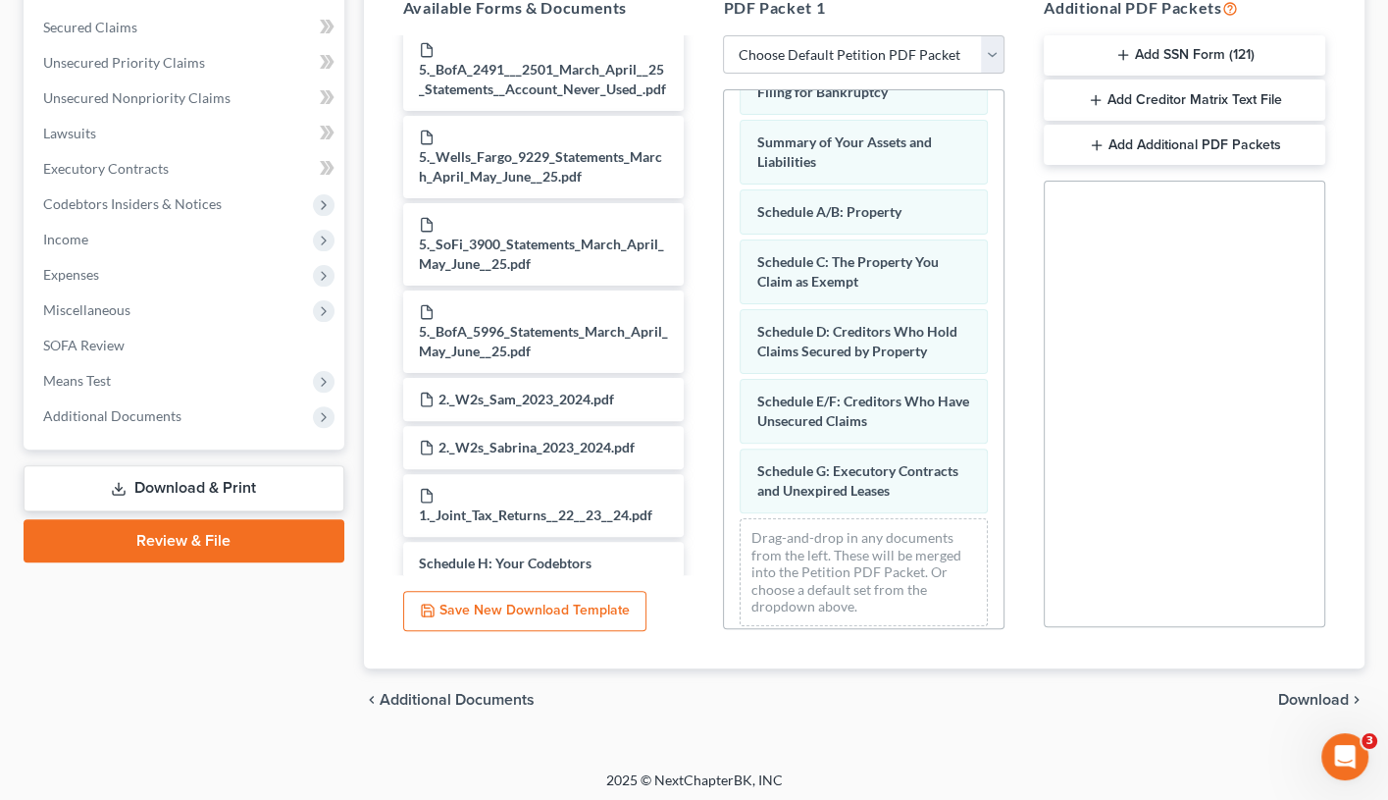
scroll to position [55, 0]
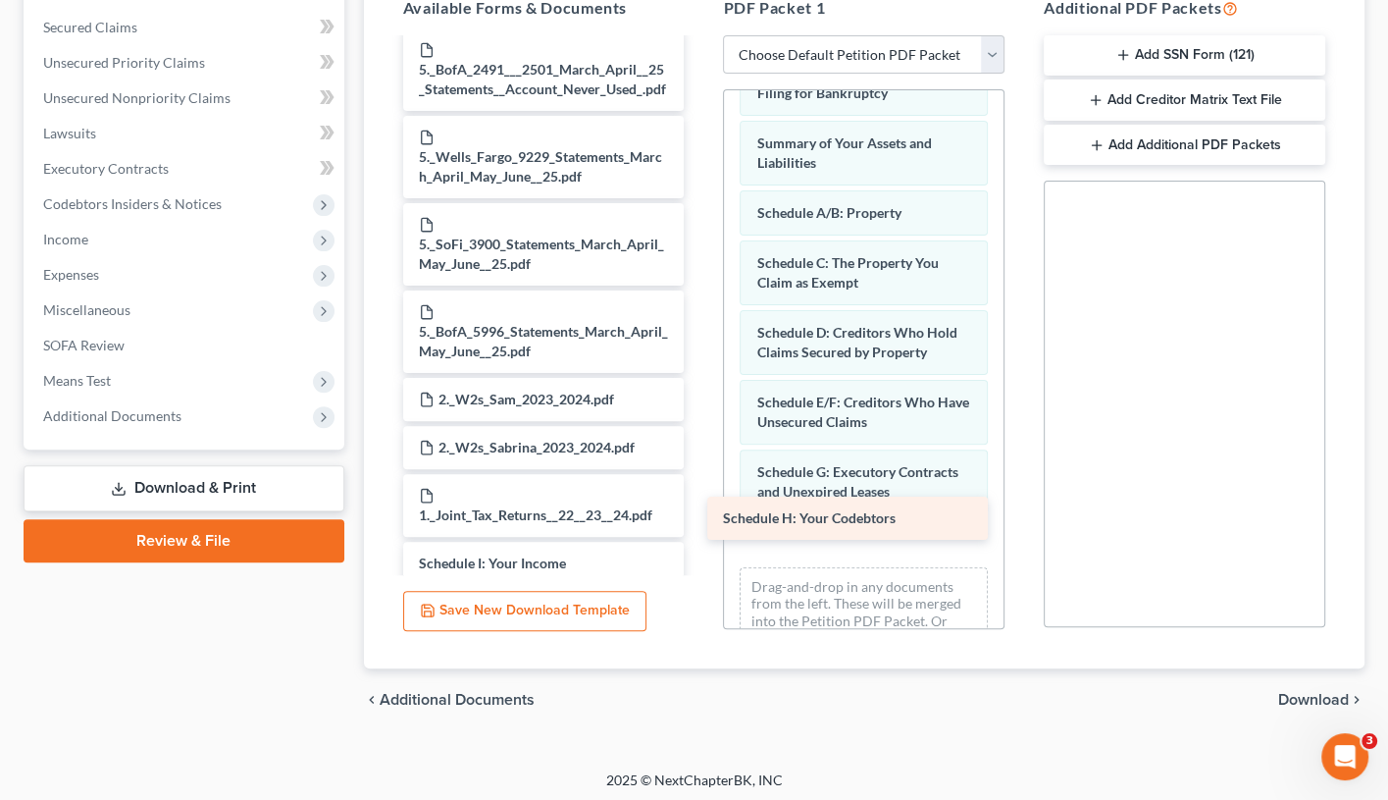
drag, startPoint x: 536, startPoint y: 484, endPoint x: 840, endPoint y: 516, distance: 305.9
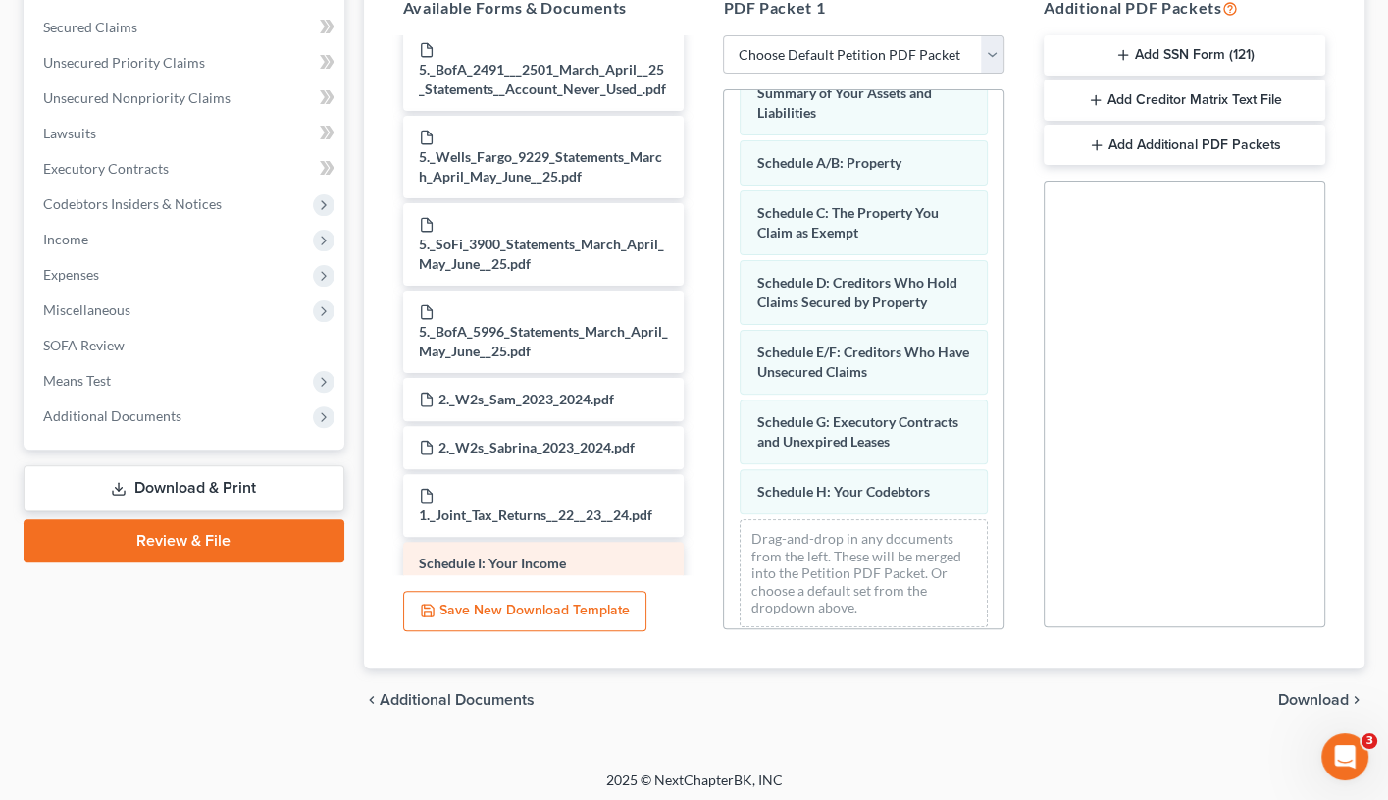
scroll to position [104, 0]
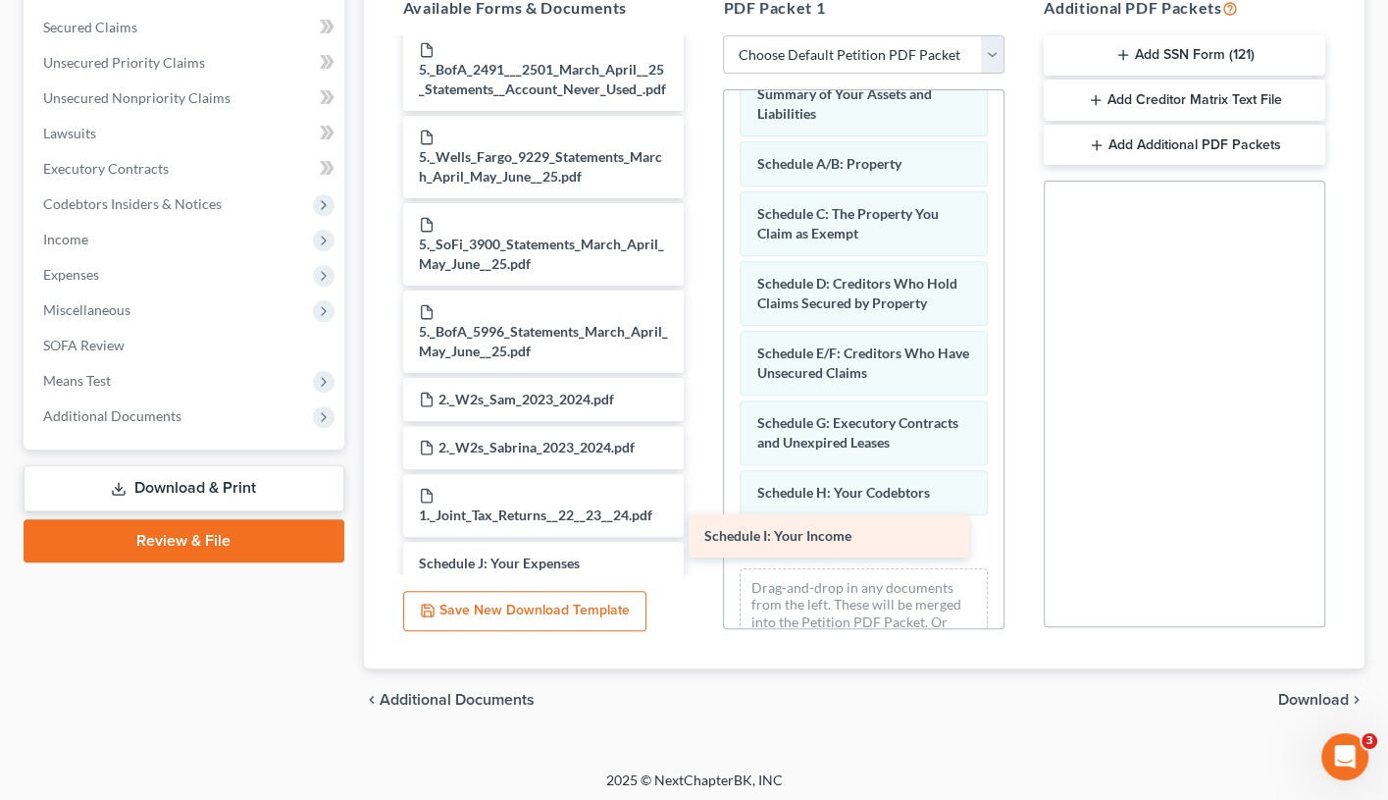
drag, startPoint x: 605, startPoint y: 488, endPoint x: 910, endPoint y: 539, distance: 308.4
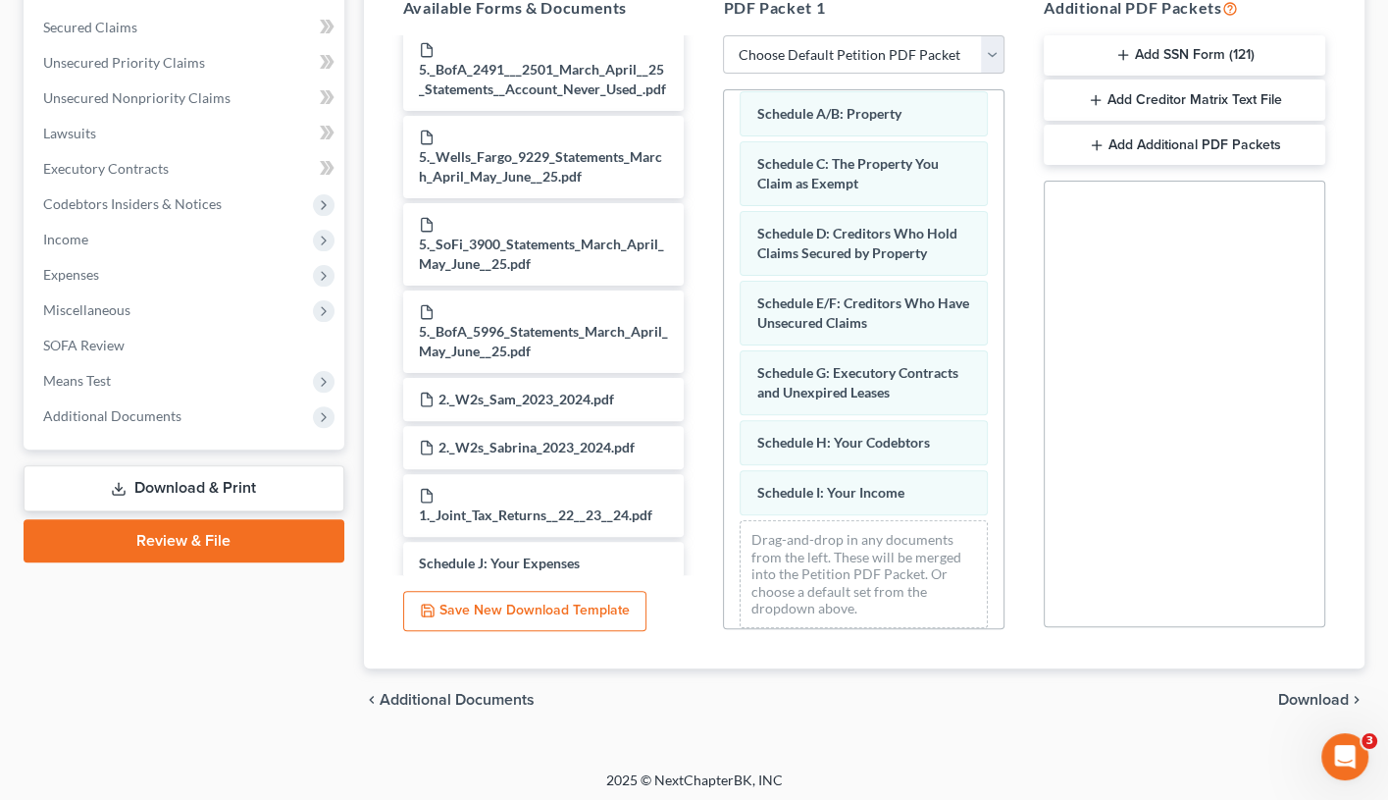
scroll to position [153, 0]
drag, startPoint x: 554, startPoint y: 487, endPoint x: 850, endPoint y: 547, distance: 301.4
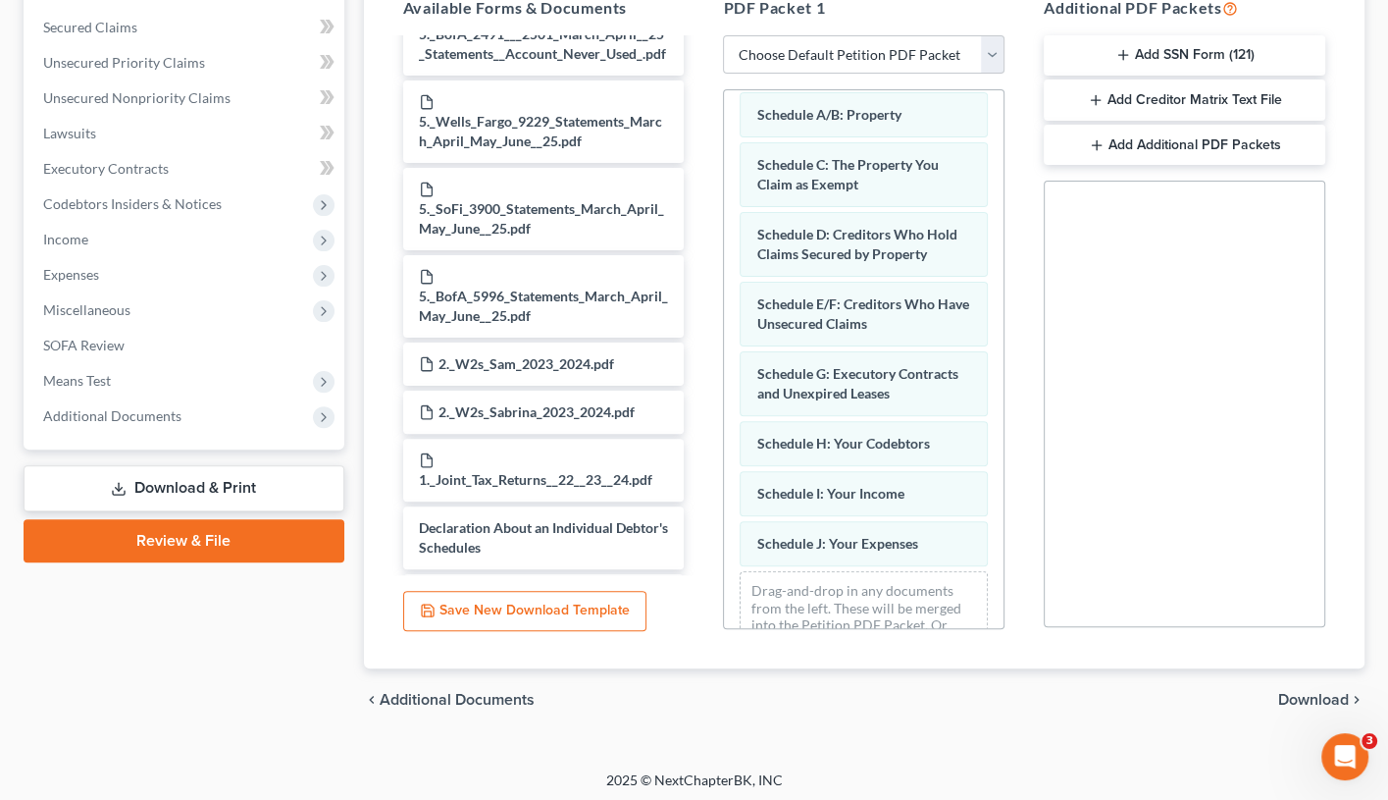
scroll to position [1669, 0]
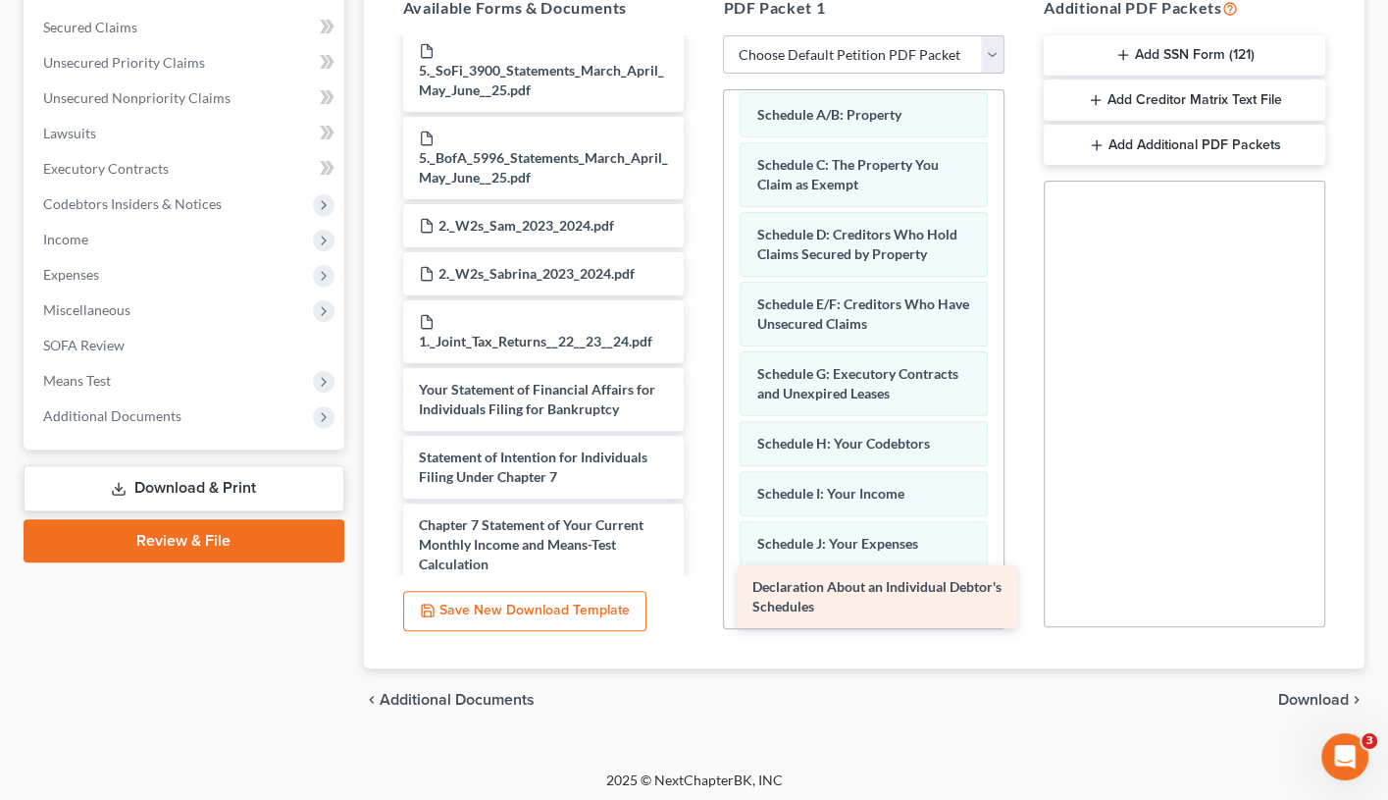
drag, startPoint x: 588, startPoint y: 523, endPoint x: 920, endPoint y: 601, distance: 341.6
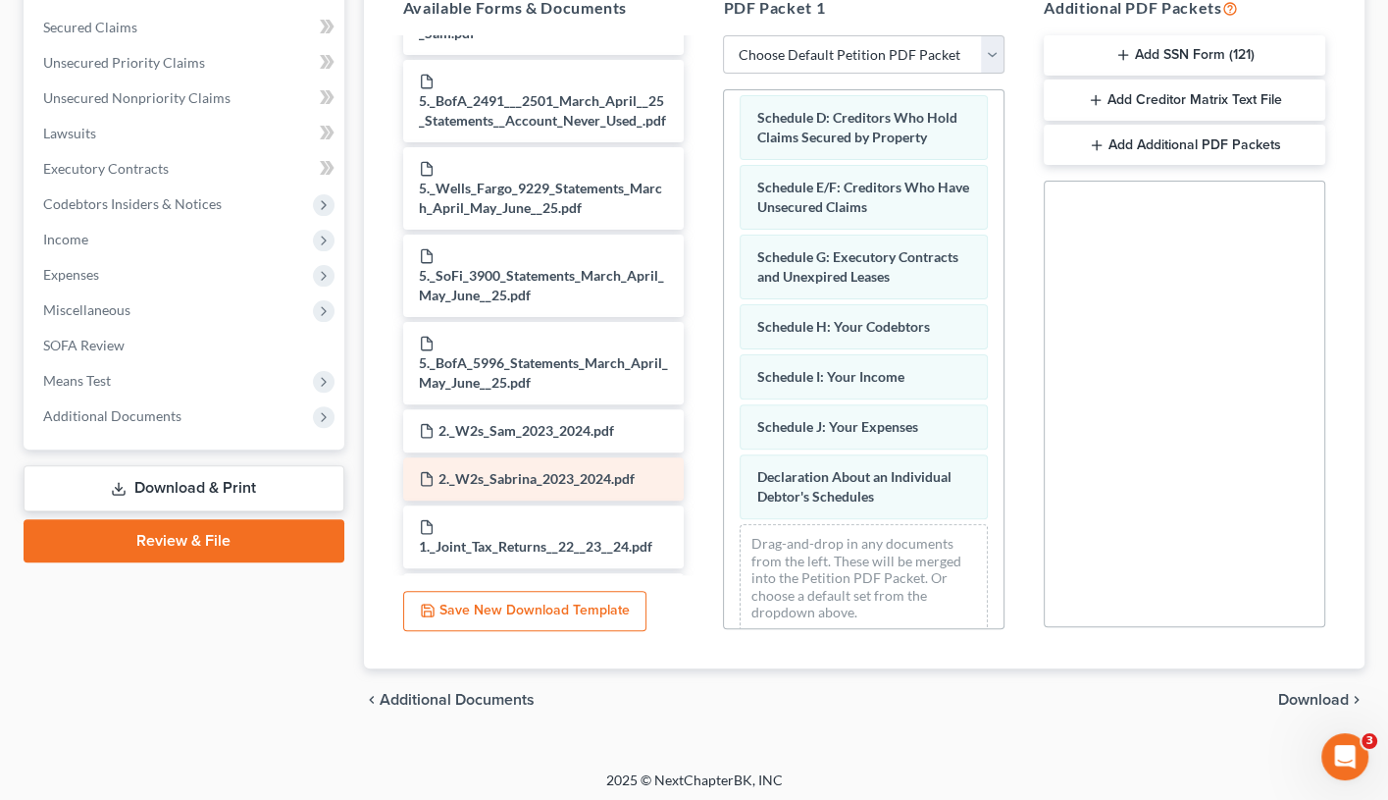
scroll to position [1618, 0]
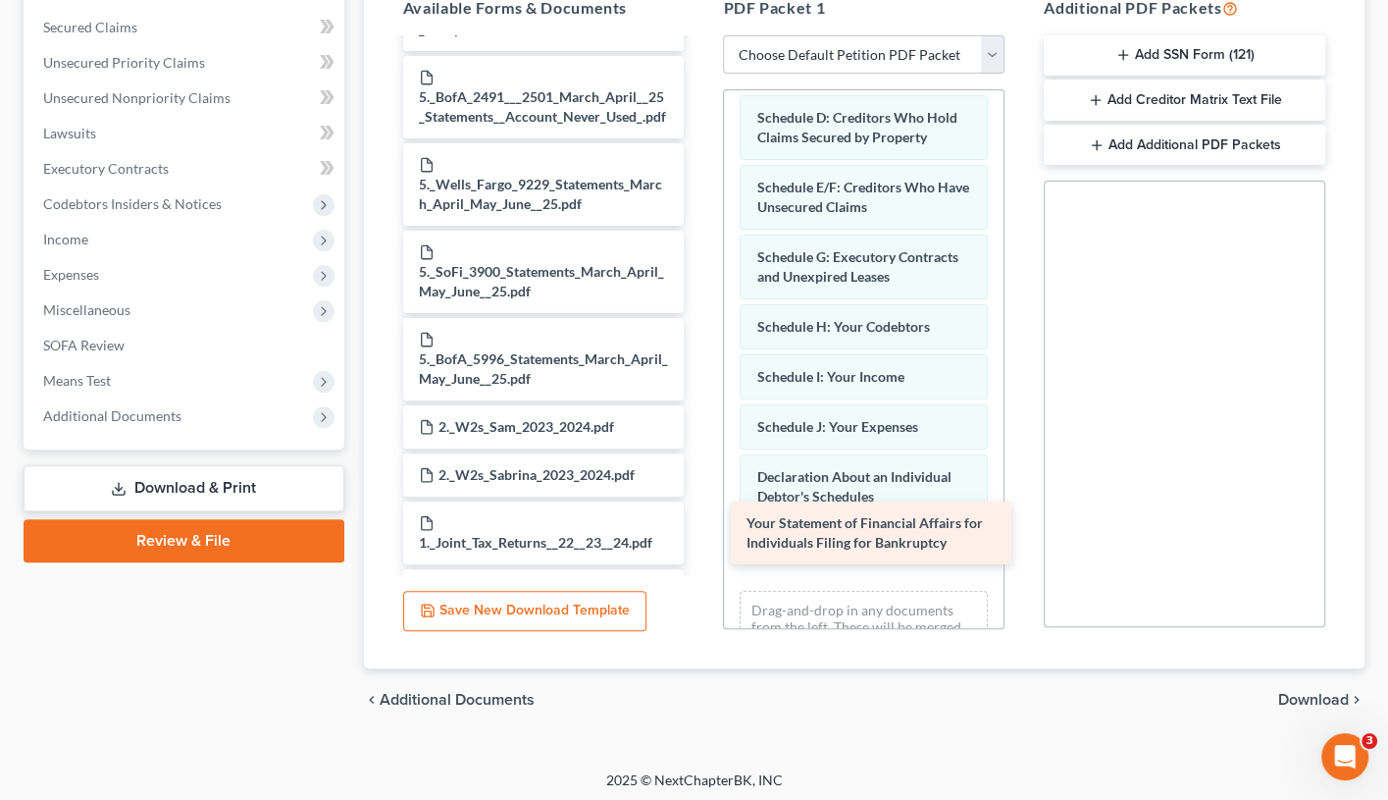
drag, startPoint x: 599, startPoint y: 515, endPoint x: 926, endPoint y: 525, distance: 327.9
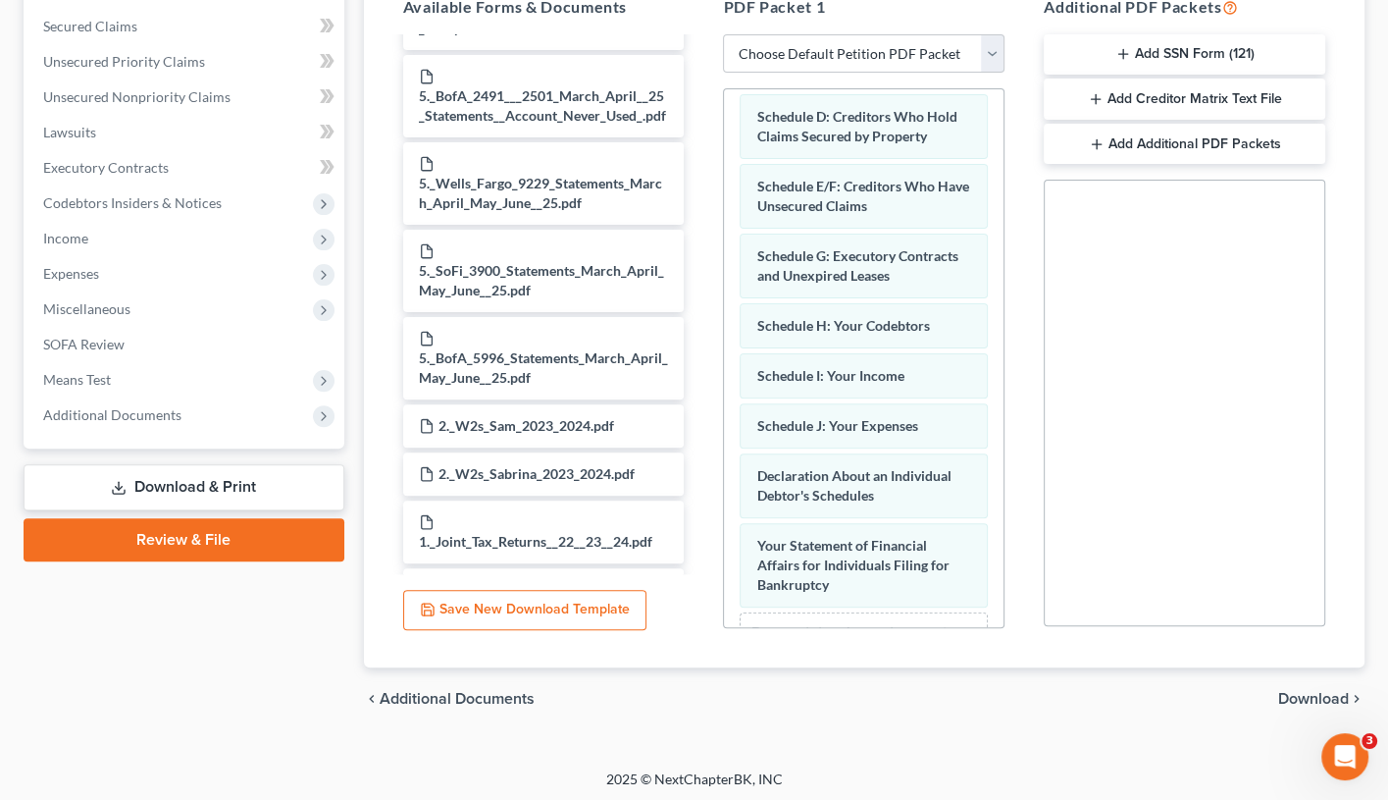
scroll to position [406, 0]
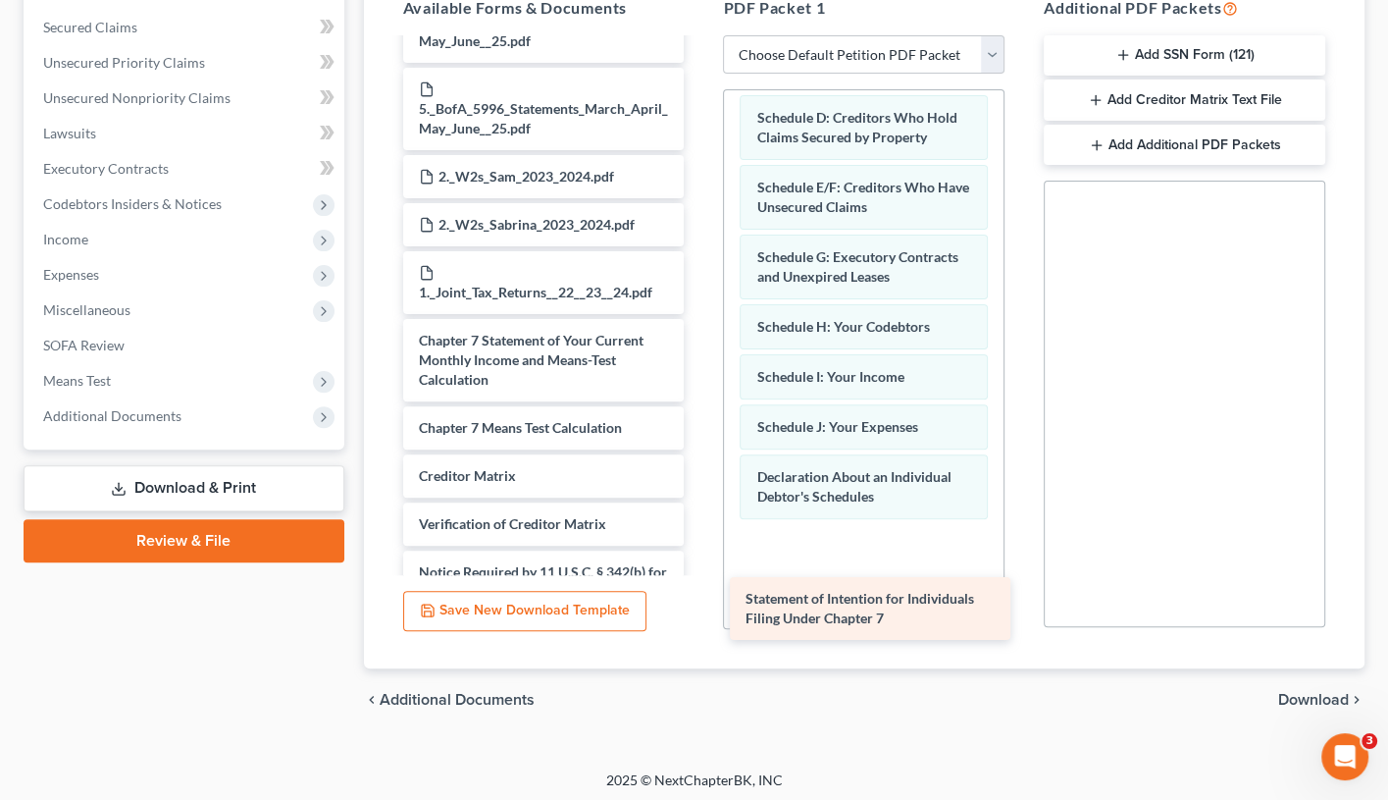
drag, startPoint x: 518, startPoint y: 516, endPoint x: 843, endPoint y: 601, distance: 335.6
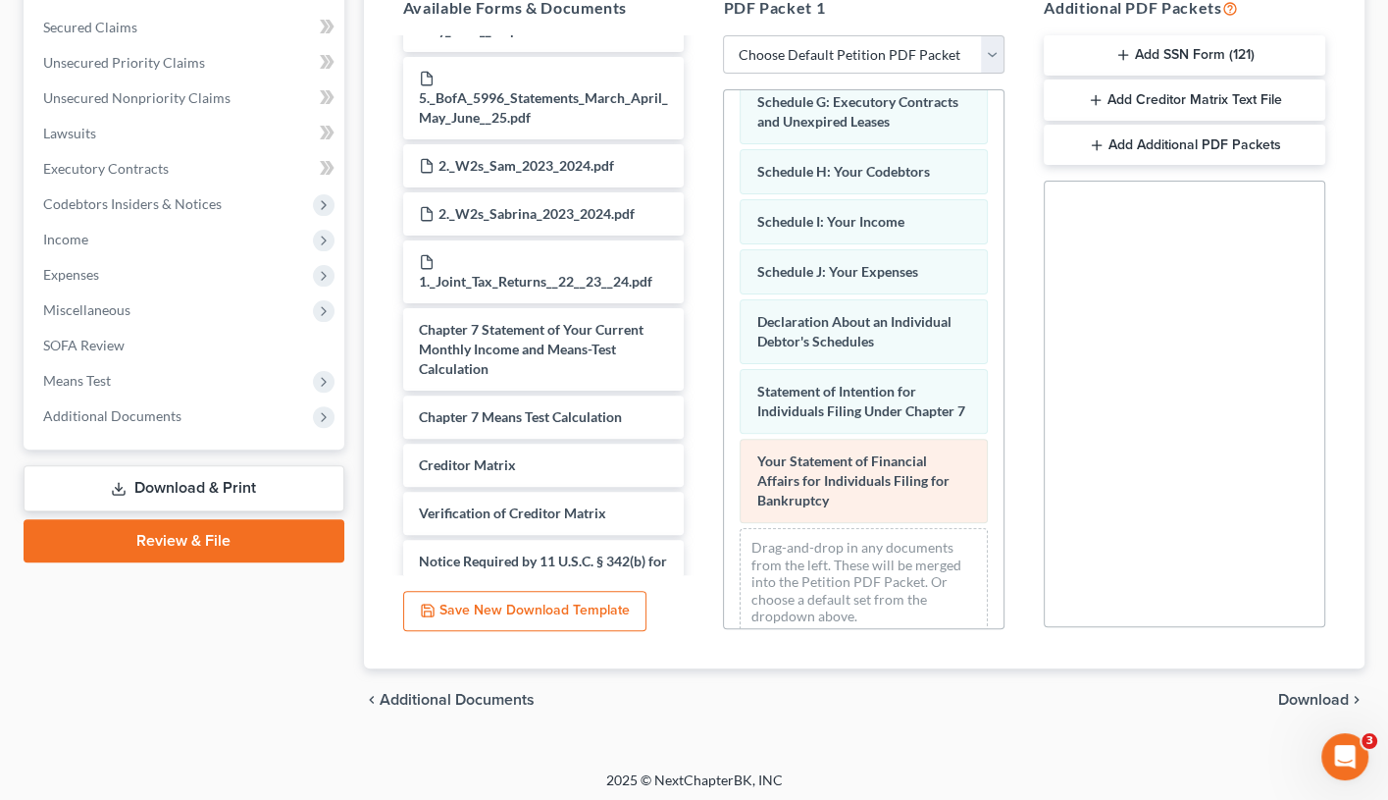
scroll to position [424, 0]
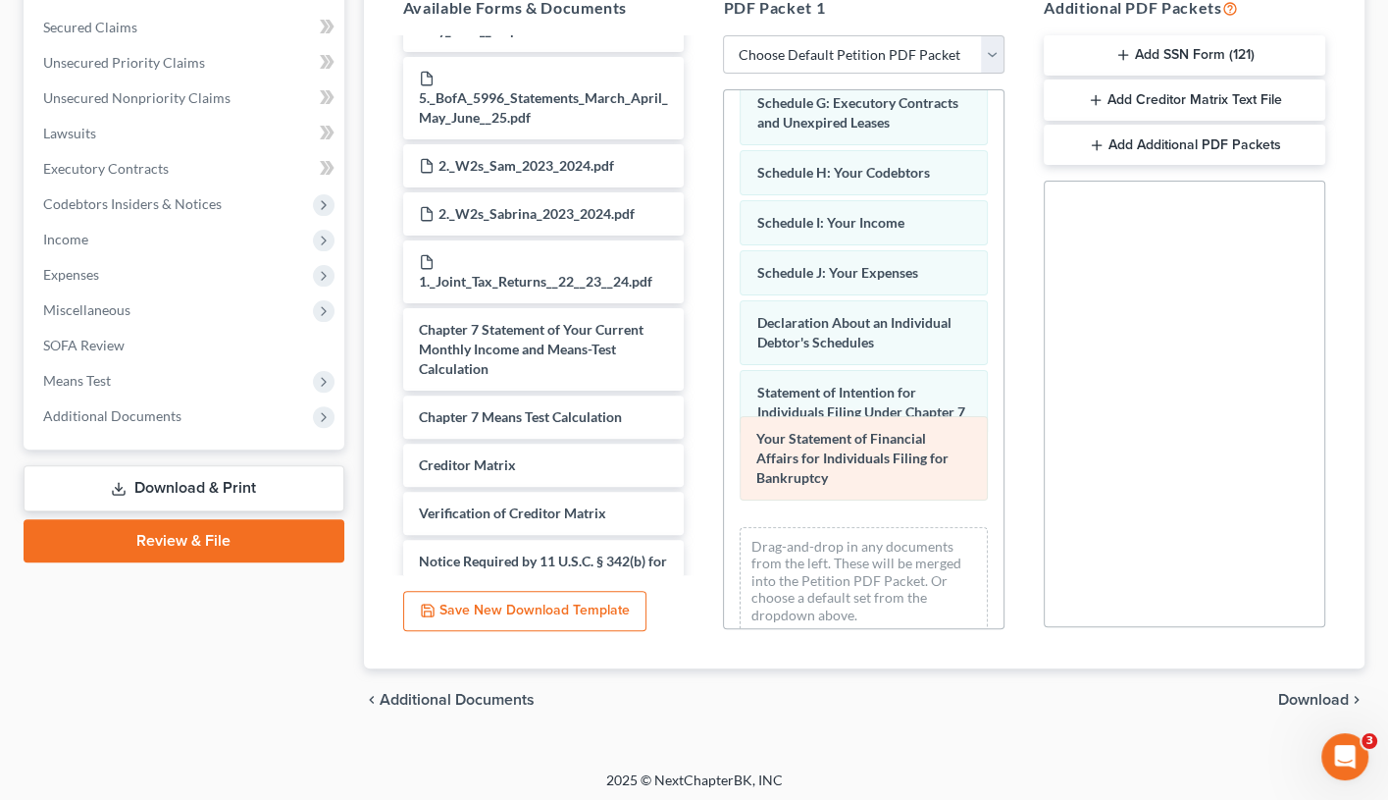
click at [800, 484] on div "Your Statement of Financial Affairs for Individuals Filing for Bankruptcy Volun…" at bounding box center [864, 157] width 280 height 983
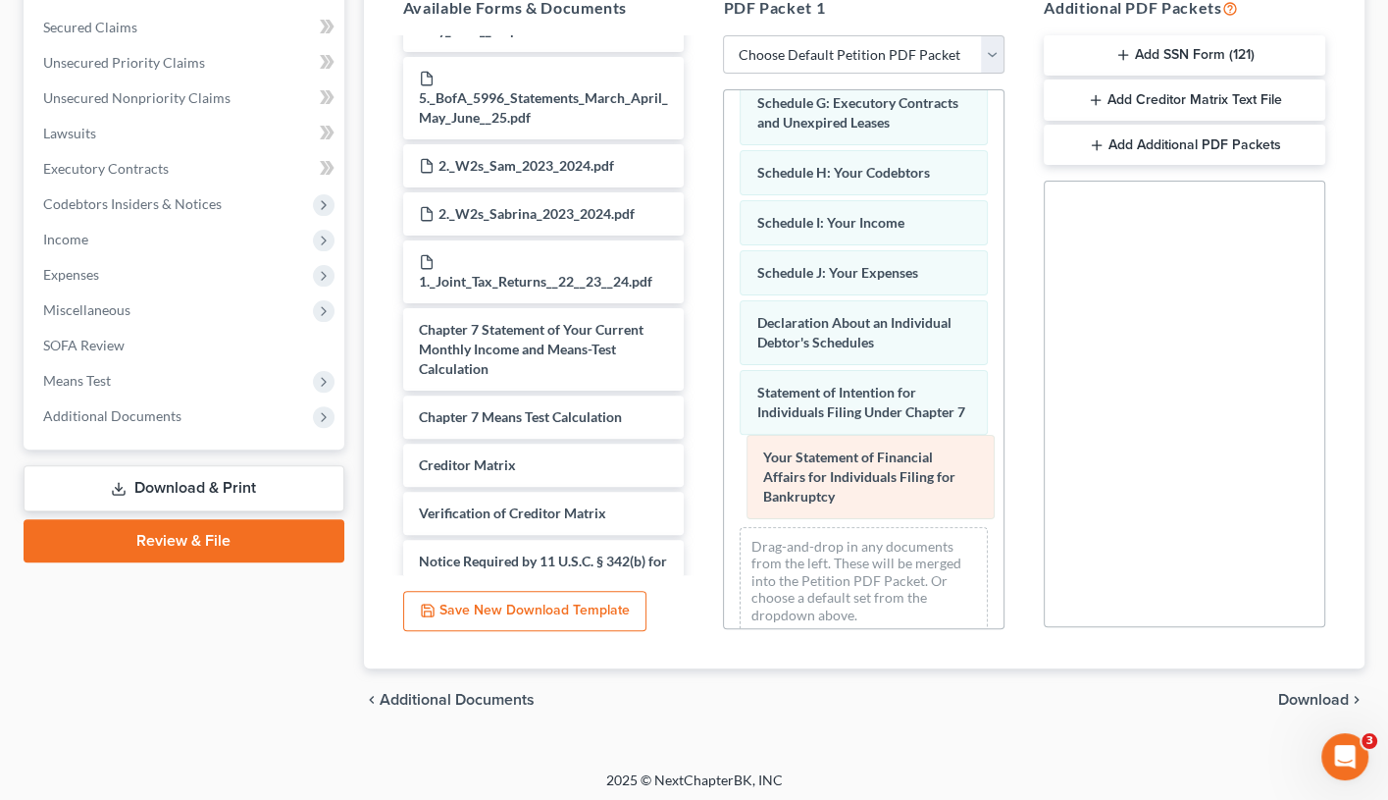
drag, startPoint x: 802, startPoint y: 454, endPoint x: 809, endPoint y: 470, distance: 17.1
click at [809, 470] on div "Your Statement of Financial Affairs for Individuals Filing for Bankruptcy Volun…" at bounding box center [864, 157] width 280 height 983
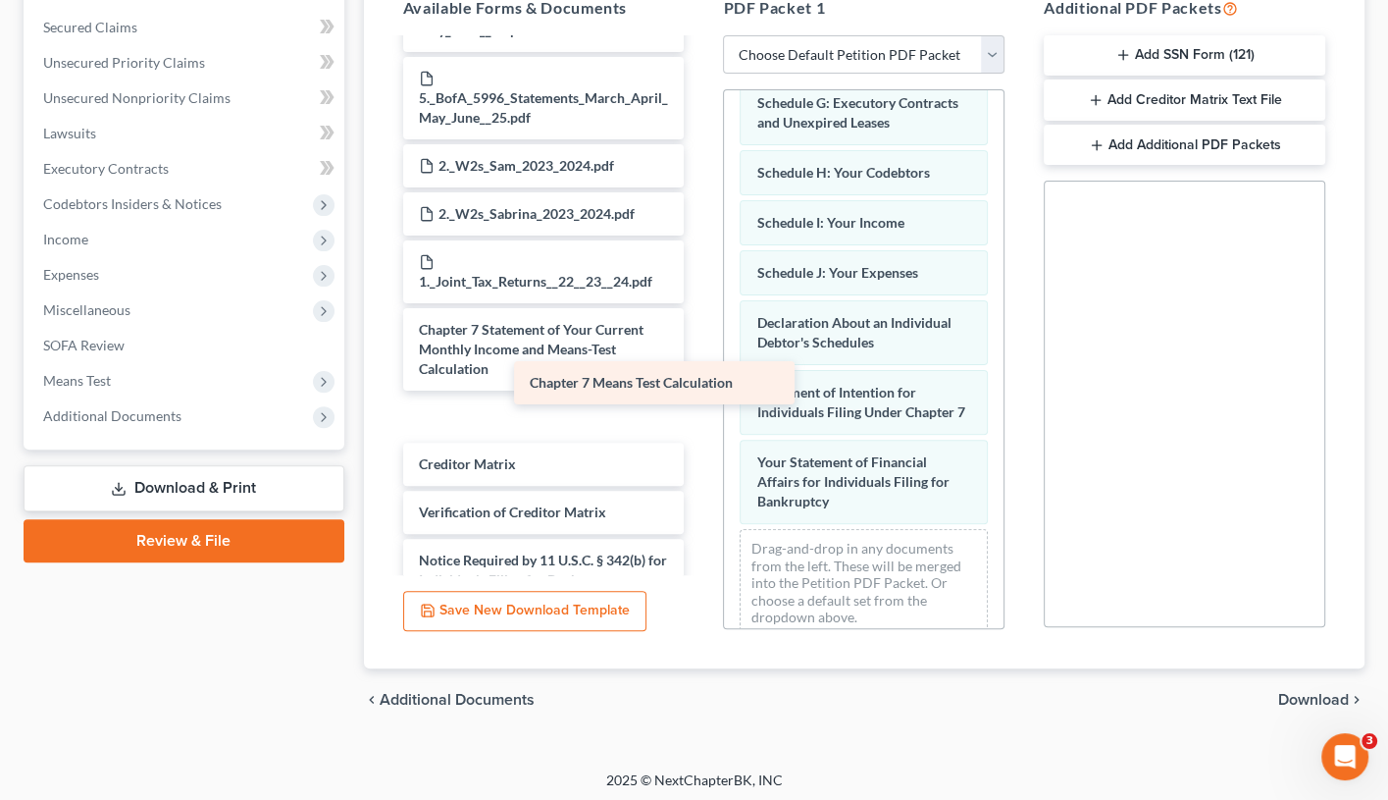
scroll to position [1831, 0]
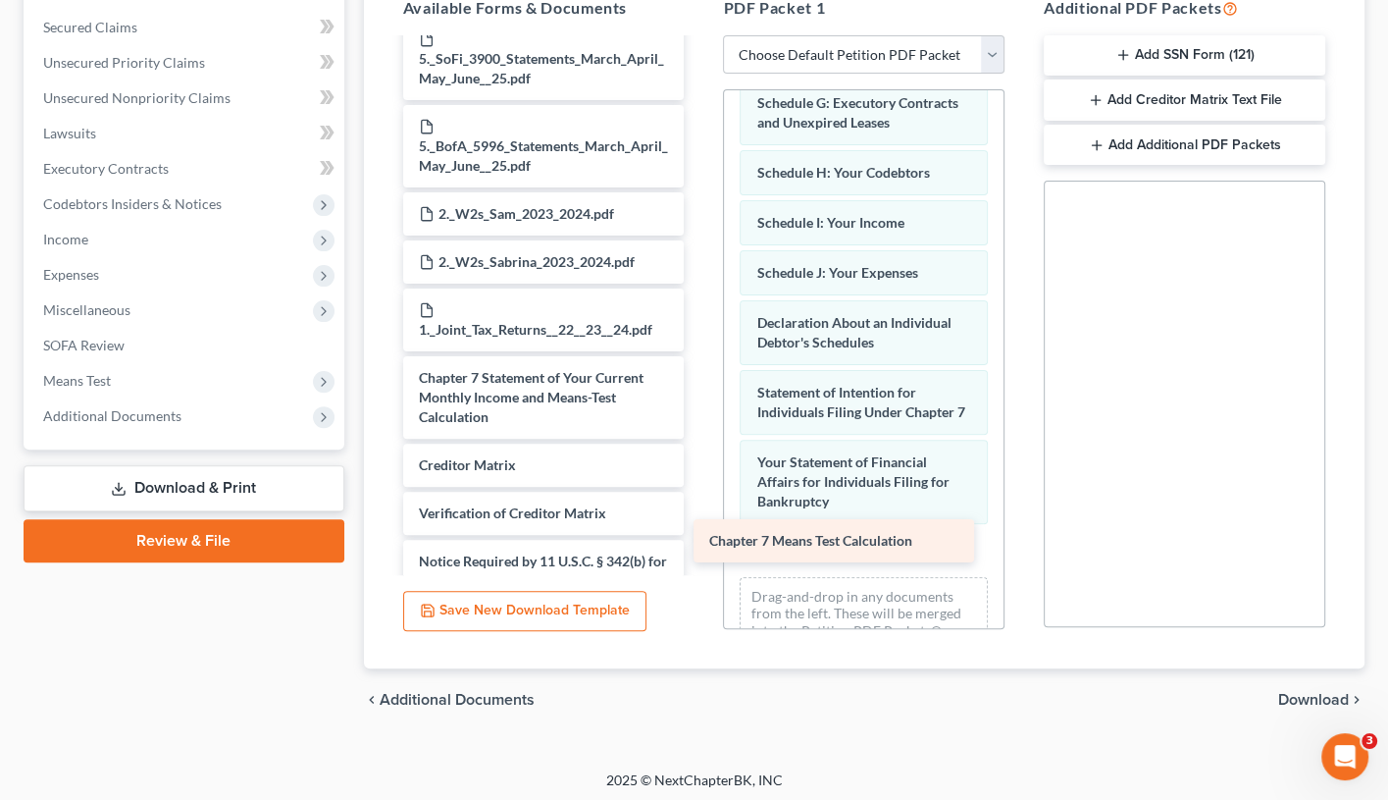
drag, startPoint x: 578, startPoint y: 327, endPoint x: 869, endPoint y: 530, distance: 355.2
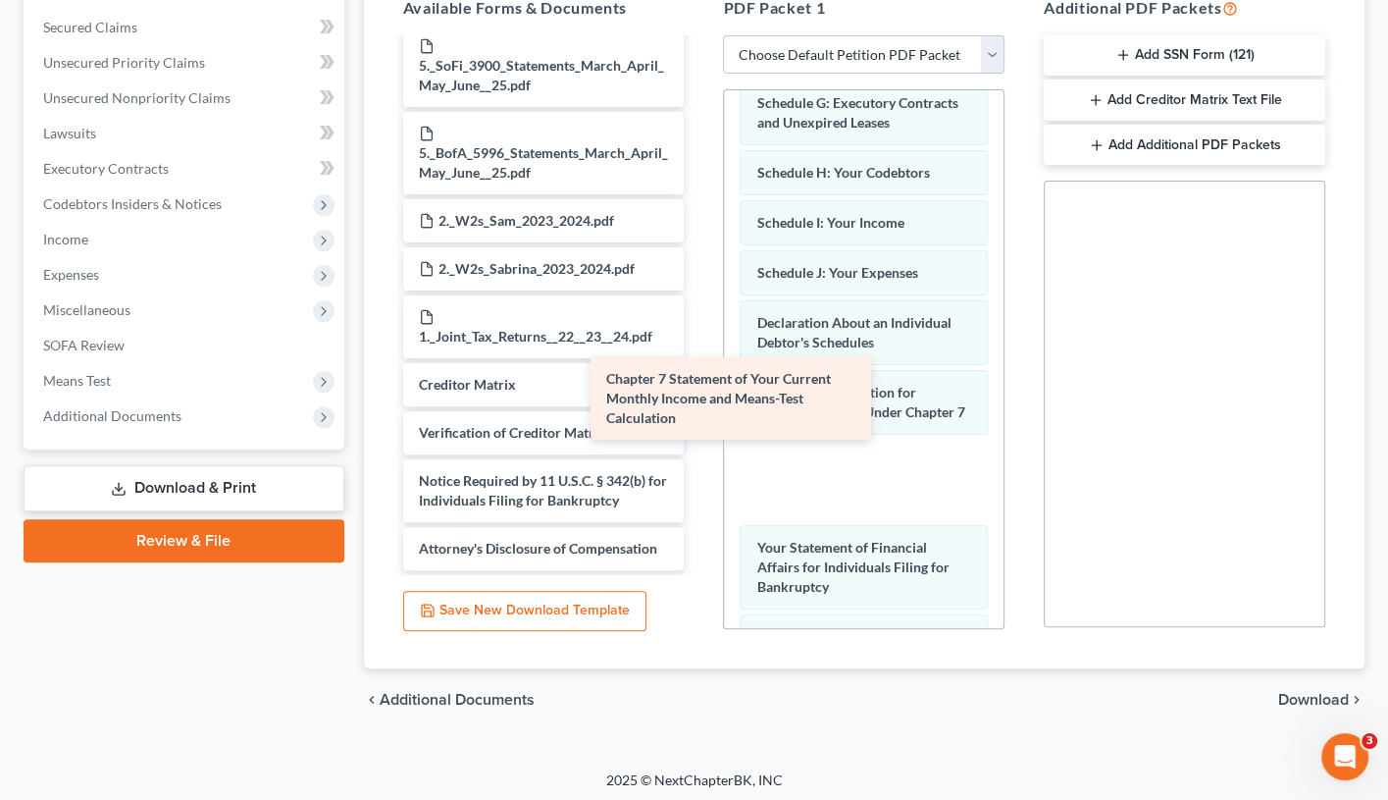
scroll to position [1747, 0]
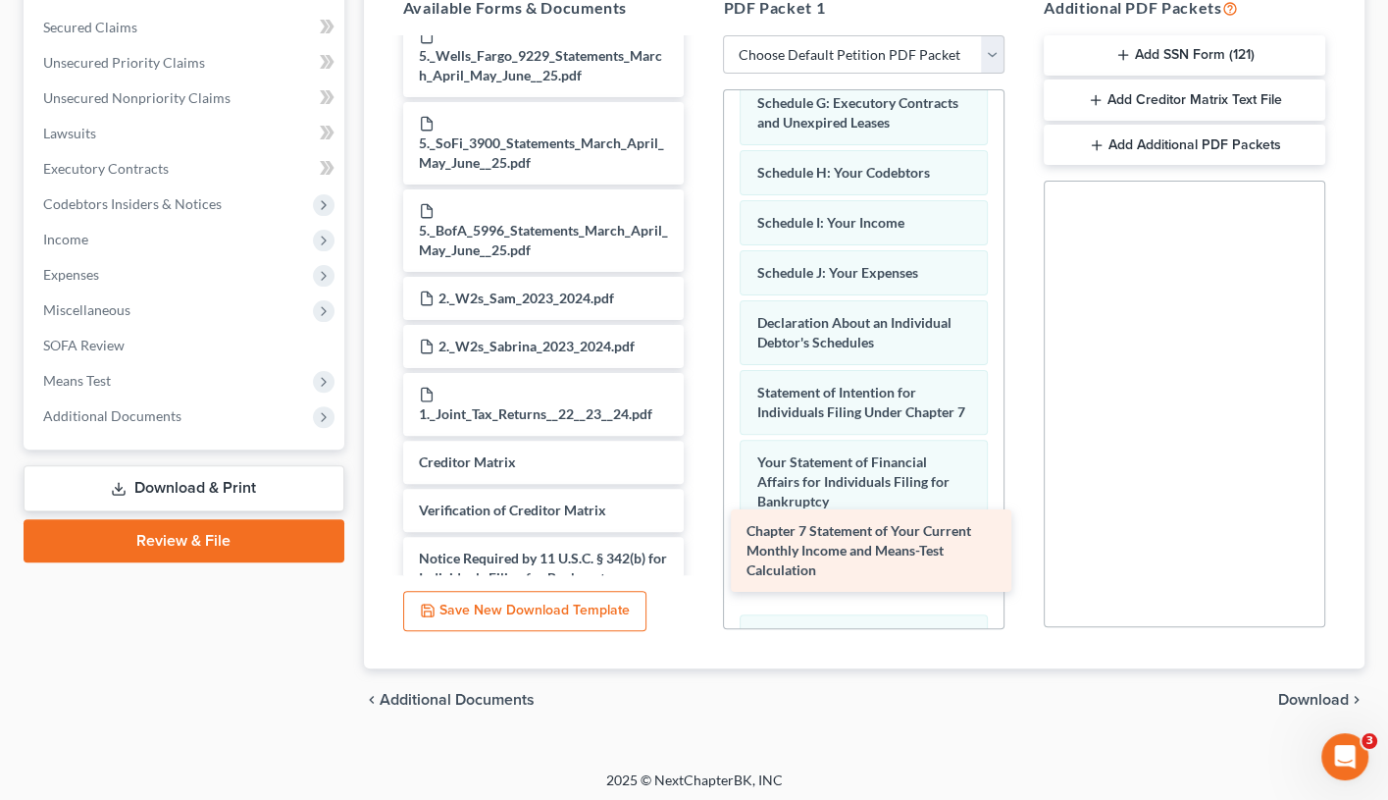
drag, startPoint x: 538, startPoint y: 324, endPoint x: 865, endPoint y: 554, distance: 400.7
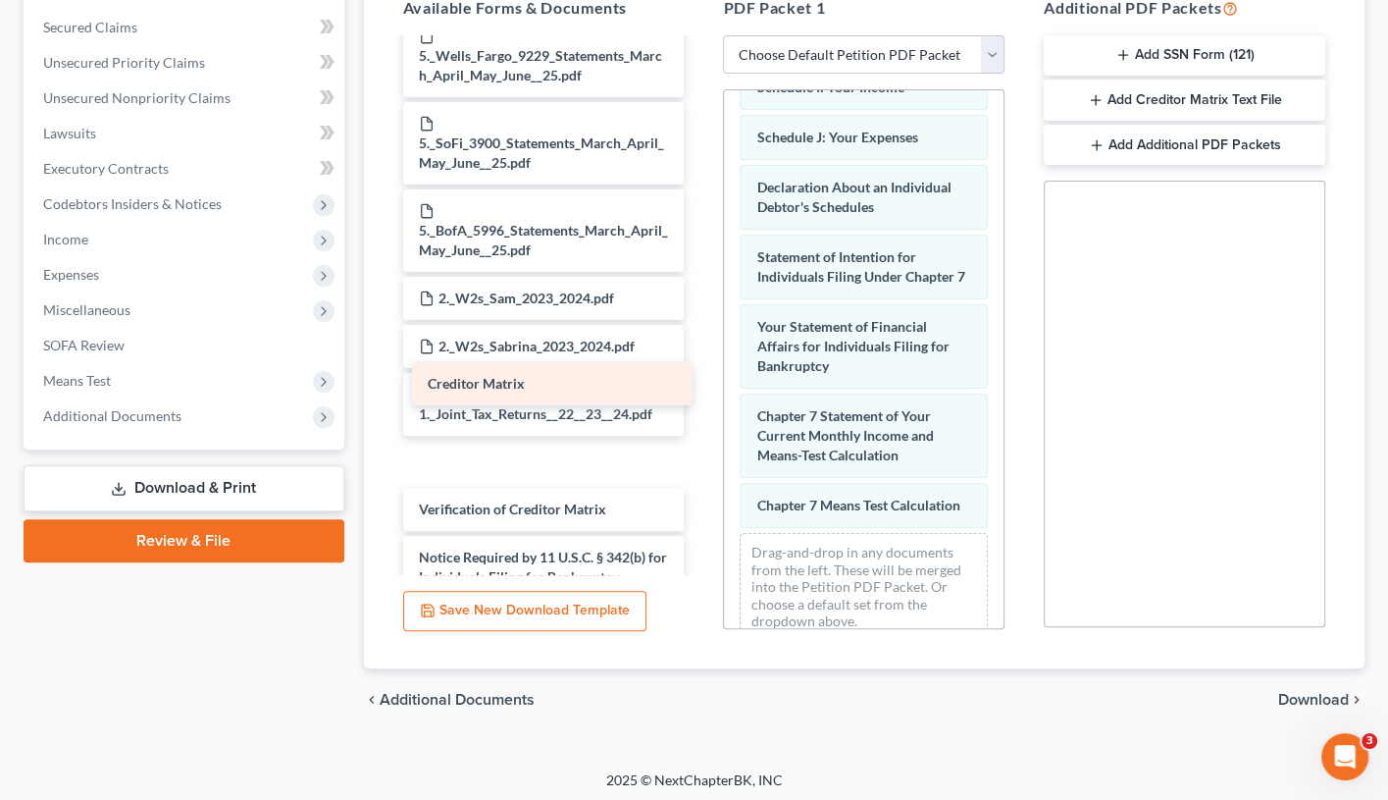
scroll to position [1701, 0]
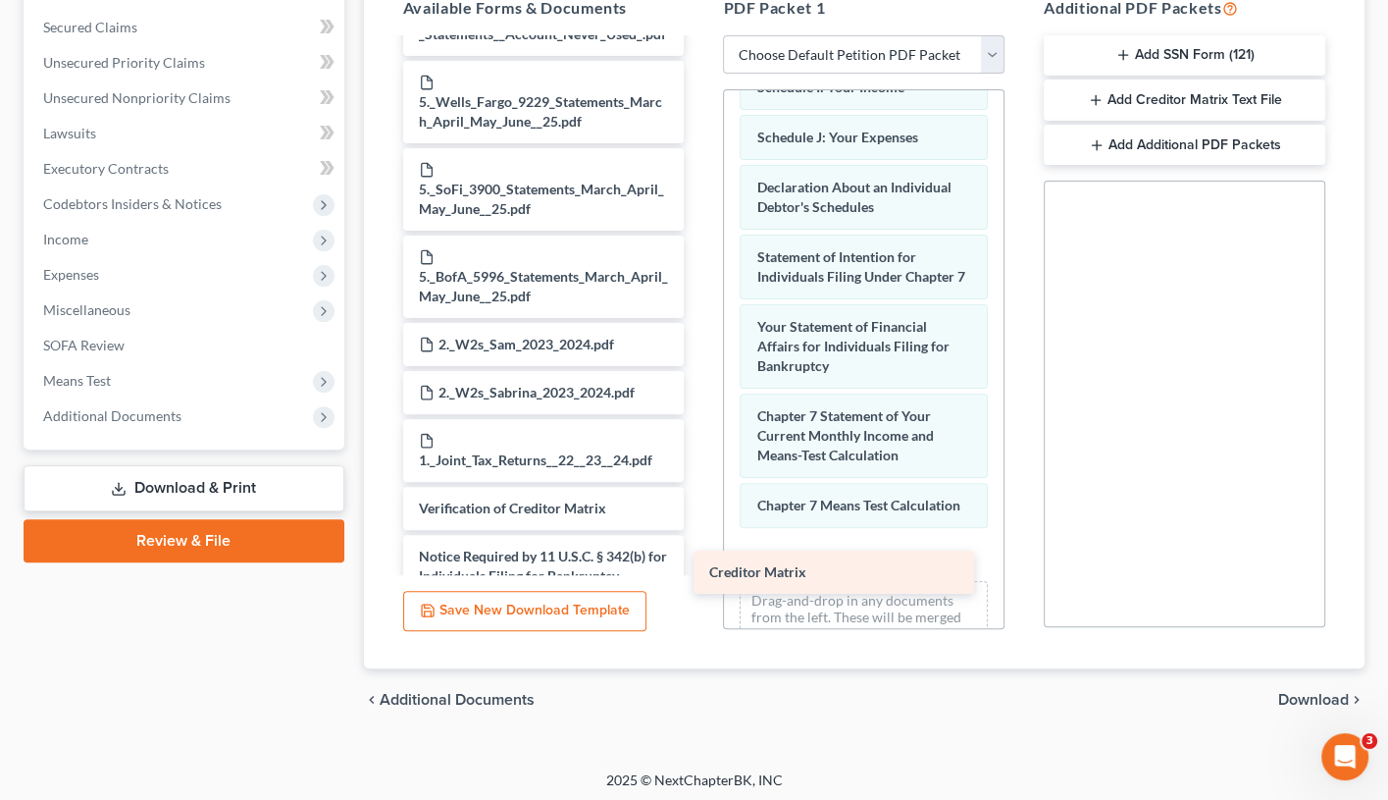
drag, startPoint x: 575, startPoint y: 386, endPoint x: 866, endPoint y: 573, distance: 346.5
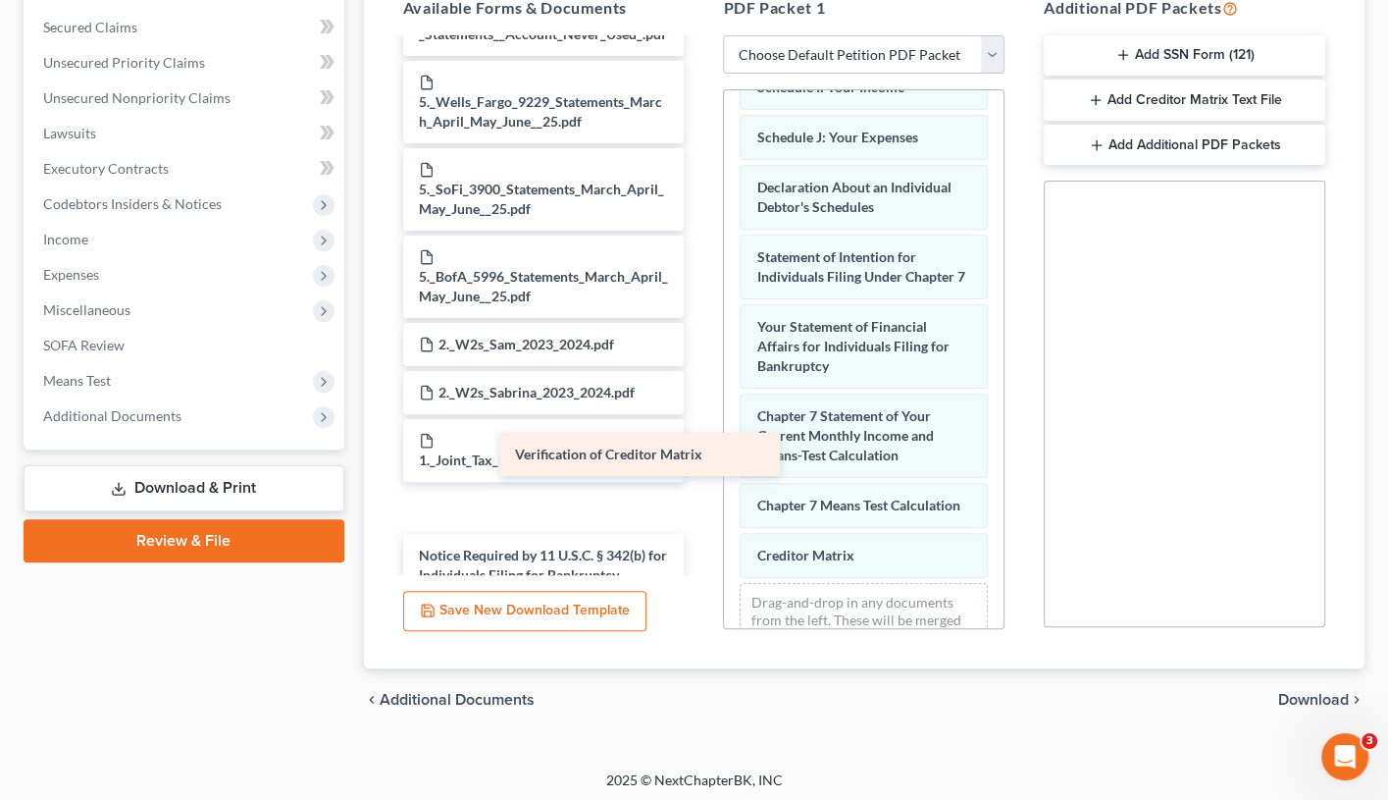
scroll to position [1652, 0]
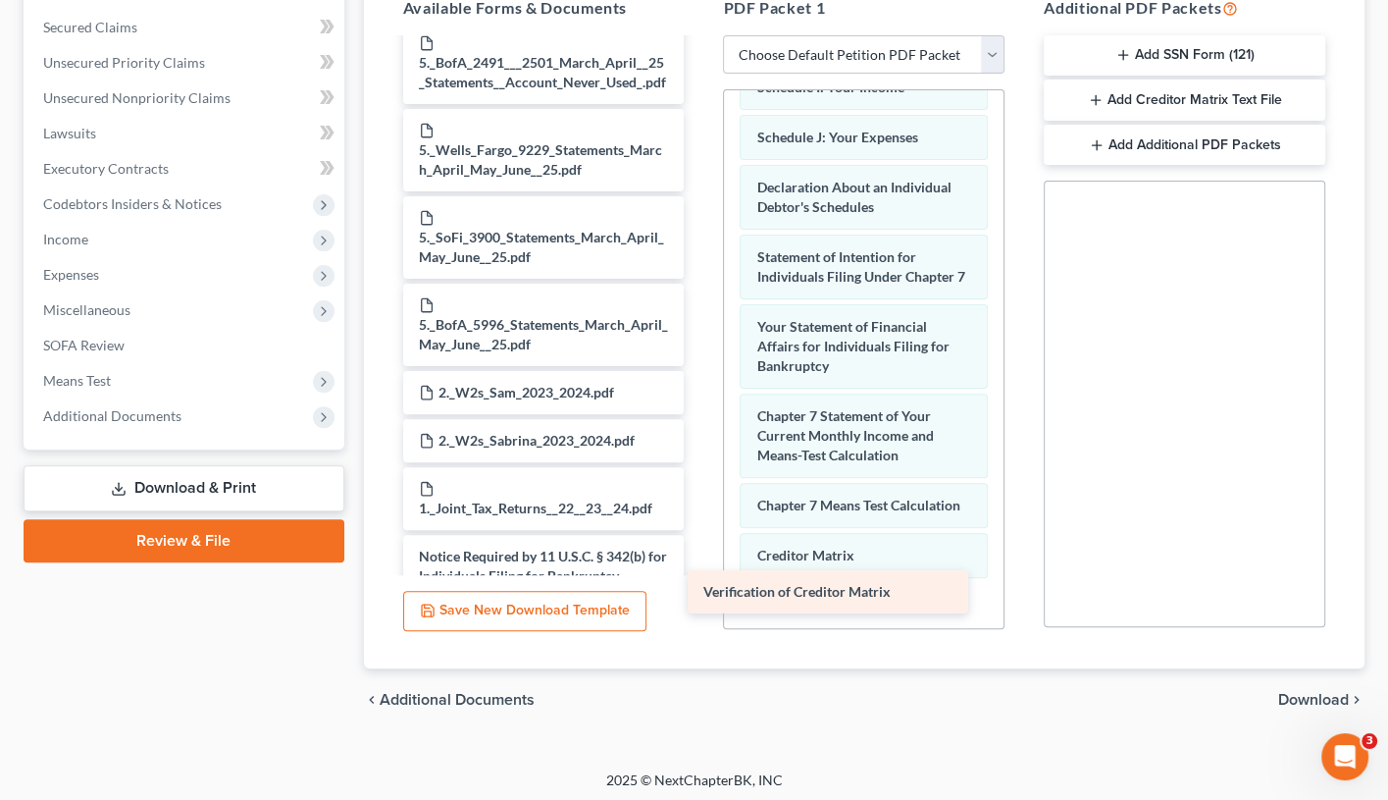
drag, startPoint x: 554, startPoint y: 427, endPoint x: 864, endPoint y: 580, distance: 344.9
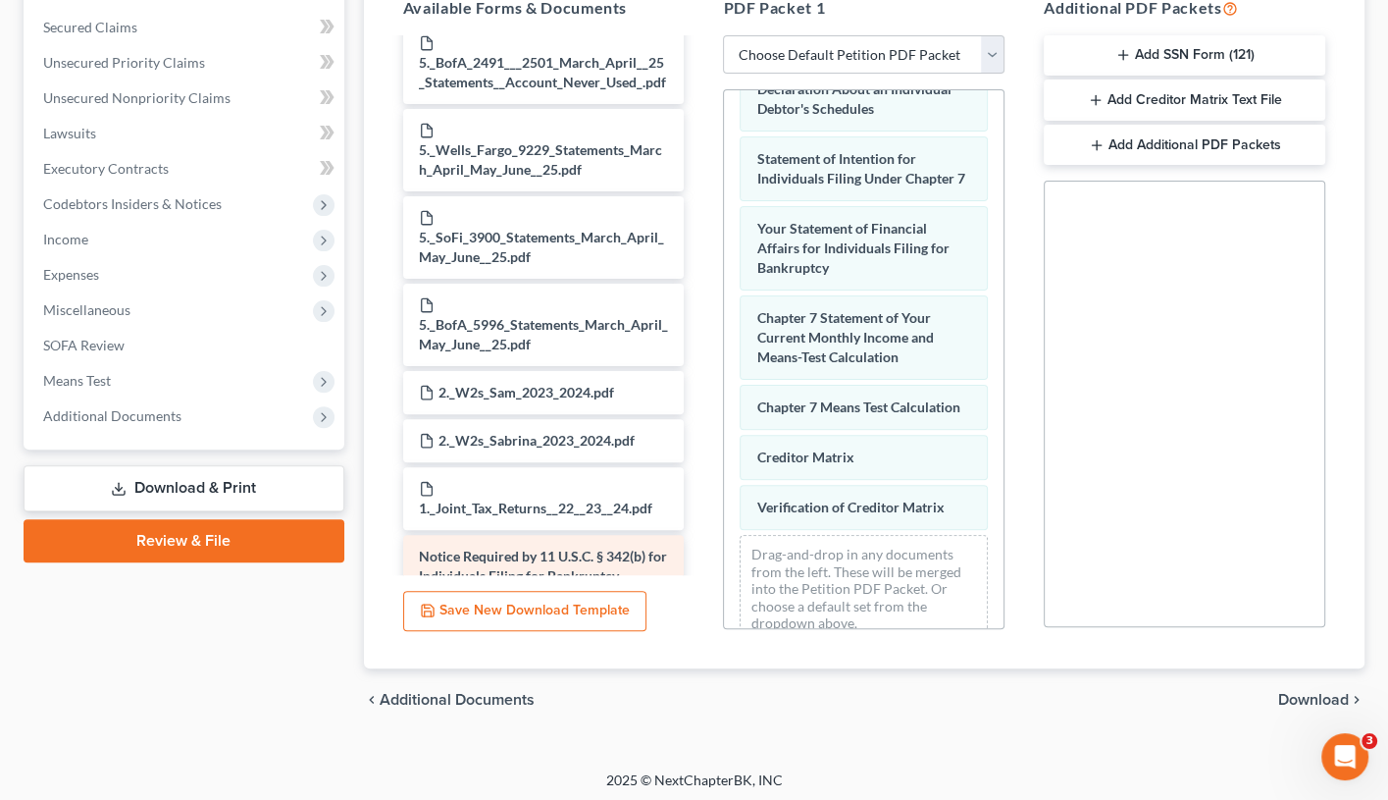
scroll to position [1587, 0]
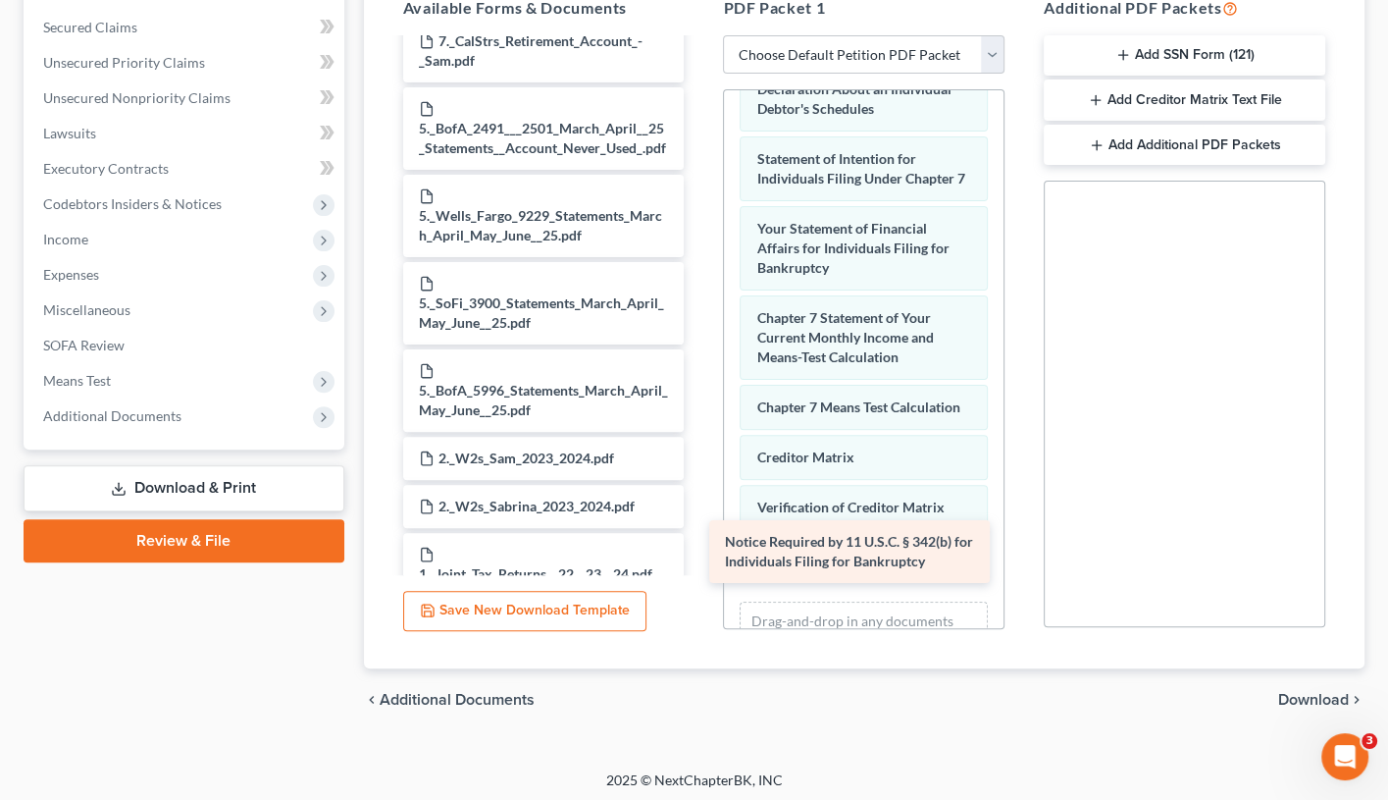
drag, startPoint x: 577, startPoint y: 472, endPoint x: 882, endPoint y: 531, distance: 310.8
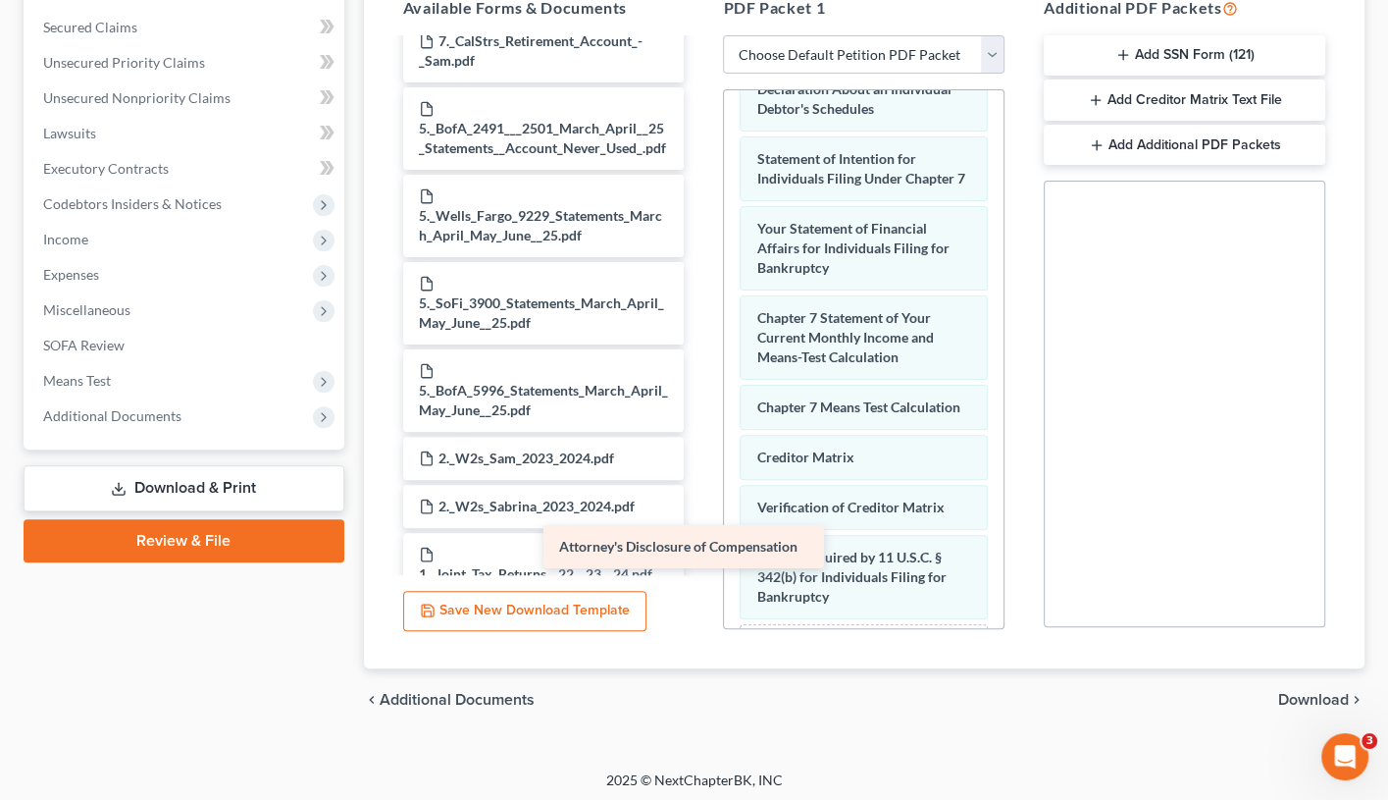
scroll to position [1540, 0]
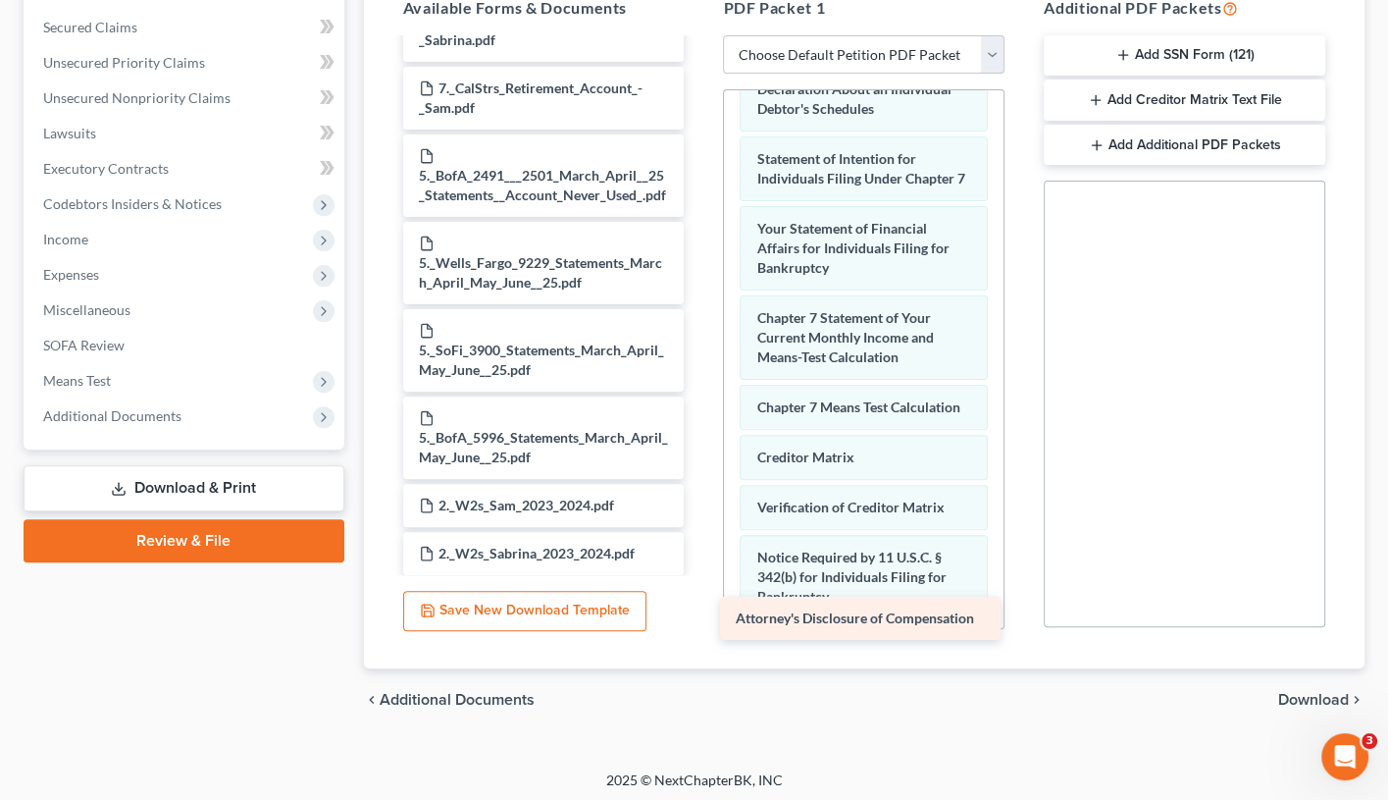
drag, startPoint x: 538, startPoint y: 547, endPoint x: 857, endPoint y: 613, distance: 325.8
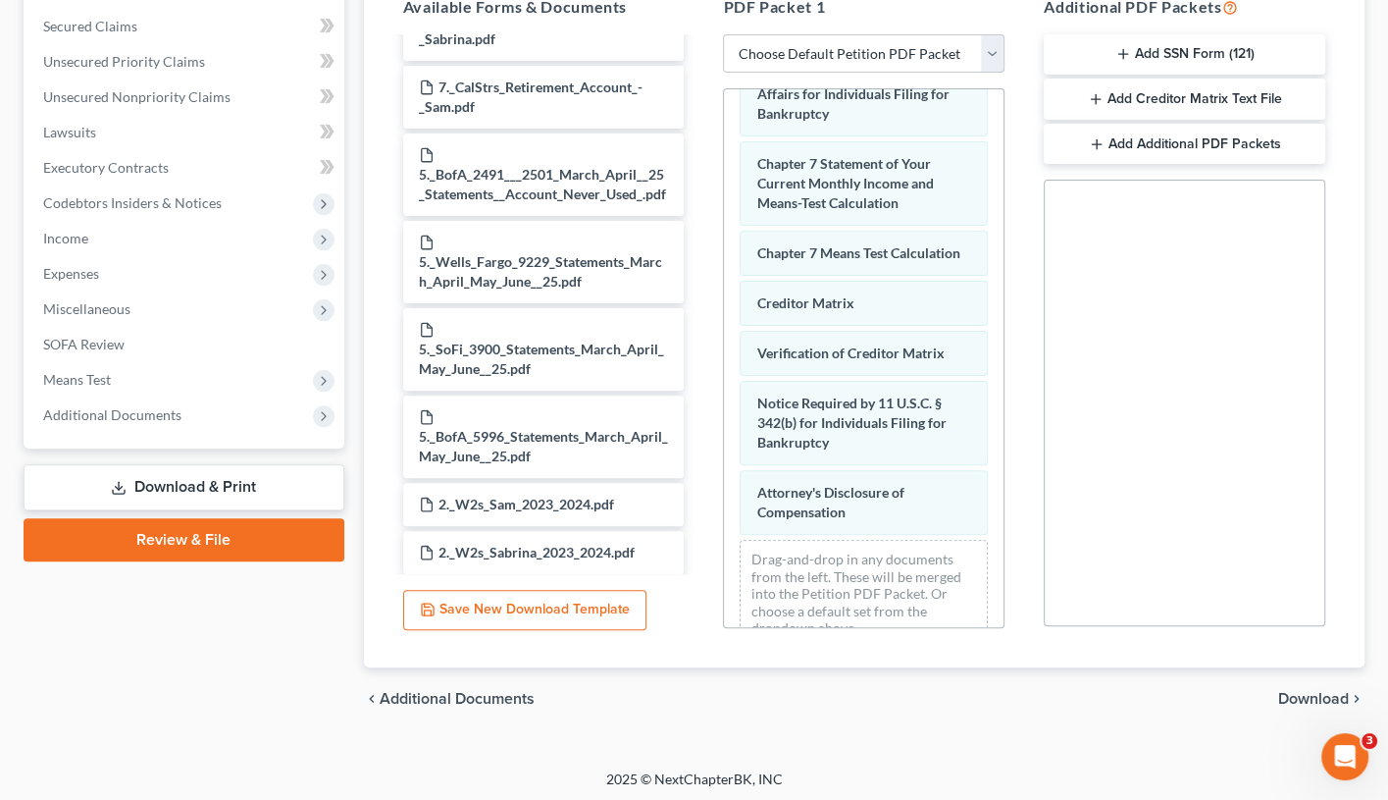
scroll to position [406, 0]
click at [1313, 682] on span "Download" at bounding box center [1314, 700] width 71 height 16
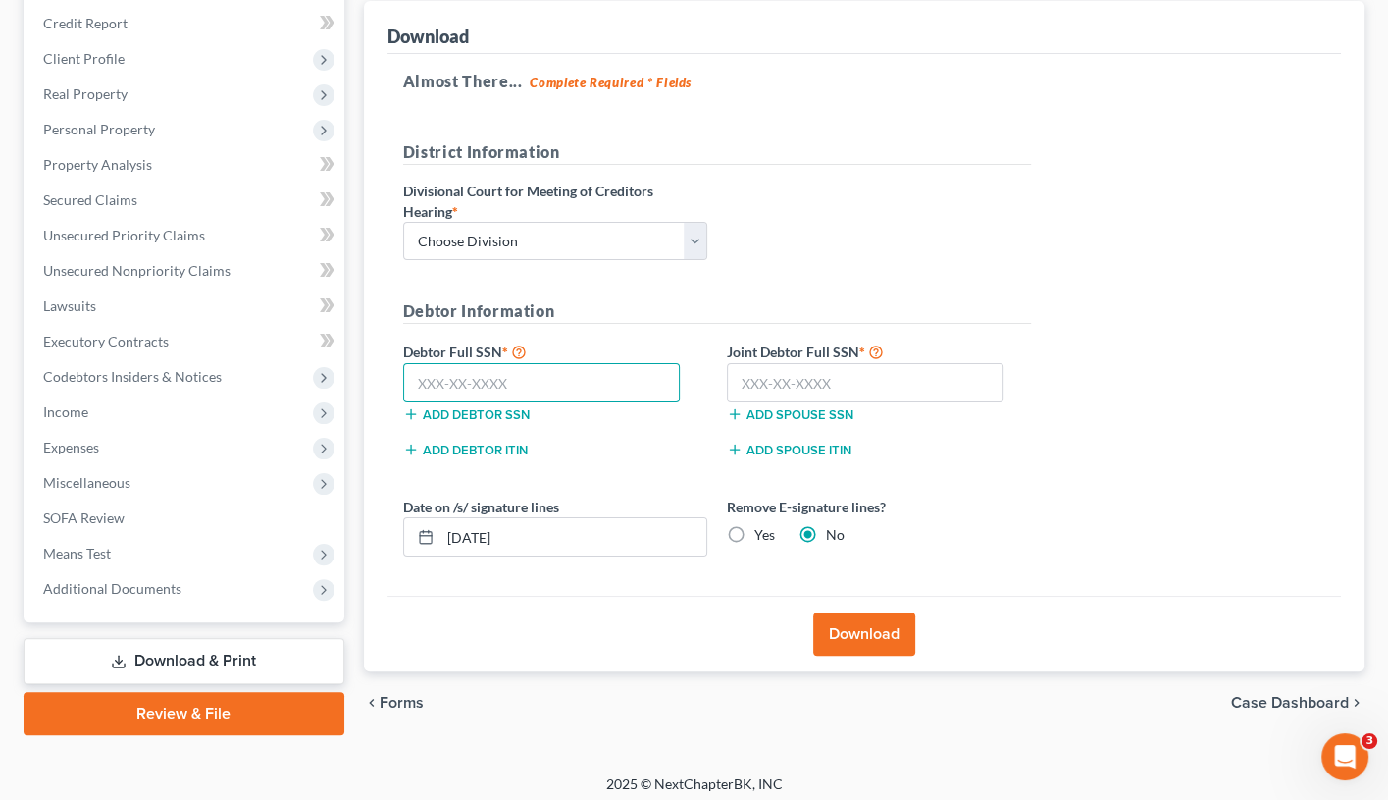
click at [536, 388] on input "text" at bounding box center [542, 382] width 278 height 39
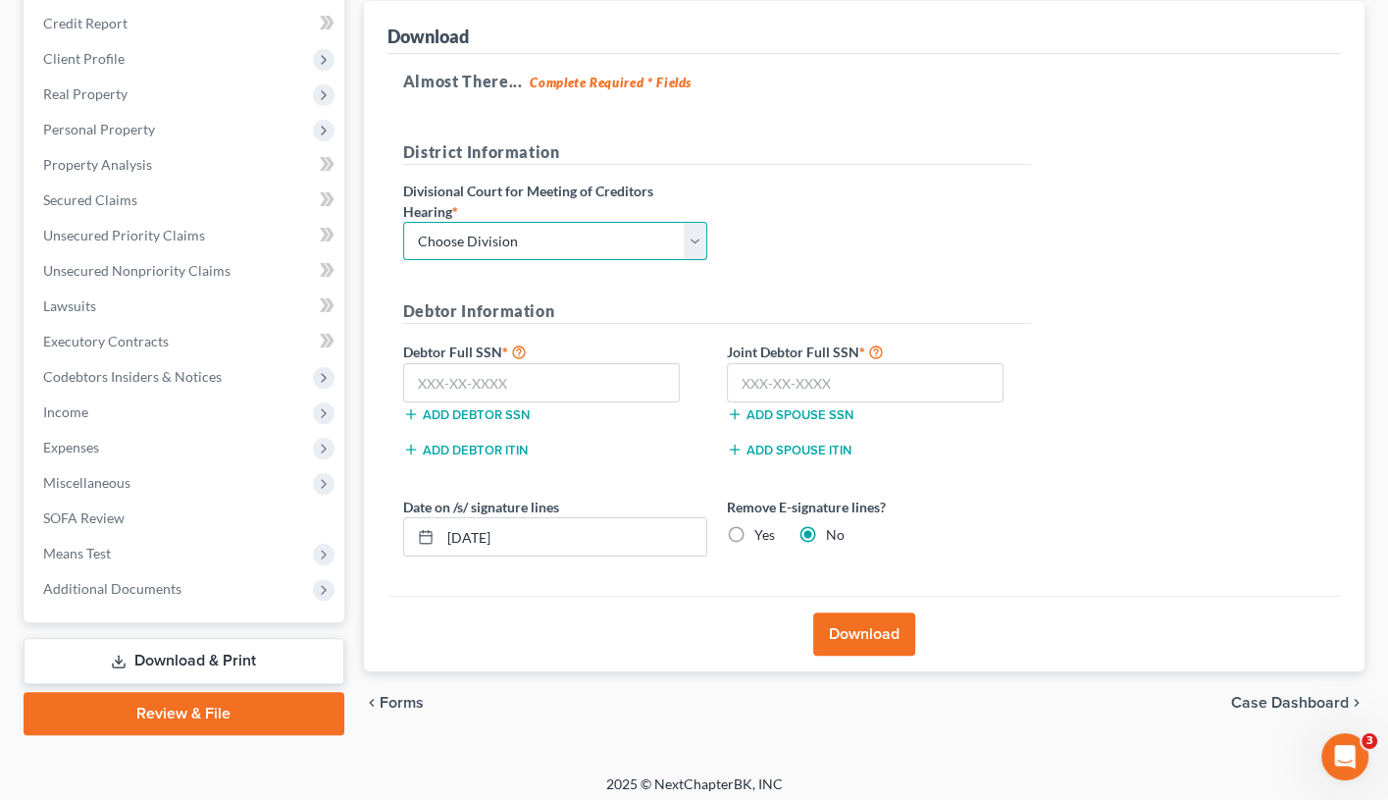
select select "2"
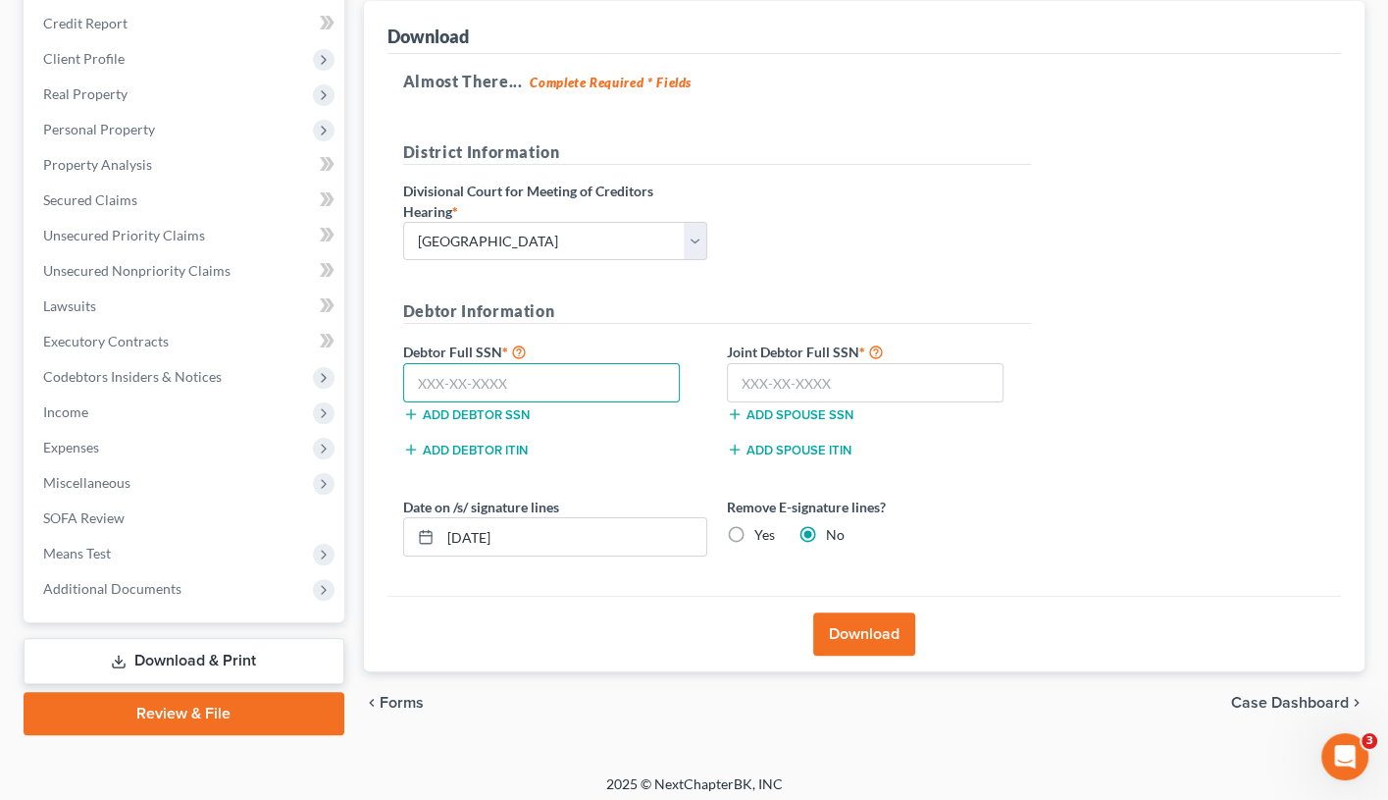
click at [497, 368] on input "text" at bounding box center [542, 382] width 278 height 39
type input "563-83-5418"
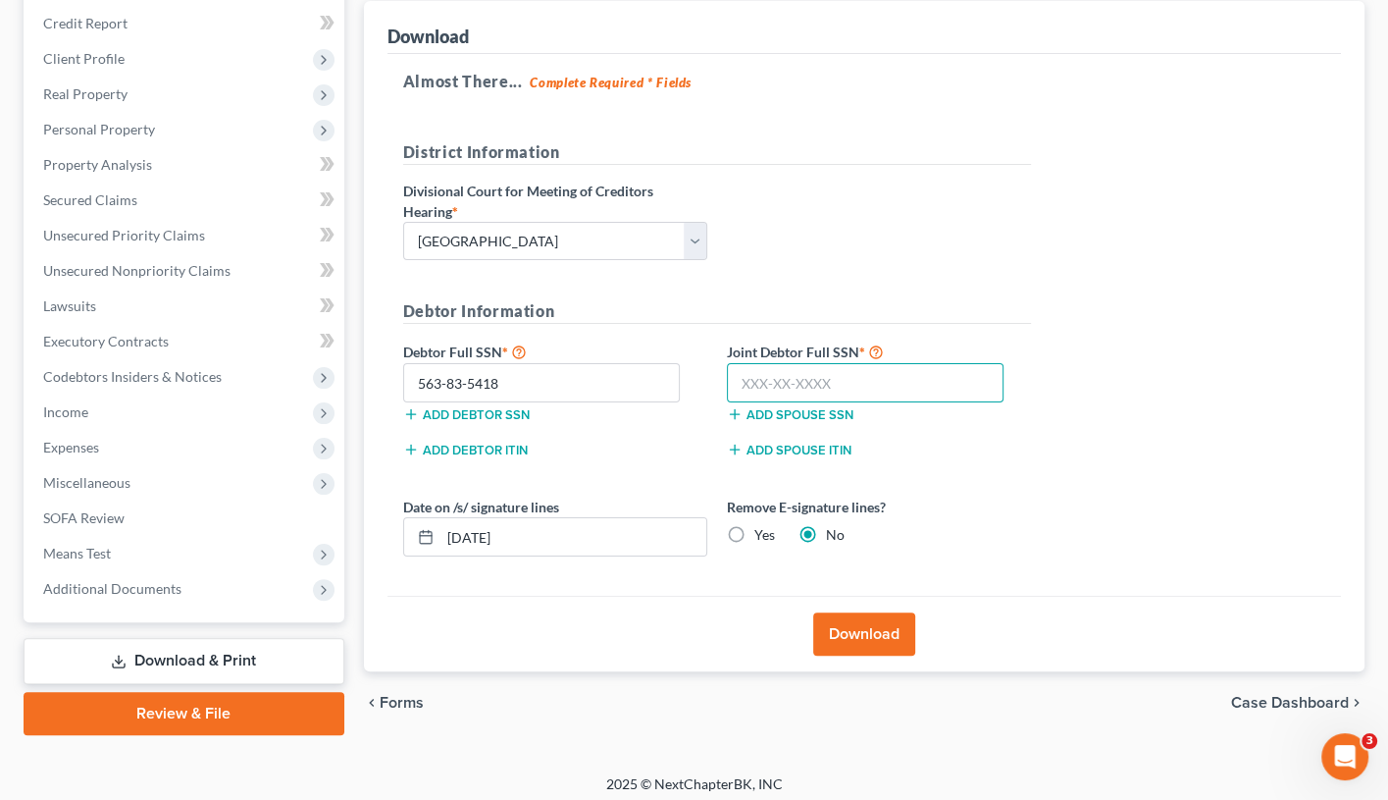
click at [760, 378] on input "text" at bounding box center [866, 382] width 278 height 39
type input "603-14-7266"
click at [755, 526] on label "Yes" at bounding box center [765, 535] width 21 height 20
click at [762, 526] on input "Yes" at bounding box center [768, 531] width 13 height 13
radio input "true"
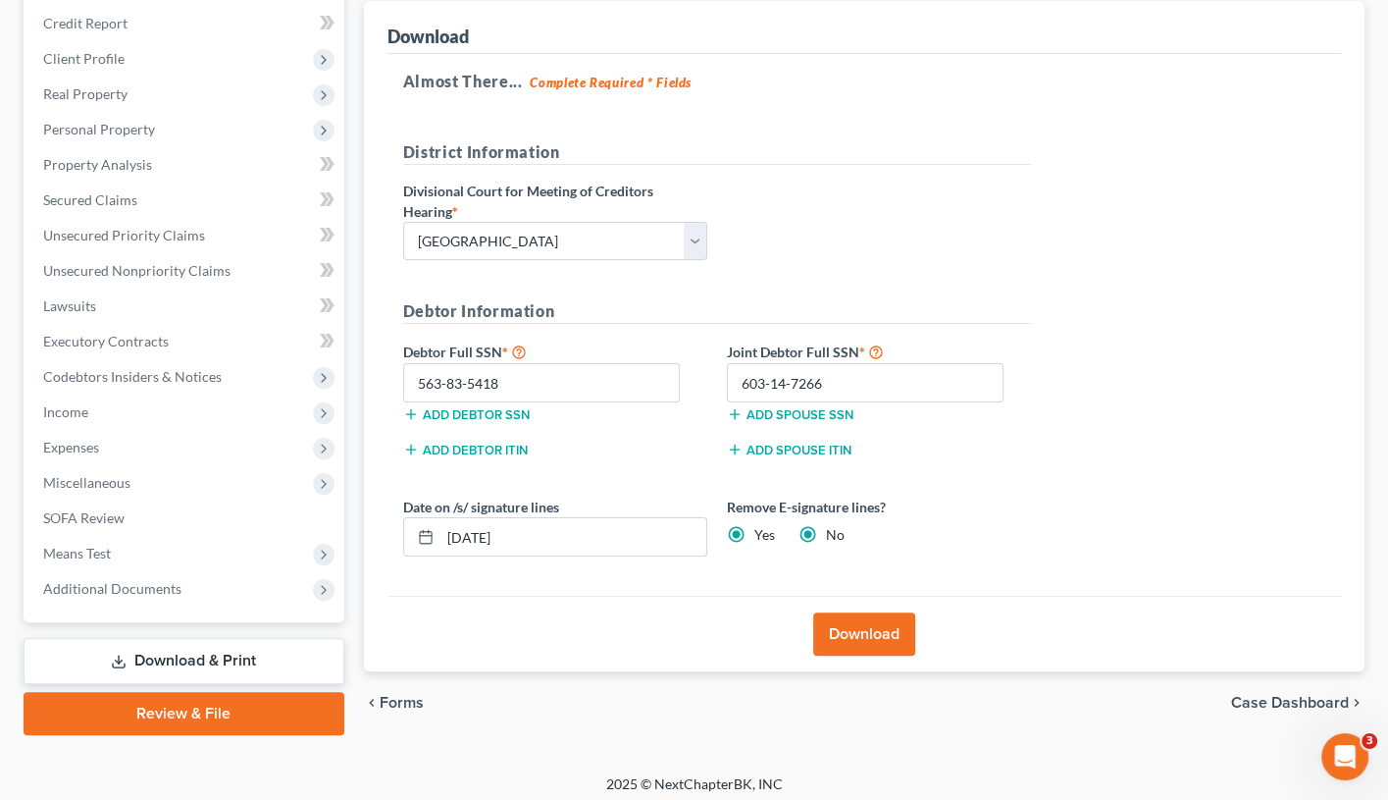
radio input "false"
click at [536, 373] on input "563-83-5418" at bounding box center [542, 382] width 278 height 39
drag, startPoint x: 439, startPoint y: 382, endPoint x: 425, endPoint y: 382, distance: 13.7
click at [425, 382] on input "563-83-5418" at bounding box center [542, 382] width 278 height 39
click at [536, 366] on input "563-83-5418" at bounding box center [542, 382] width 278 height 39
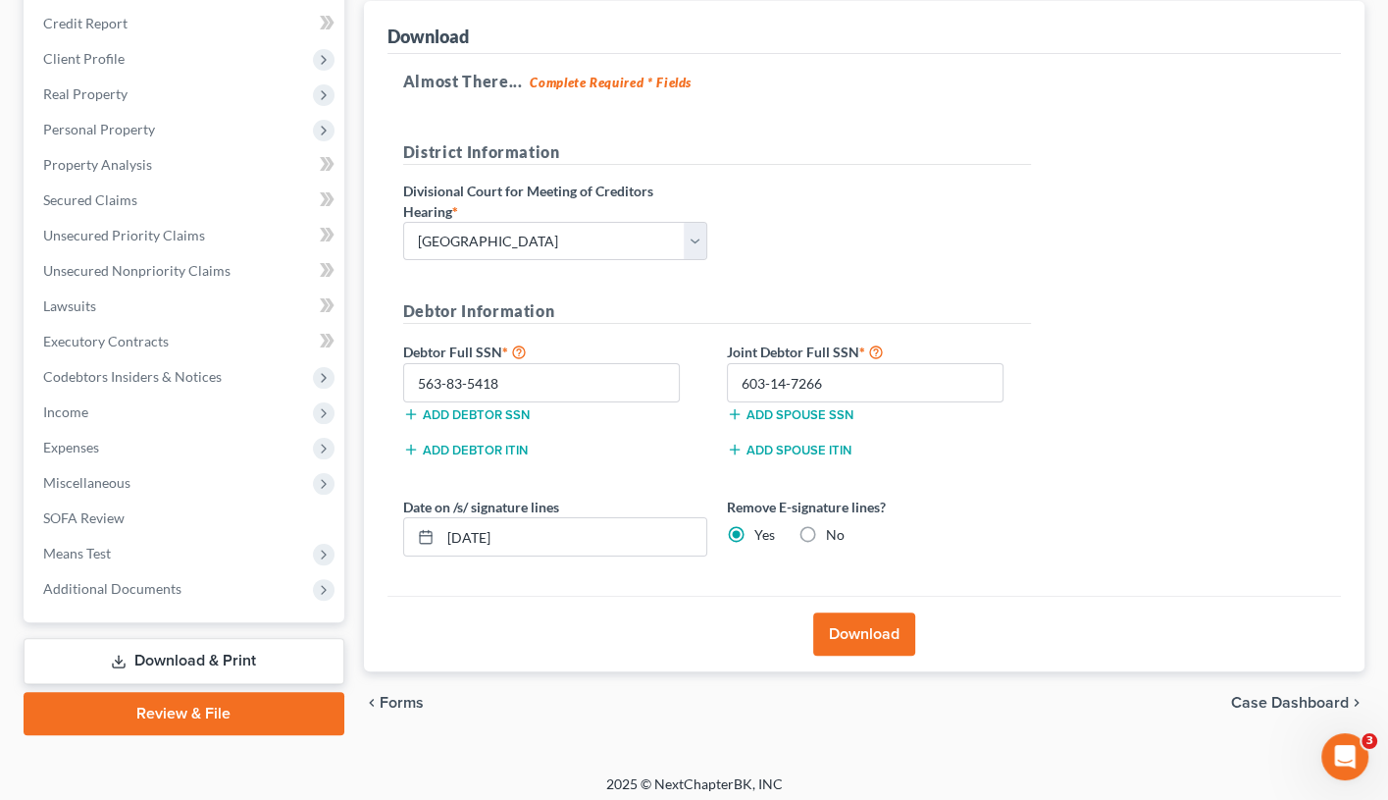
click at [830, 630] on button "Download" at bounding box center [864, 633] width 102 height 43
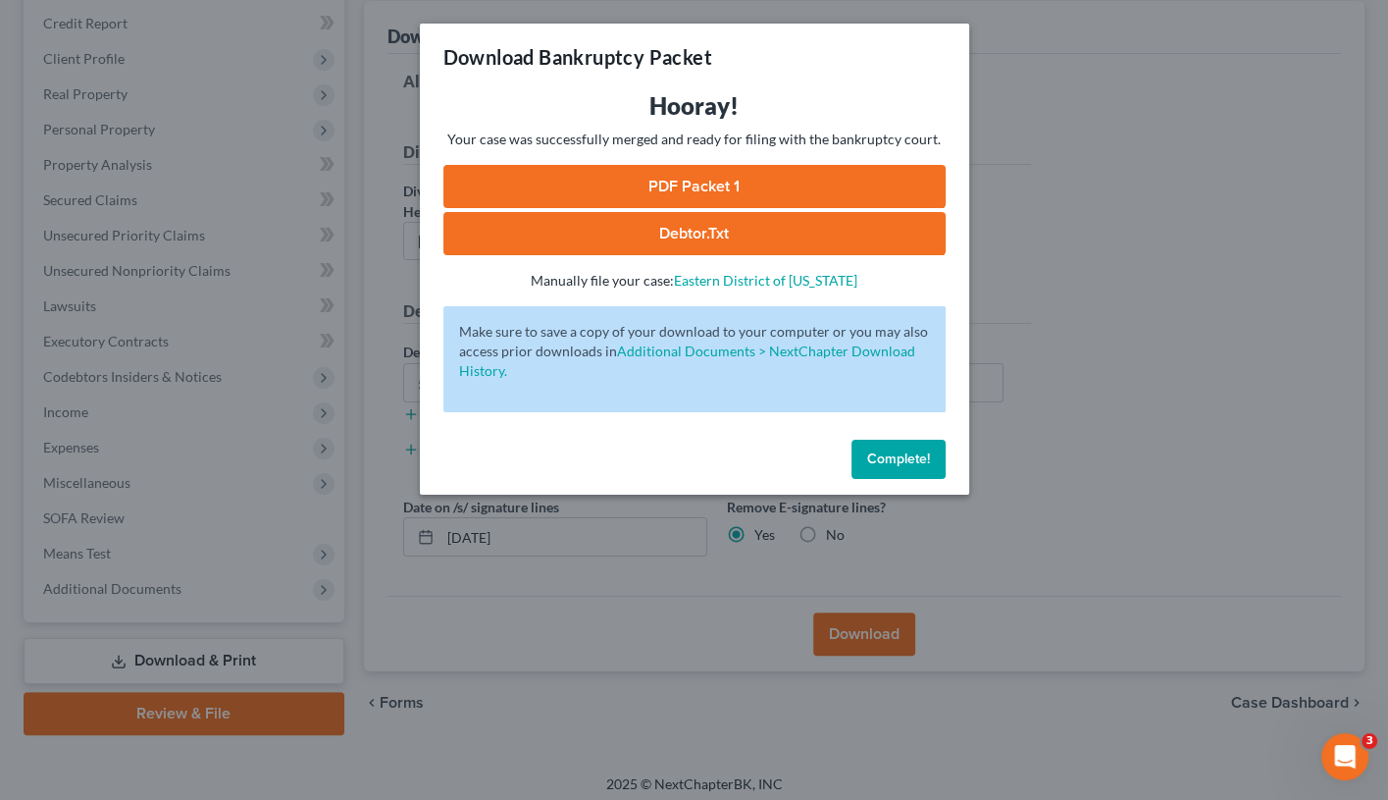
click at [649, 180] on link "PDF Packet 1" at bounding box center [695, 186] width 502 height 43
click at [919, 450] on span "Complete!" at bounding box center [898, 458] width 63 height 17
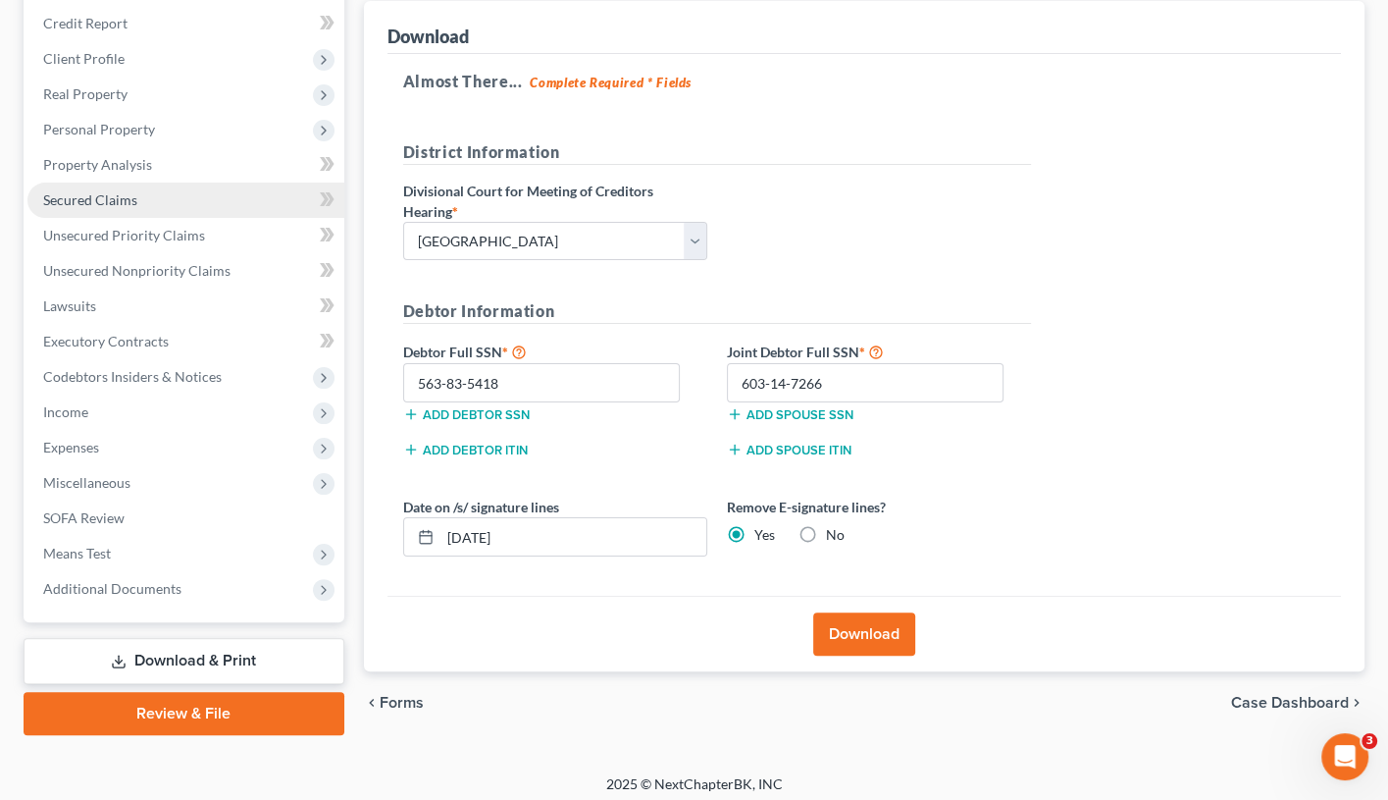
click at [151, 188] on link "Secured Claims" at bounding box center [185, 200] width 317 height 35
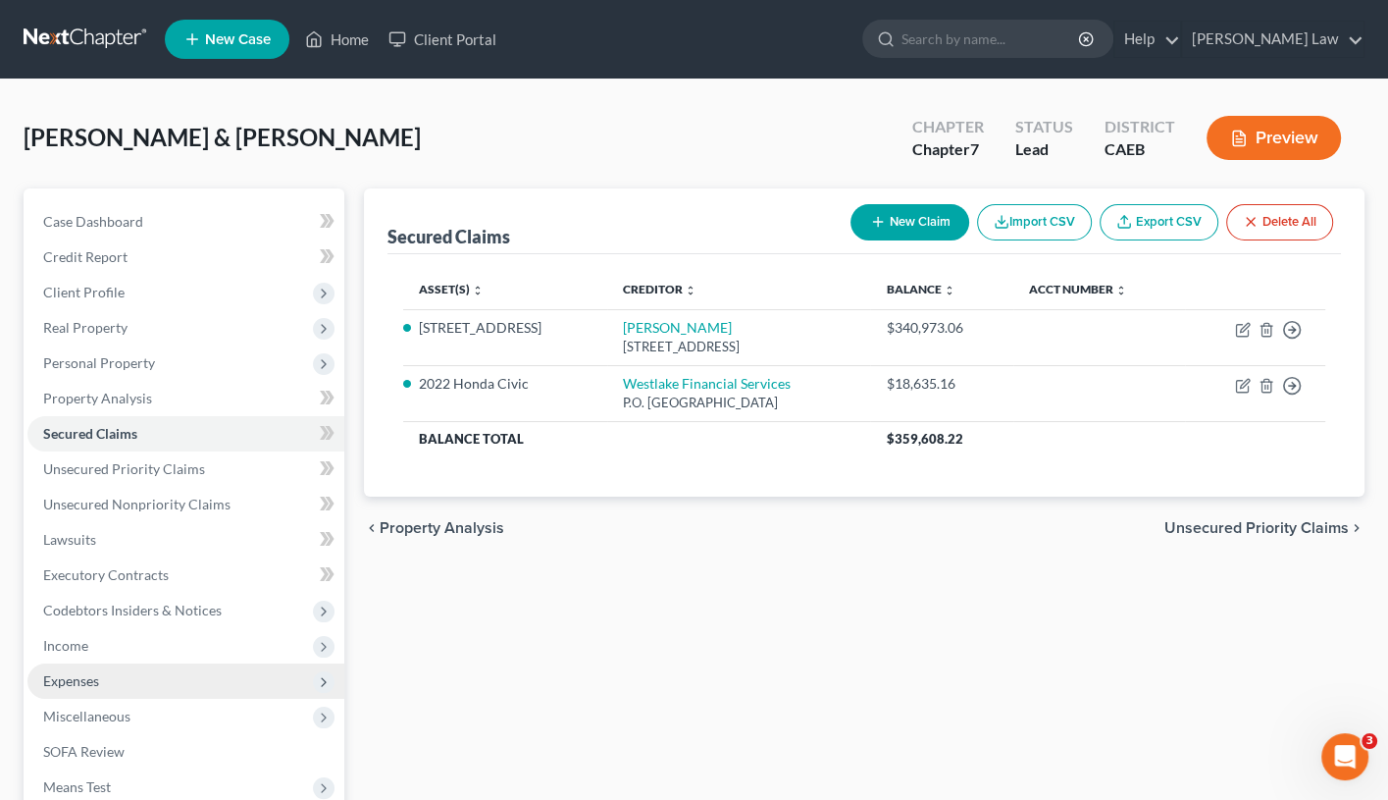
click at [196, 663] on span "Expenses" at bounding box center [185, 680] width 317 height 35
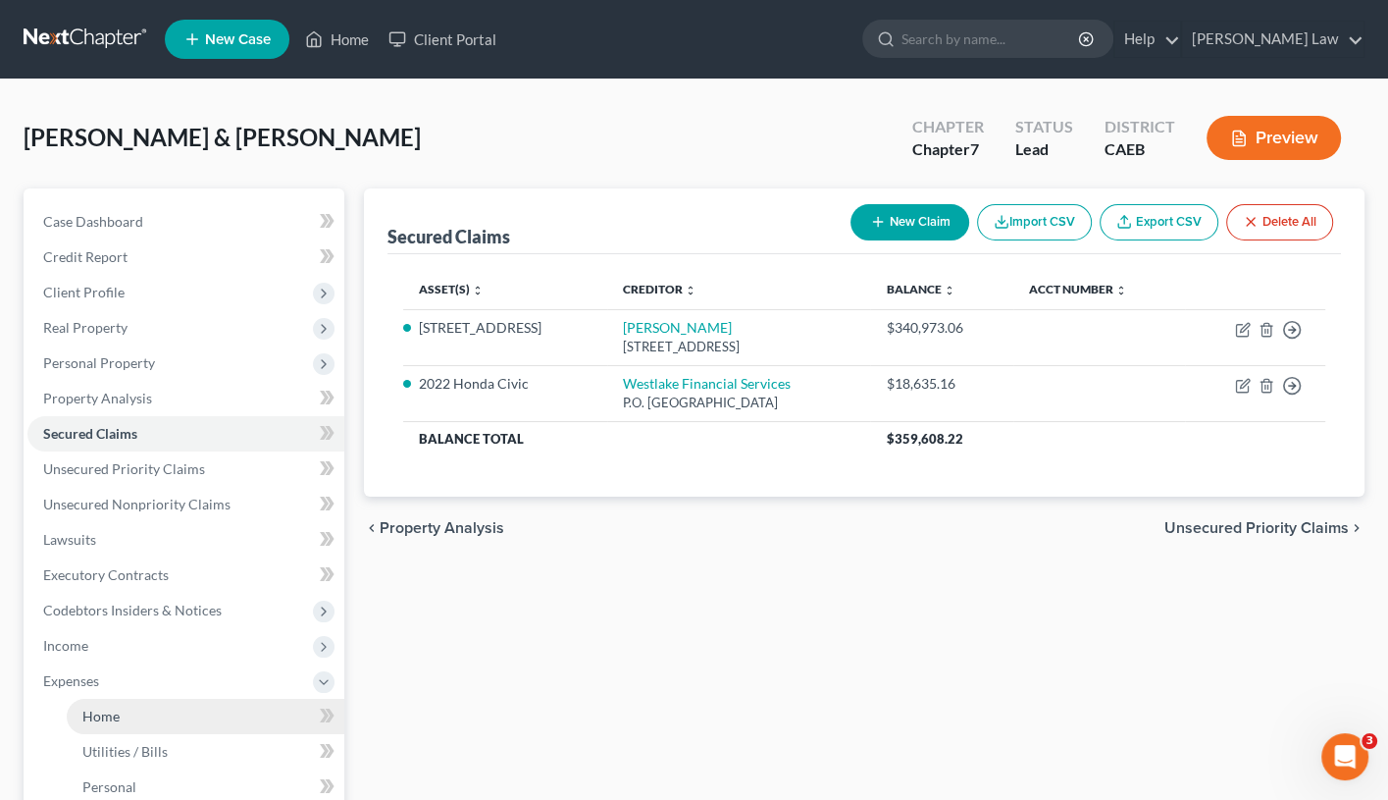
click at [196, 682] on link "Home" at bounding box center [206, 716] width 278 height 35
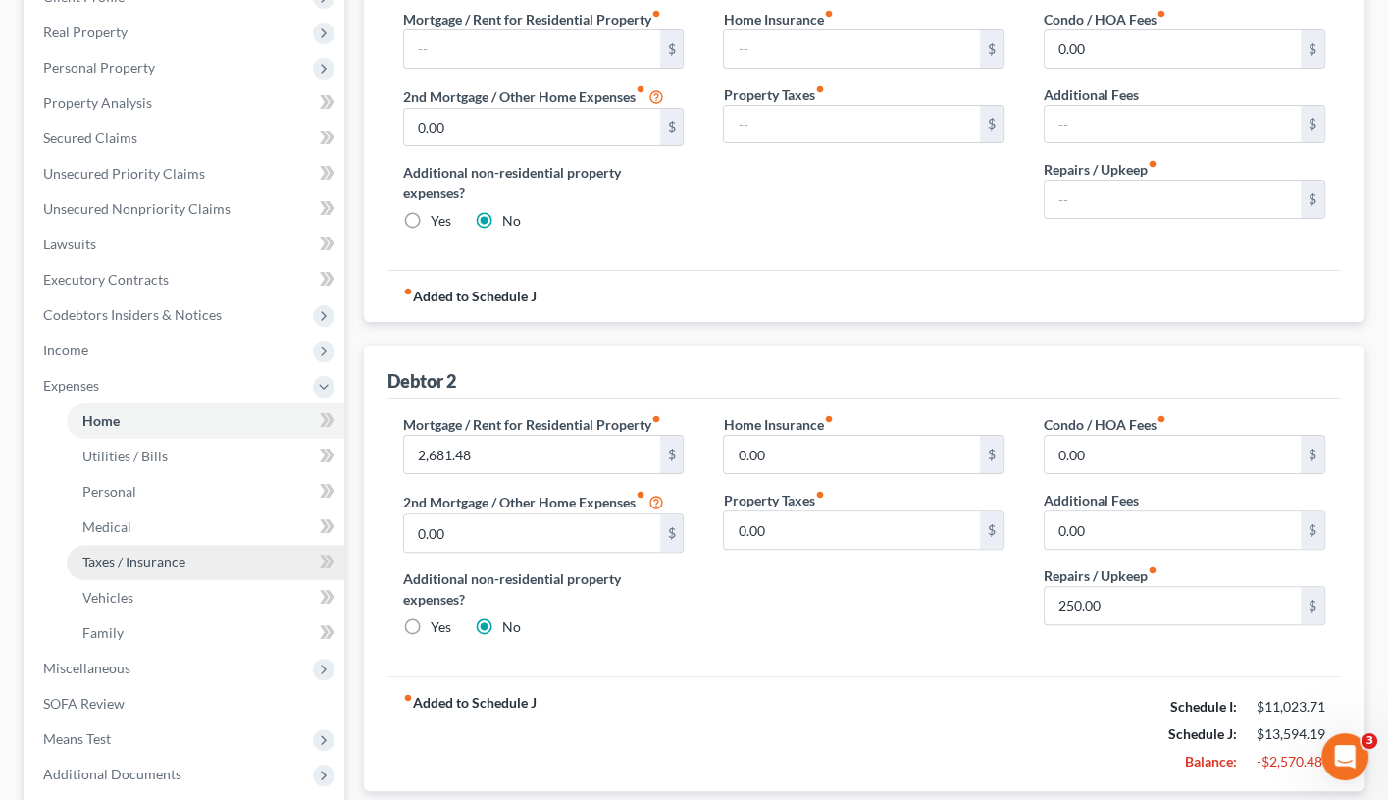
scroll to position [292, 0]
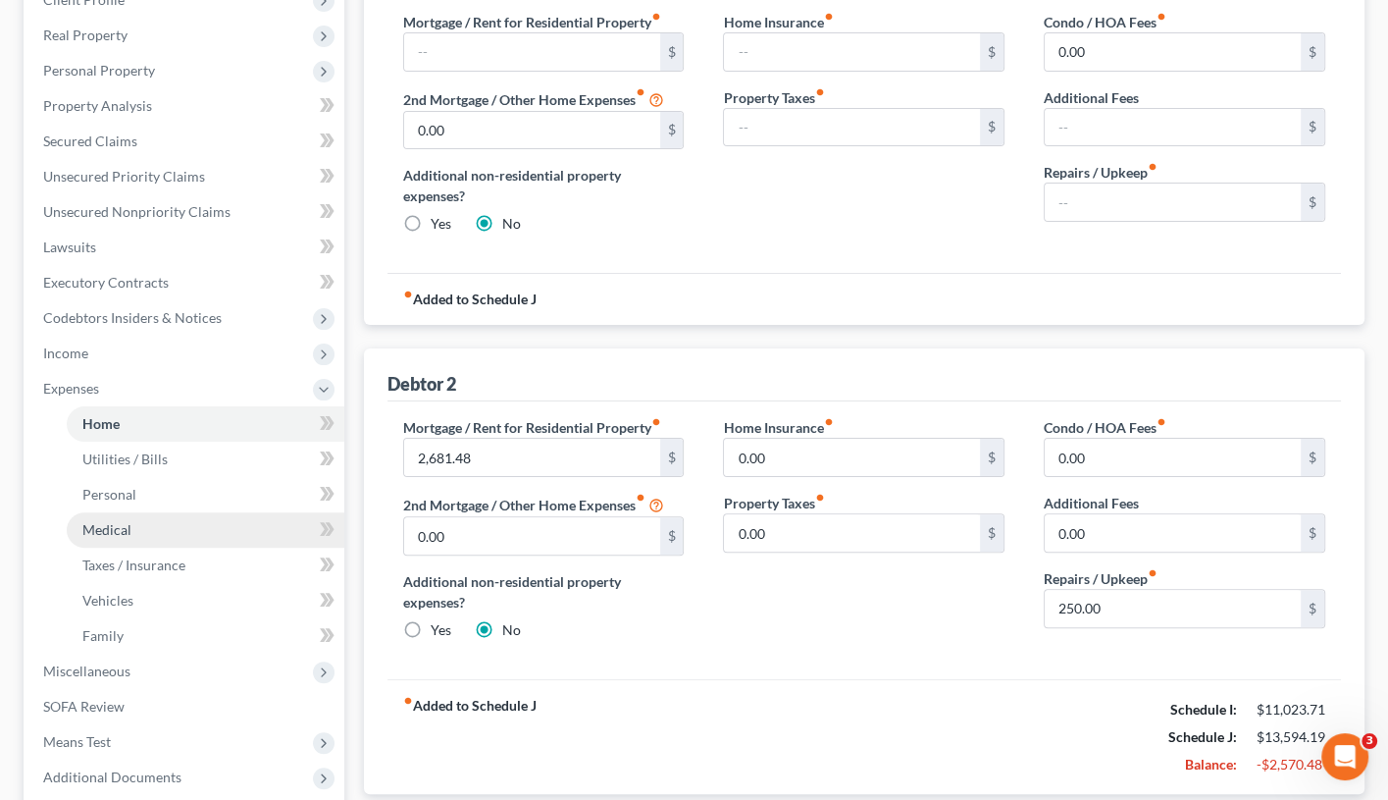
click at [207, 520] on link "Medical" at bounding box center [206, 529] width 278 height 35
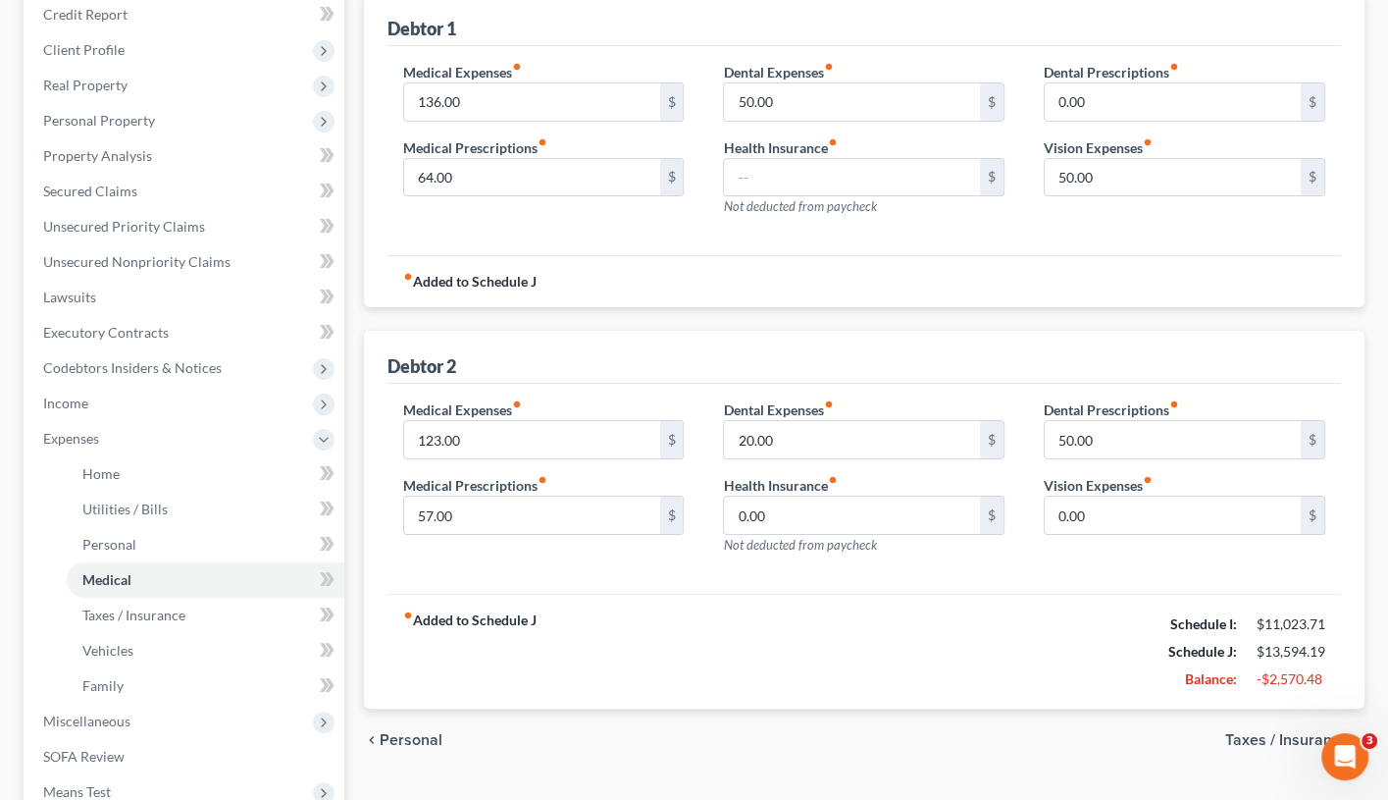
scroll to position [247, 0]
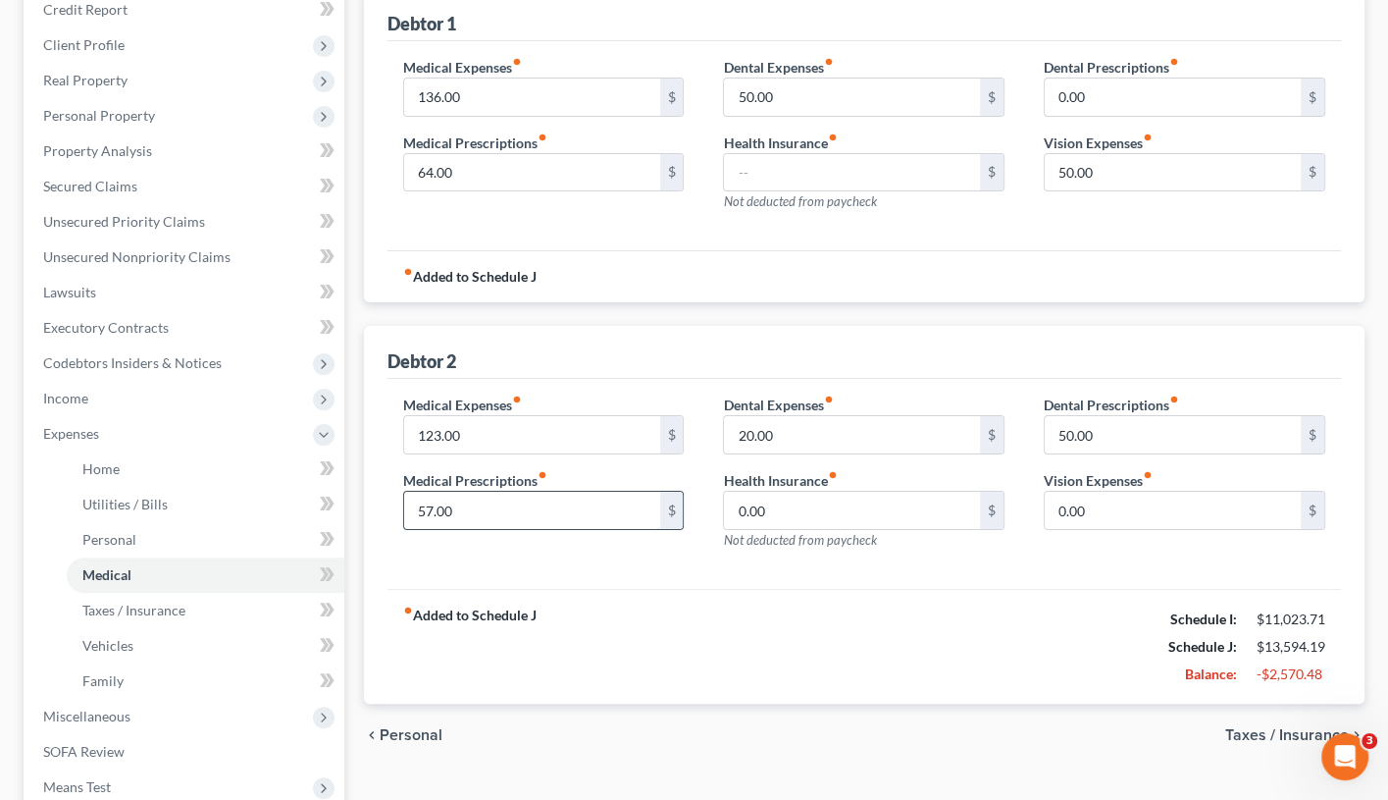
click at [425, 503] on input "57.00" at bounding box center [532, 510] width 256 height 37
click at [478, 0] on div "Debtor 1" at bounding box center [865, 14] width 954 height 53
click at [513, 420] on input "123.00" at bounding box center [532, 434] width 256 height 37
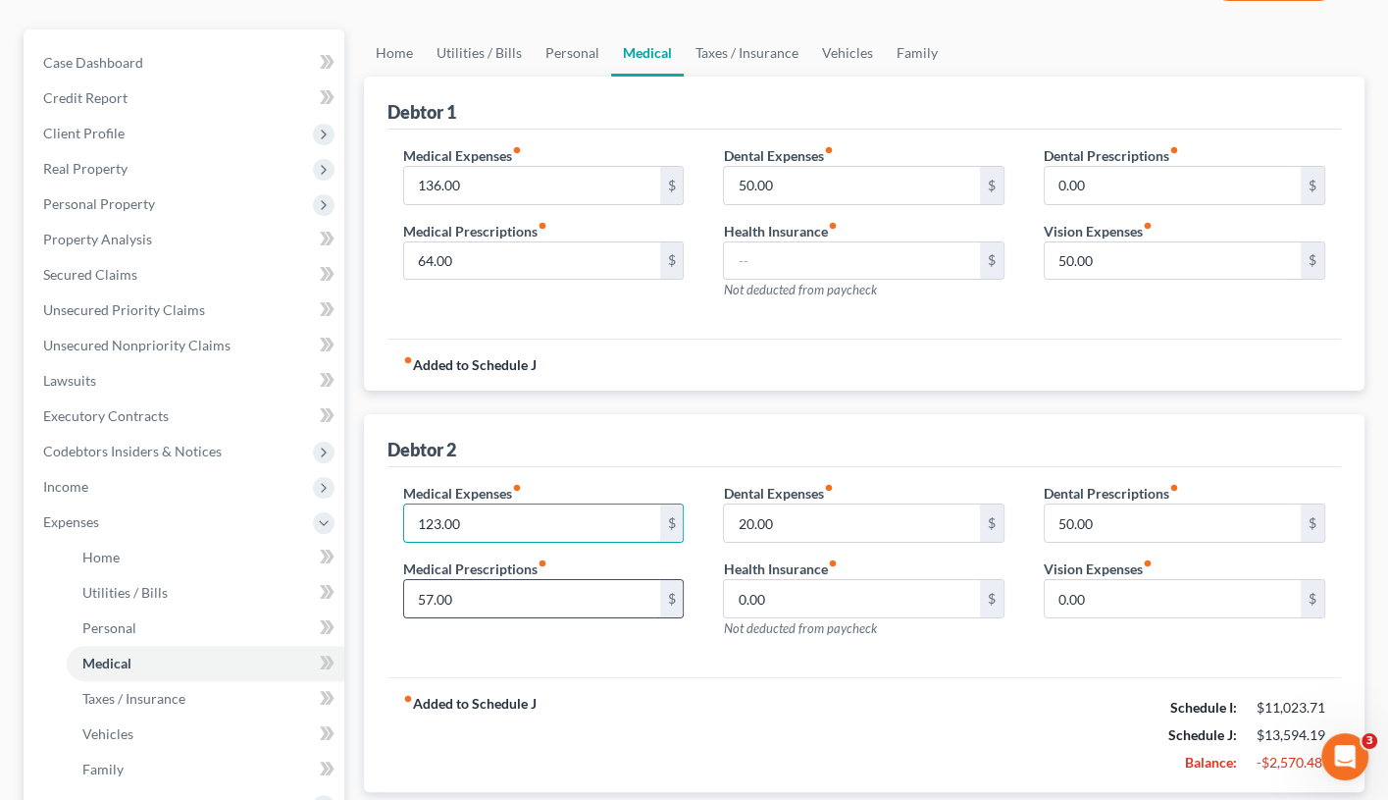
scroll to position [158, 0]
click at [488, 261] on input "64.00" at bounding box center [532, 261] width 256 height 37
click at [424, 258] on input "64.00" at bounding box center [532, 261] width 256 height 37
type input "14.00"
click at [426, 594] on input "57.00" at bounding box center [532, 599] width 256 height 37
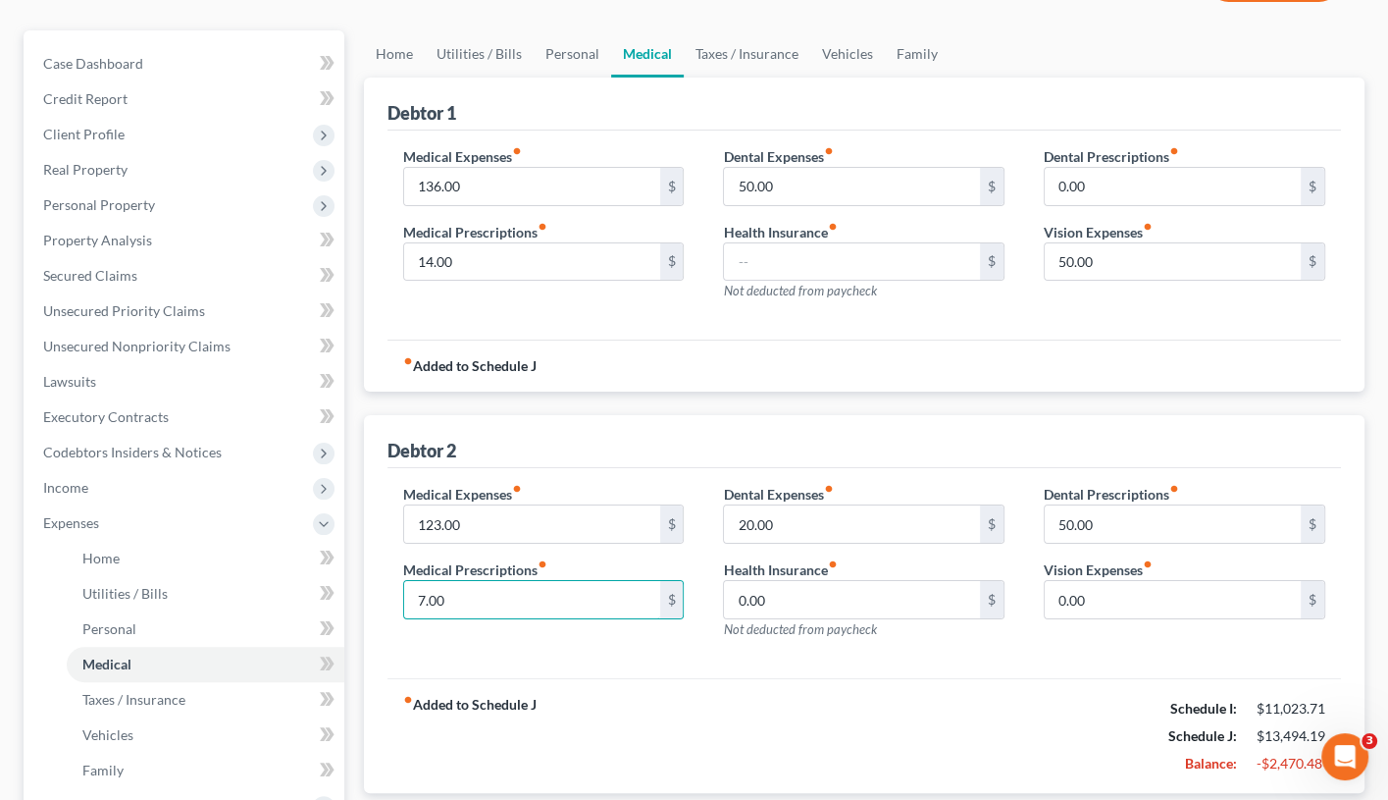
type input "7.00"
click at [606, 660] on div "Medical Expenses fiber_manual_record 123.00 $ Medical Prescriptions fiber_manua…" at bounding box center [865, 573] width 954 height 210
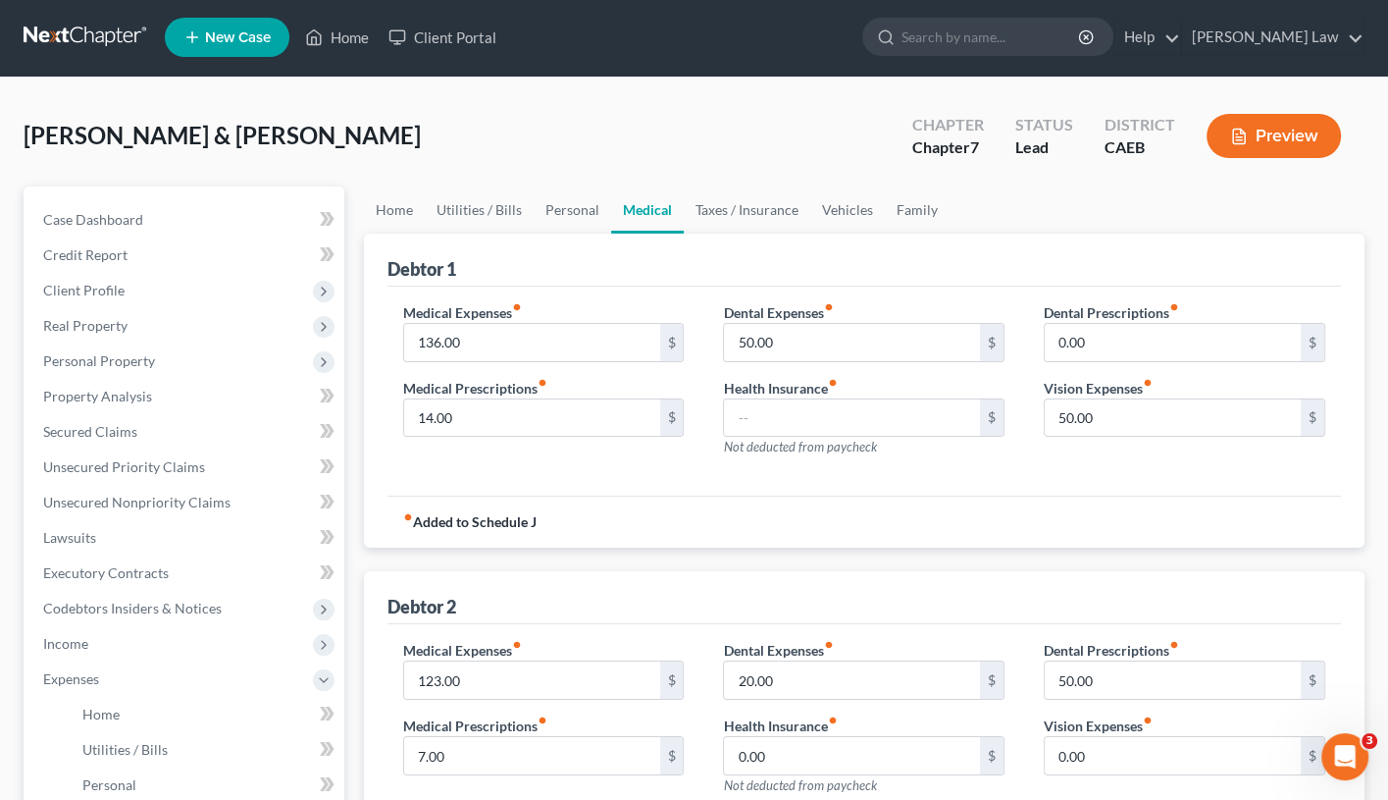
scroll to position [0, 0]
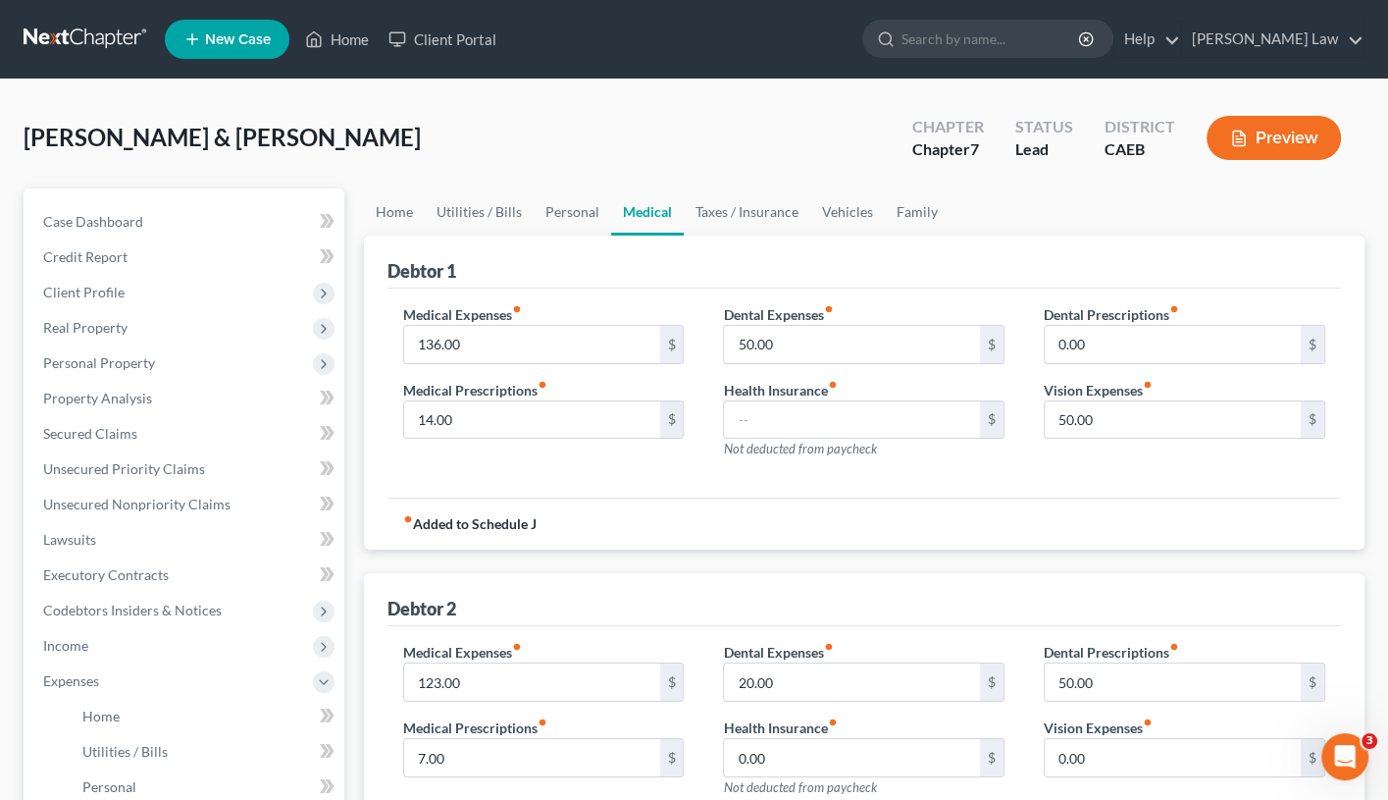
click at [1305, 131] on button "Preview" at bounding box center [1274, 138] width 134 height 44
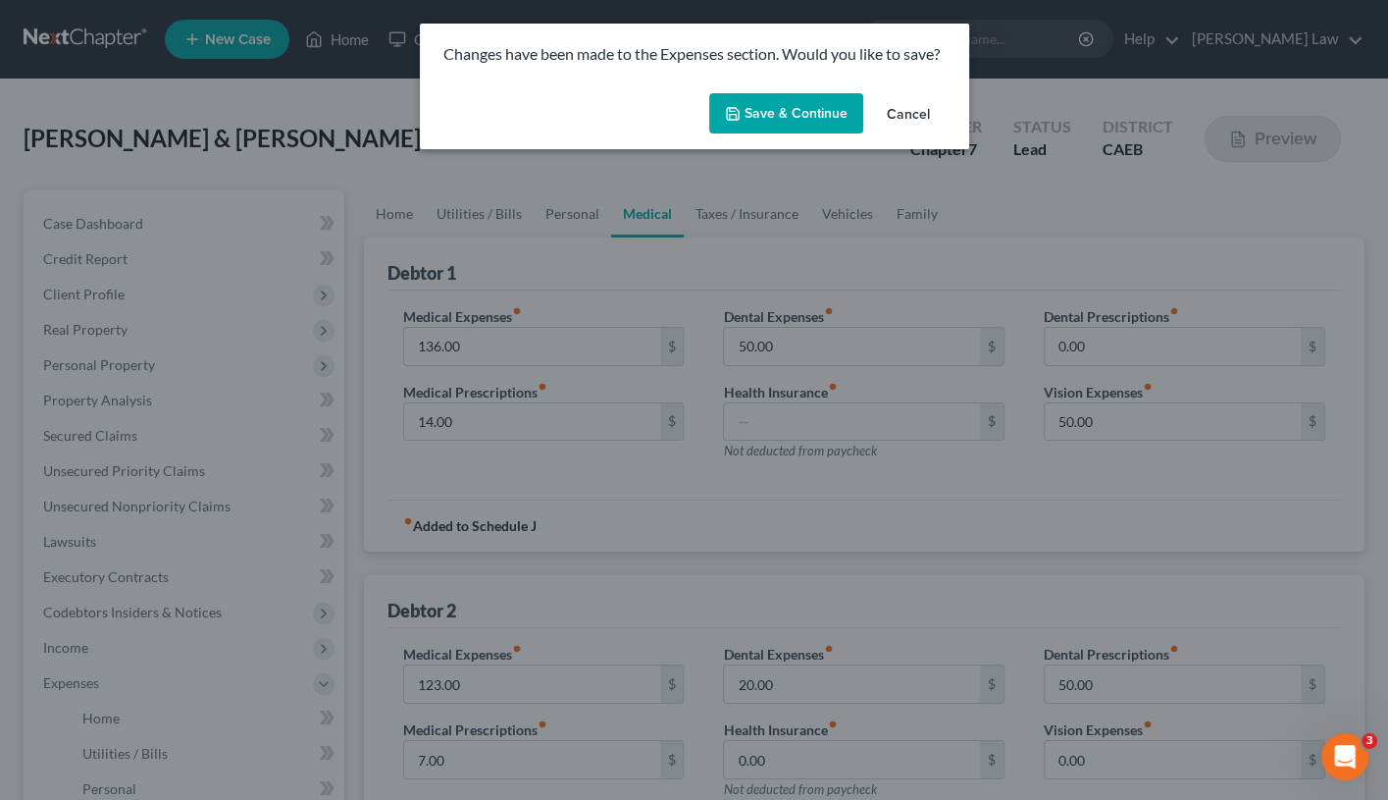
click at [830, 110] on button "Save & Continue" at bounding box center [786, 113] width 154 height 41
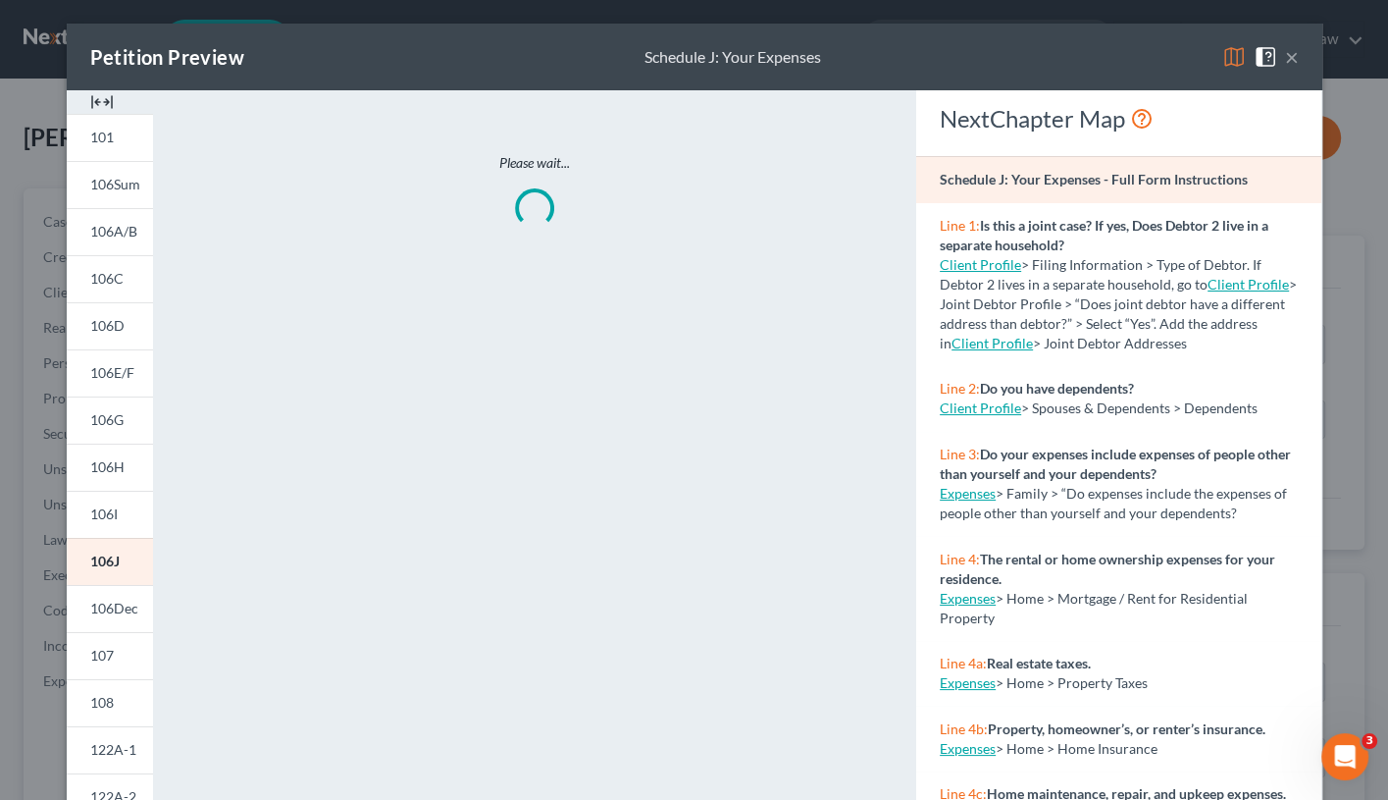
click at [1239, 54] on img at bounding box center [1235, 57] width 24 height 24
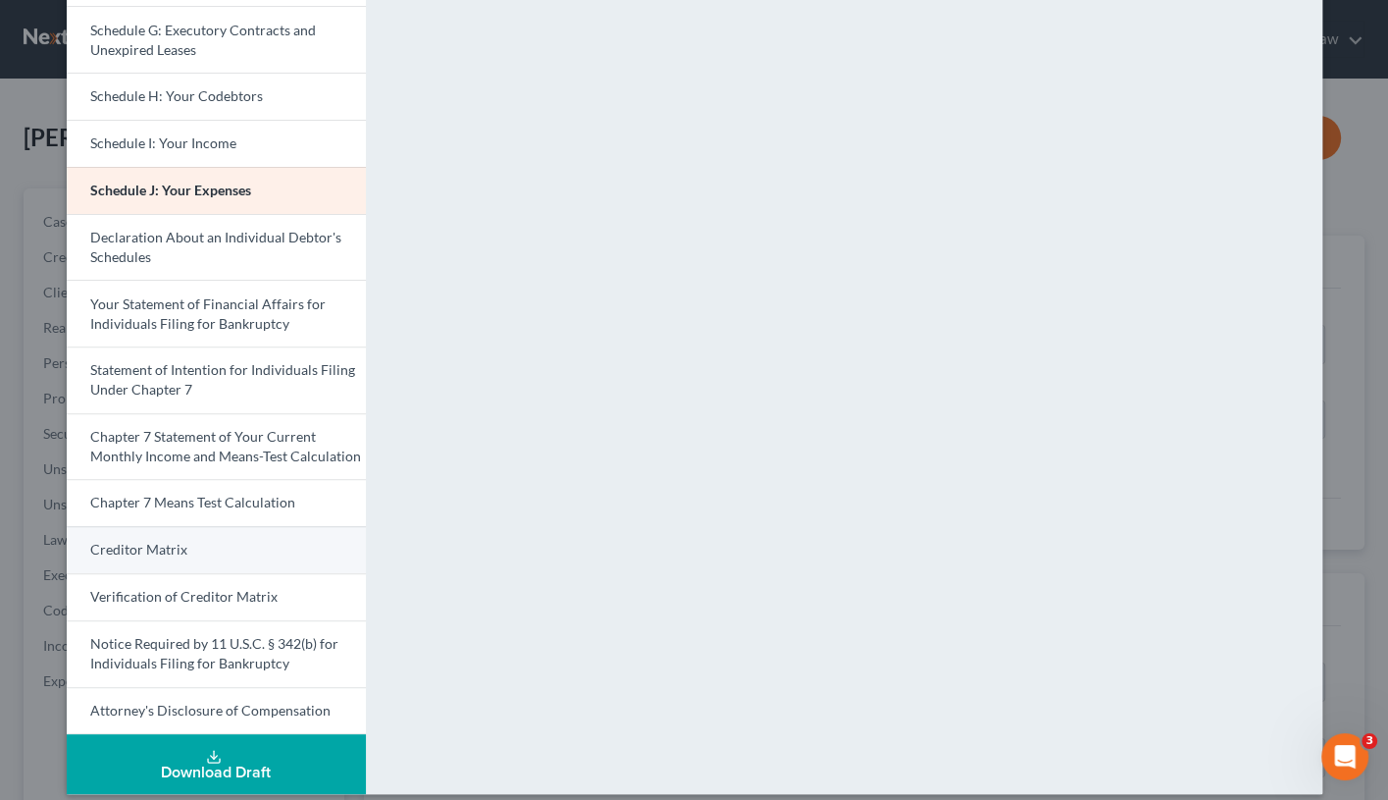
scroll to position [466, 0]
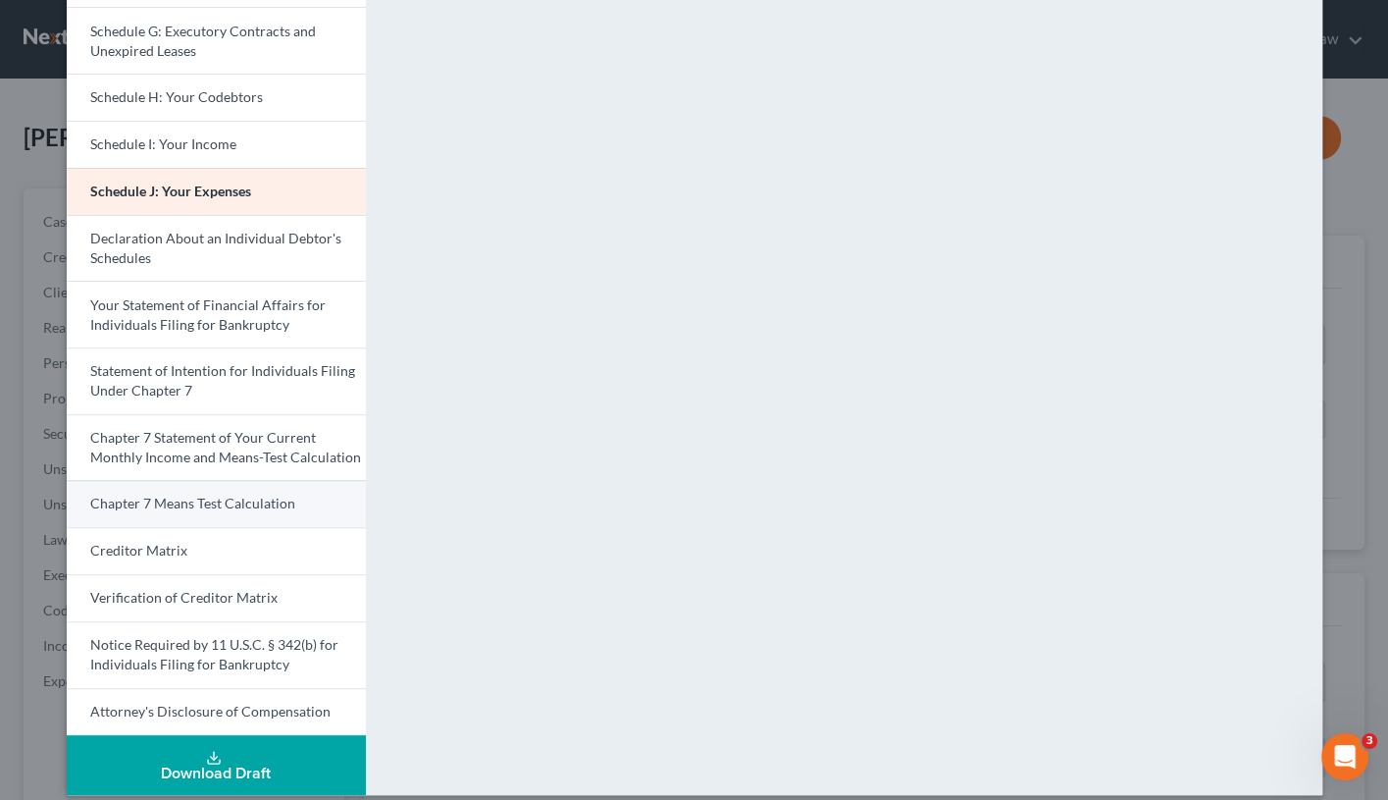
click at [265, 495] on span "Chapter 7 Means Test Calculation" at bounding box center [192, 503] width 205 height 17
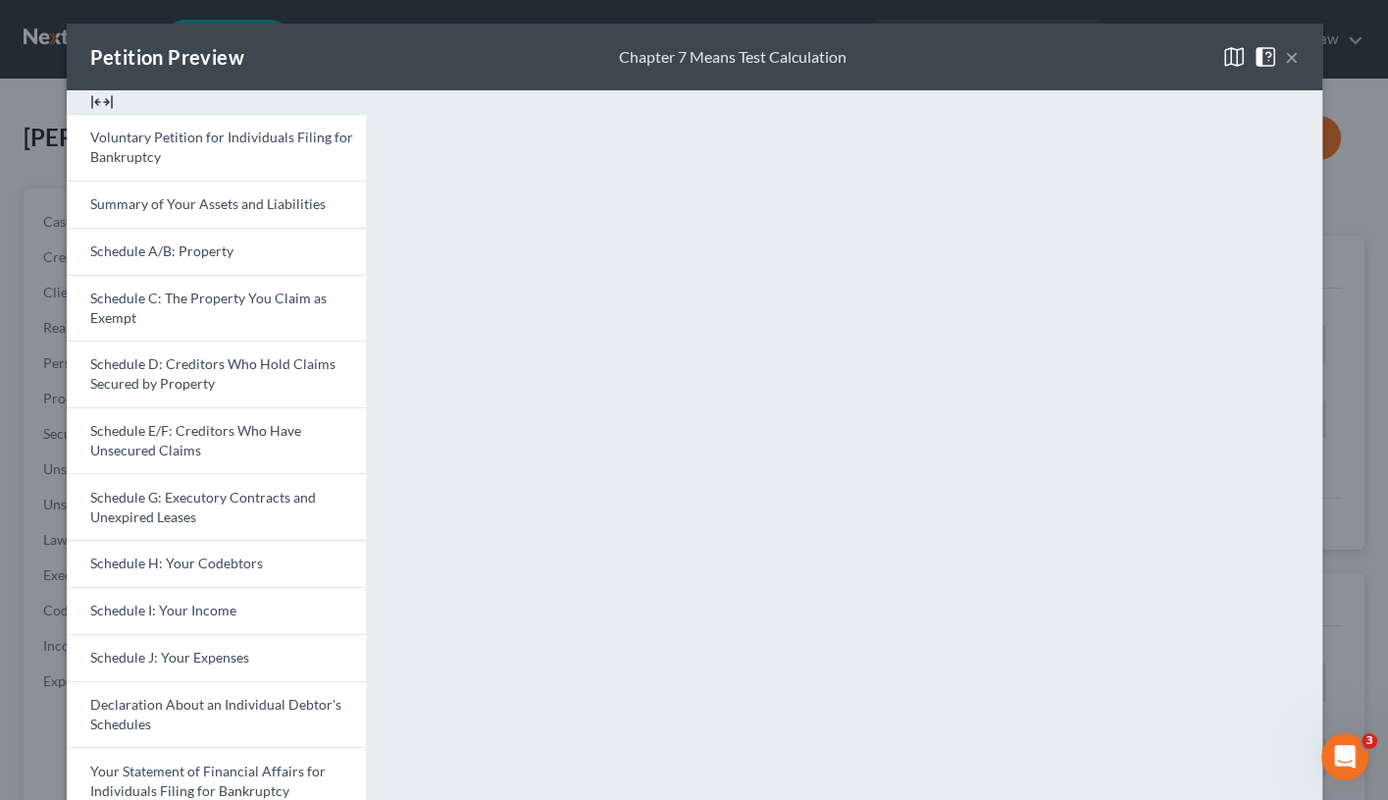
scroll to position [0, 0]
click at [1291, 56] on button "×" at bounding box center [1292, 57] width 14 height 24
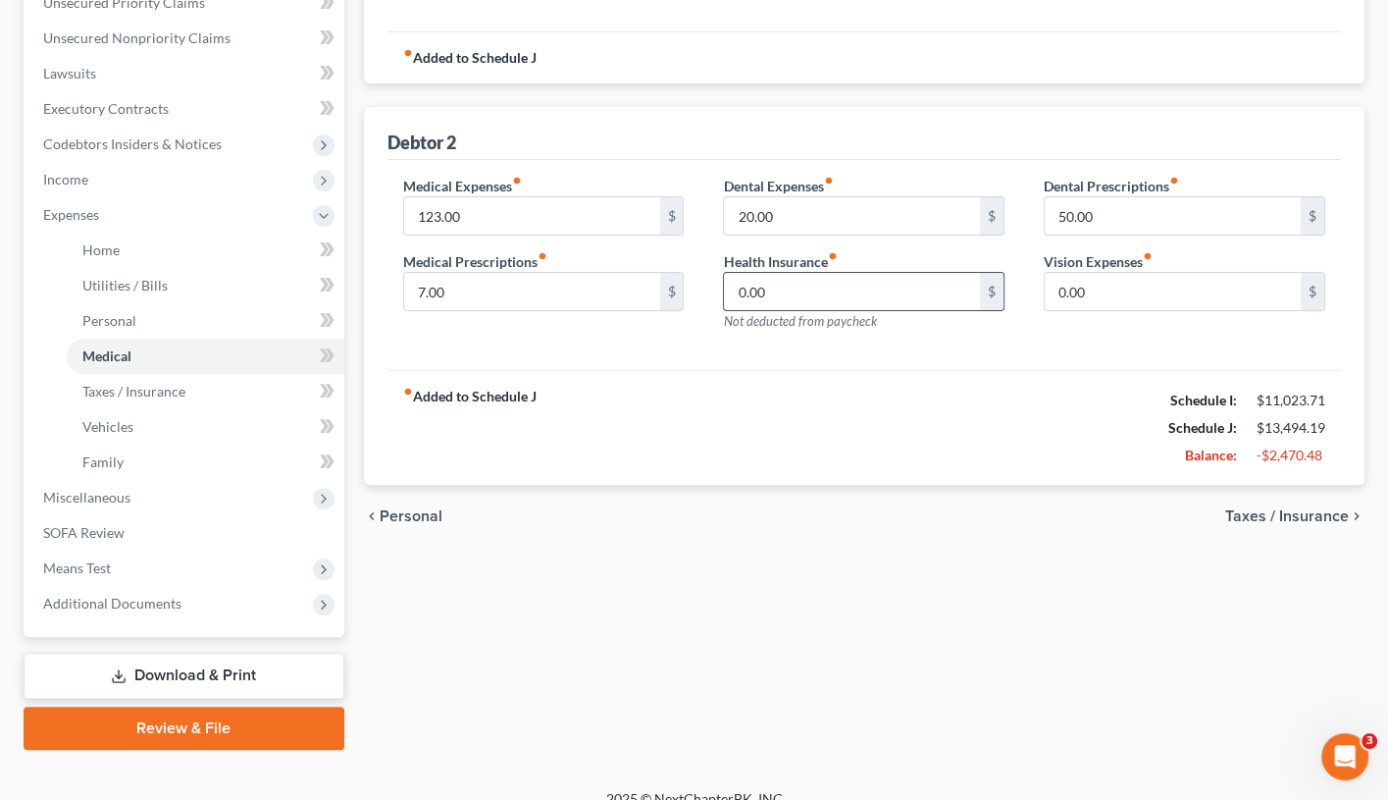
scroll to position [465, 0]
click at [266, 654] on link "Download & Print" at bounding box center [184, 677] width 321 height 46
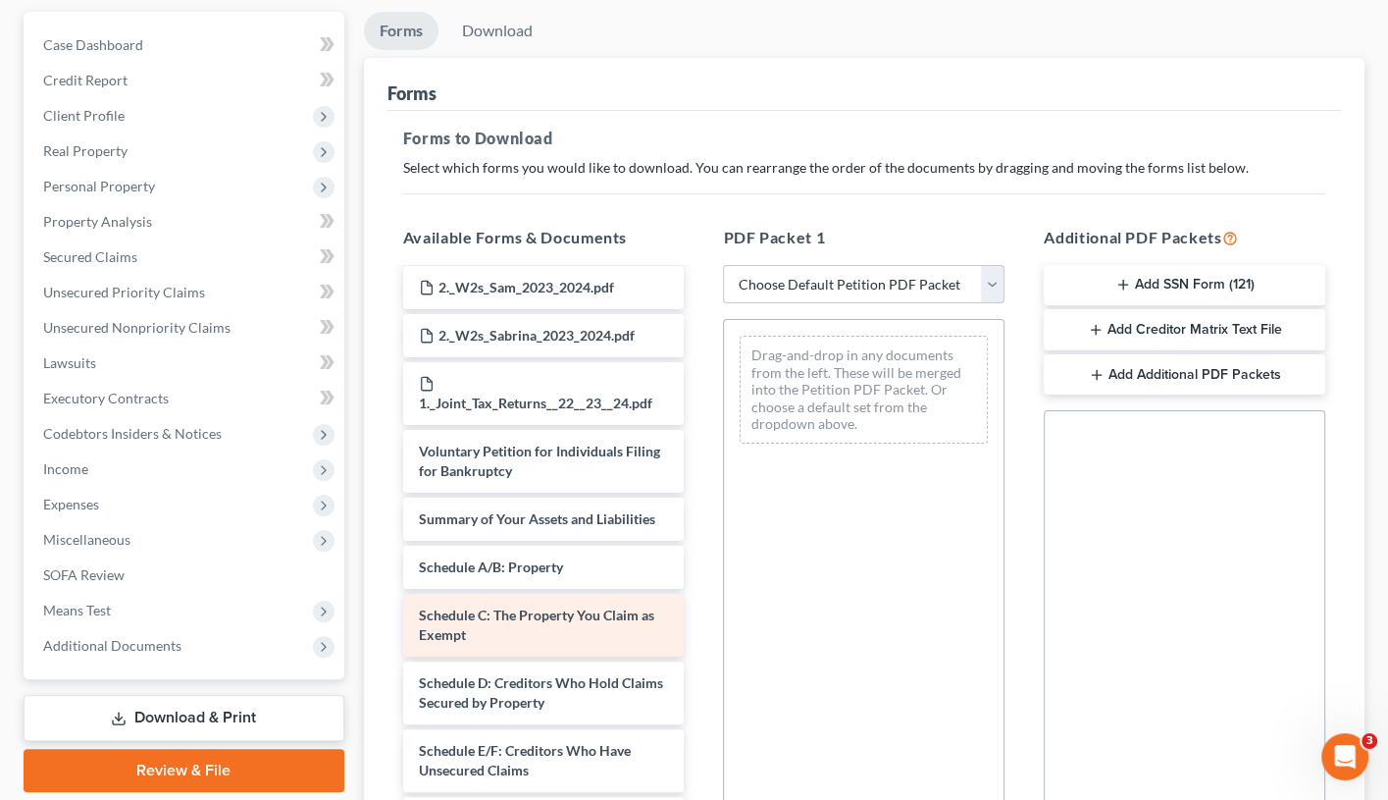
scroll to position [1980, 0]
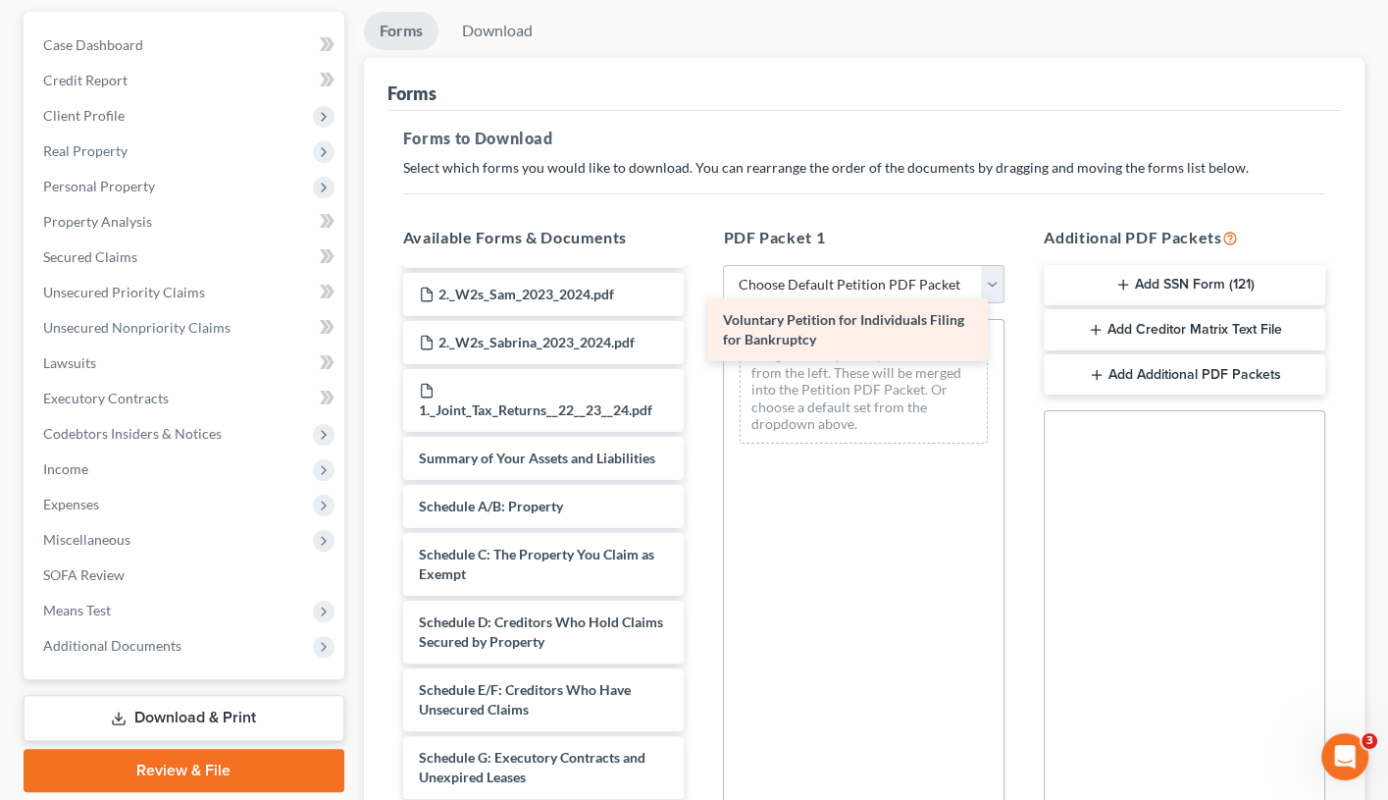
drag, startPoint x: 609, startPoint y: 388, endPoint x: 913, endPoint y: 324, distance: 309.8
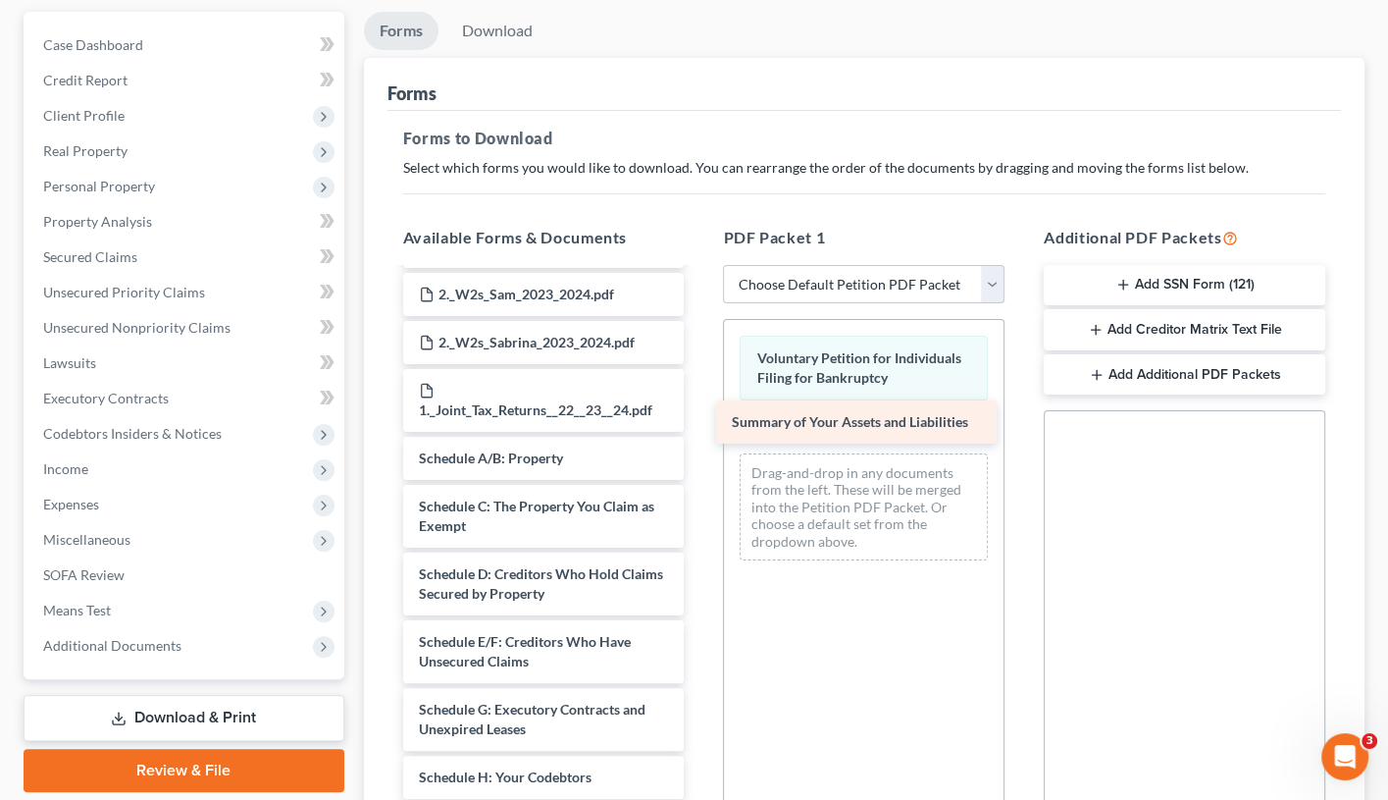
drag, startPoint x: 660, startPoint y: 381, endPoint x: 973, endPoint y: 422, distance: 315.7
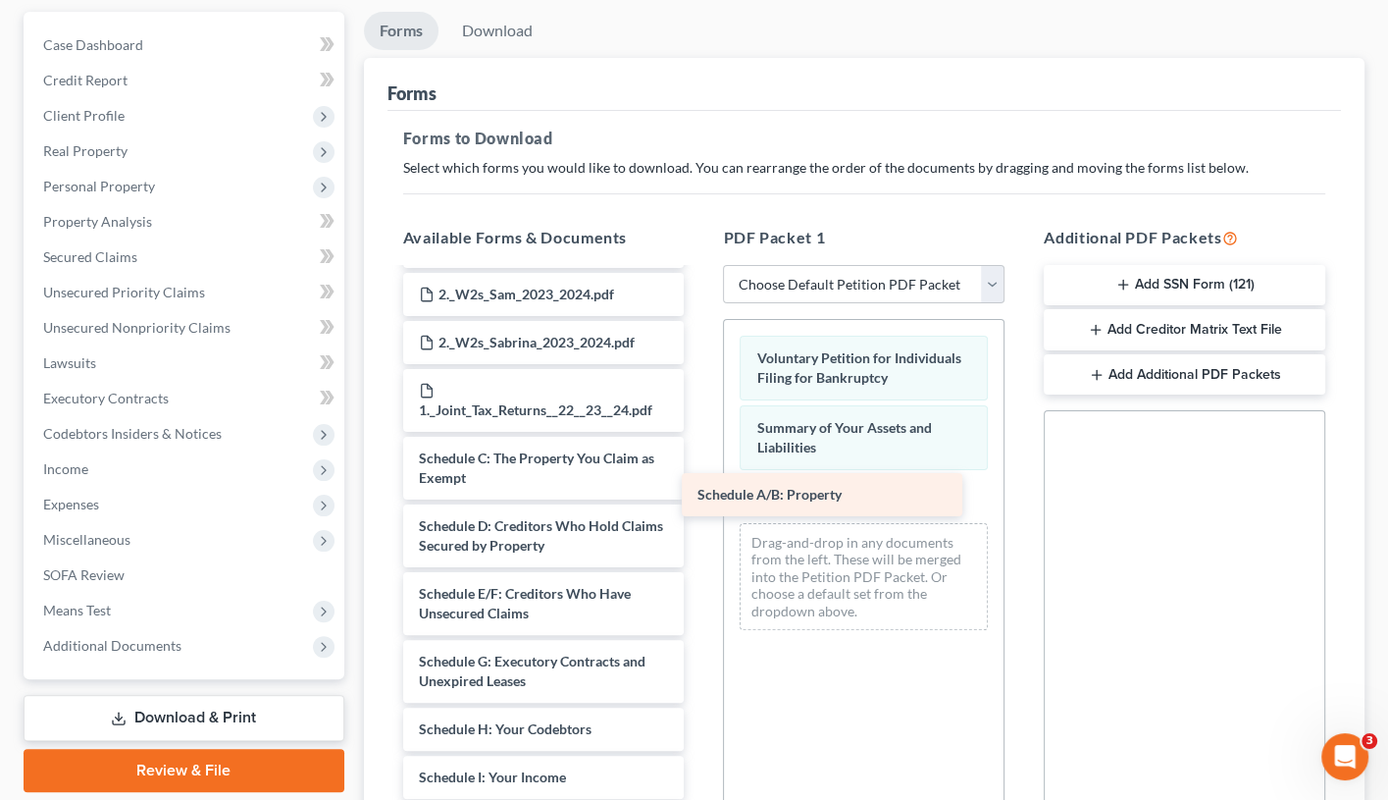
drag, startPoint x: 628, startPoint y: 386, endPoint x: 940, endPoint y: 497, distance: 331.5
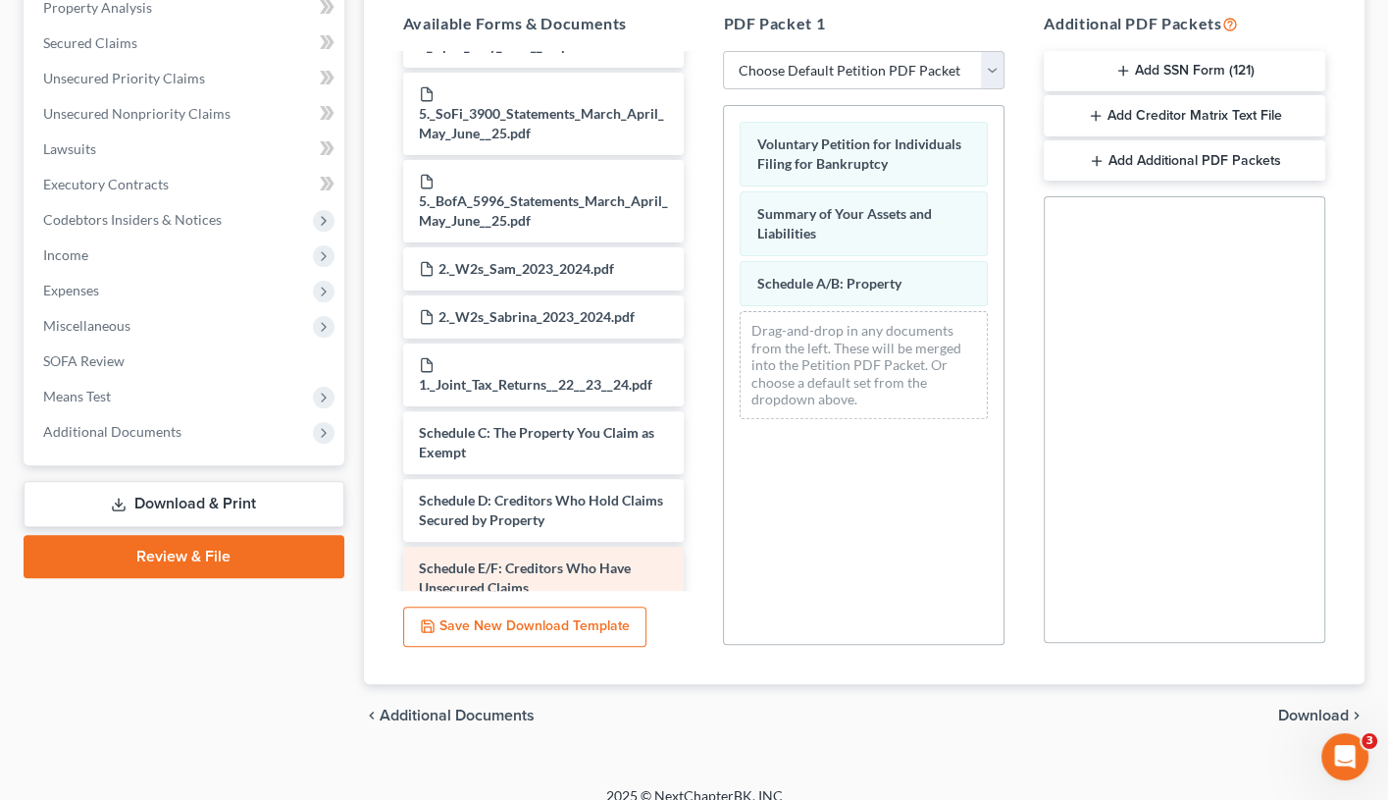
scroll to position [1789, 0]
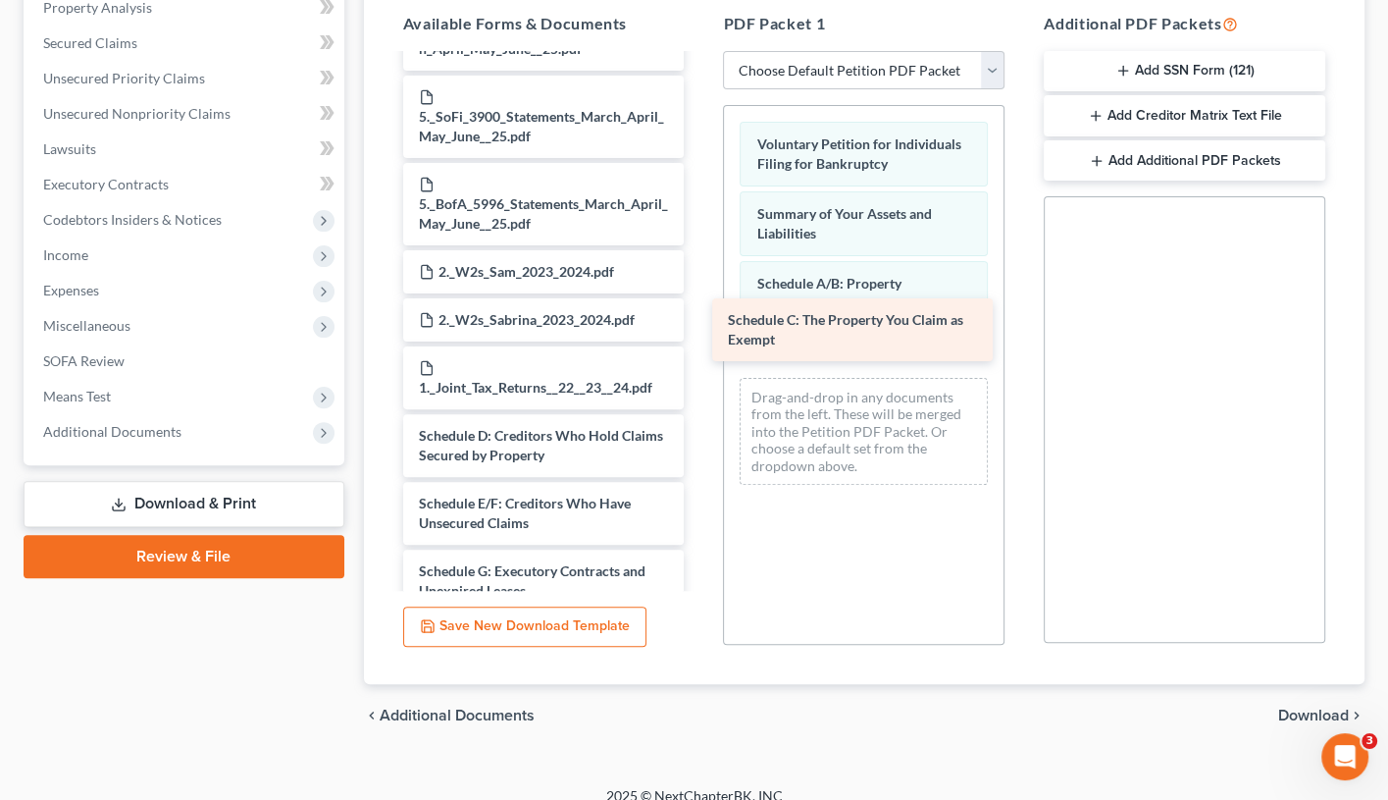
drag, startPoint x: 620, startPoint y: 351, endPoint x: 924, endPoint y: 313, distance: 306.6
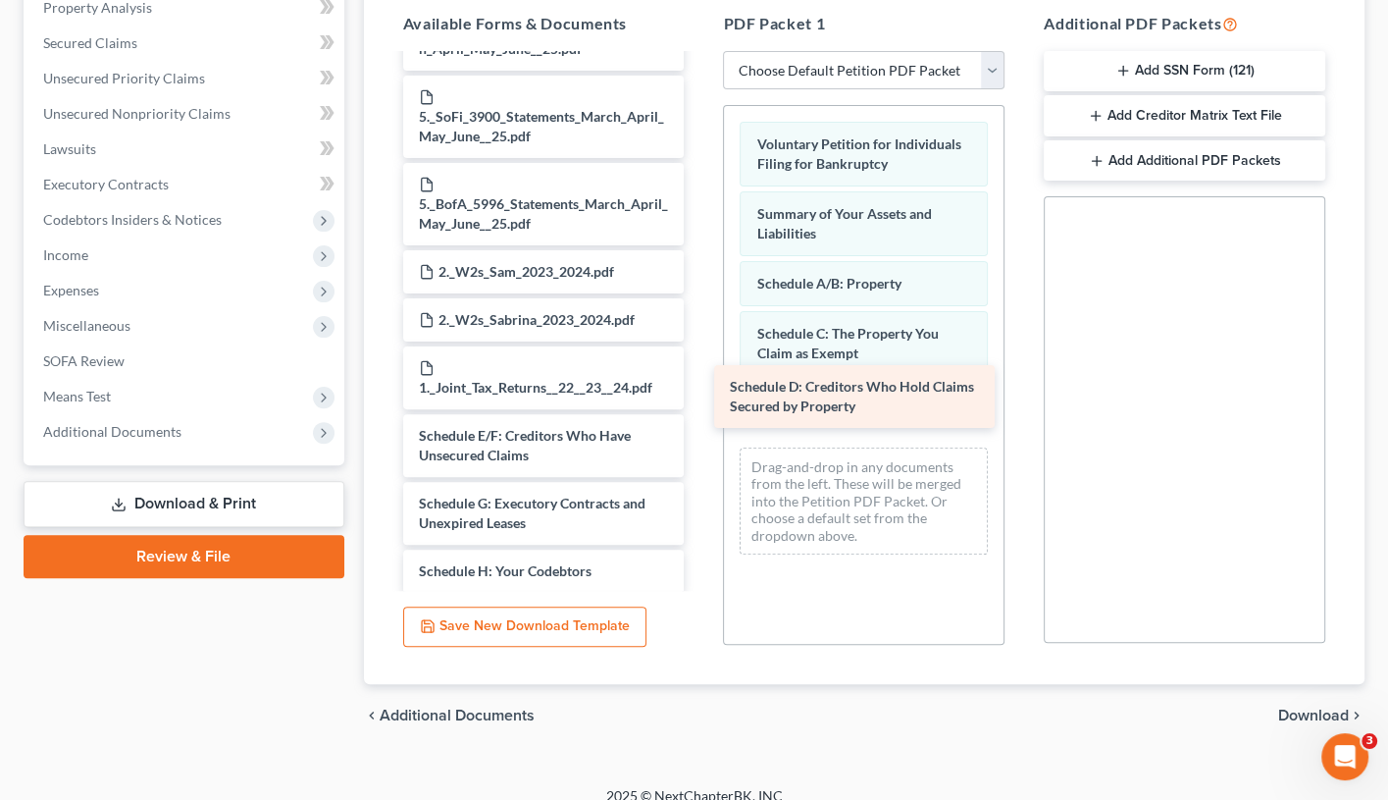
drag, startPoint x: 614, startPoint y: 363, endPoint x: 925, endPoint y: 392, distance: 312.4
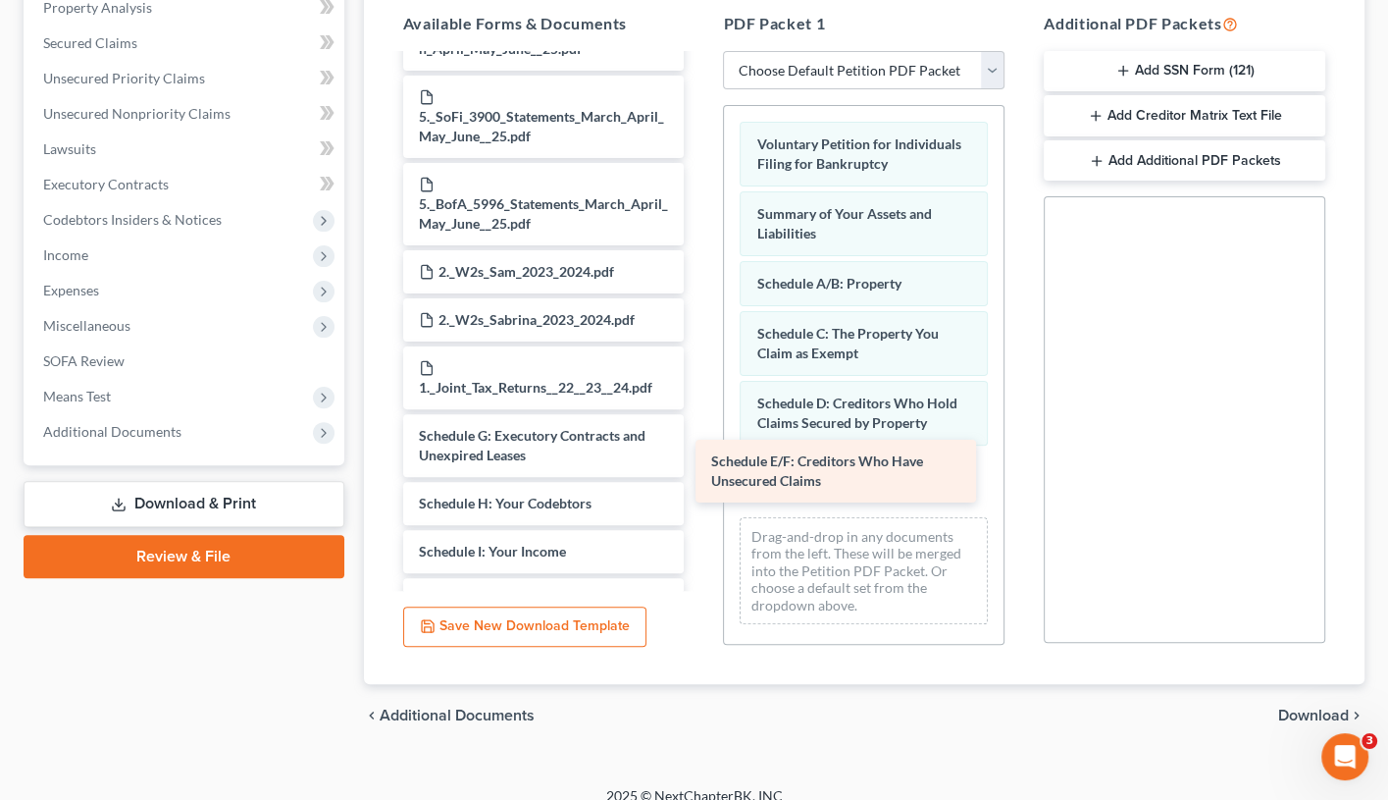
drag, startPoint x: 637, startPoint y: 366, endPoint x: 942, endPoint y: 480, distance: 325.7
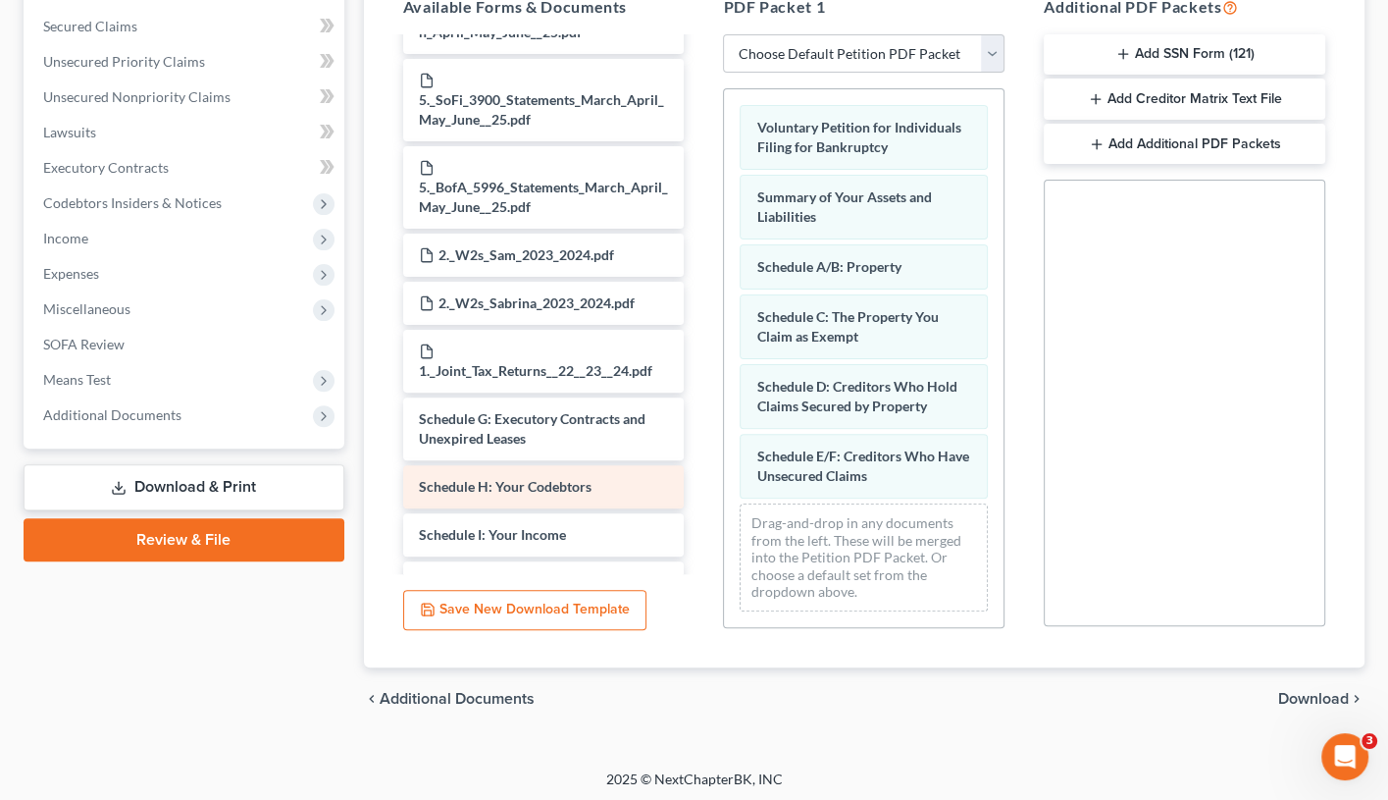
scroll to position [406, 0]
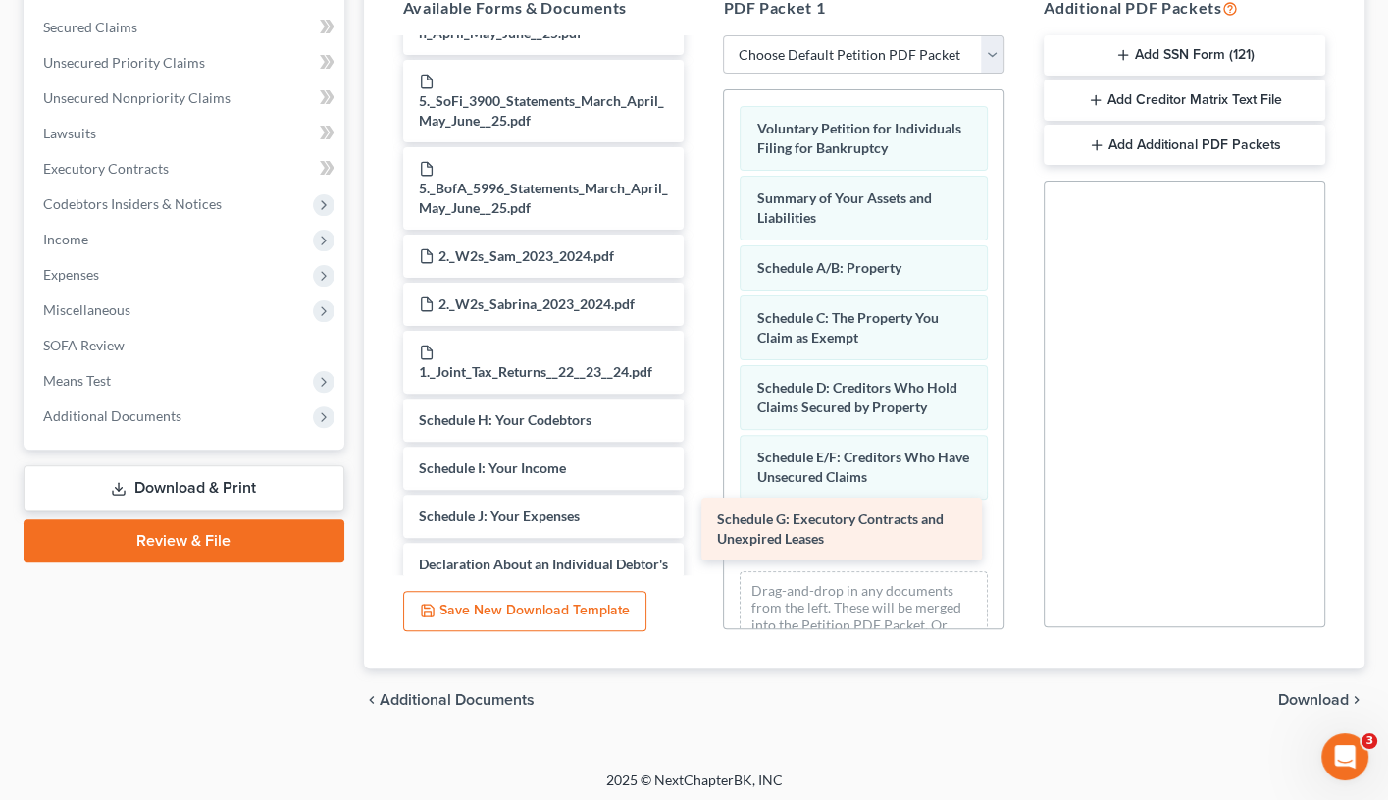
drag, startPoint x: 610, startPoint y: 350, endPoint x: 909, endPoint y: 527, distance: 346.7
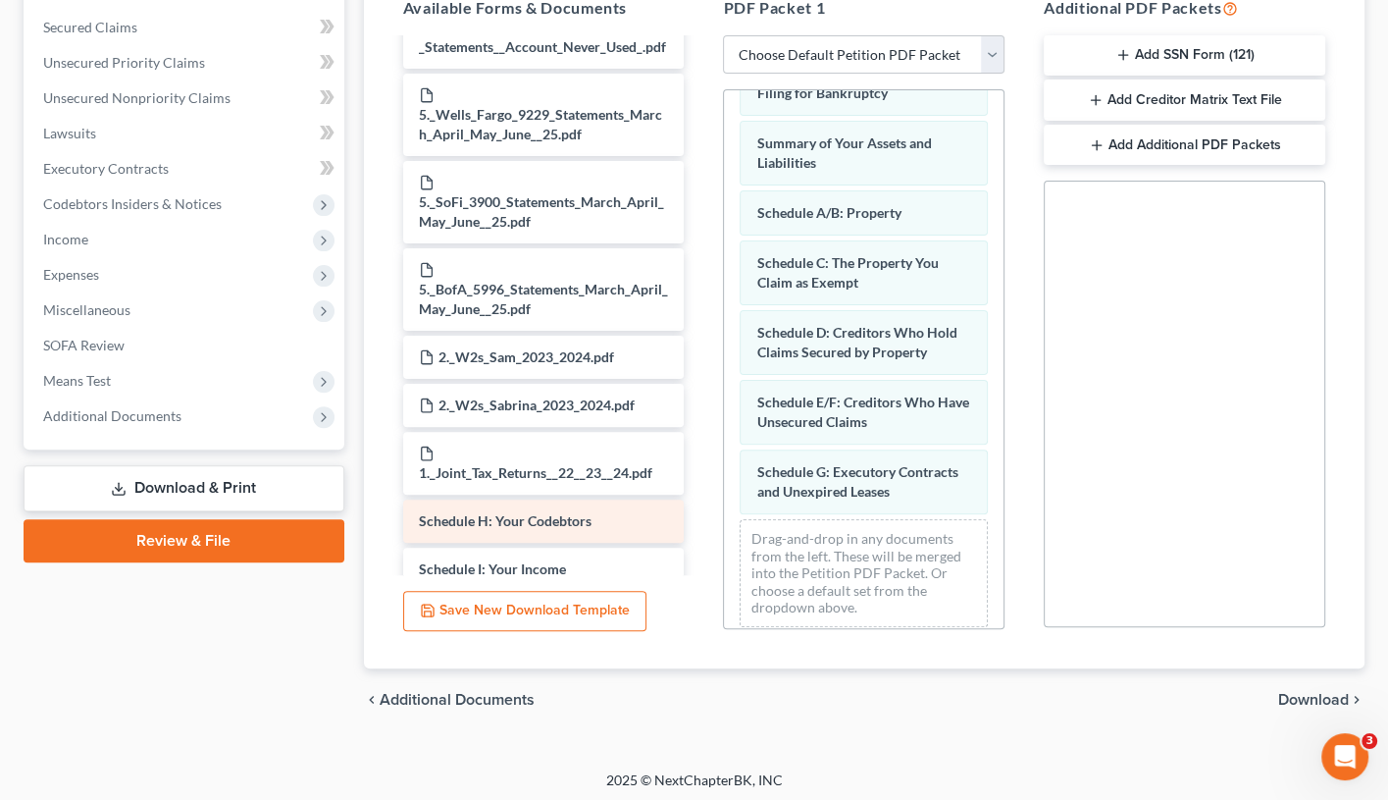
scroll to position [1668, 0]
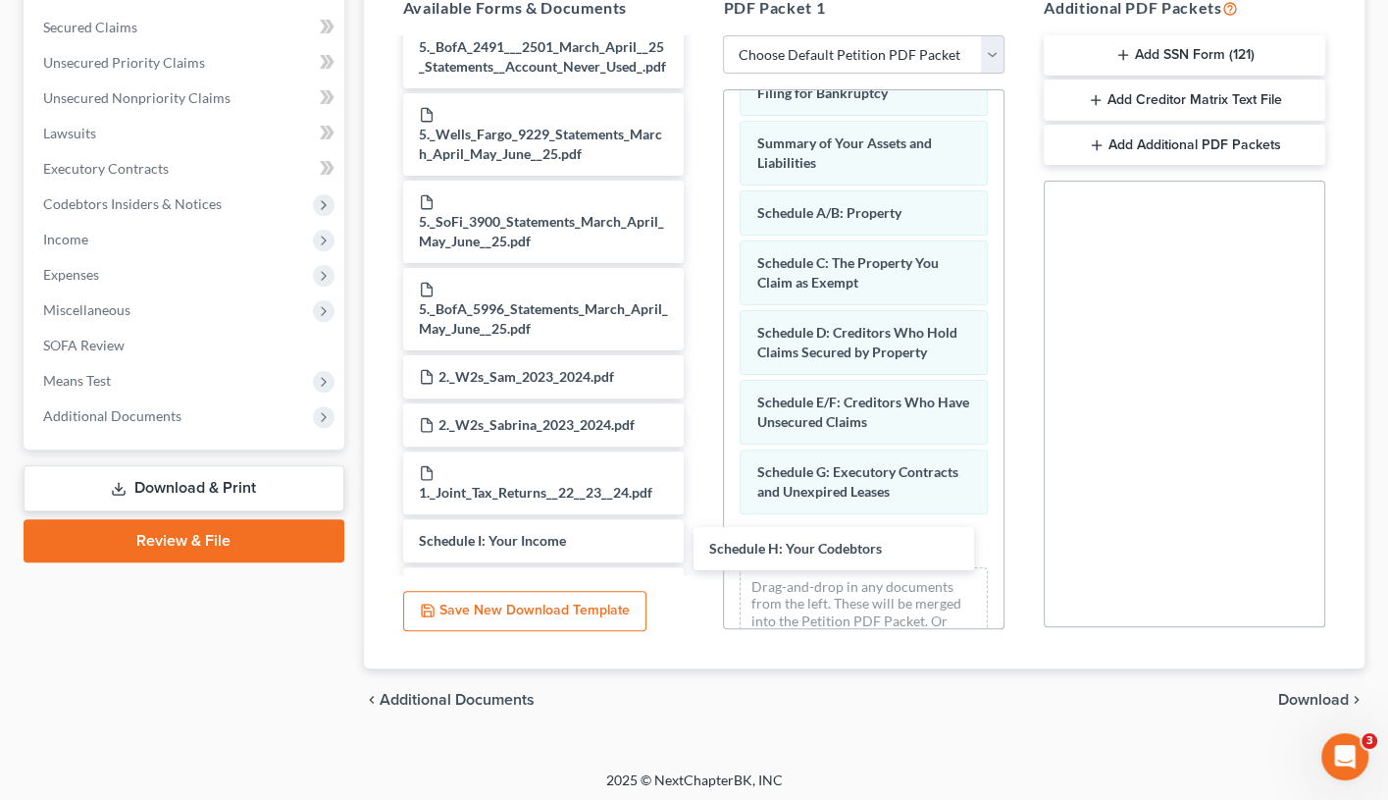
drag, startPoint x: 625, startPoint y: 471, endPoint x: 907, endPoint y: 551, distance: 292.9
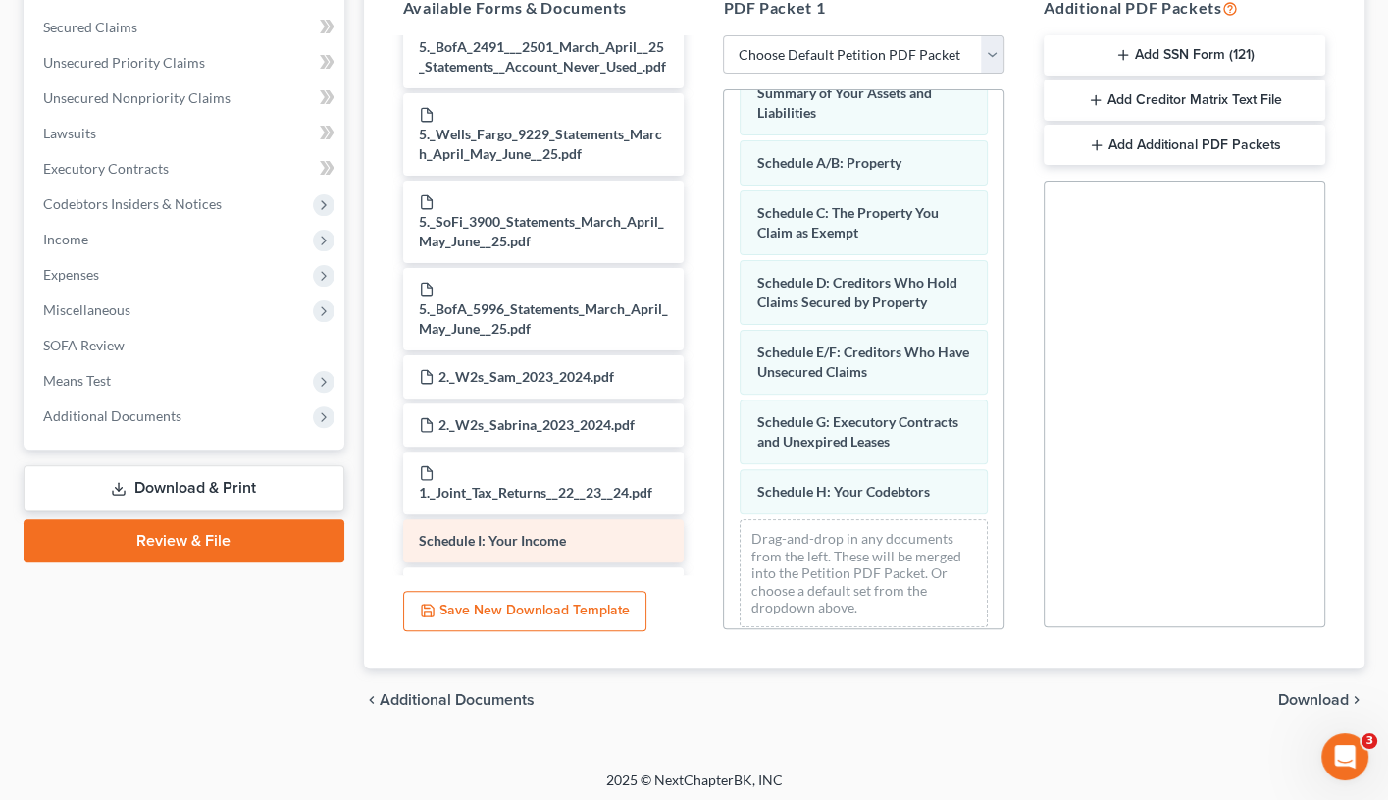
scroll to position [104, 0]
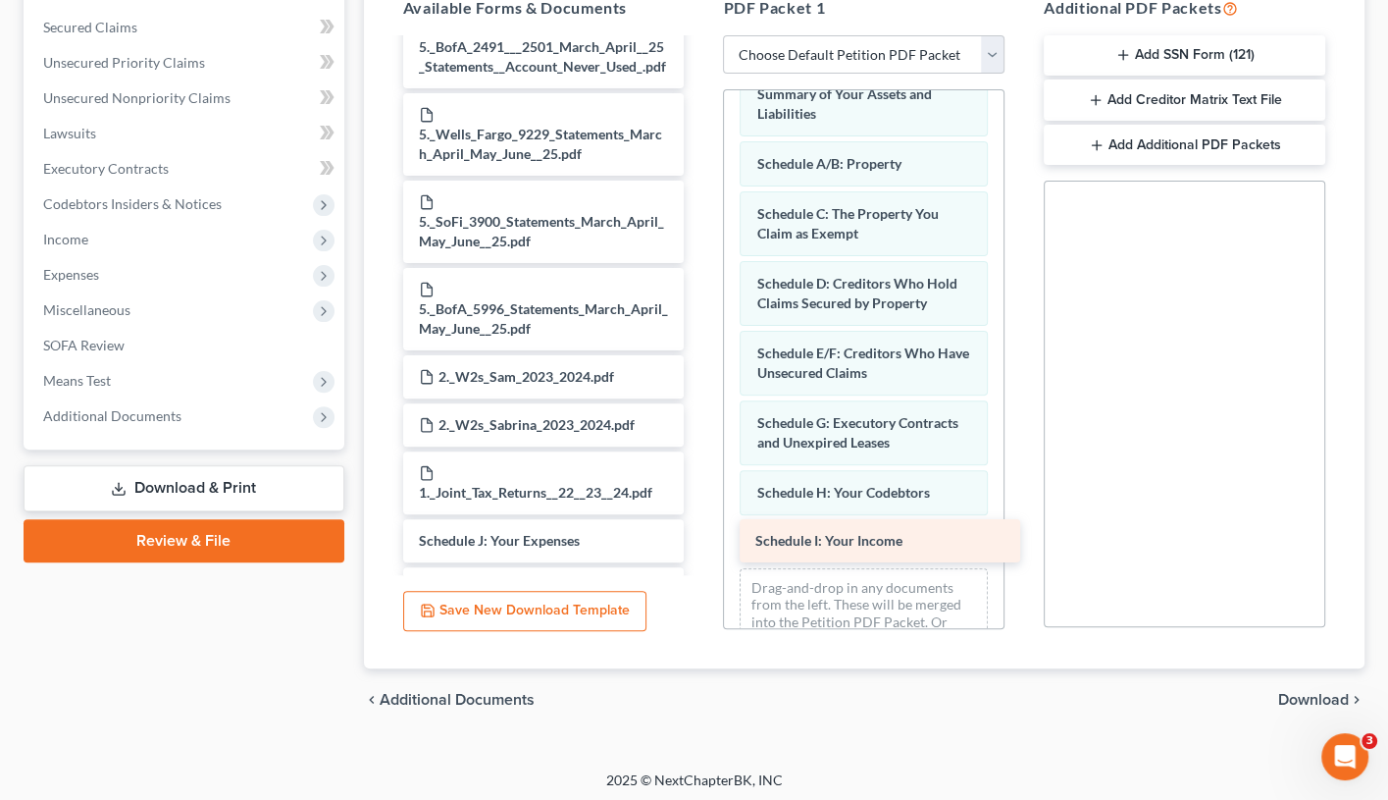
drag, startPoint x: 613, startPoint y: 457, endPoint x: 948, endPoint y: 536, distance: 343.7
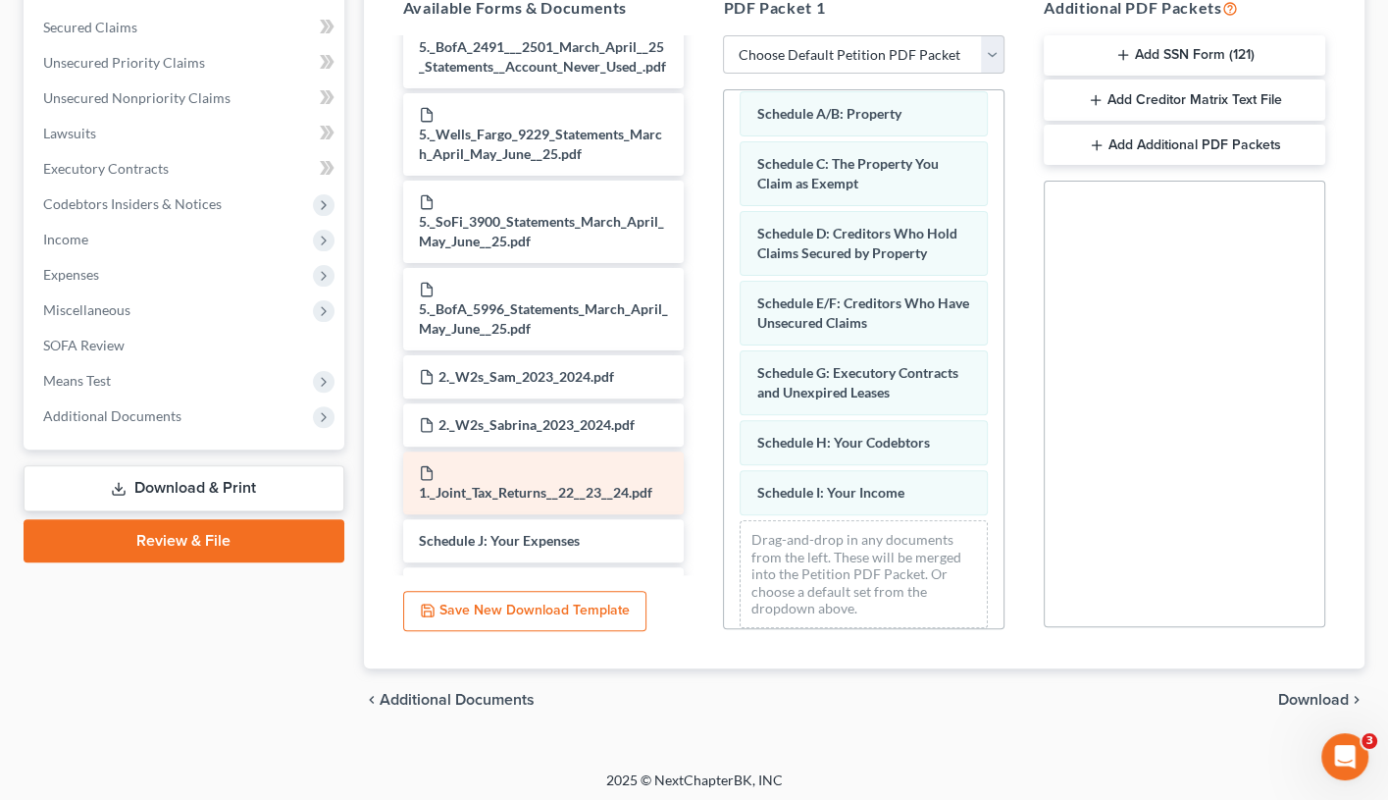
scroll to position [153, 0]
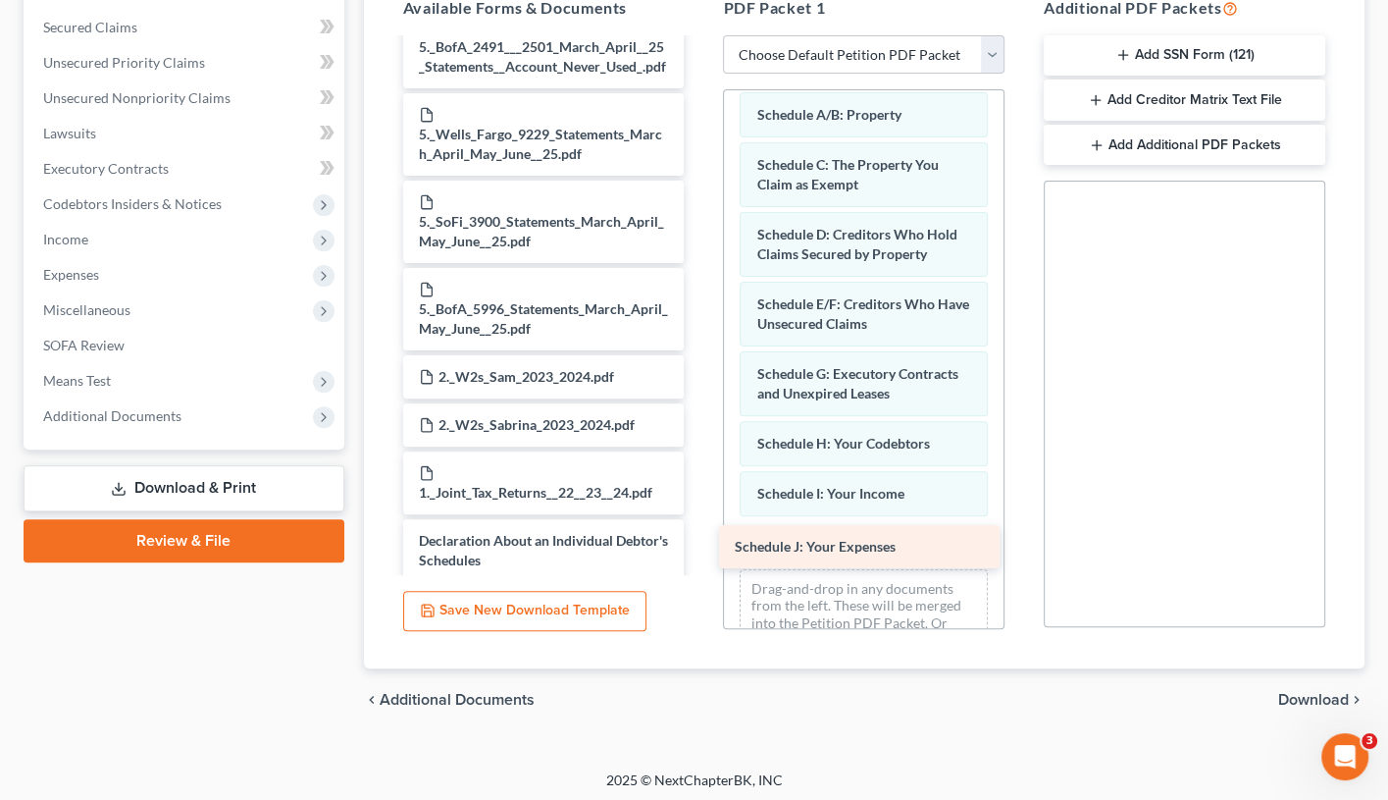
drag, startPoint x: 597, startPoint y: 451, endPoint x: 914, endPoint y: 536, distance: 328.0
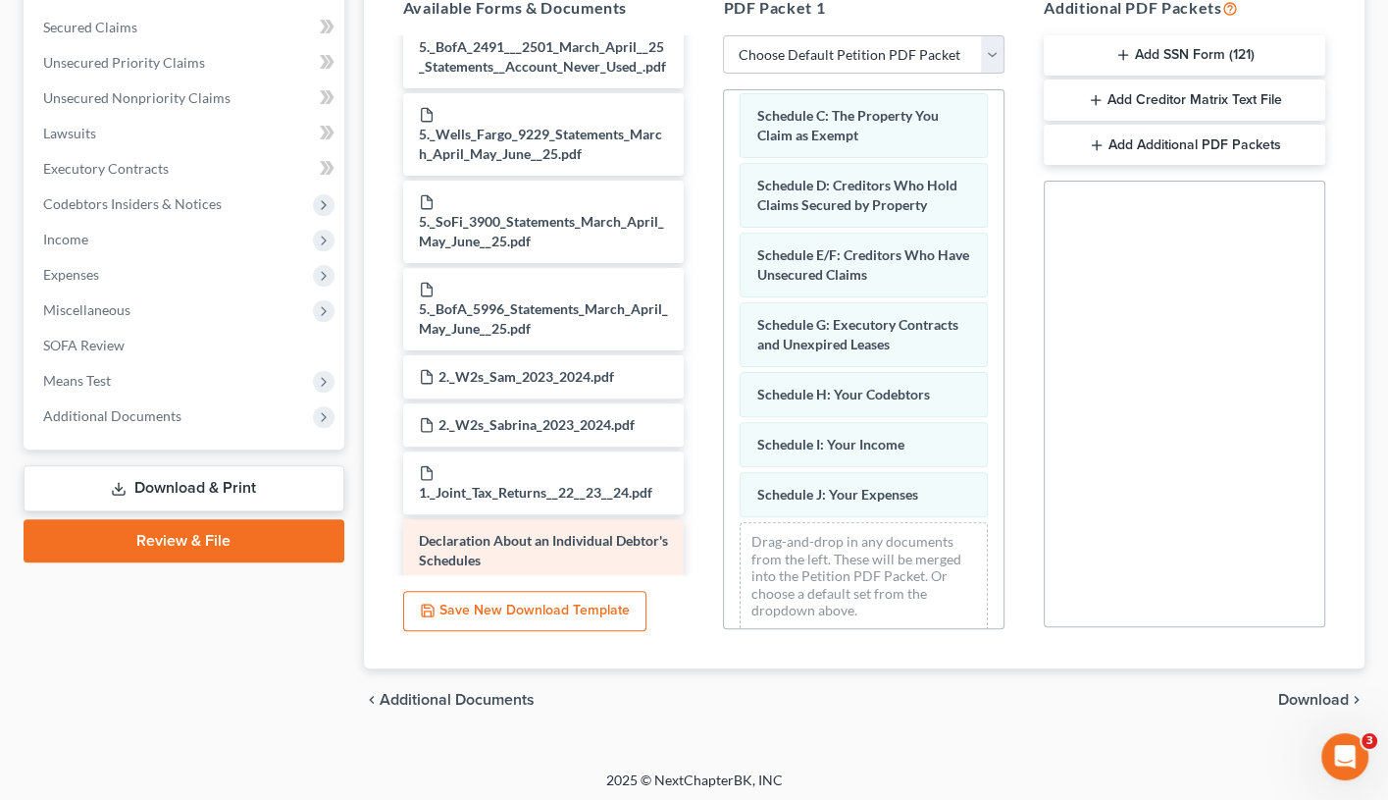
scroll to position [202, 0]
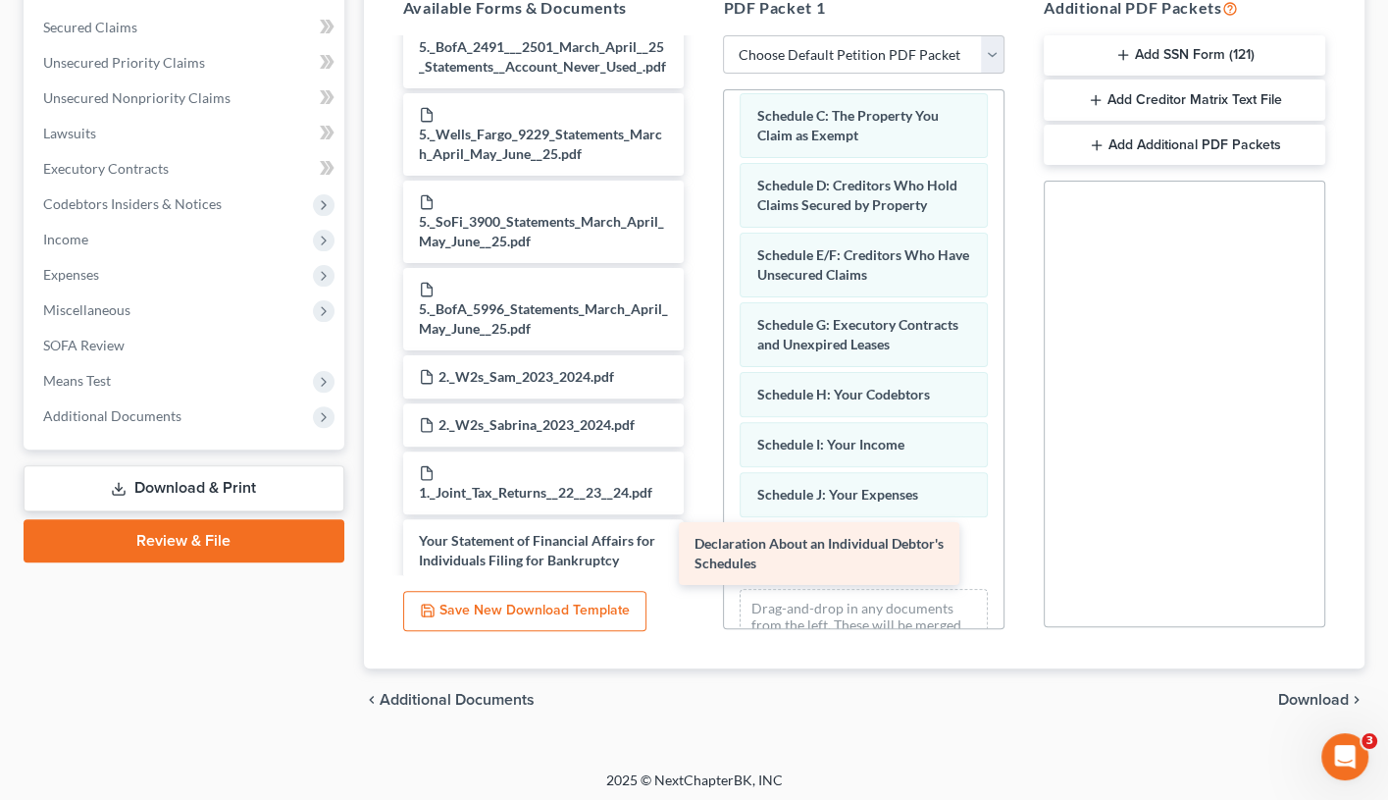
drag, startPoint x: 579, startPoint y: 477, endPoint x: 881, endPoint y: 543, distance: 309.3
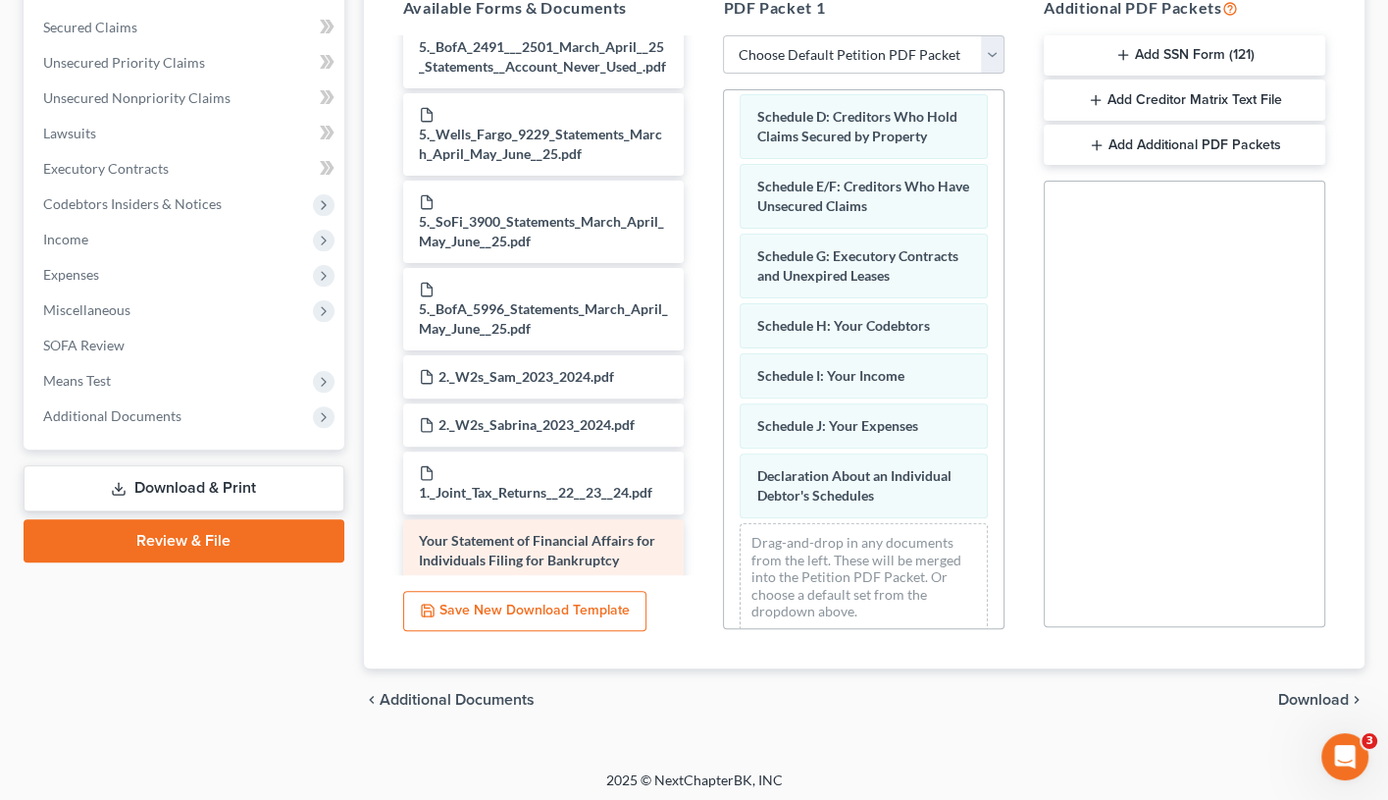
scroll to position [270, 0]
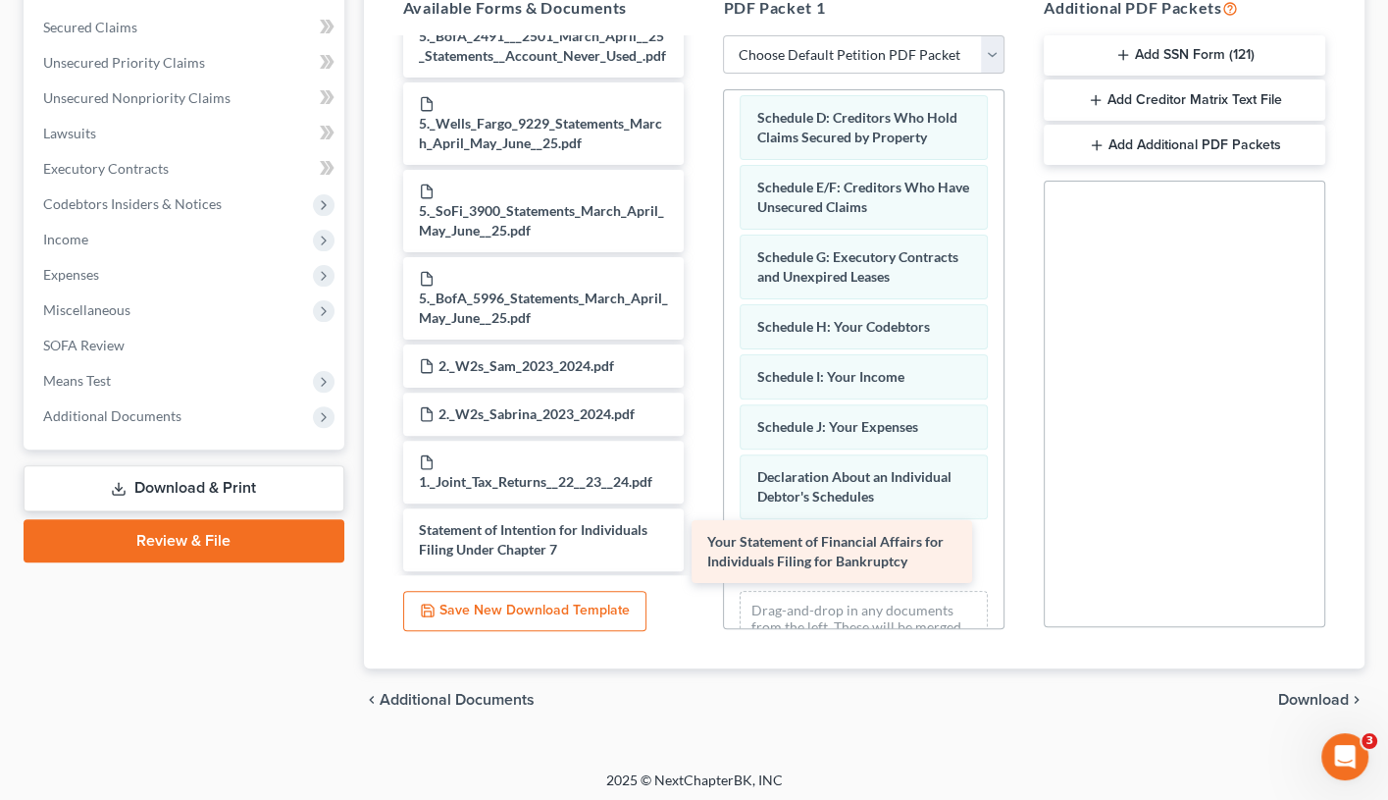
drag, startPoint x: 601, startPoint y: 491, endPoint x: 887, endPoint y: 568, distance: 296.8
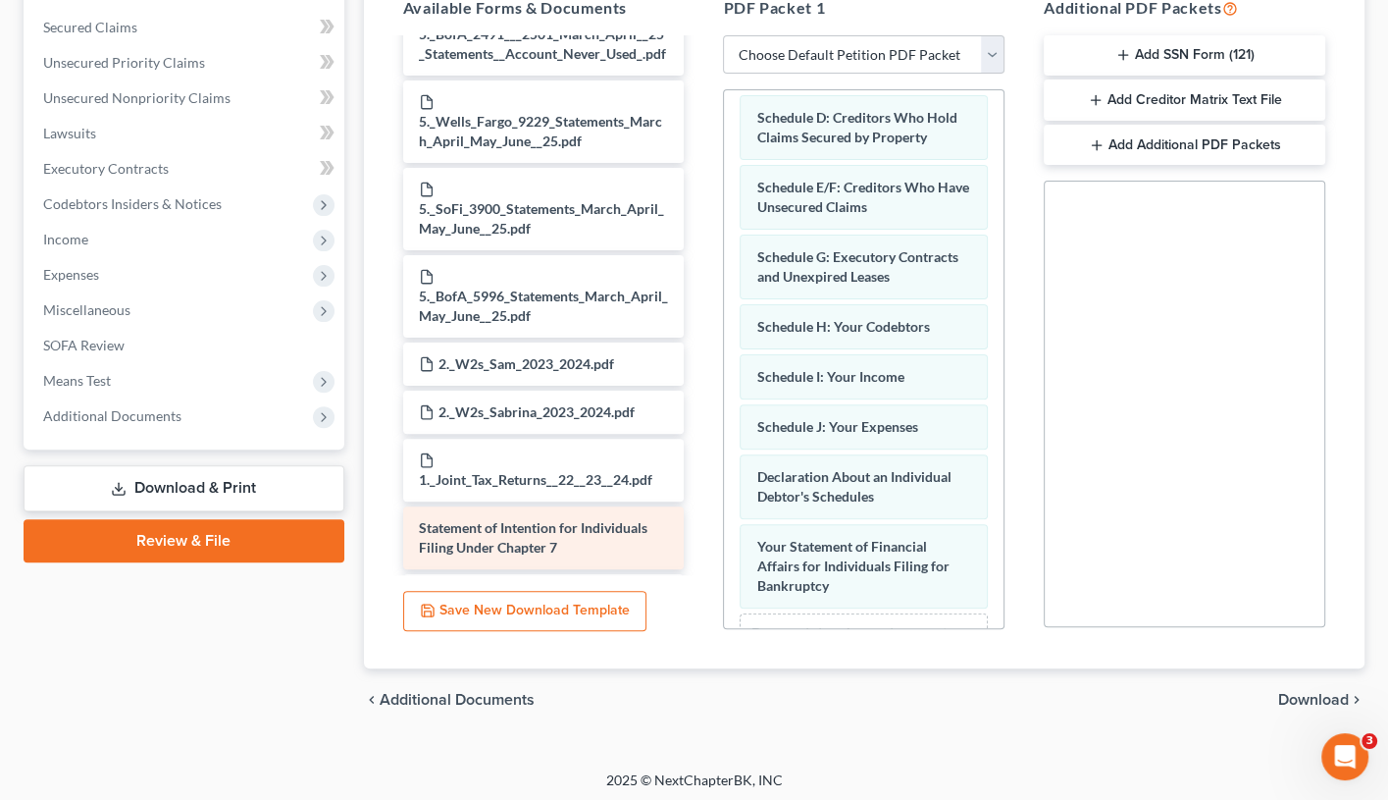
scroll to position [1679, 0]
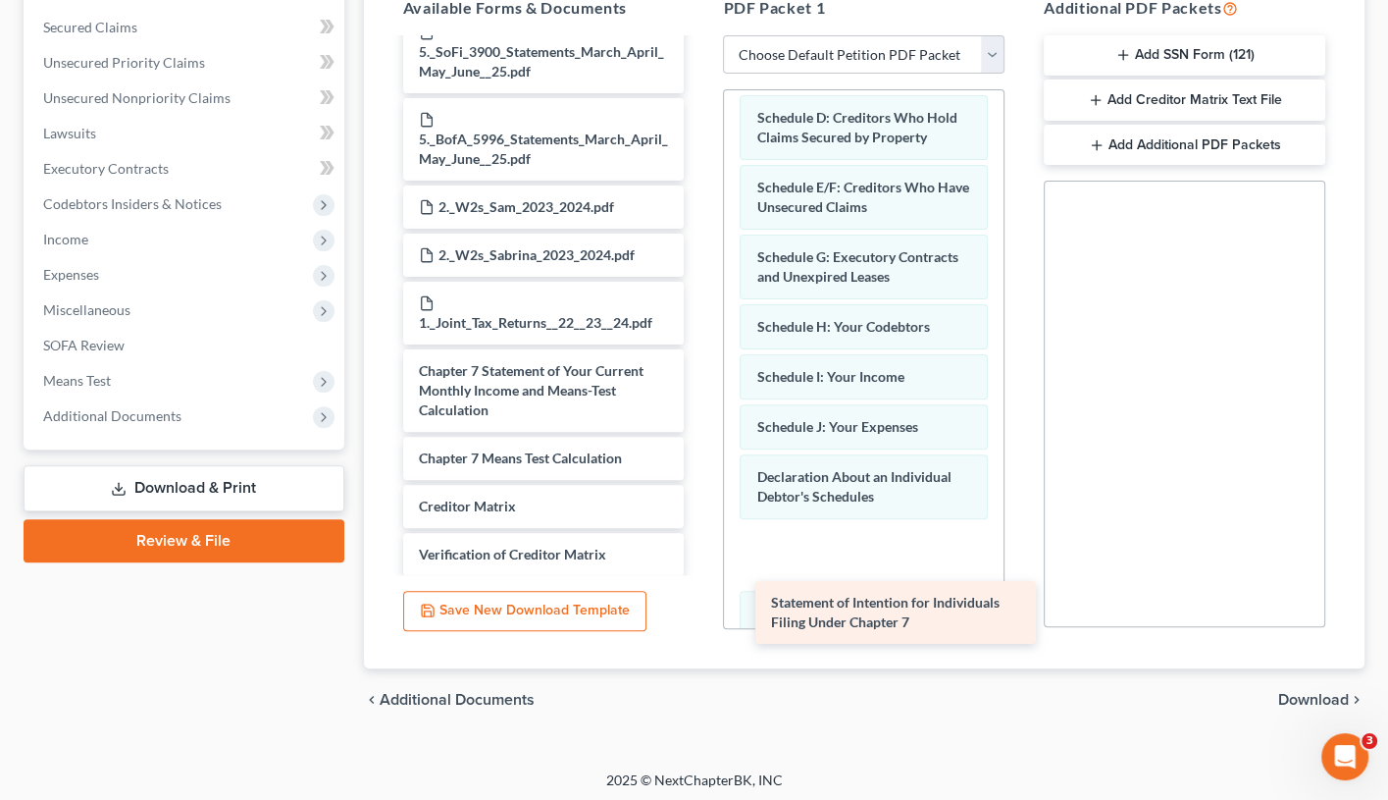
drag, startPoint x: 570, startPoint y: 449, endPoint x: 890, endPoint y: 598, distance: 352.5
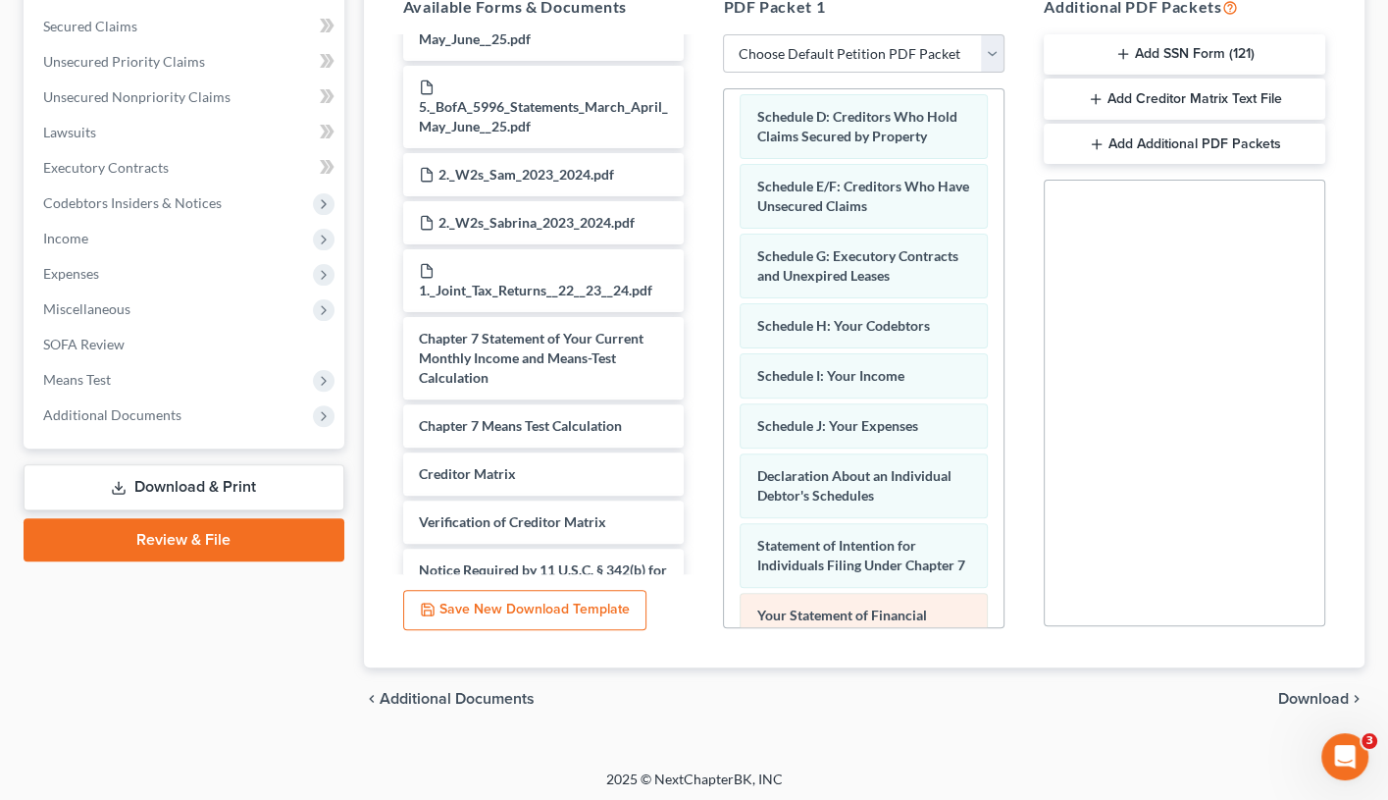
scroll to position [406, 0]
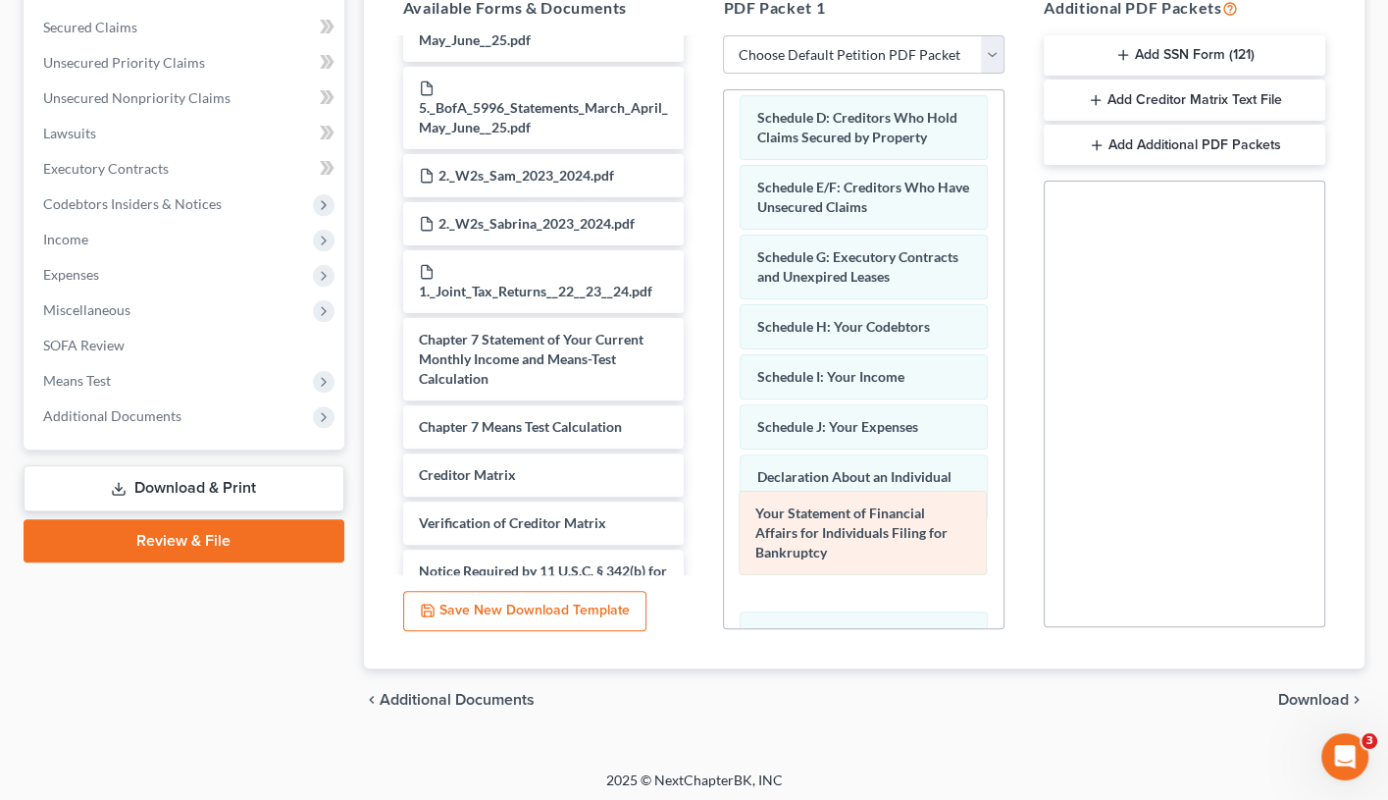
drag, startPoint x: 856, startPoint y: 607, endPoint x: 853, endPoint y: 529, distance: 78.6
click at [853, 529] on div "Your Statement of Financial Affairs for Individuals Filing for Bankruptcy Volun…" at bounding box center [864, 311] width 280 height 983
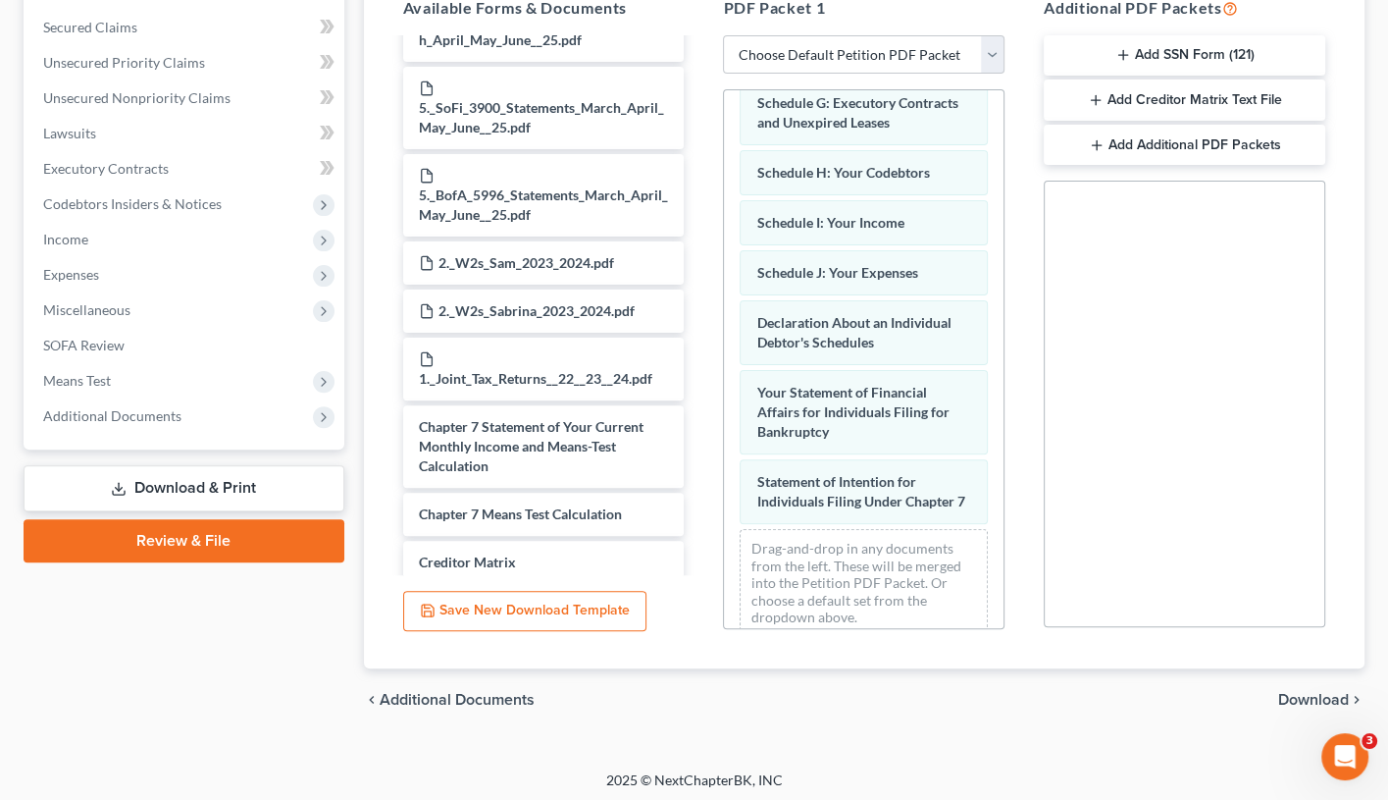
scroll to position [1772, 0]
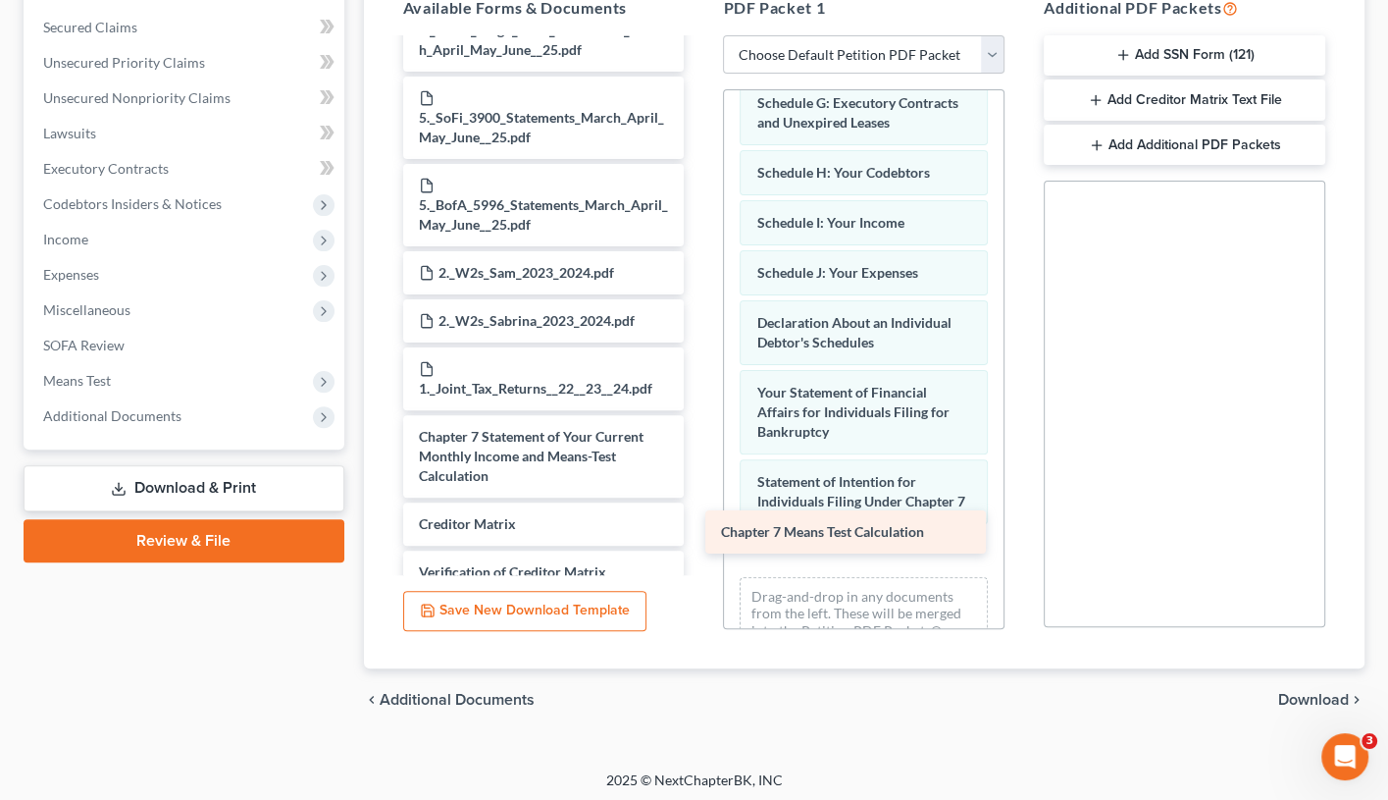
drag, startPoint x: 648, startPoint y: 450, endPoint x: 950, endPoint y: 537, distance: 314.3
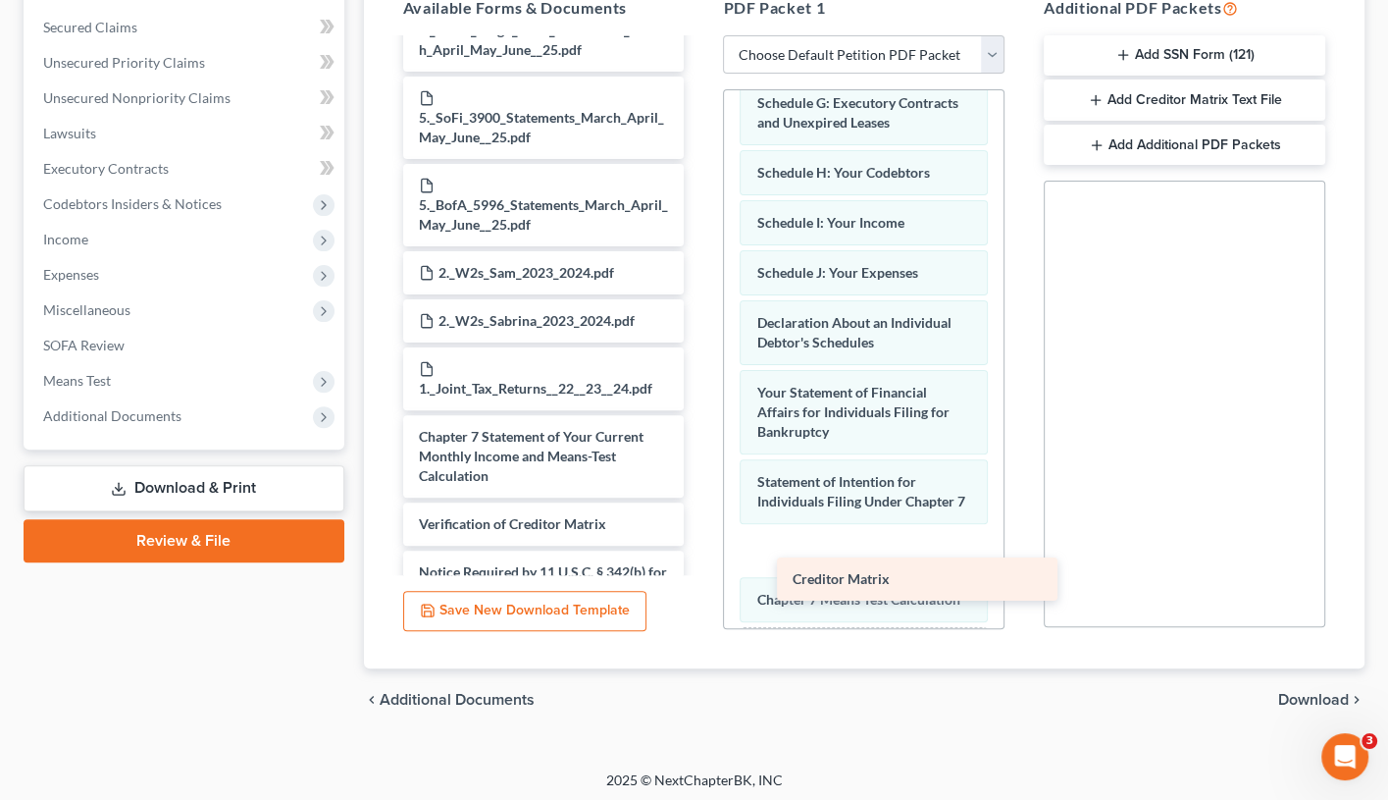
scroll to position [1785, 0]
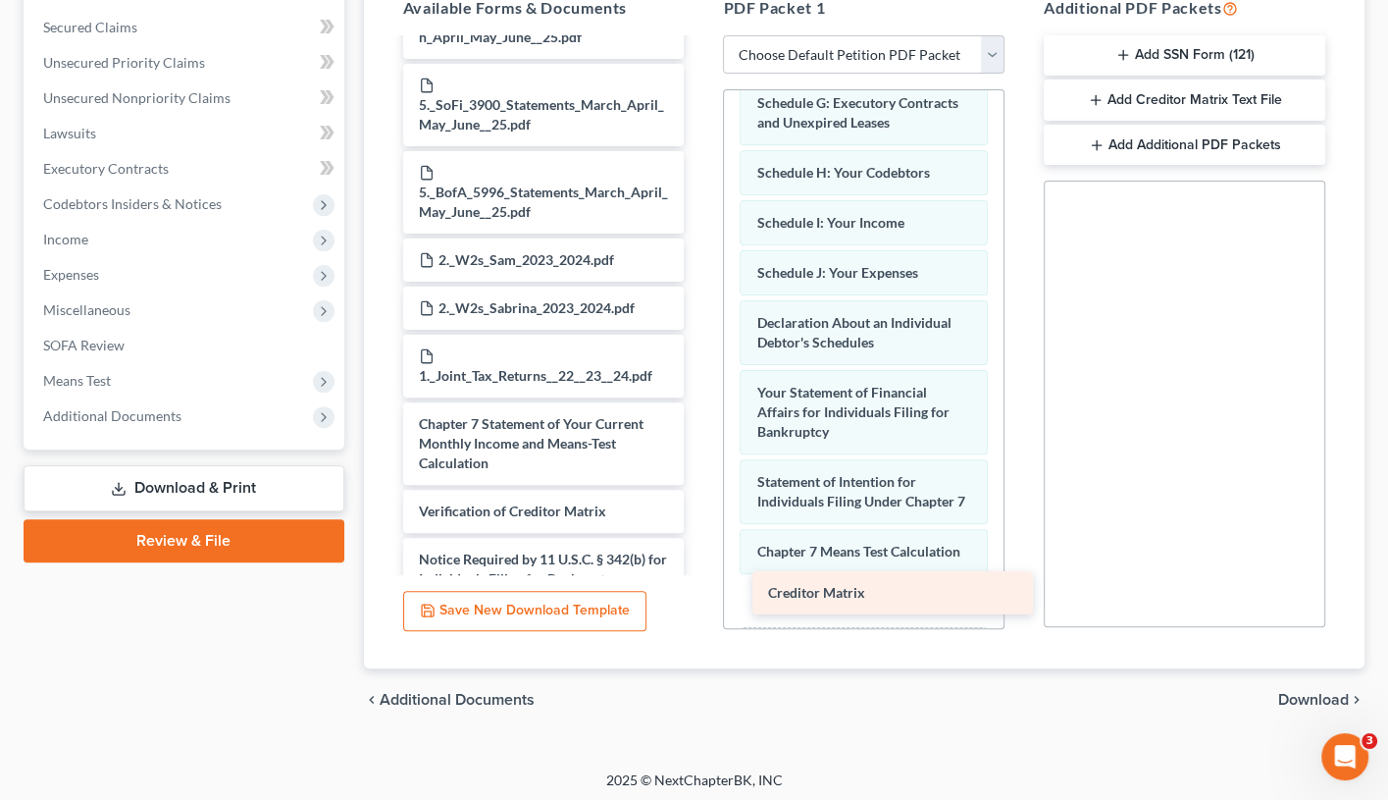
drag, startPoint x: 604, startPoint y: 445, endPoint x: 952, endPoint y: 592, distance: 376.9
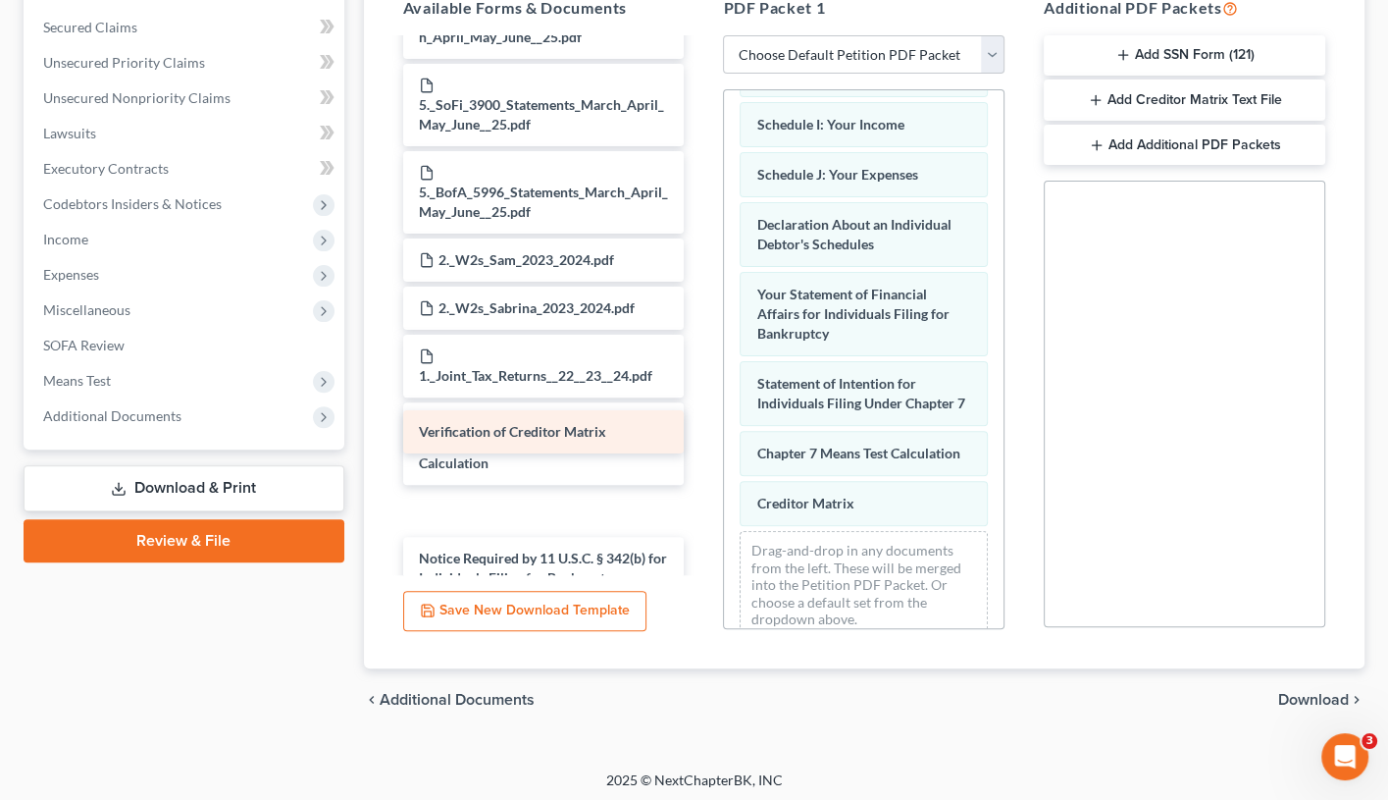
scroll to position [1738, 0]
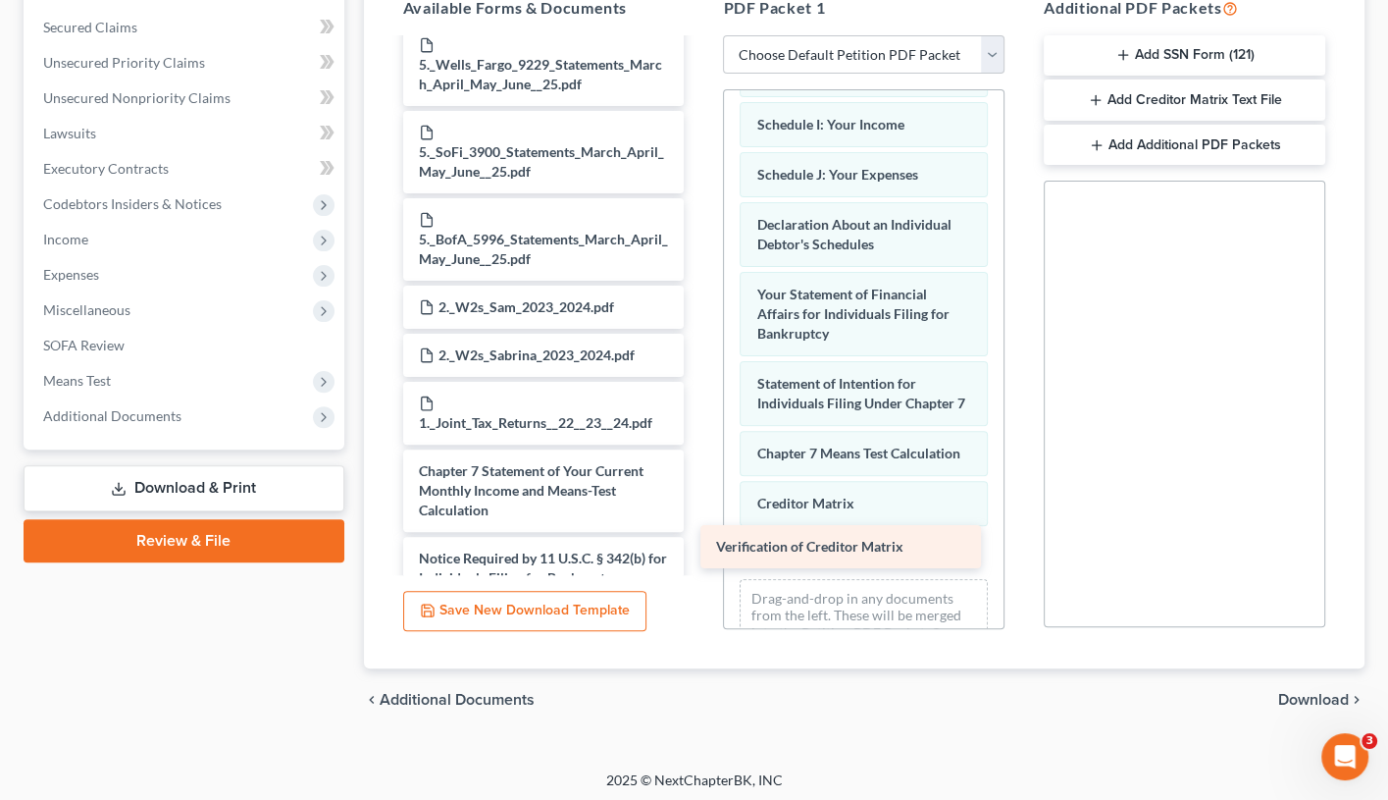
drag, startPoint x: 652, startPoint y: 436, endPoint x: 948, endPoint y: 548, distance: 316.7
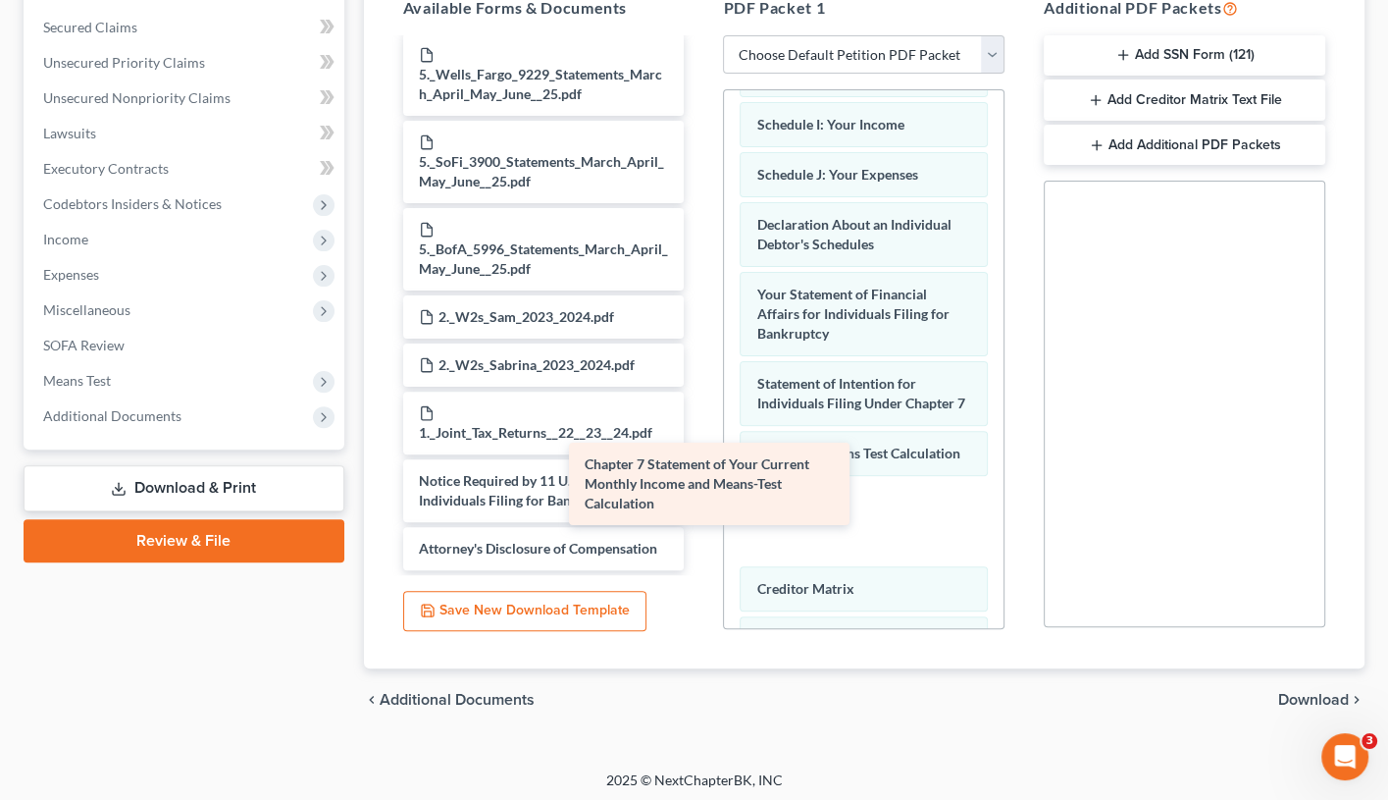
scroll to position [1652, 0]
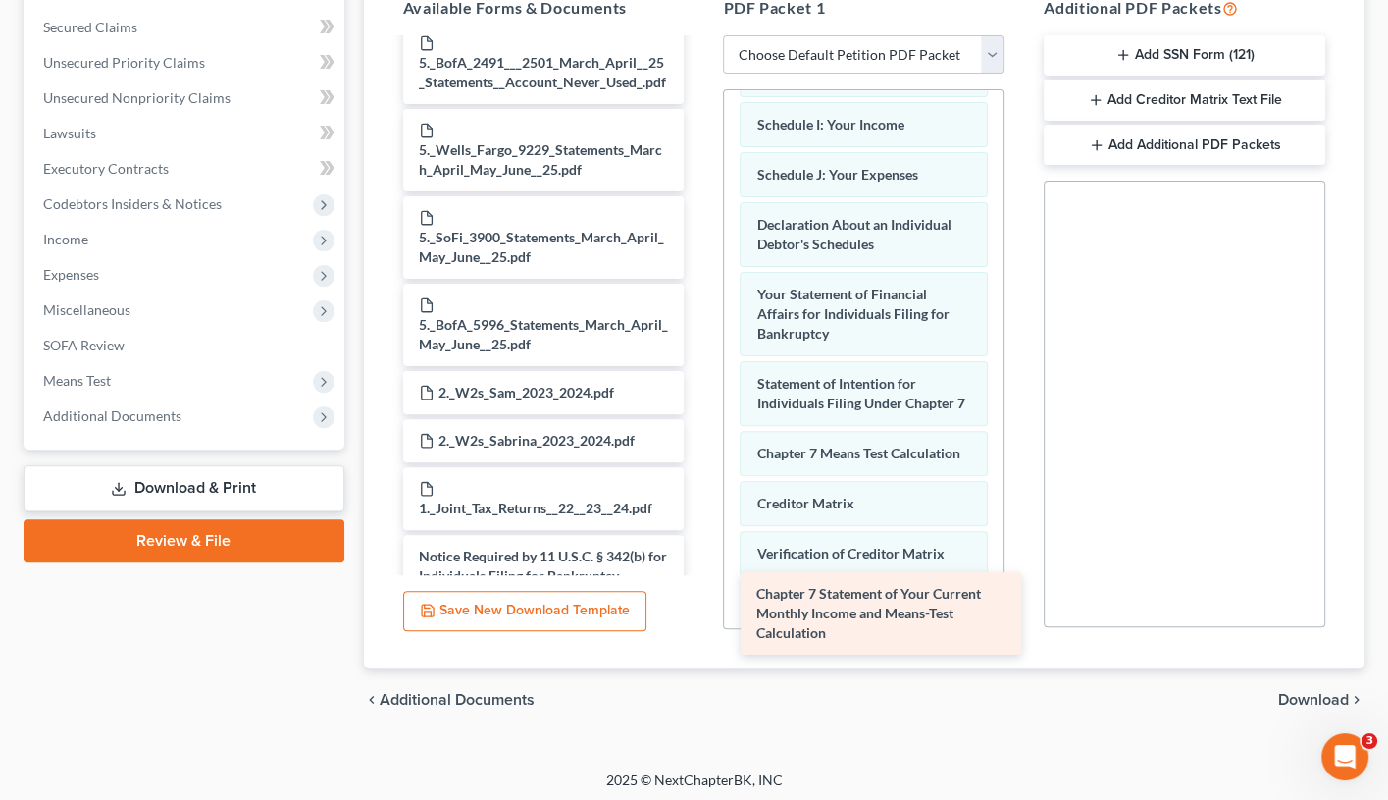
drag, startPoint x: 587, startPoint y: 419, endPoint x: 923, endPoint y: 620, distance: 392.1
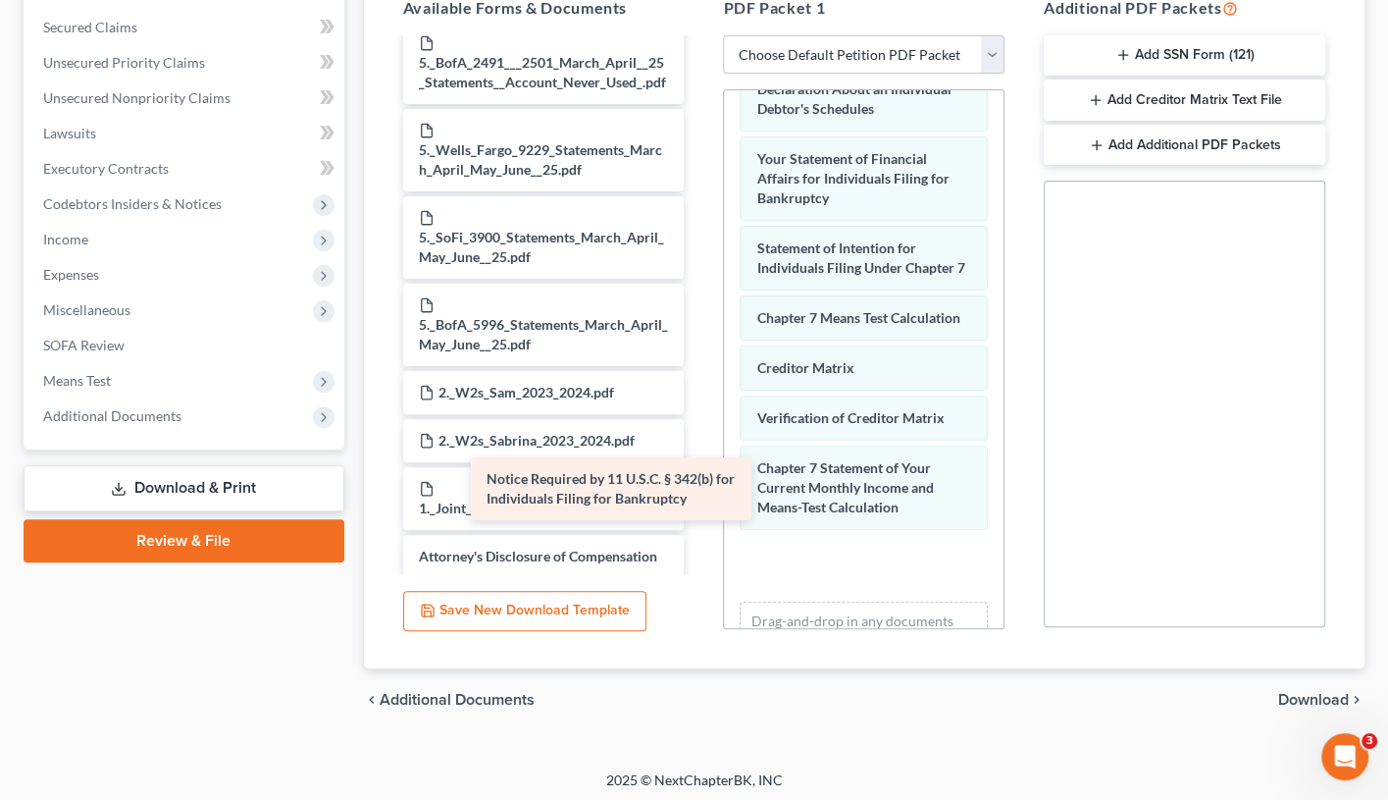
scroll to position [1587, 0]
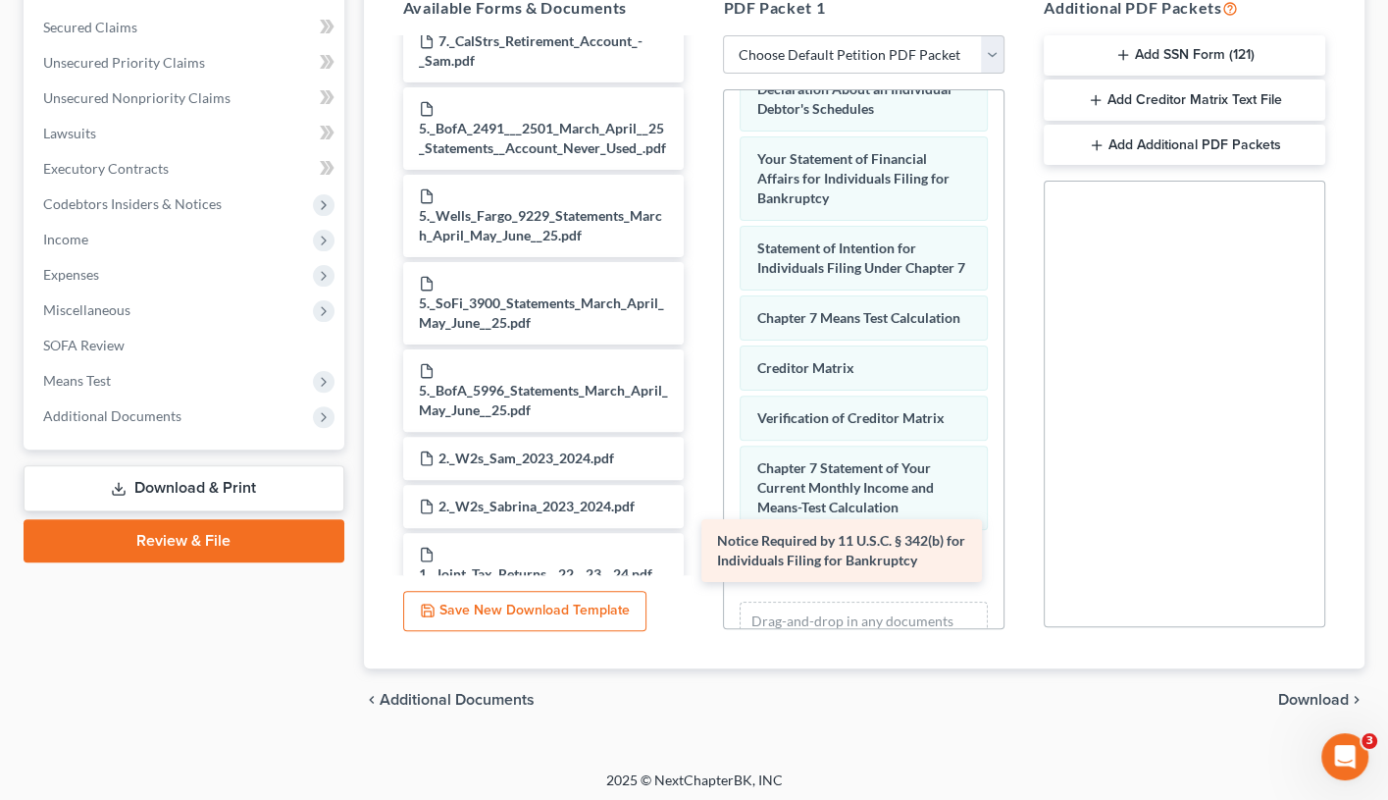
drag, startPoint x: 663, startPoint y: 472, endPoint x: 962, endPoint y: 532, distance: 304.2
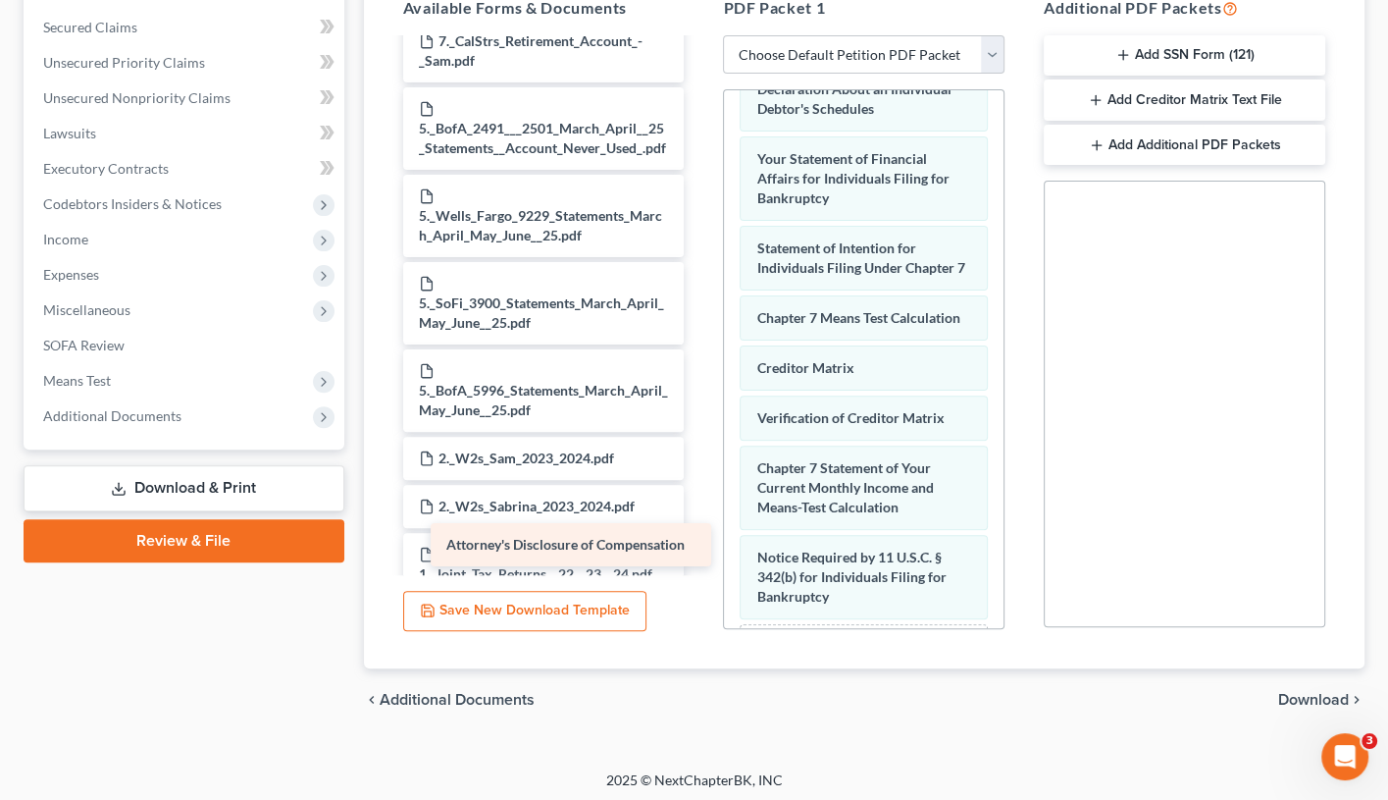
scroll to position [1540, 0]
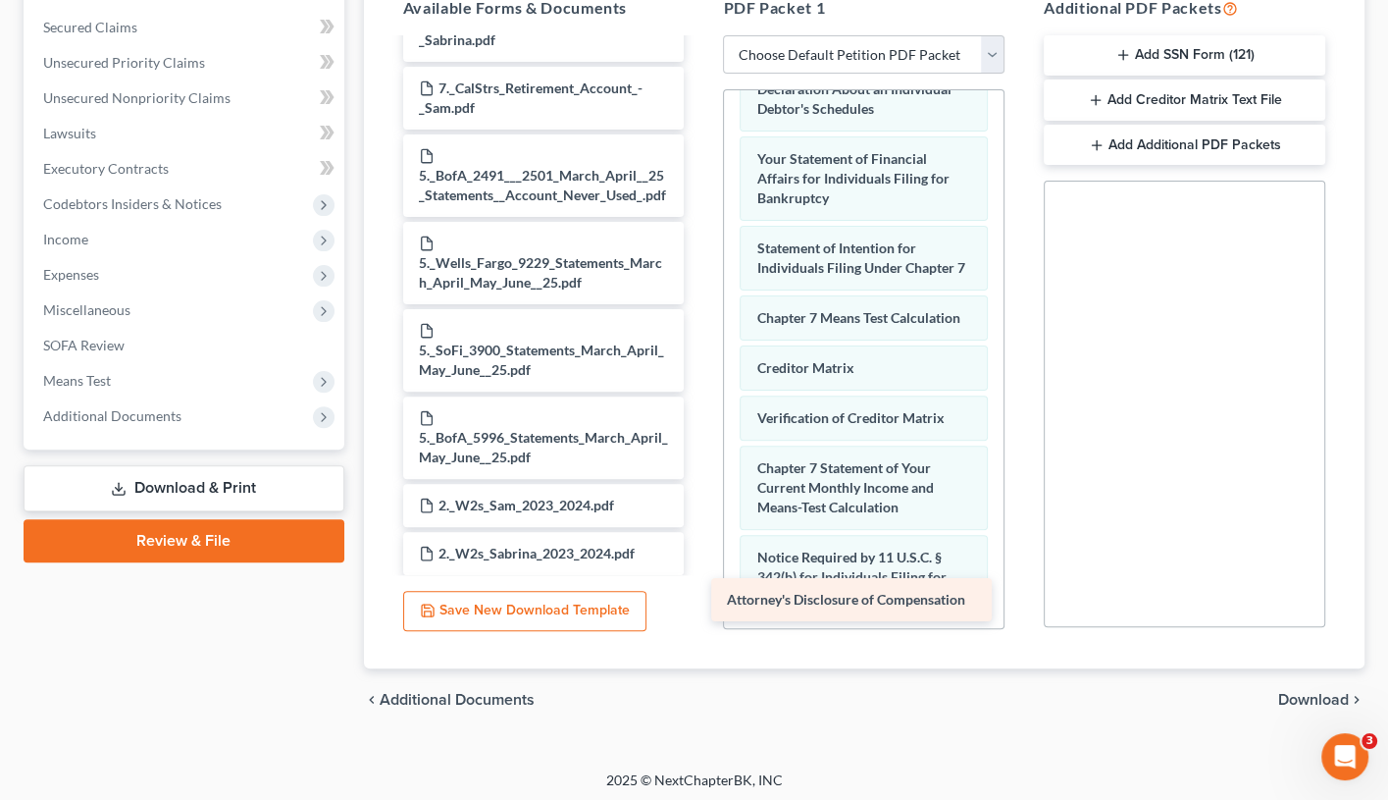
drag, startPoint x: 600, startPoint y: 549, endPoint x: 929, endPoint y: 607, distance: 334.9
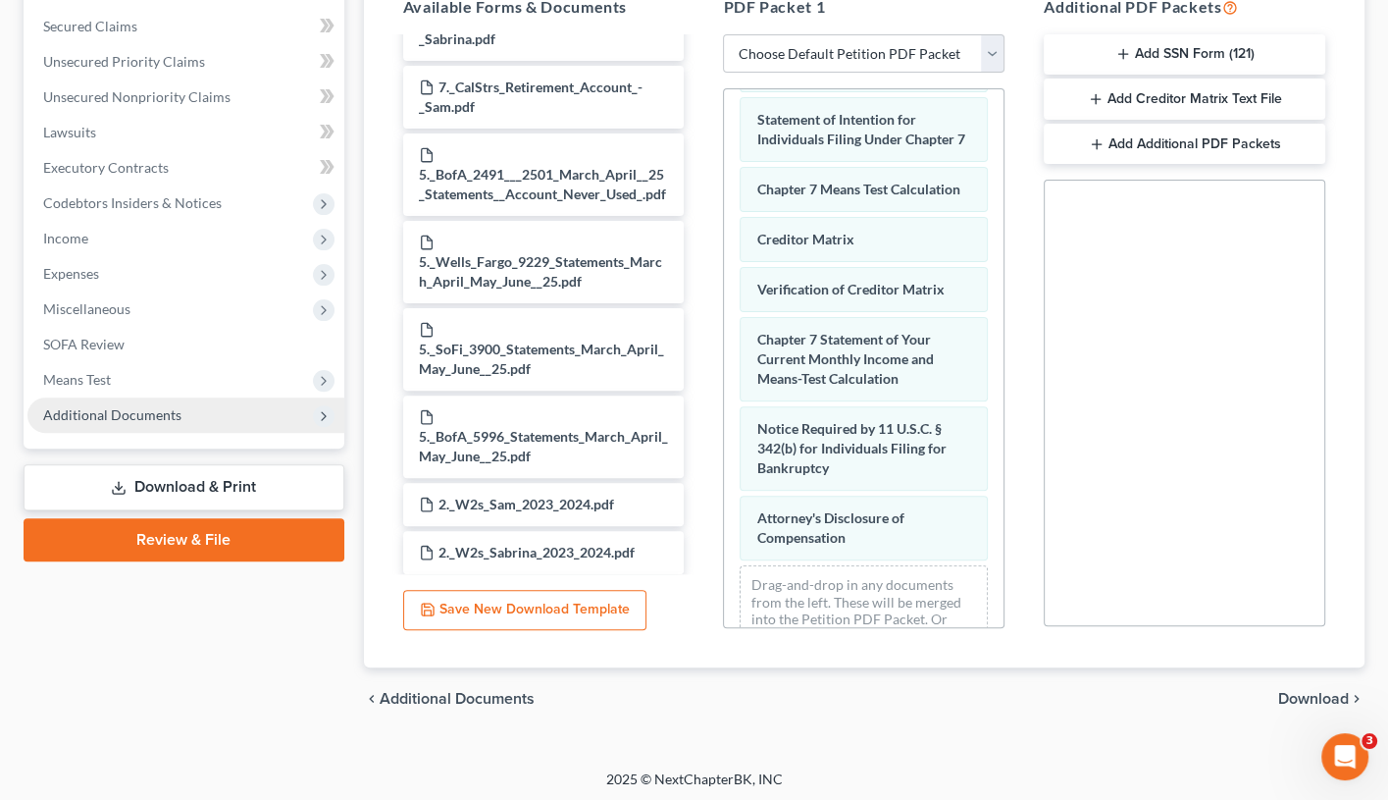
scroll to position [406, 0]
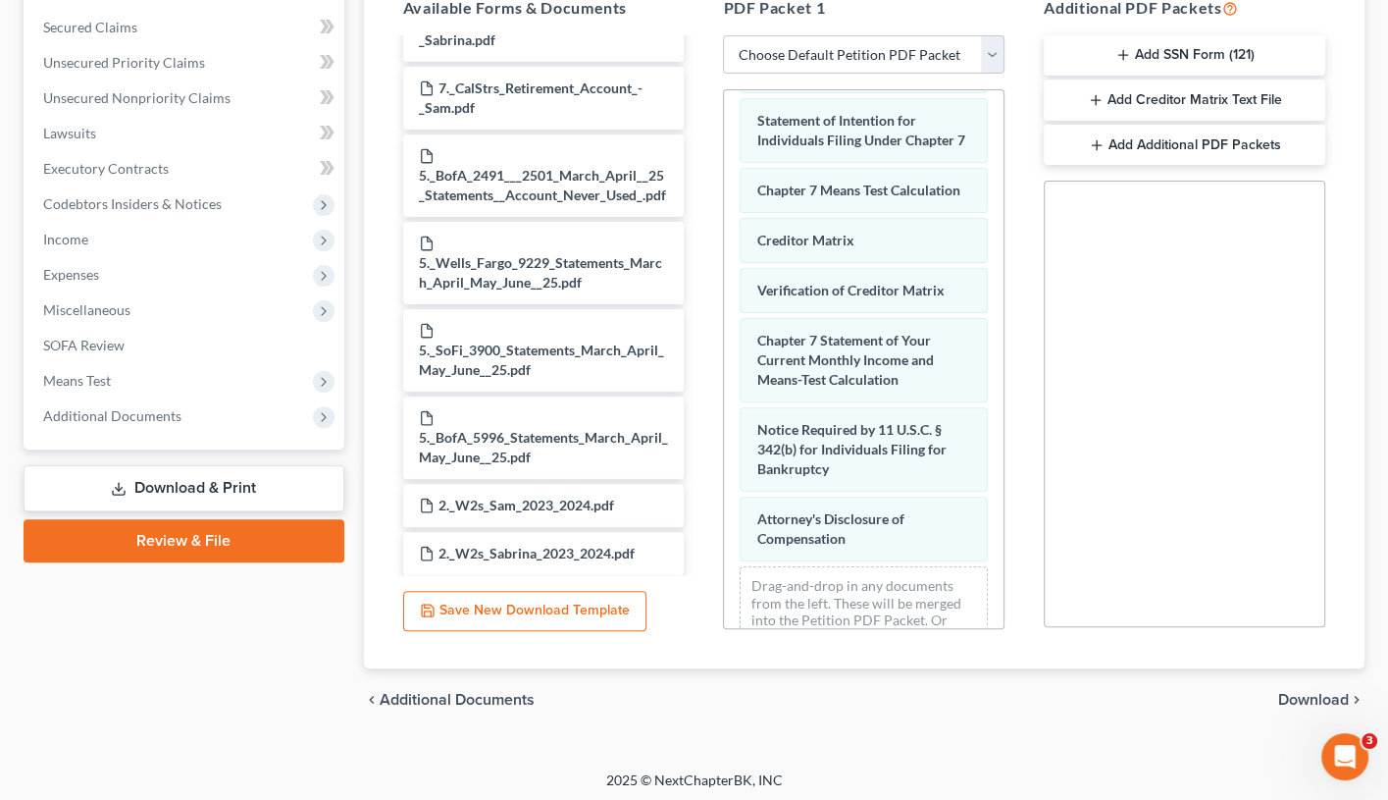
click at [1286, 682] on span "Download" at bounding box center [1314, 700] width 71 height 16
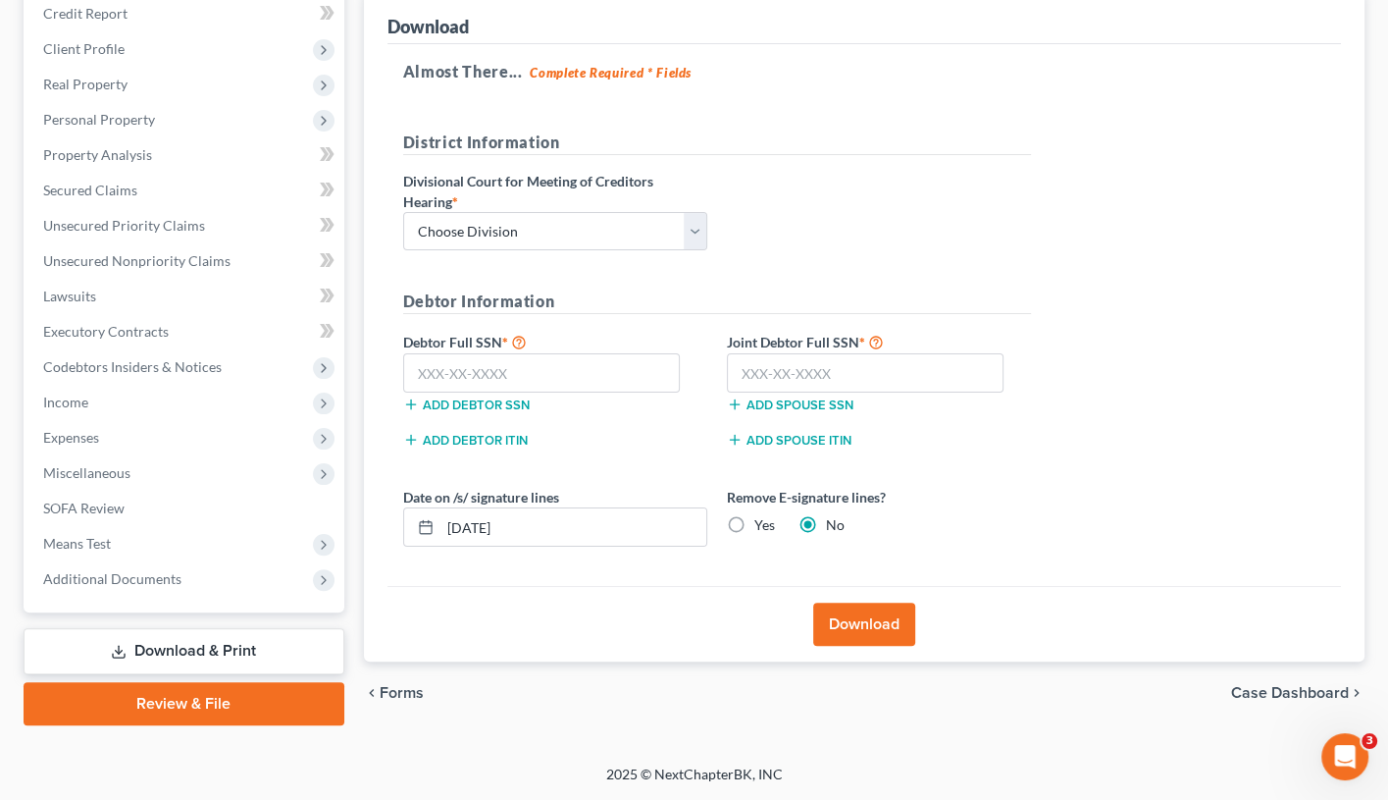
scroll to position [234, 0]
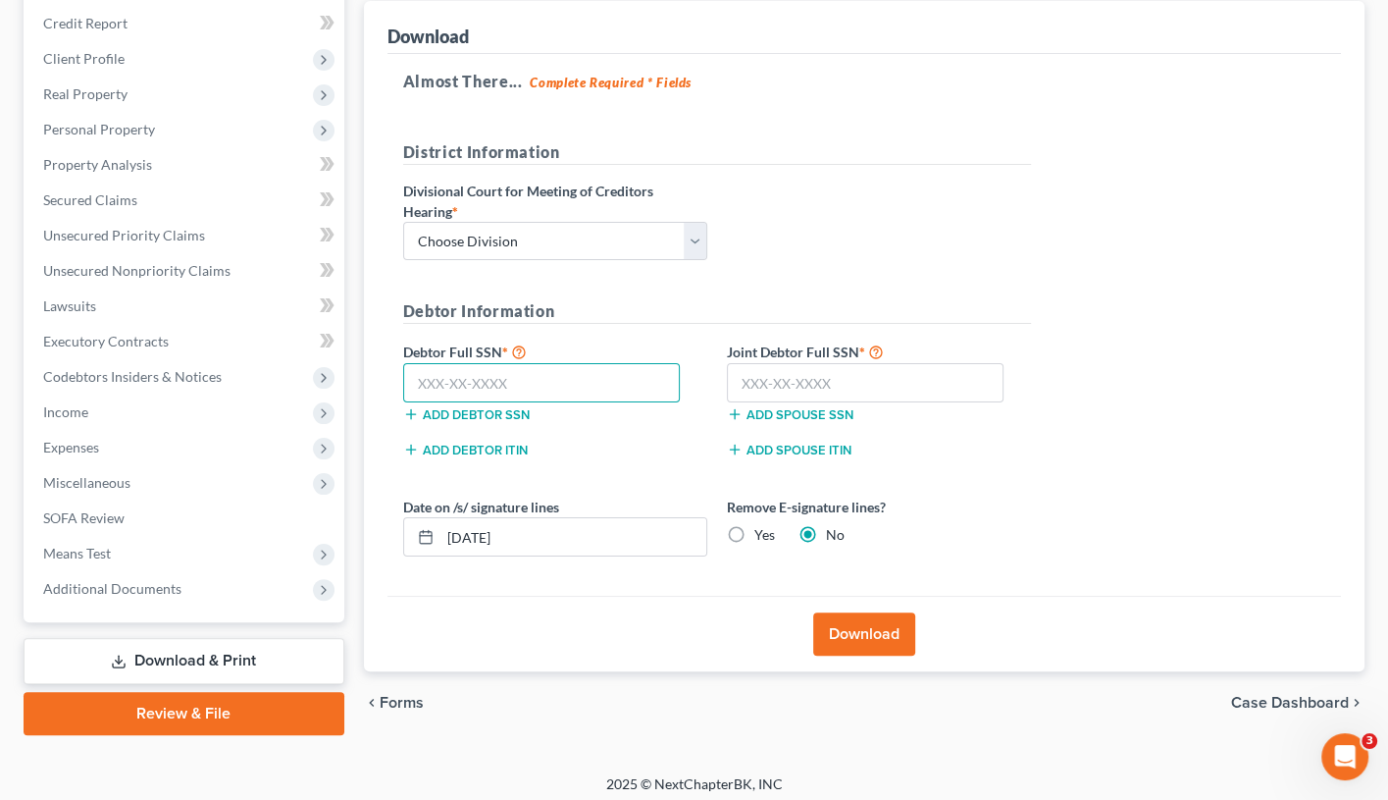
click at [596, 375] on input "text" at bounding box center [542, 382] width 278 height 39
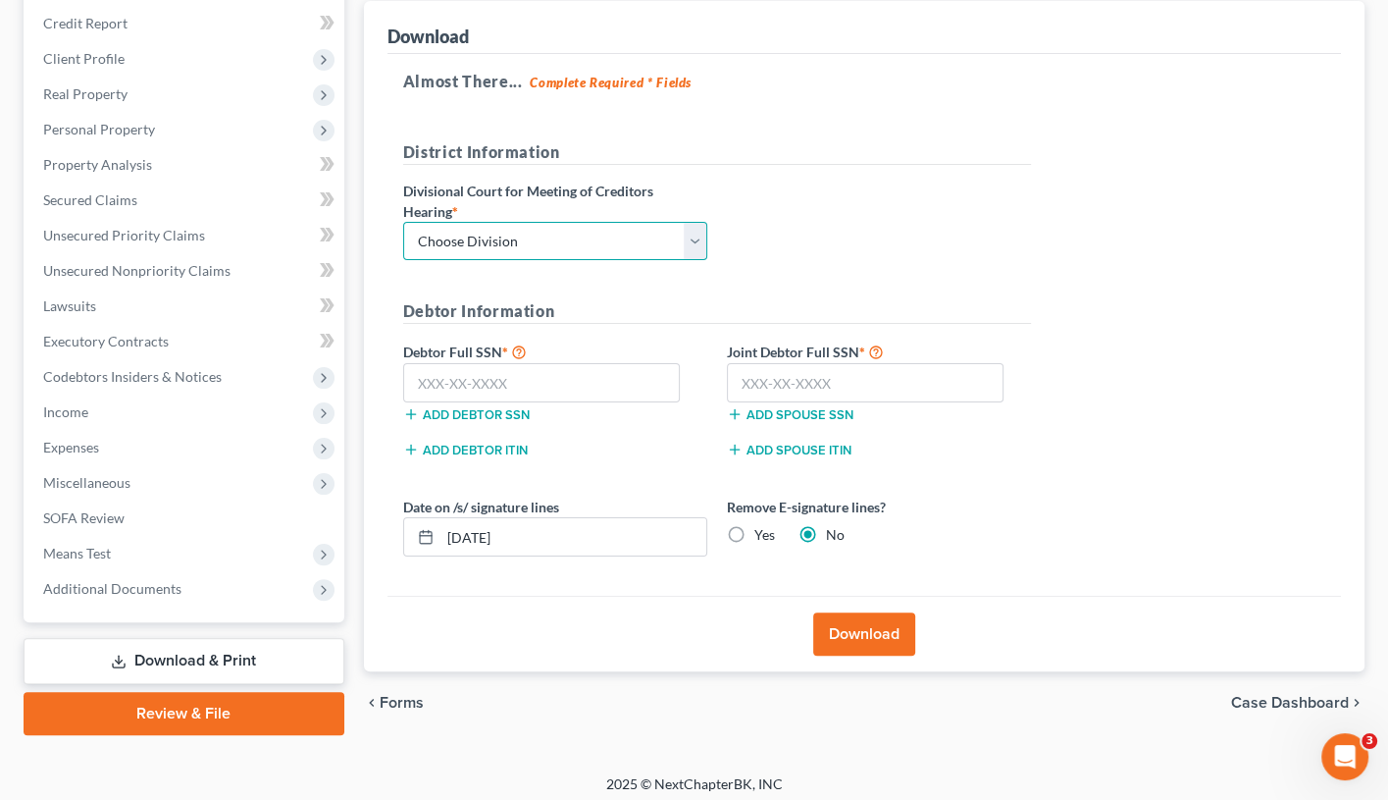
select select "2"
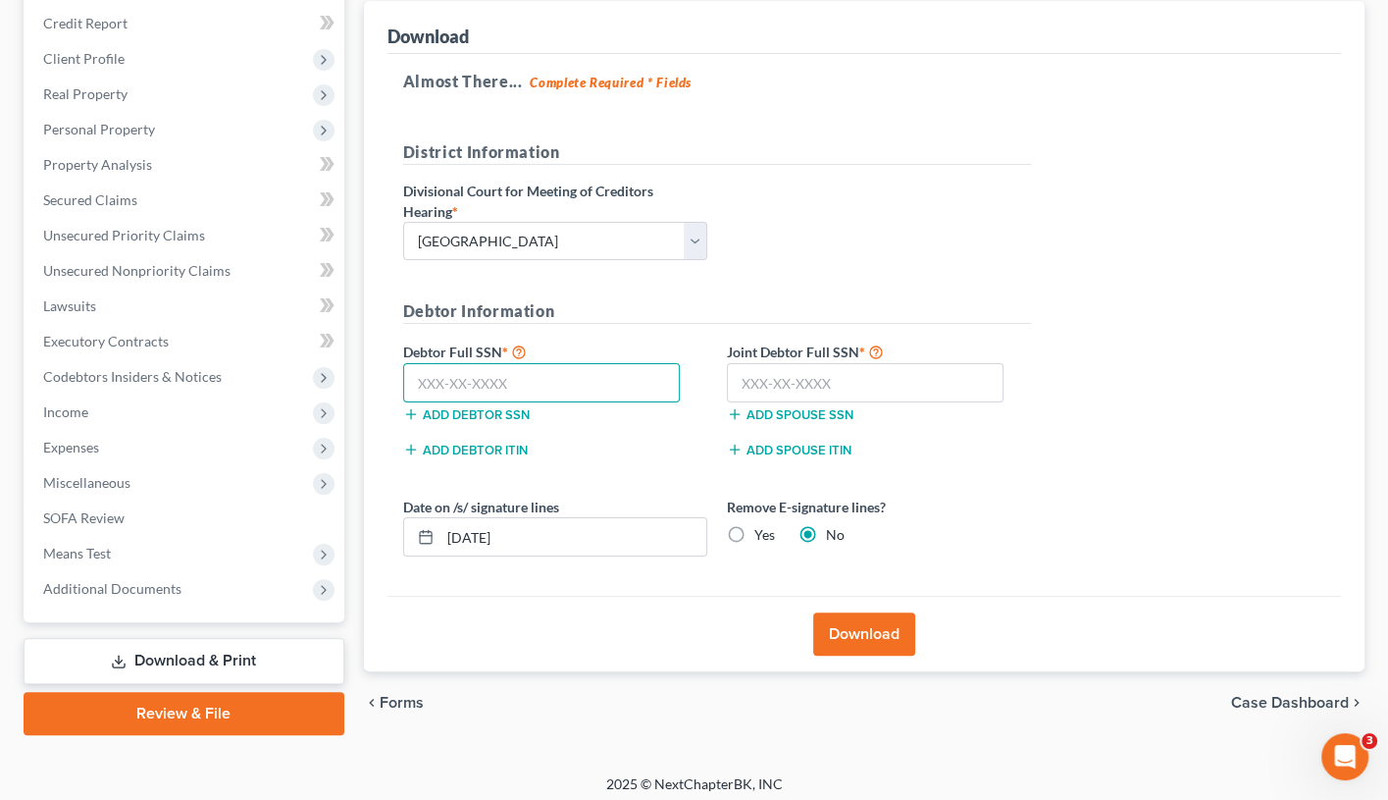
click at [468, 366] on input "text" at bounding box center [542, 382] width 278 height 39
type input "563-83-5418"
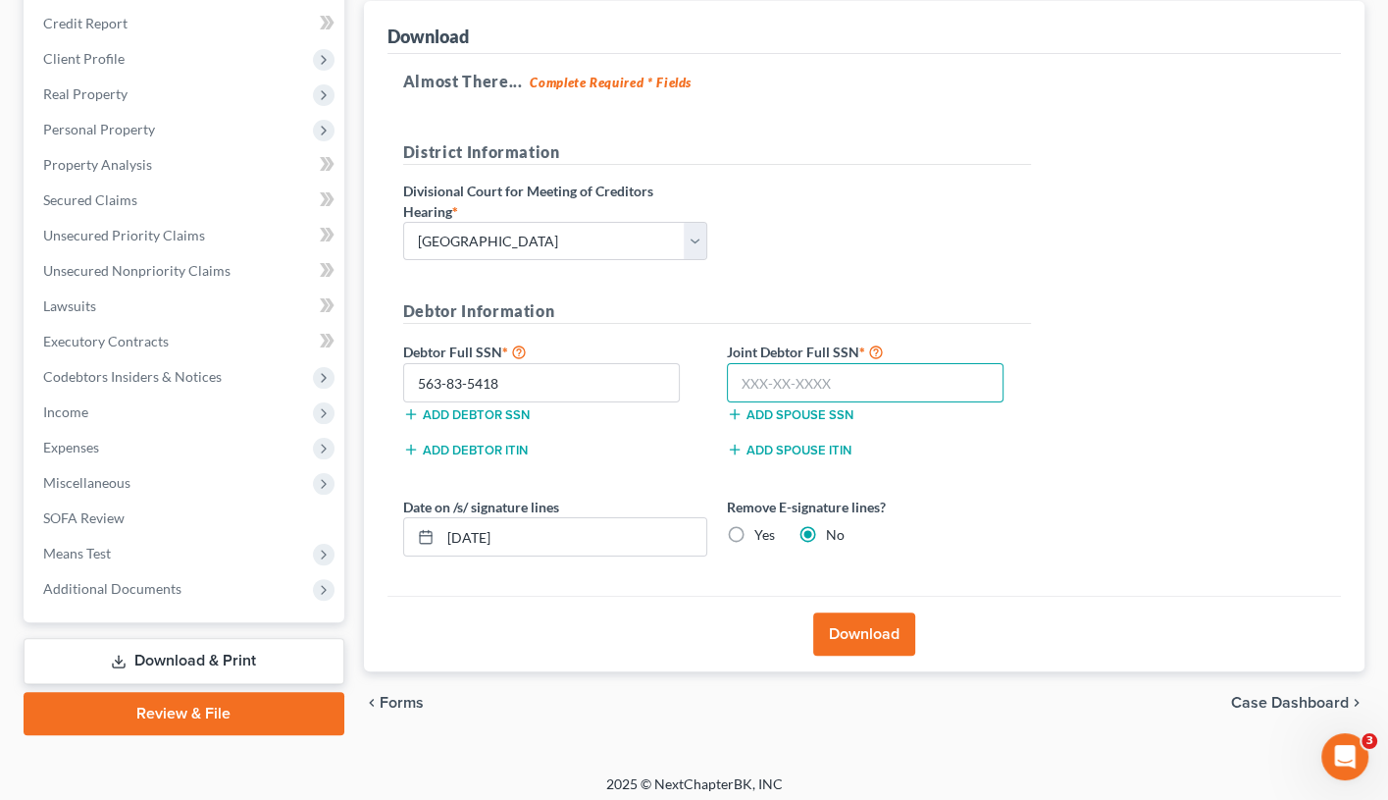
click at [772, 388] on input "text" at bounding box center [866, 382] width 278 height 39
type input "603-14-7266"
click at [755, 529] on label "Yes" at bounding box center [765, 535] width 21 height 20
click at [762, 529] on input "Yes" at bounding box center [768, 531] width 13 height 13
radio input "true"
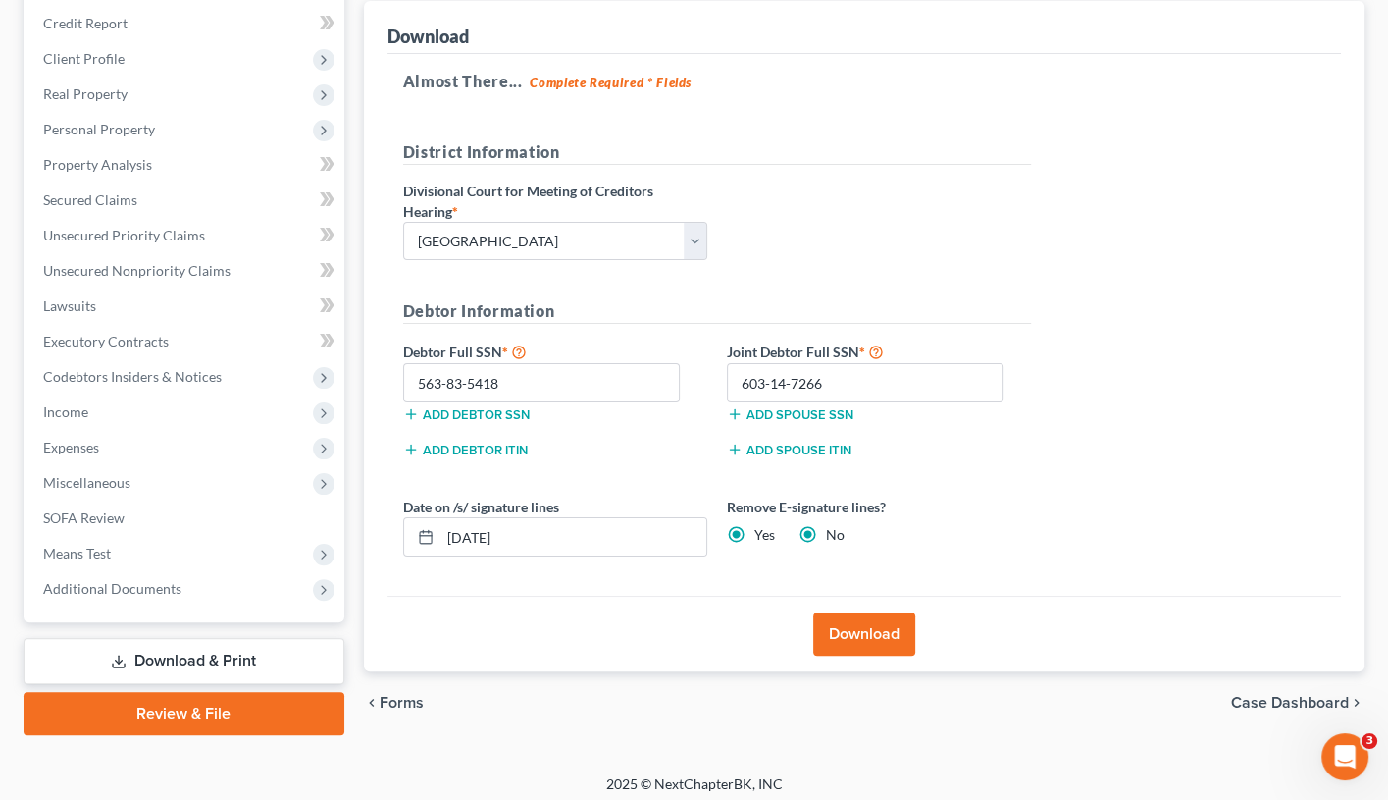
radio input "false"
click at [846, 621] on button "Download" at bounding box center [864, 633] width 102 height 43
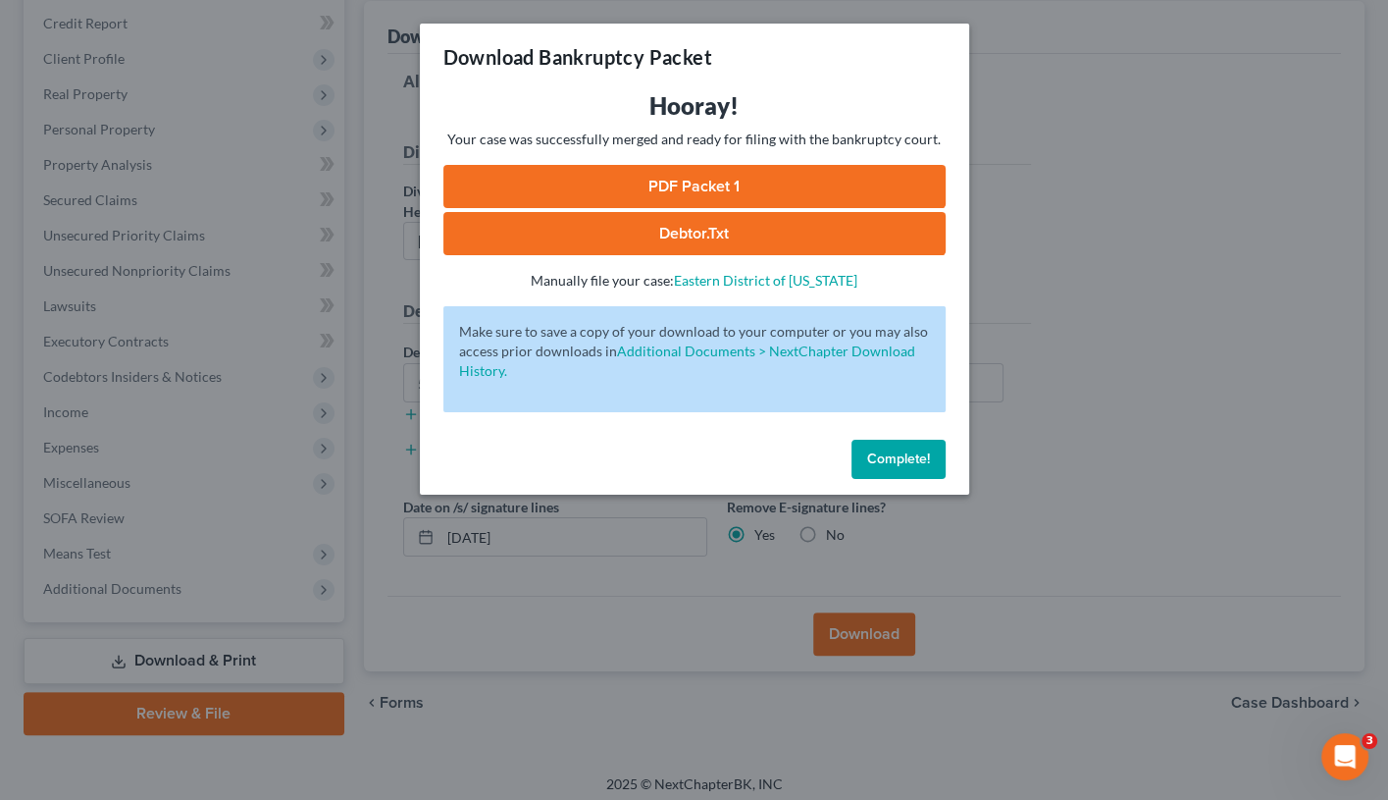
click at [625, 178] on link "PDF Packet 1" at bounding box center [695, 186] width 502 height 43
click at [906, 452] on span "Complete!" at bounding box center [898, 458] width 63 height 17
